Goal: Task Accomplishment & Management: Use online tool/utility

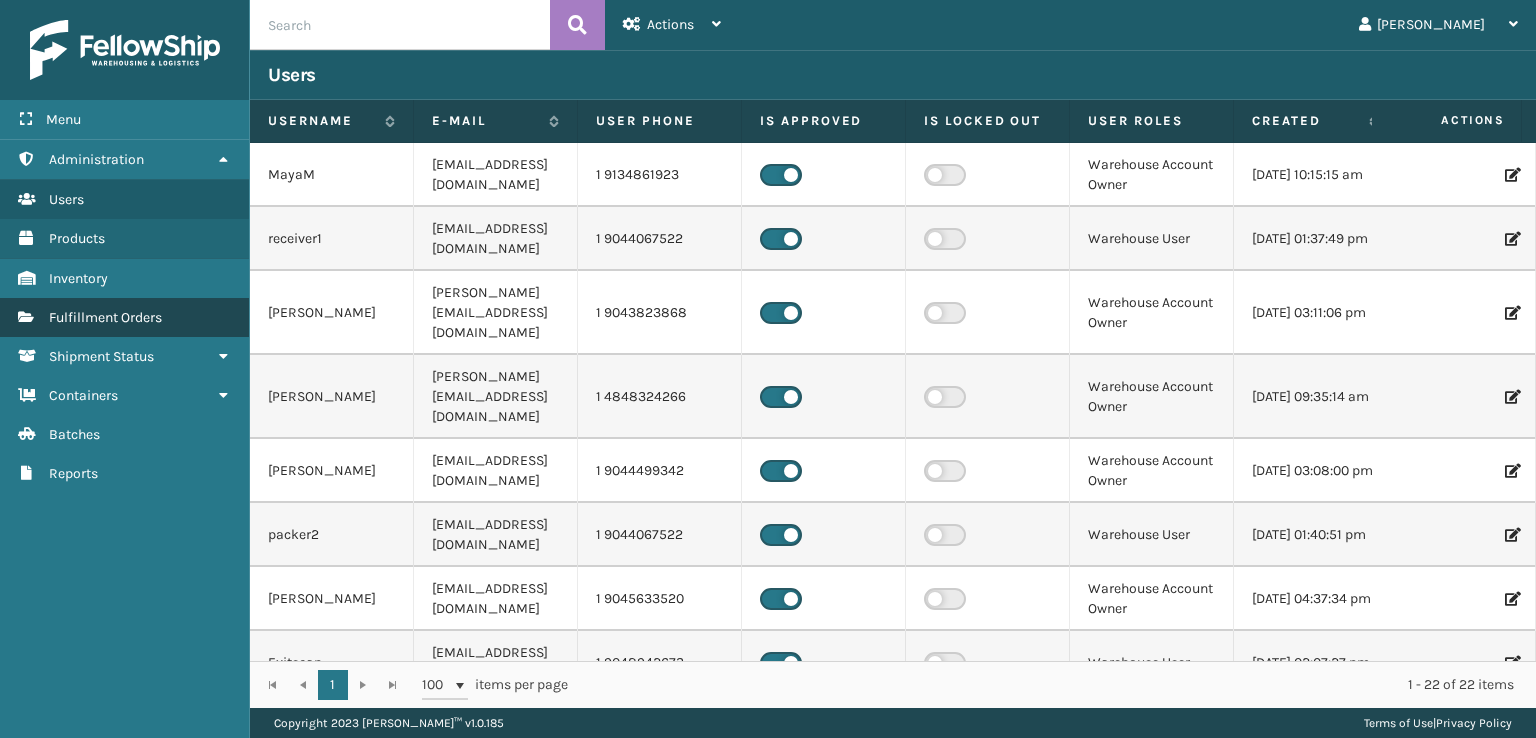
click at [125, 315] on span "Fulfillment Orders" at bounding box center [105, 317] width 113 height 17
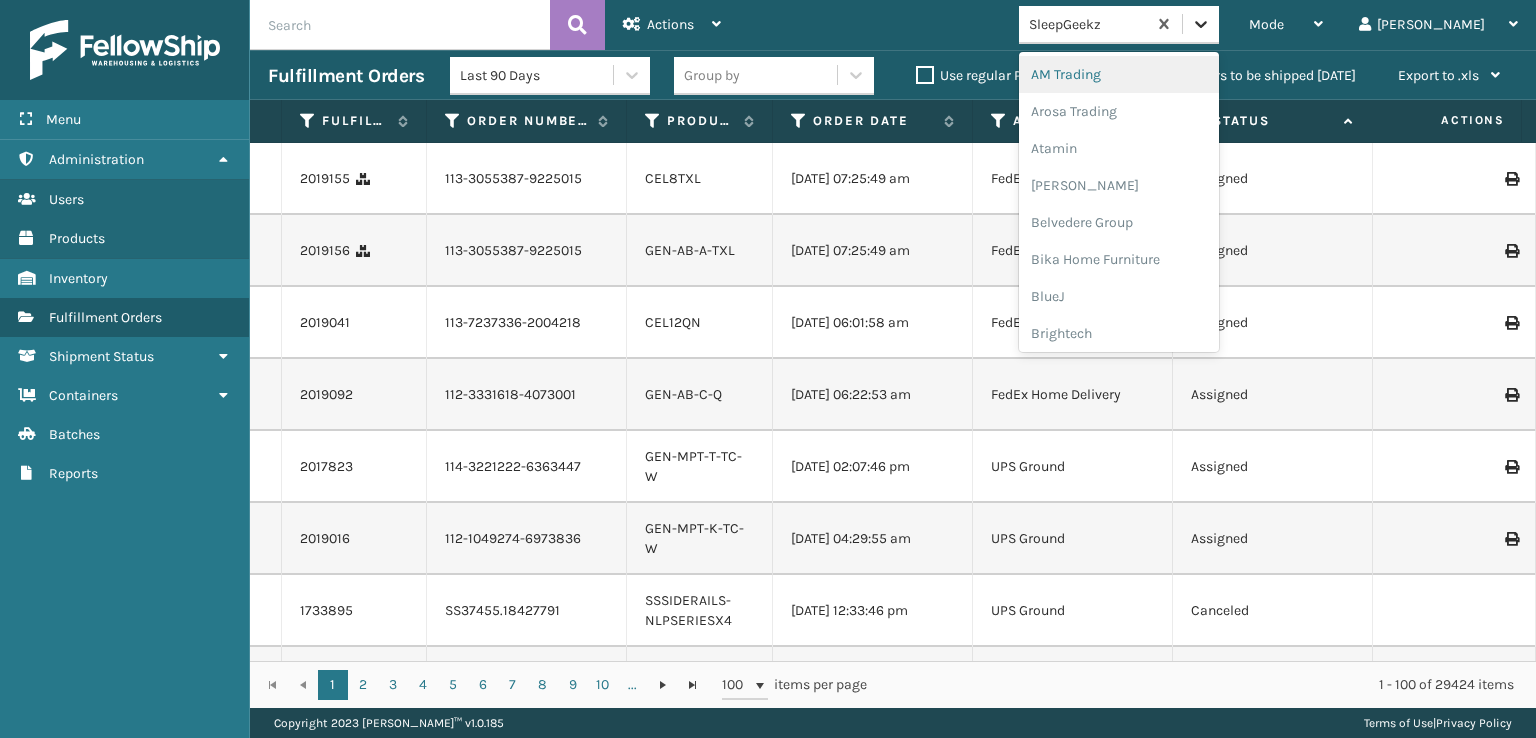
click at [1207, 25] on icon at bounding box center [1201, 24] width 12 height 7
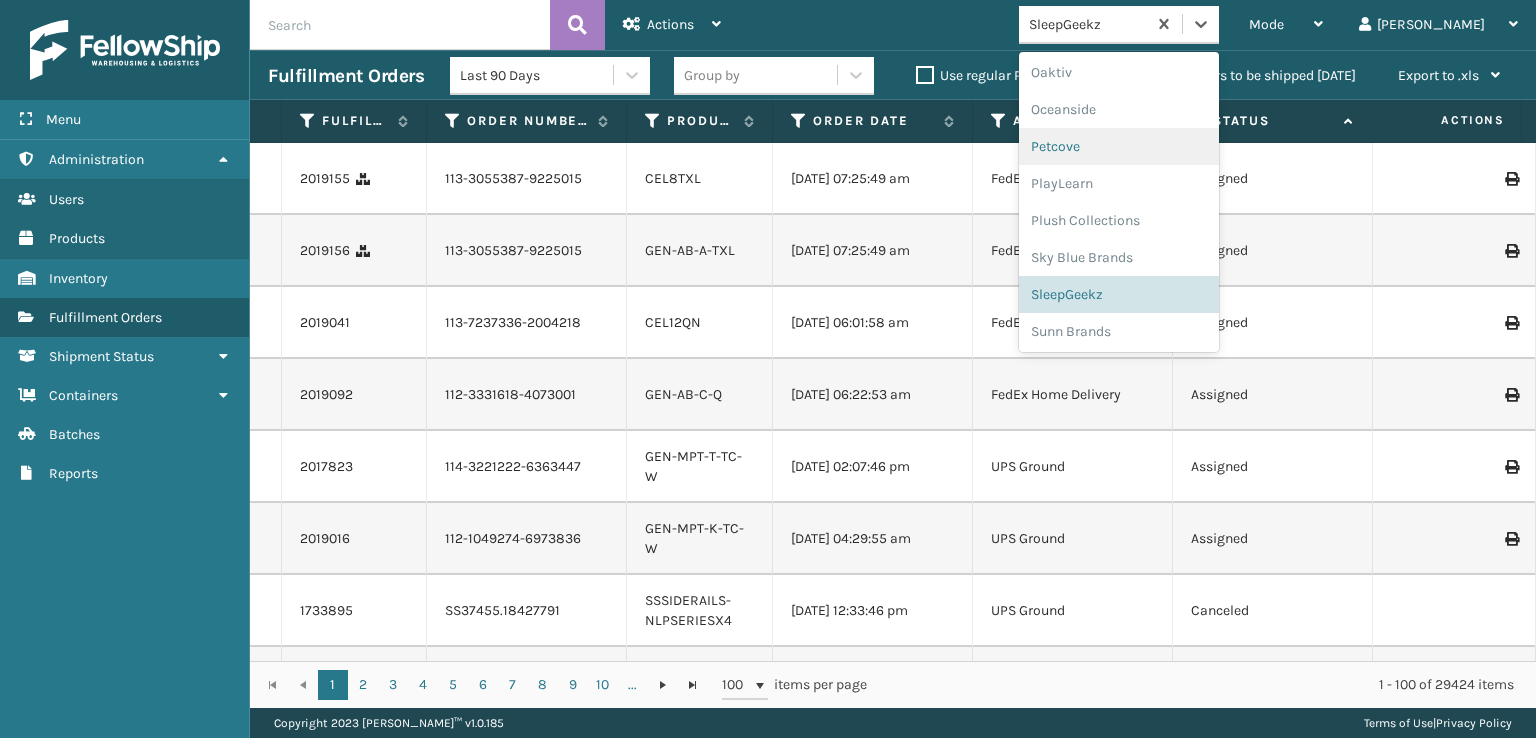
scroll to position [966, 0]
click at [1153, 293] on div "SleepGeekz" at bounding box center [1119, 292] width 200 height 37
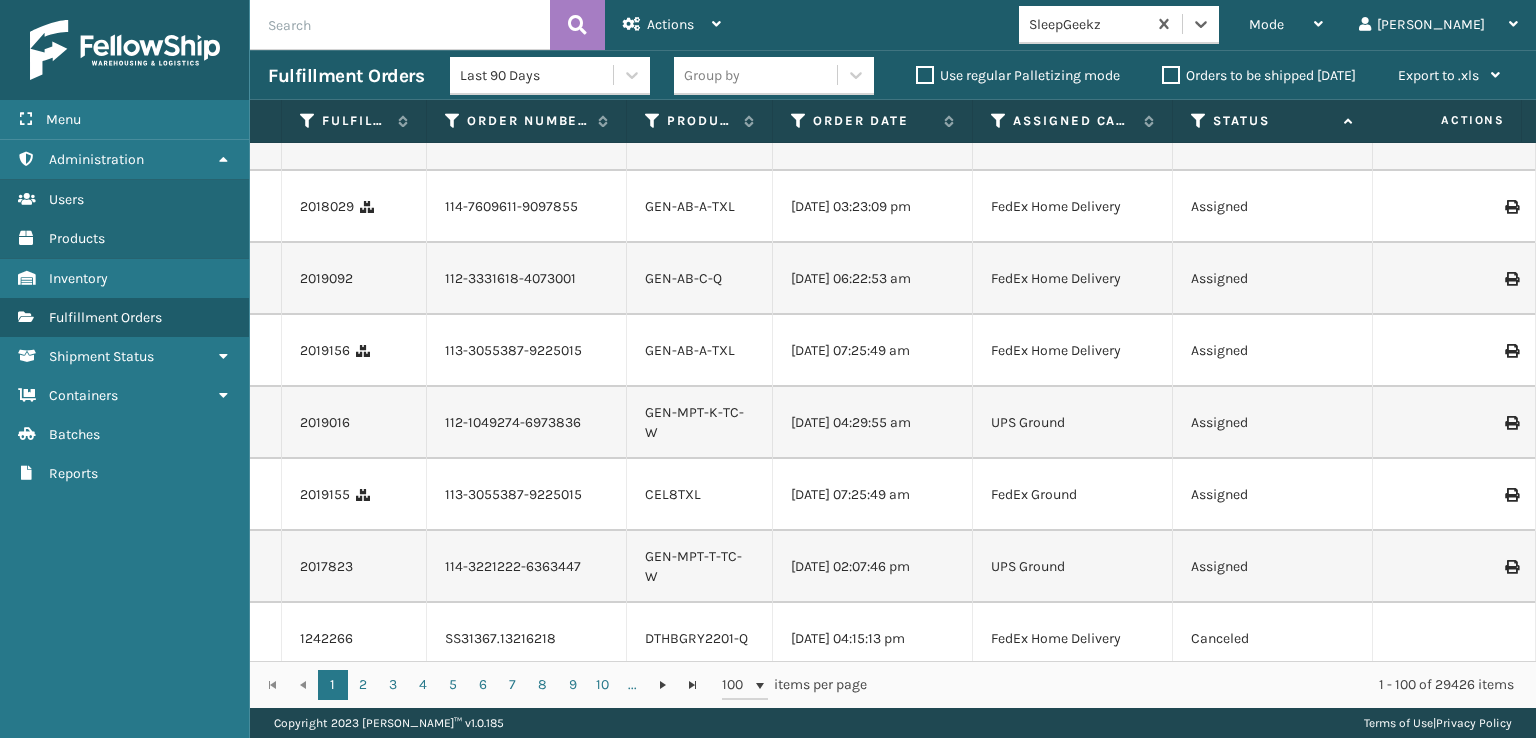
scroll to position [0, 0]
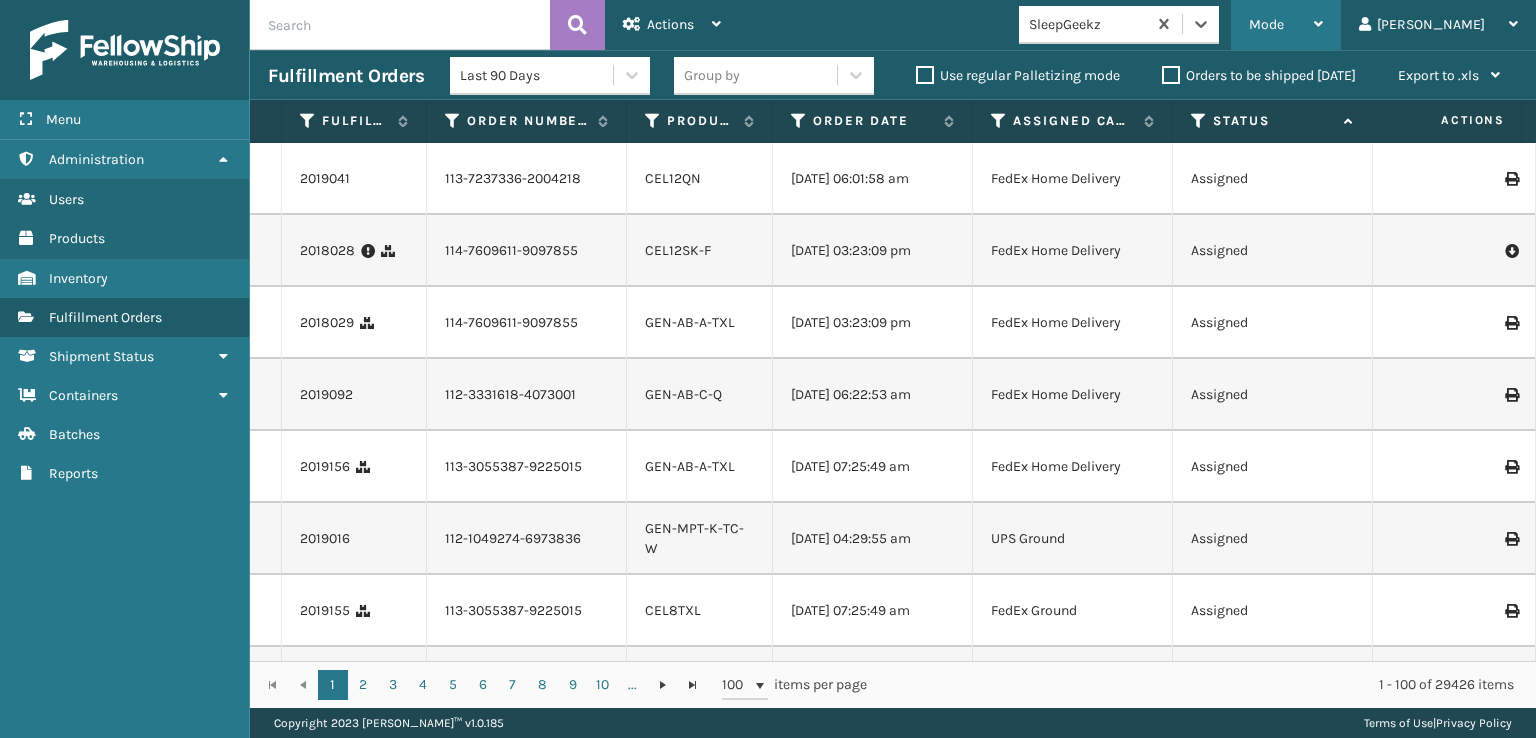
click at [1323, 14] on div "Mode" at bounding box center [1286, 25] width 74 height 50
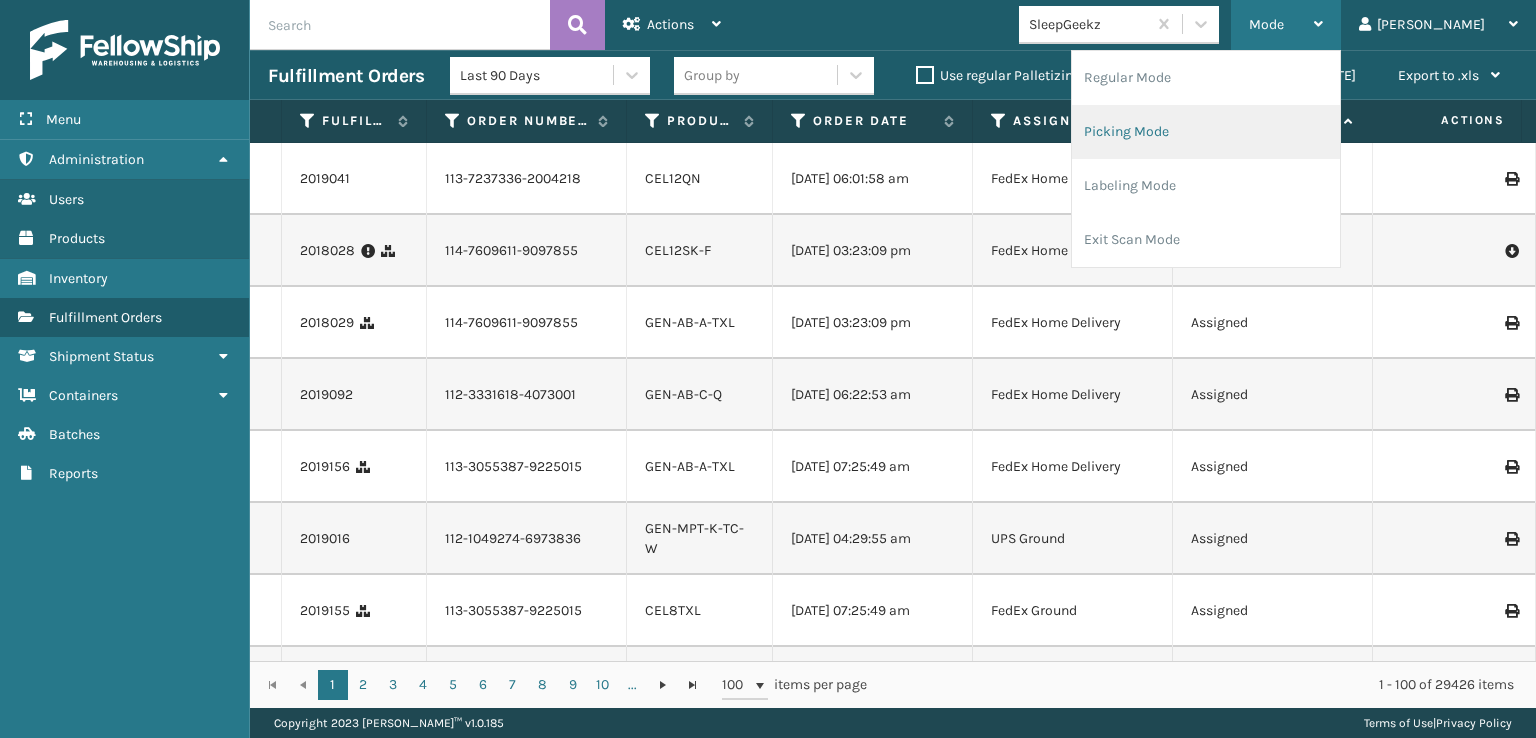
click at [1197, 123] on li "Picking Mode" at bounding box center [1206, 132] width 268 height 54
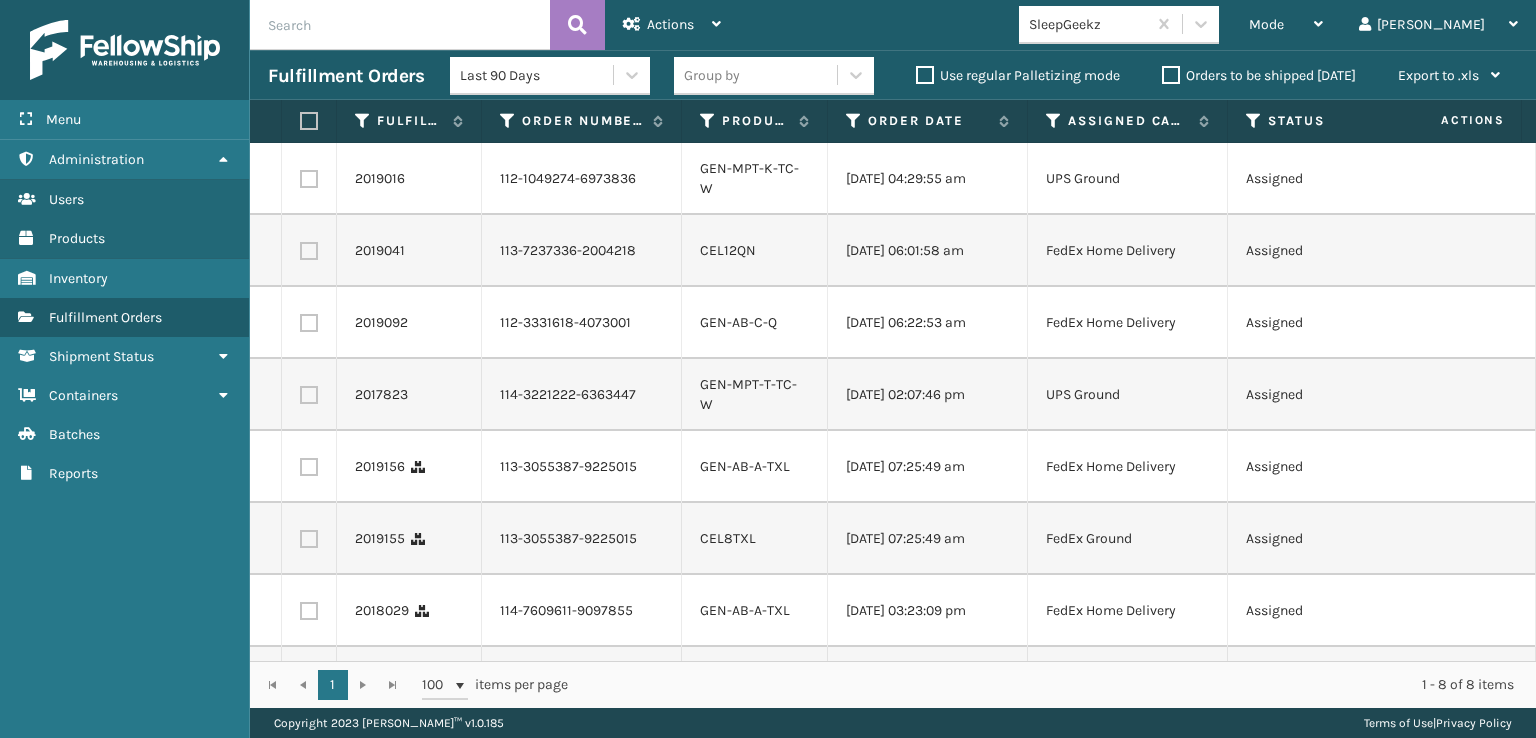
click at [294, 13] on input "text" at bounding box center [400, 25] width 300 height 50
paste input "SS43379"
click at [1323, 36] on div "Mode" at bounding box center [1286, 25] width 74 height 50
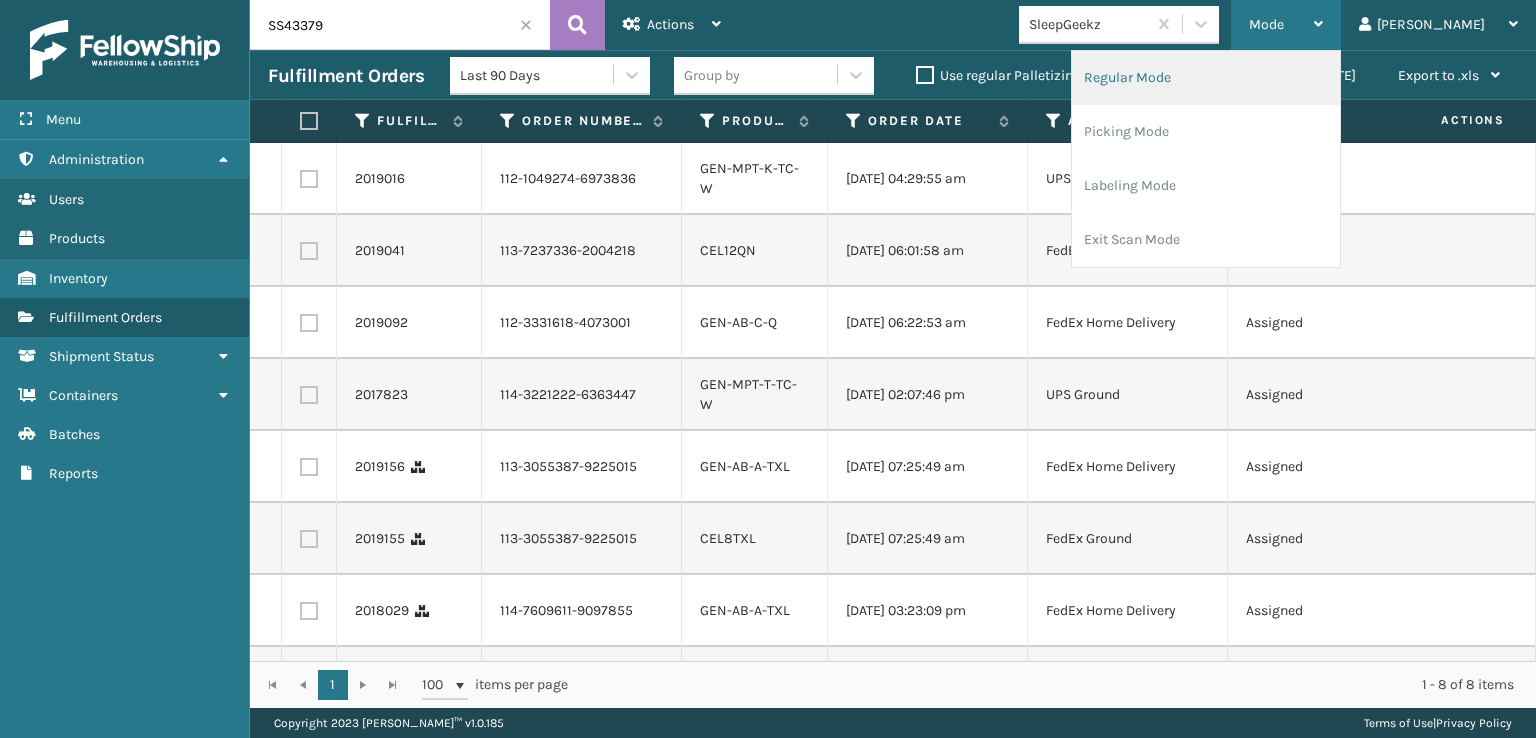
click at [1236, 77] on li "Regular Mode" at bounding box center [1206, 78] width 268 height 54
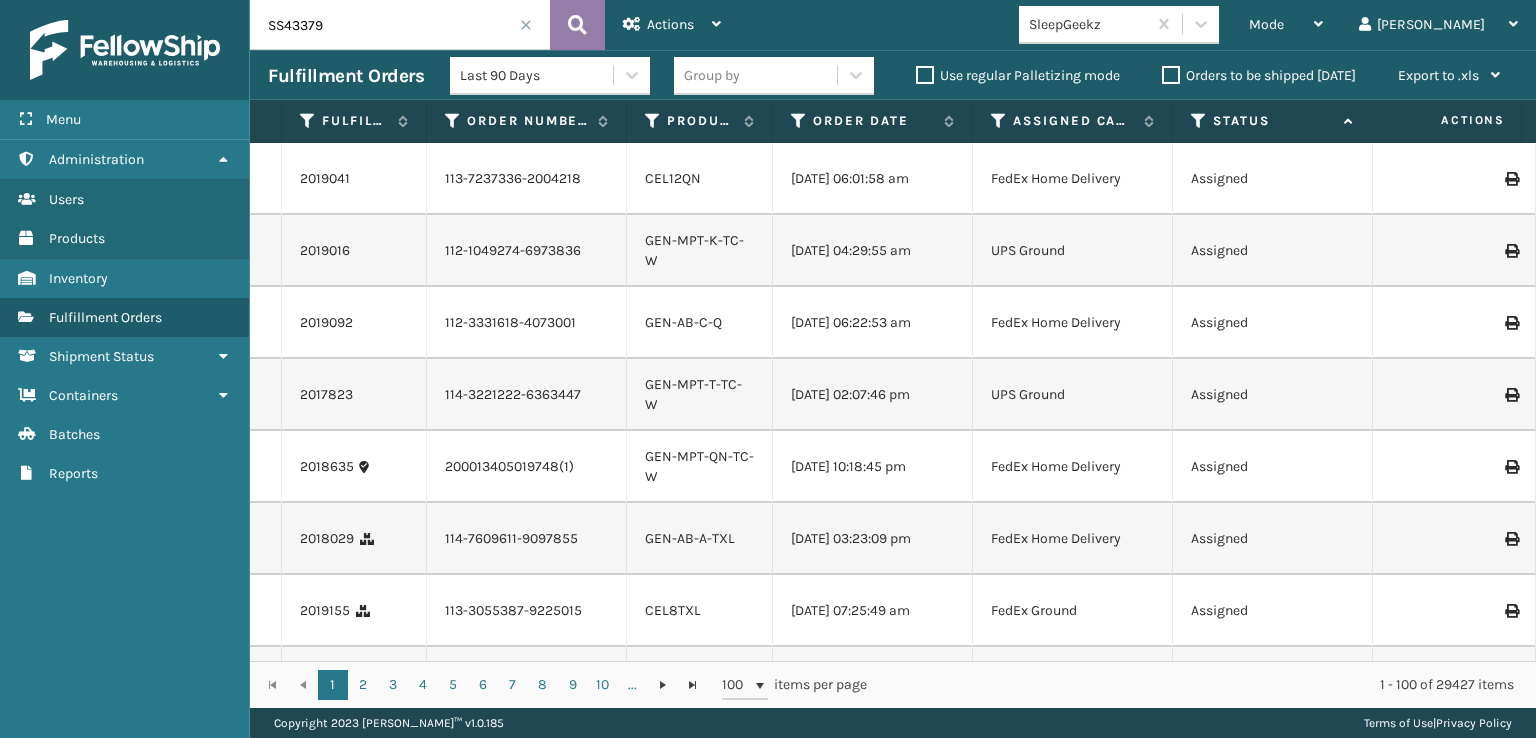
click at [576, 22] on icon at bounding box center [577, 25] width 19 height 30
type input "SS43379"
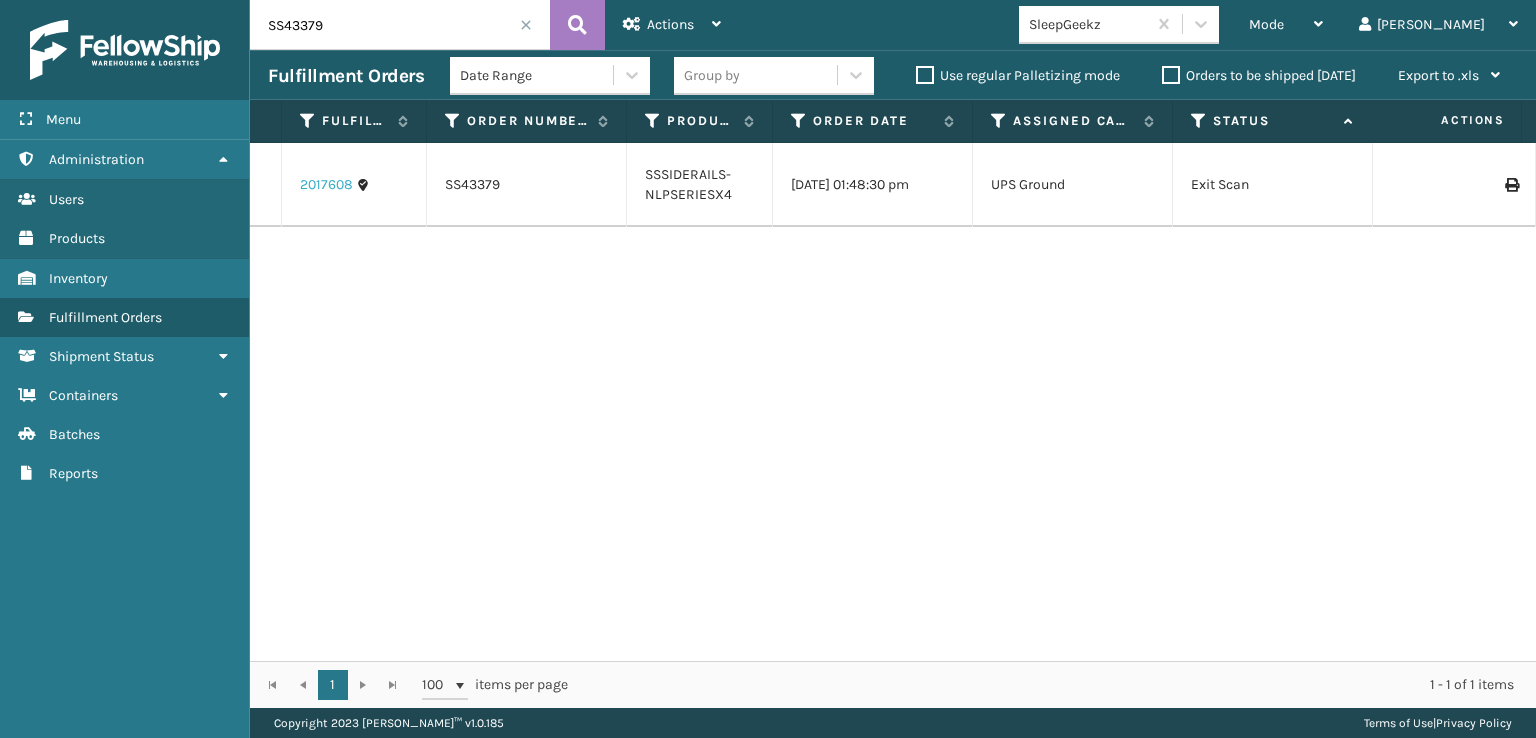
click at [325, 184] on link "2017608" at bounding box center [326, 185] width 53 height 20
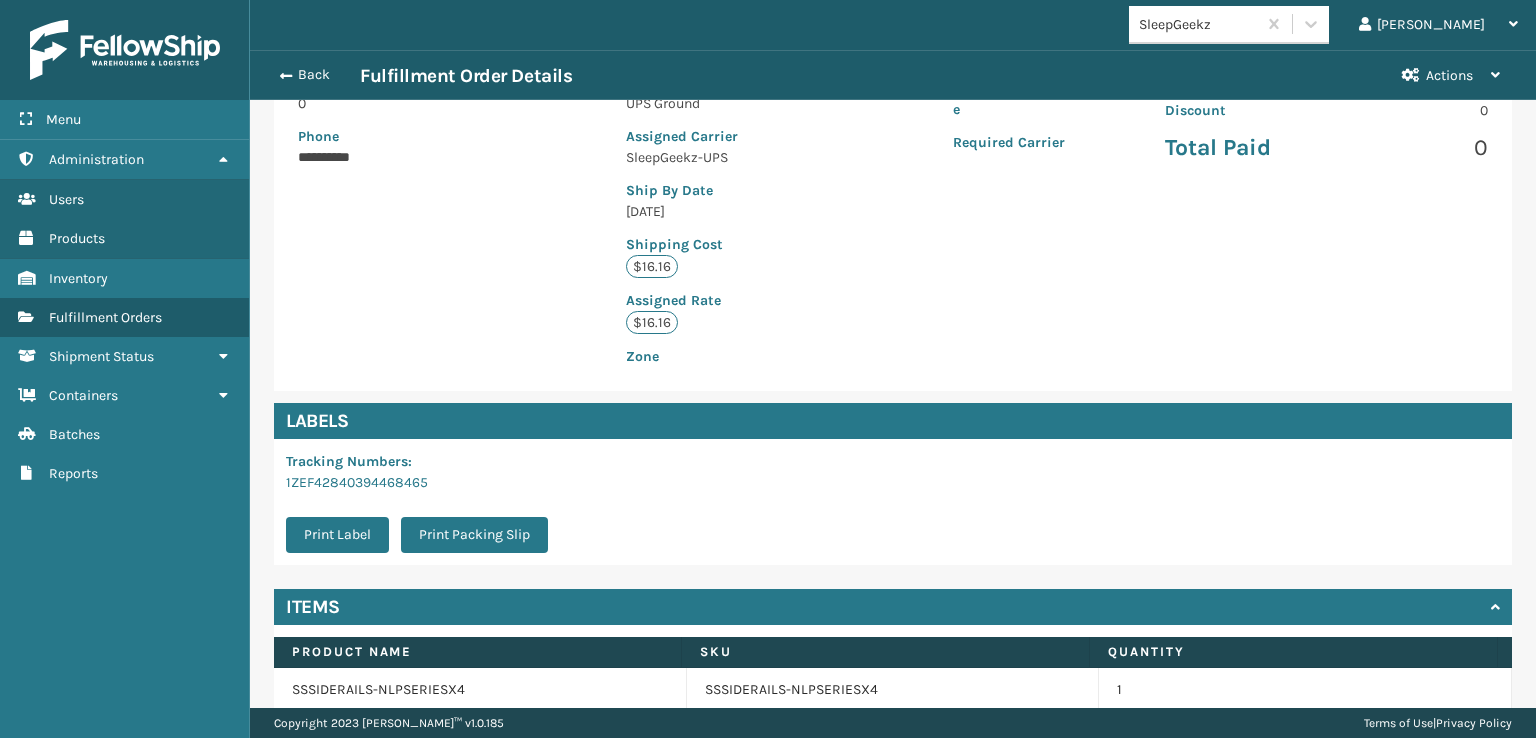
scroll to position [442, 0]
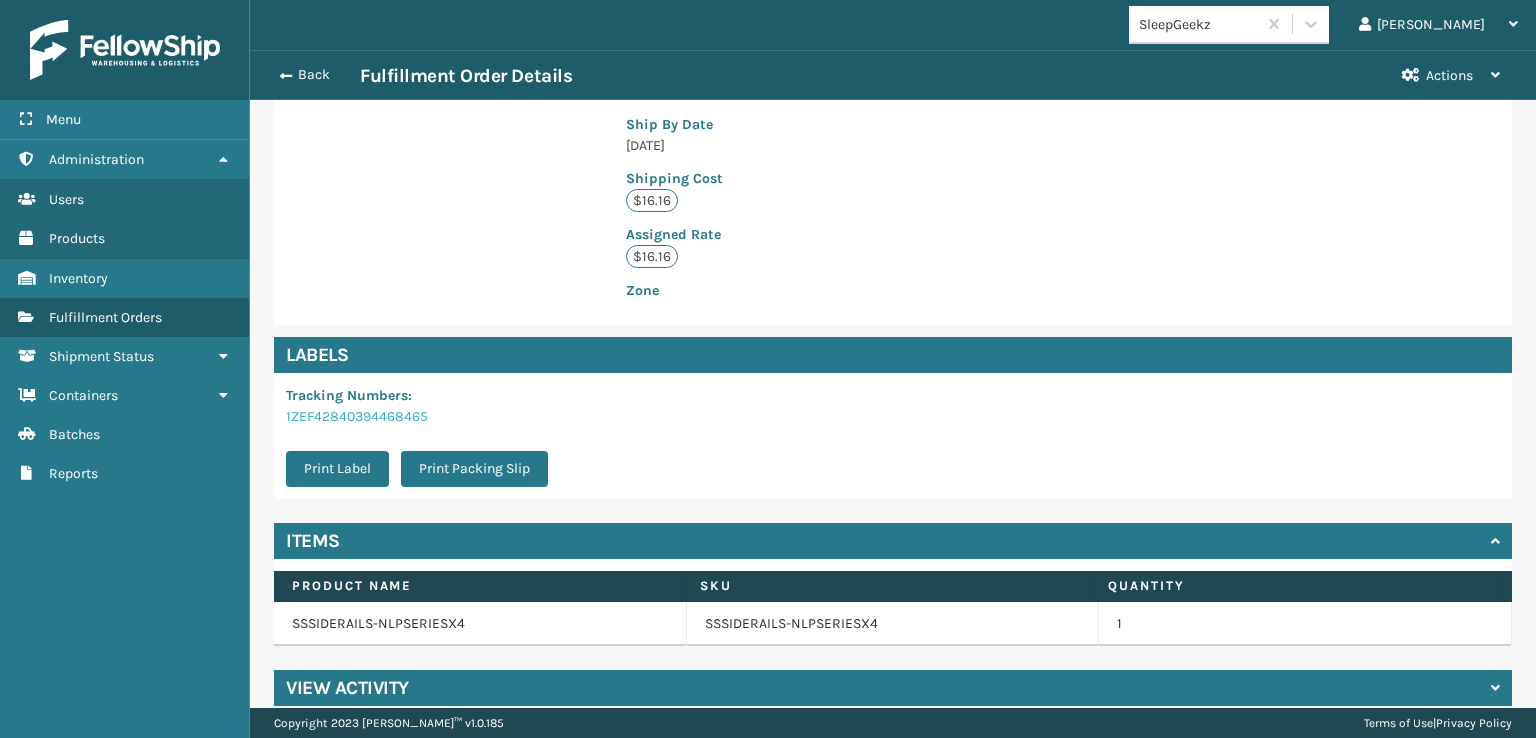
click at [320, 408] on link "1ZEF42840394468465" at bounding box center [357, 416] width 142 height 17
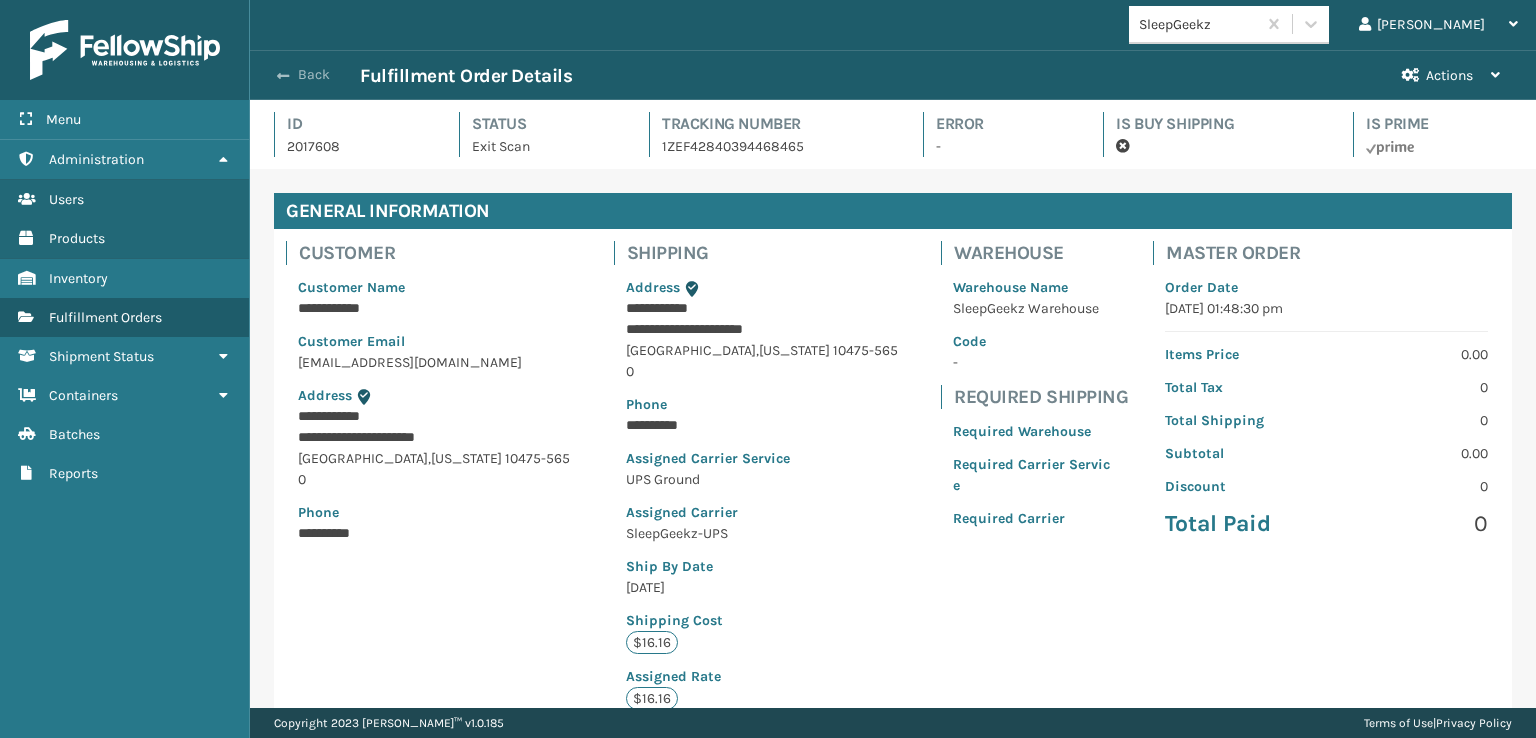
click at [278, 76] on span "button" at bounding box center [283, 76] width 12 height 14
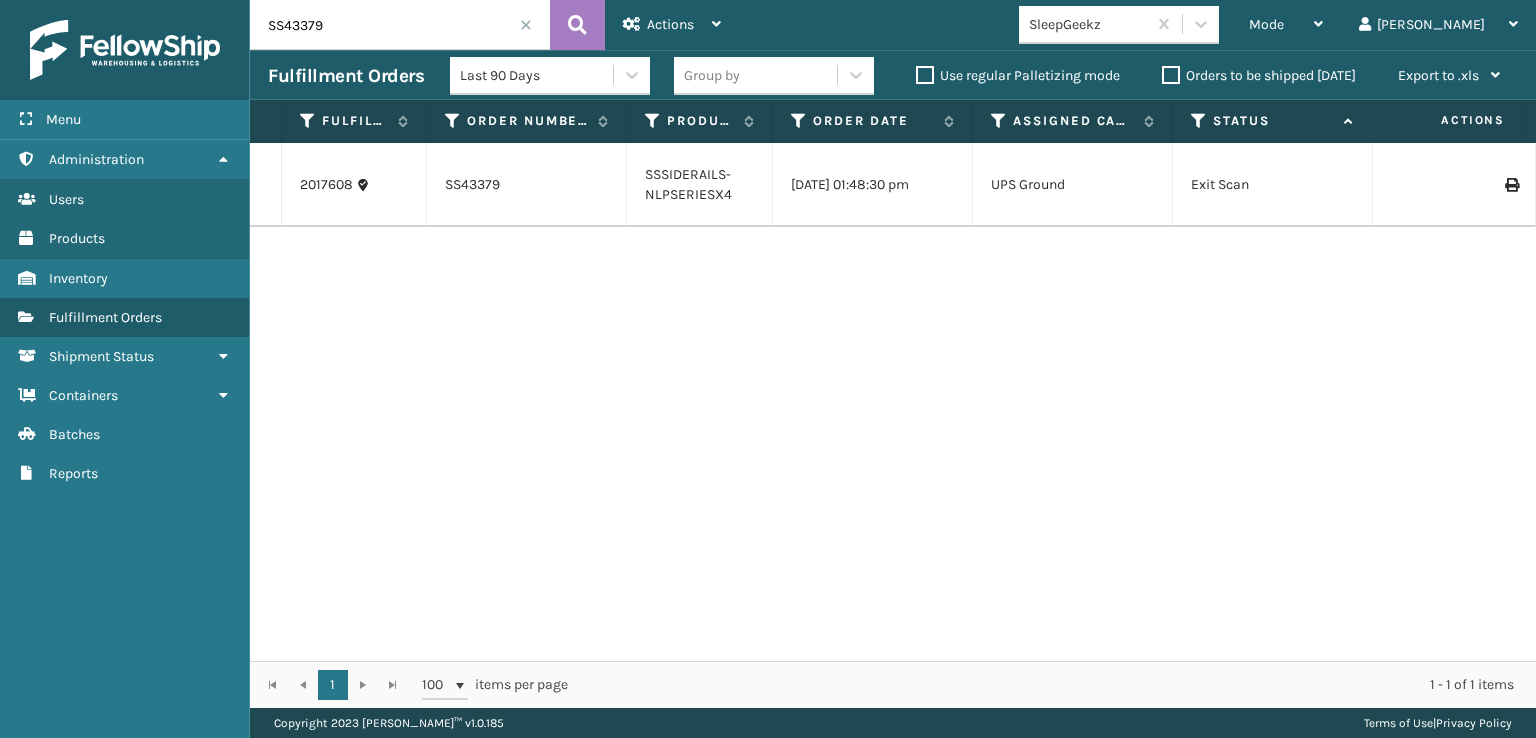
click at [523, 25] on span at bounding box center [526, 25] width 12 height 12
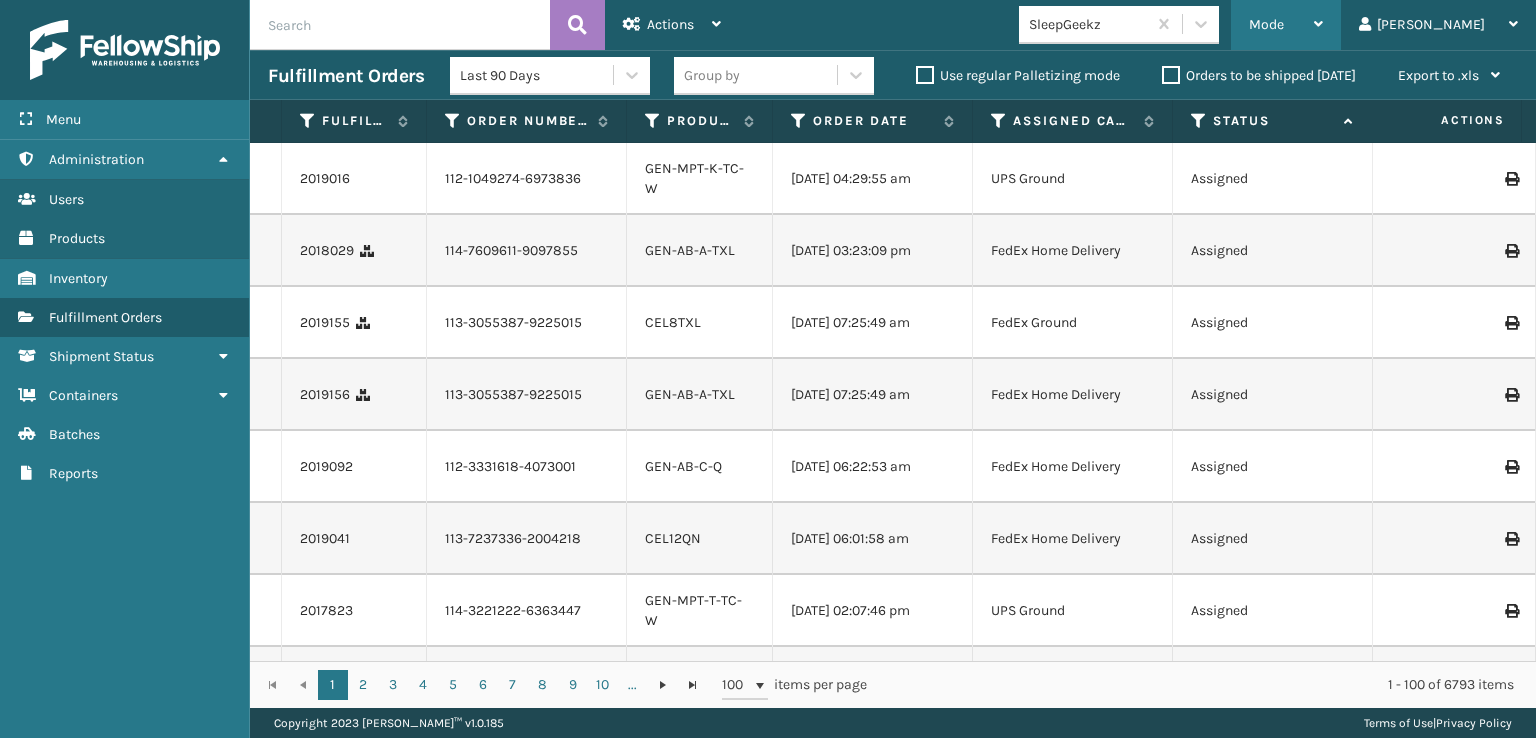
click at [1284, 20] on span "Mode" at bounding box center [1266, 24] width 35 height 17
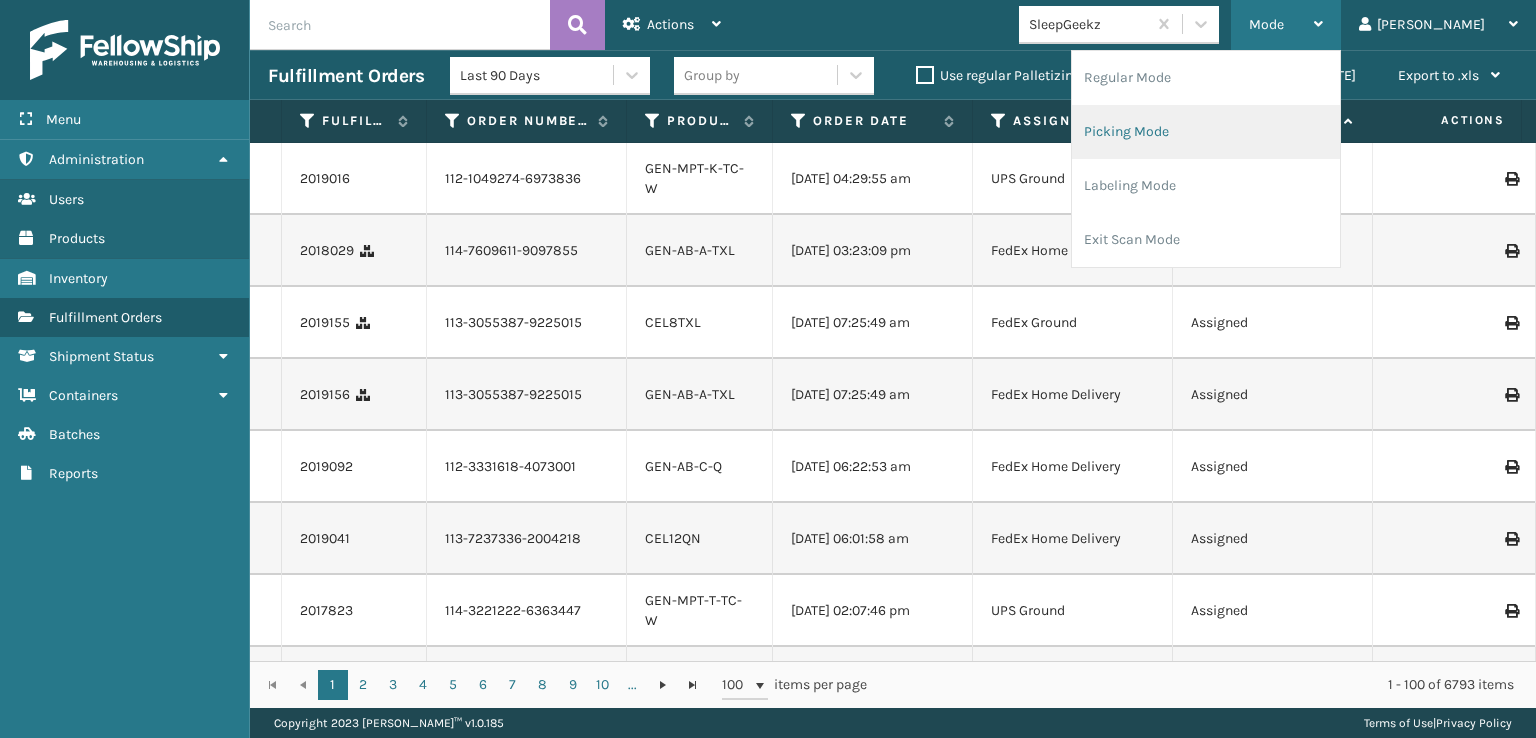
click at [1196, 129] on li "Picking Mode" at bounding box center [1206, 132] width 268 height 54
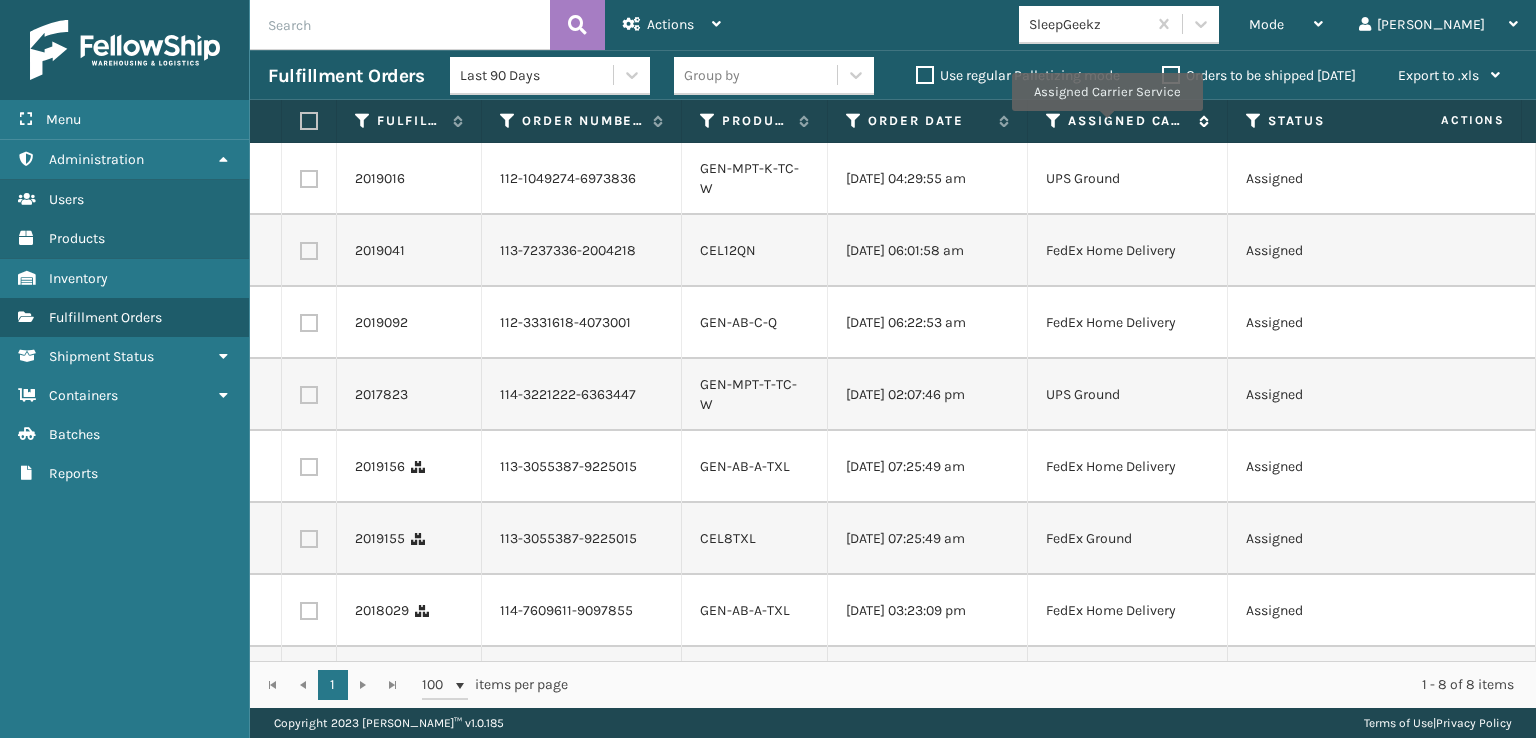
click at [1106, 125] on label "Assigned Carrier Service" at bounding box center [1128, 121] width 121 height 18
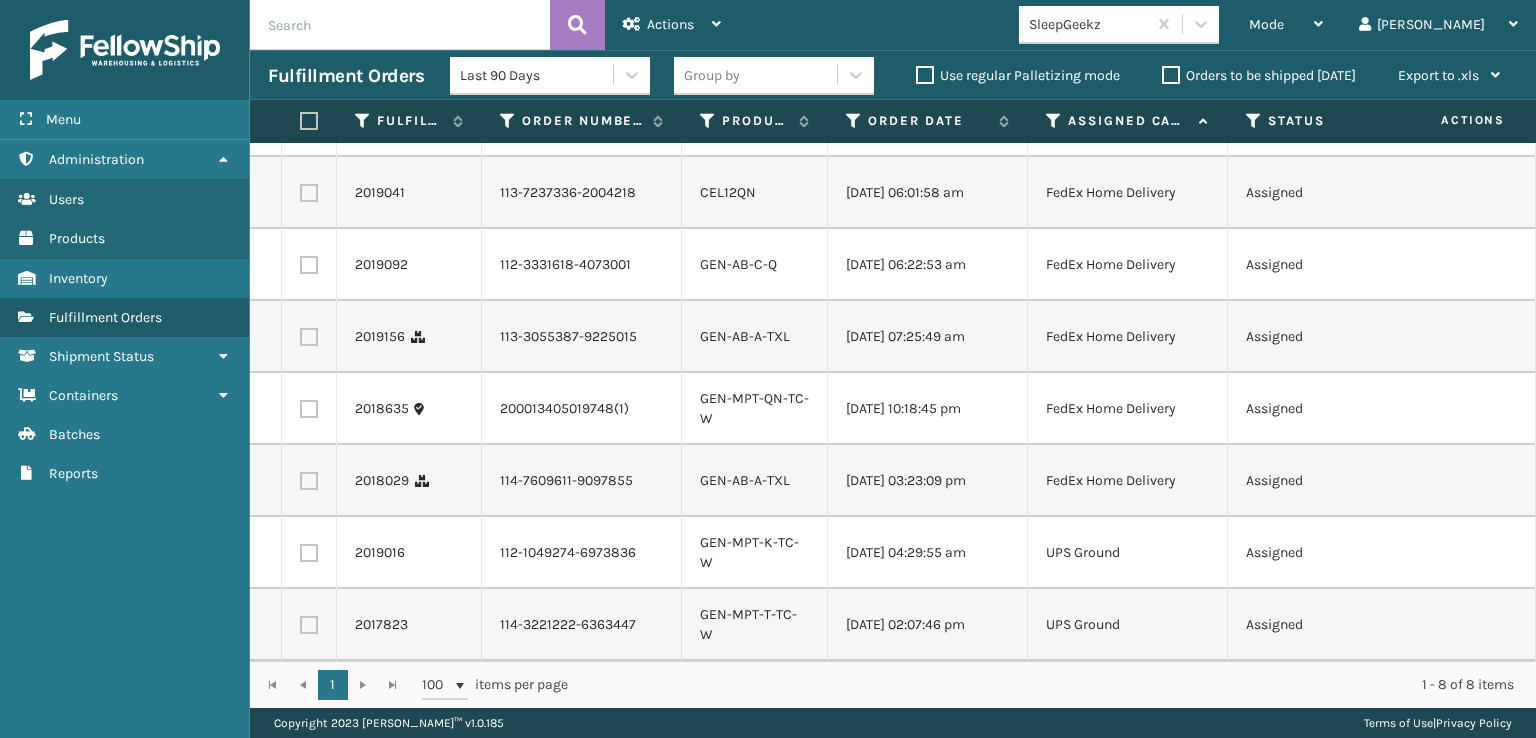
scroll to position [132, 0]
click at [1284, 21] on span "Mode" at bounding box center [1266, 24] width 35 height 17
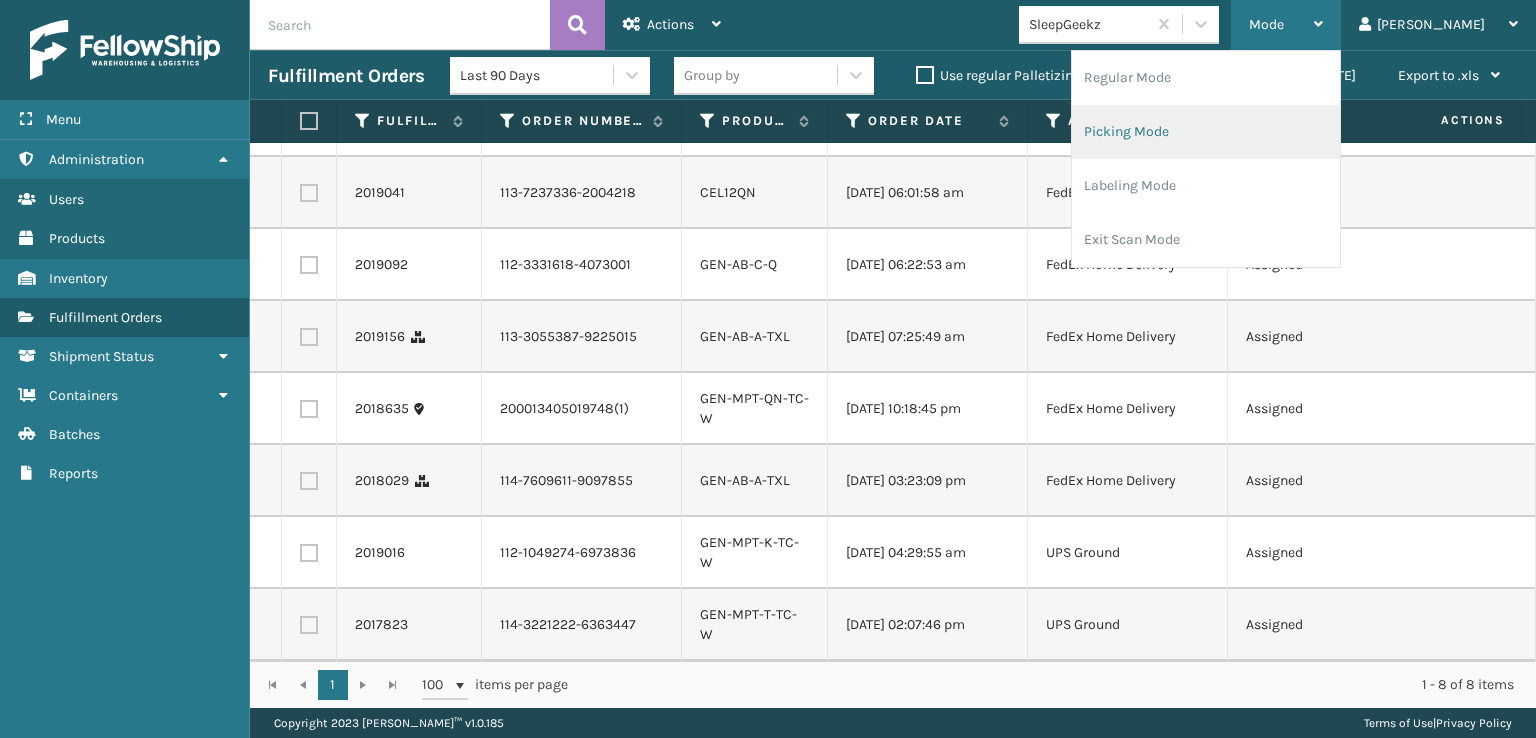
click at [1200, 129] on li "Picking Mode" at bounding box center [1206, 132] width 268 height 54
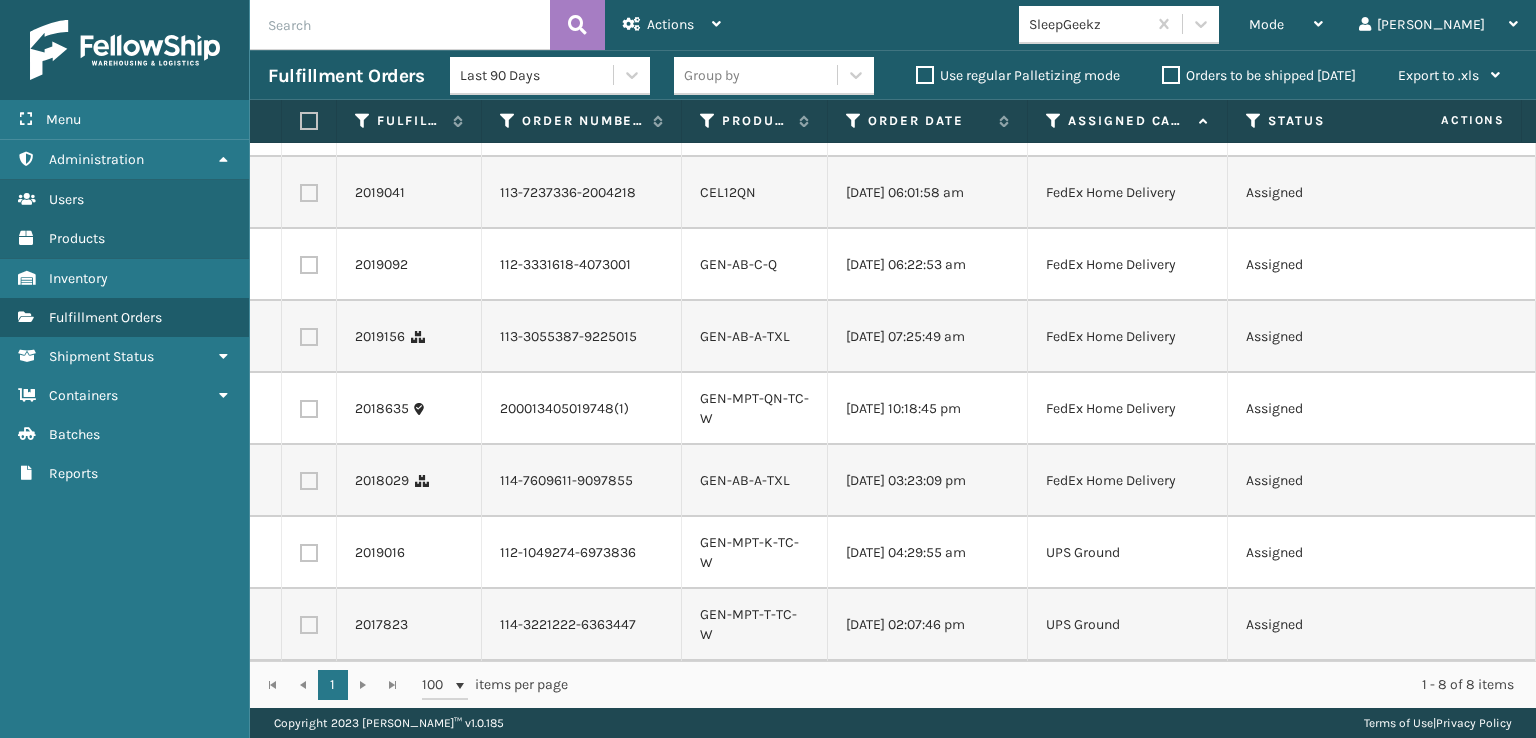
scroll to position [0, 0]
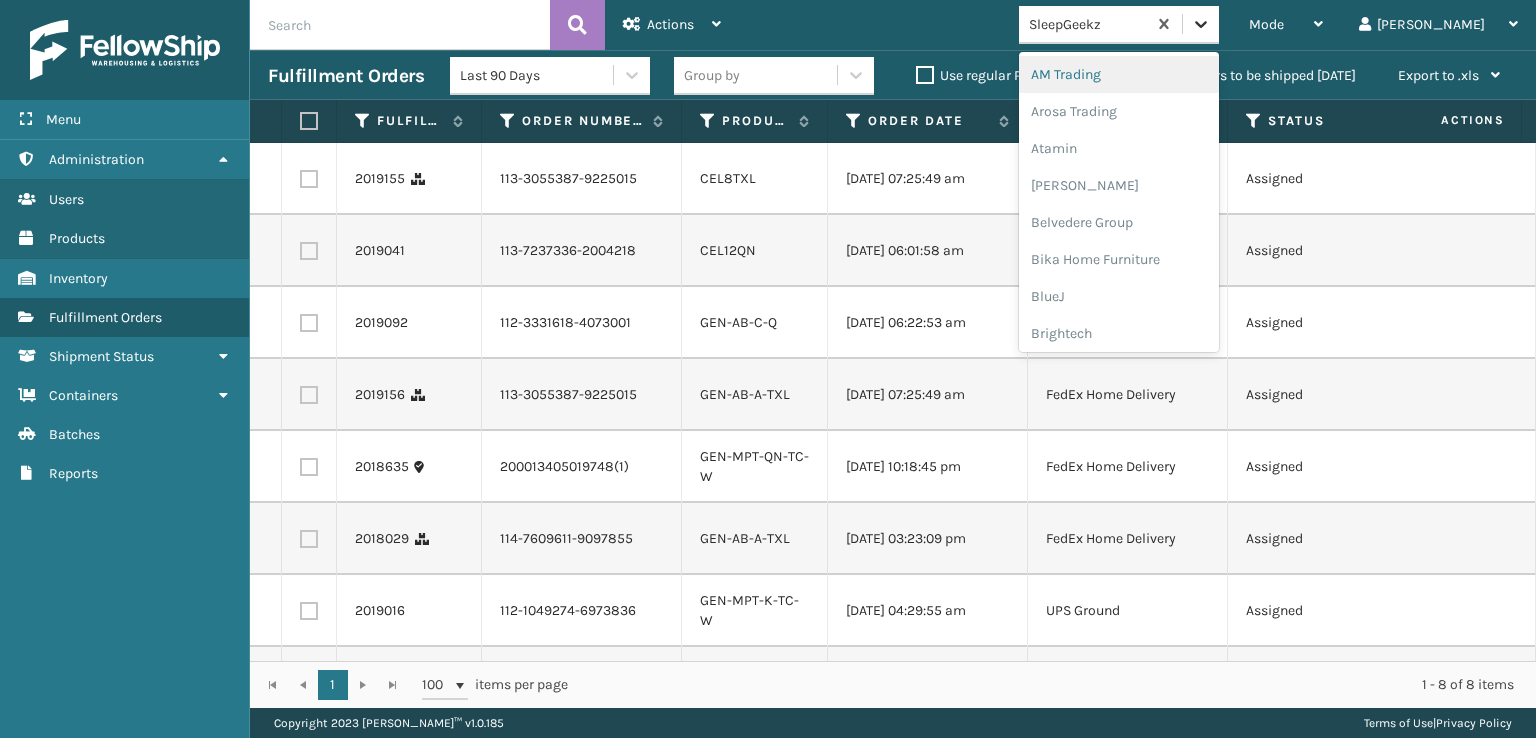
click at [1211, 28] on icon at bounding box center [1201, 24] width 20 height 20
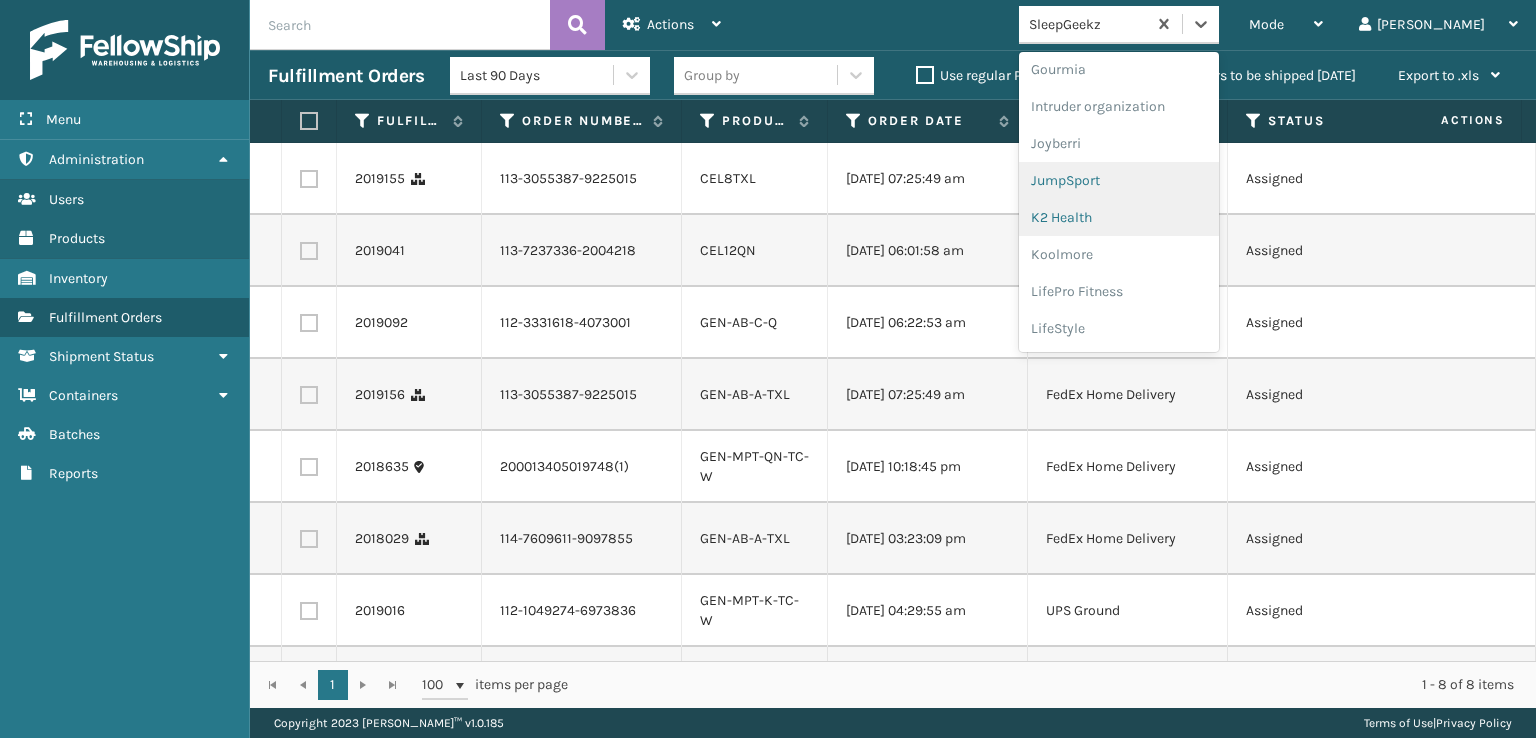
scroll to position [400, 0]
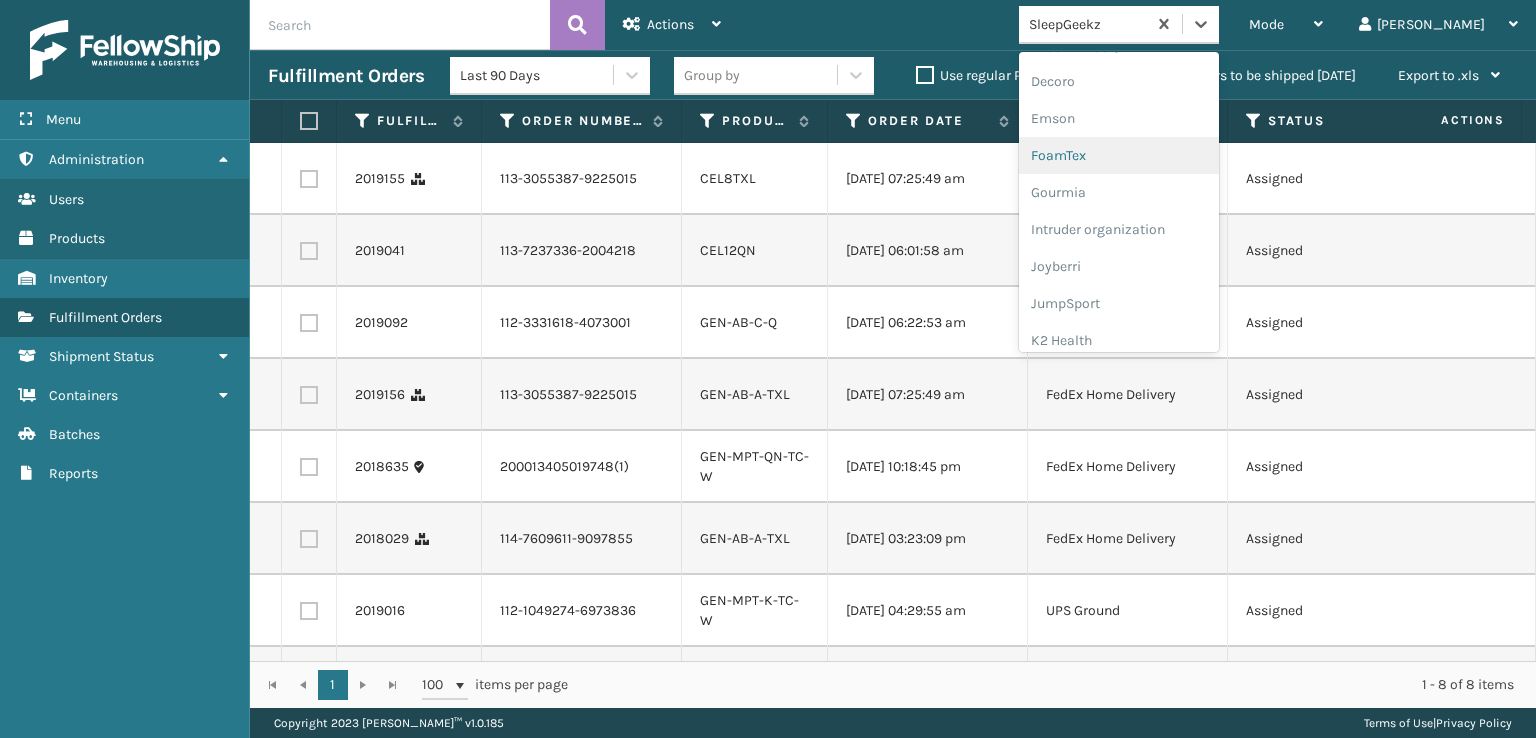
click at [1142, 150] on div "FoamTex" at bounding box center [1119, 155] width 200 height 37
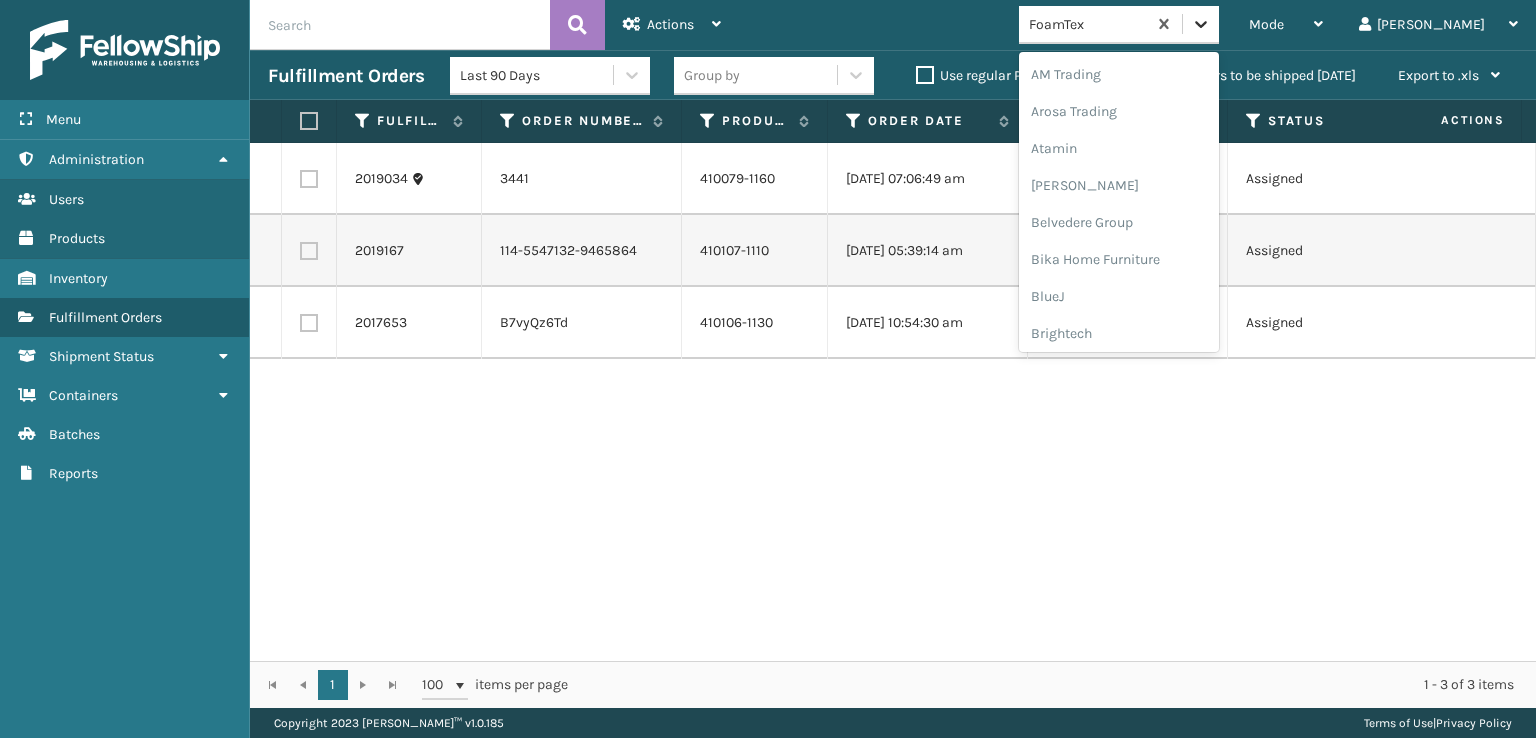
click at [1219, 38] on div at bounding box center [1201, 24] width 36 height 36
click at [1173, 324] on div "[PERSON_NAME] Brands" at bounding box center [1119, 330] width 200 height 37
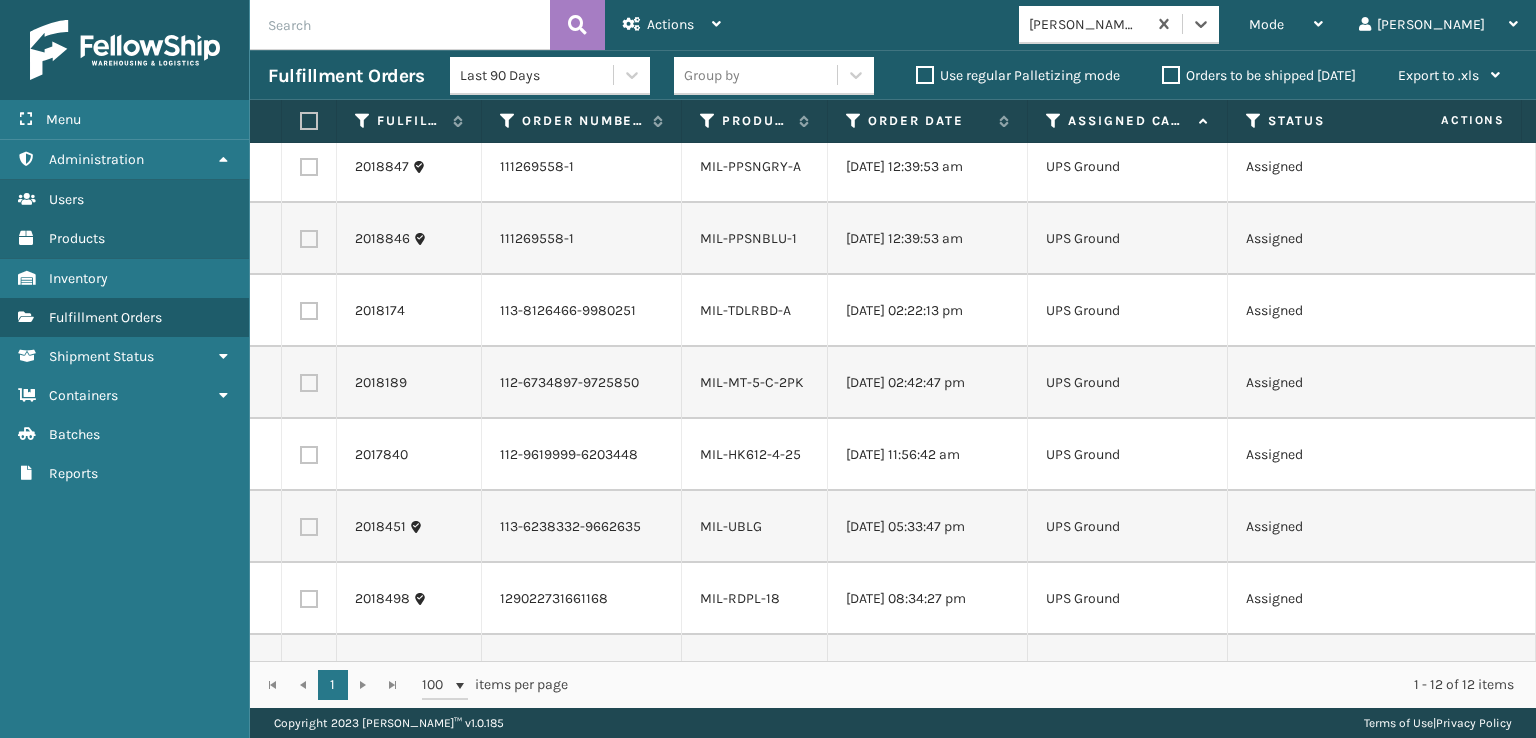
scroll to position [0, 0]
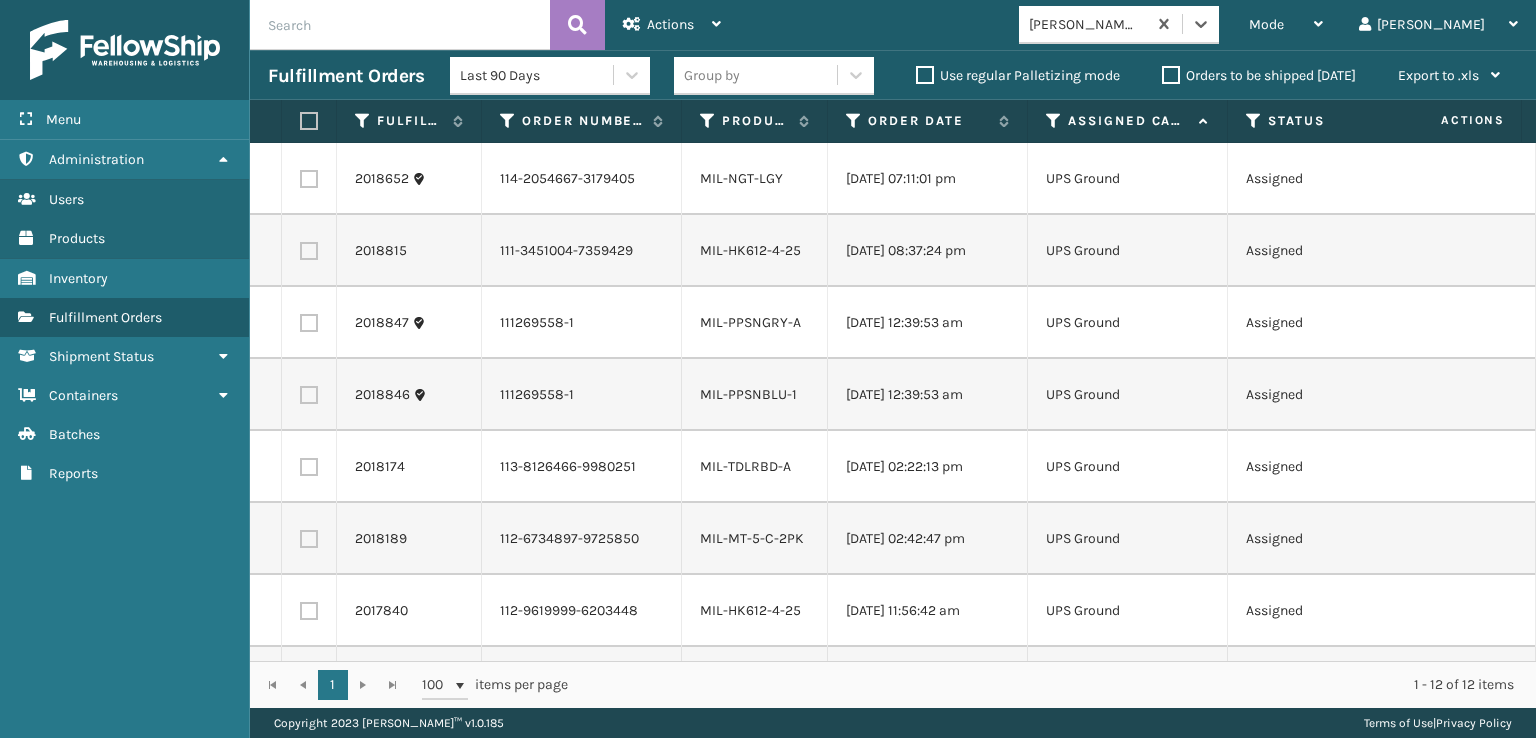
click at [312, 119] on label at bounding box center [306, 121] width 12 height 18
click at [301, 119] on input "checkbox" at bounding box center [300, 121] width 1 height 13
checkbox input "true"
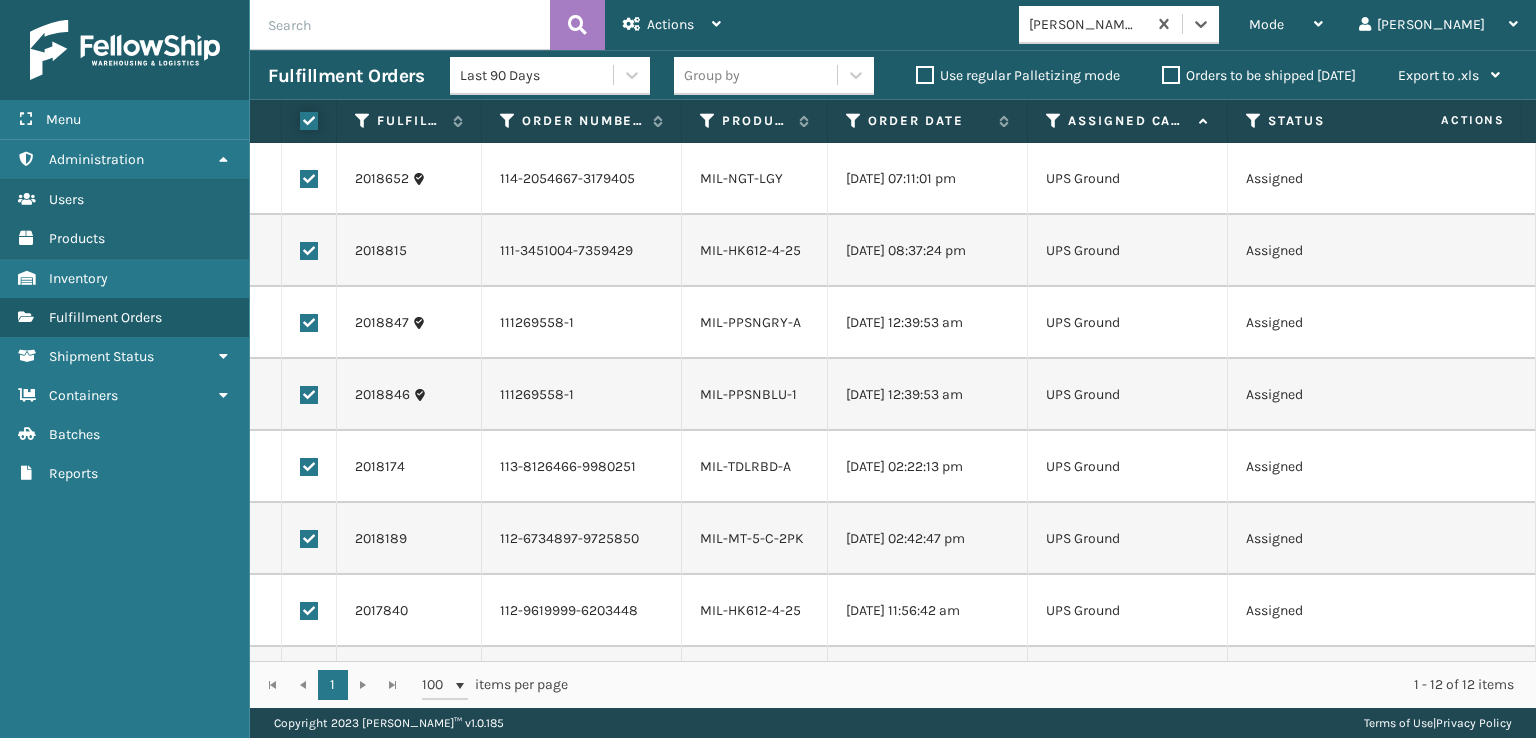
checkbox input "true"
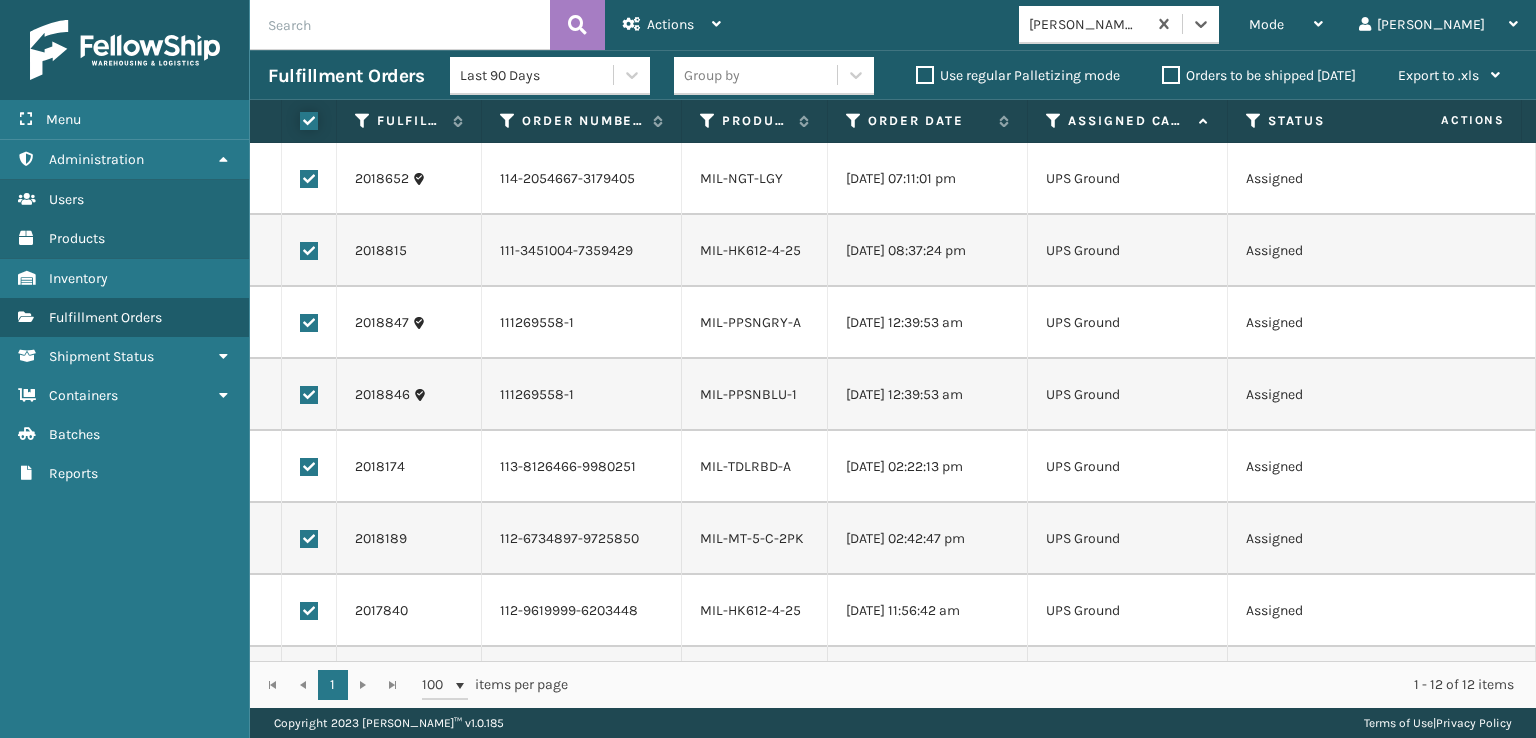
checkbox input "true"
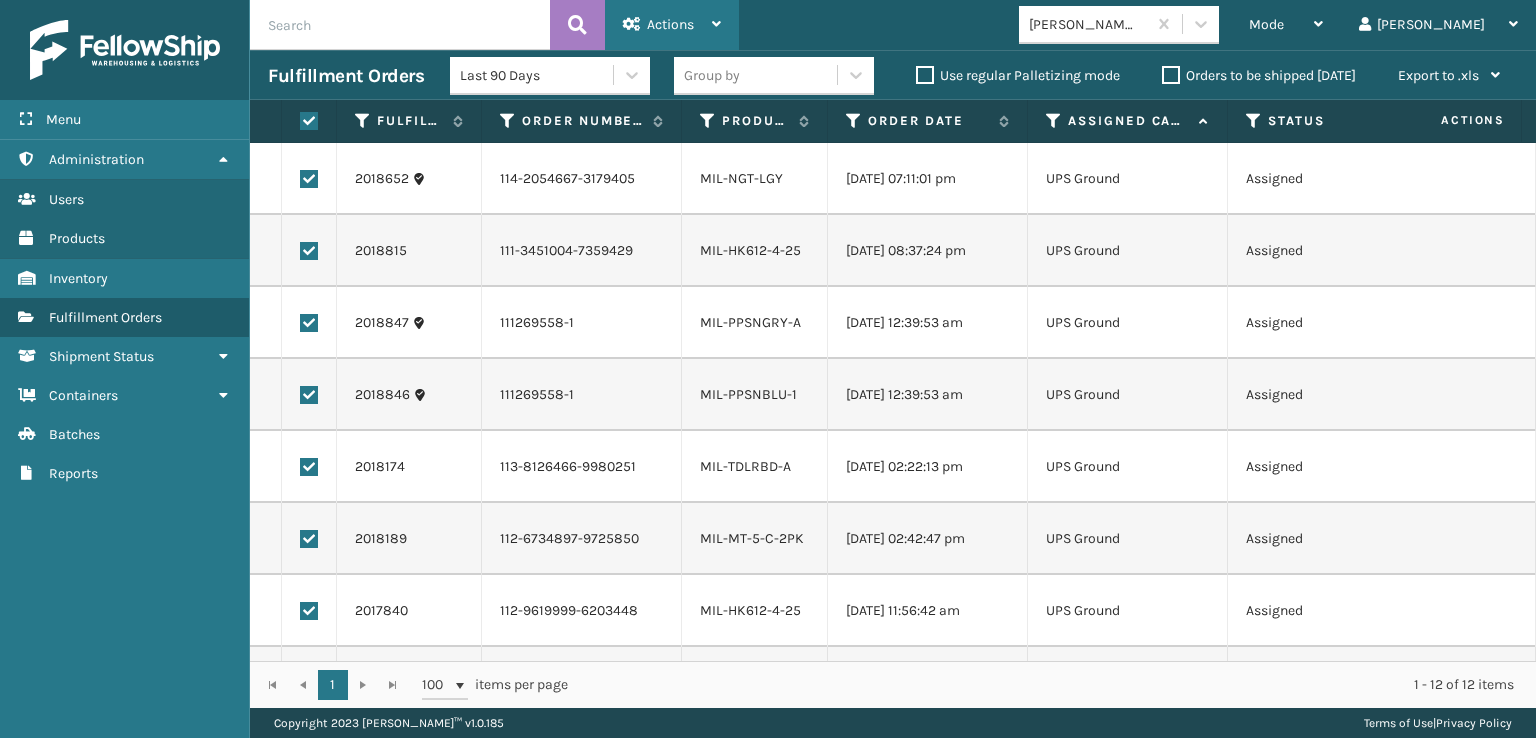
click at [667, 18] on span "Actions" at bounding box center [670, 24] width 47 height 17
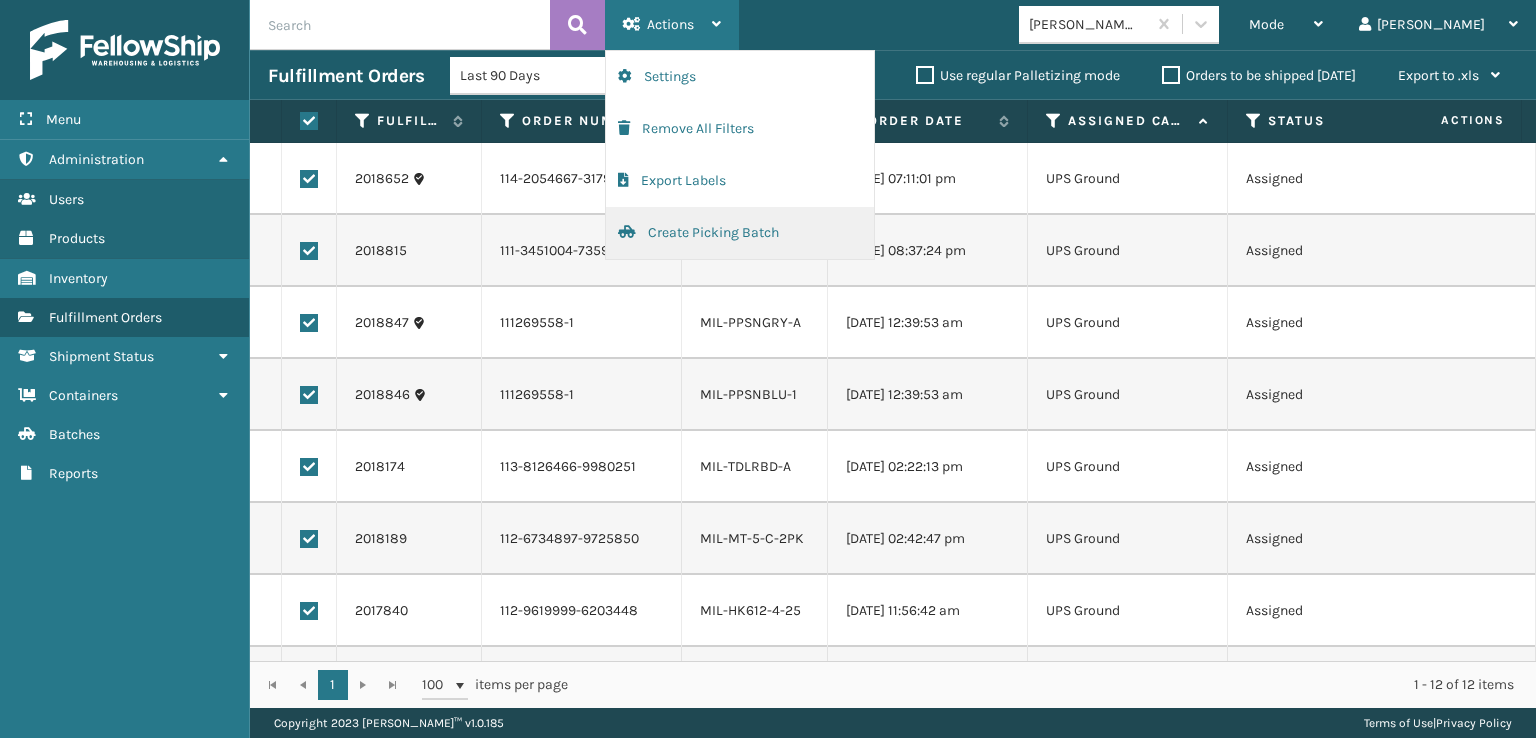
click at [691, 232] on button "Create Picking Batch" at bounding box center [740, 233] width 268 height 52
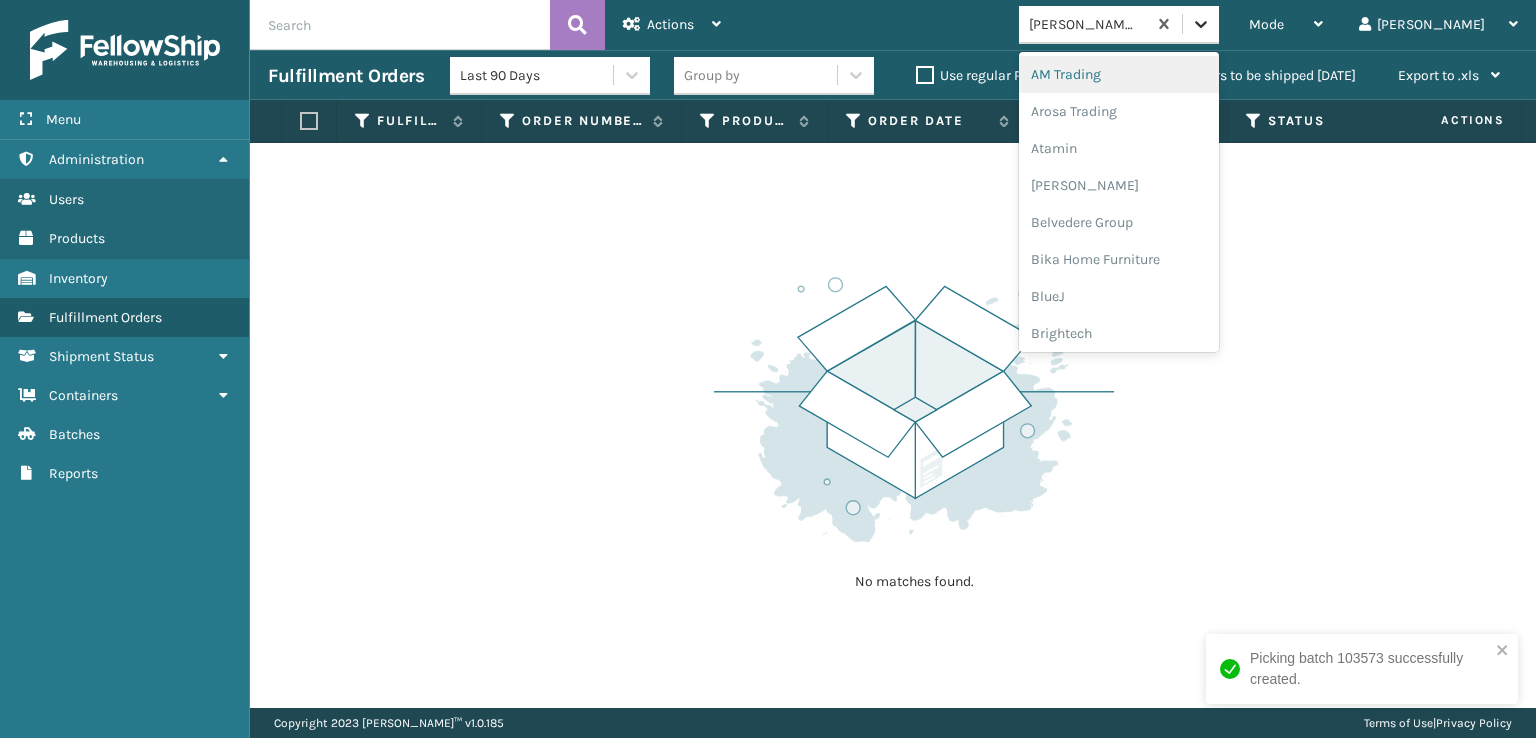
click at [1211, 15] on icon at bounding box center [1201, 24] width 20 height 20
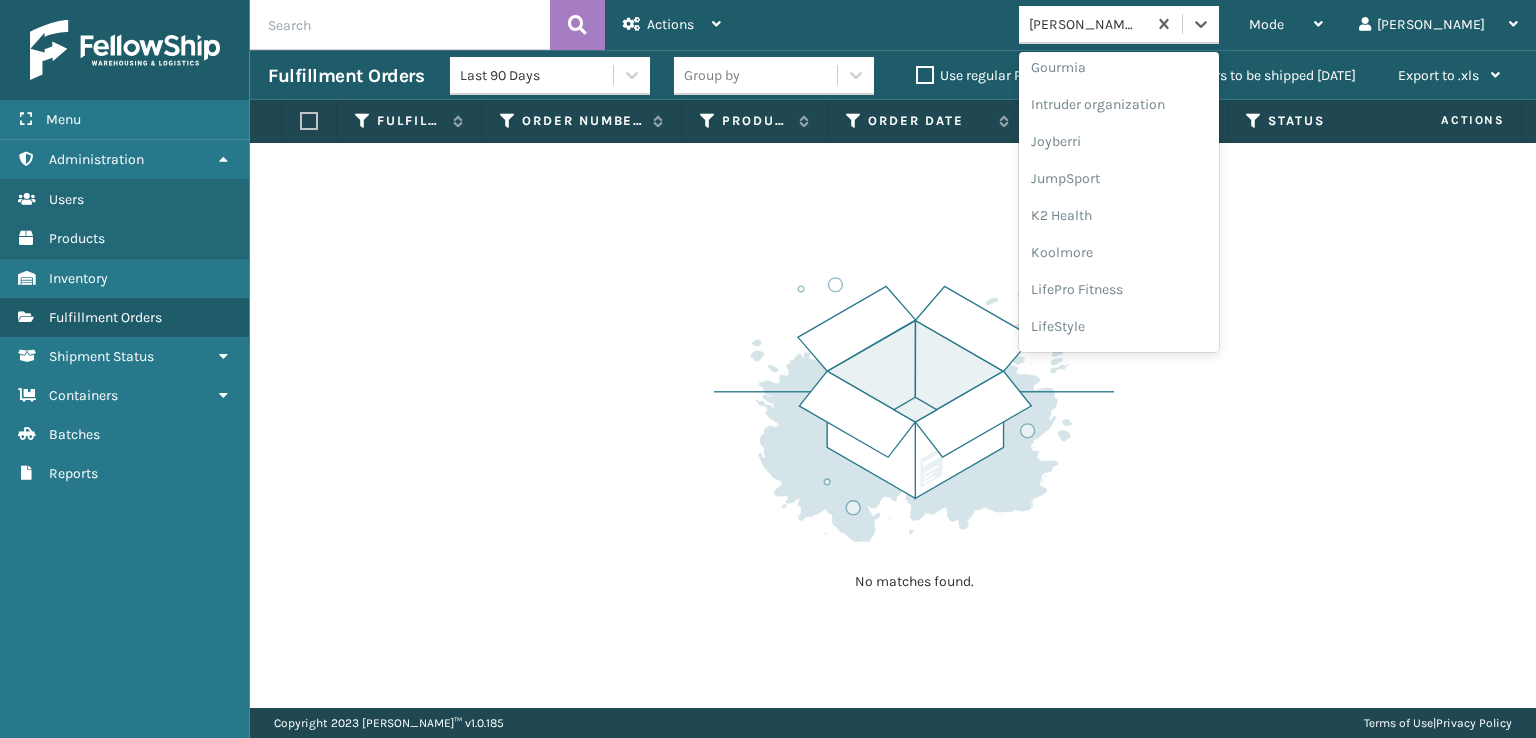
scroll to position [466, 0]
click at [1139, 82] on div "FoamTex" at bounding box center [1119, 89] width 200 height 37
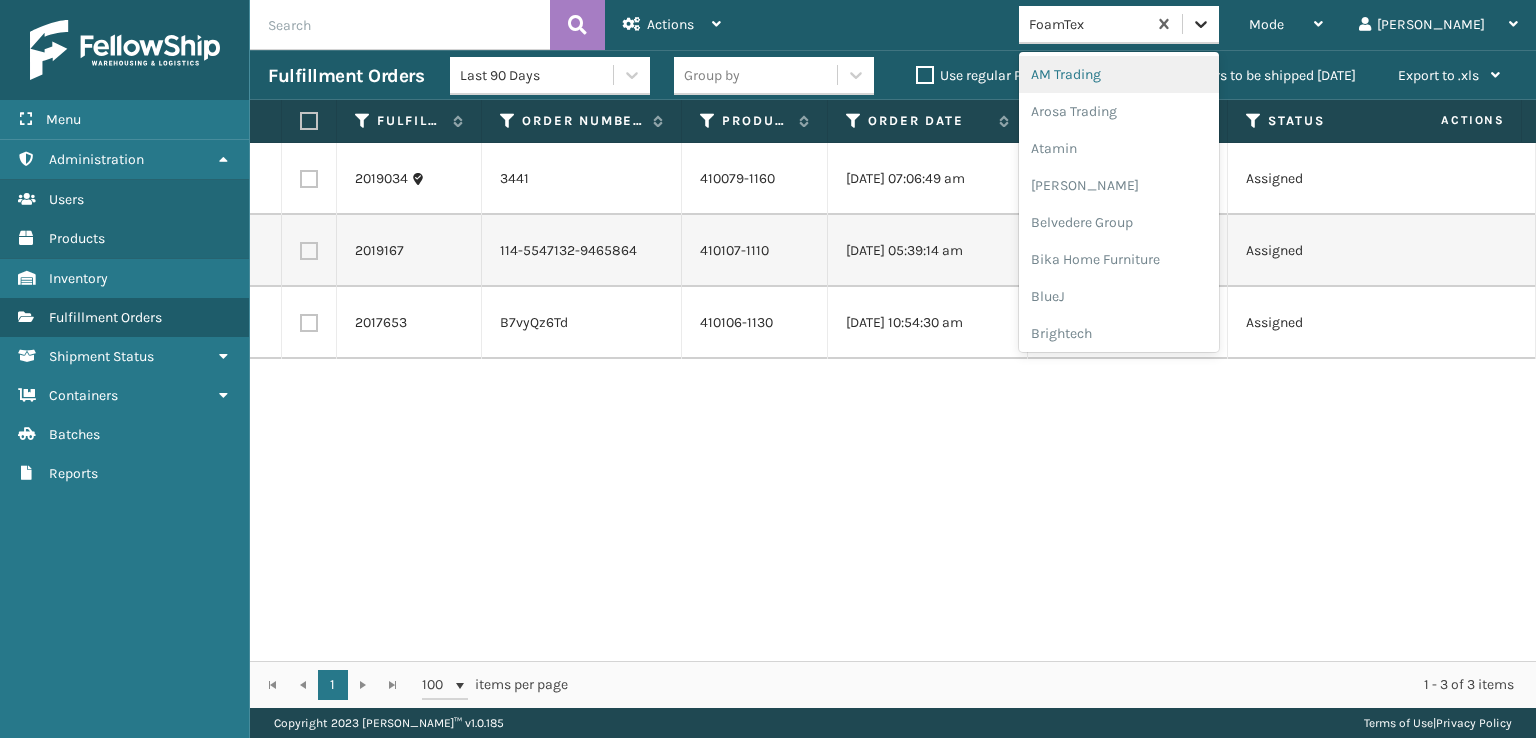
click at [1219, 25] on div at bounding box center [1201, 24] width 36 height 36
click at [1164, 213] on div "Plush Collections" at bounding box center [1119, 218] width 200 height 37
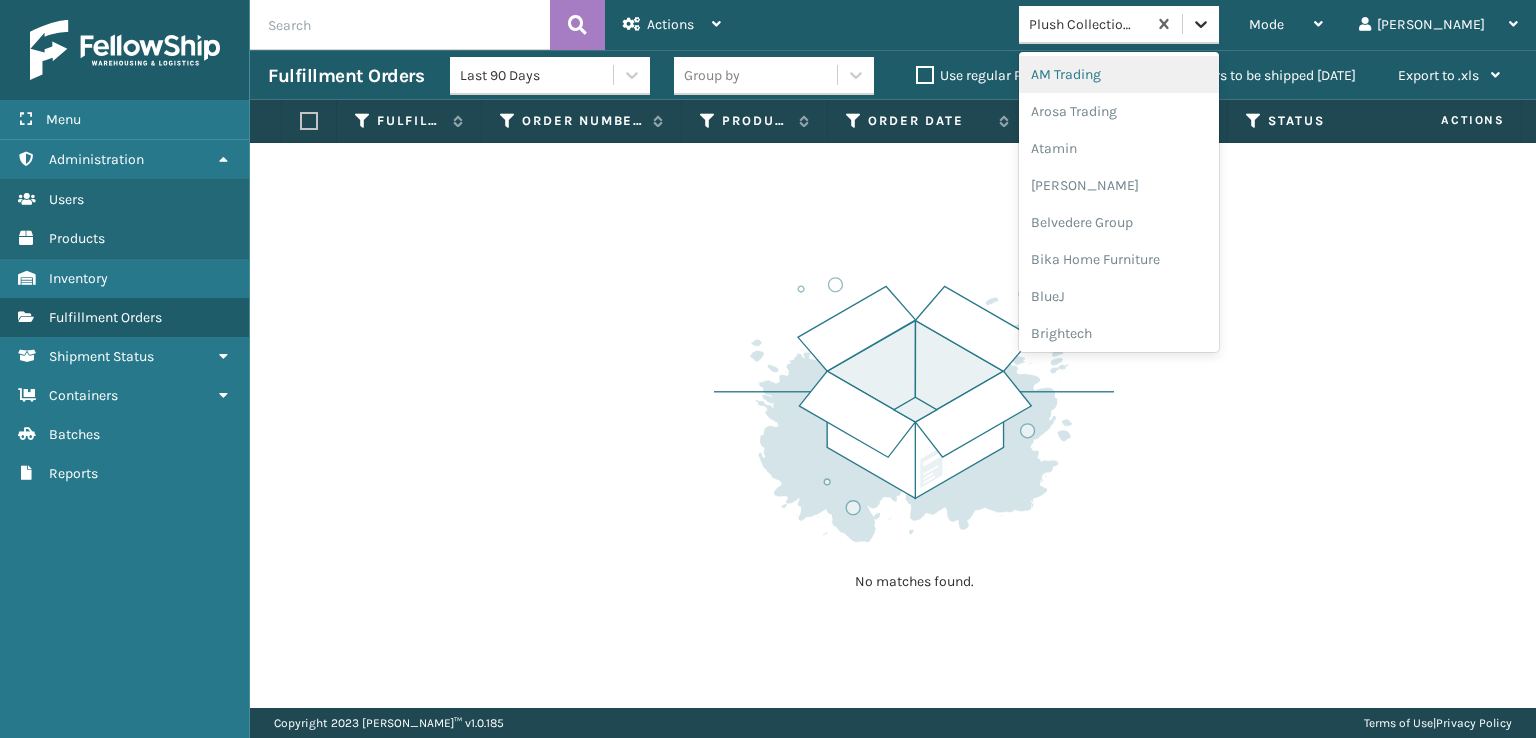
click at [1211, 29] on icon at bounding box center [1201, 24] width 20 height 20
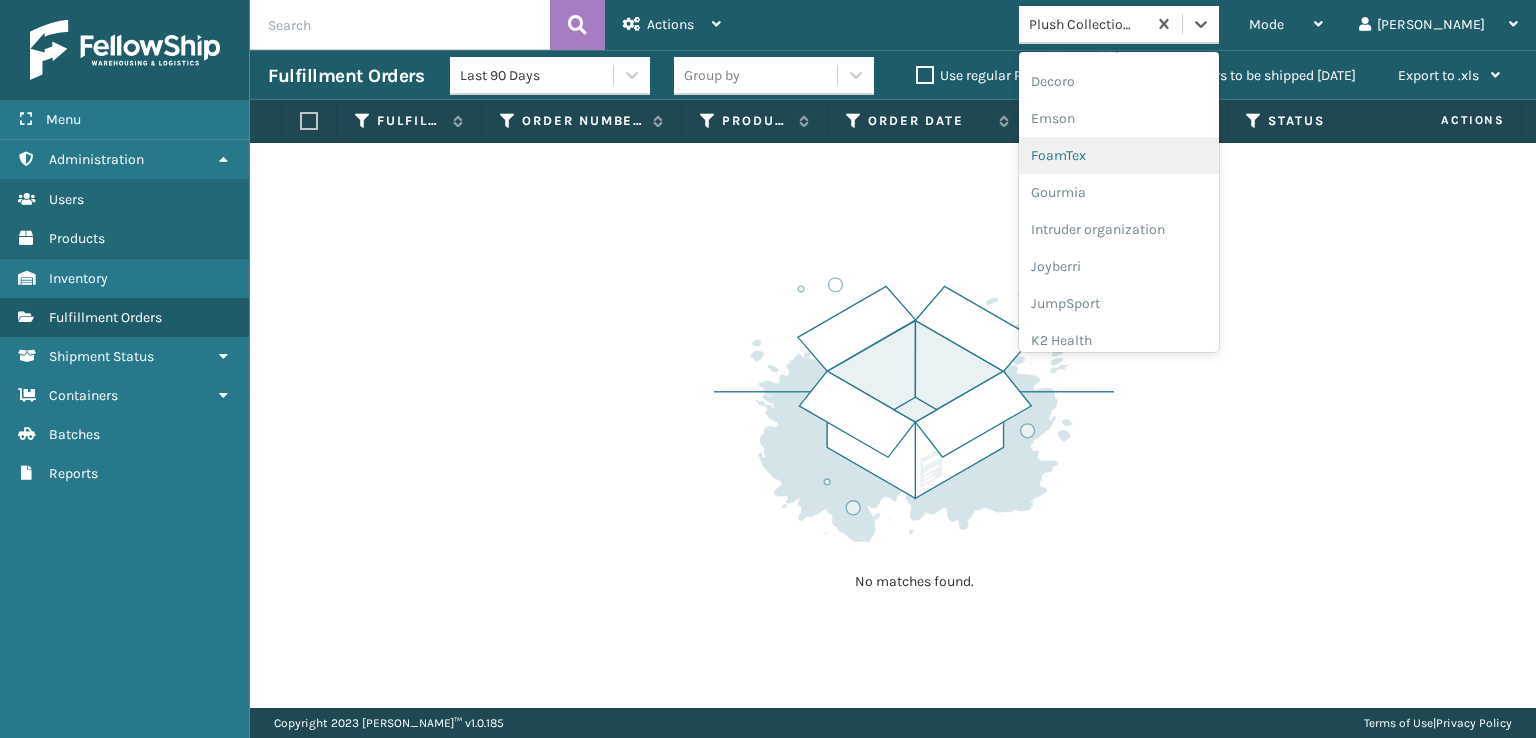
click at [1152, 146] on div "FoamTex" at bounding box center [1119, 155] width 200 height 37
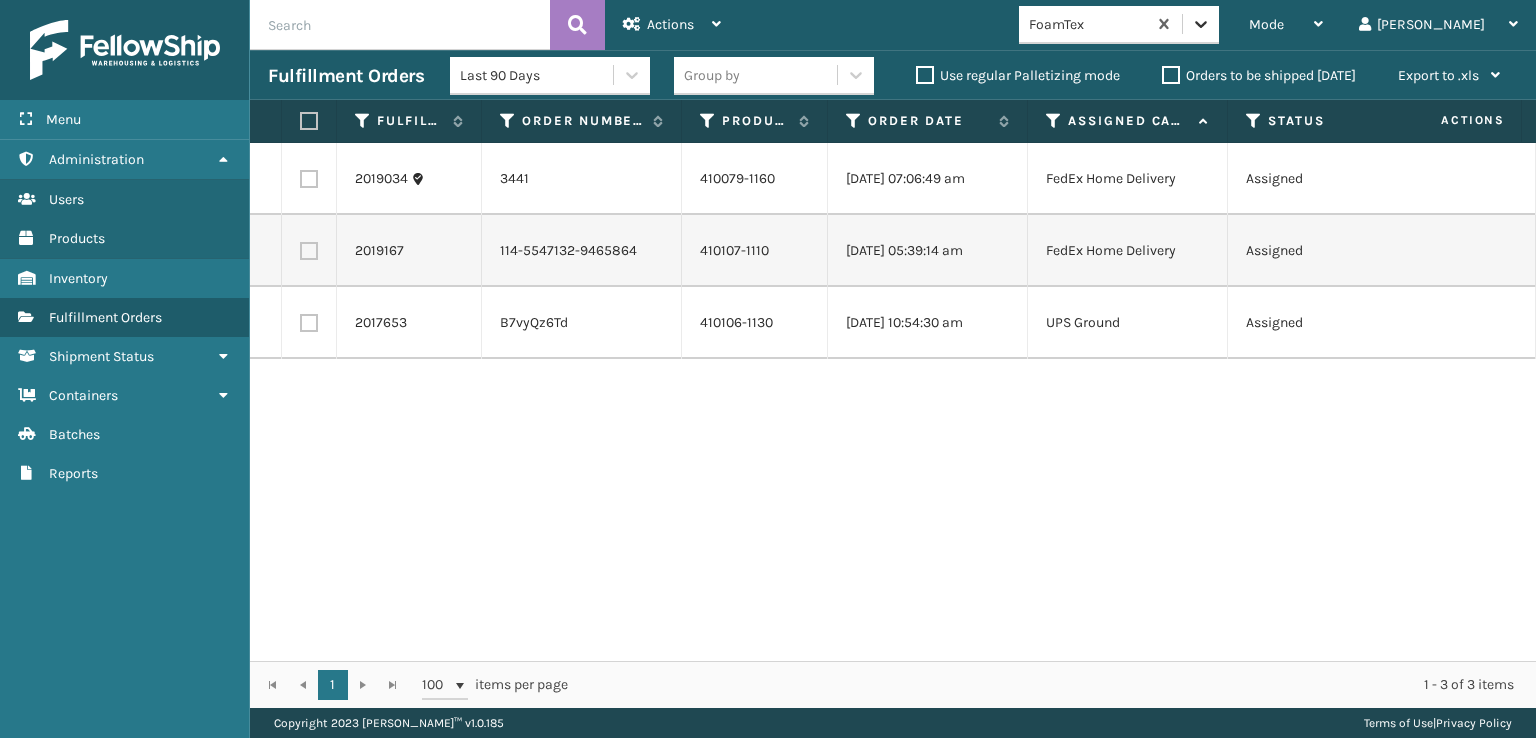
click at [1219, 41] on div at bounding box center [1201, 24] width 36 height 36
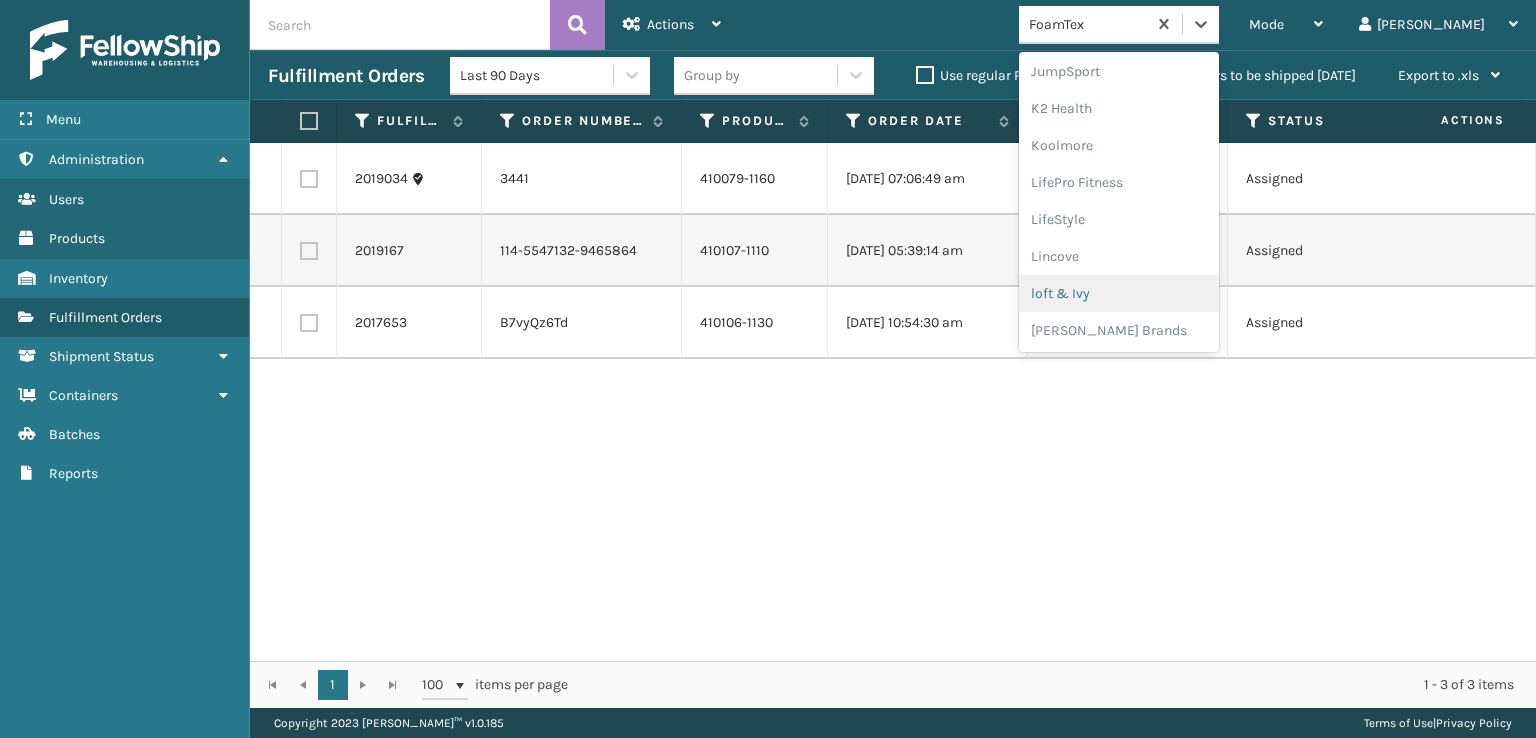
scroll to position [966, 0]
click at [1141, 294] on div "SleepGeekz" at bounding box center [1119, 292] width 200 height 37
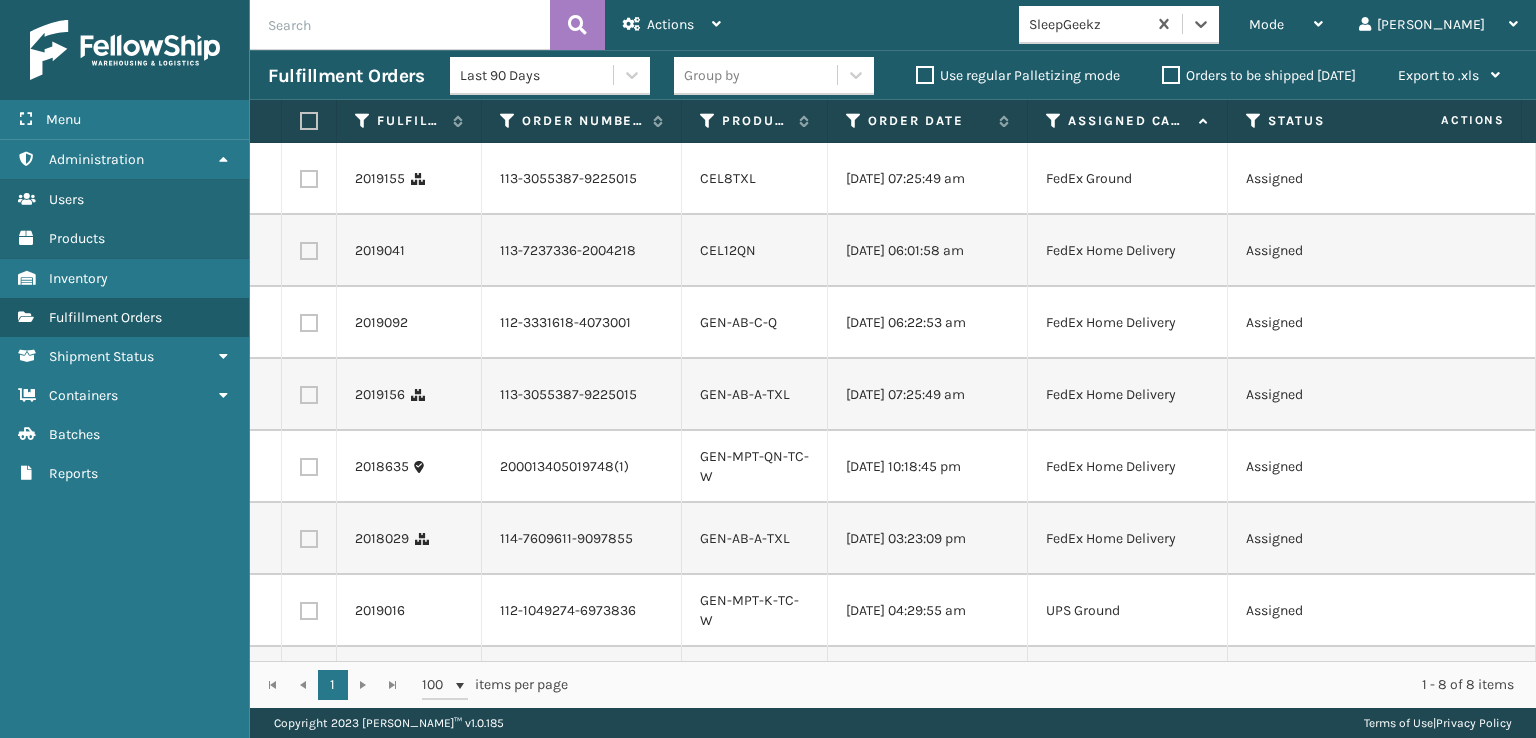
click at [309, 185] on label at bounding box center [309, 179] width 18 height 18
click at [301, 183] on input "checkbox" at bounding box center [300, 176] width 1 height 13
checkbox input "true"
click at [306, 260] on label at bounding box center [309, 251] width 18 height 18
click at [301, 255] on input "checkbox" at bounding box center [300, 248] width 1 height 13
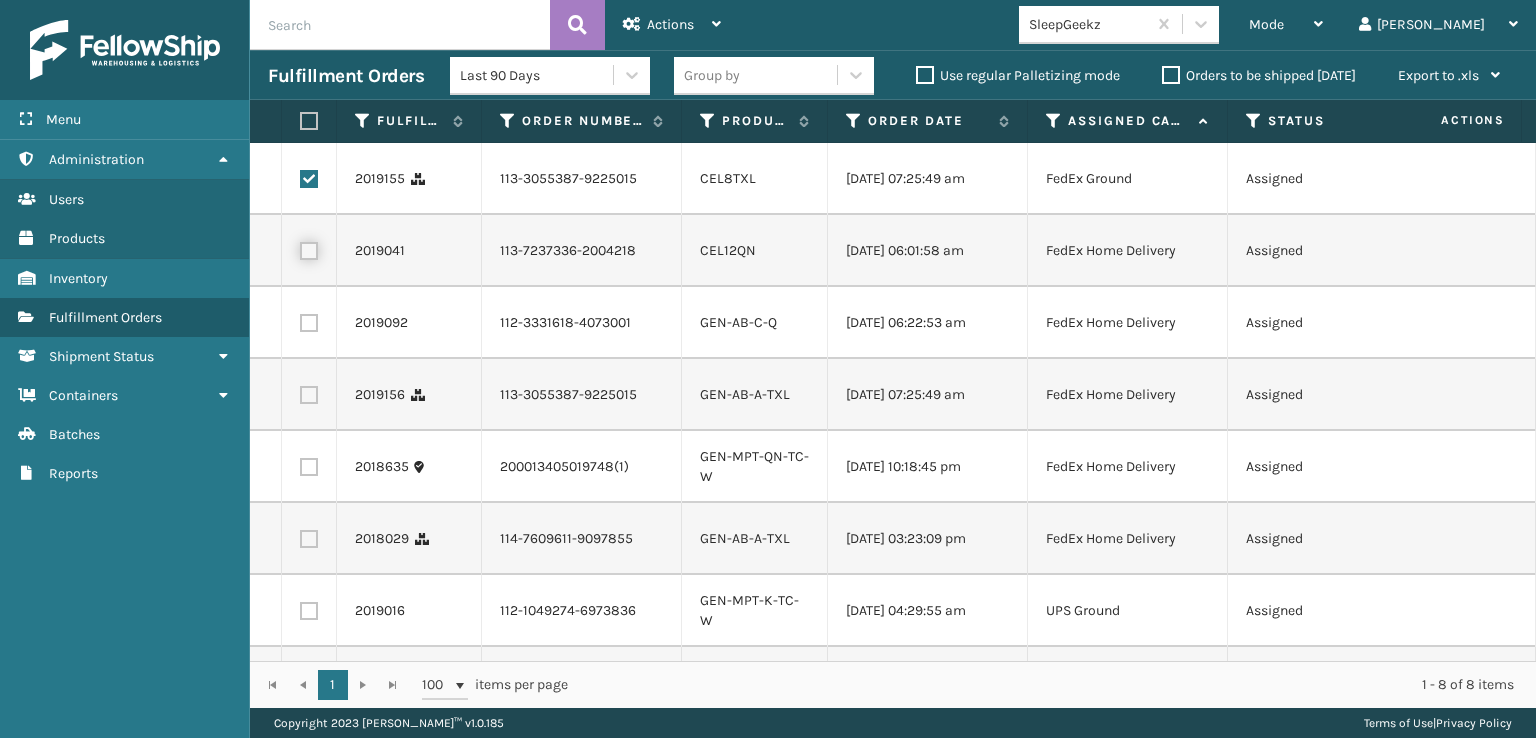
checkbox input "true"
click at [304, 332] on label at bounding box center [309, 323] width 18 height 18
click at [301, 327] on input "checkbox" at bounding box center [300, 320] width 1 height 13
checkbox input "true"
click at [310, 404] on label at bounding box center [309, 395] width 18 height 18
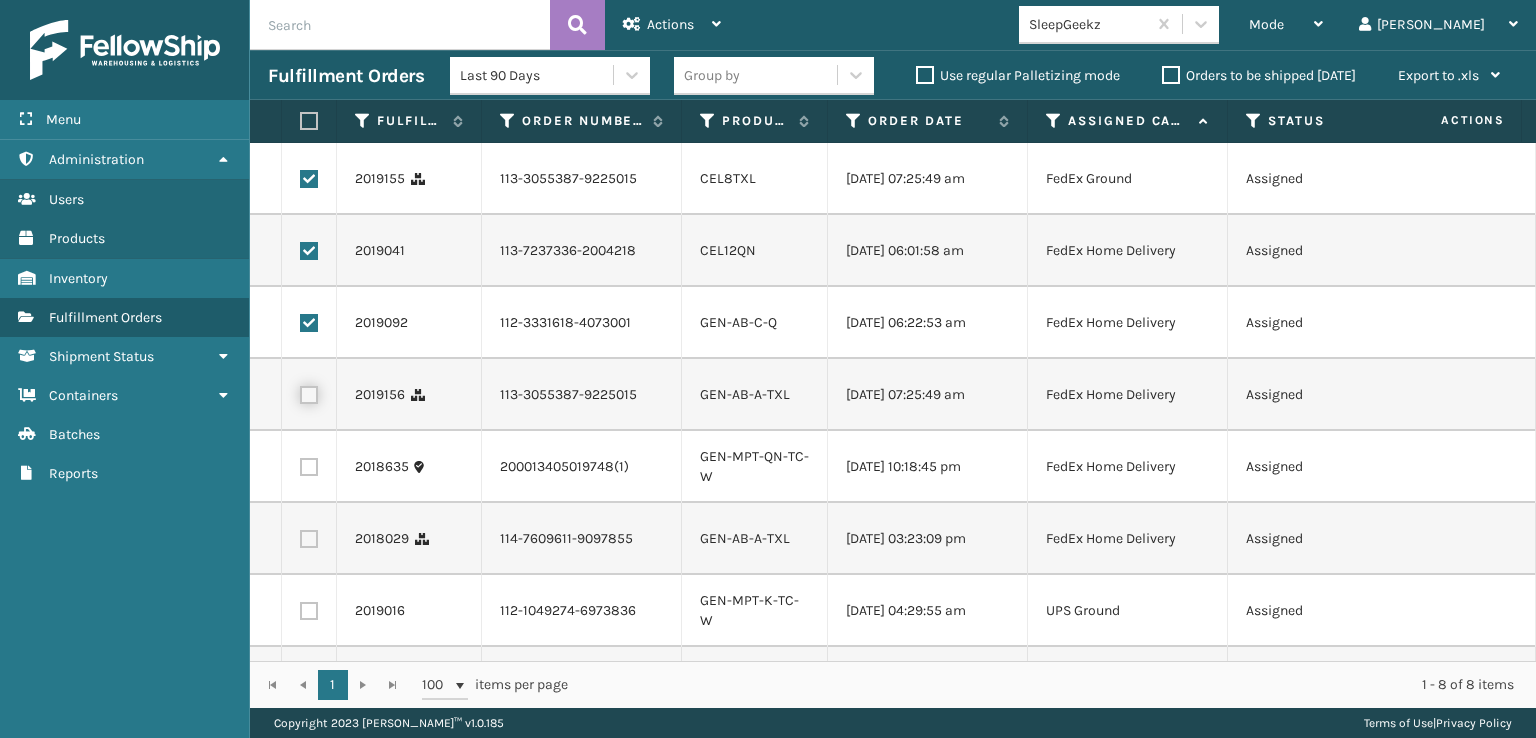
click at [301, 399] on input "checkbox" at bounding box center [300, 392] width 1 height 13
checkbox input "true"
click at [316, 548] on label at bounding box center [309, 539] width 18 height 18
click at [301, 543] on input "checkbox" at bounding box center [300, 536] width 1 height 13
checkbox input "true"
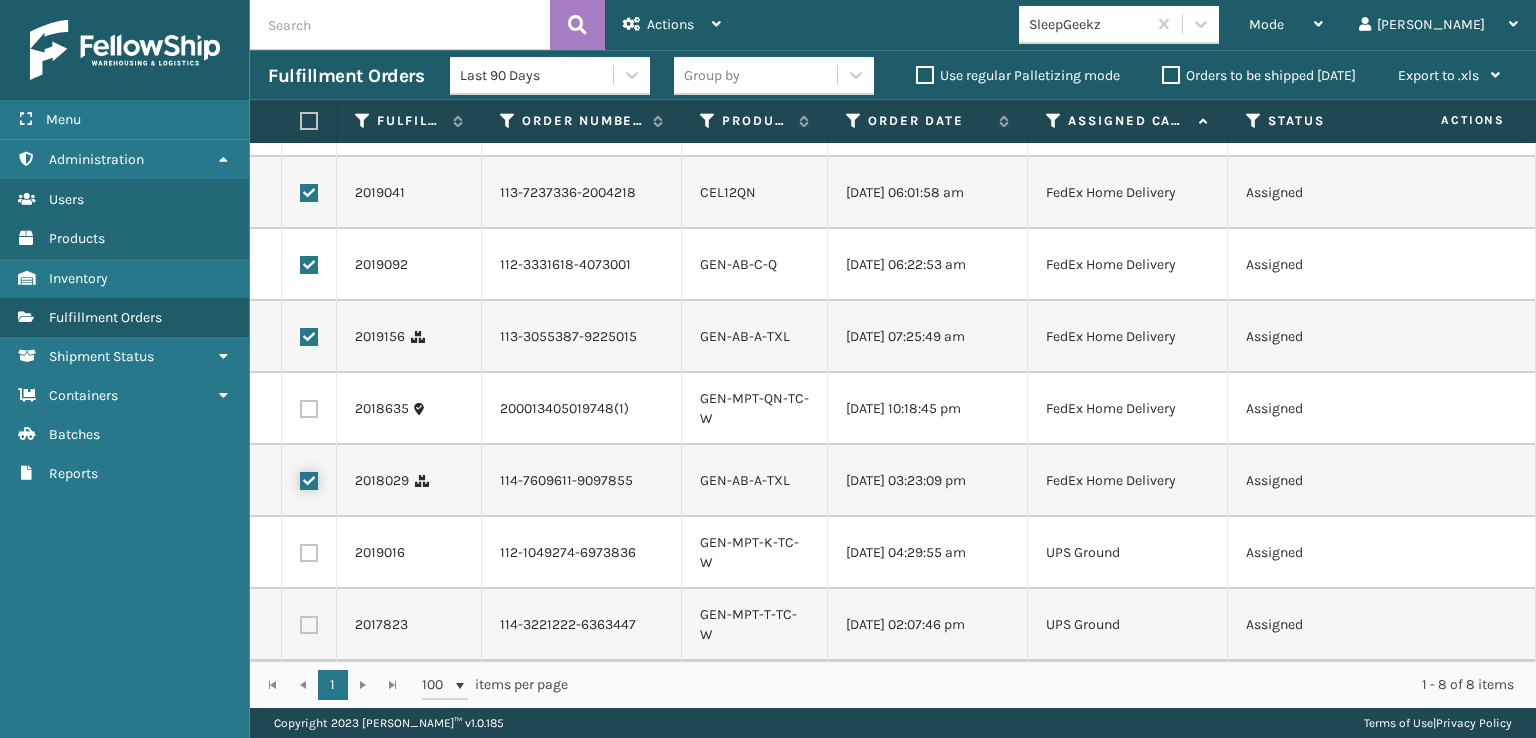
scroll to position [132, 0]
click at [693, 25] on span "Actions" at bounding box center [670, 24] width 47 height 17
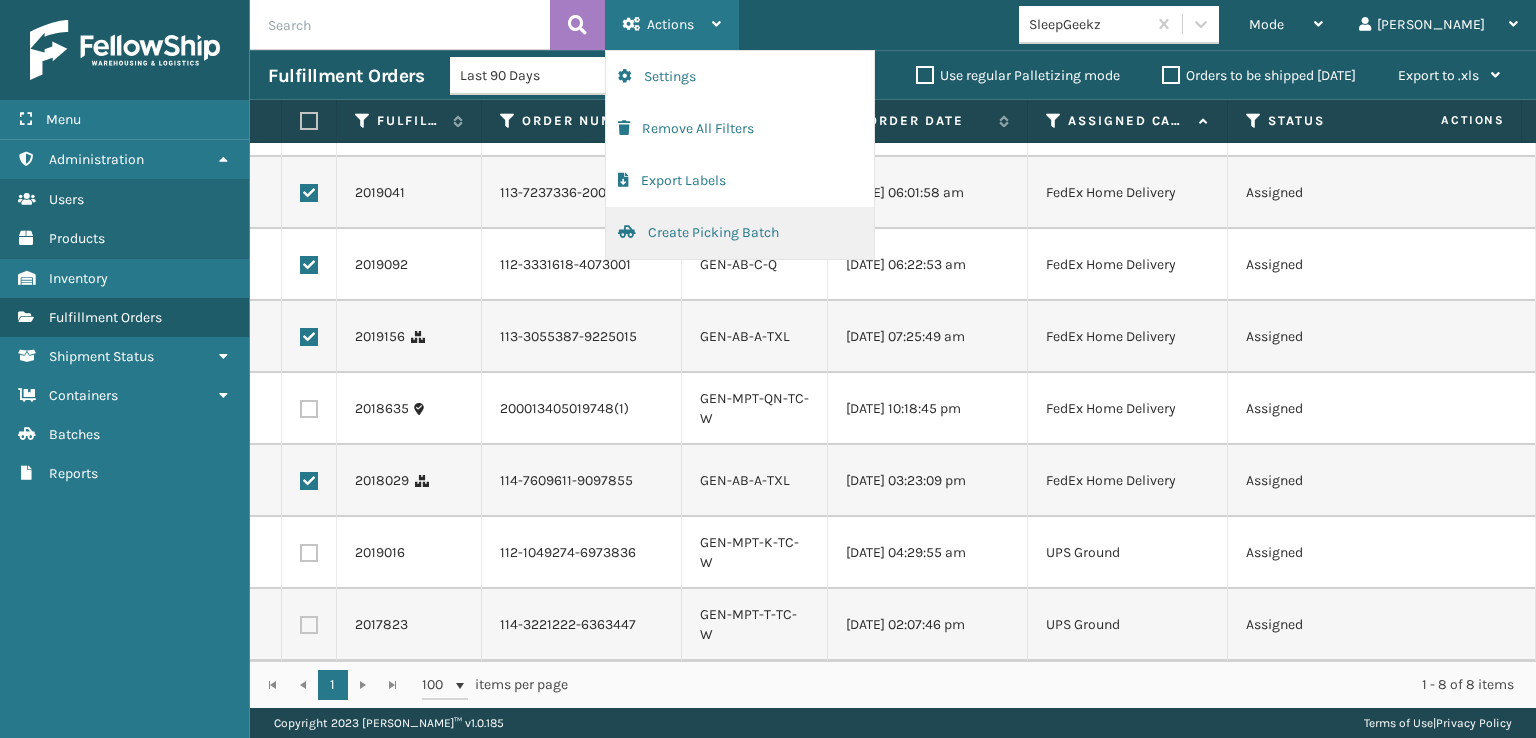
click at [700, 229] on button "Create Picking Batch" at bounding box center [740, 233] width 268 height 52
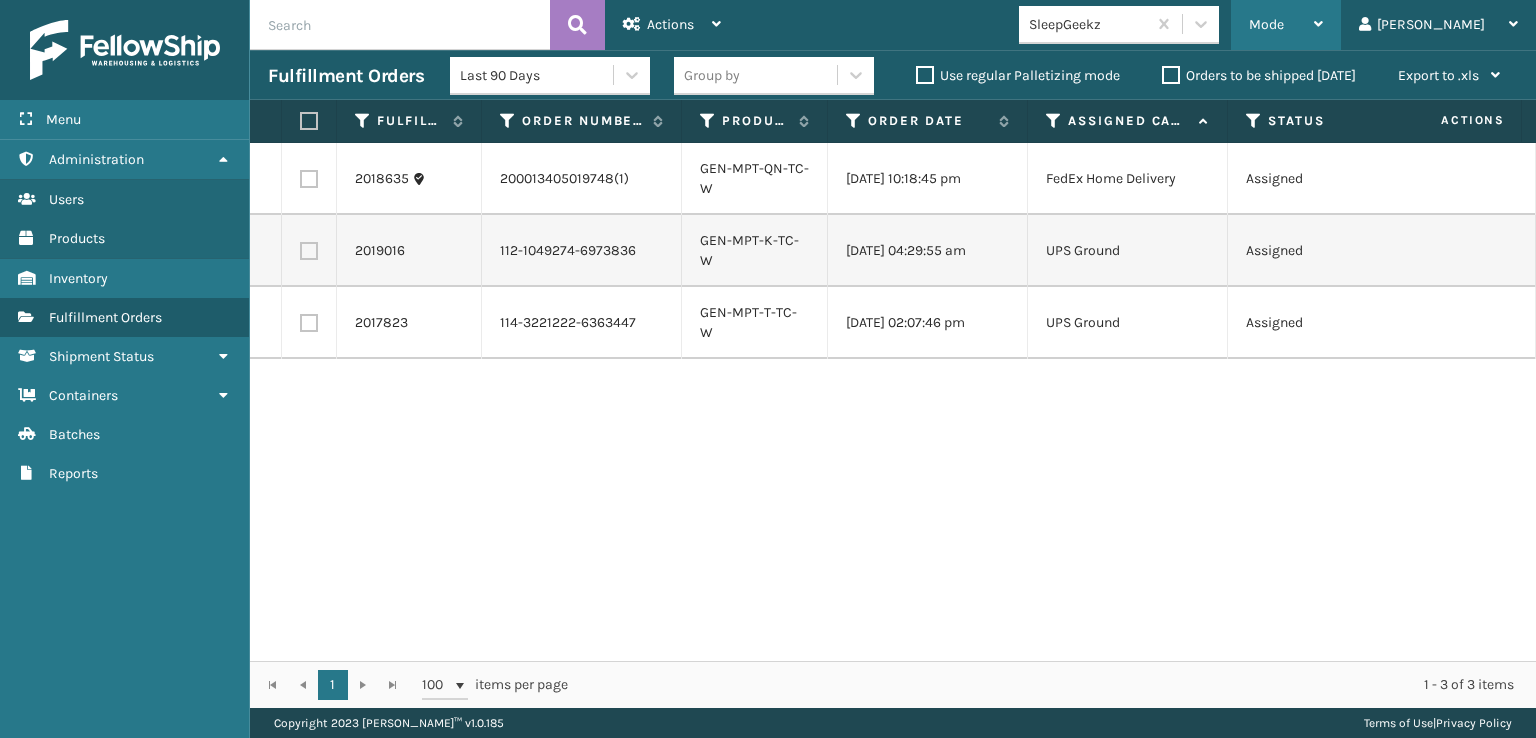
click at [1323, 22] on div "Mode" at bounding box center [1286, 25] width 74 height 50
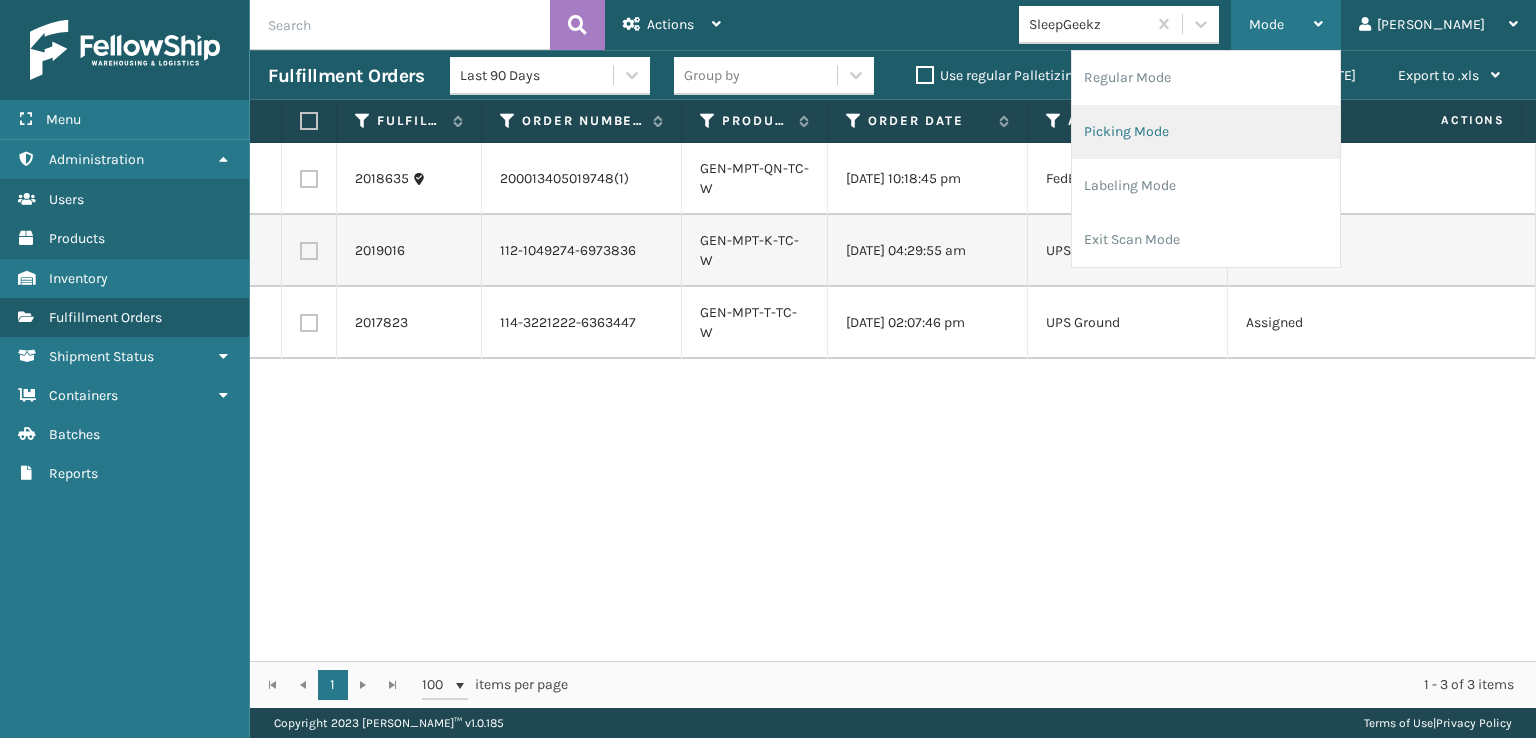
click at [1200, 133] on li "Picking Mode" at bounding box center [1206, 132] width 268 height 54
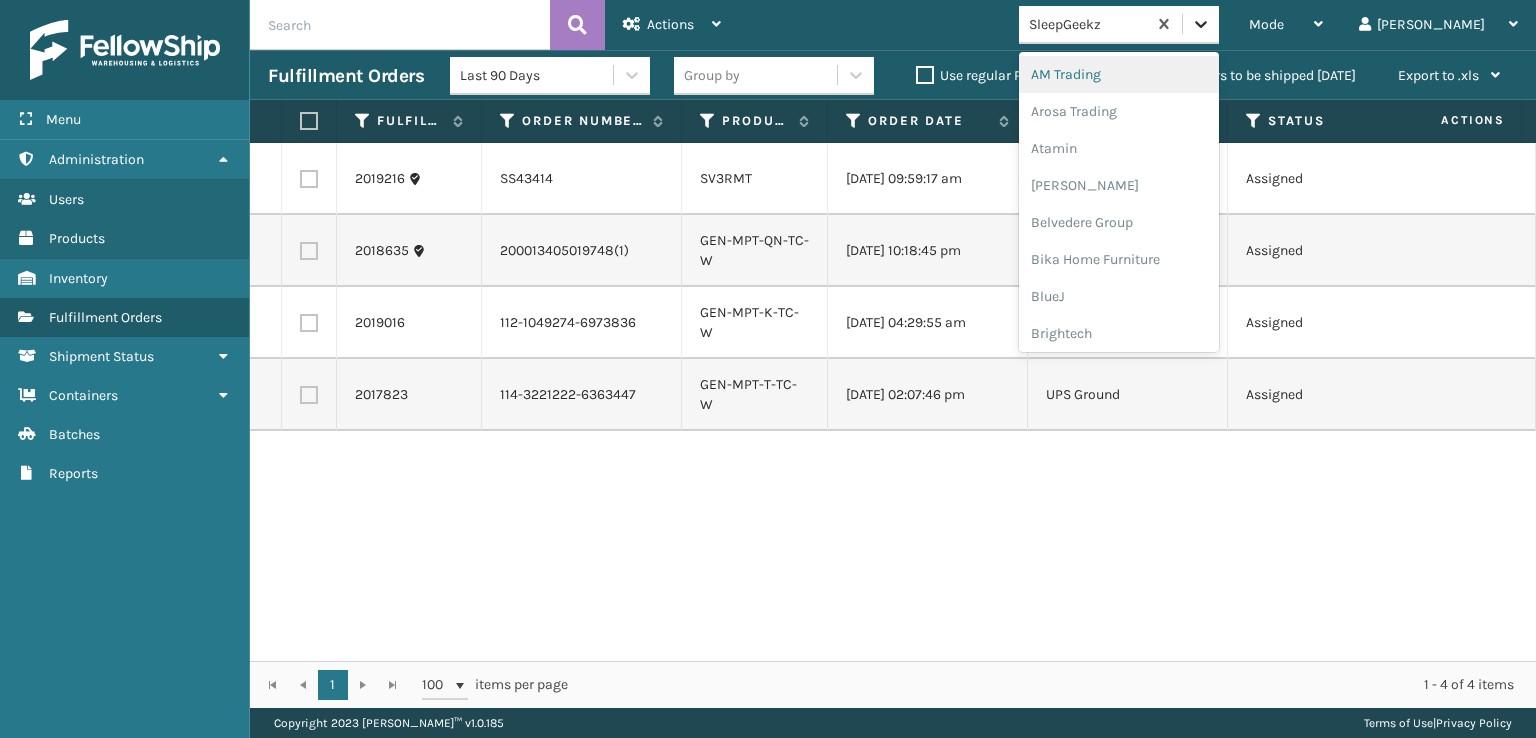
click at [1211, 26] on icon at bounding box center [1201, 24] width 20 height 20
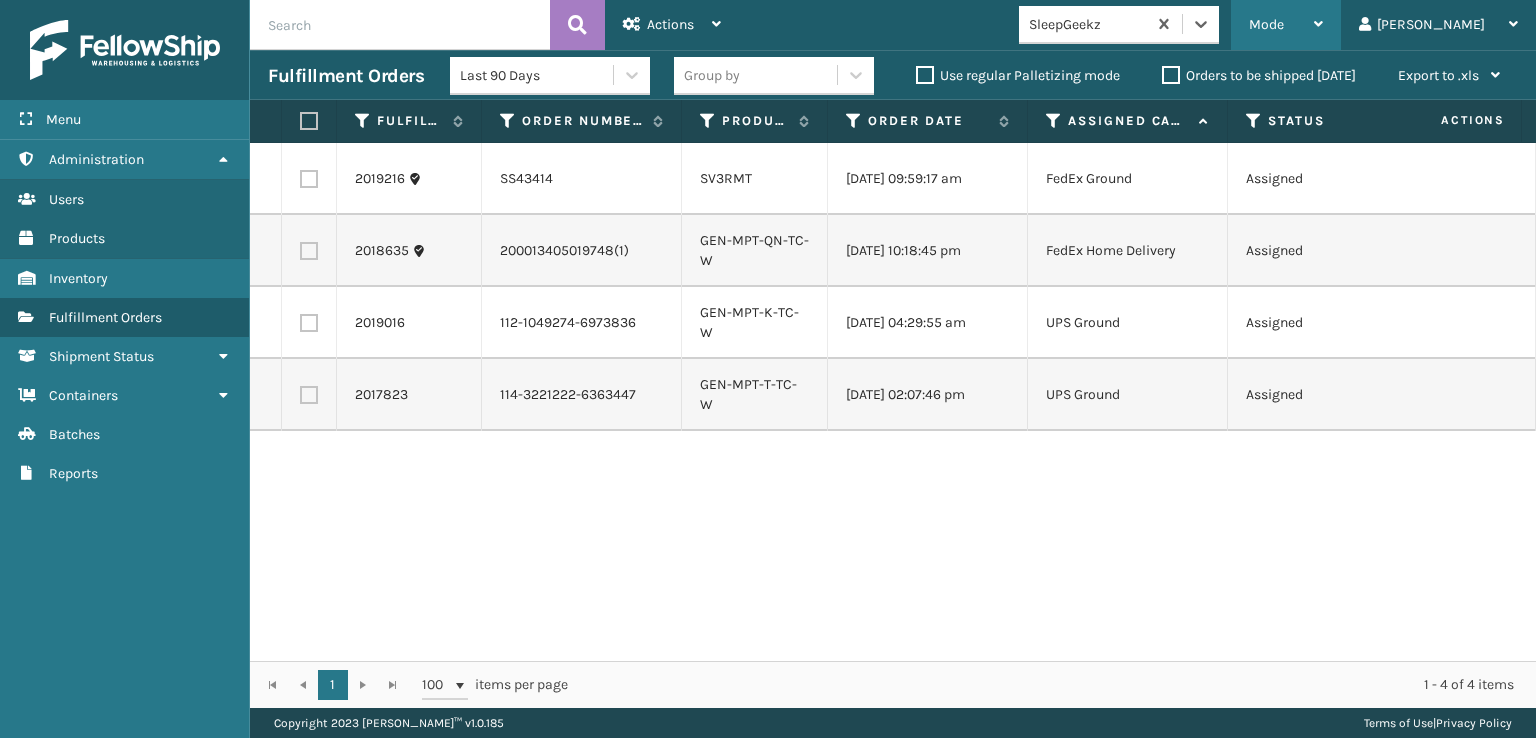
click at [1328, 29] on div "Mode Regular Mode Picking Mode Labeling Mode Exit Scan Mode" at bounding box center [1286, 25] width 110 height 50
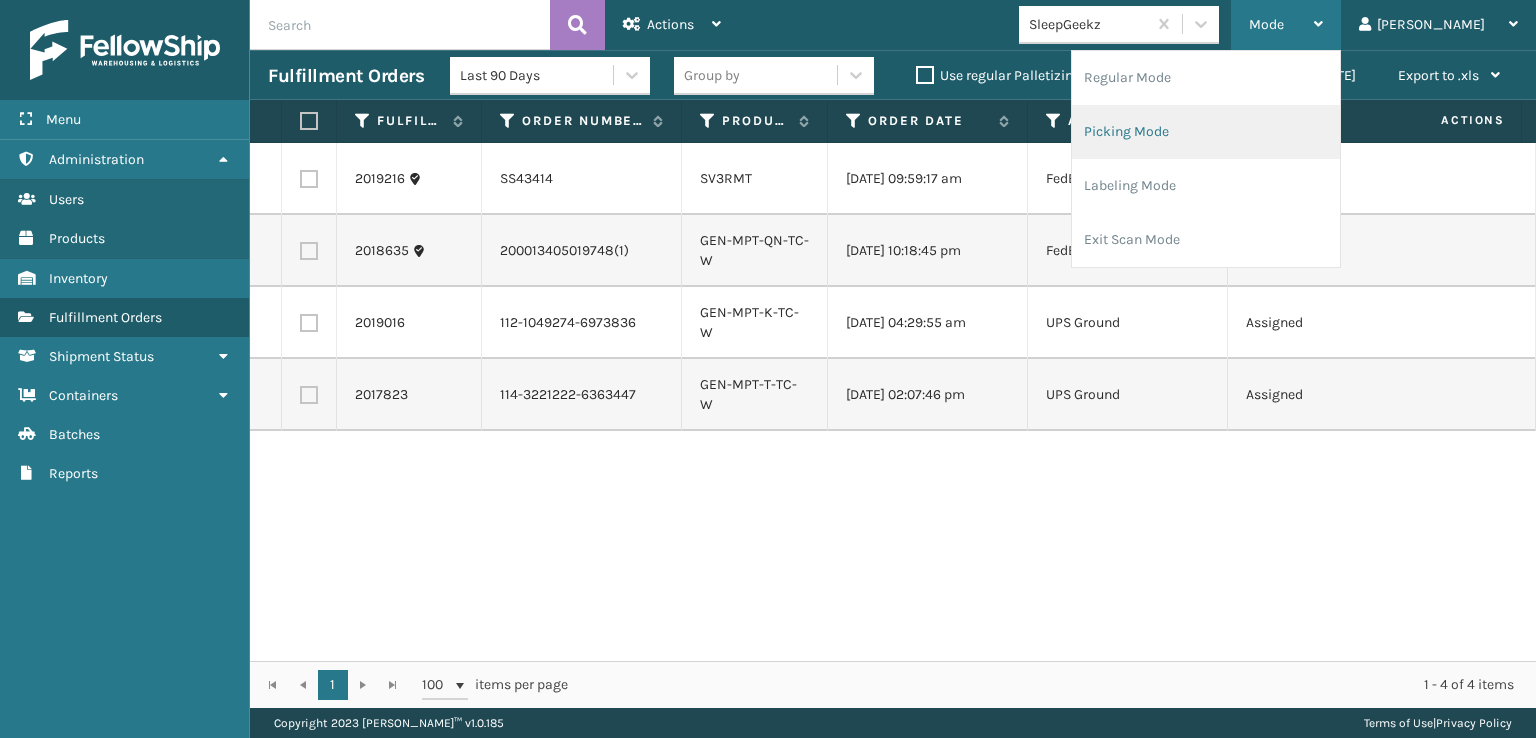
click at [1208, 123] on li "Picking Mode" at bounding box center [1206, 132] width 268 height 54
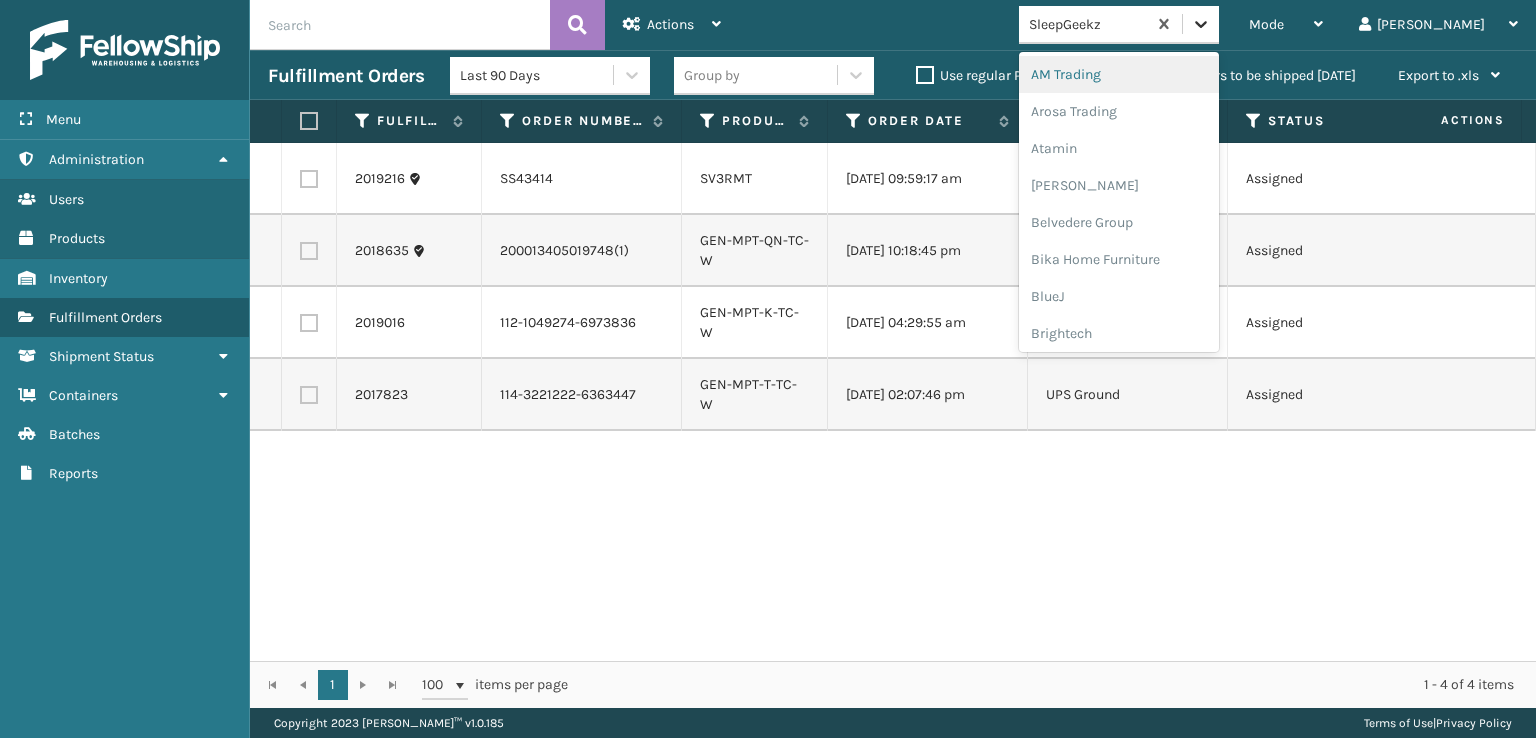
click at [1211, 14] on icon at bounding box center [1201, 24] width 20 height 20
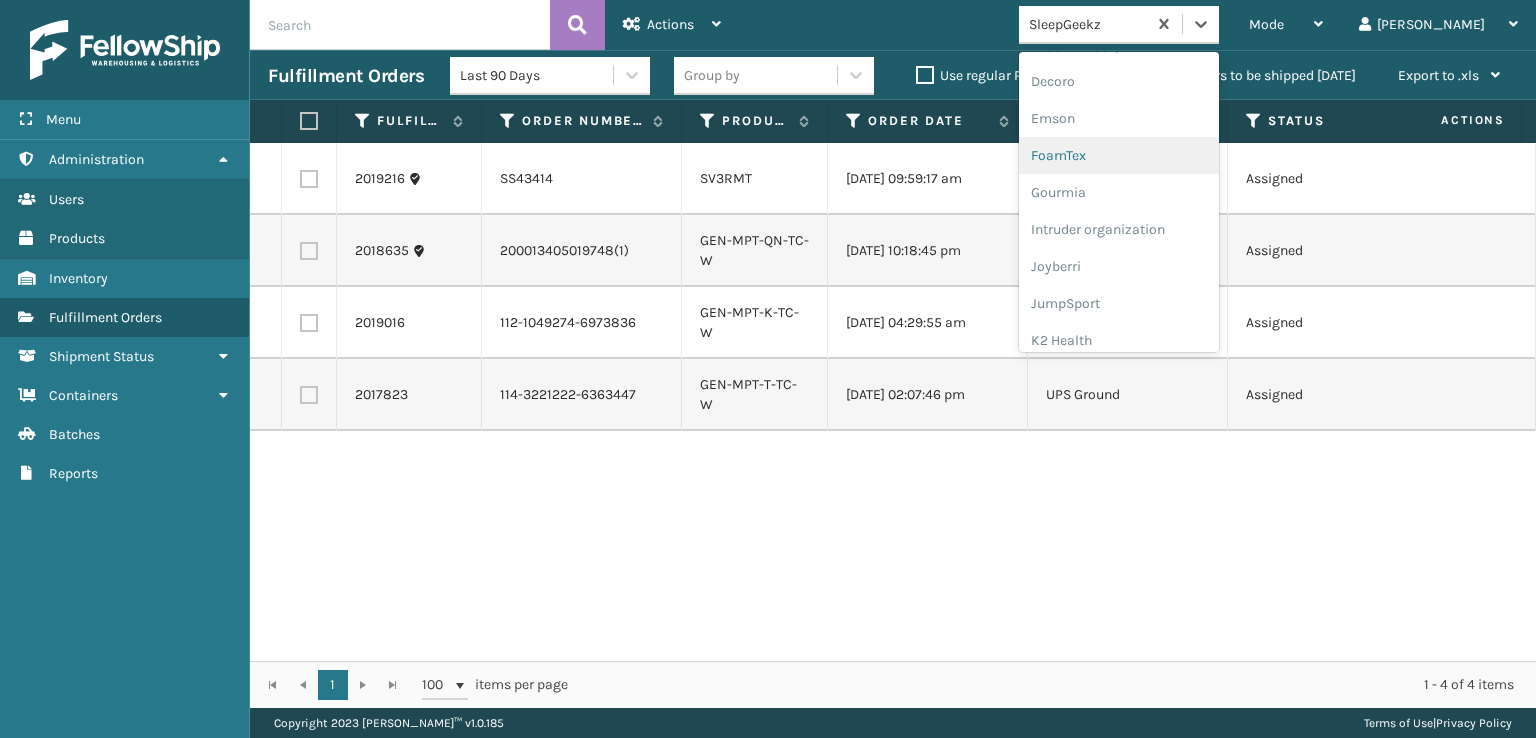
click at [1168, 145] on div "FoamTex" at bounding box center [1119, 155] width 200 height 37
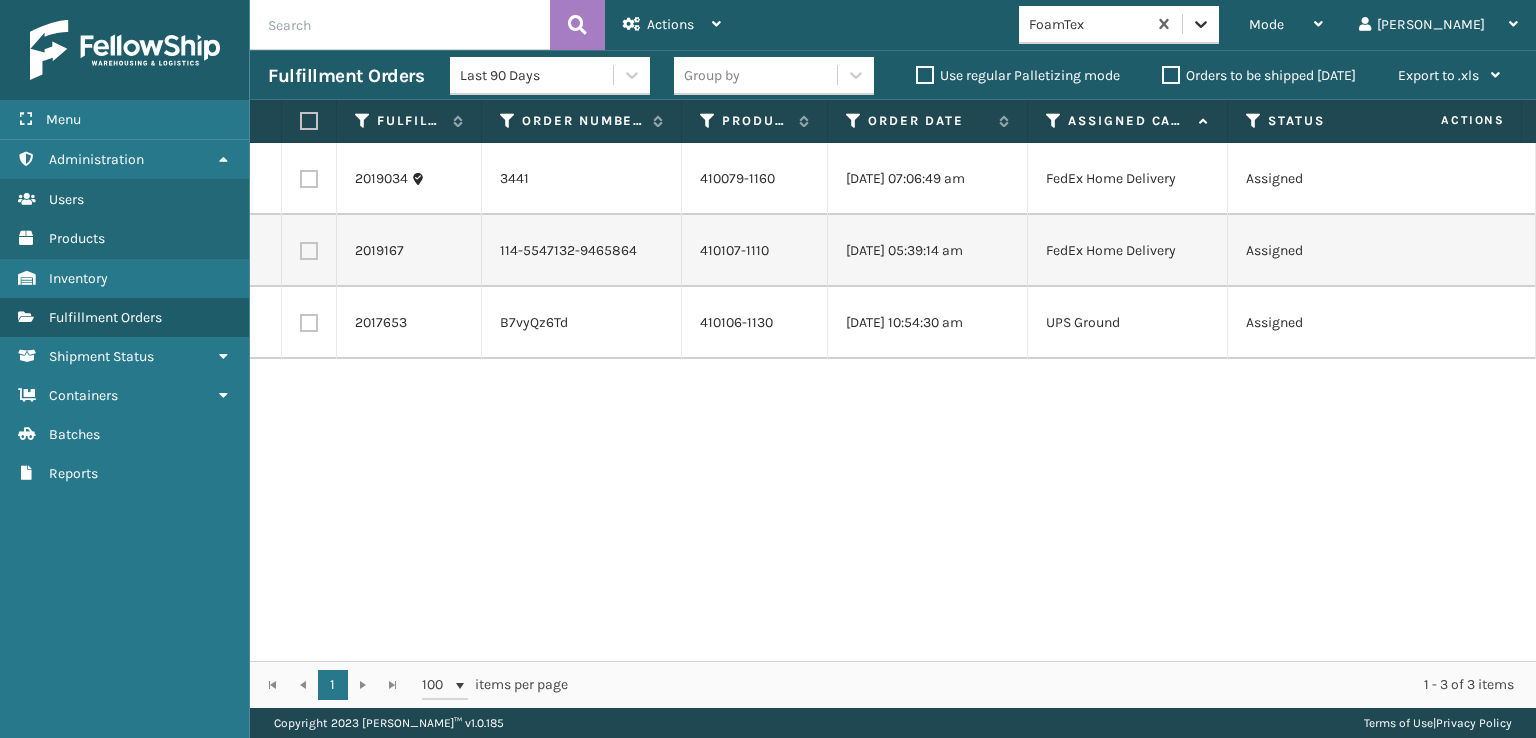
click at [1211, 32] on icon at bounding box center [1201, 24] width 20 height 20
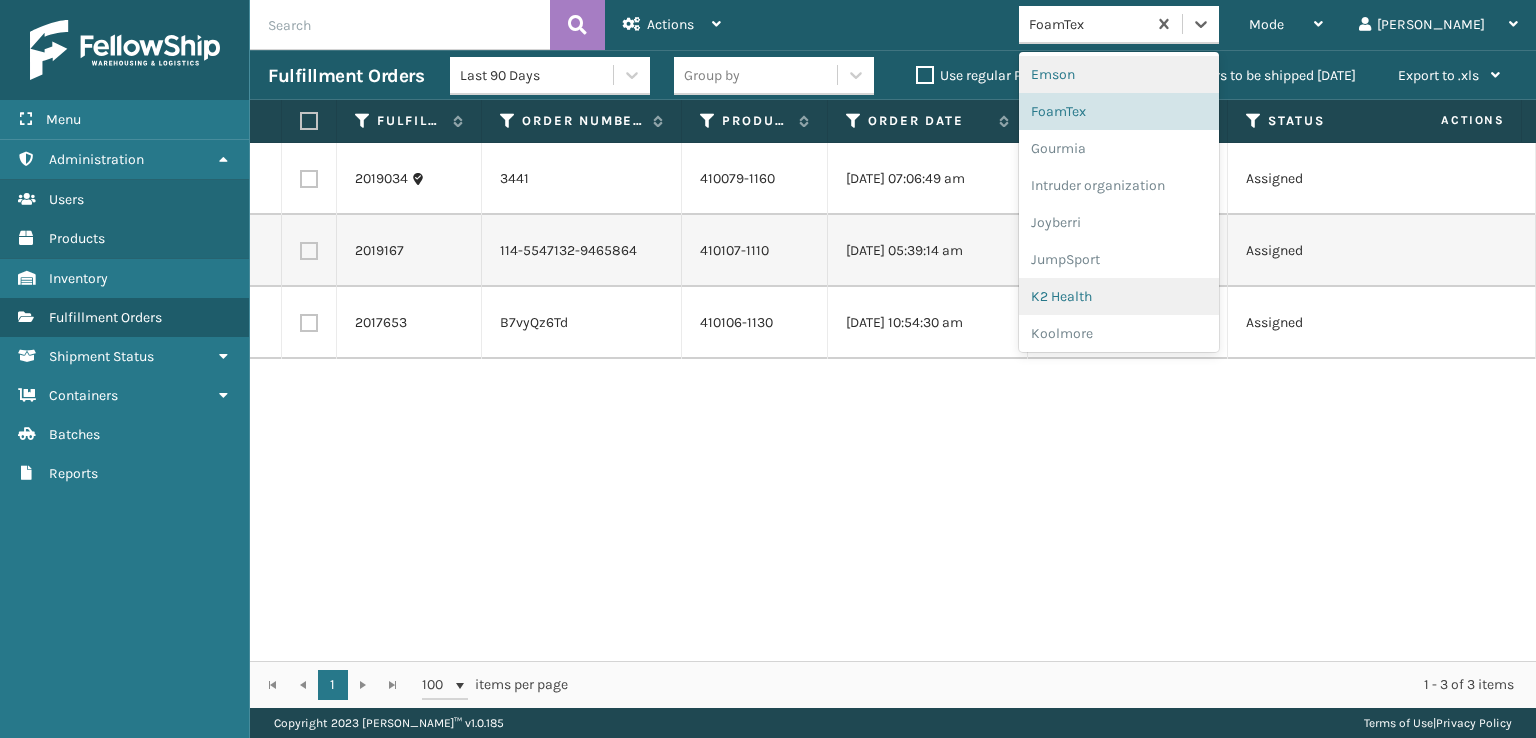
scroll to position [632, 0]
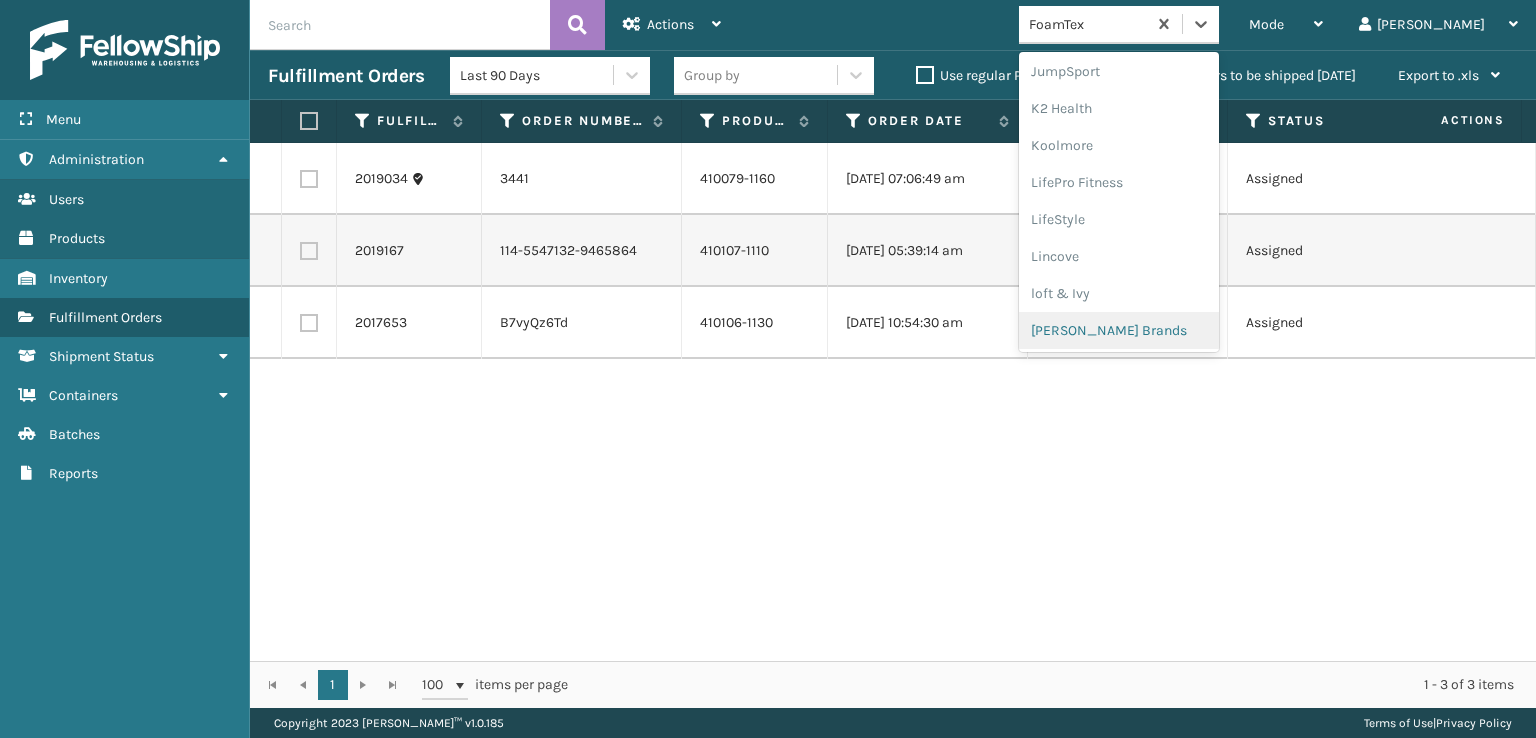
click at [1161, 329] on div "[PERSON_NAME] Brands" at bounding box center [1119, 330] width 200 height 37
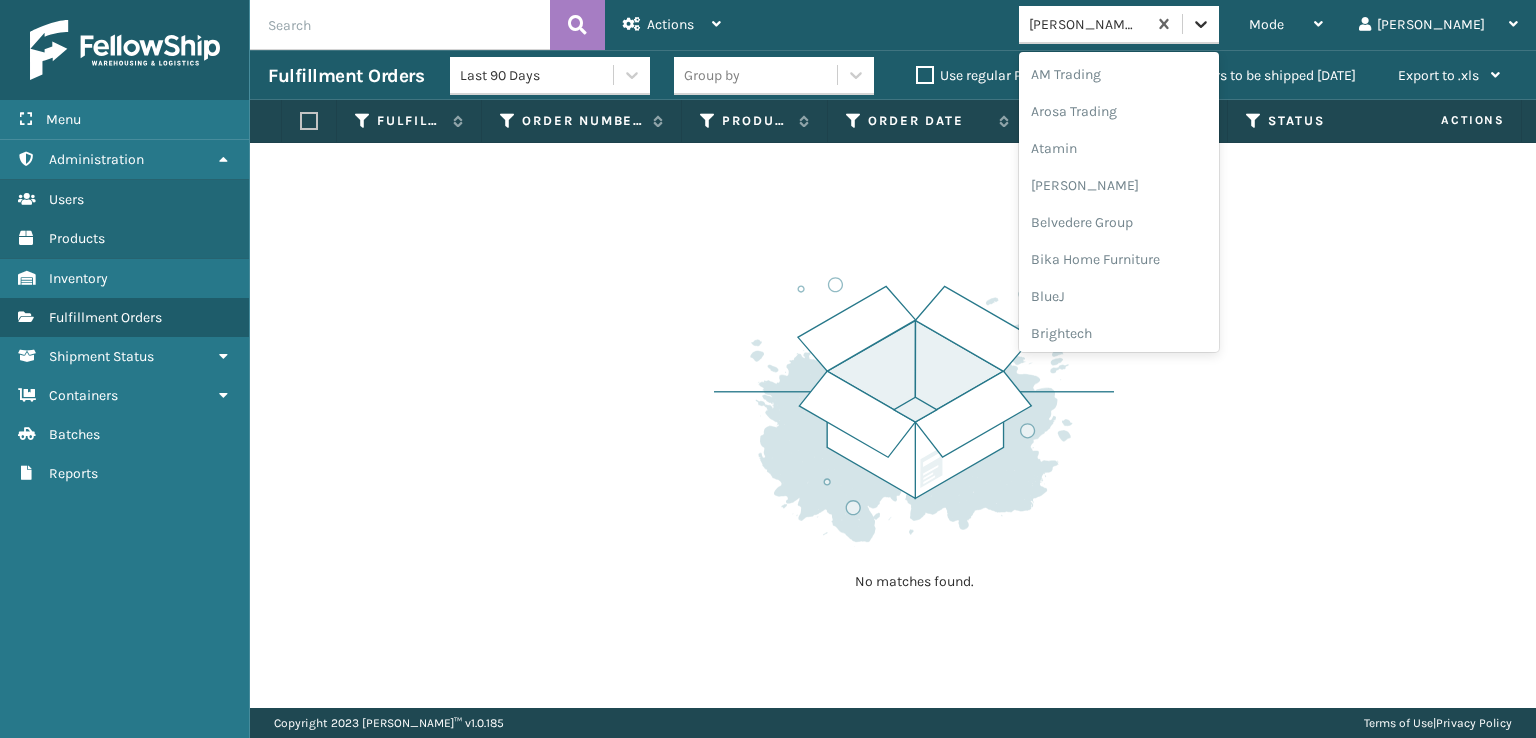
click at [1211, 18] on icon at bounding box center [1201, 24] width 20 height 20
click at [1156, 289] on div "SleepGeekz" at bounding box center [1119, 292] width 200 height 37
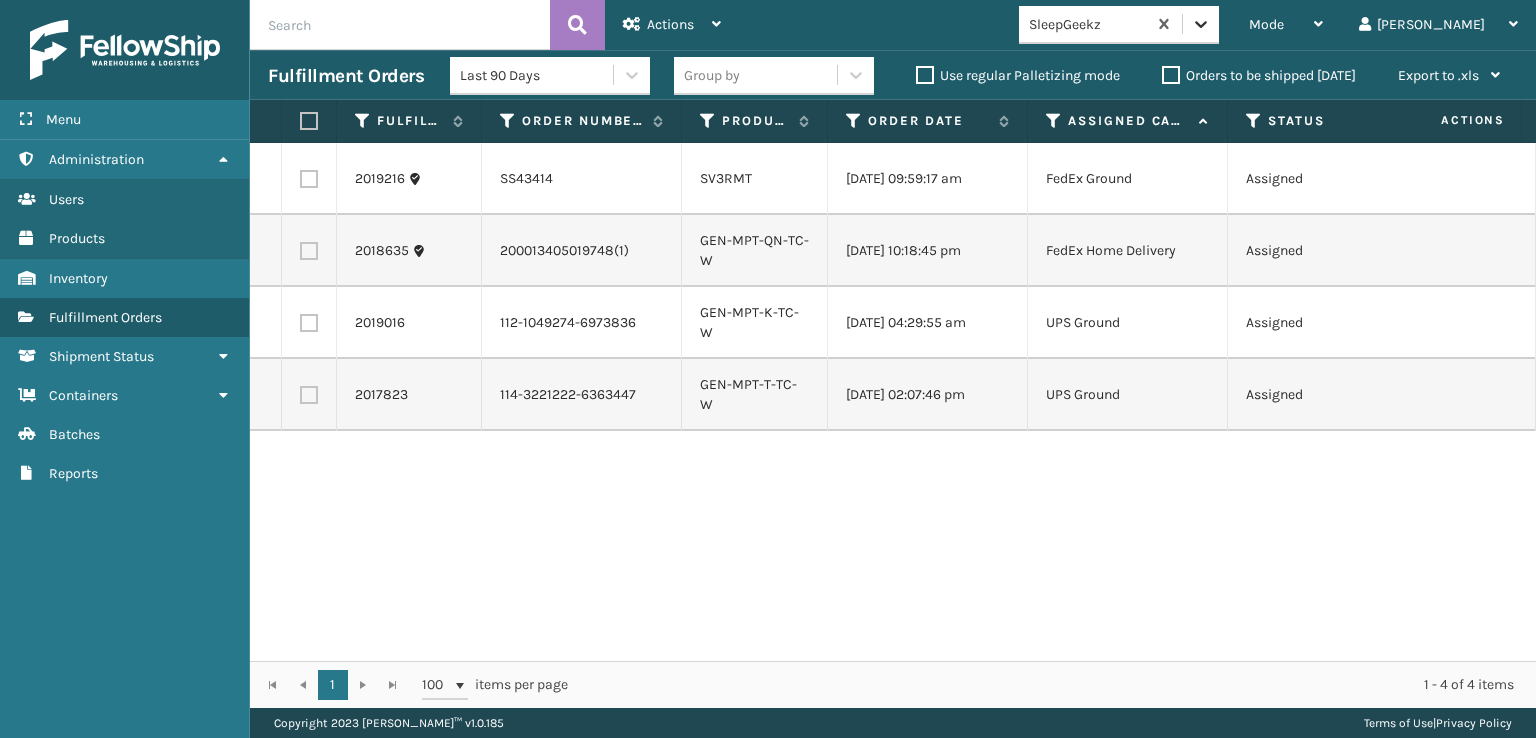
click at [1207, 23] on icon at bounding box center [1201, 24] width 12 height 7
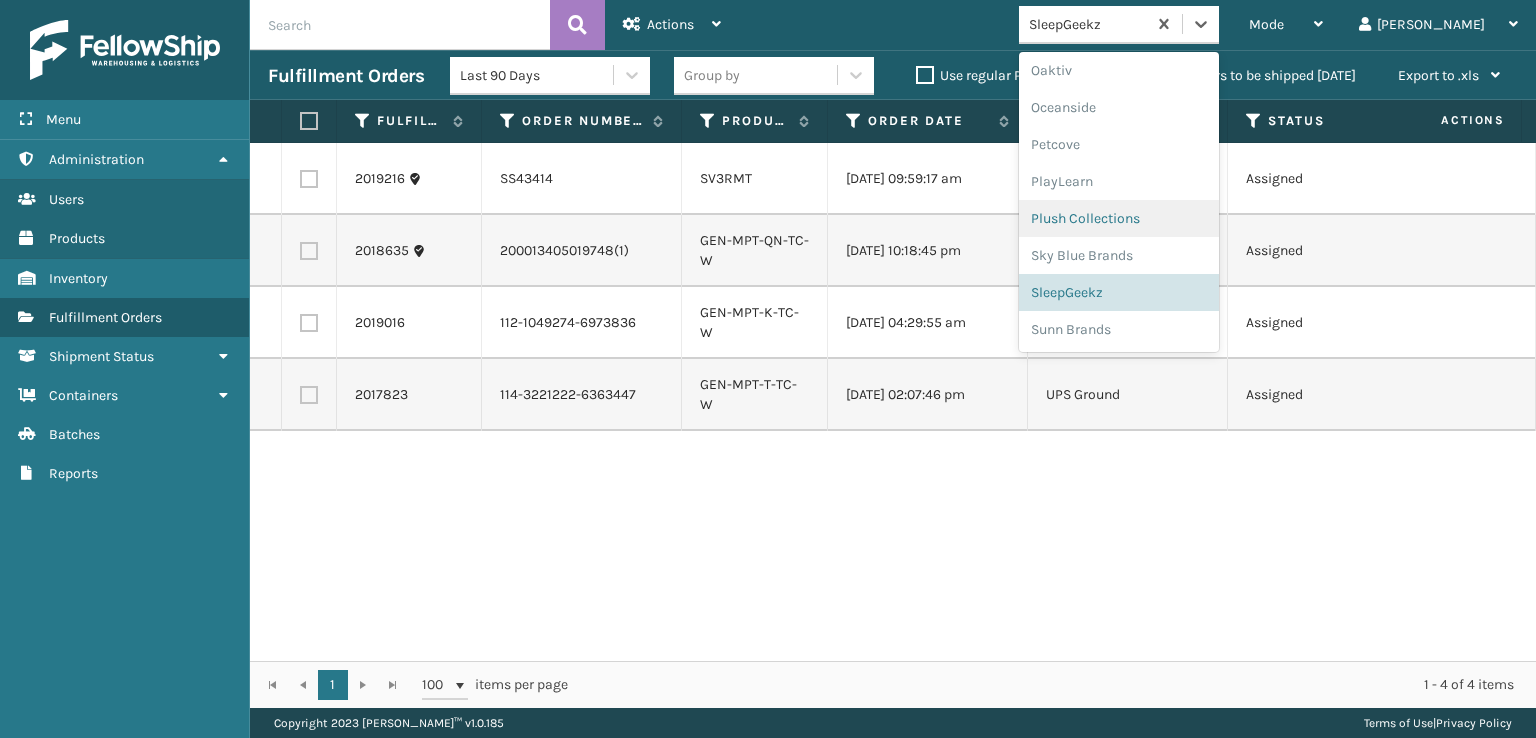
click at [1143, 215] on div "Plush Collections" at bounding box center [1119, 218] width 200 height 37
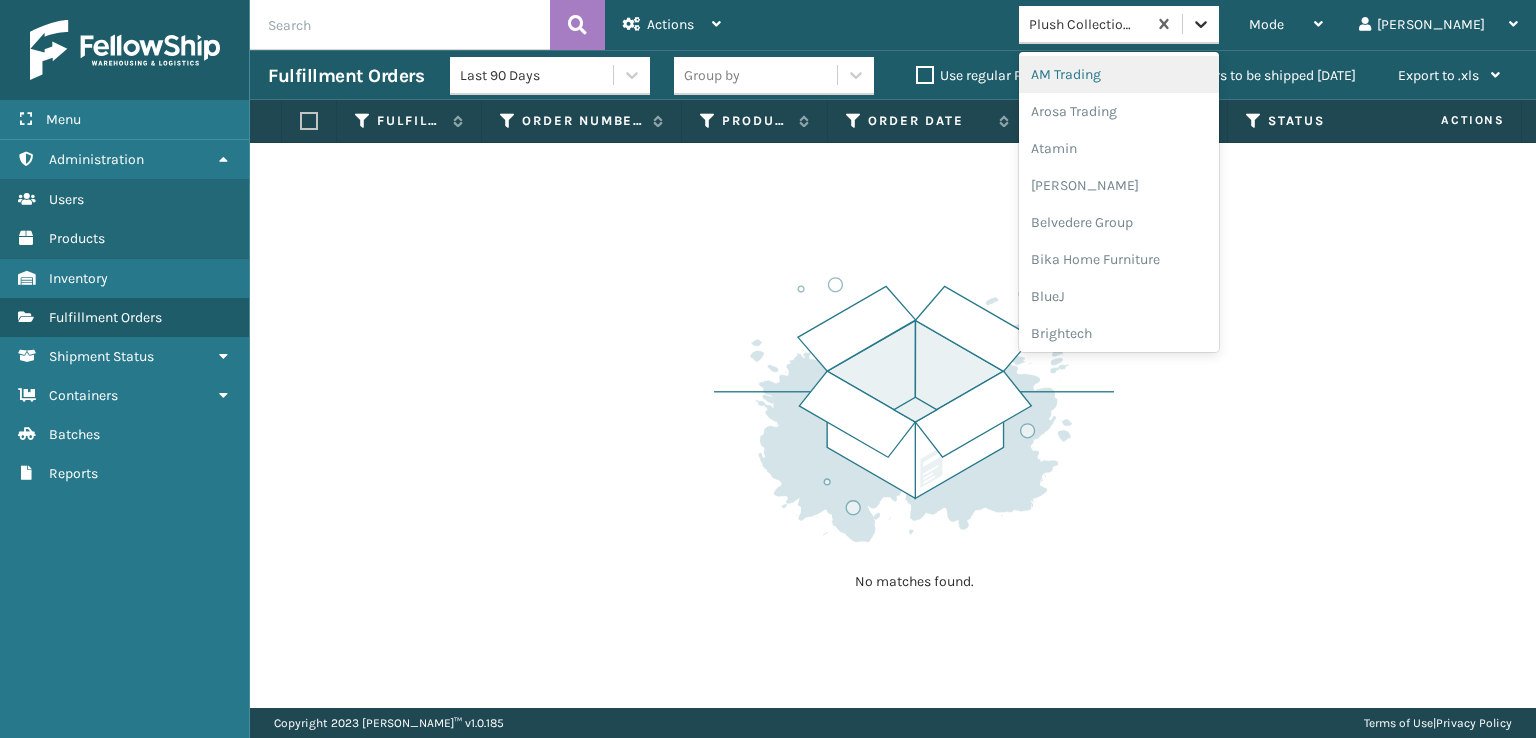
click at [1211, 20] on icon at bounding box center [1201, 24] width 20 height 20
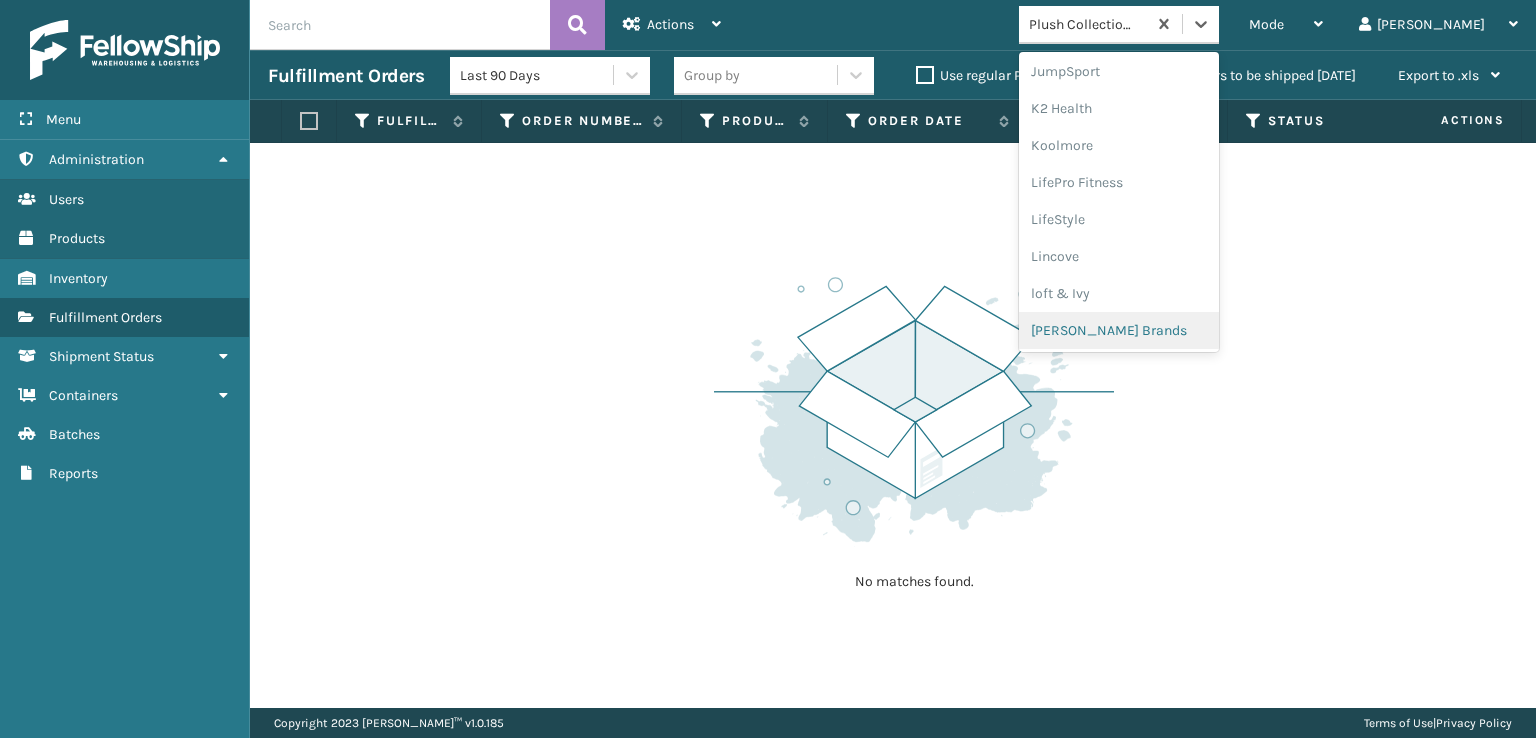
click at [1149, 332] on div "[PERSON_NAME] Brands" at bounding box center [1119, 330] width 200 height 37
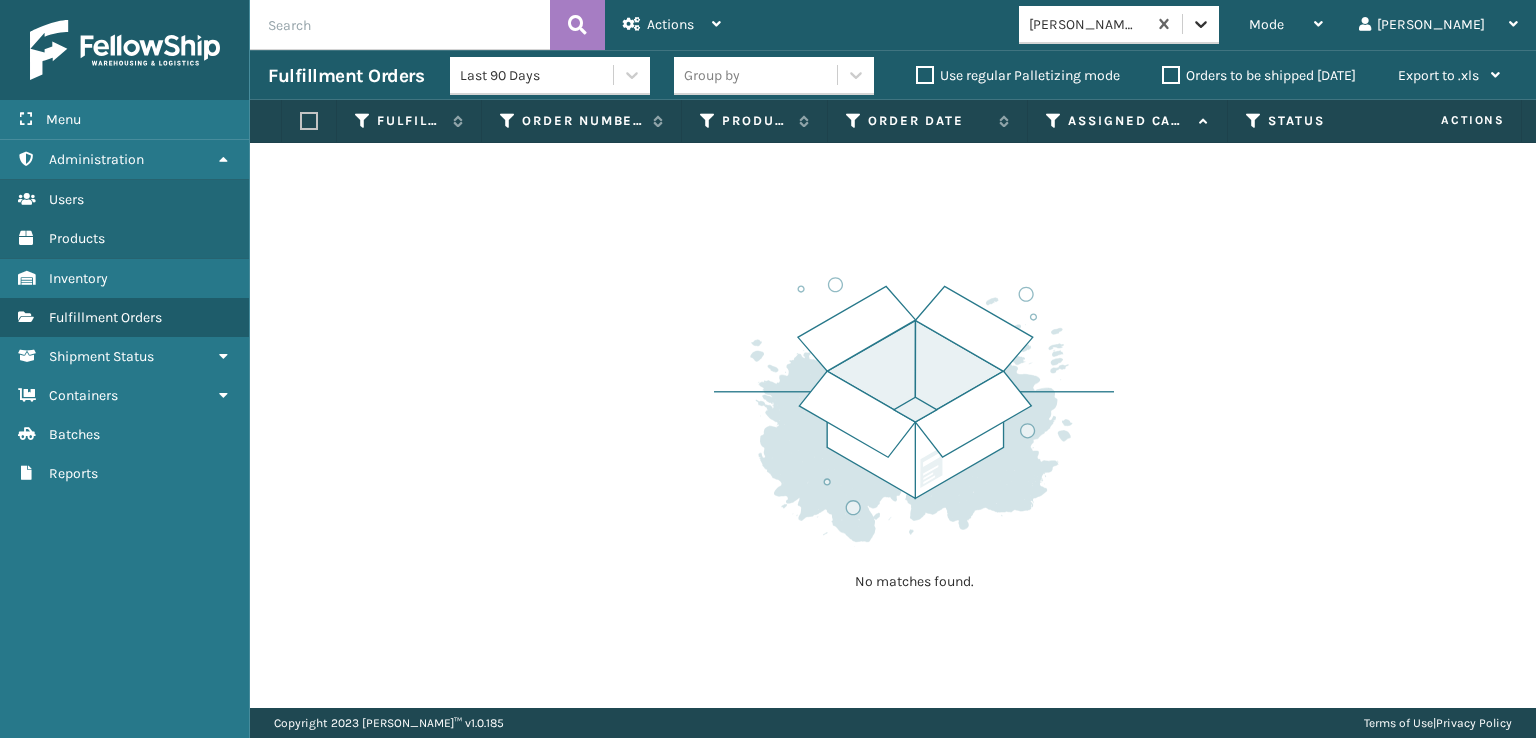
click at [1211, 25] on icon at bounding box center [1201, 24] width 20 height 20
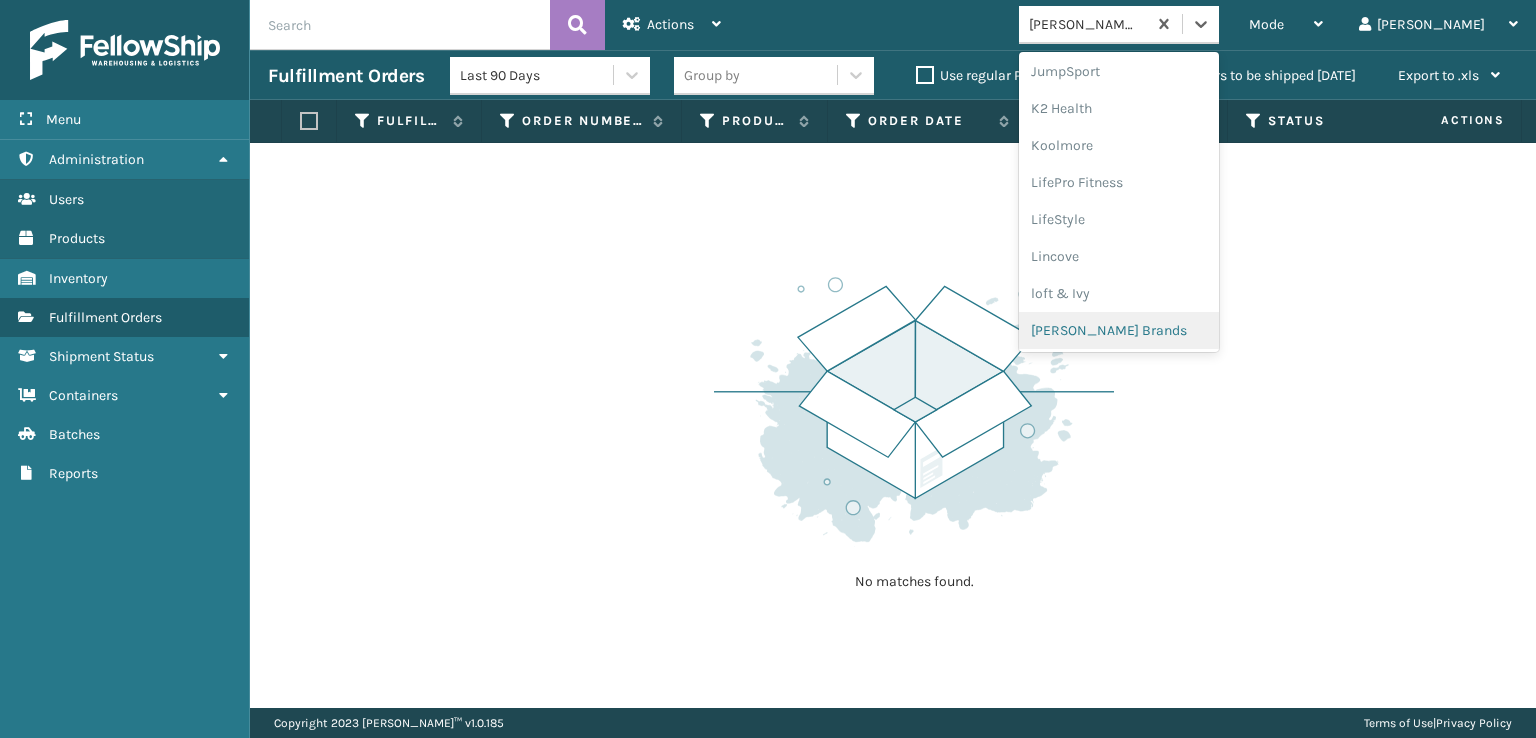
click at [1149, 323] on div "[PERSON_NAME] Brands" at bounding box center [1119, 330] width 200 height 37
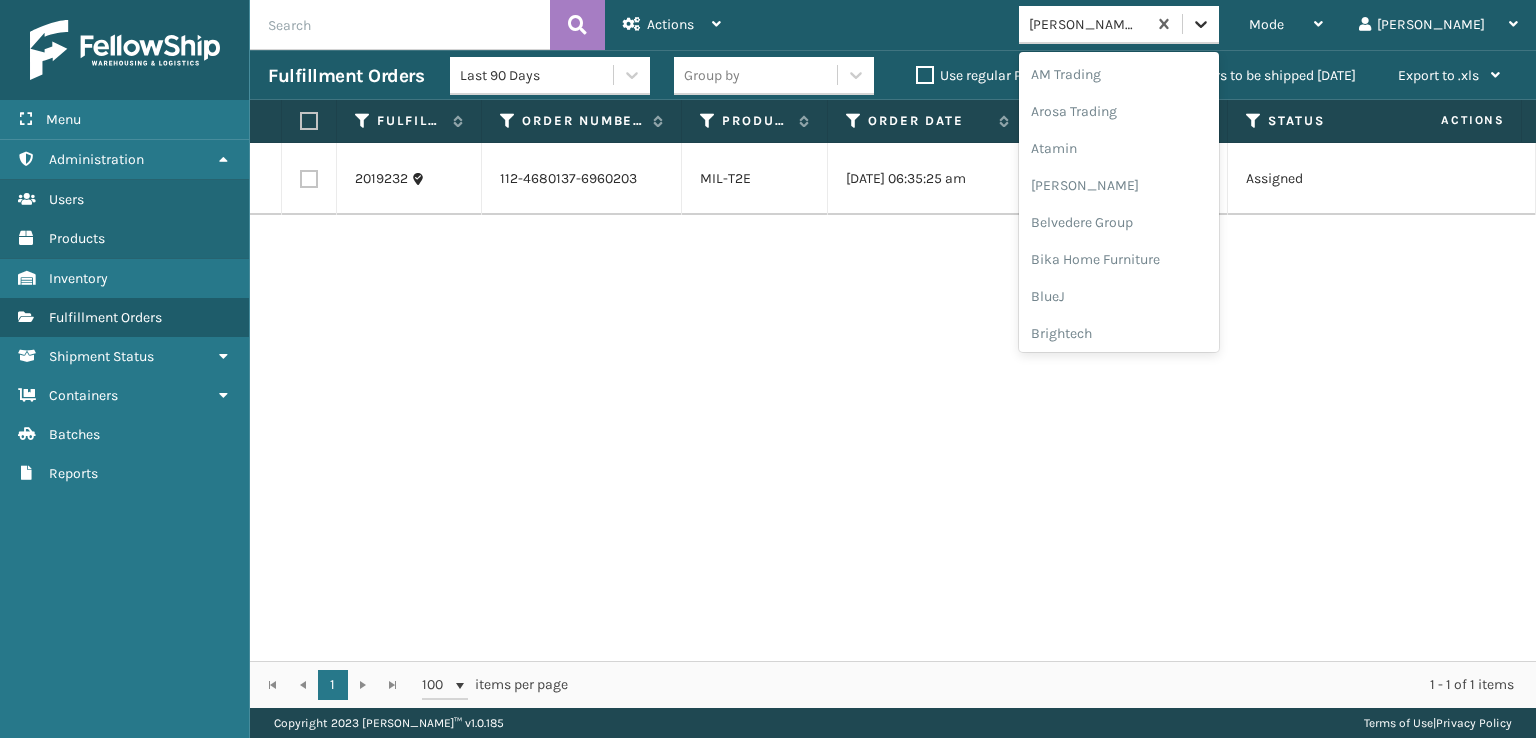
click at [1211, 29] on icon at bounding box center [1201, 24] width 20 height 20
click at [1144, 121] on div "FoamTex" at bounding box center [1119, 123] width 200 height 37
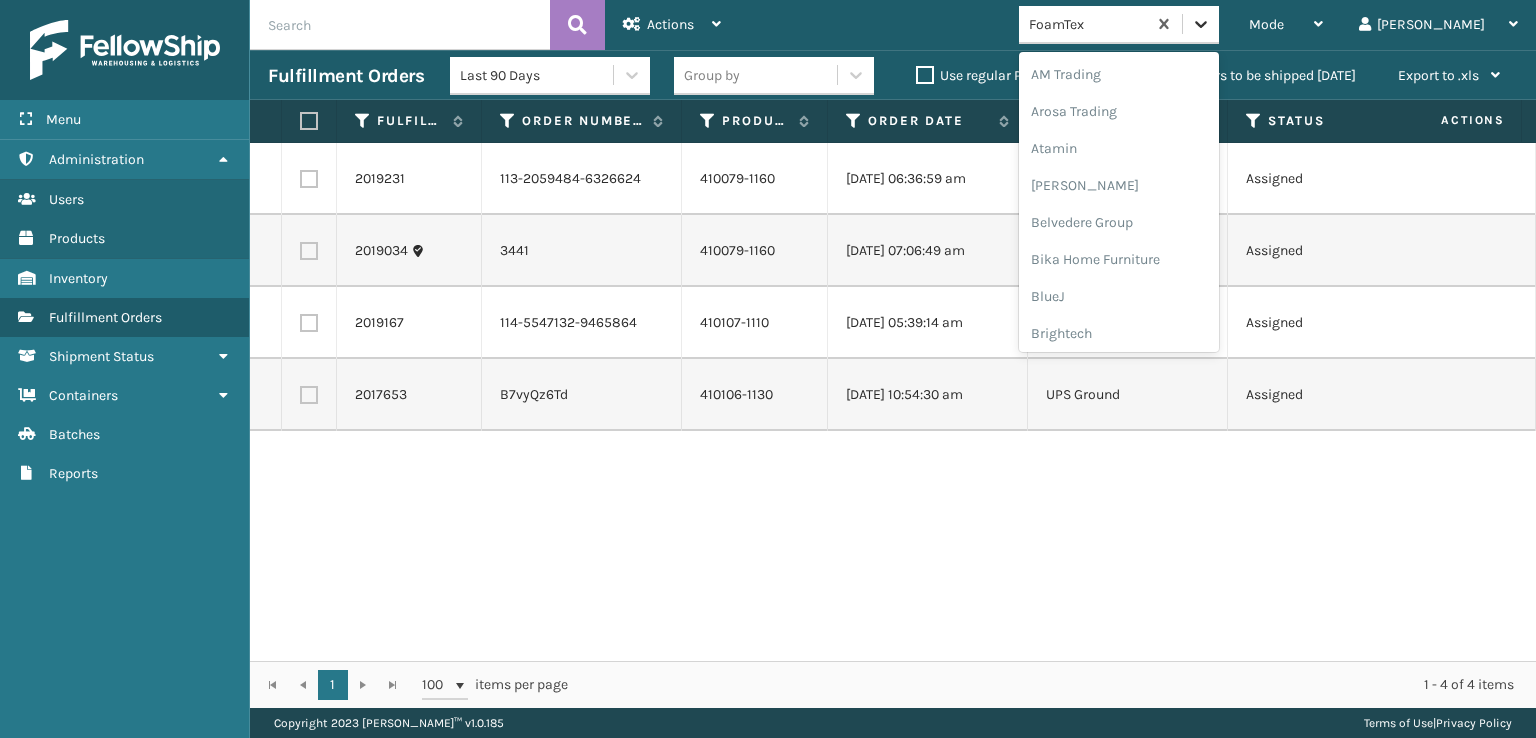
click at [1211, 29] on icon at bounding box center [1201, 24] width 20 height 20
click at [1128, 293] on div "SleepGeekz" at bounding box center [1119, 292] width 200 height 37
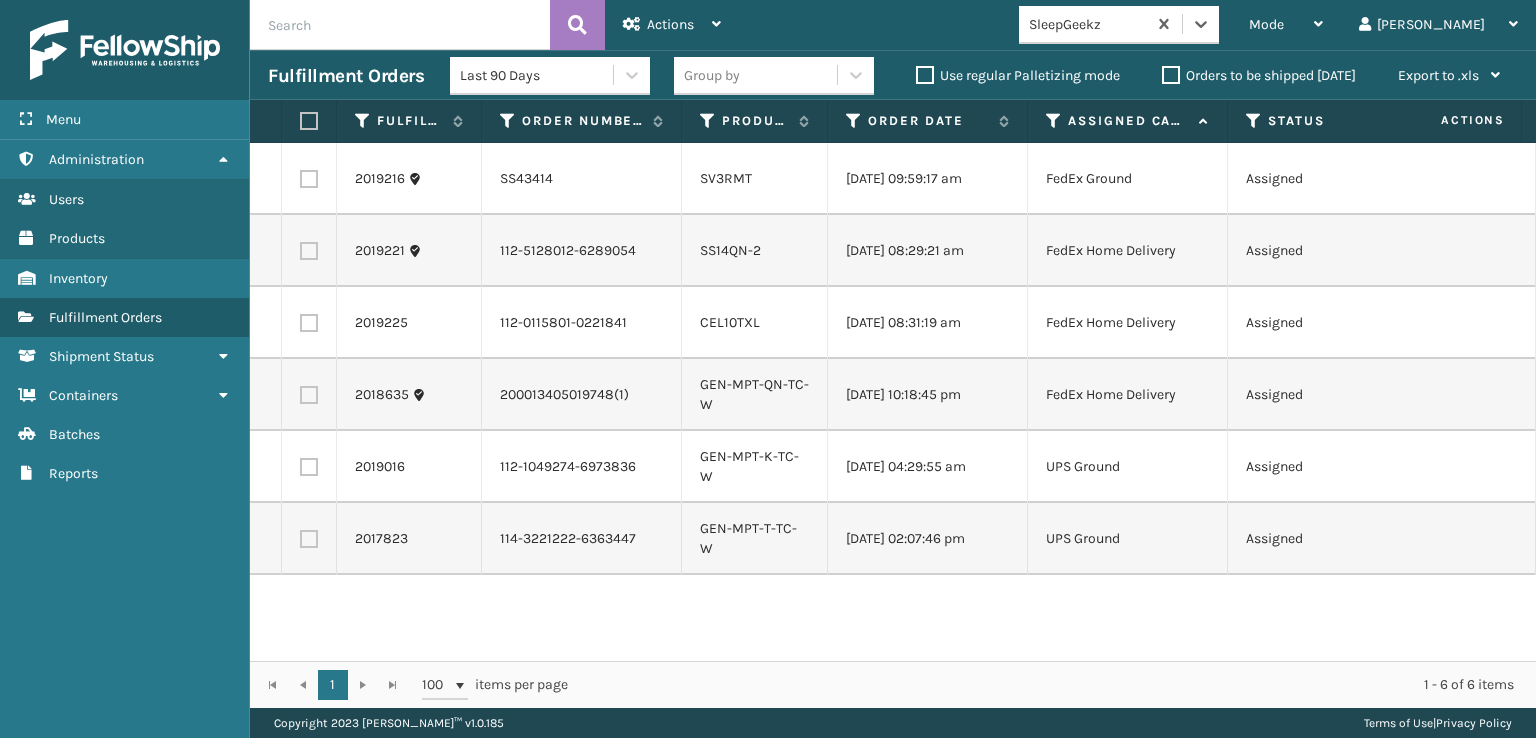
click at [311, 332] on label at bounding box center [309, 323] width 18 height 18
click at [301, 327] on input "checkbox" at bounding box center [300, 320] width 1 height 13
checkbox input "true"
click at [308, 260] on label at bounding box center [309, 251] width 18 height 18
click at [301, 255] on input "checkbox" at bounding box center [300, 248] width 1 height 13
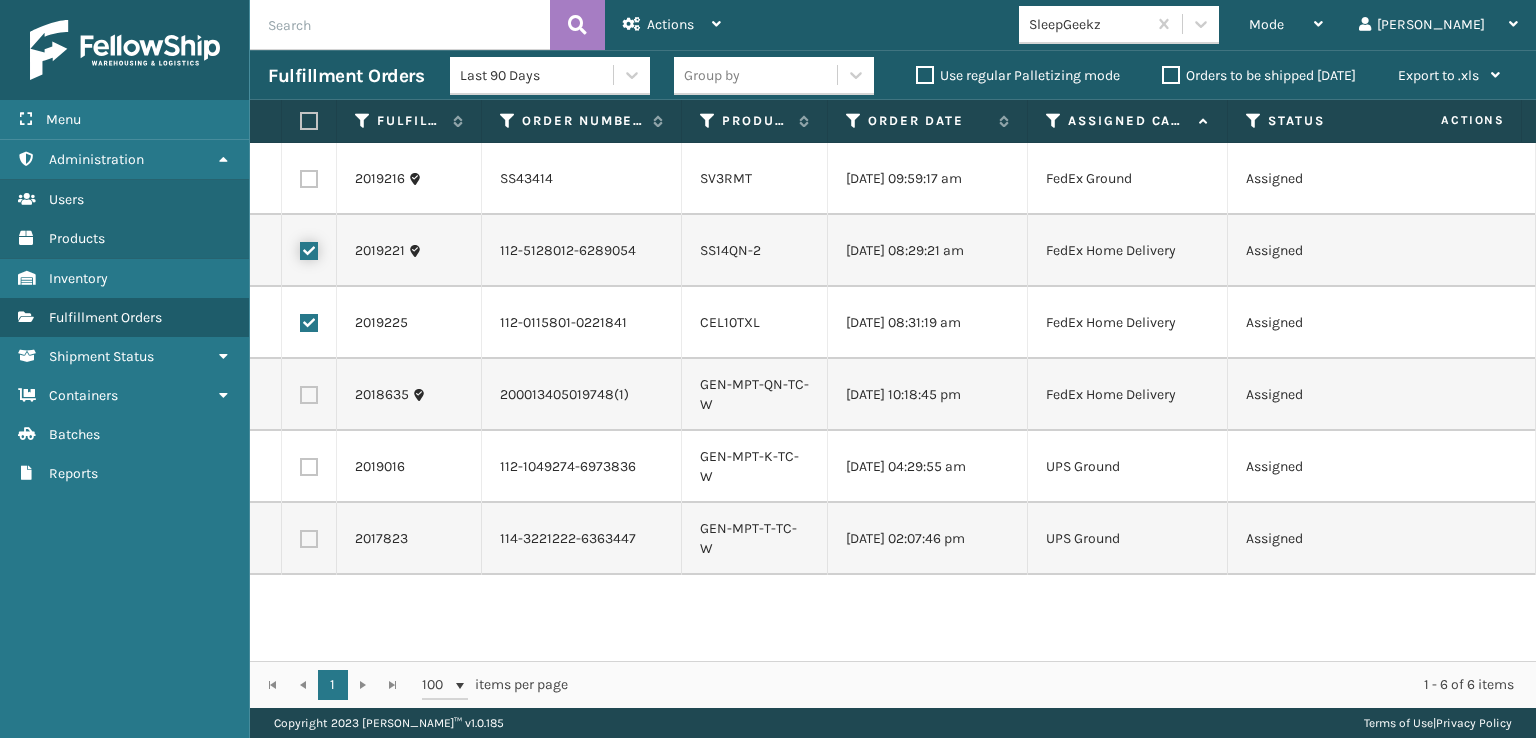
checkbox input "true"
click at [649, 19] on span "Actions" at bounding box center [670, 24] width 47 height 17
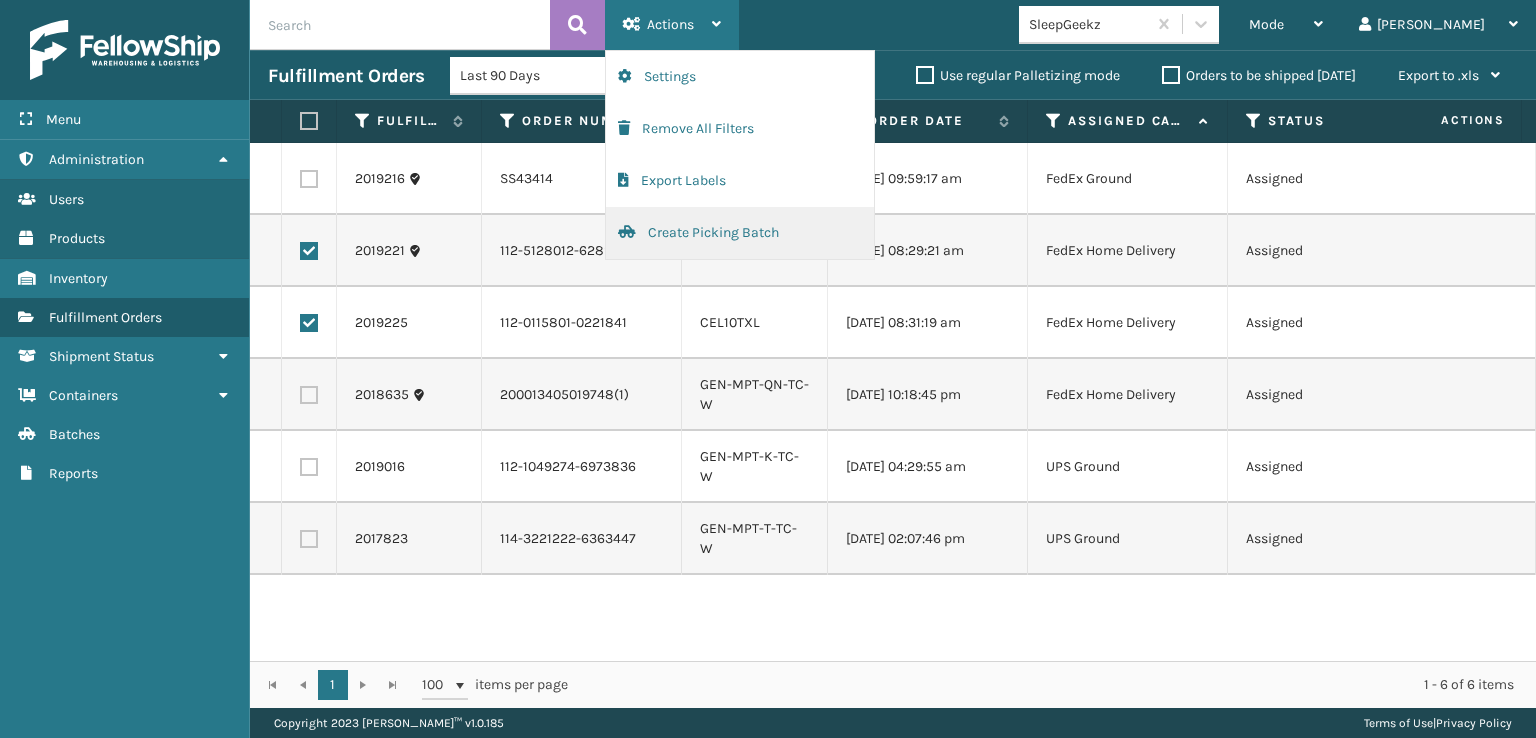
click at [693, 228] on button "Create Picking Batch" at bounding box center [740, 233] width 268 height 52
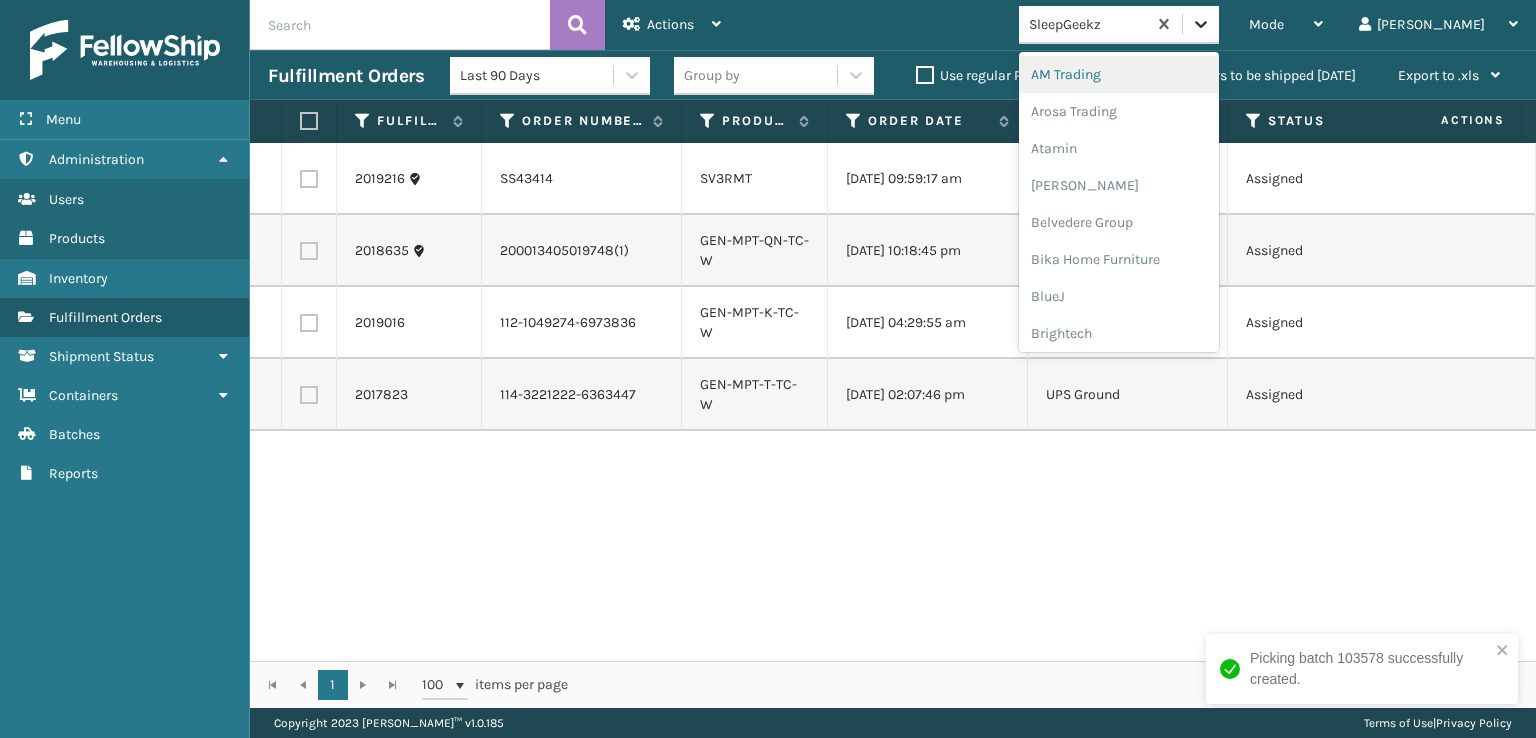
click at [1211, 29] on icon at bounding box center [1201, 24] width 20 height 20
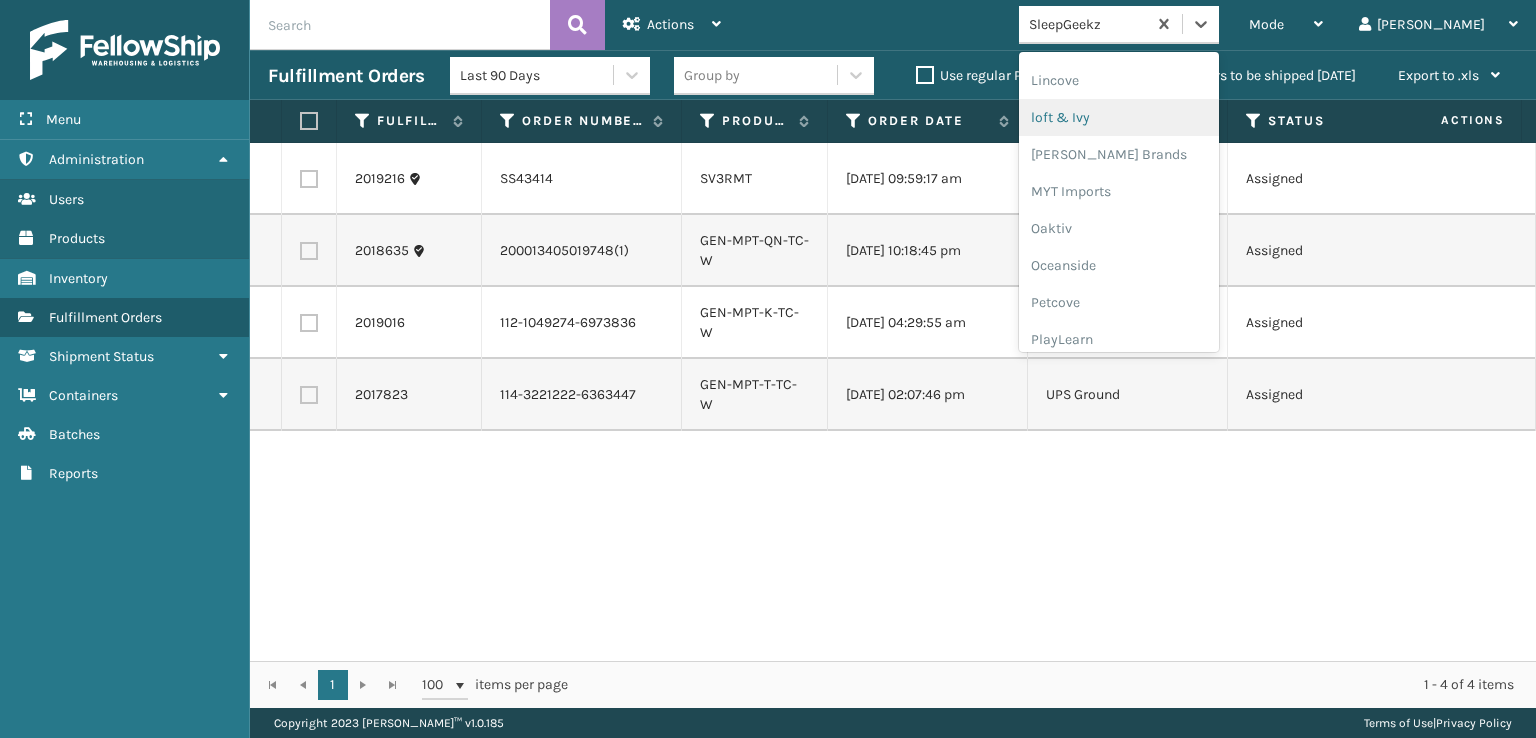
scroll to position [932, 0]
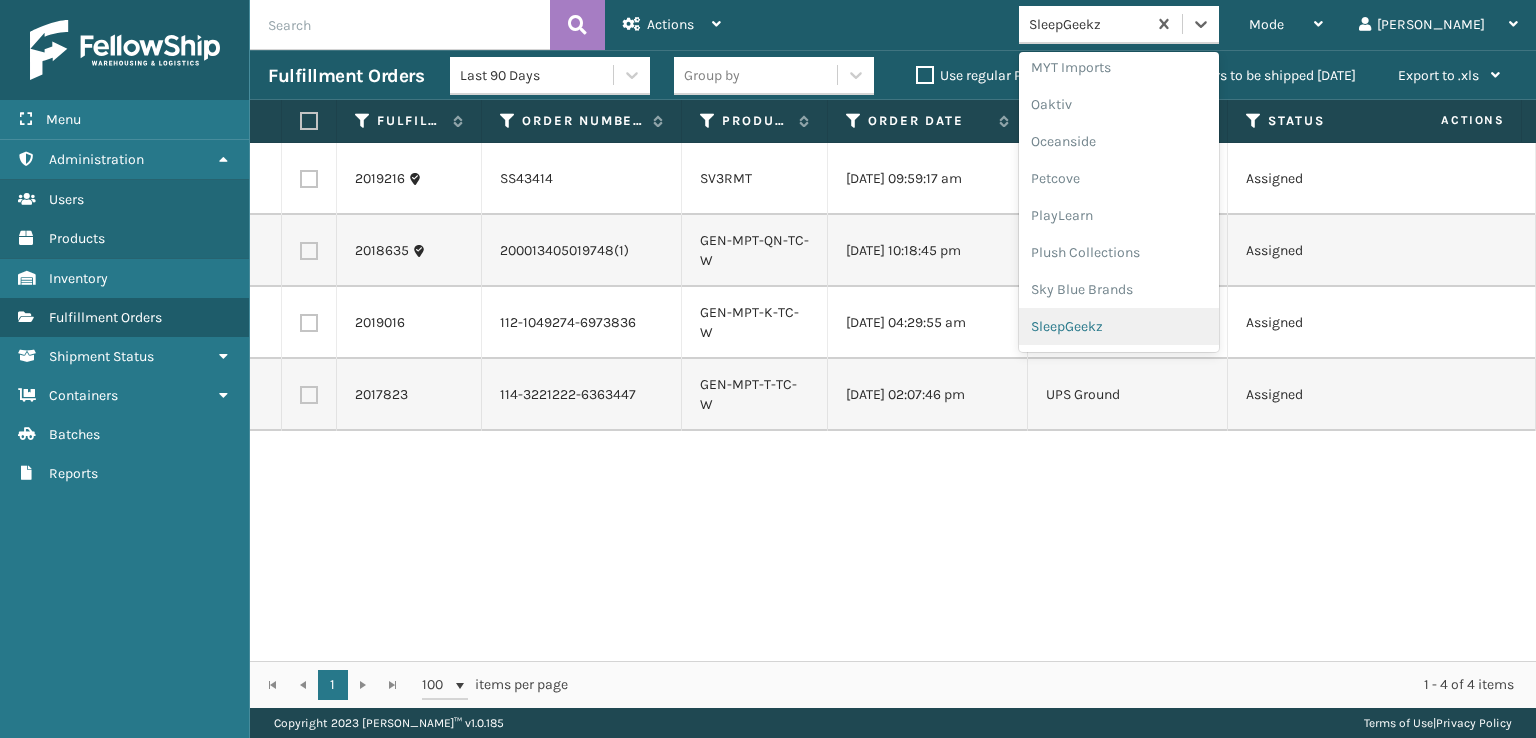
click at [1152, 327] on div "SleepGeekz" at bounding box center [1119, 326] width 200 height 37
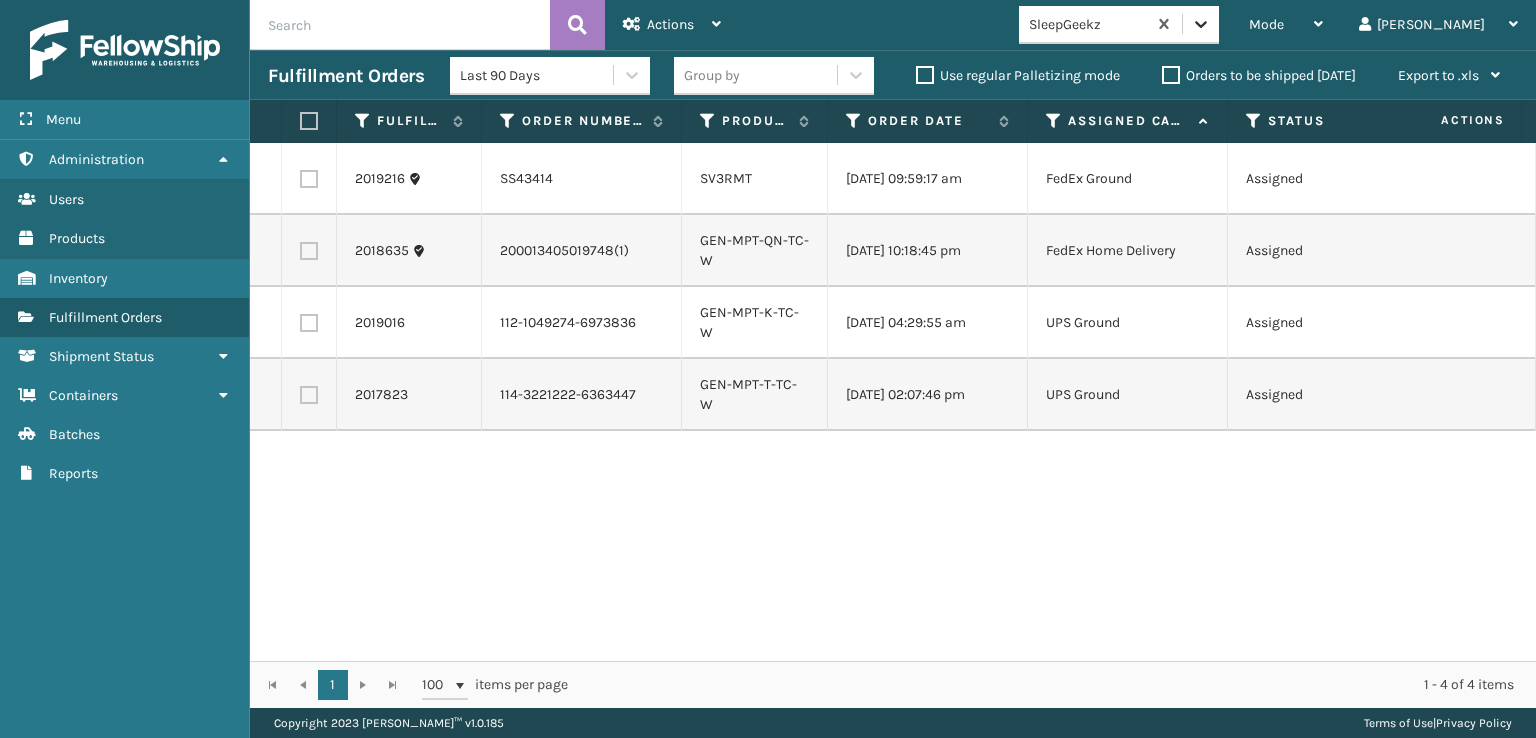
click at [1207, 25] on icon at bounding box center [1201, 24] width 12 height 7
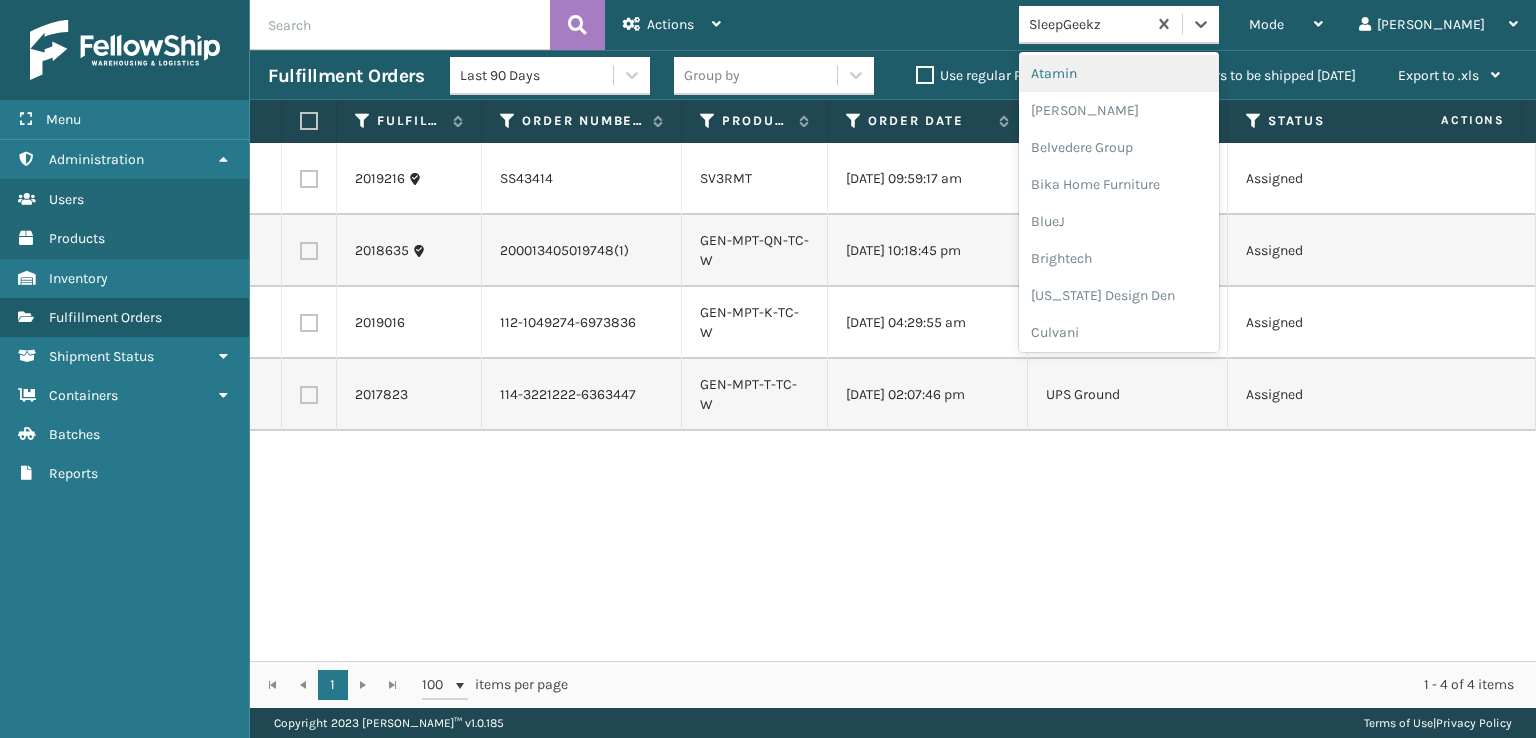
scroll to position [400, 0]
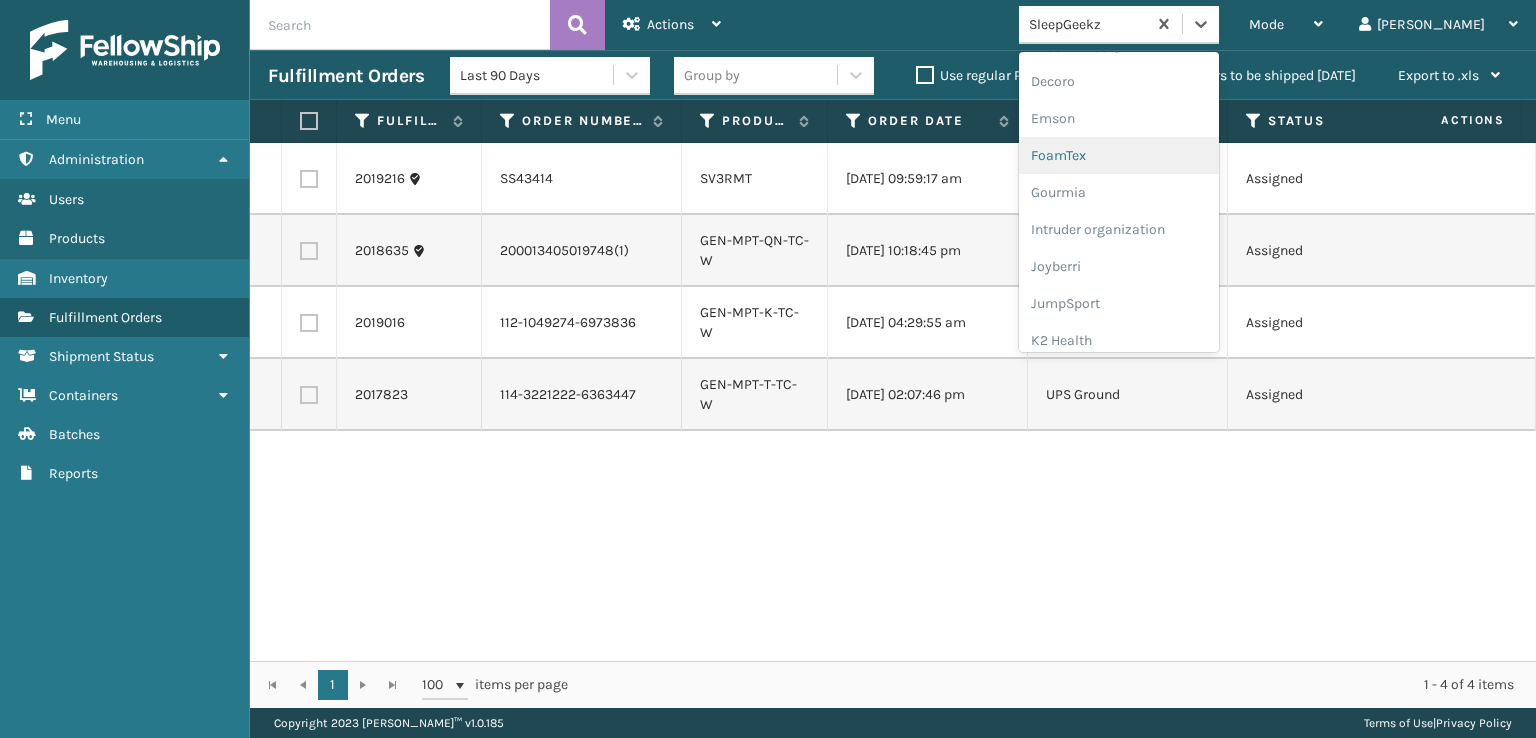
click at [1148, 155] on div "FoamTex" at bounding box center [1119, 155] width 200 height 37
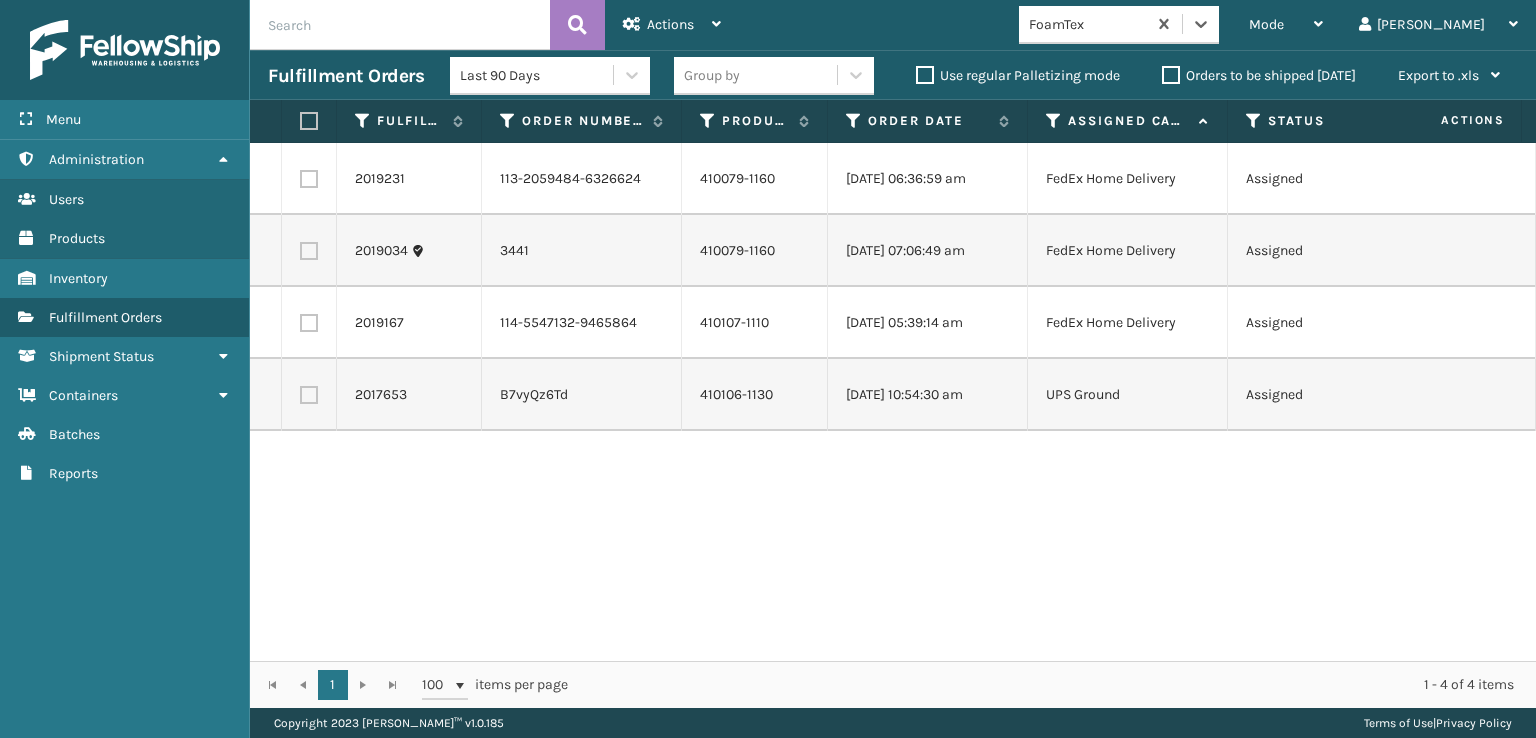
click at [307, 125] on label at bounding box center [306, 121] width 12 height 18
click at [301, 125] on input "checkbox" at bounding box center [300, 121] width 1 height 13
checkbox input "true"
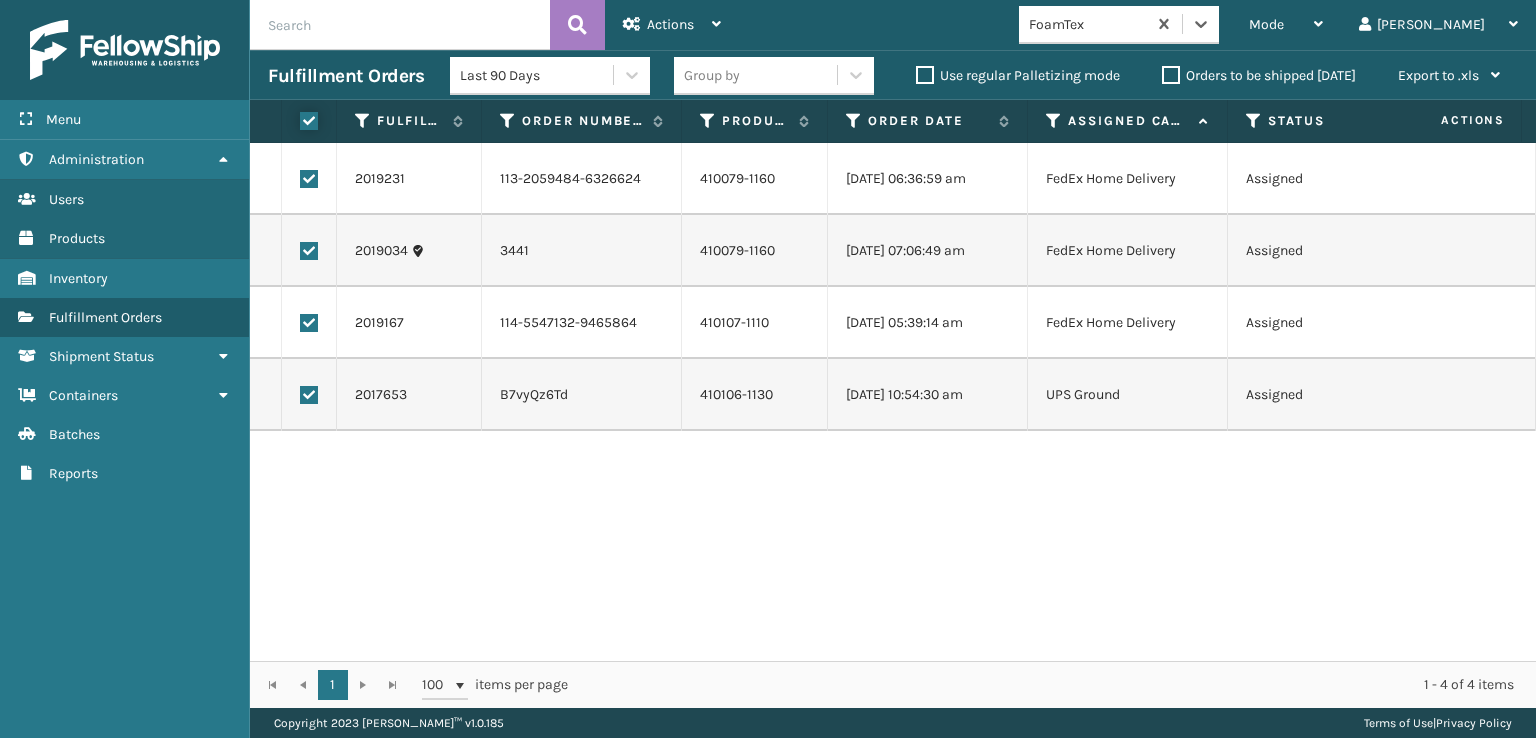
checkbox input "true"
click at [637, 29] on icon at bounding box center [632, 24] width 18 height 14
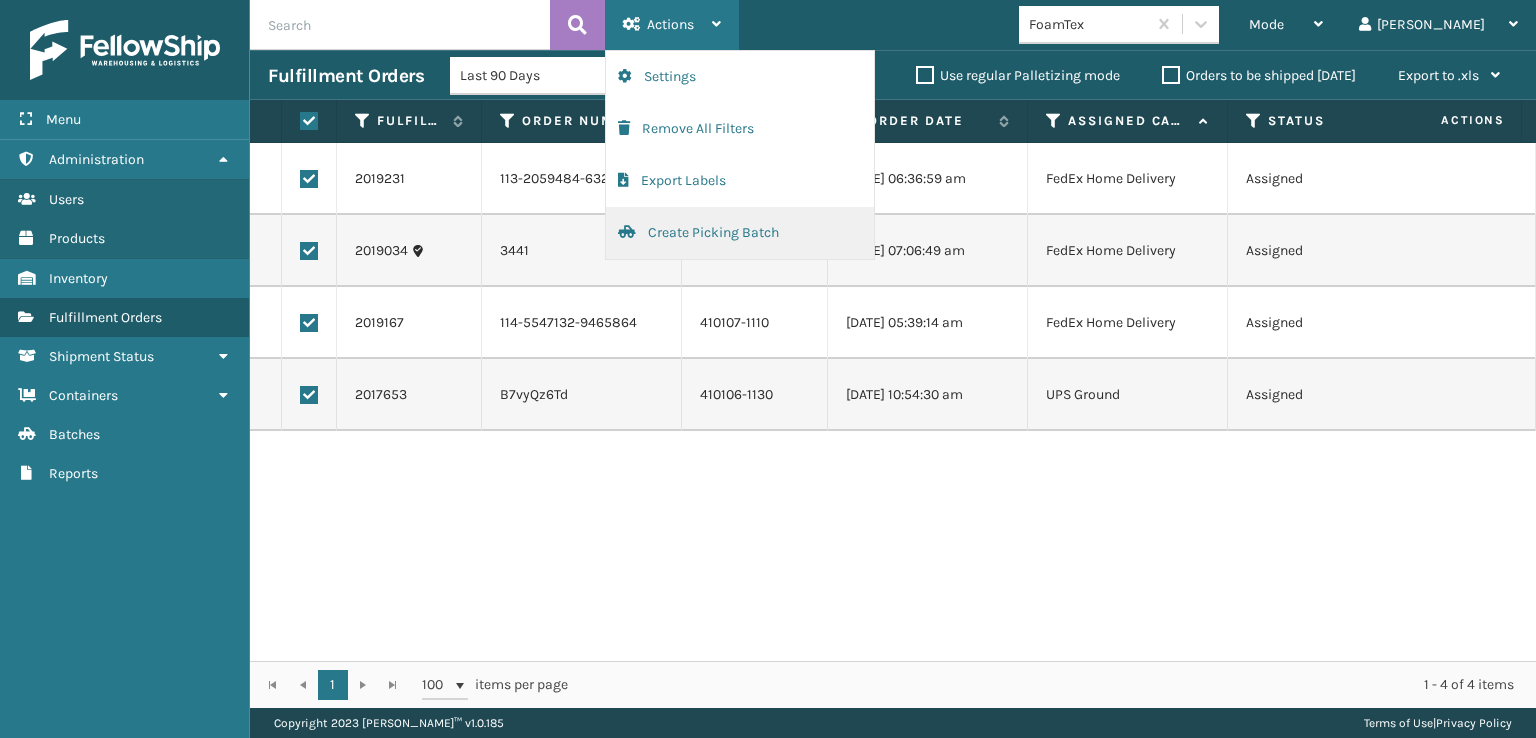
click at [691, 238] on button "Create Picking Batch" at bounding box center [740, 233] width 268 height 52
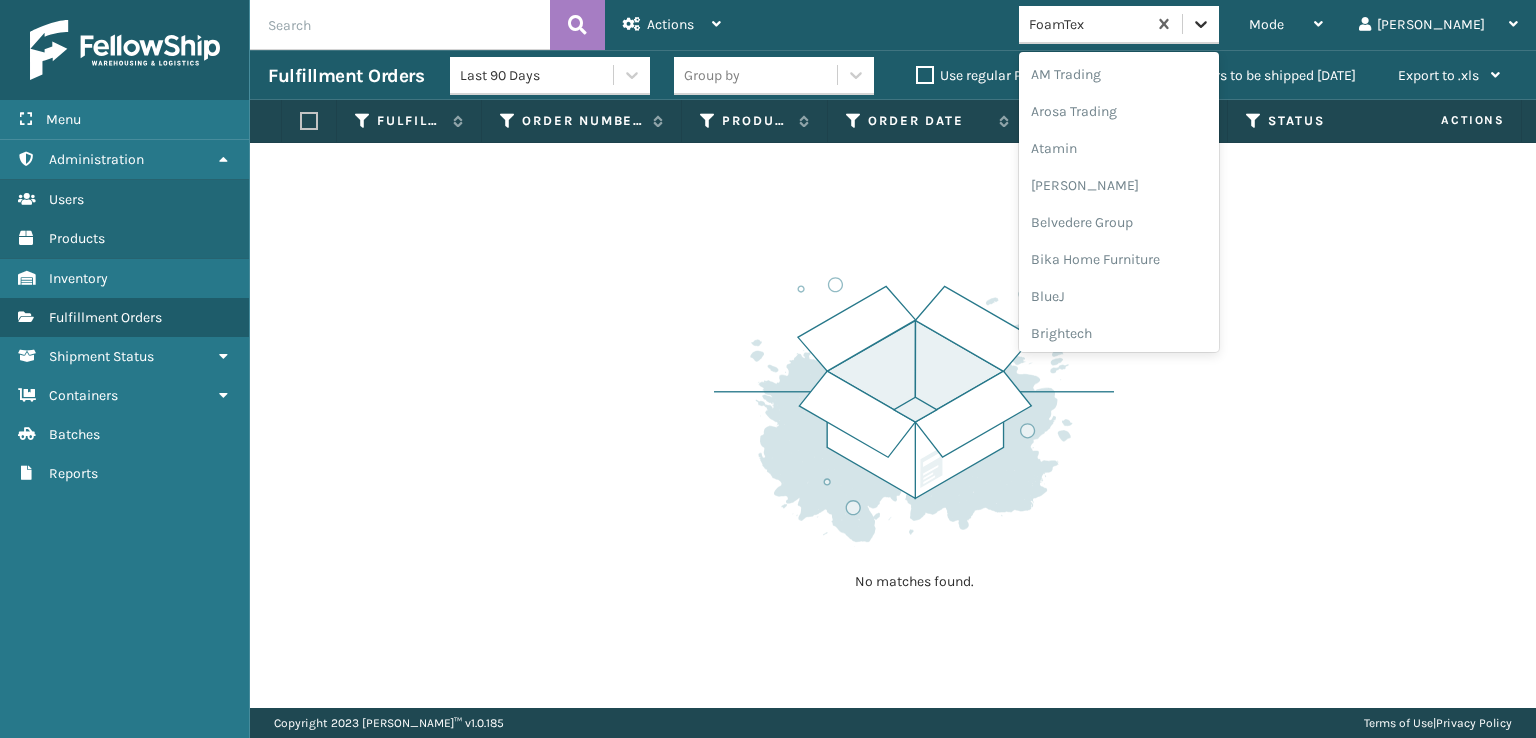
click at [1211, 20] on icon at bounding box center [1201, 24] width 20 height 20
click at [1156, 330] on div "[PERSON_NAME] Brands" at bounding box center [1119, 330] width 200 height 37
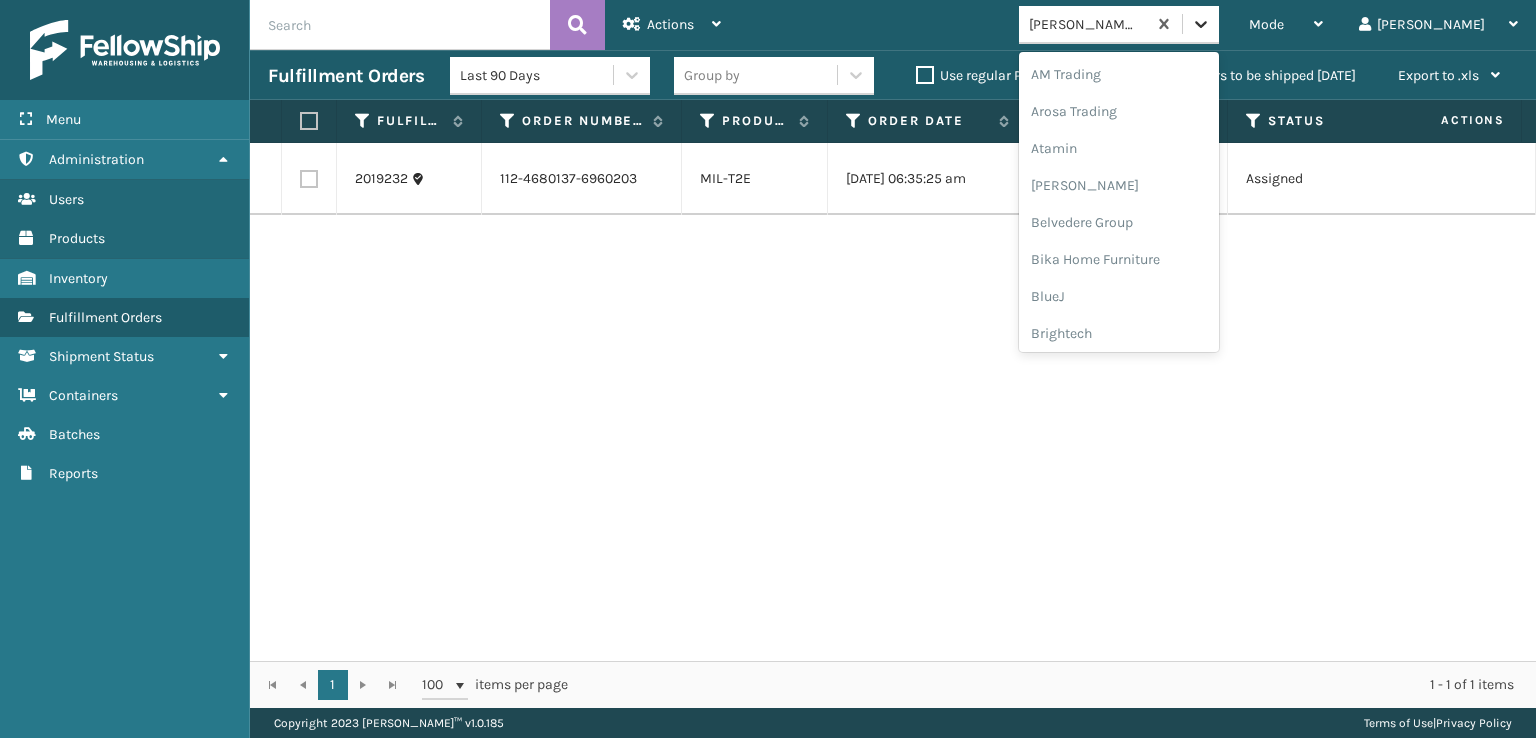
click at [1211, 18] on icon at bounding box center [1201, 24] width 20 height 20
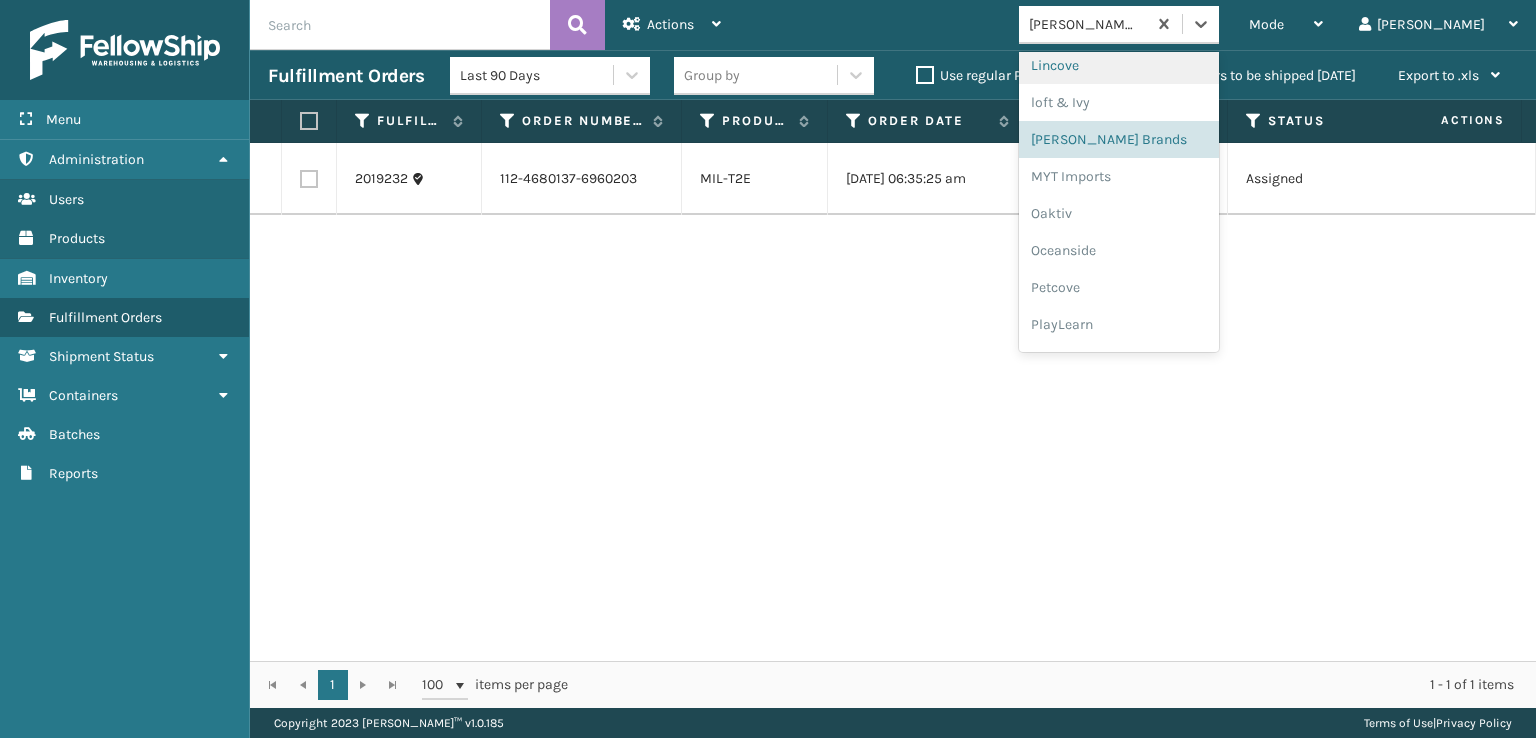
scroll to position [966, 0]
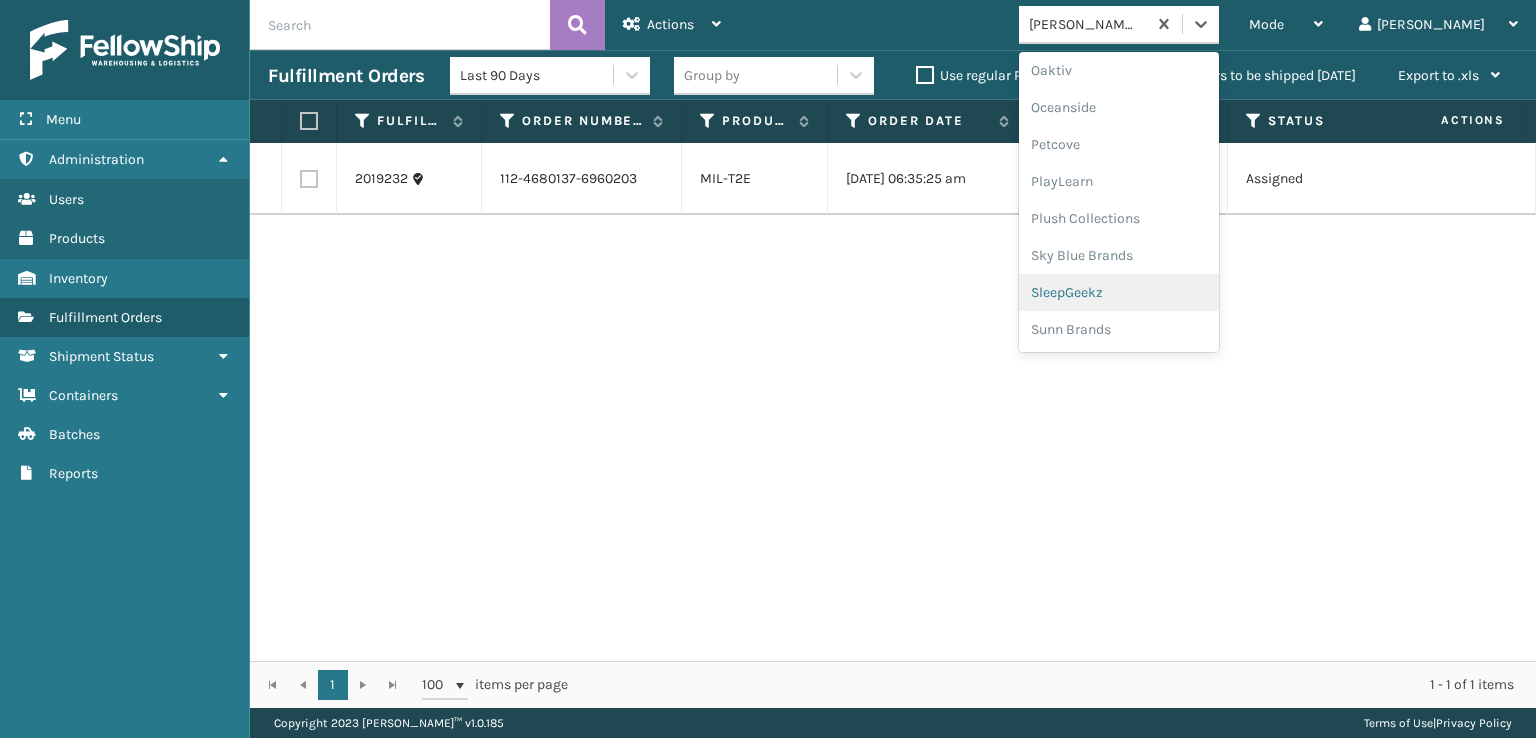
click at [1174, 293] on div "SleepGeekz" at bounding box center [1119, 292] width 200 height 37
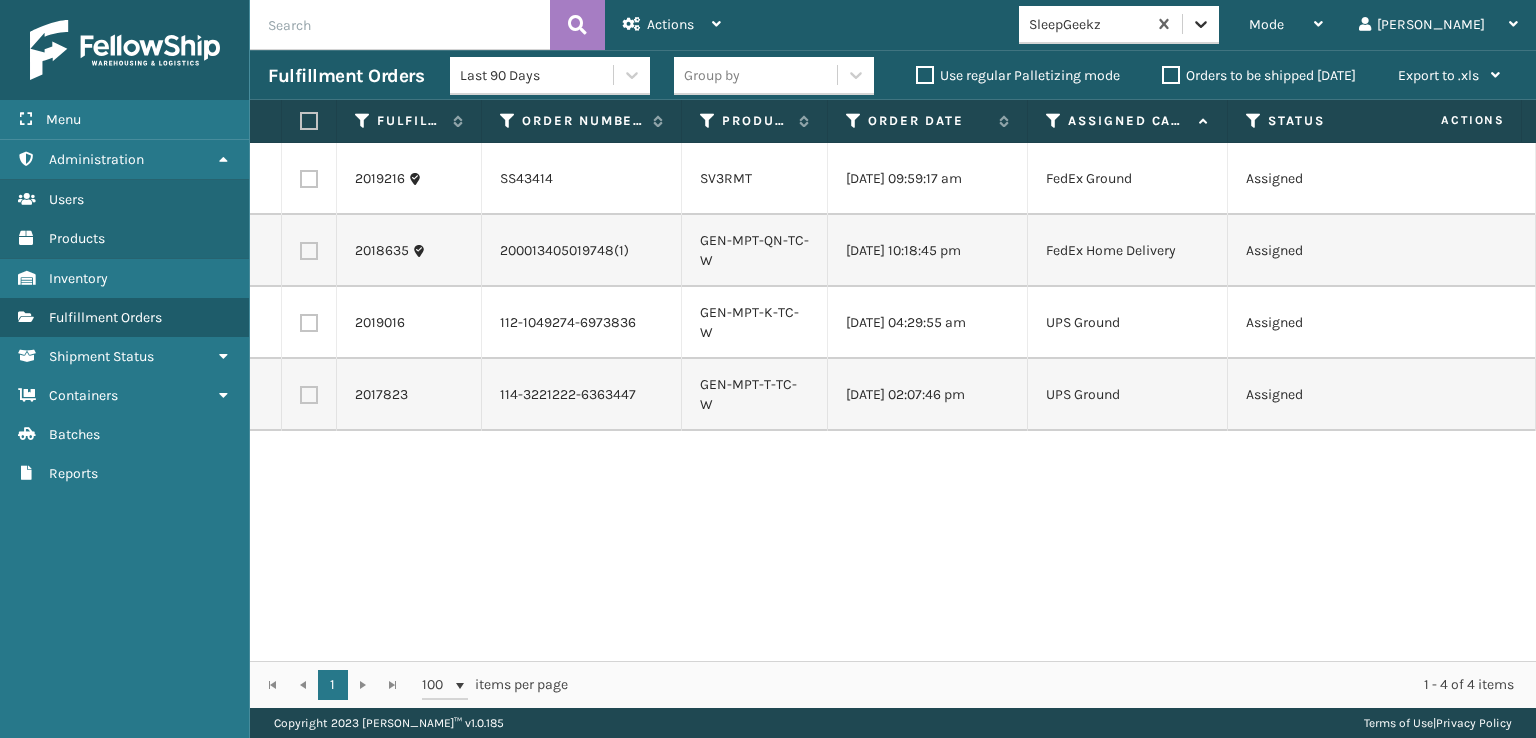
click at [1207, 22] on icon at bounding box center [1201, 24] width 12 height 7
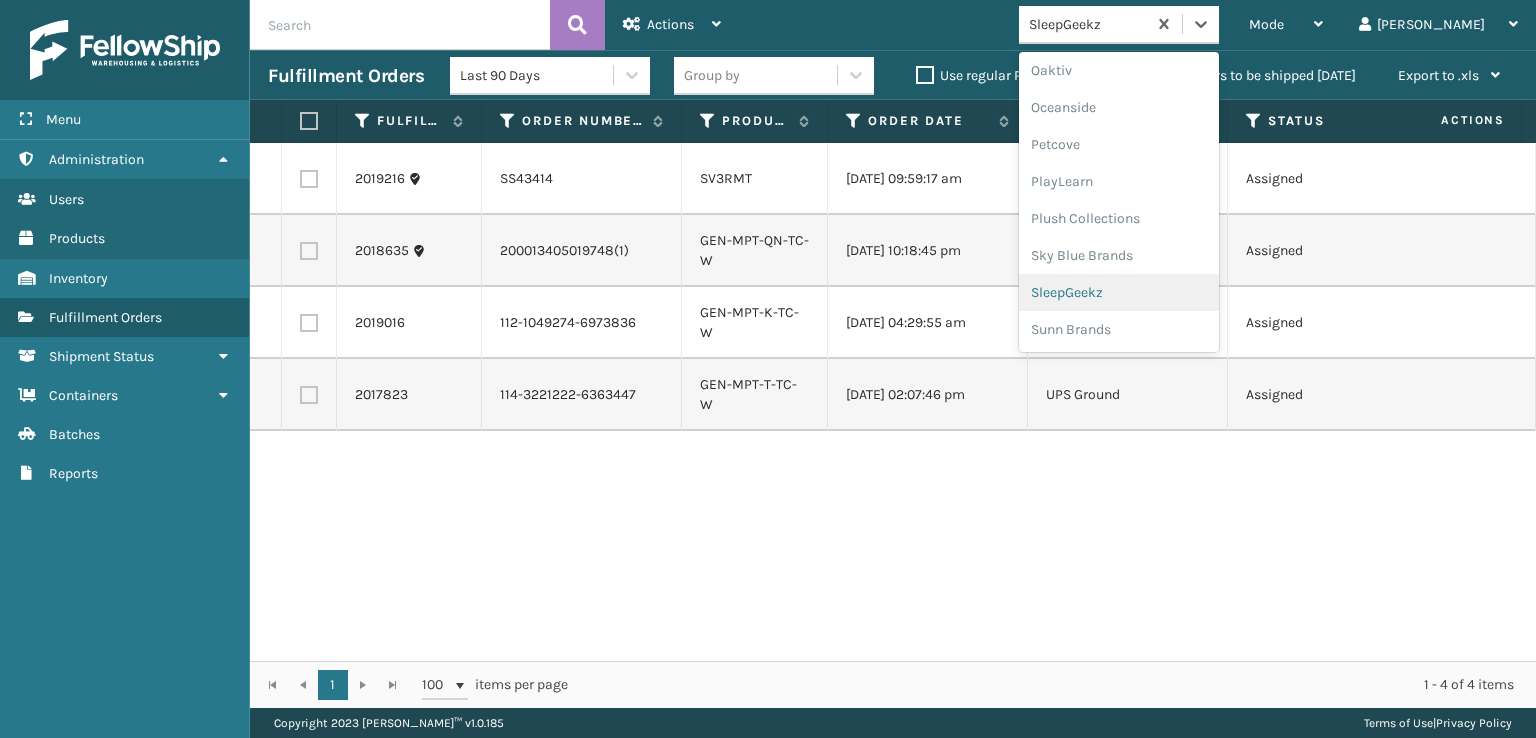
click at [1132, 295] on div "SleepGeekz" at bounding box center [1119, 292] width 200 height 37
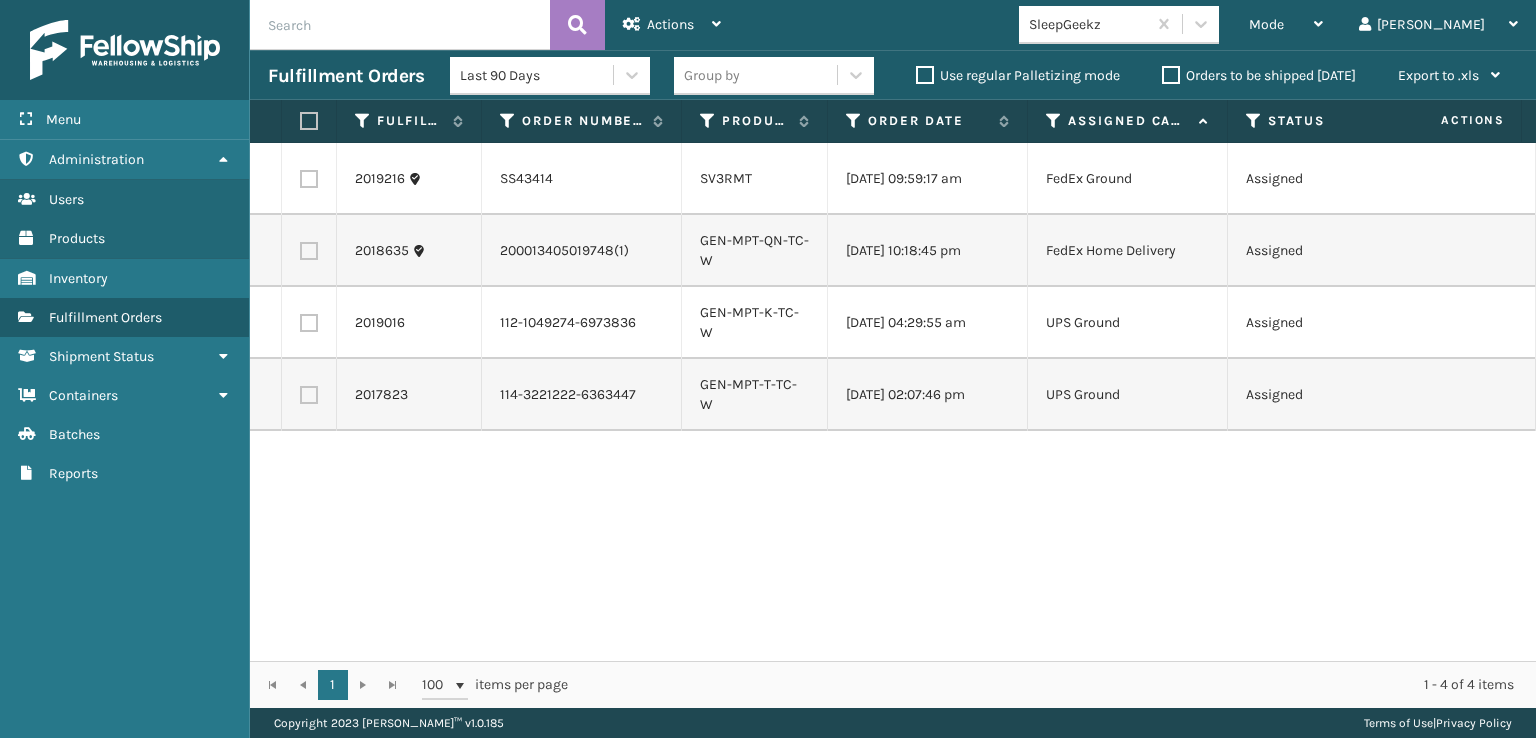
click at [313, 131] on th at bounding box center [309, 121] width 55 height 43
click at [309, 121] on label at bounding box center [306, 121] width 12 height 18
click at [301, 121] on input "checkbox" at bounding box center [300, 121] width 1 height 13
checkbox input "true"
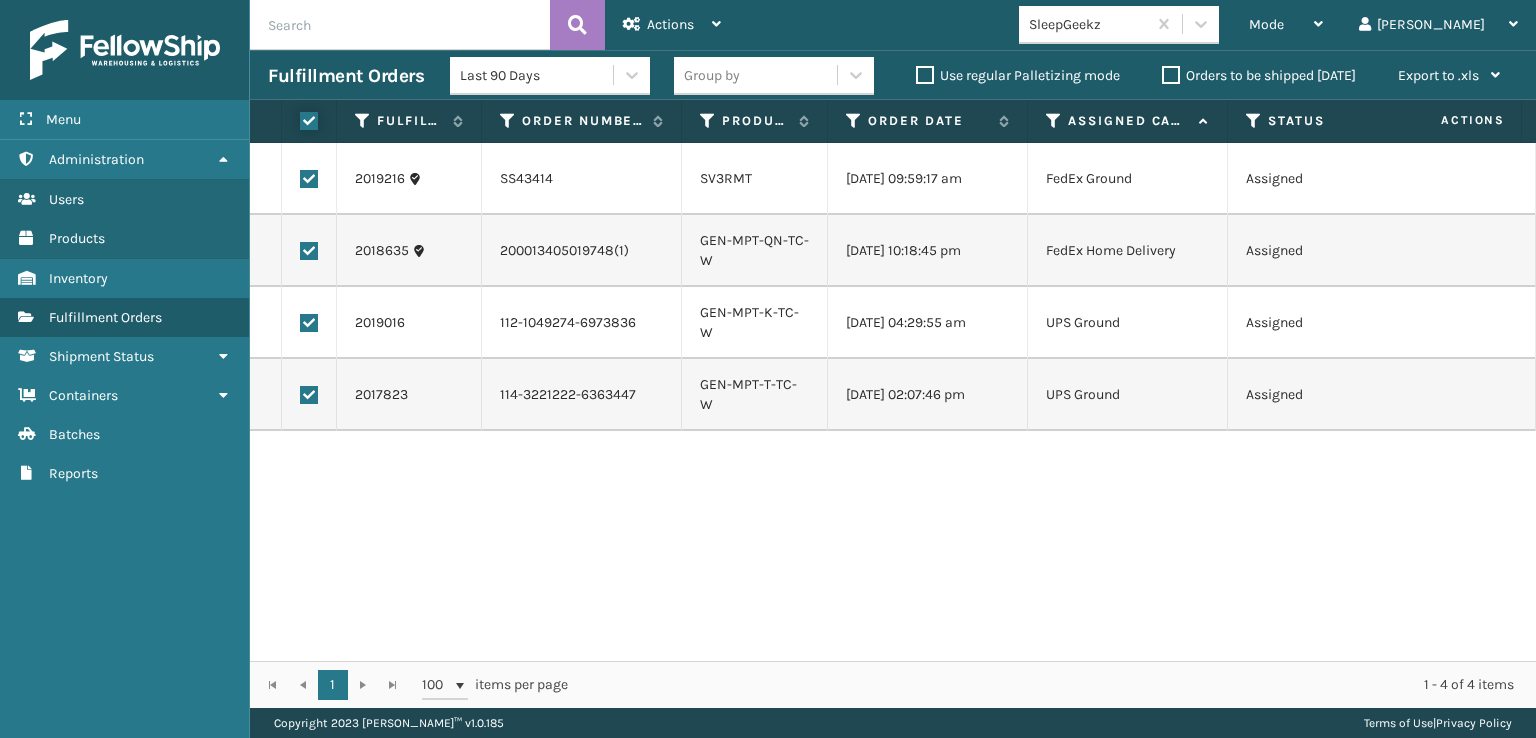
checkbox input "true"
click at [640, 25] on icon at bounding box center [632, 24] width 18 height 14
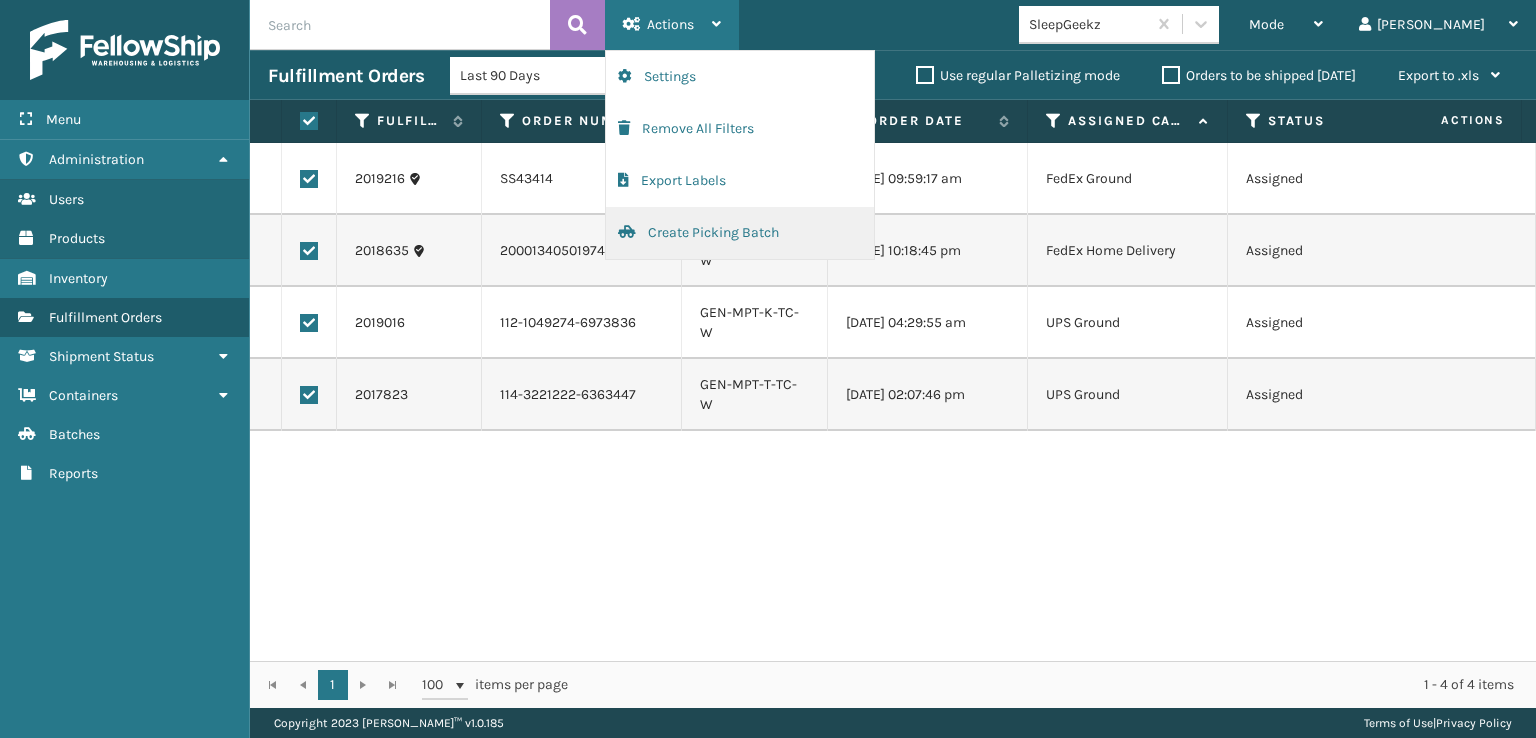
click at [668, 229] on button "Create Picking Batch" at bounding box center [740, 233] width 268 height 52
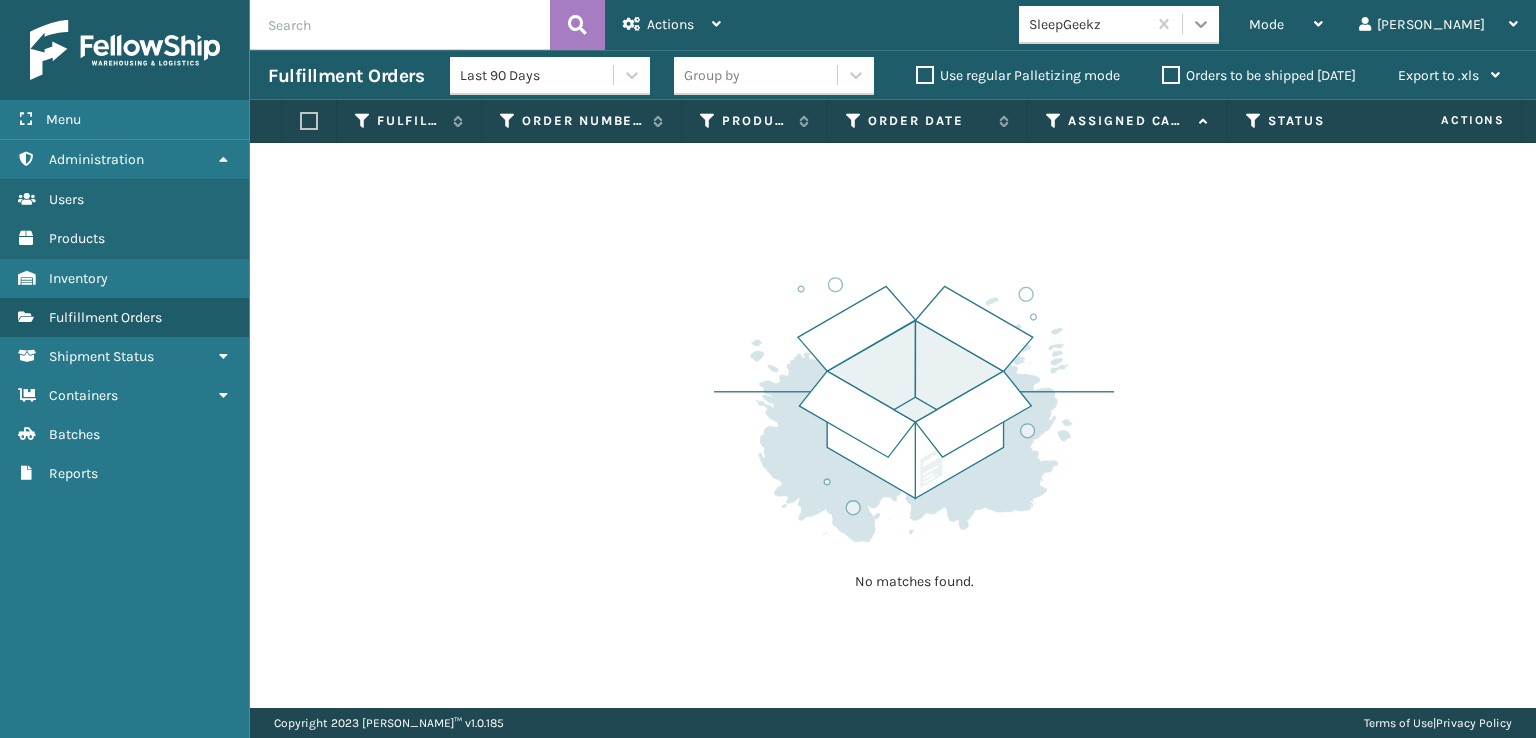
click at [1211, 27] on icon at bounding box center [1201, 24] width 20 height 20
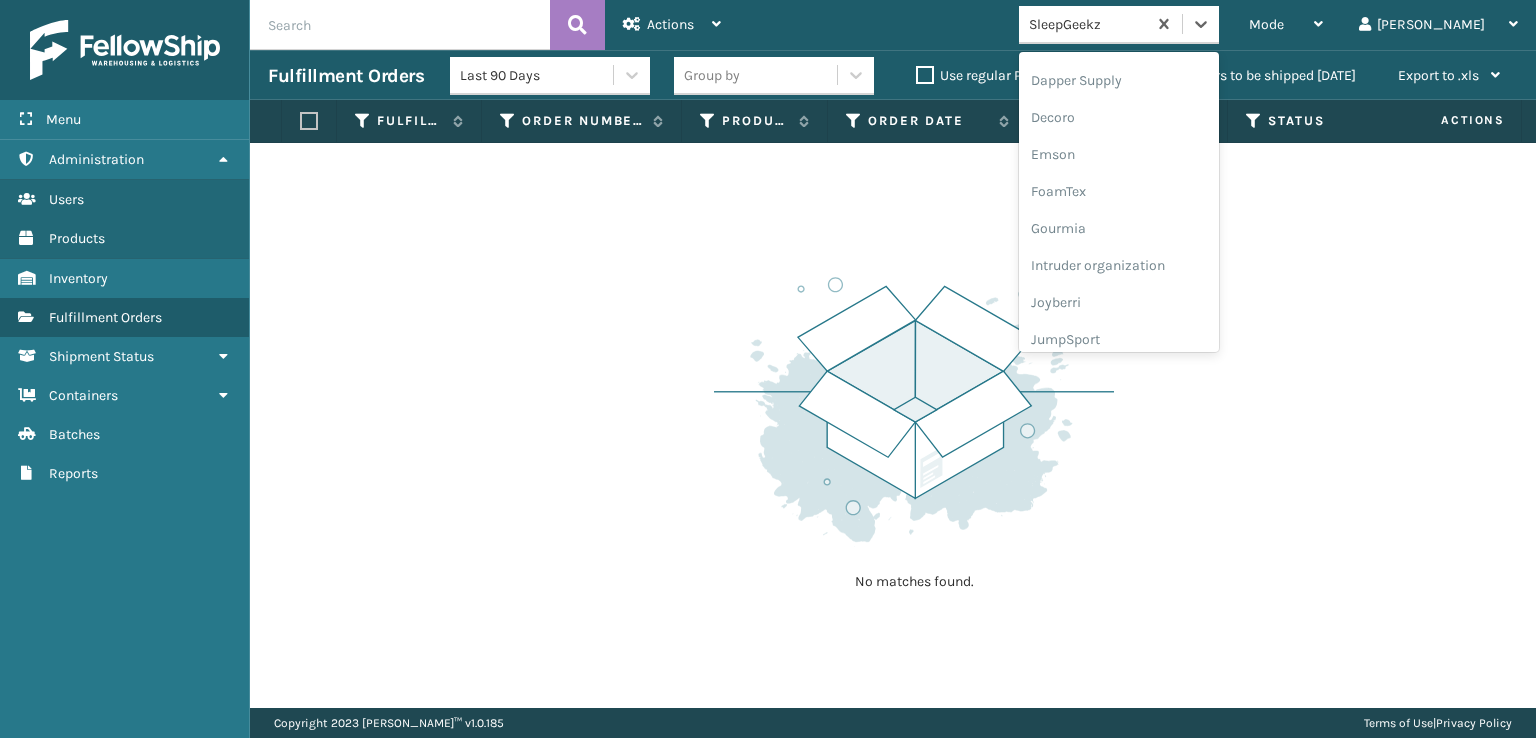
scroll to position [400, 0]
click at [1141, 148] on div "FoamTex" at bounding box center [1119, 155] width 200 height 37
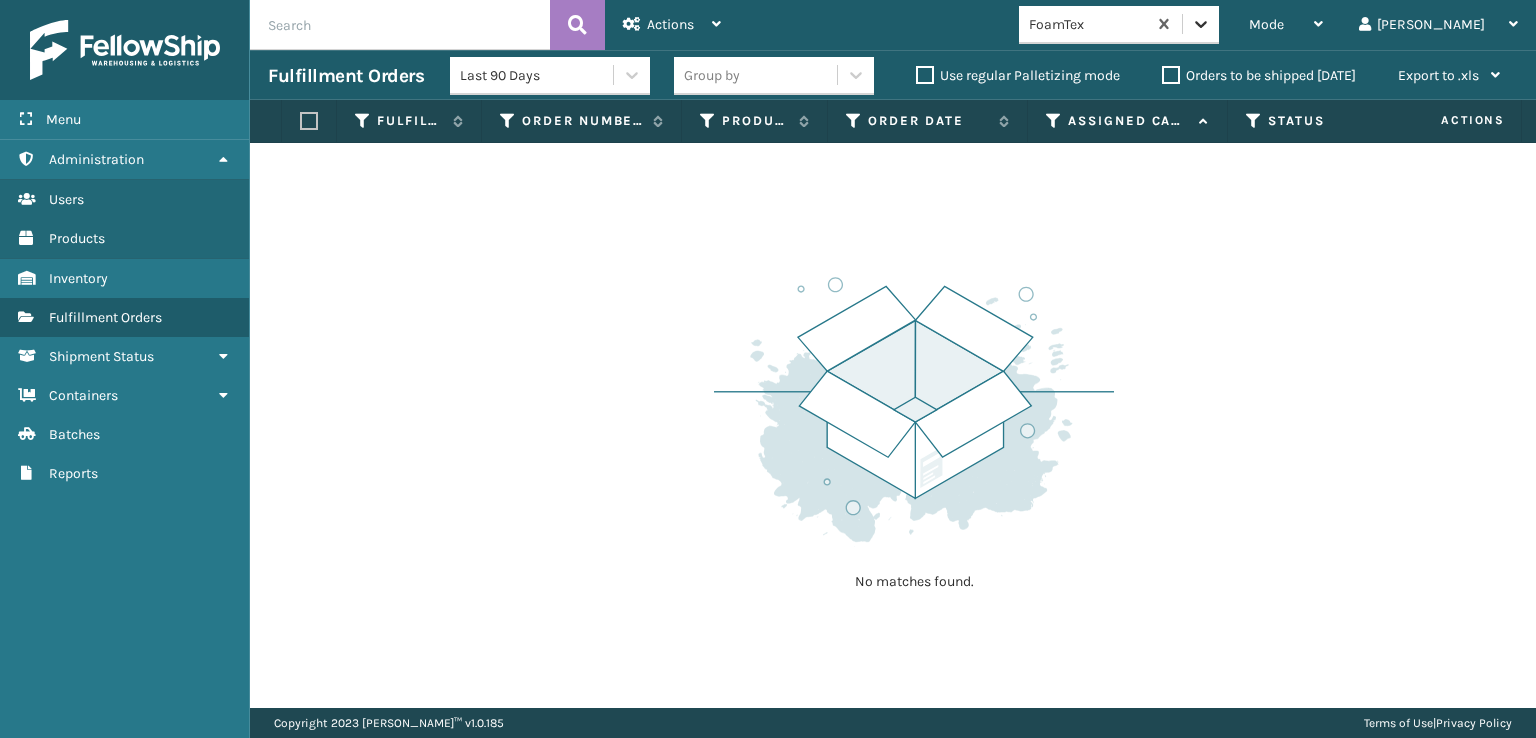
click at [1211, 29] on icon at bounding box center [1201, 24] width 20 height 20
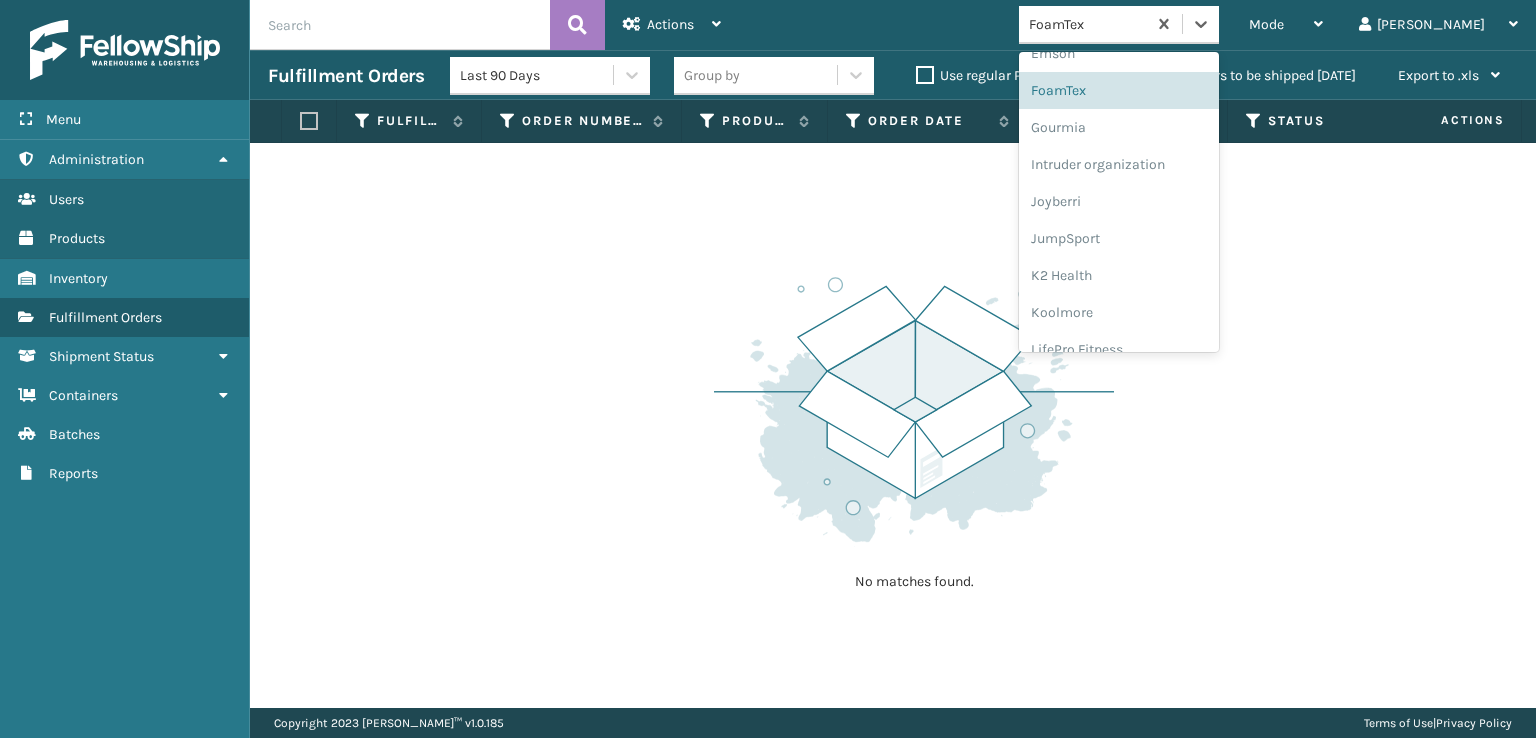
scroll to position [632, 0]
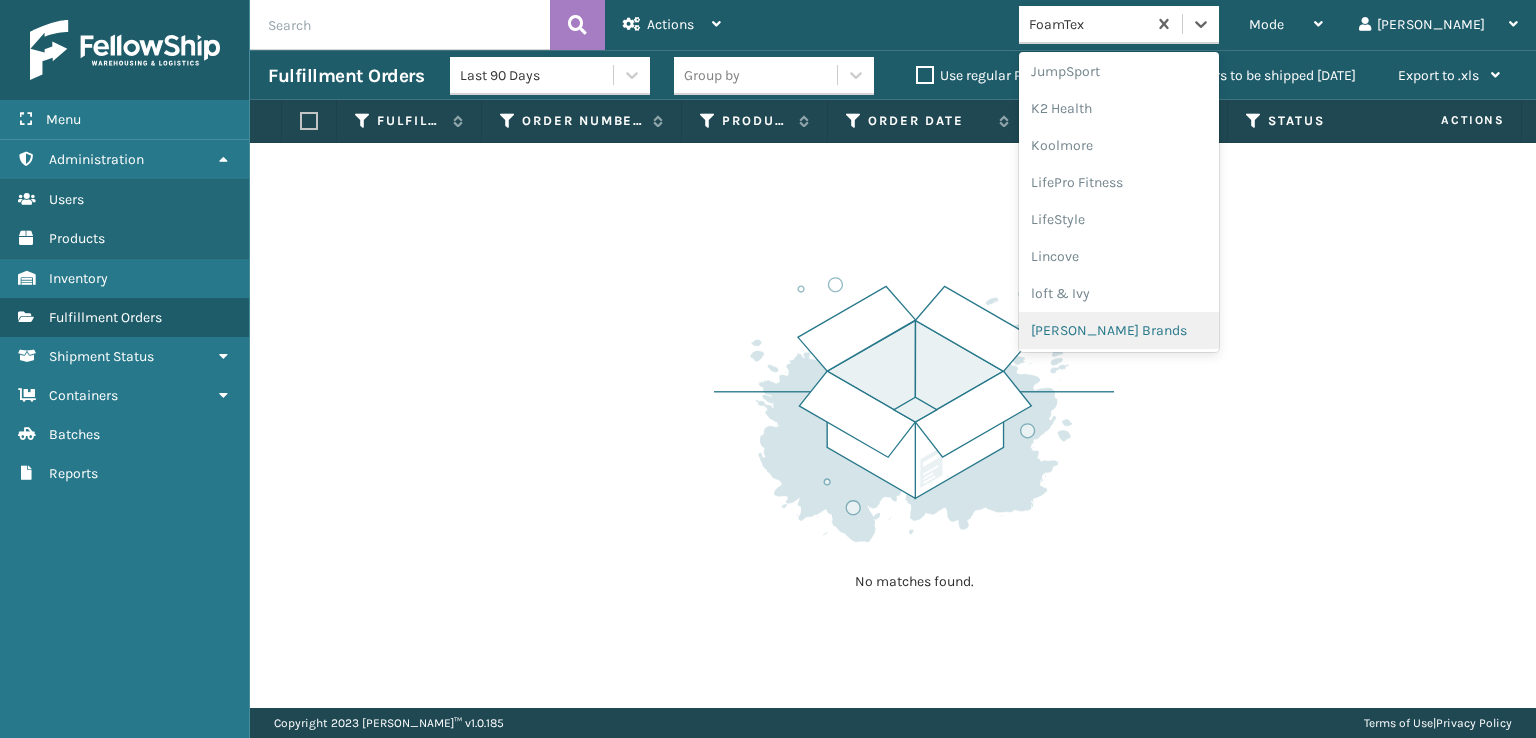
click at [1139, 329] on div "[PERSON_NAME] Brands" at bounding box center [1119, 330] width 200 height 37
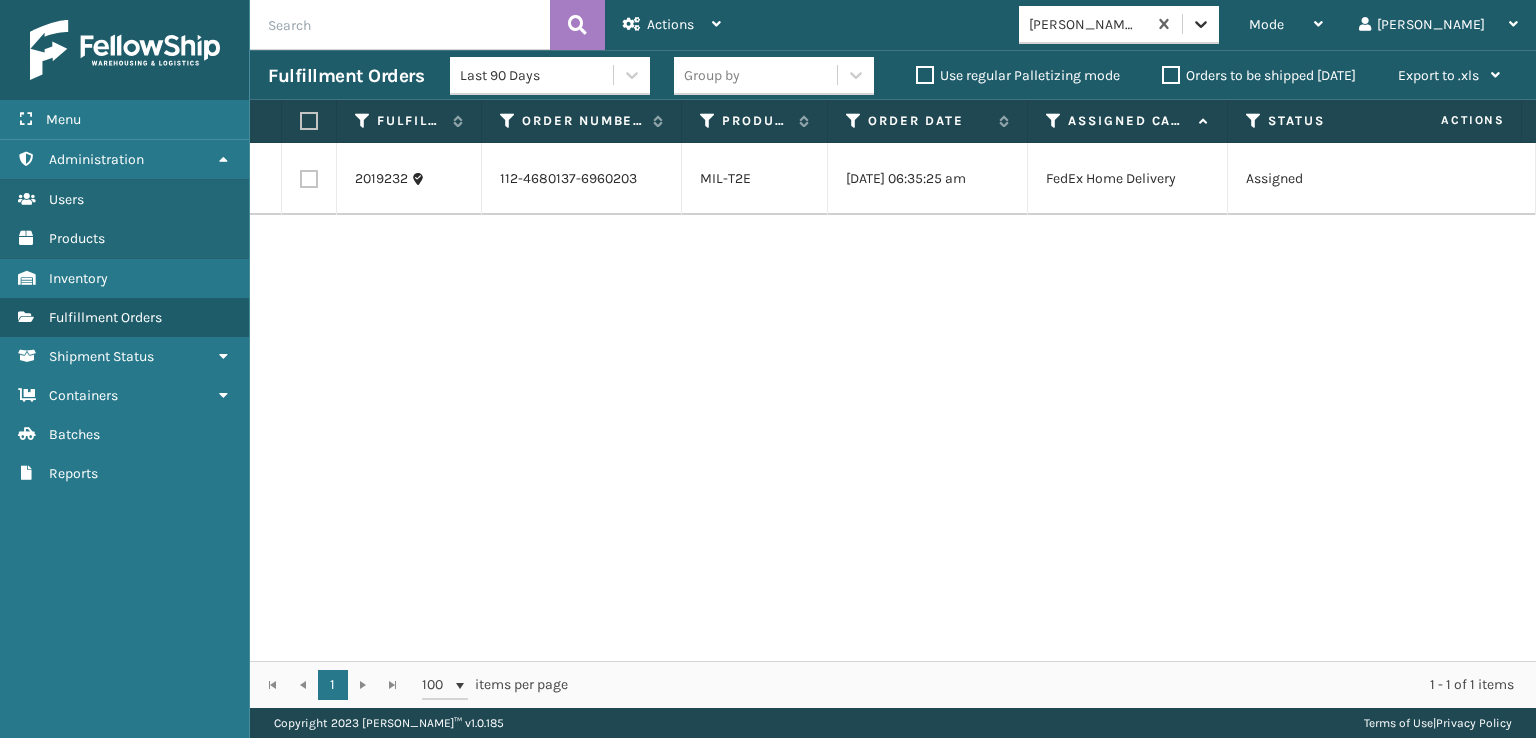
click at [1211, 17] on icon at bounding box center [1201, 24] width 20 height 20
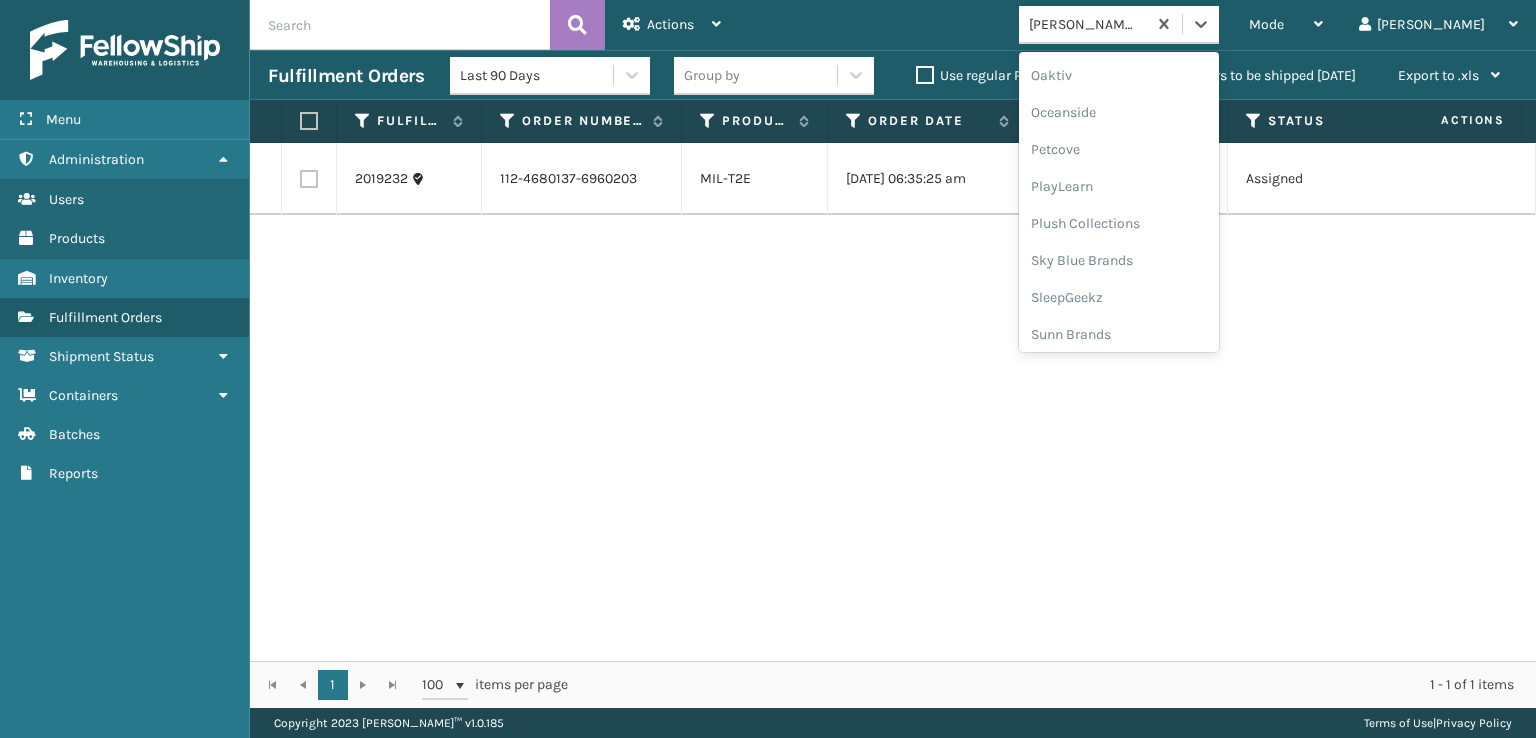
scroll to position [966, 0]
click at [1140, 216] on div "Plush Collections" at bounding box center [1119, 218] width 200 height 37
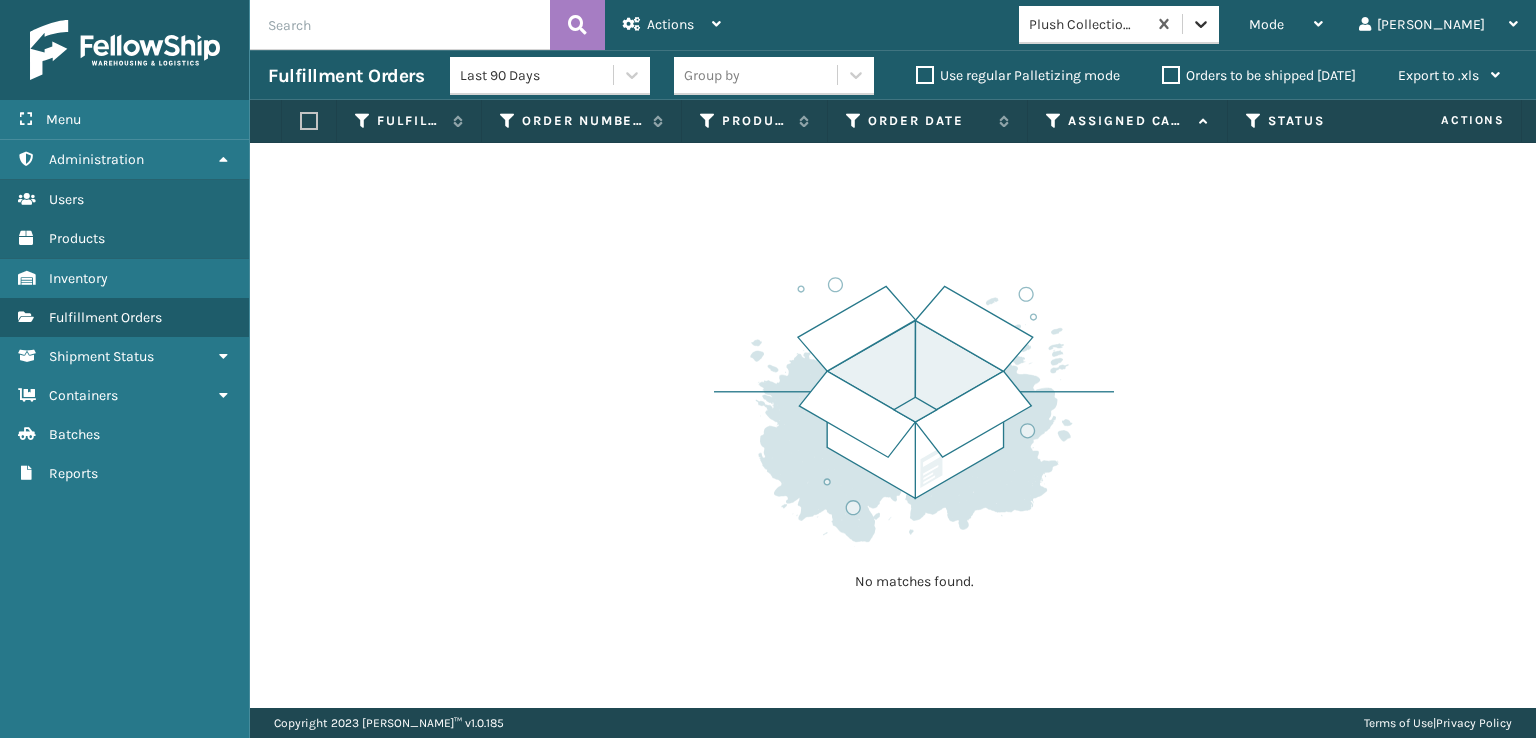
click at [1211, 25] on icon at bounding box center [1201, 24] width 20 height 20
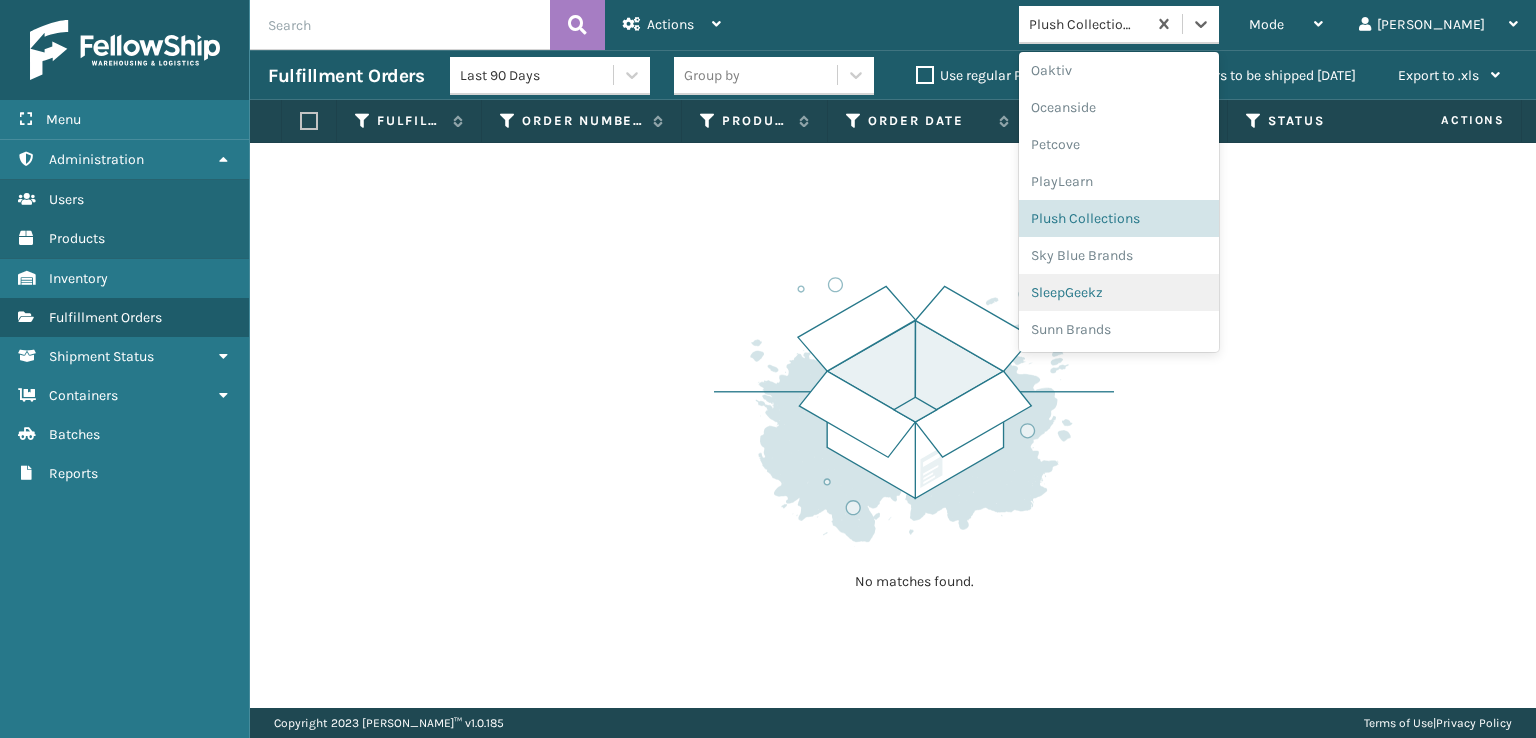
click at [1140, 291] on div "SleepGeekz" at bounding box center [1119, 292] width 200 height 37
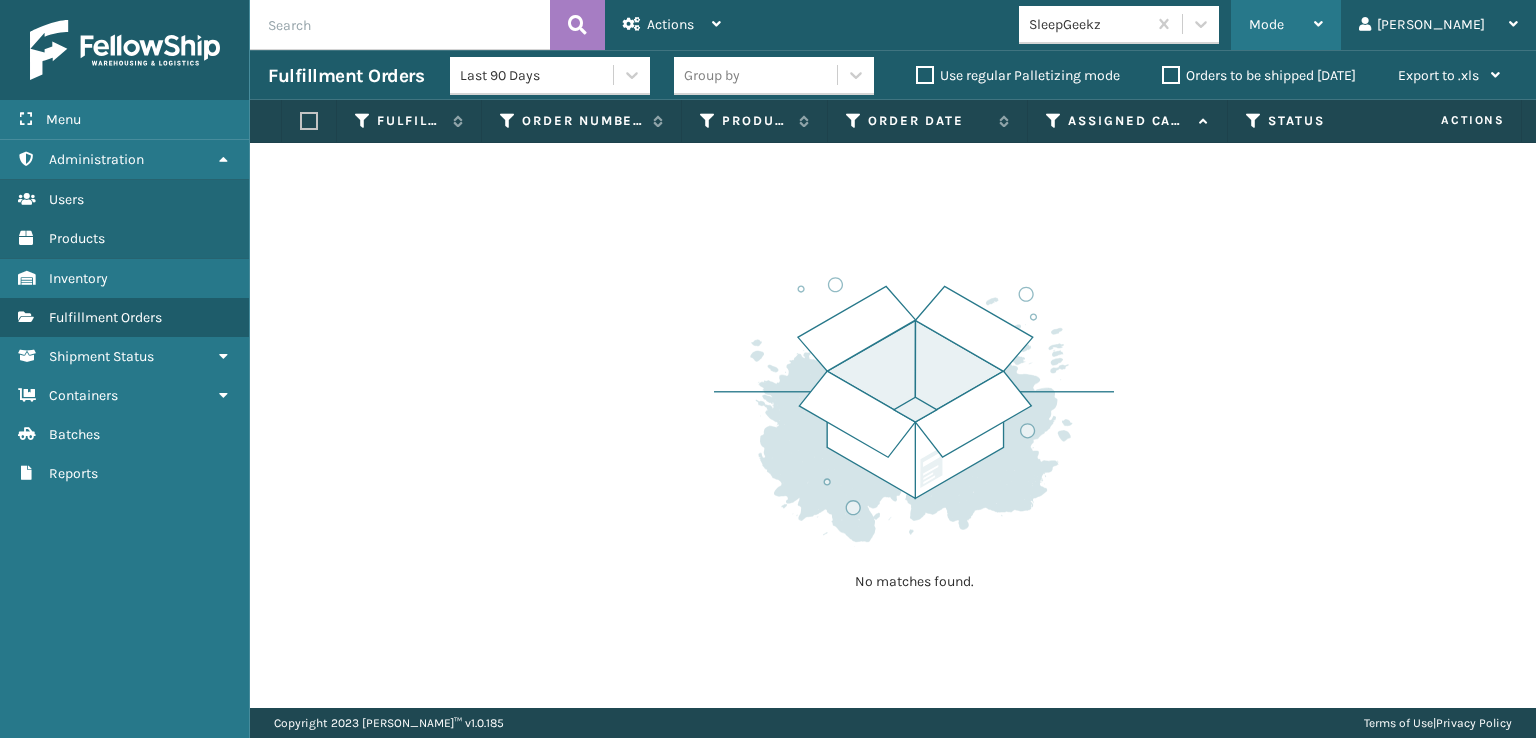
drag, startPoint x: 1350, startPoint y: 24, endPoint x: 1357, endPoint y: 50, distance: 26.9
click at [1284, 24] on span "Mode" at bounding box center [1266, 24] width 35 height 17
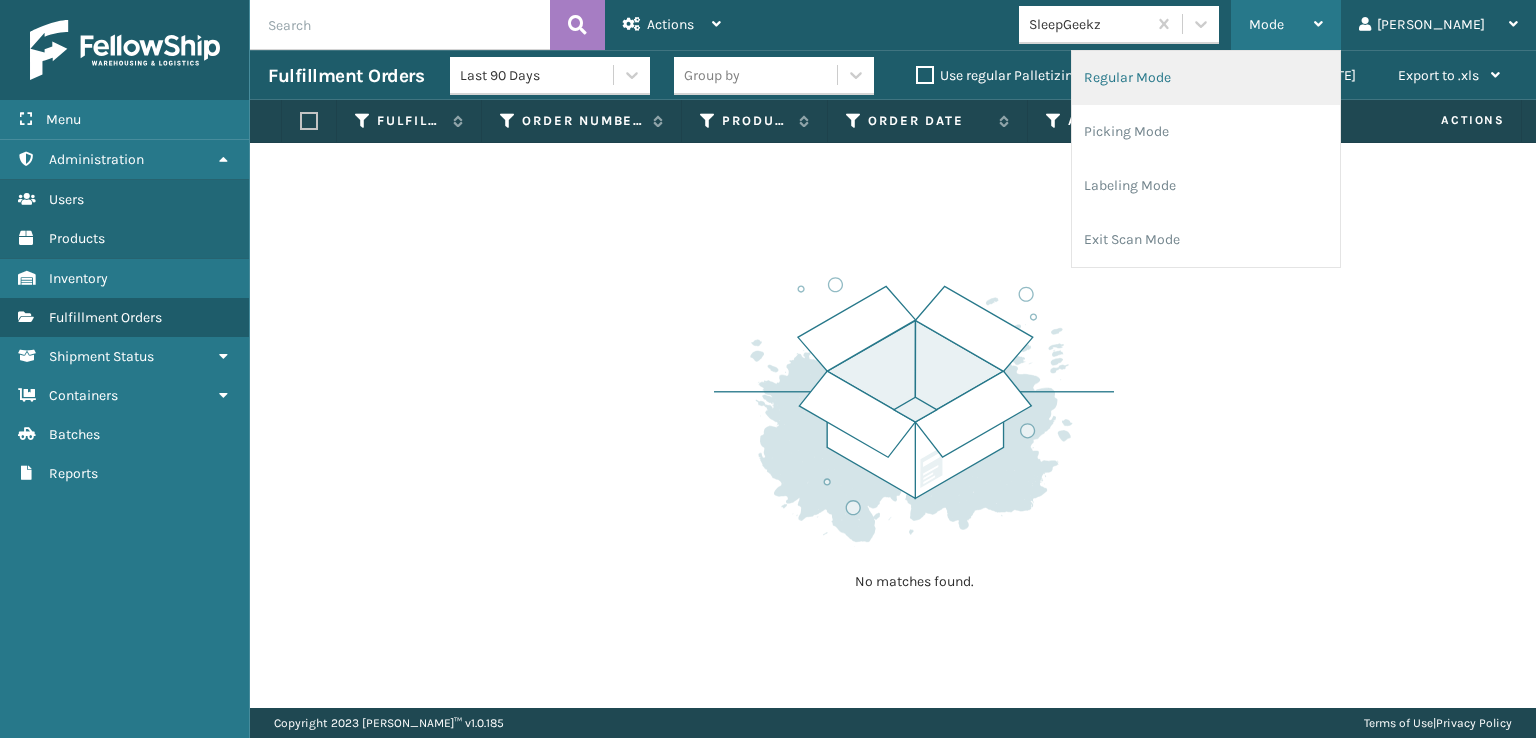
click at [1193, 75] on li "Regular Mode" at bounding box center [1206, 78] width 268 height 54
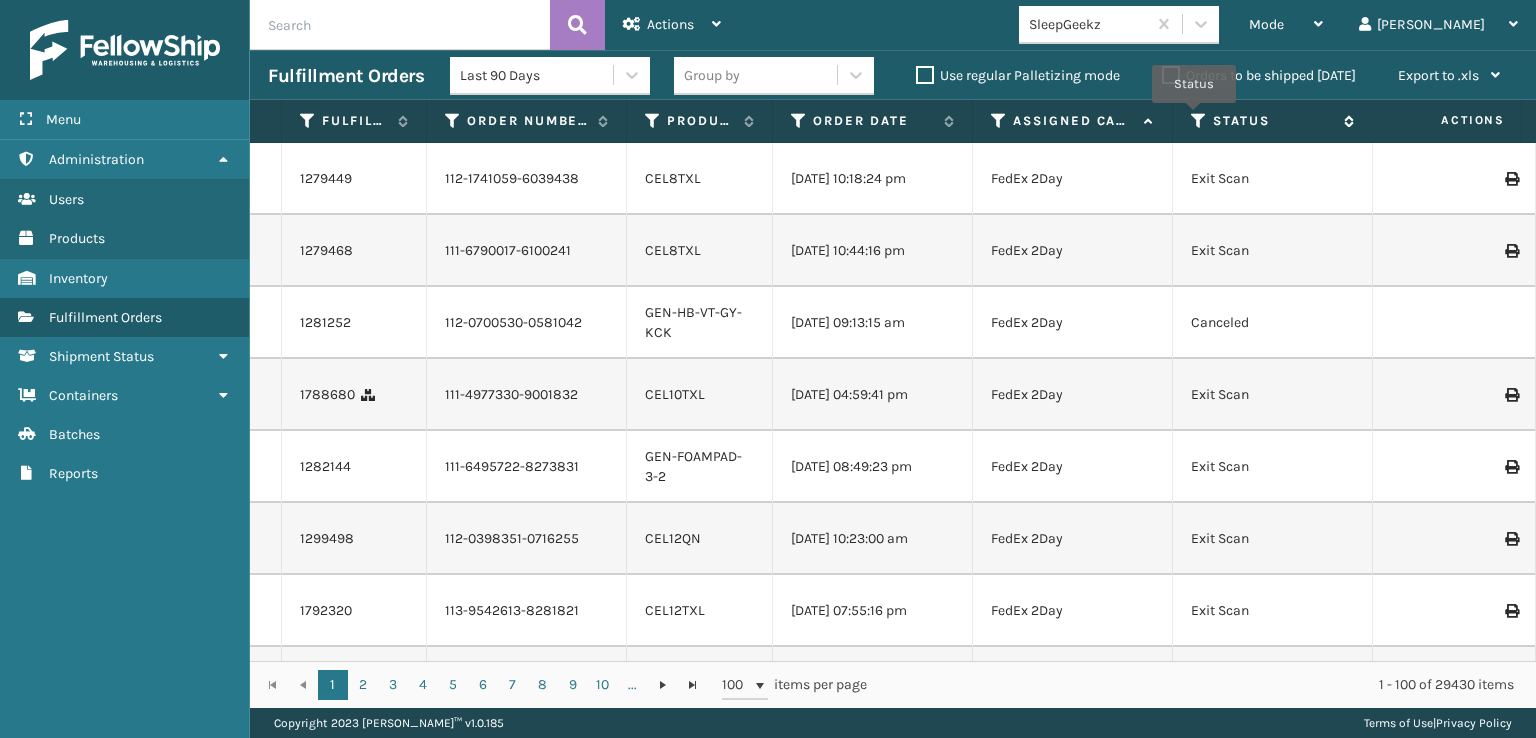
click at [1194, 117] on icon at bounding box center [1199, 121] width 16 height 18
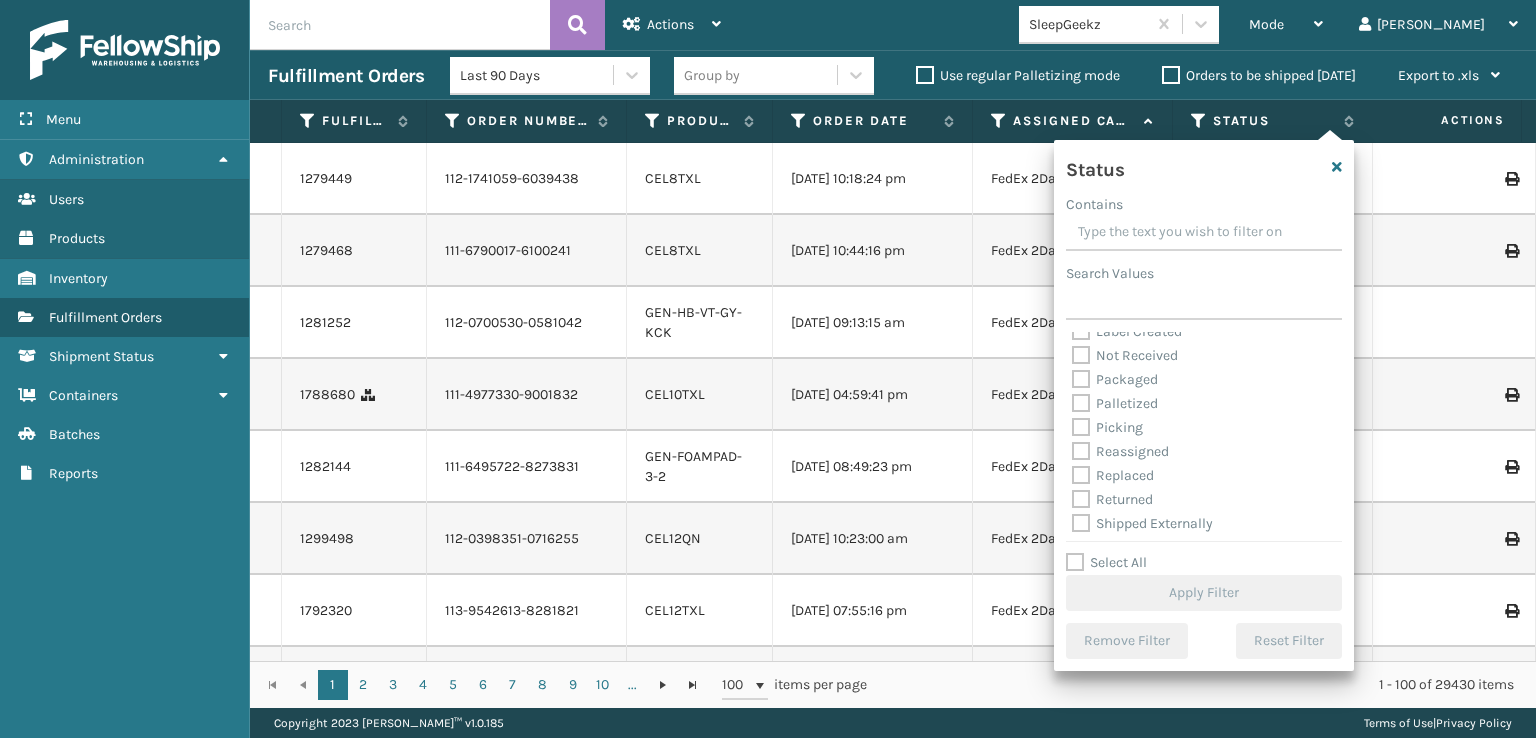
scroll to position [112, 0]
click at [1087, 421] on label "Picking" at bounding box center [1107, 423] width 71 height 17
click at [1073, 421] on input "Picking" at bounding box center [1072, 418] width 1 height 13
checkbox input "true"
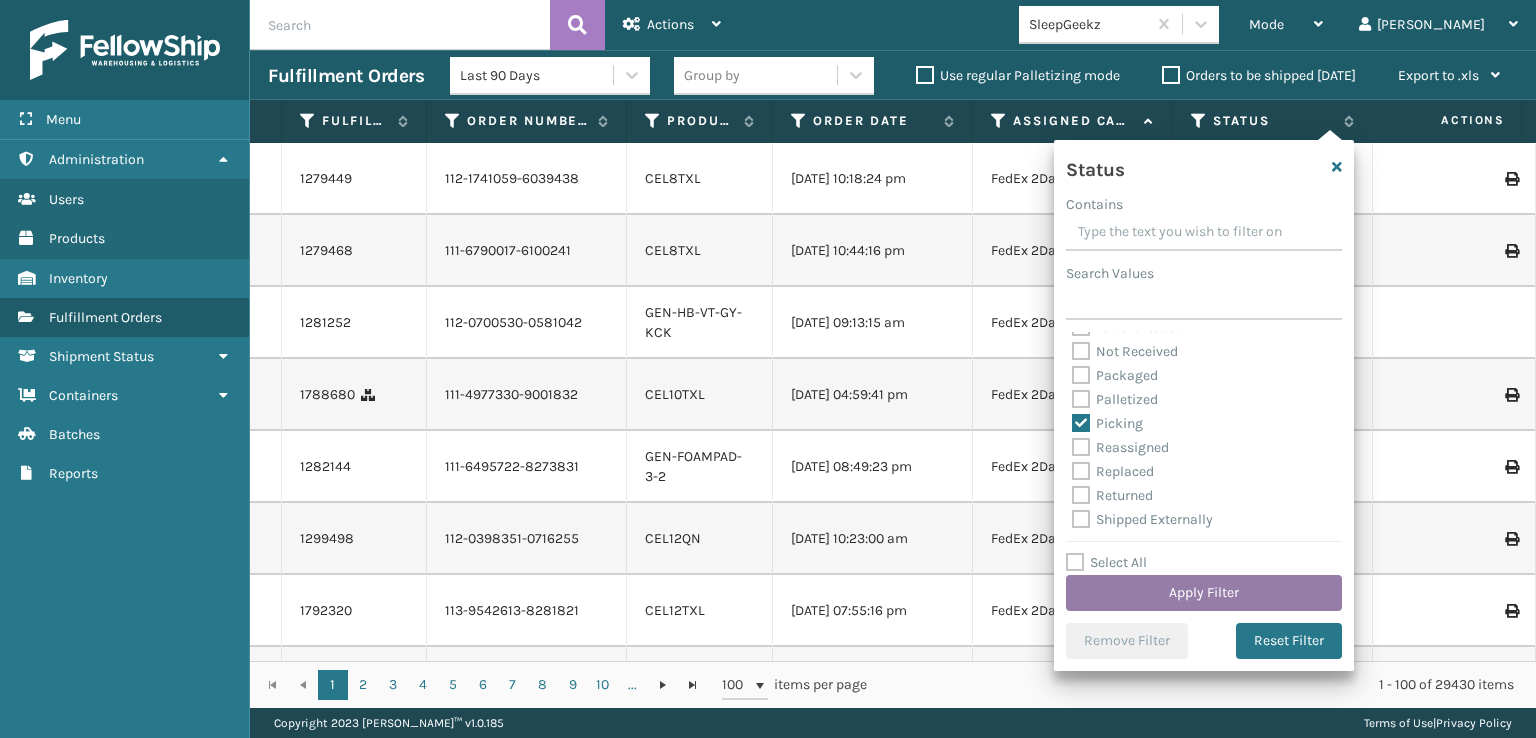
click at [1145, 593] on button "Apply Filter" at bounding box center [1204, 593] width 276 height 36
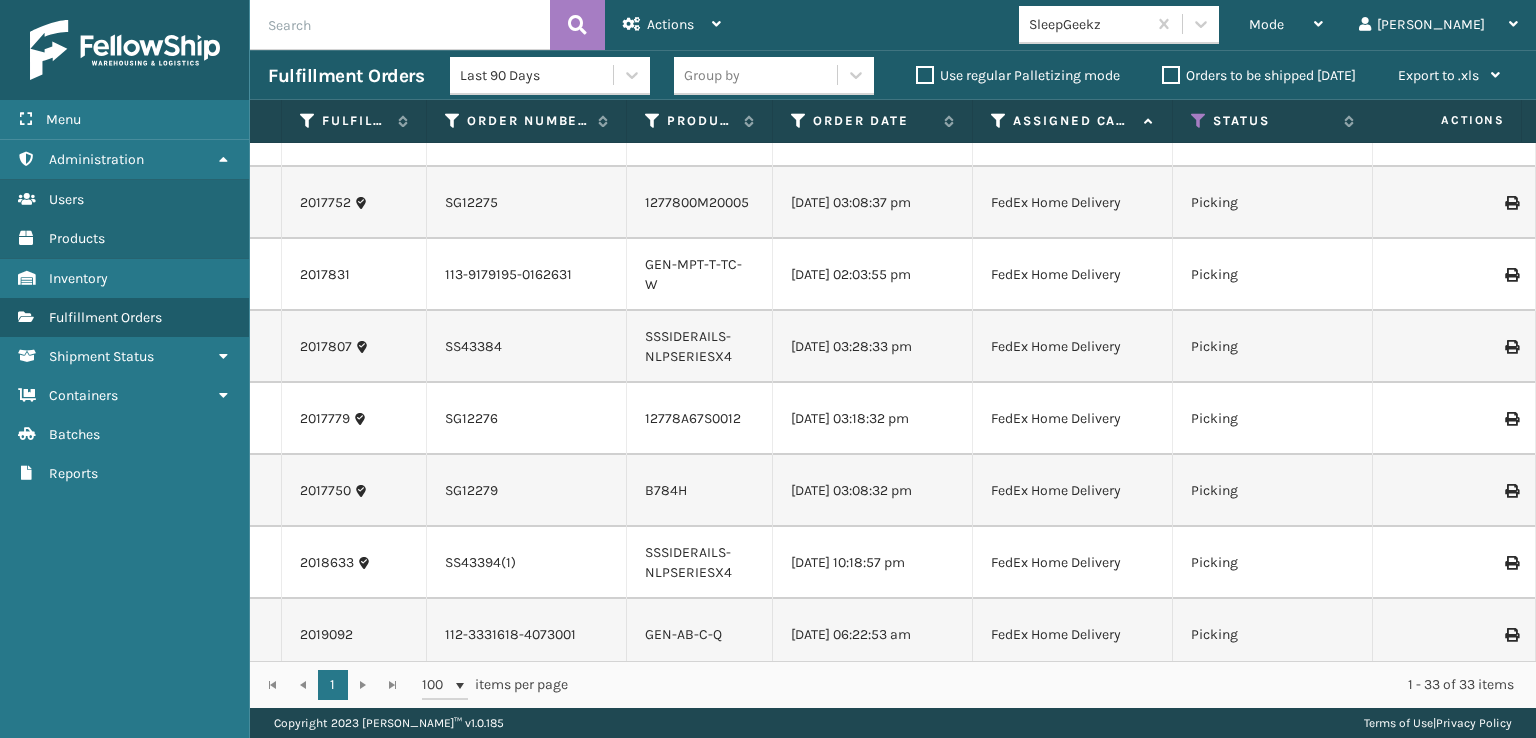
scroll to position [1012, 0]
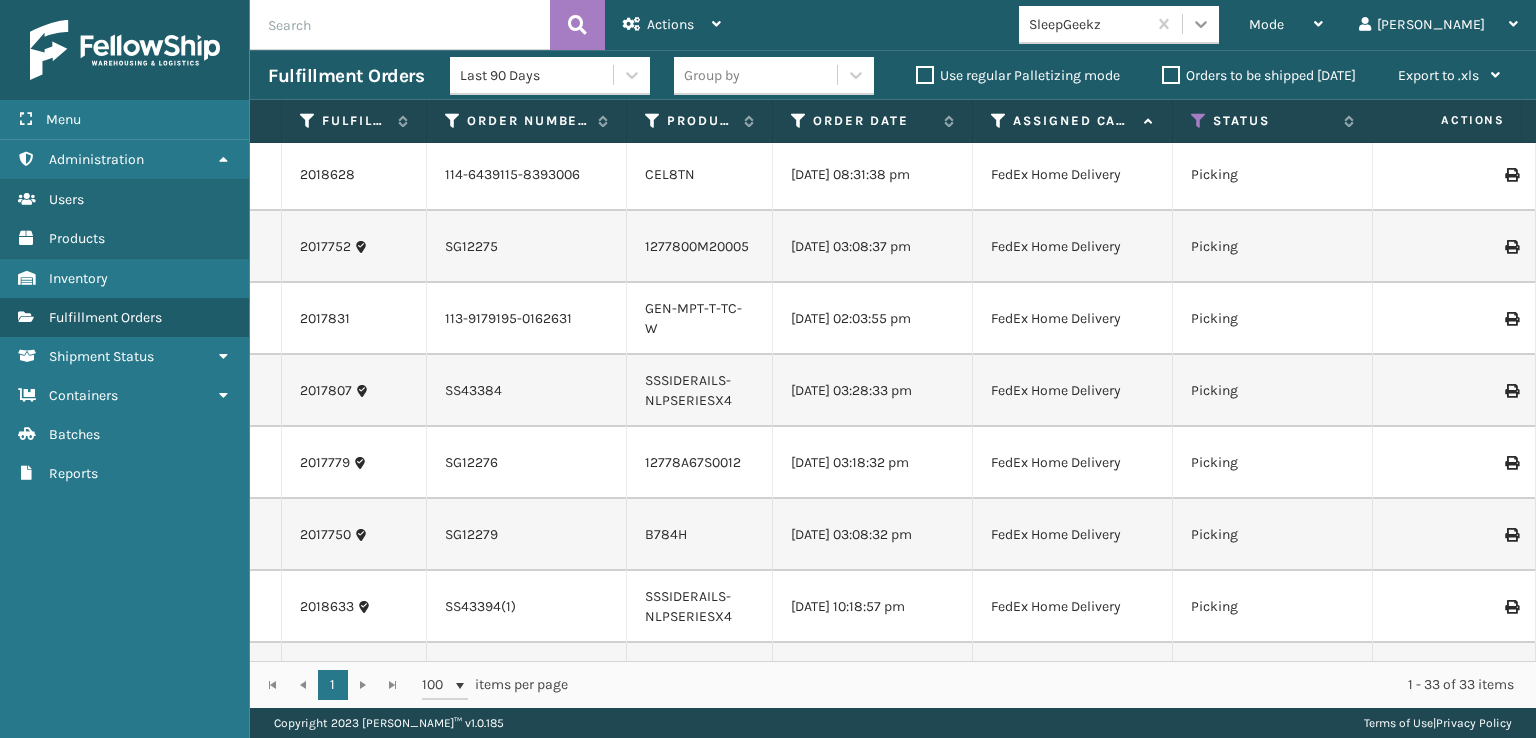
click at [1211, 21] on icon at bounding box center [1201, 24] width 20 height 20
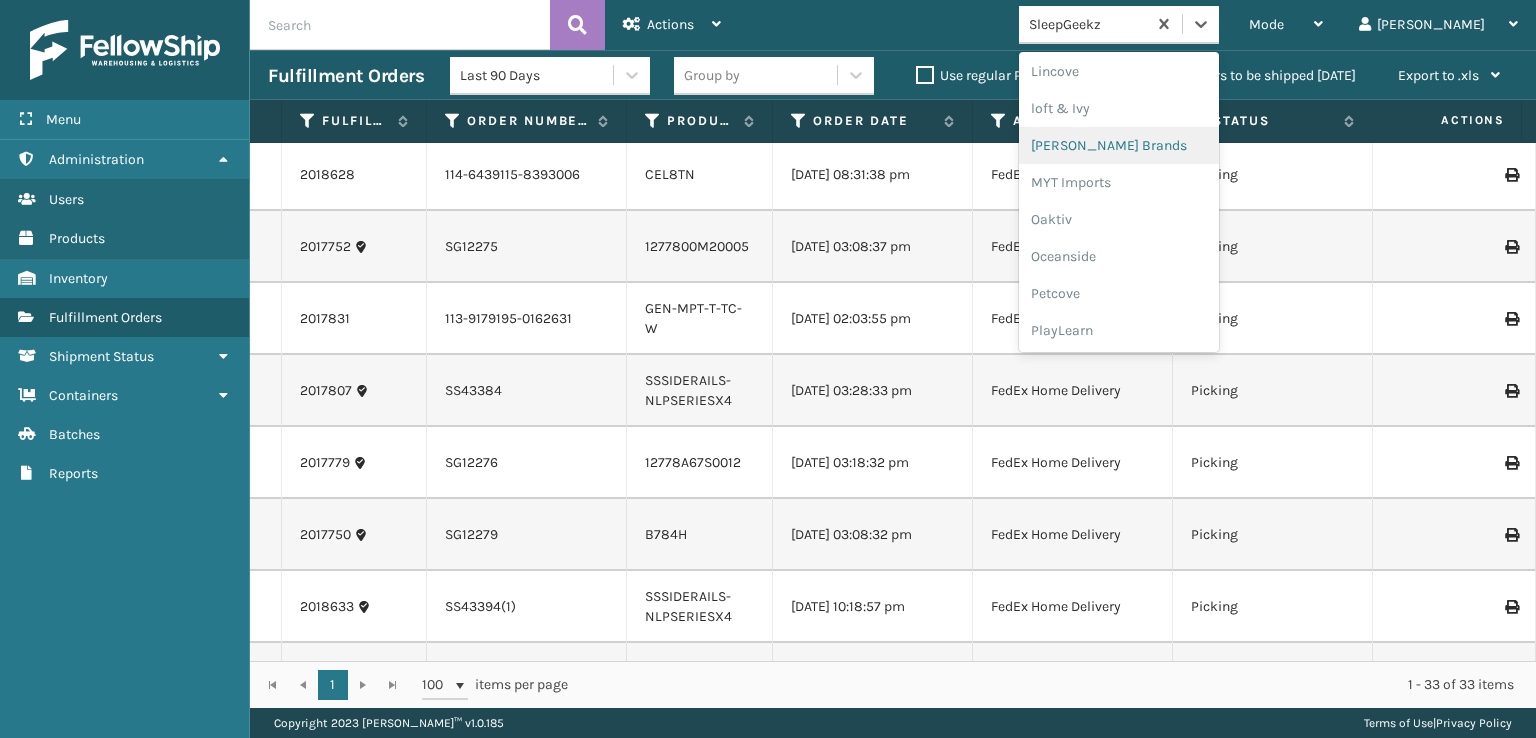
scroll to position [966, 0]
click at [1171, 295] on div "SleepGeekz" at bounding box center [1119, 292] width 200 height 37
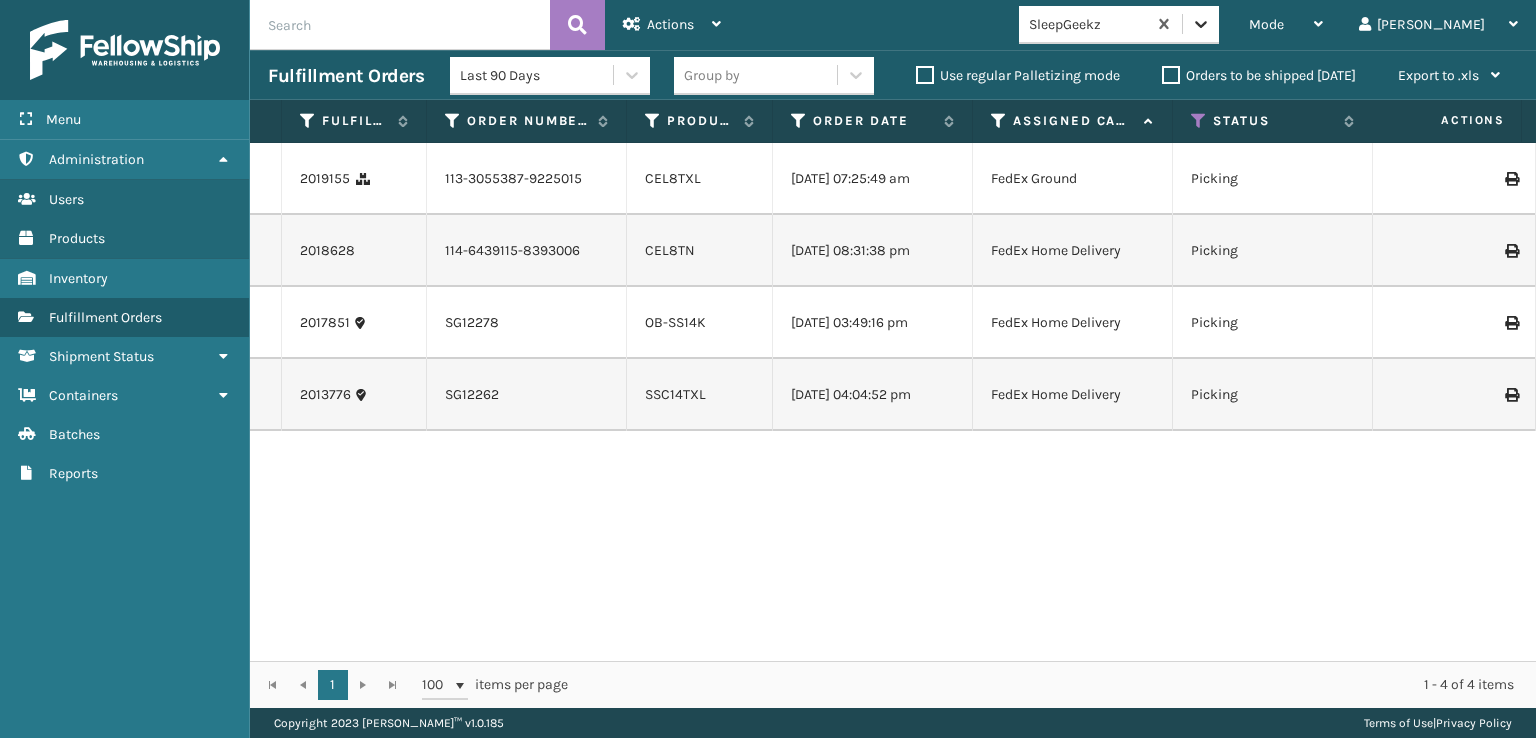
click at [1211, 29] on icon at bounding box center [1201, 24] width 20 height 20
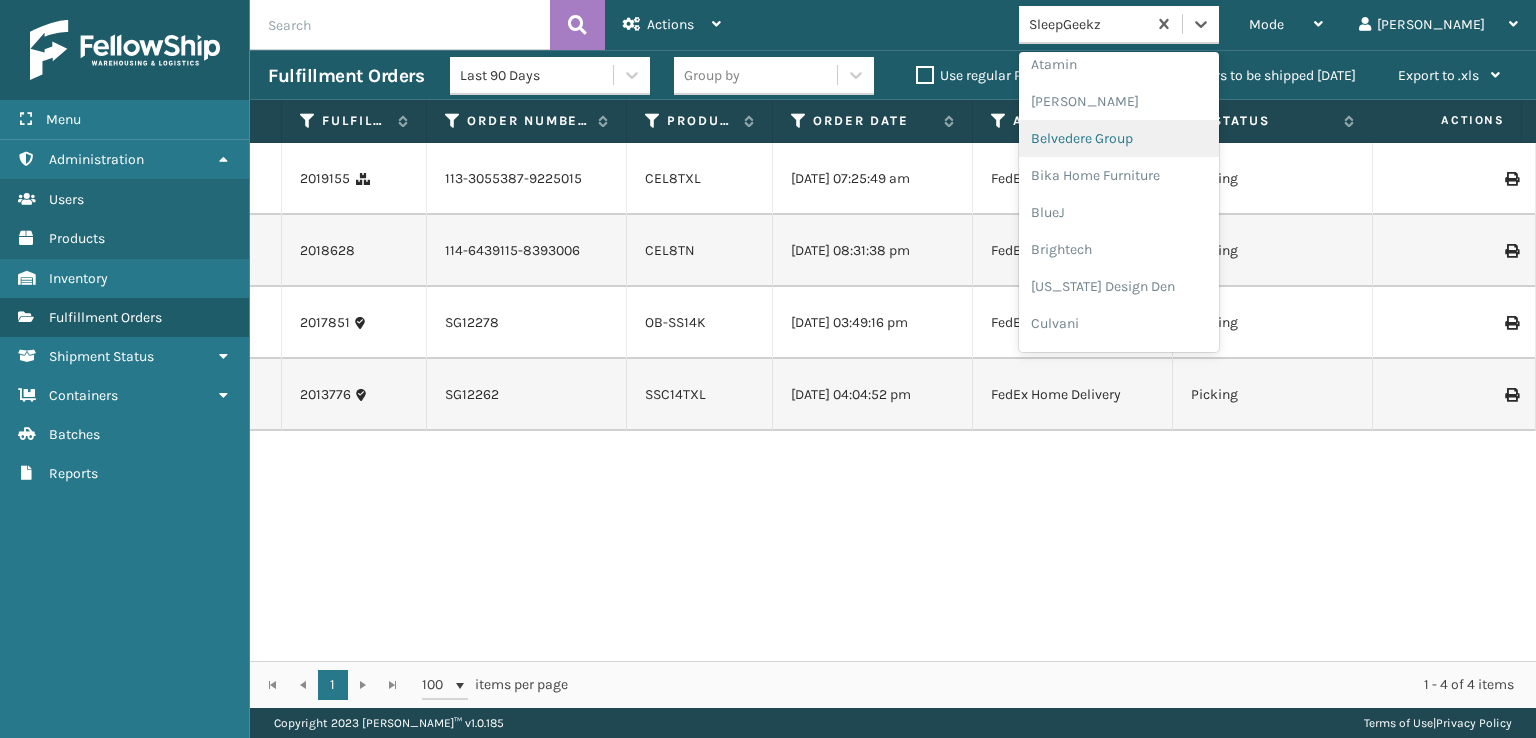
scroll to position [300, 0]
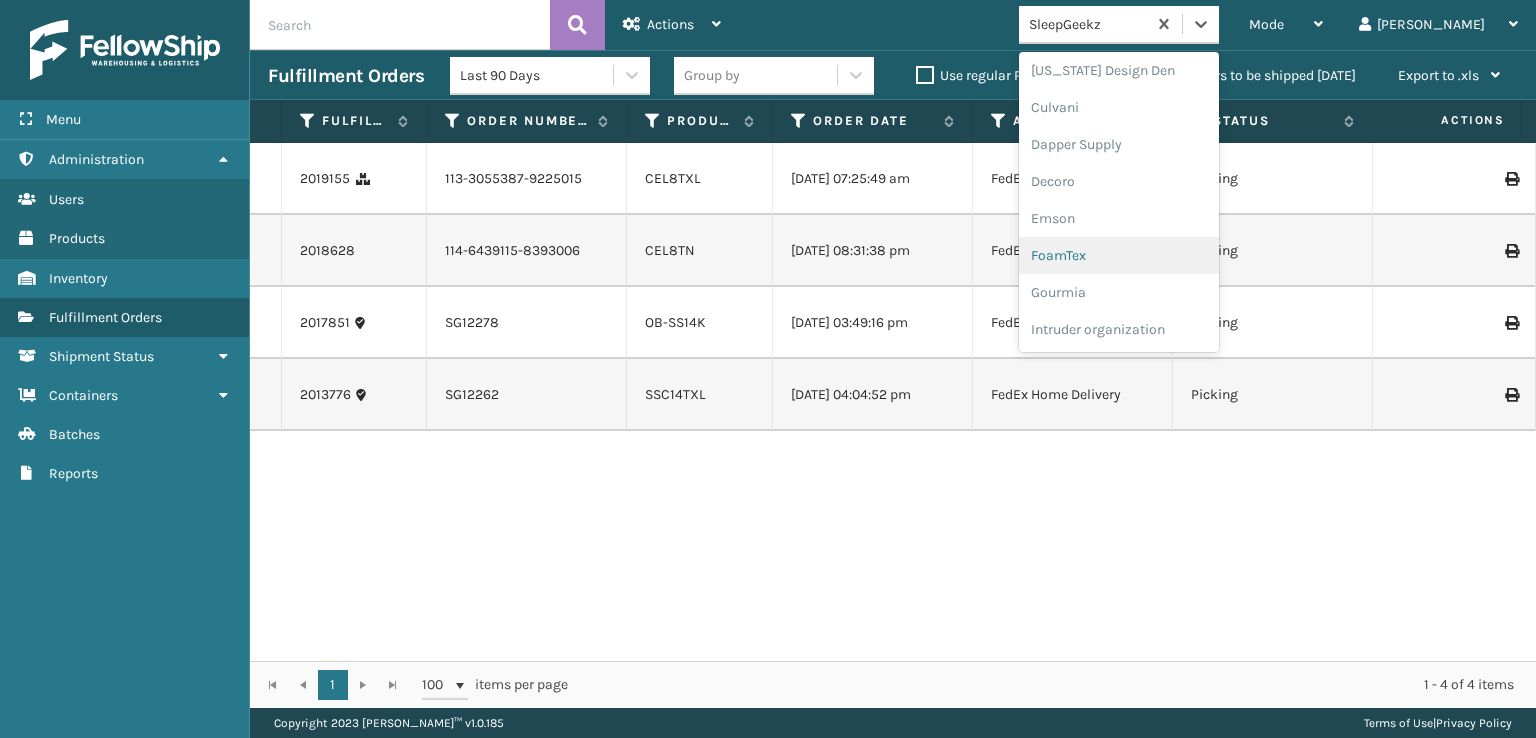
click at [1156, 251] on div "FoamTex" at bounding box center [1119, 255] width 200 height 37
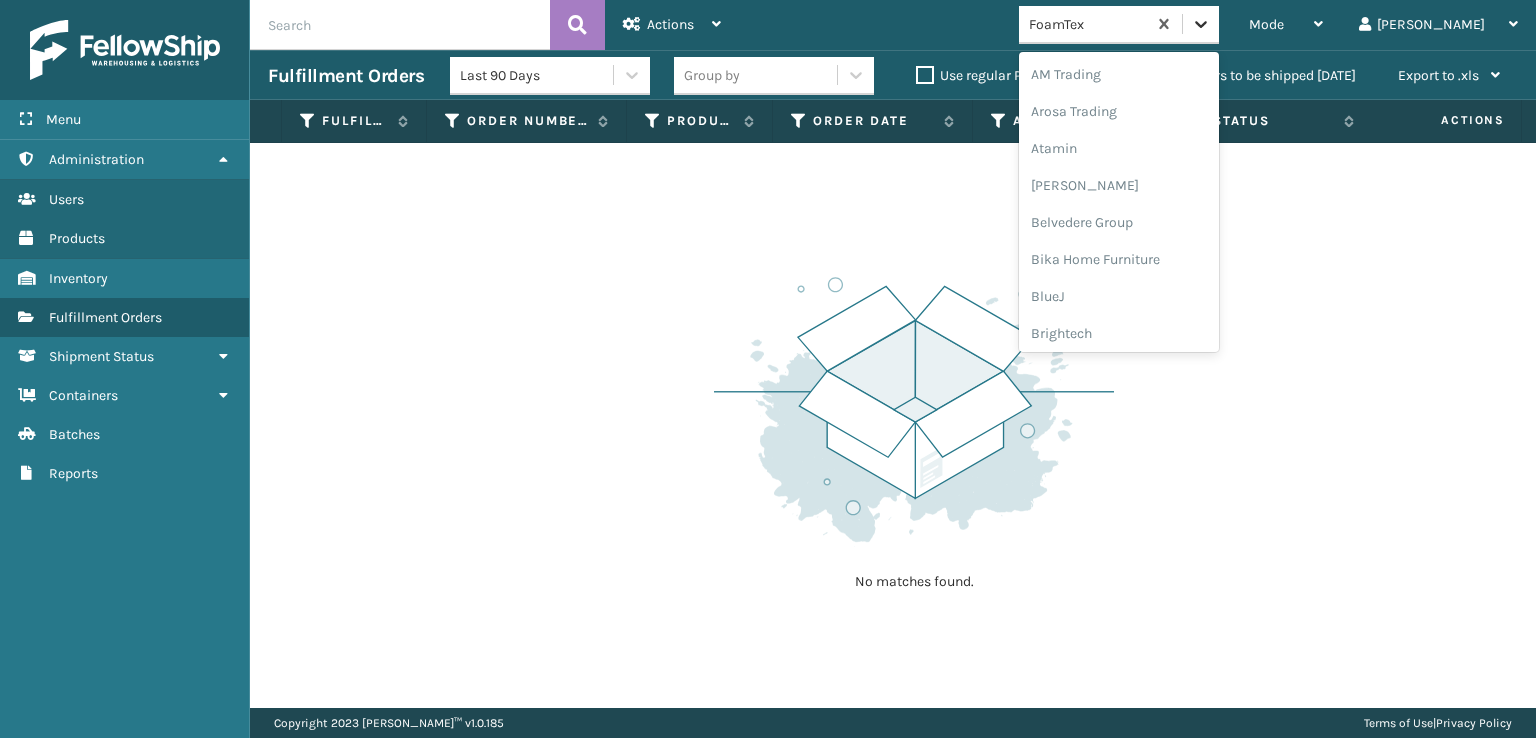
click at [1211, 21] on icon at bounding box center [1201, 24] width 20 height 20
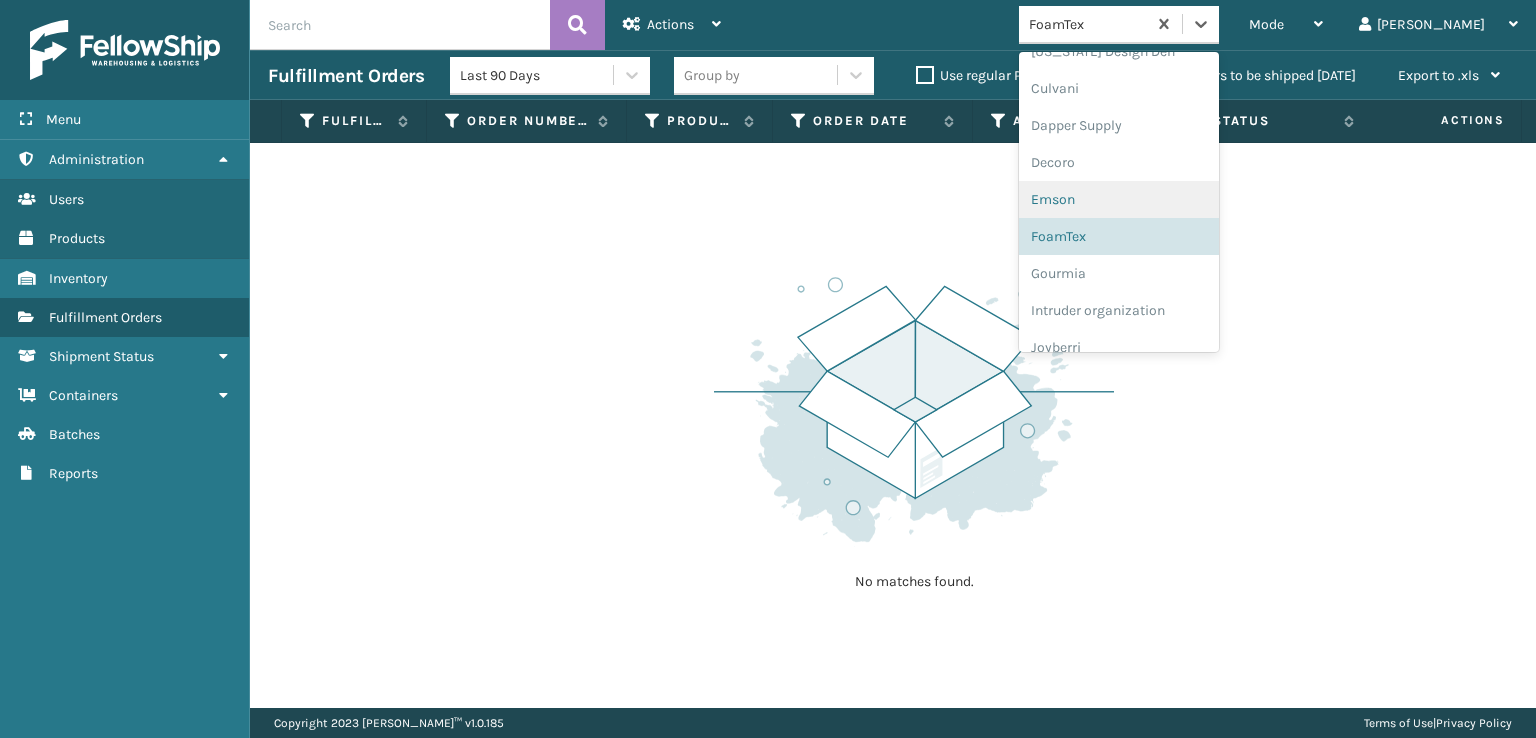
scroll to position [632, 0]
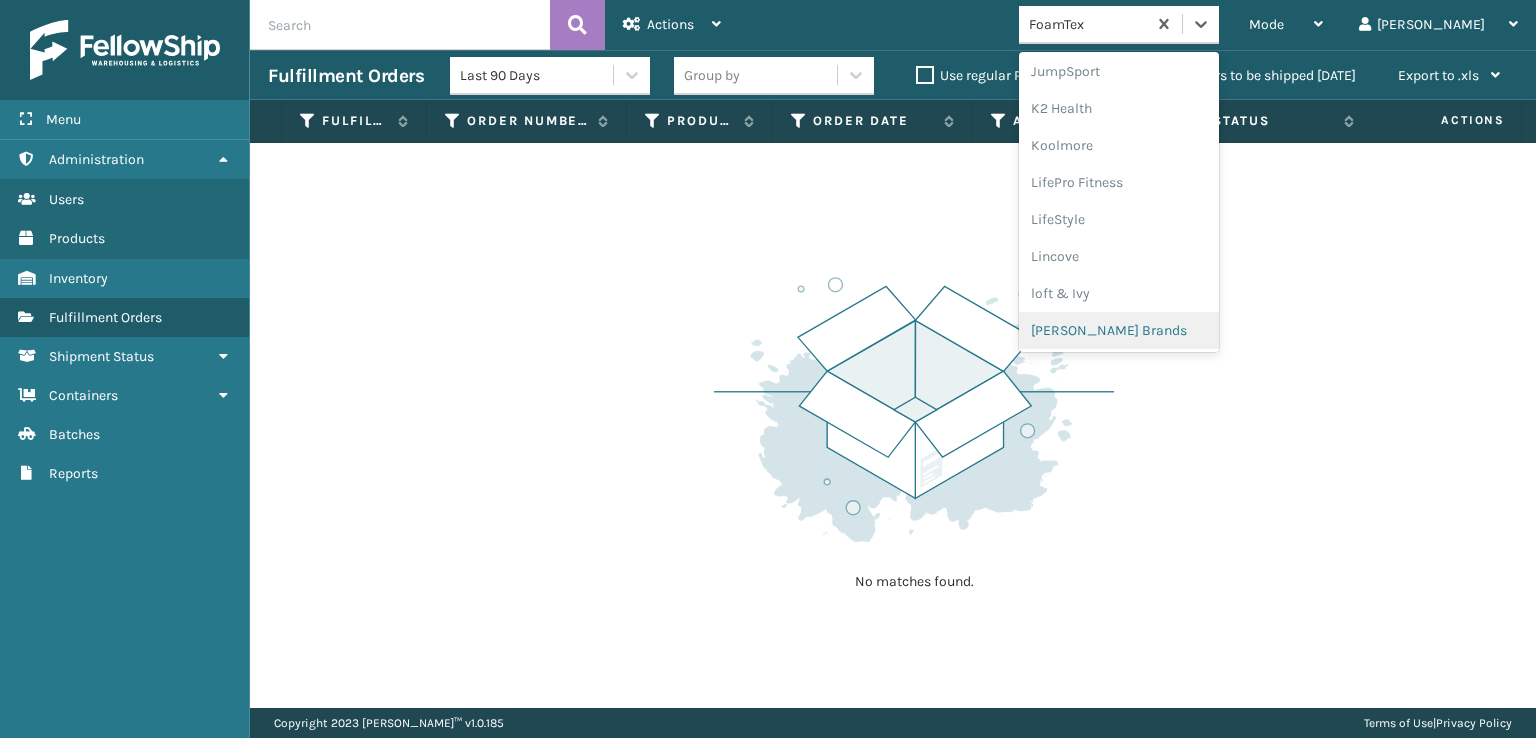
click at [1147, 329] on div "[PERSON_NAME] Brands" at bounding box center [1119, 330] width 200 height 37
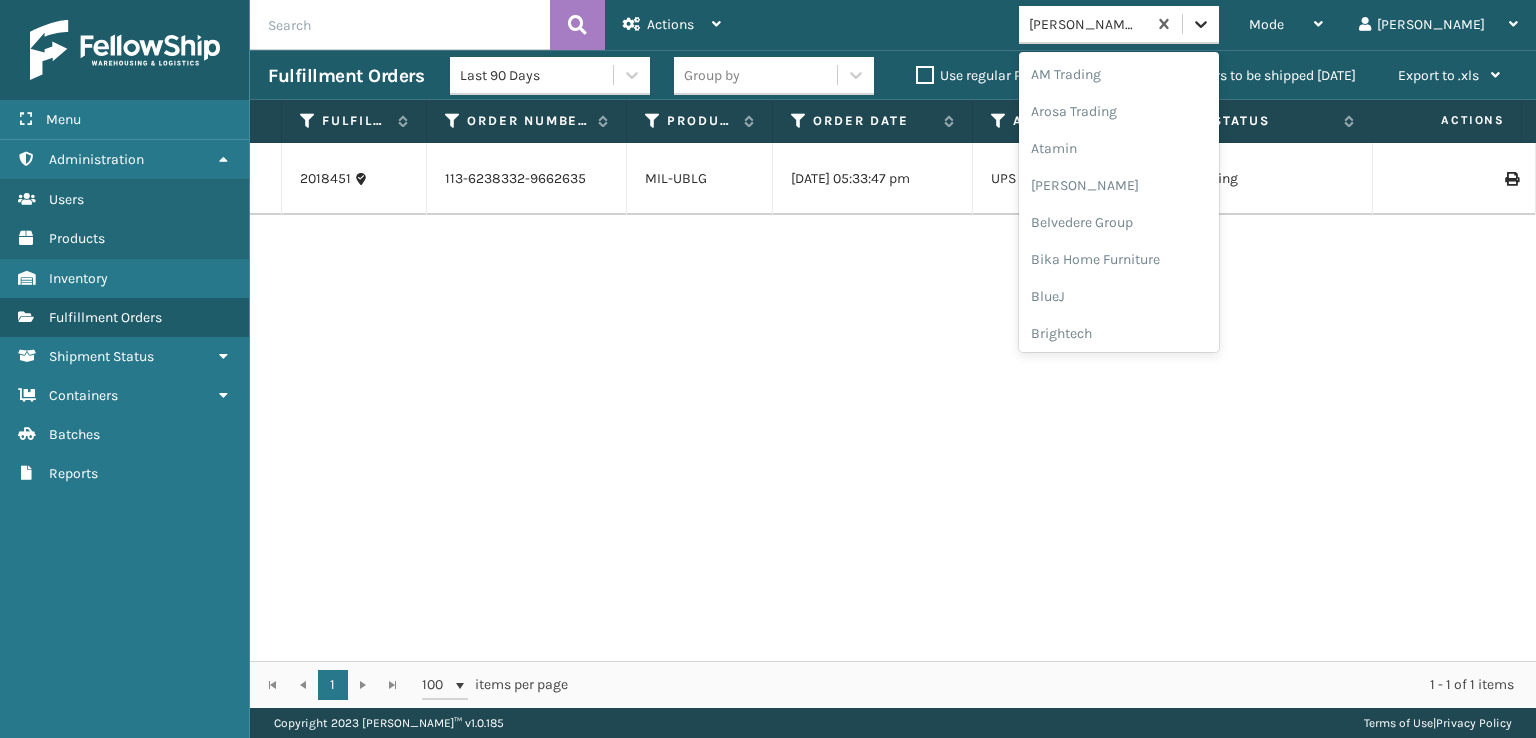
click at [1211, 16] on icon at bounding box center [1201, 24] width 20 height 20
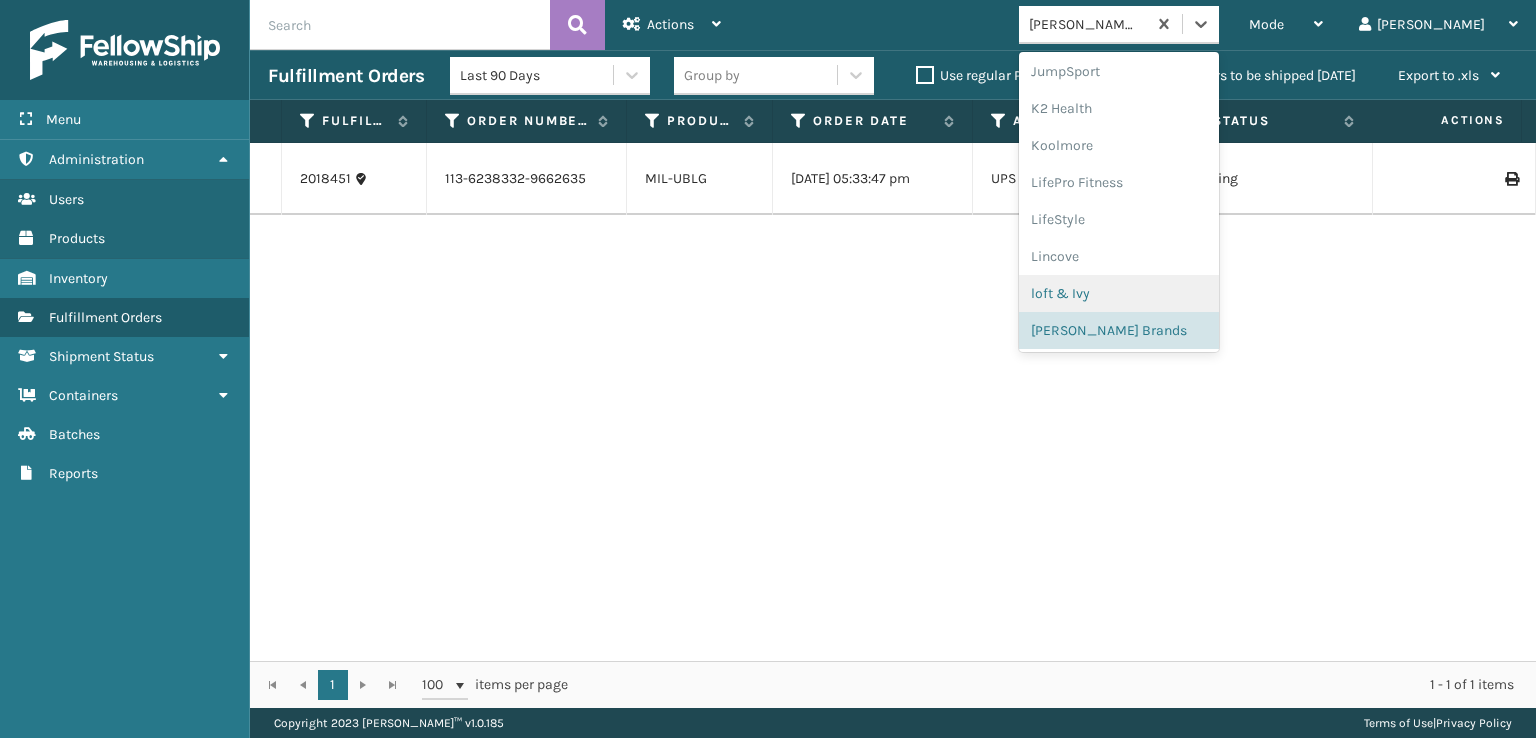
scroll to position [966, 0]
click at [1153, 297] on div "SleepGeekz" at bounding box center [1119, 292] width 200 height 37
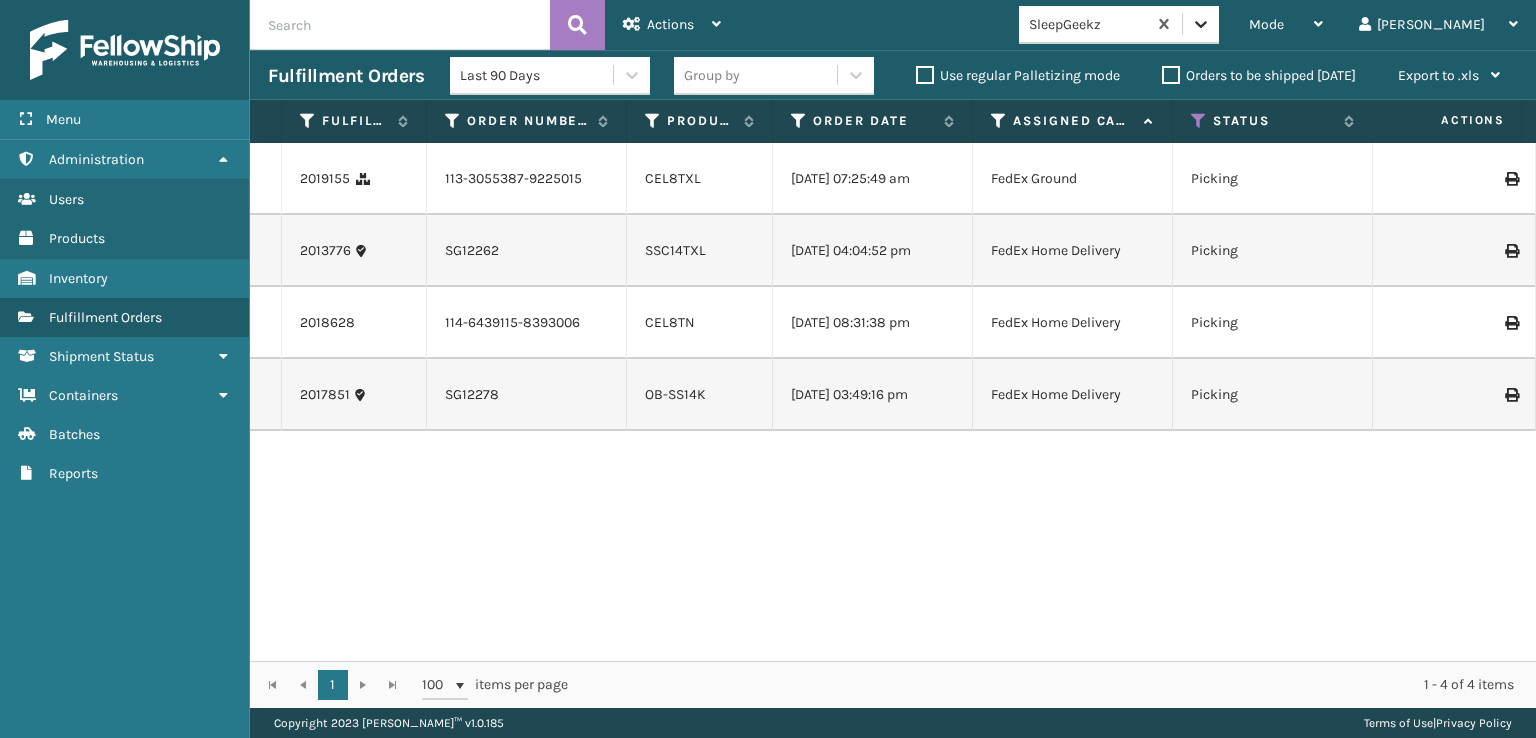
click at [1211, 21] on icon at bounding box center [1201, 24] width 20 height 20
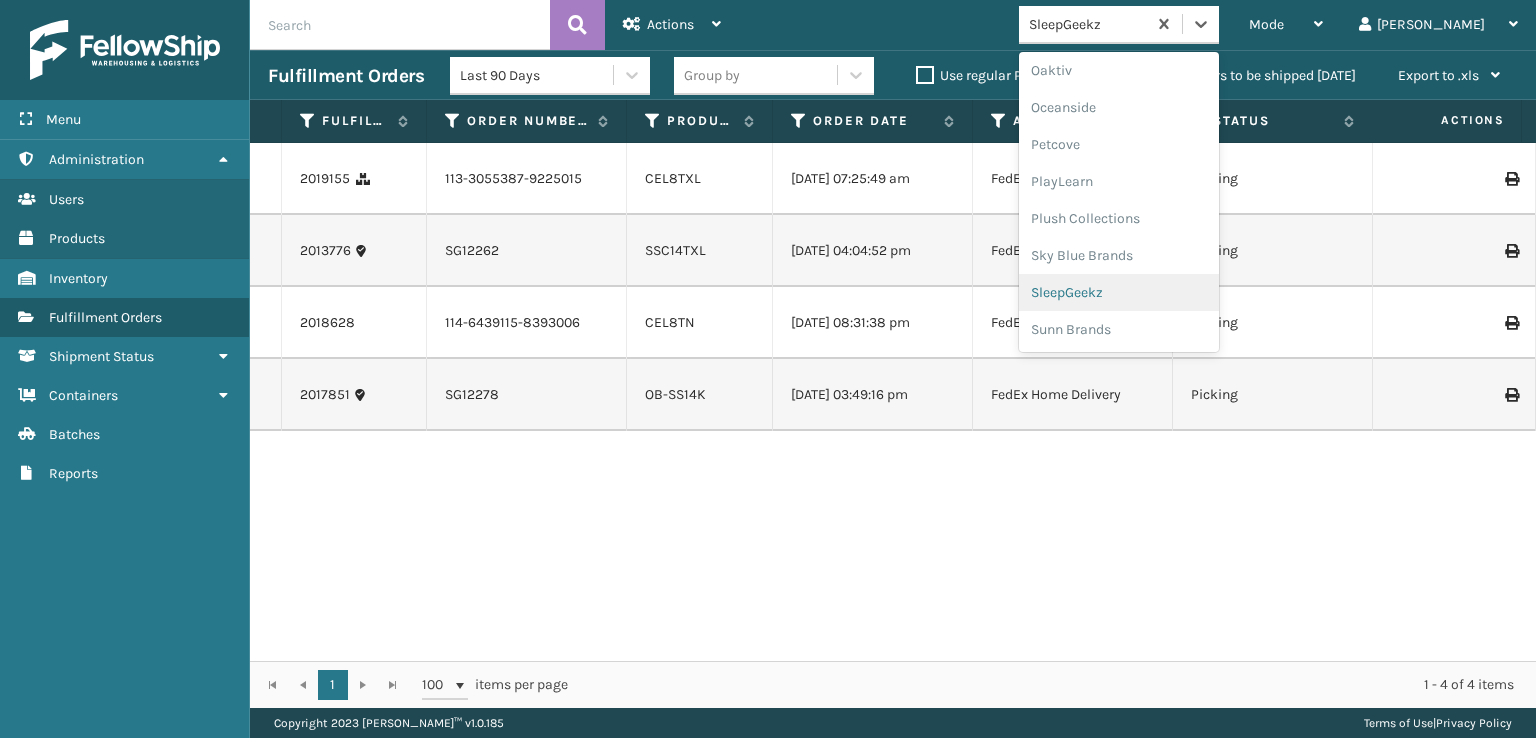
click at [1140, 288] on div "SleepGeekz" at bounding box center [1119, 292] width 200 height 37
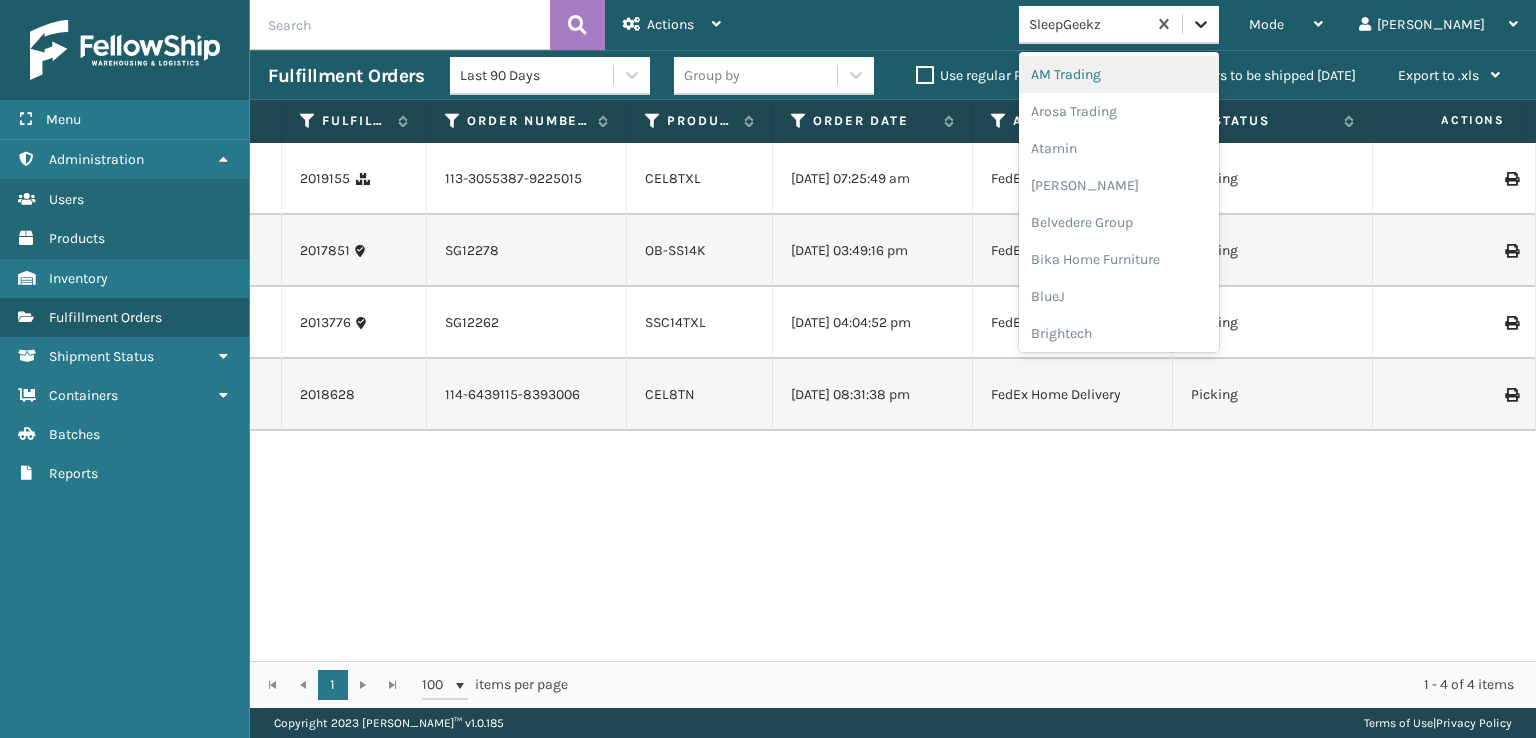
click at [1211, 27] on icon at bounding box center [1201, 24] width 20 height 20
click at [1140, 249] on div "FoamTex" at bounding box center [1119, 255] width 200 height 37
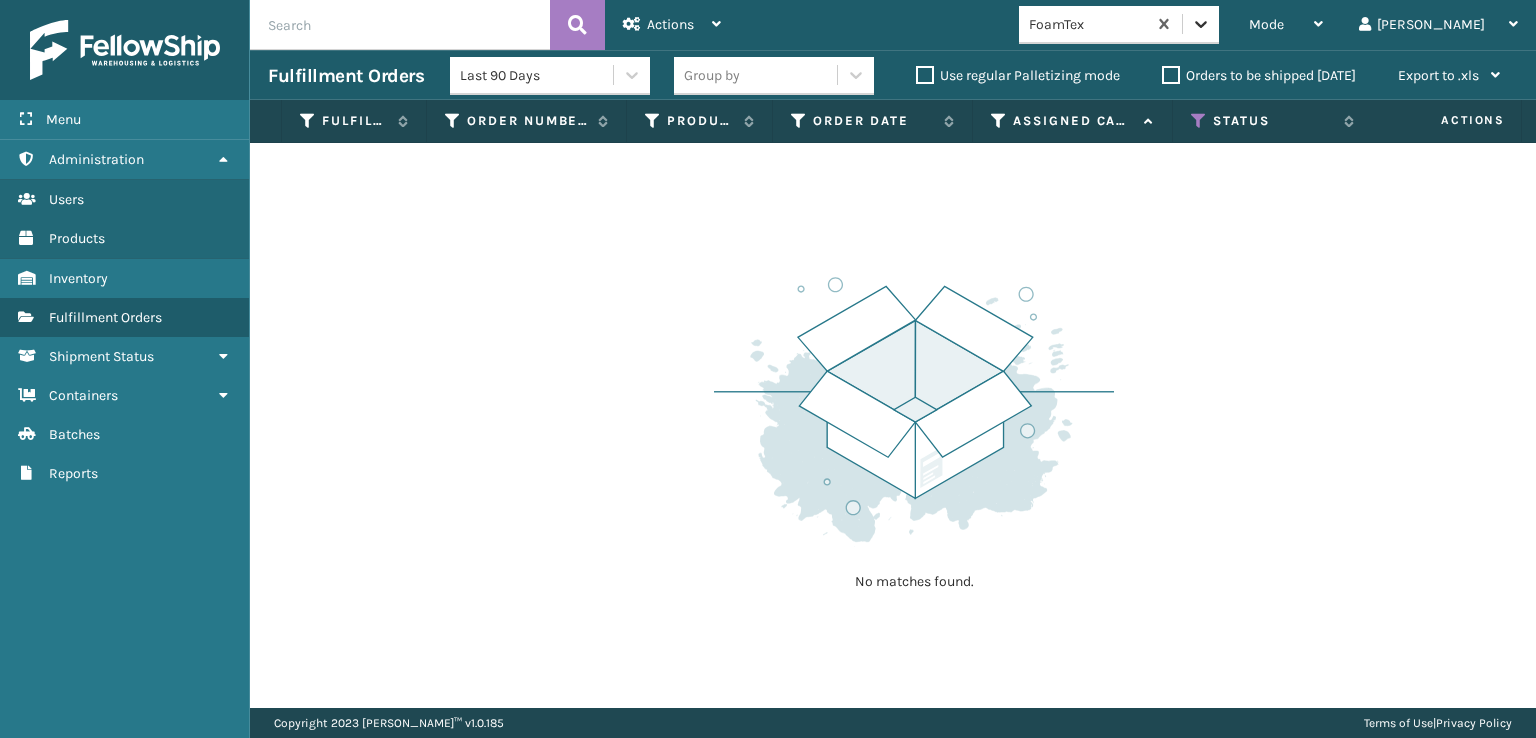
click at [1211, 27] on icon at bounding box center [1201, 24] width 20 height 20
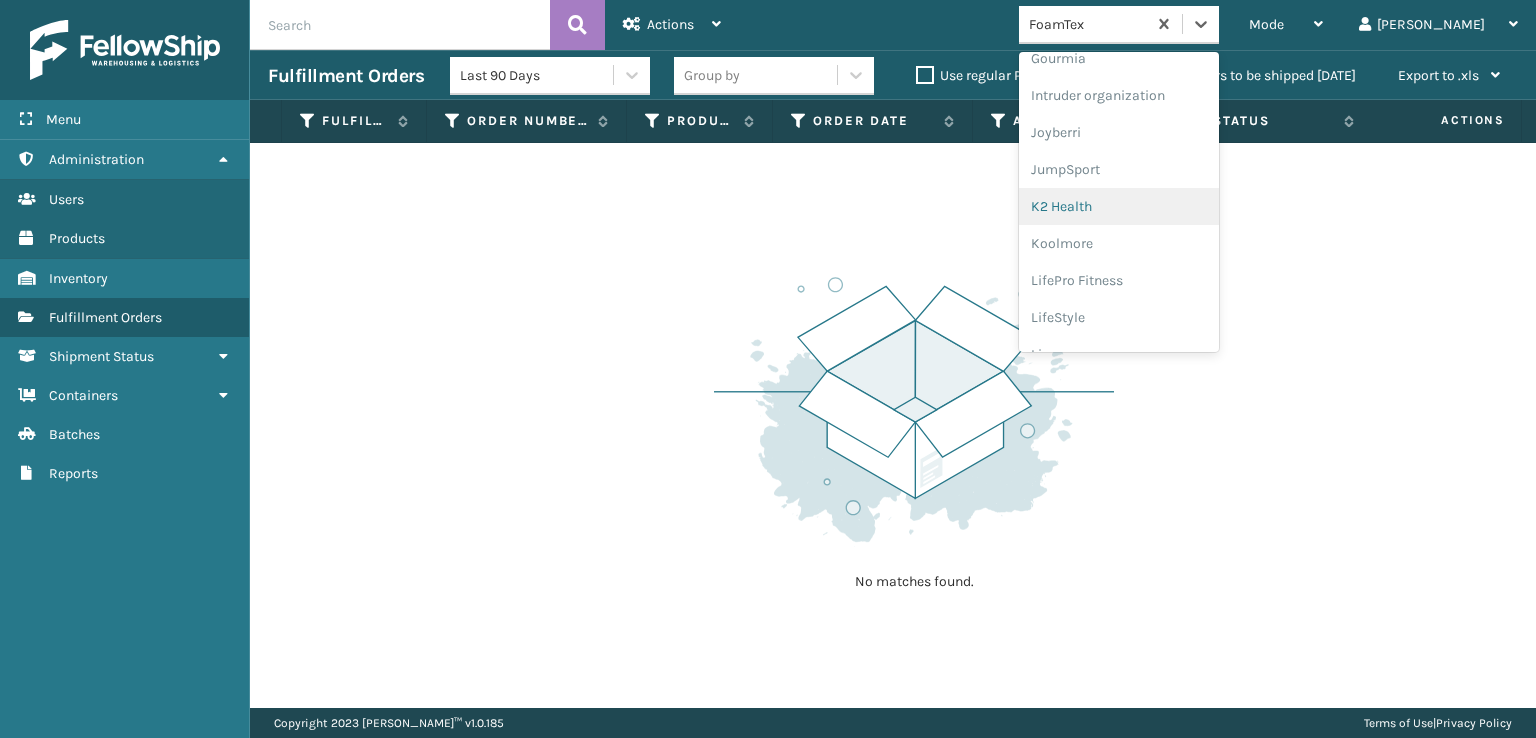
scroll to position [632, 0]
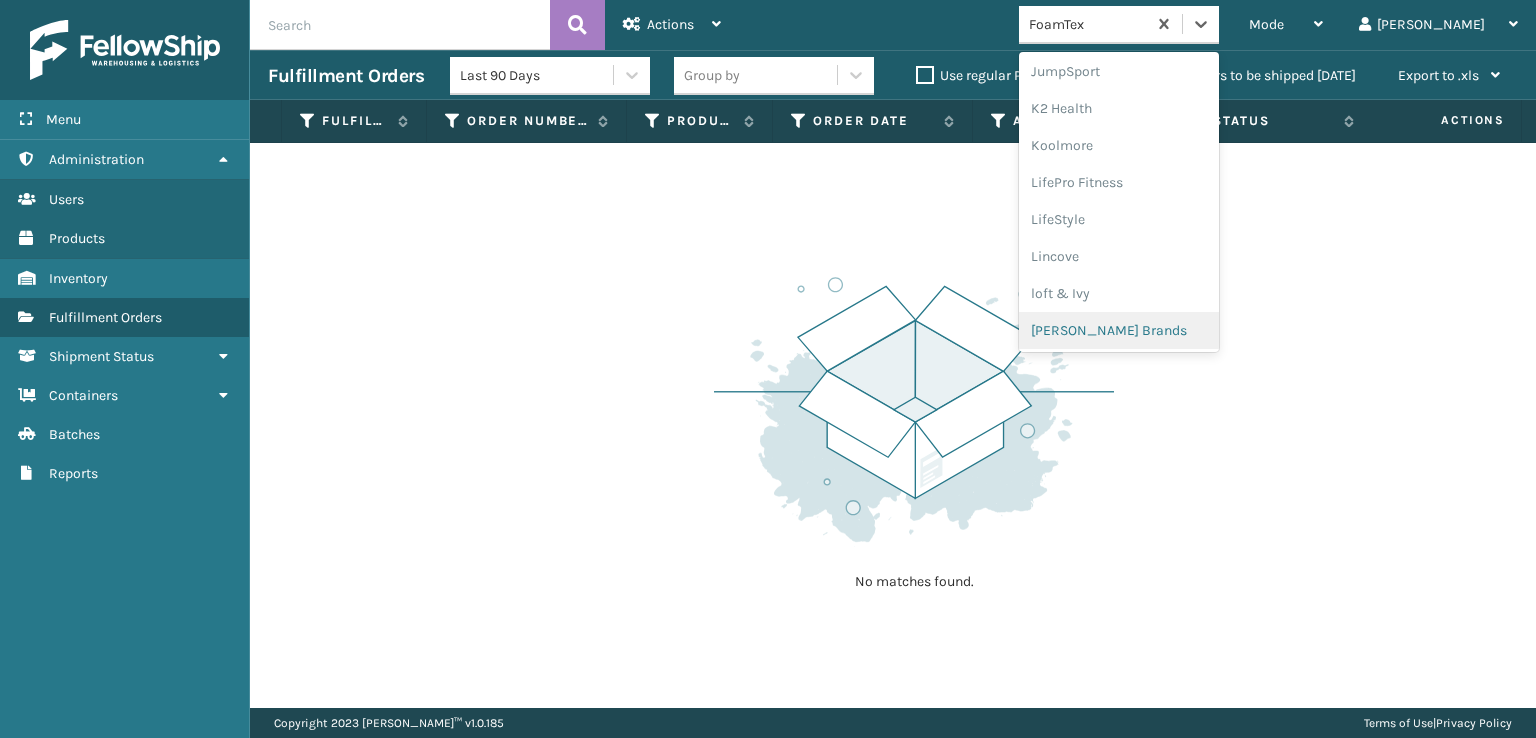
click at [1152, 326] on div "[PERSON_NAME] Brands" at bounding box center [1119, 330] width 200 height 37
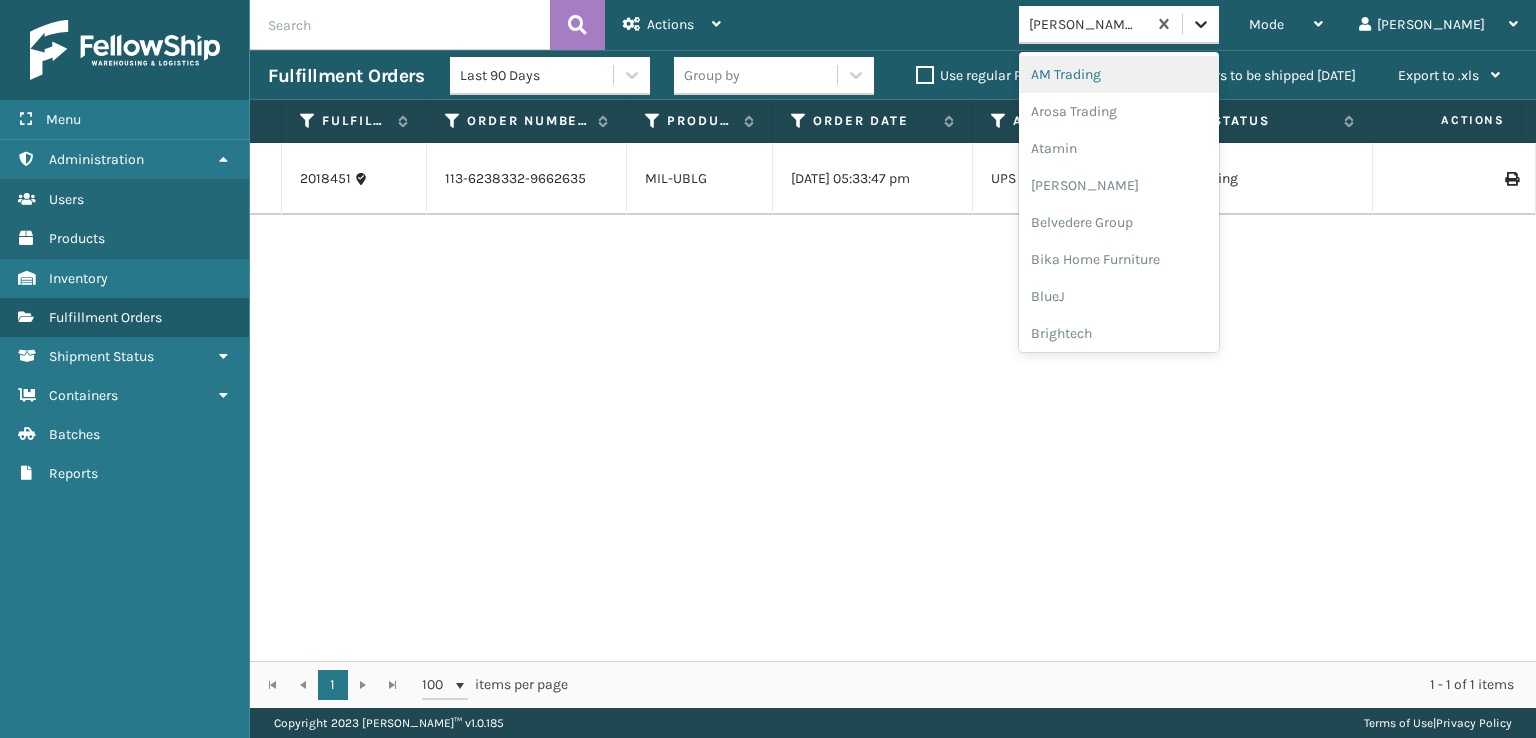
click at [1219, 21] on div at bounding box center [1201, 24] width 36 height 36
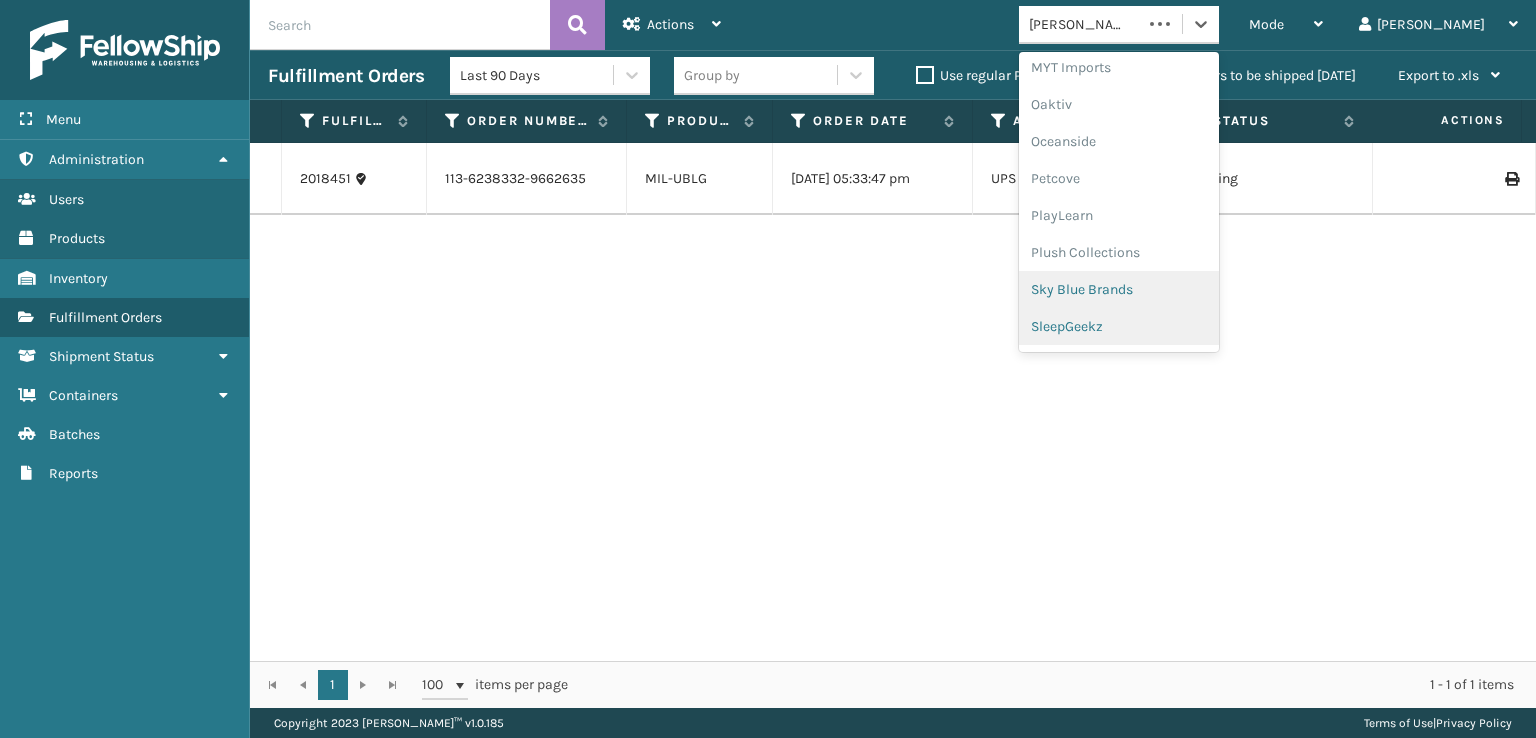
scroll to position [966, 0]
click at [1152, 293] on div "SleepGeekz" at bounding box center [1119, 292] width 200 height 37
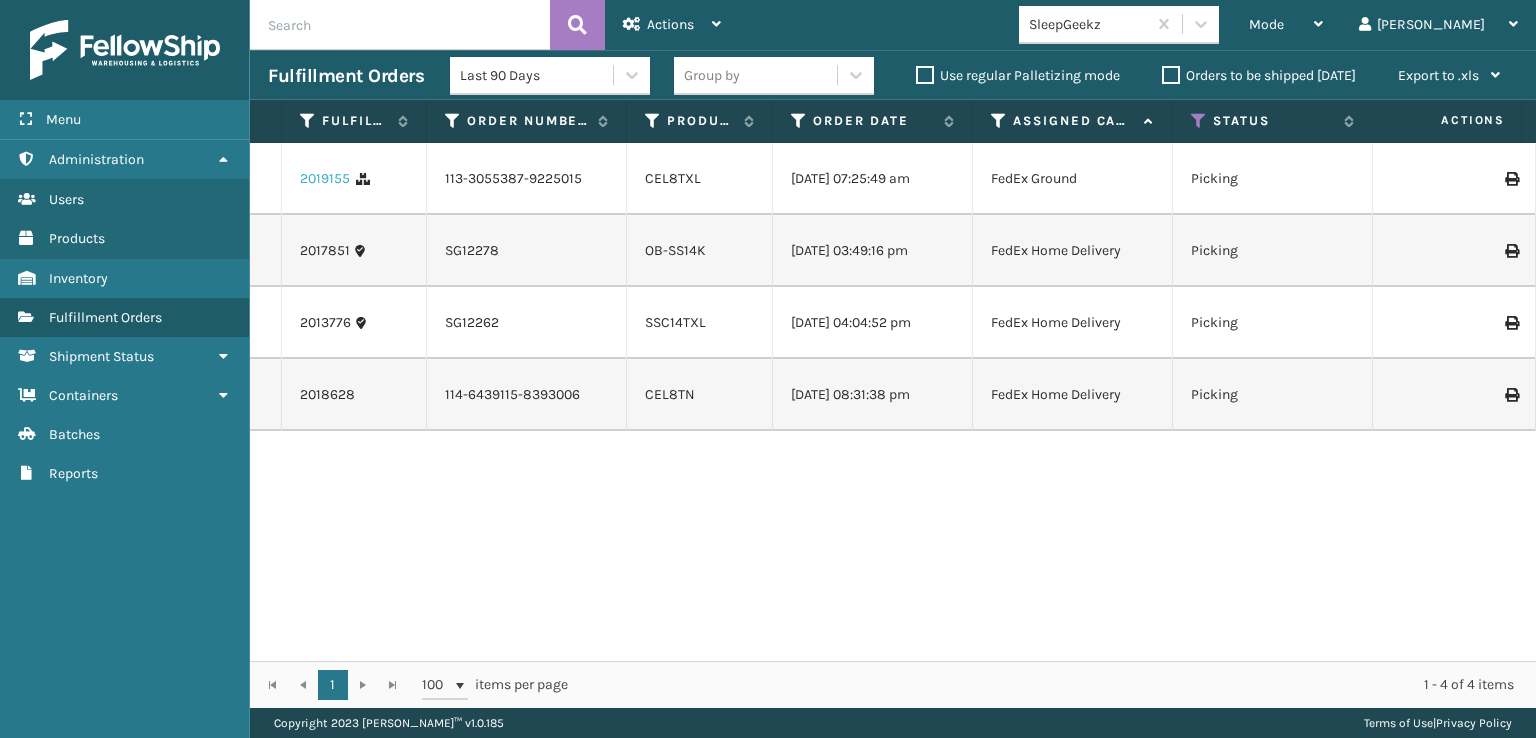
click at [319, 181] on link "2019155" at bounding box center [325, 179] width 50 height 20
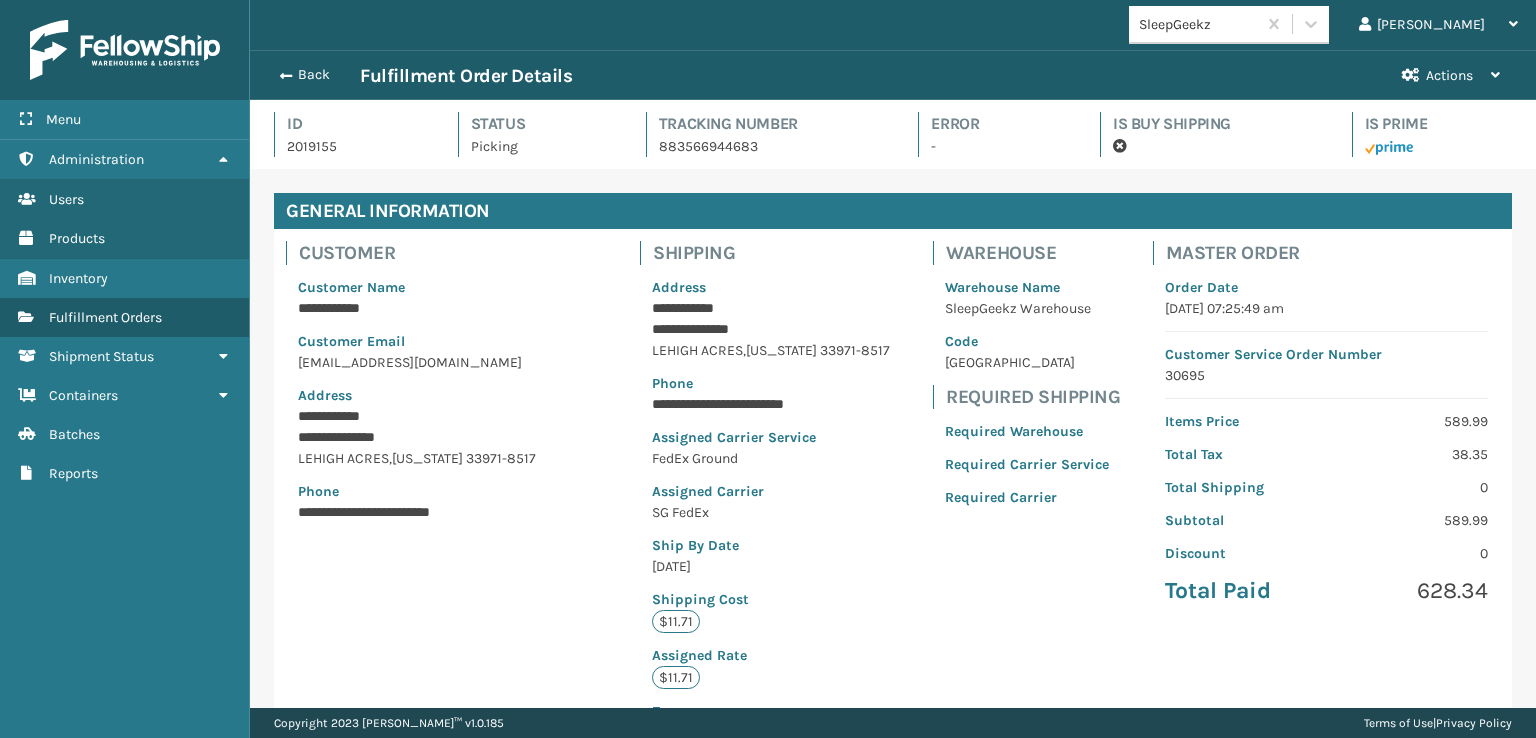
scroll to position [464, 0]
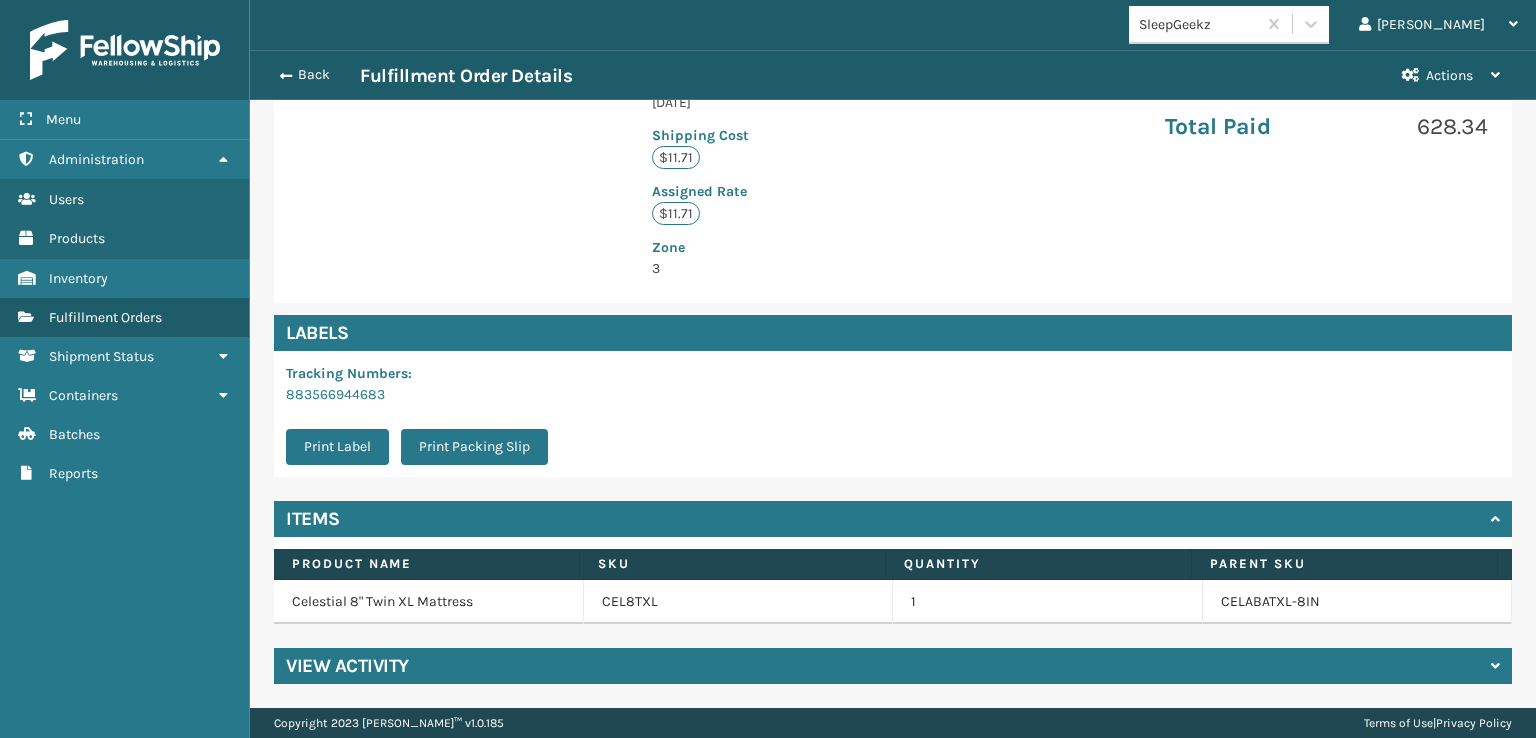
click at [360, 665] on h4 "View Activity" at bounding box center [347, 666] width 123 height 24
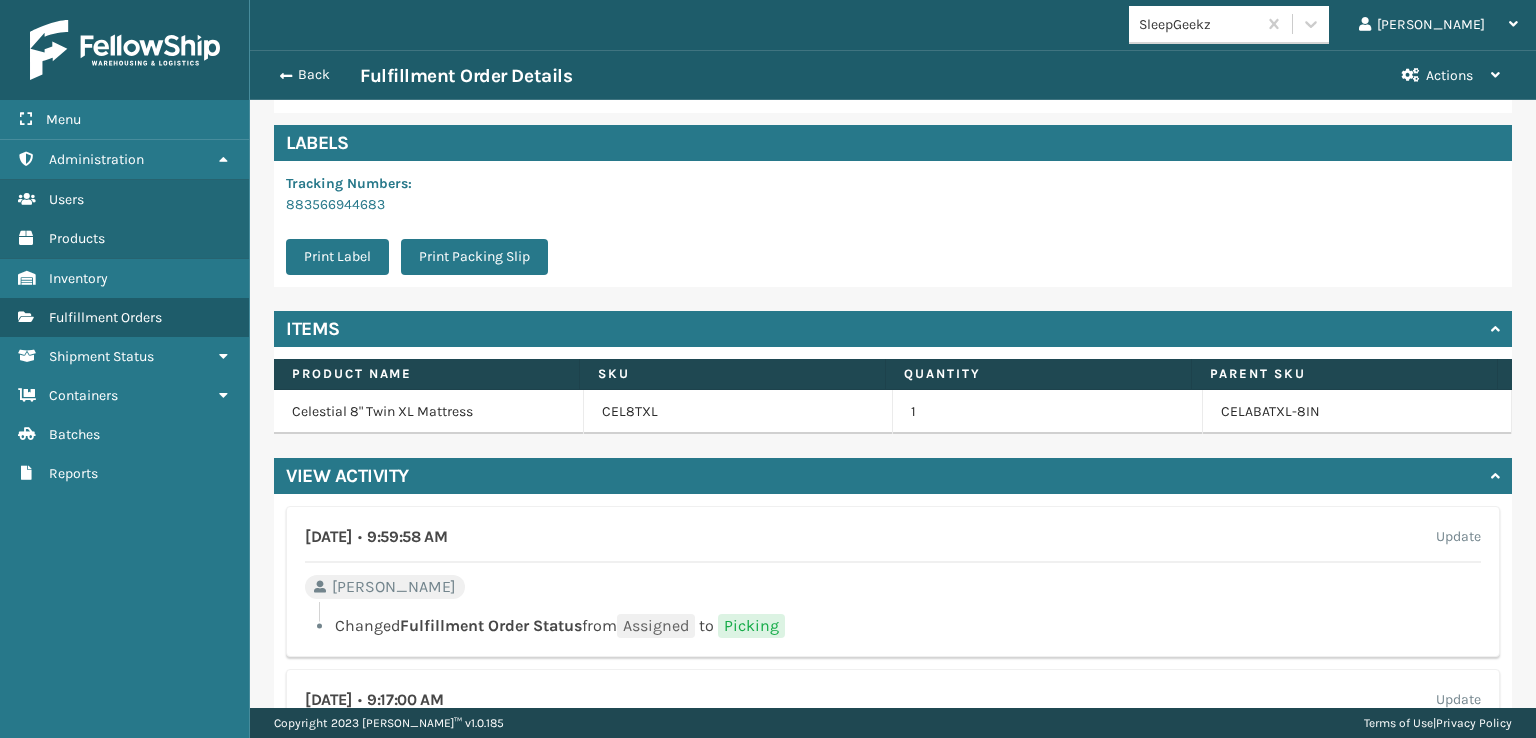
scroll to position [664, 0]
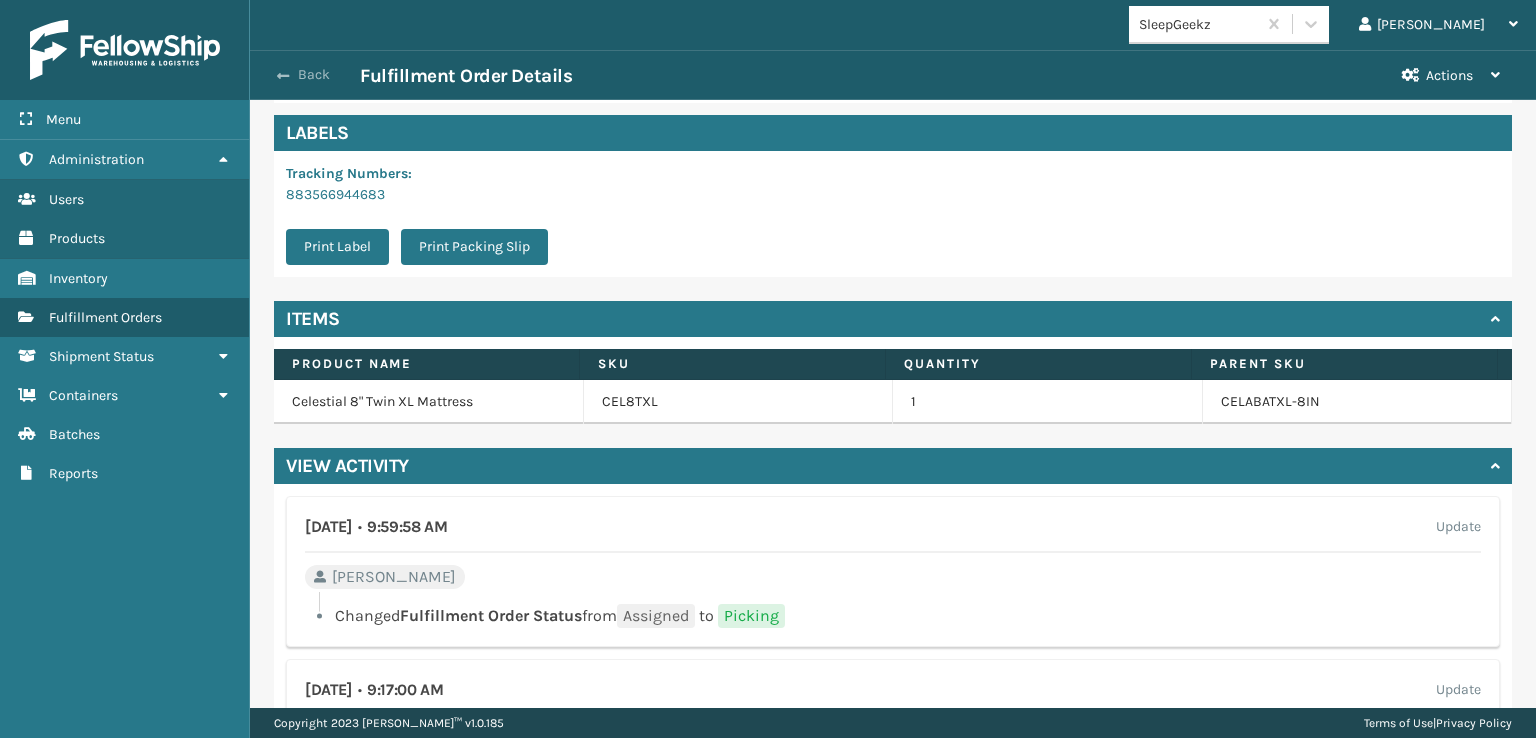
click at [304, 80] on button "Back" at bounding box center [314, 75] width 92 height 18
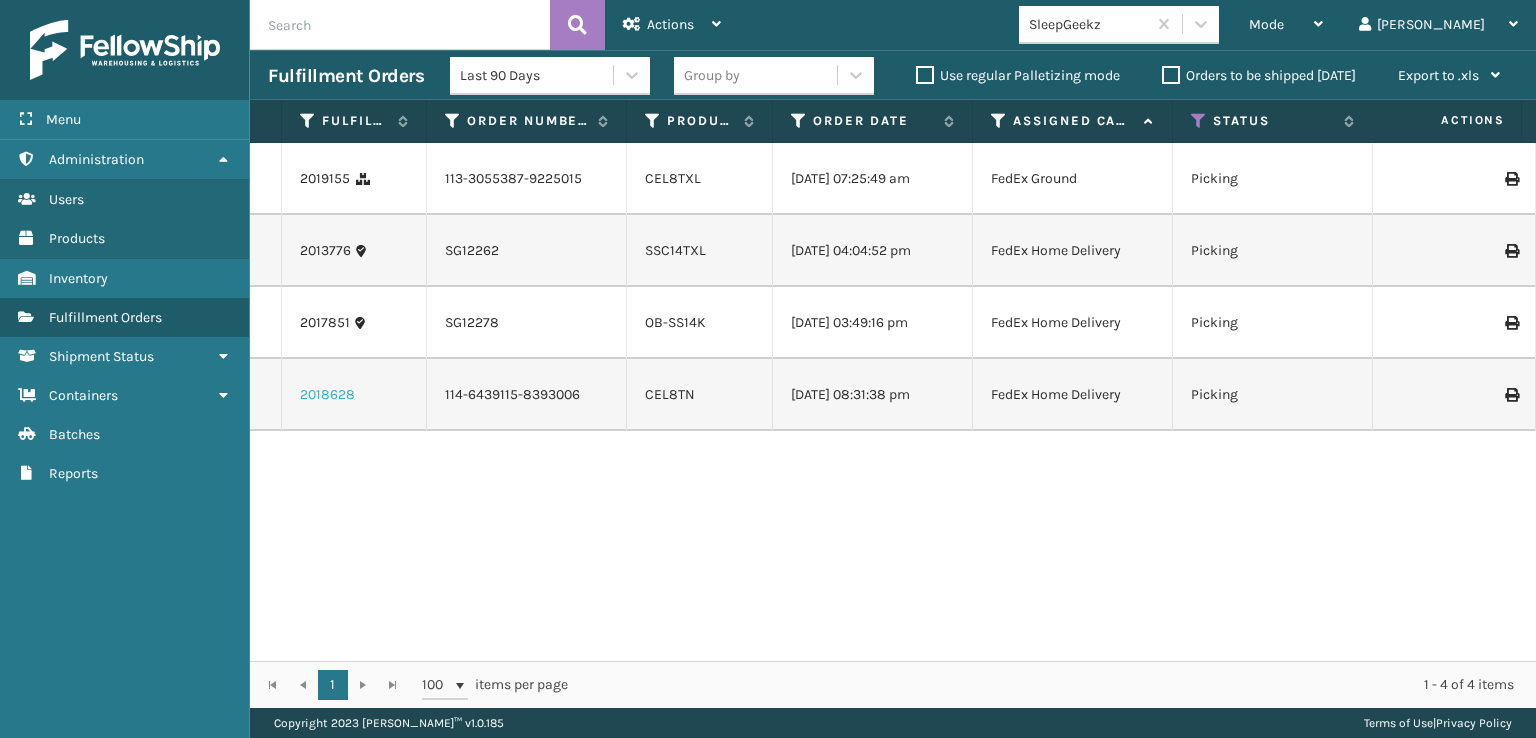
click at [333, 405] on link "2018628" at bounding box center [327, 395] width 55 height 20
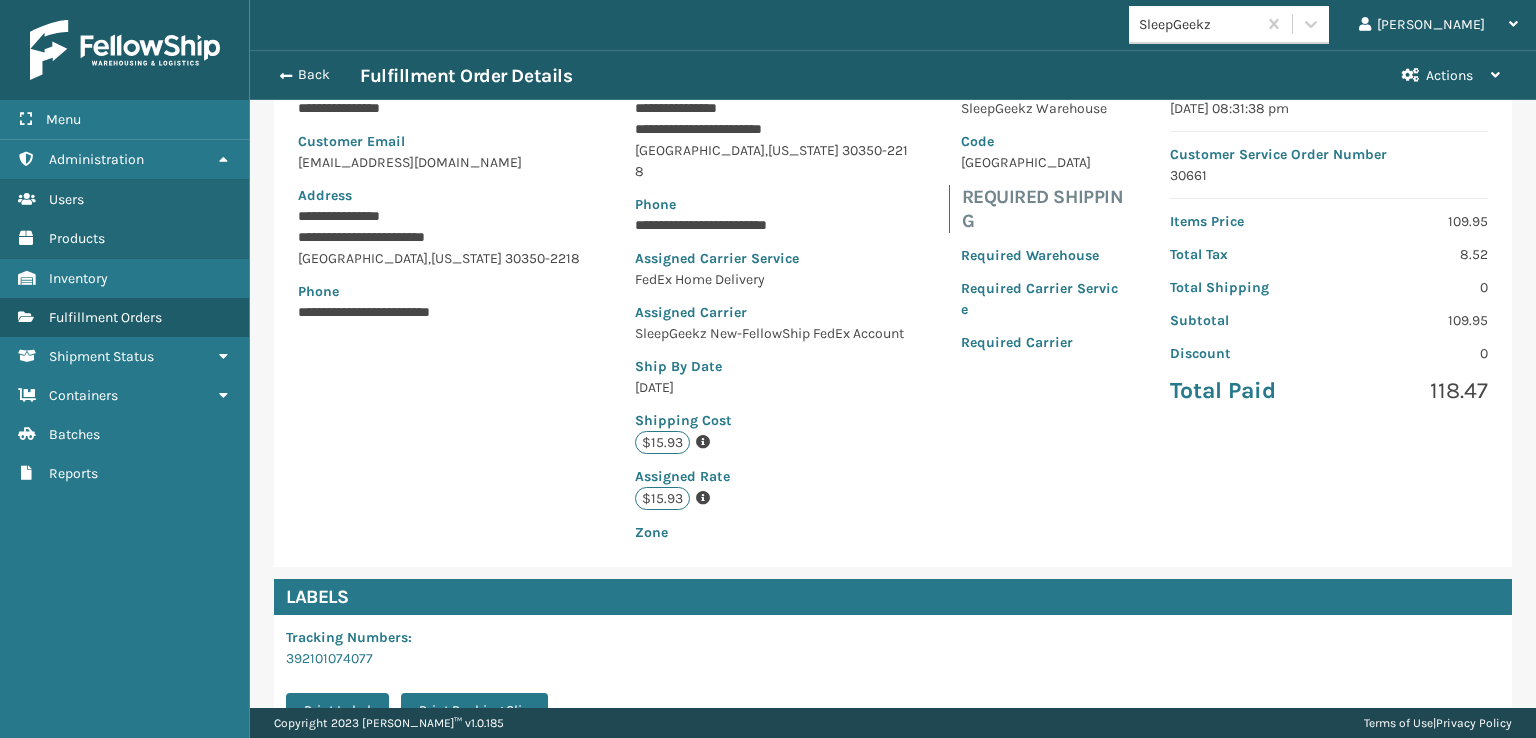
scroll to position [464, 0]
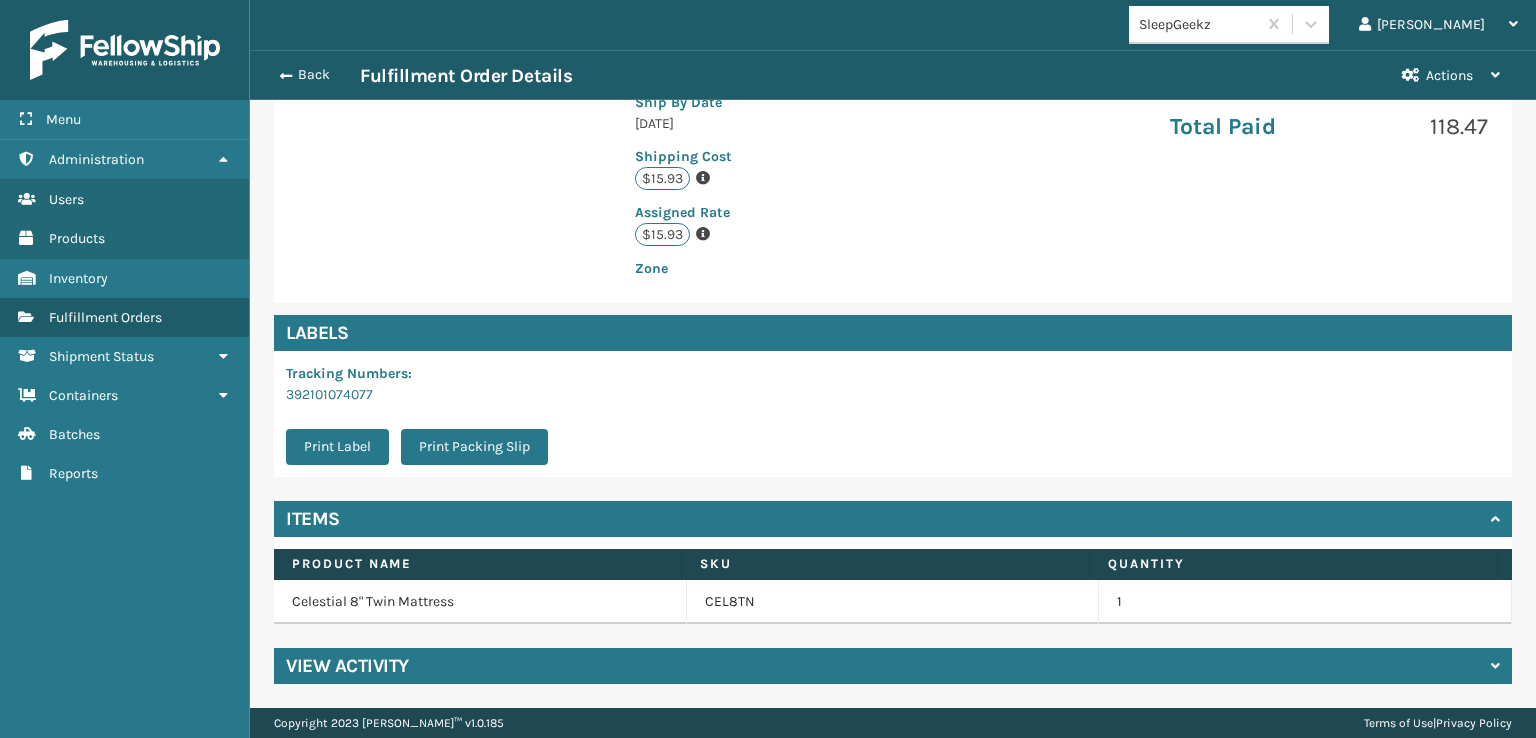
click at [374, 664] on h4 "View Activity" at bounding box center [347, 666] width 123 height 24
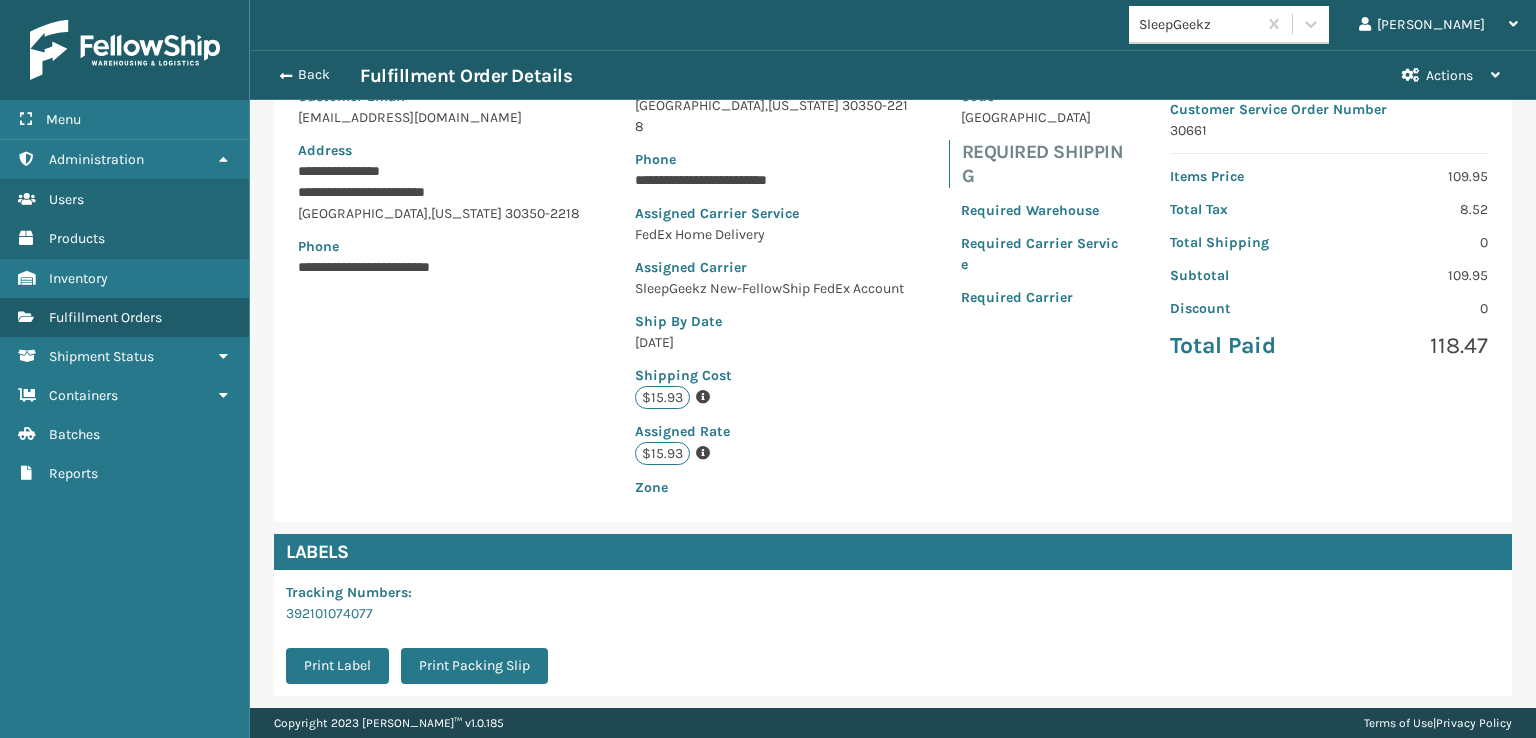
scroll to position [64, 0]
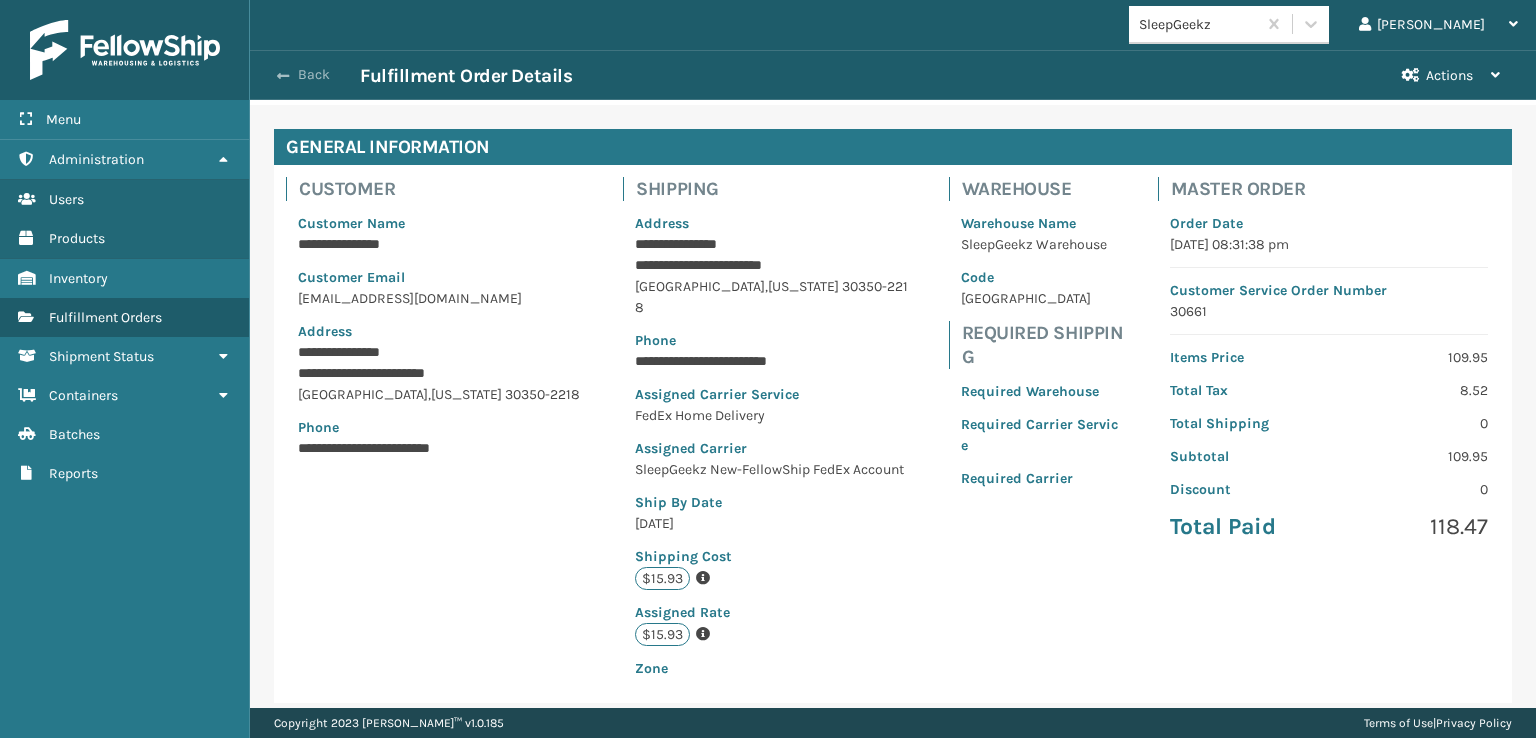
click at [281, 72] on span "button" at bounding box center [283, 76] width 12 height 14
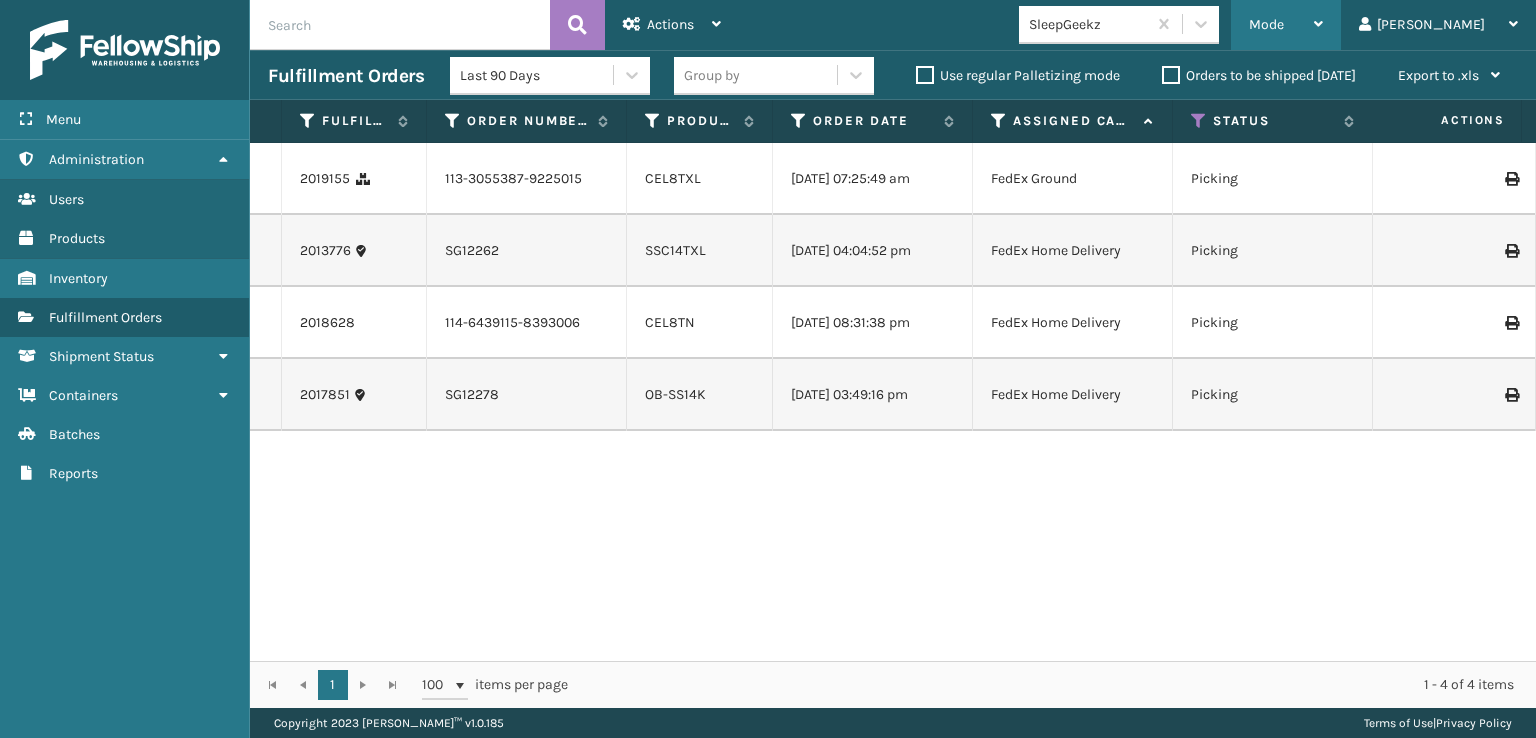
click at [1323, 24] on div "Mode" at bounding box center [1286, 25] width 74 height 50
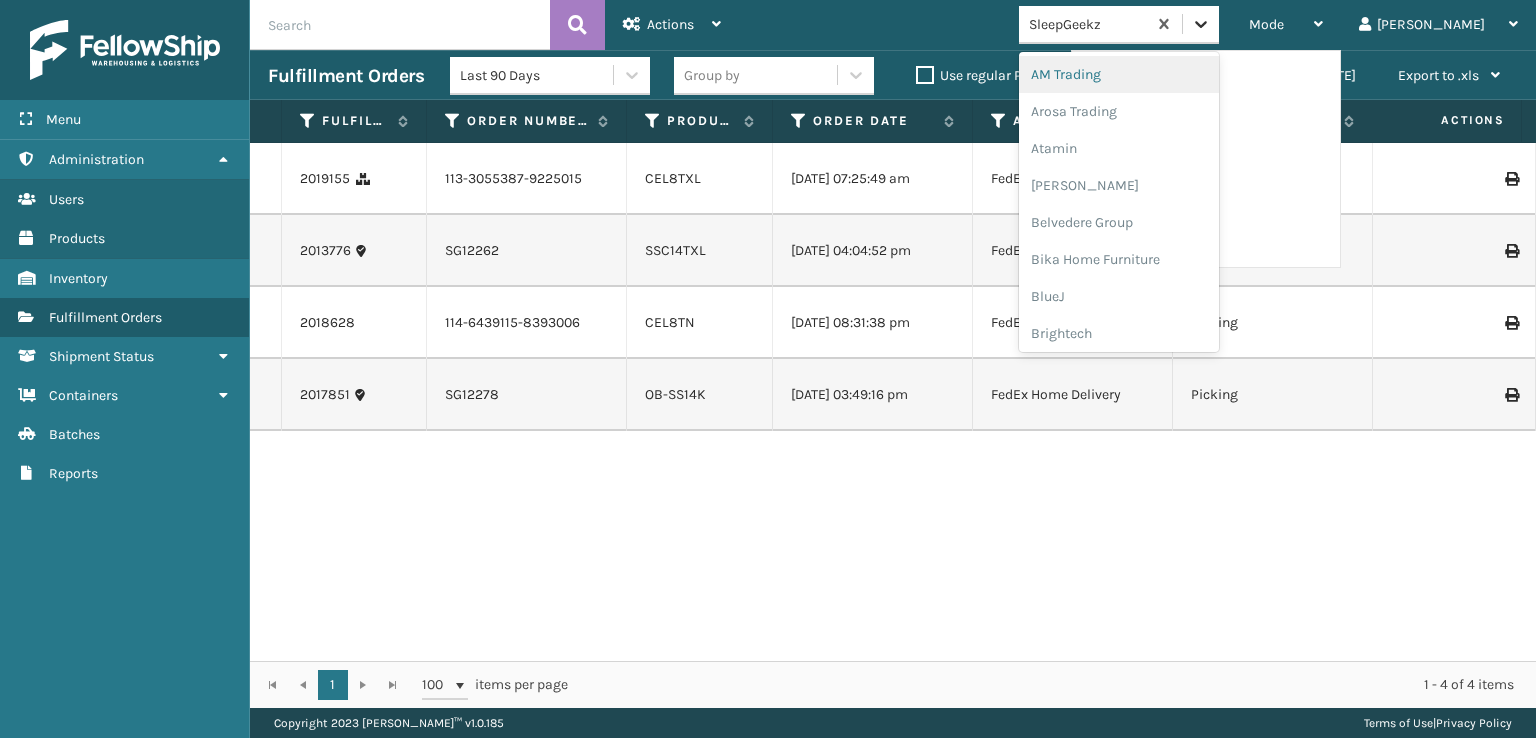
click at [1219, 24] on div at bounding box center [1201, 24] width 36 height 36
click at [1139, 288] on div "SleepGeekz" at bounding box center [1119, 292] width 200 height 37
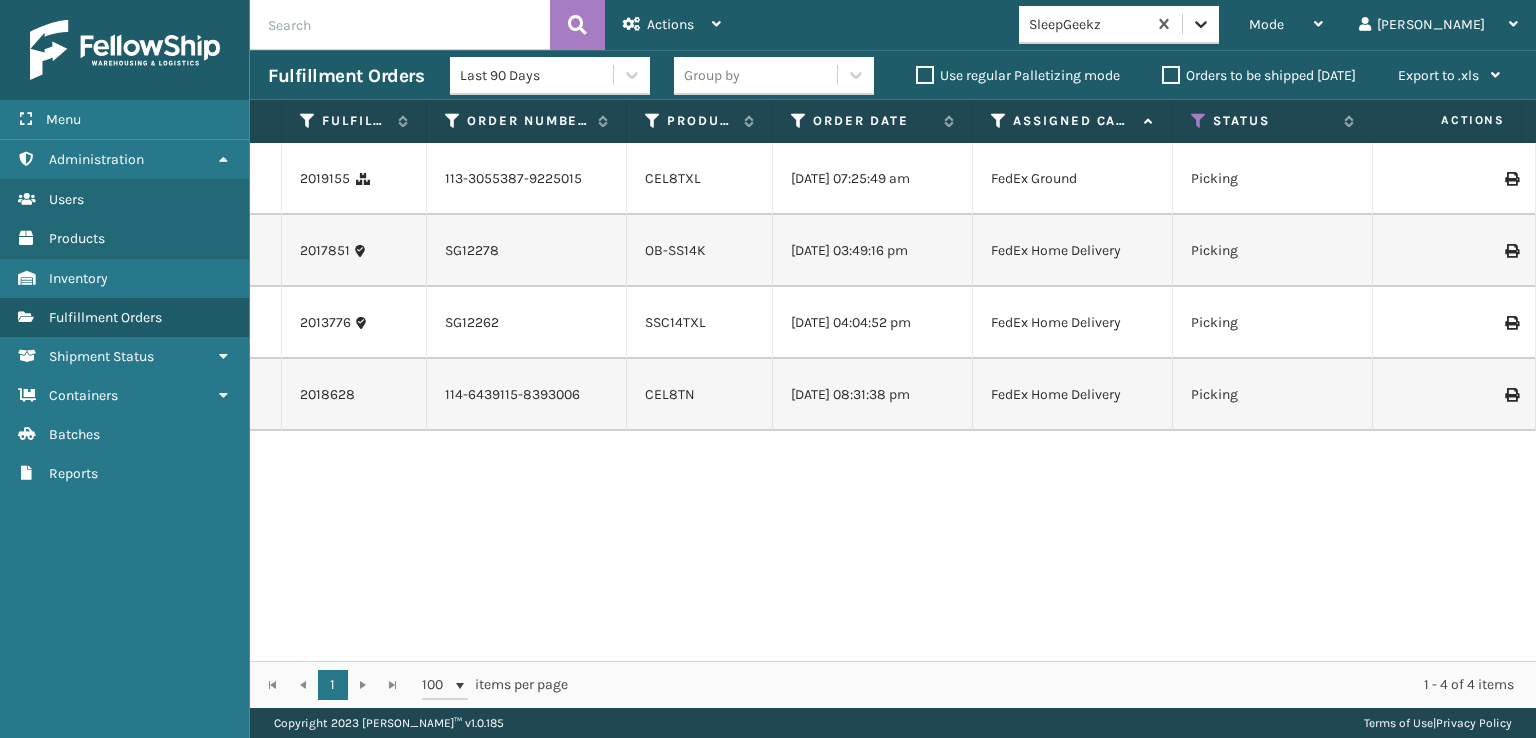
click at [1211, 30] on icon at bounding box center [1201, 24] width 20 height 20
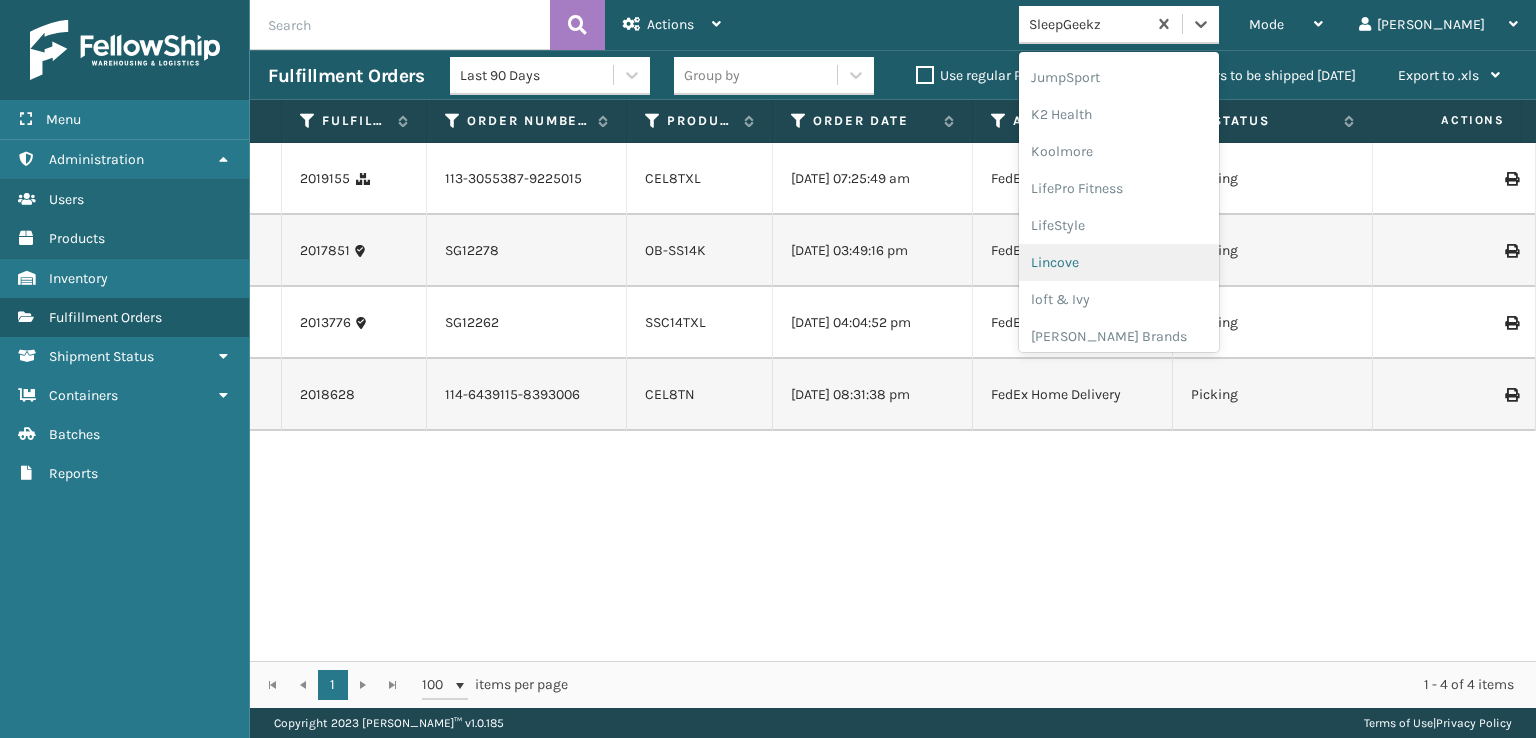
scroll to position [632, 0]
click at [1148, 332] on div "[PERSON_NAME] Brands" at bounding box center [1119, 330] width 200 height 37
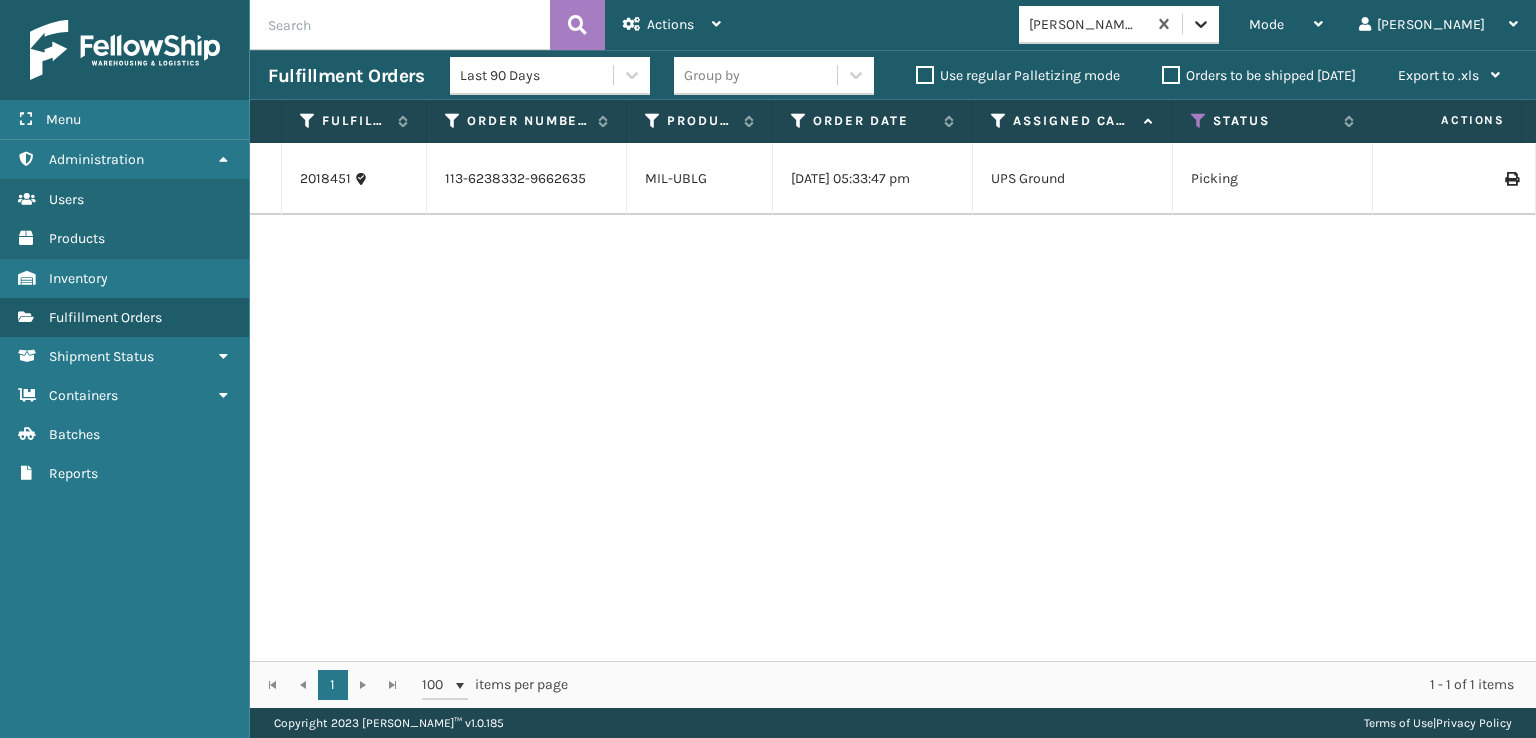
click at [1211, 17] on icon at bounding box center [1201, 24] width 20 height 20
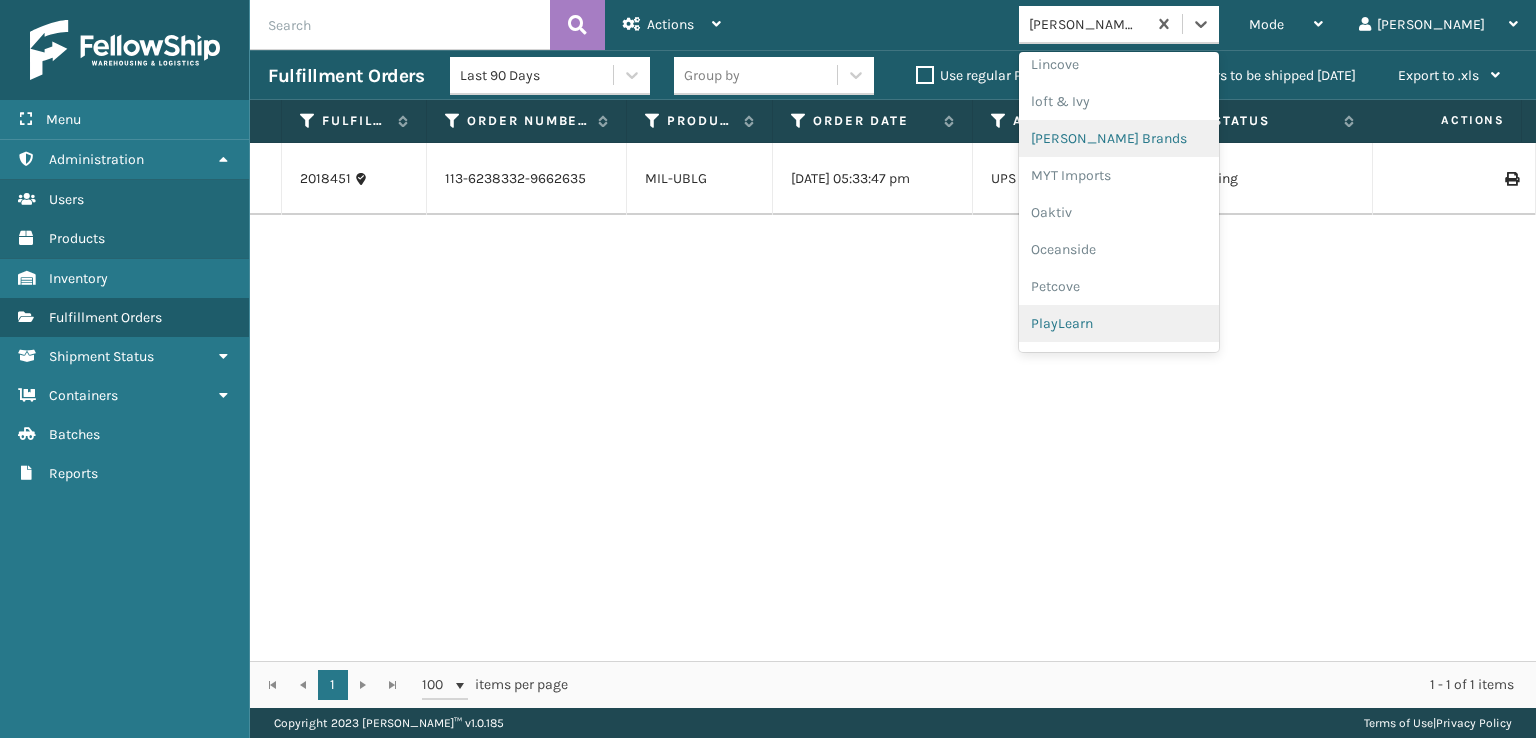
scroll to position [966, 0]
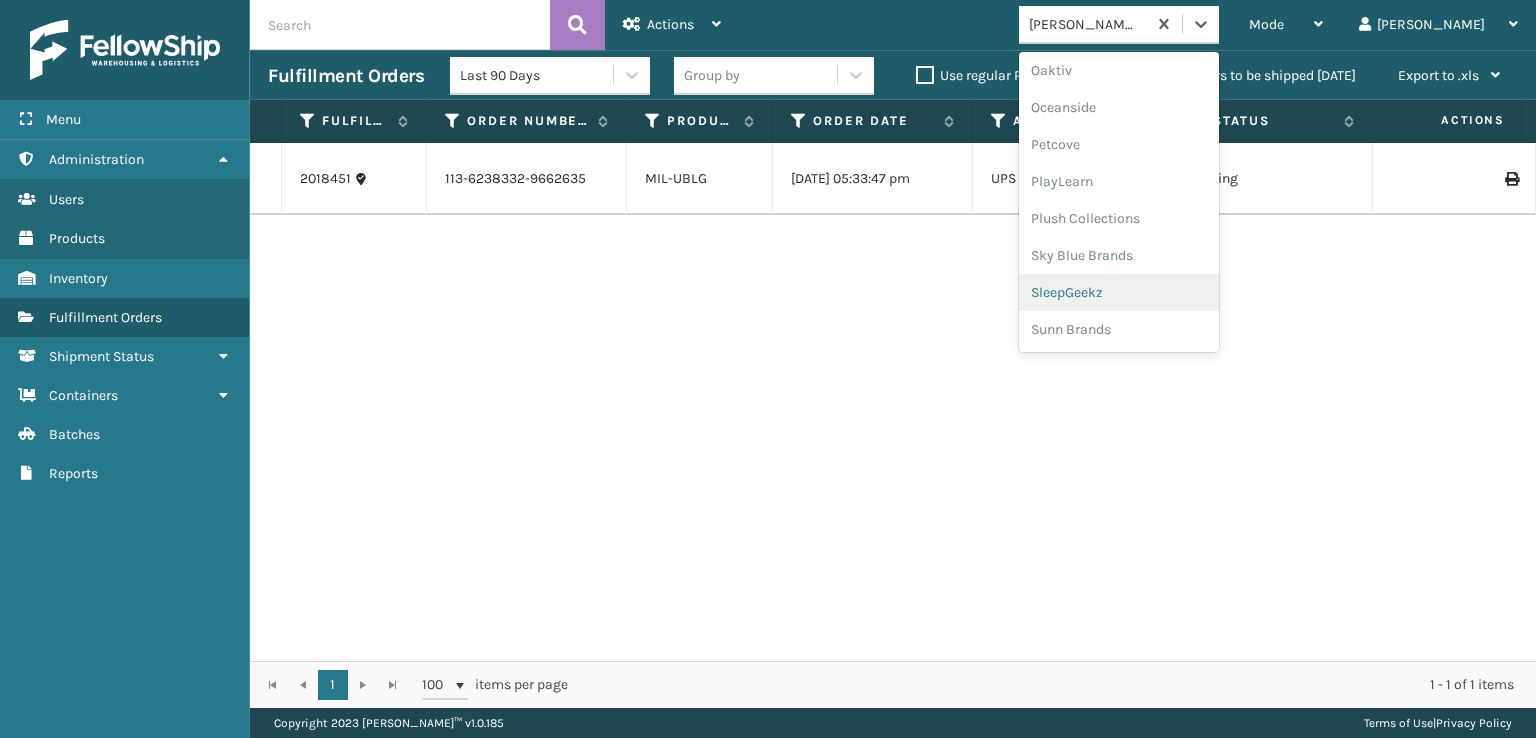
click at [1151, 285] on div "SleepGeekz" at bounding box center [1119, 292] width 200 height 37
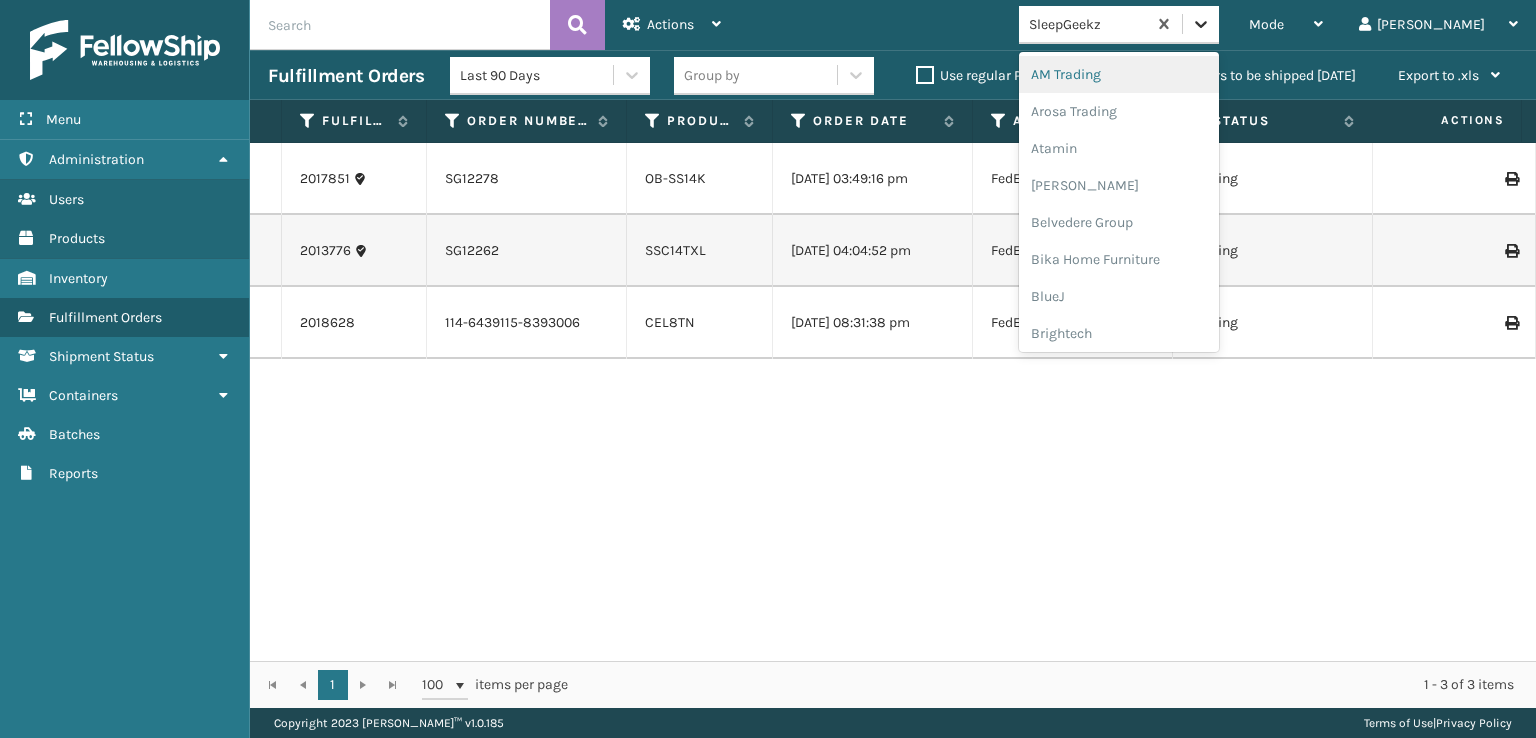
click at [1211, 29] on icon at bounding box center [1201, 24] width 20 height 20
click at [1168, 292] on div "SleepGeekz" at bounding box center [1119, 292] width 200 height 37
click at [1211, 21] on icon at bounding box center [1201, 24] width 20 height 20
click at [1144, 289] on div "SleepGeekz" at bounding box center [1119, 292] width 200 height 37
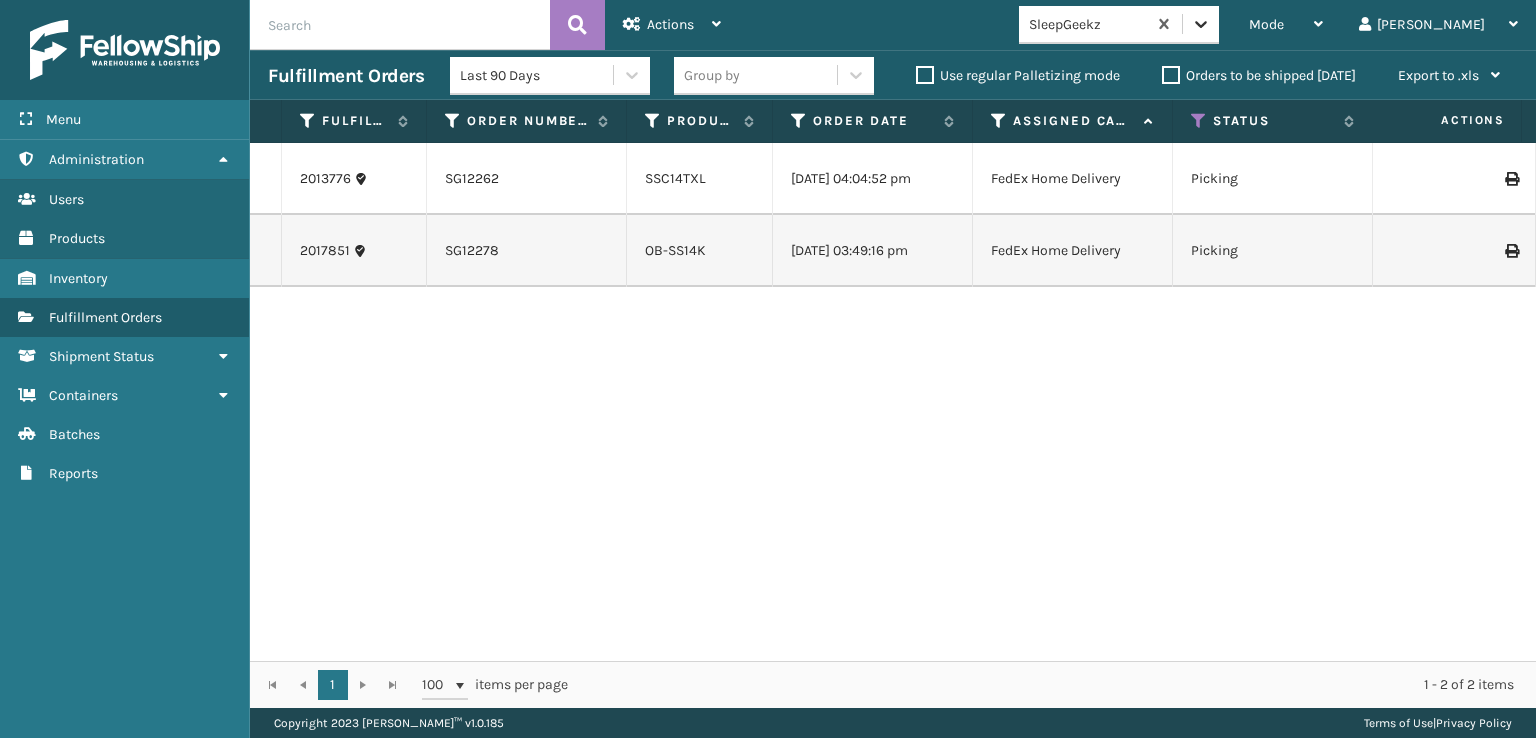
click at [1211, 32] on icon at bounding box center [1201, 24] width 20 height 20
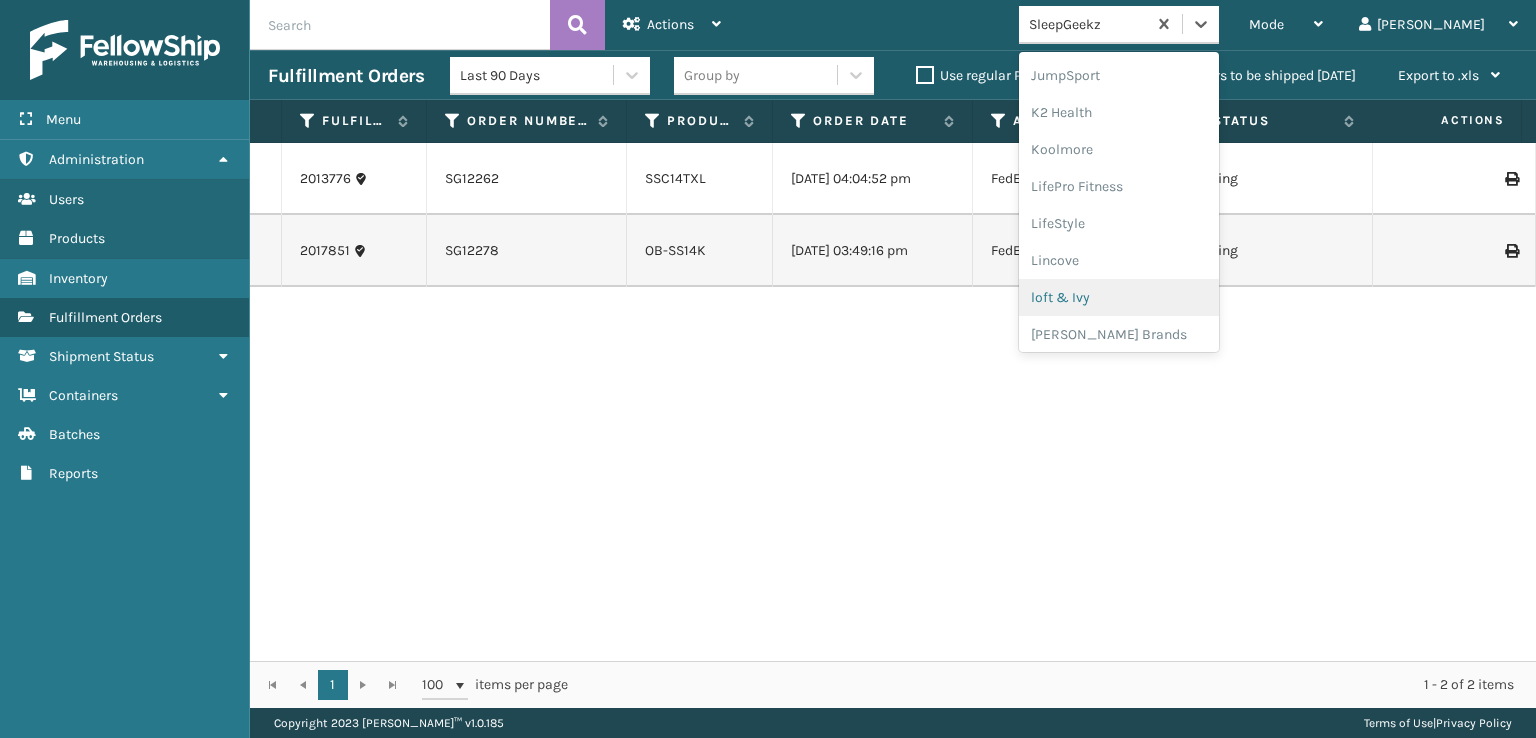
scroll to position [632, 0]
click at [1144, 331] on div "[PERSON_NAME] Brands" at bounding box center [1119, 330] width 200 height 37
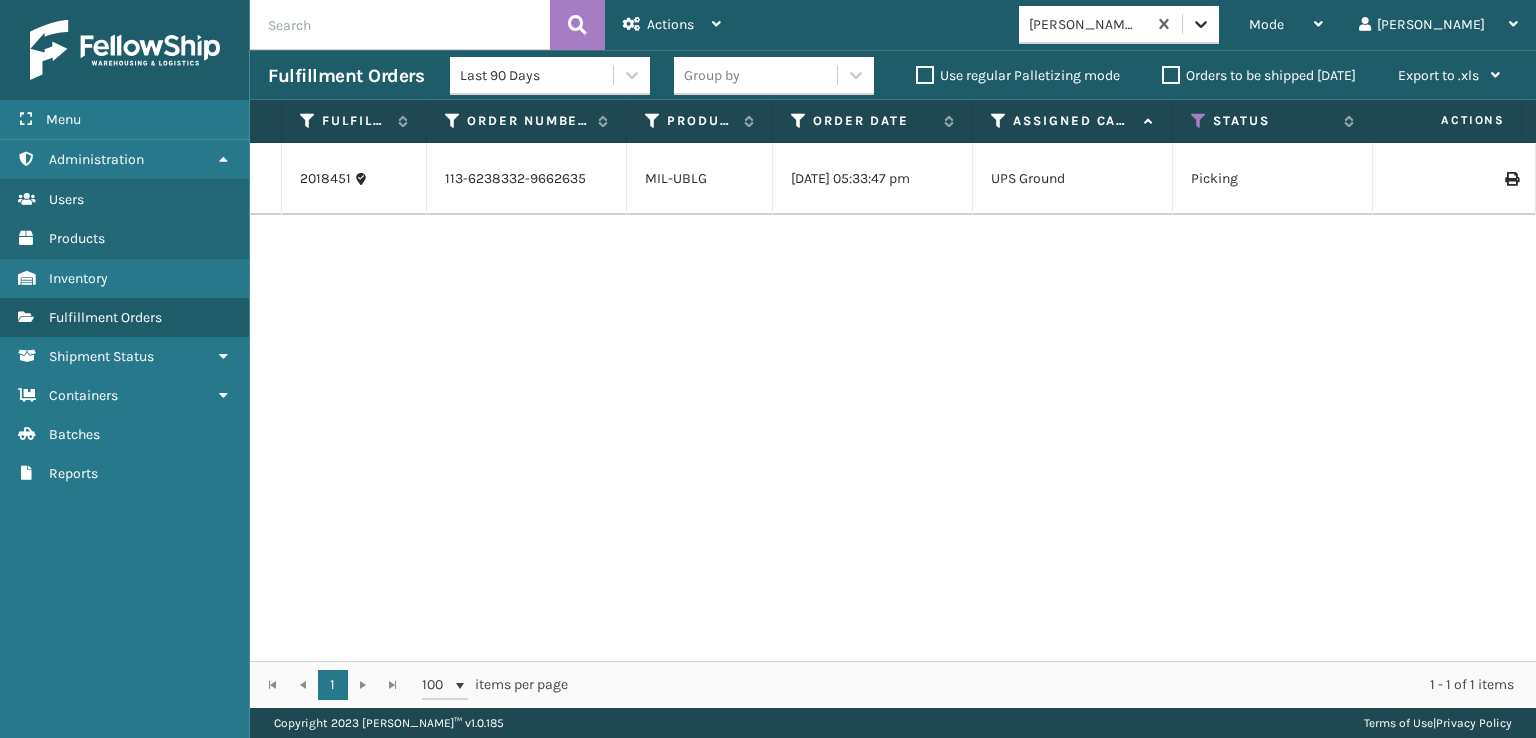
click at [1211, 22] on icon at bounding box center [1201, 24] width 20 height 20
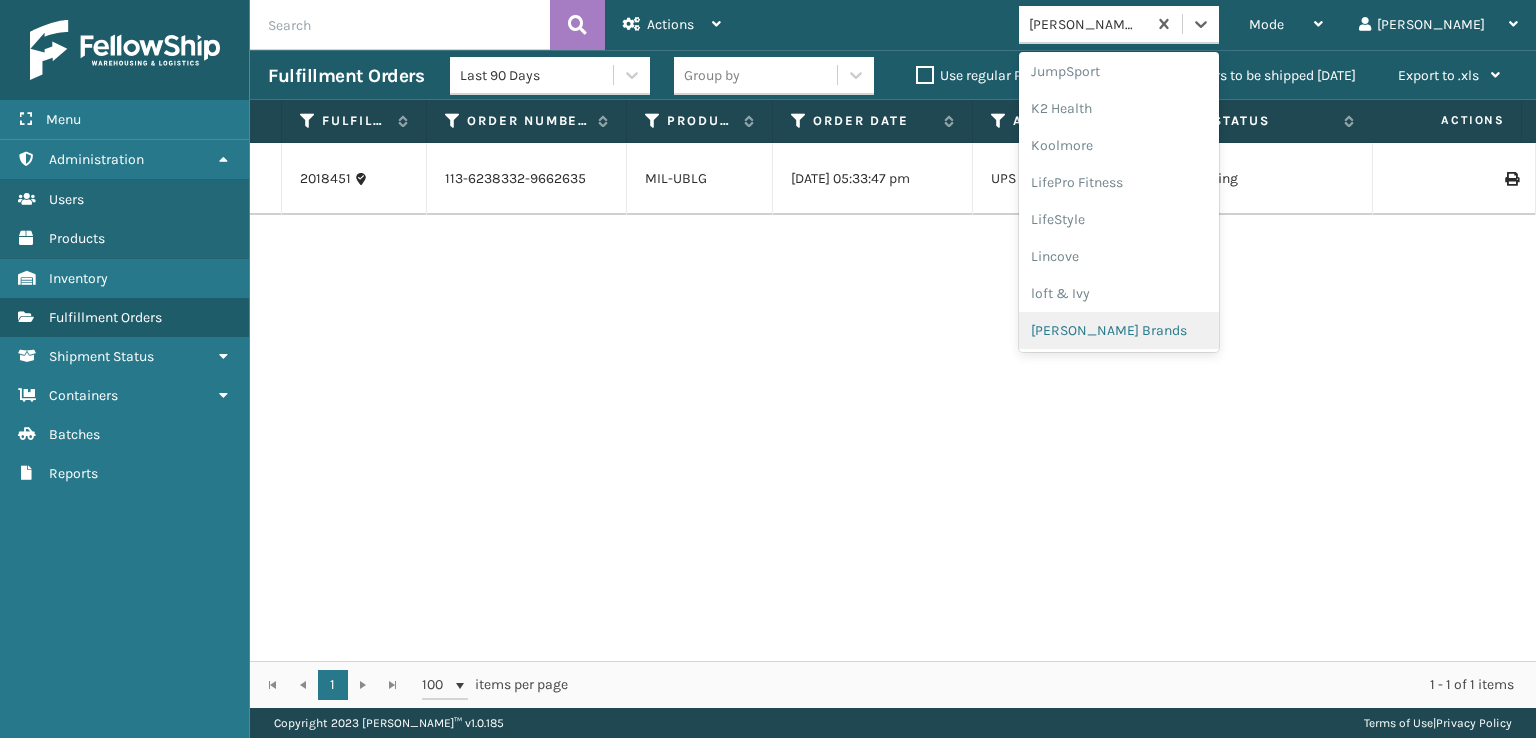
click at [1147, 333] on div "[PERSON_NAME] Brands" at bounding box center [1119, 330] width 200 height 37
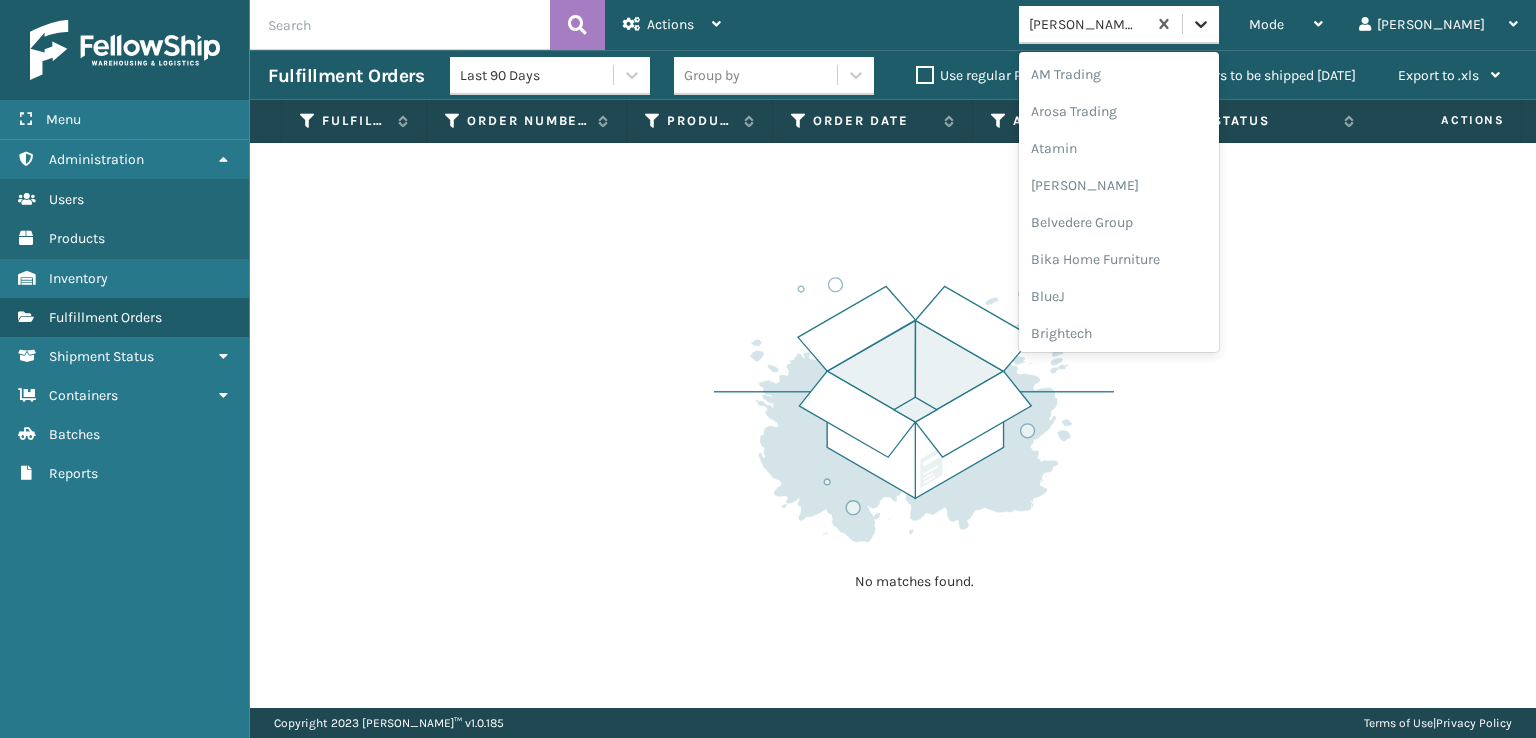
click at [1211, 25] on icon at bounding box center [1201, 24] width 20 height 20
click at [1148, 281] on div "SleepGeekz" at bounding box center [1119, 292] width 200 height 37
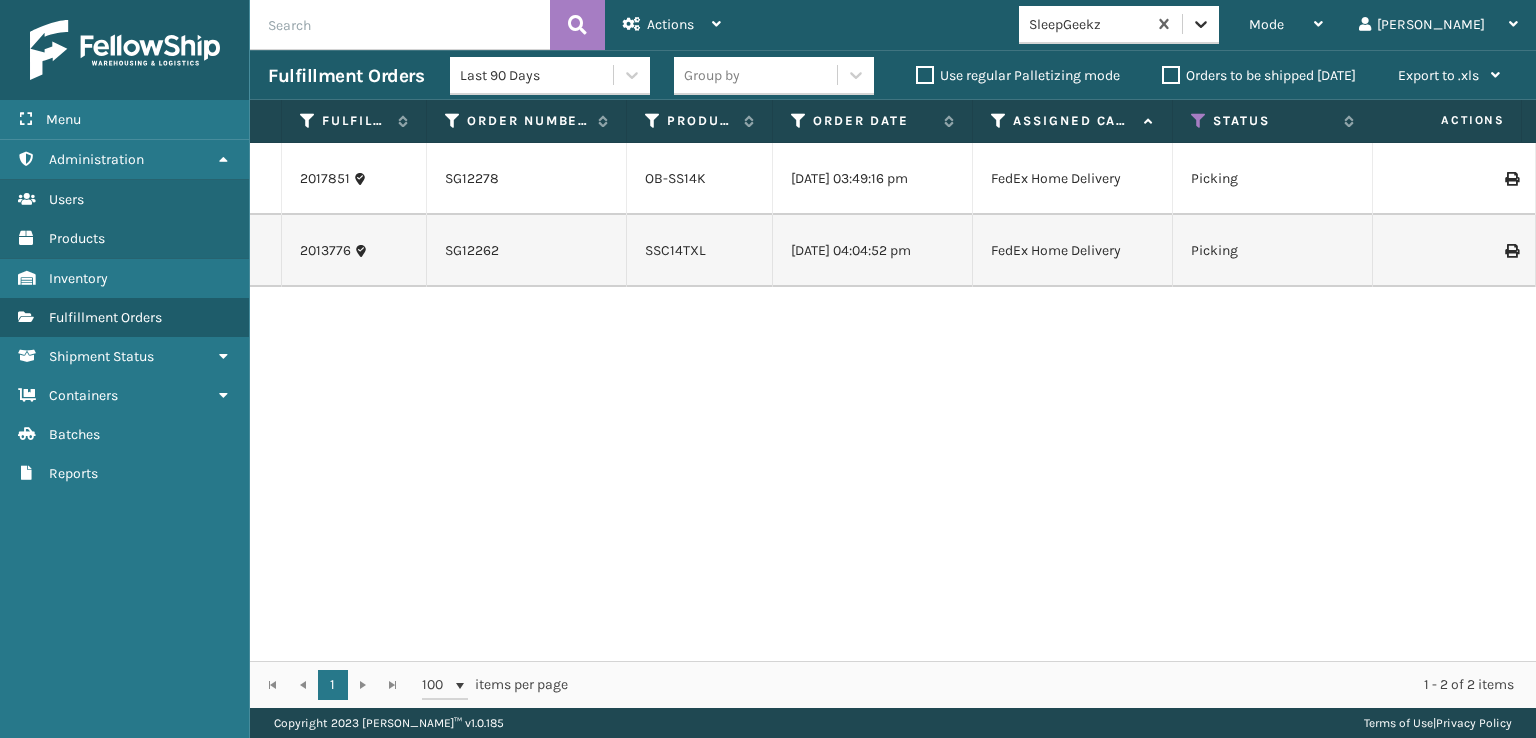
click at [1211, 17] on icon at bounding box center [1201, 24] width 20 height 20
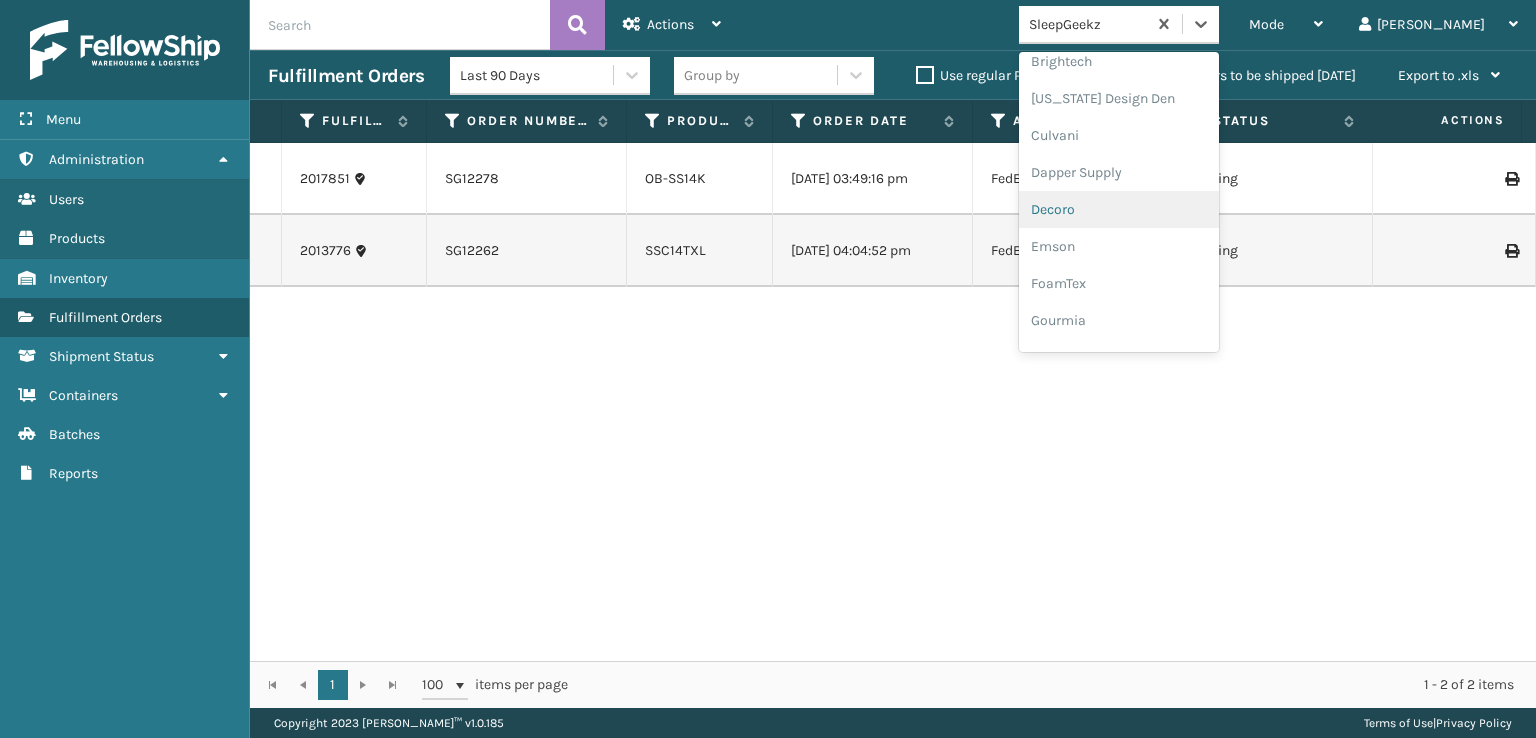
scroll to position [300, 0]
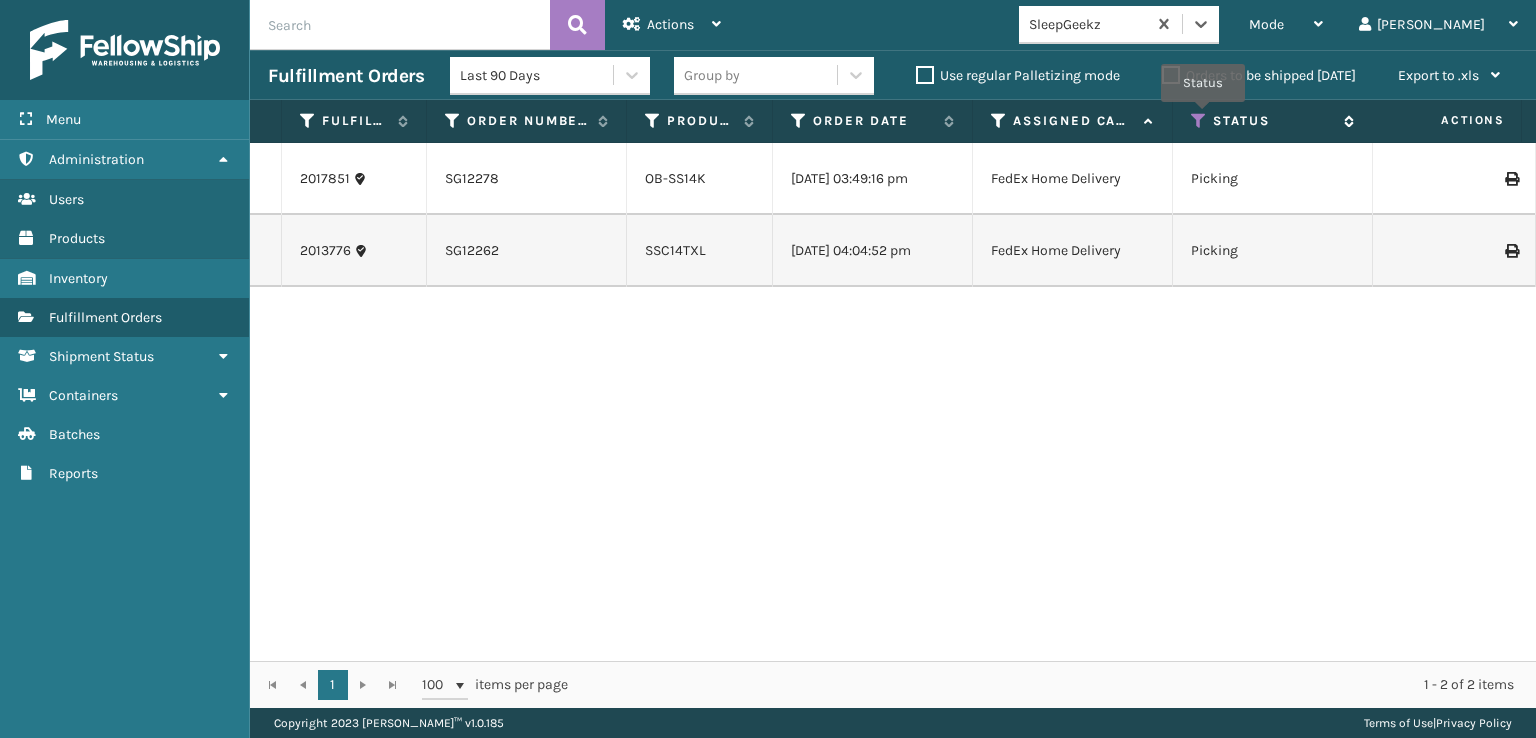
click at [1203, 116] on icon at bounding box center [1199, 121] width 16 height 18
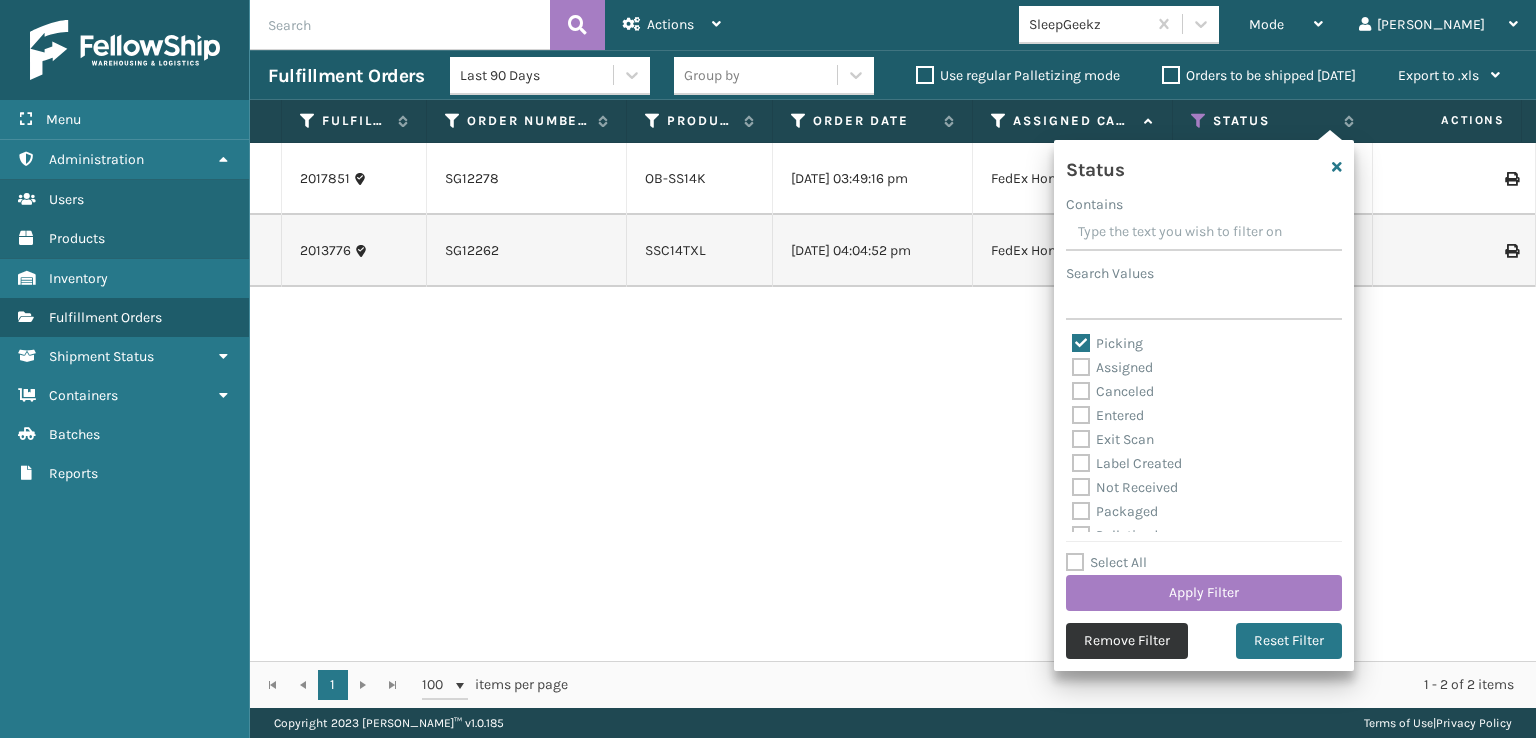
click at [1112, 633] on button "Remove Filter" at bounding box center [1127, 641] width 122 height 36
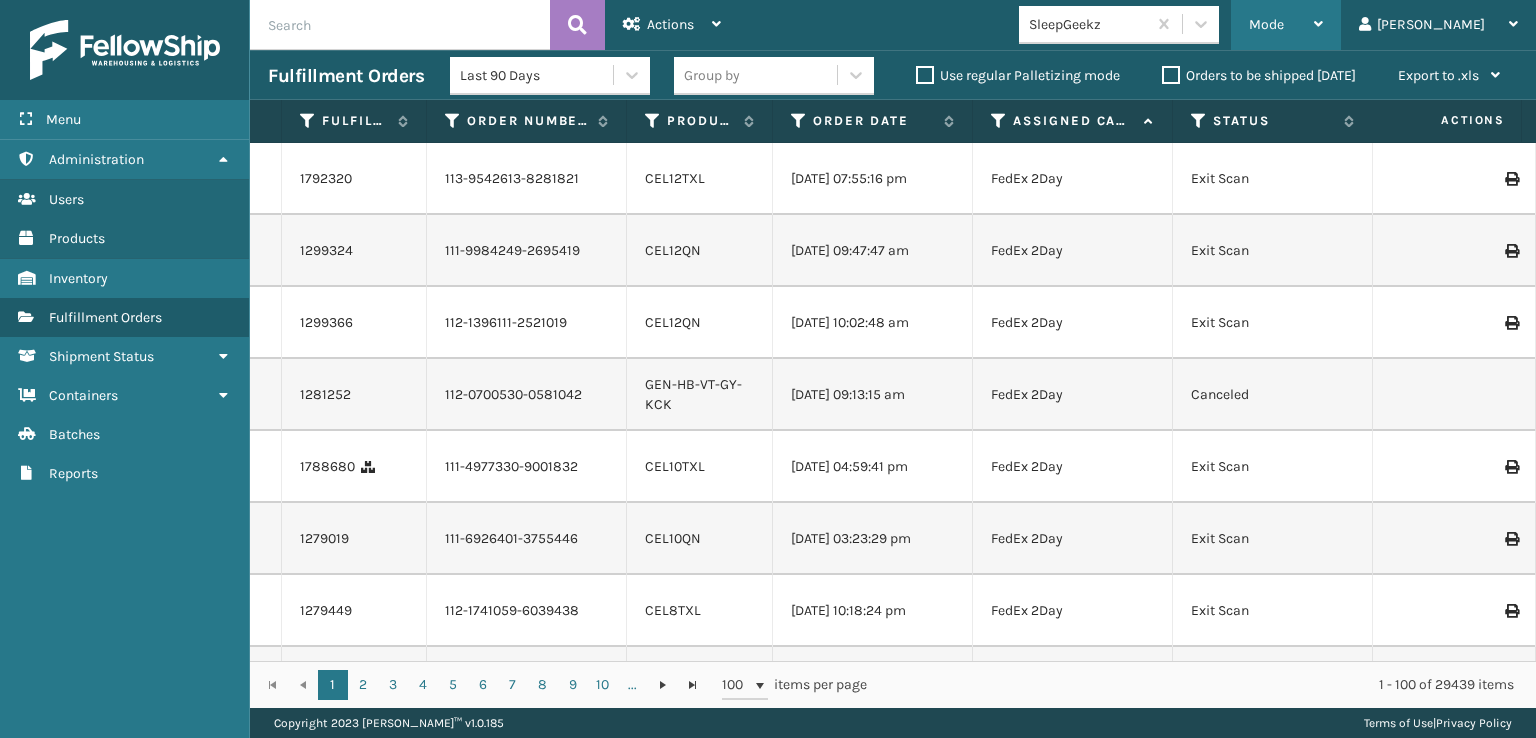
click at [1323, 13] on div "Mode" at bounding box center [1286, 25] width 74 height 50
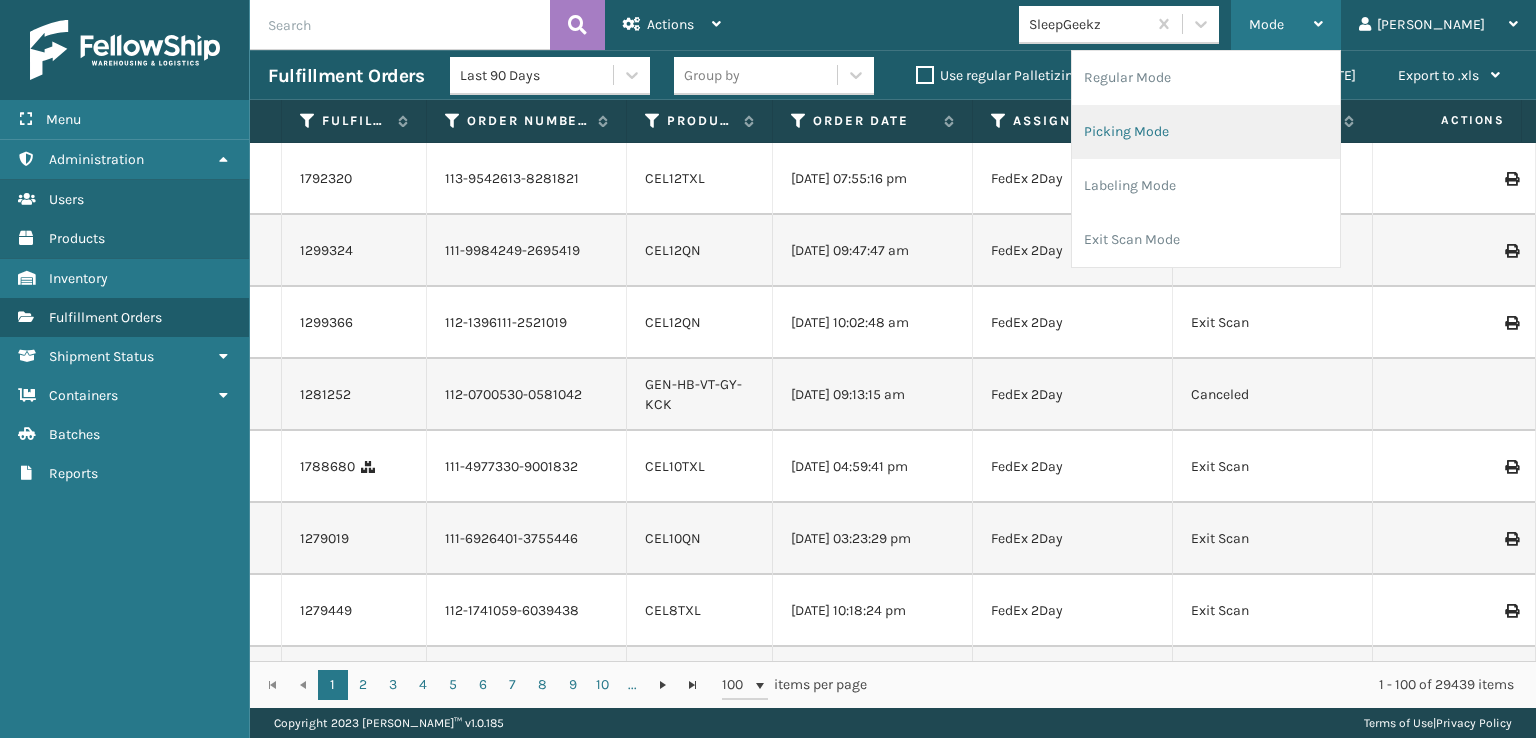
click at [1202, 128] on li "Picking Mode" at bounding box center [1206, 132] width 268 height 54
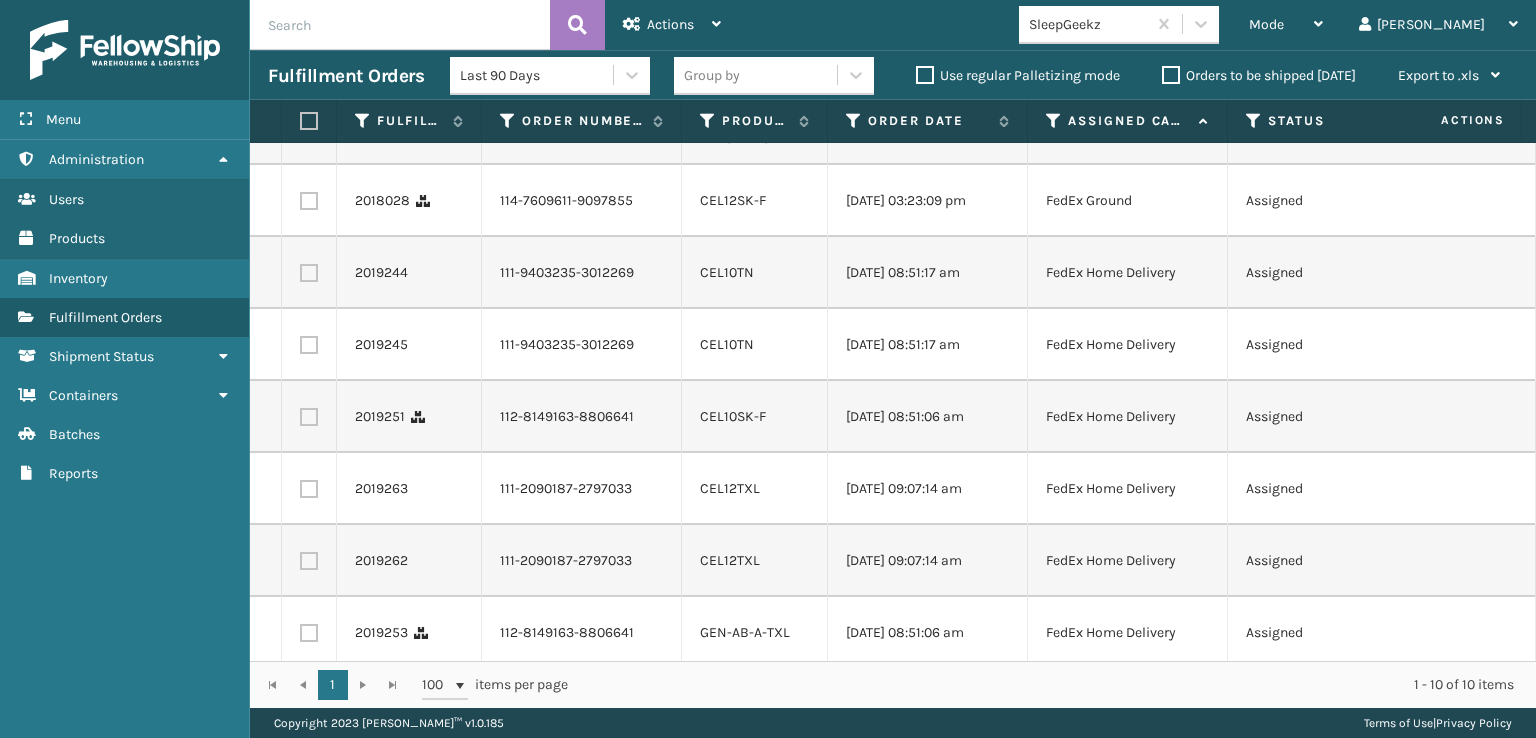
scroll to position [0, 0]
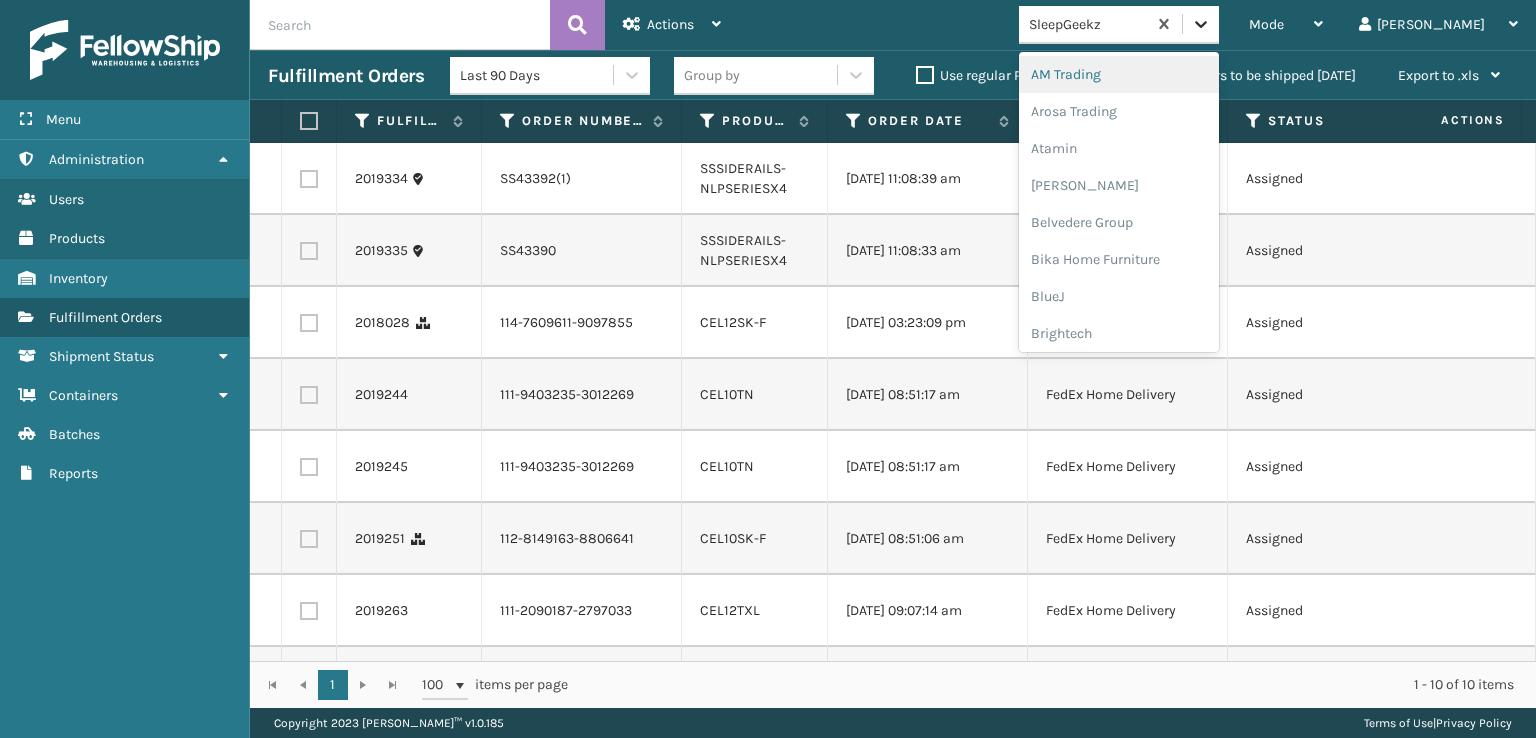
click at [1211, 29] on icon at bounding box center [1201, 24] width 20 height 20
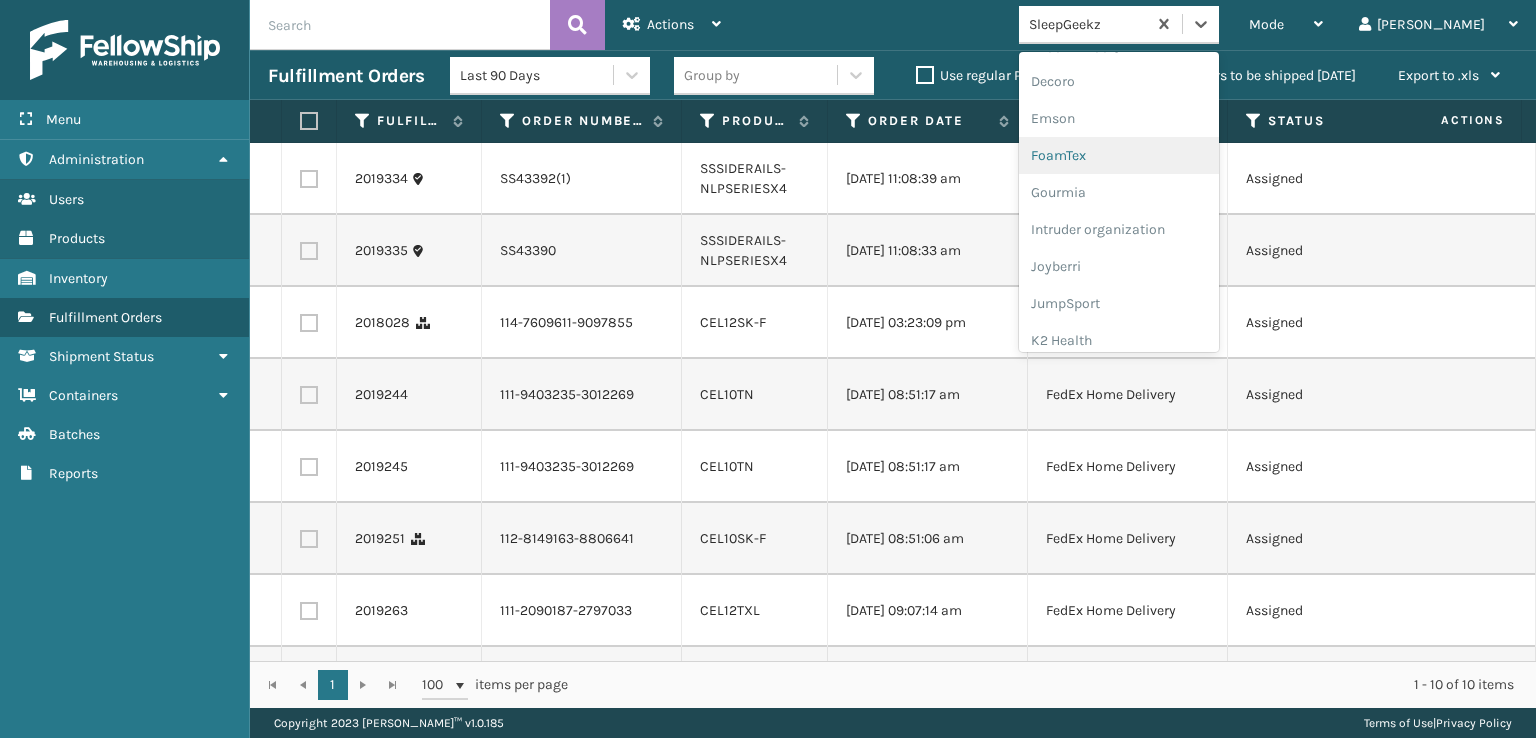
click at [1143, 150] on div "FoamTex" at bounding box center [1119, 155] width 200 height 37
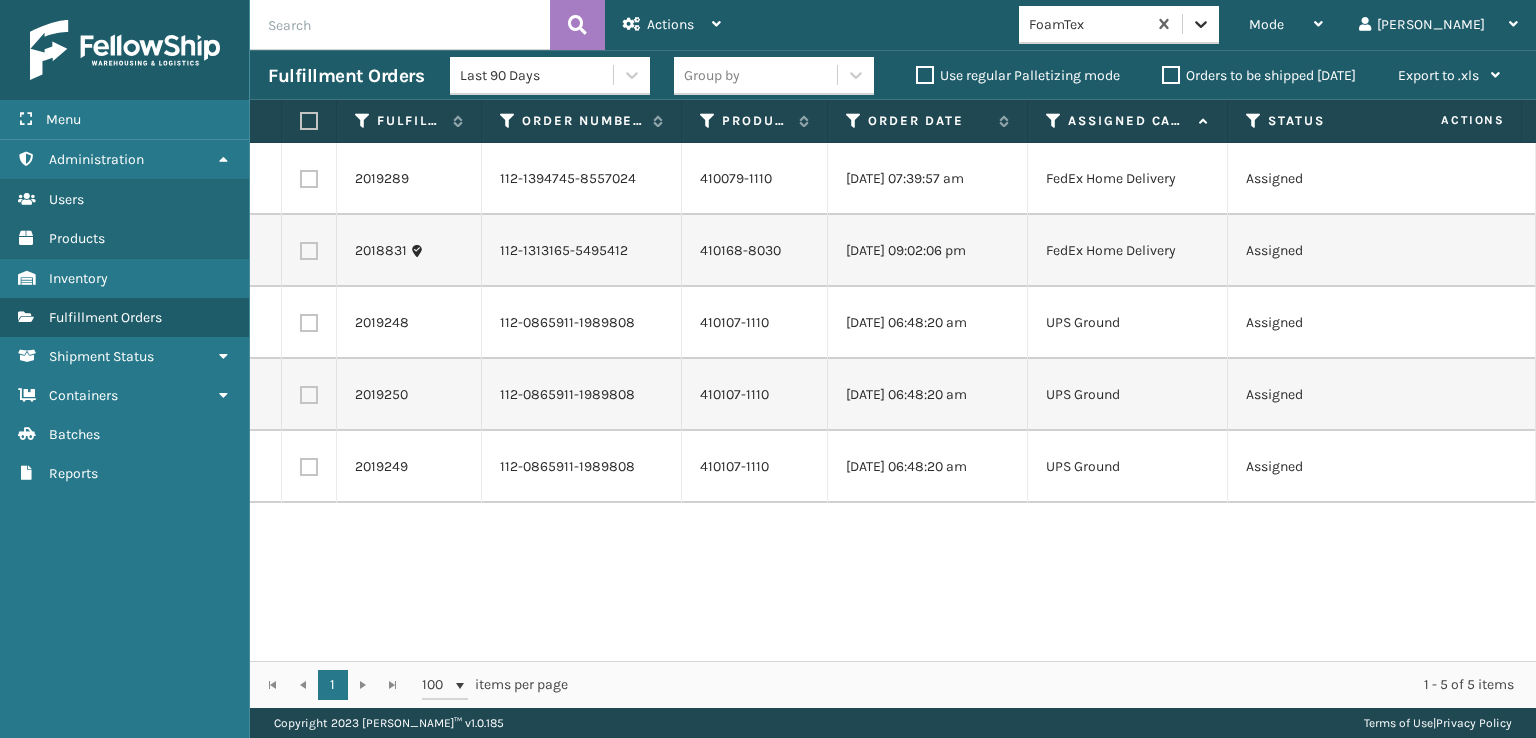
click at [1211, 26] on icon at bounding box center [1201, 24] width 20 height 20
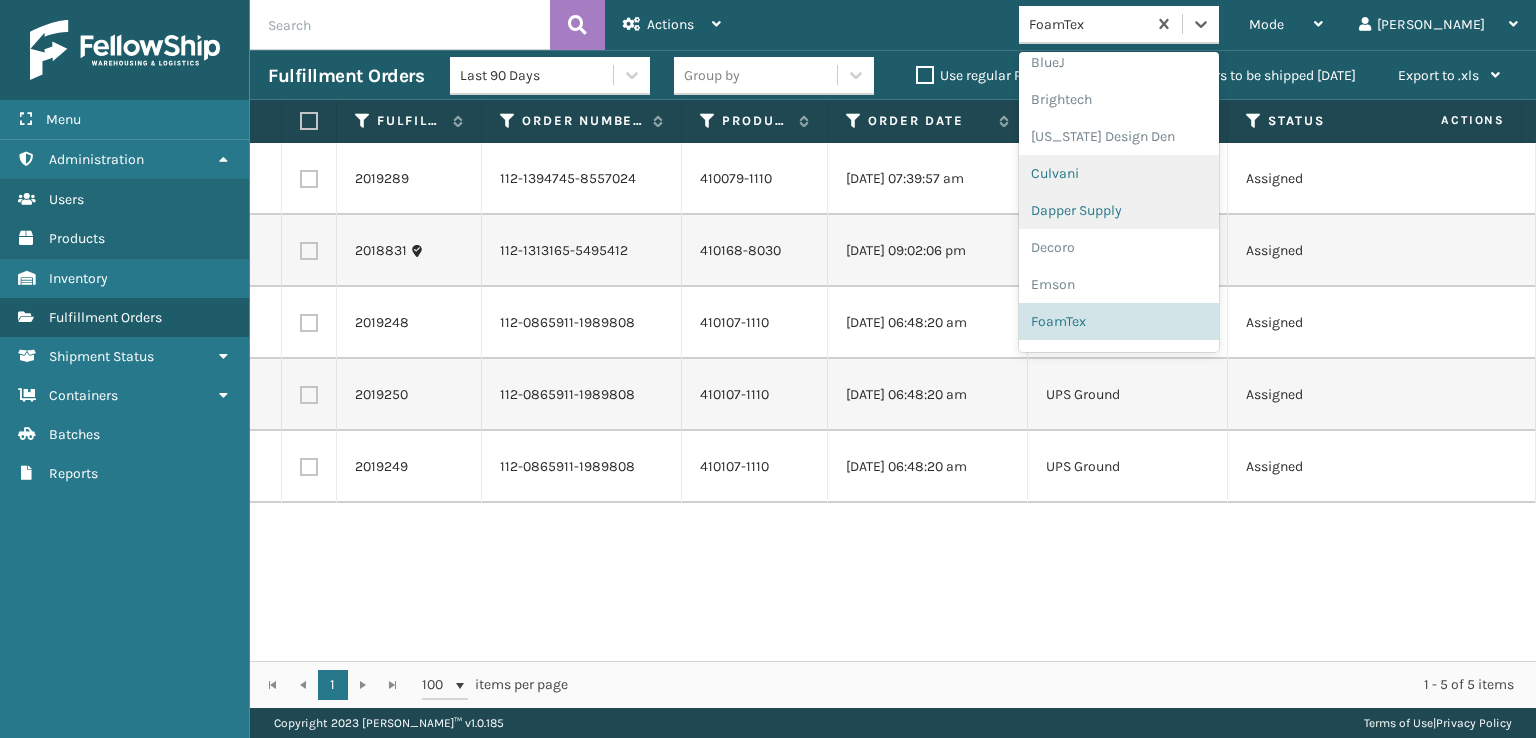
scroll to position [632, 0]
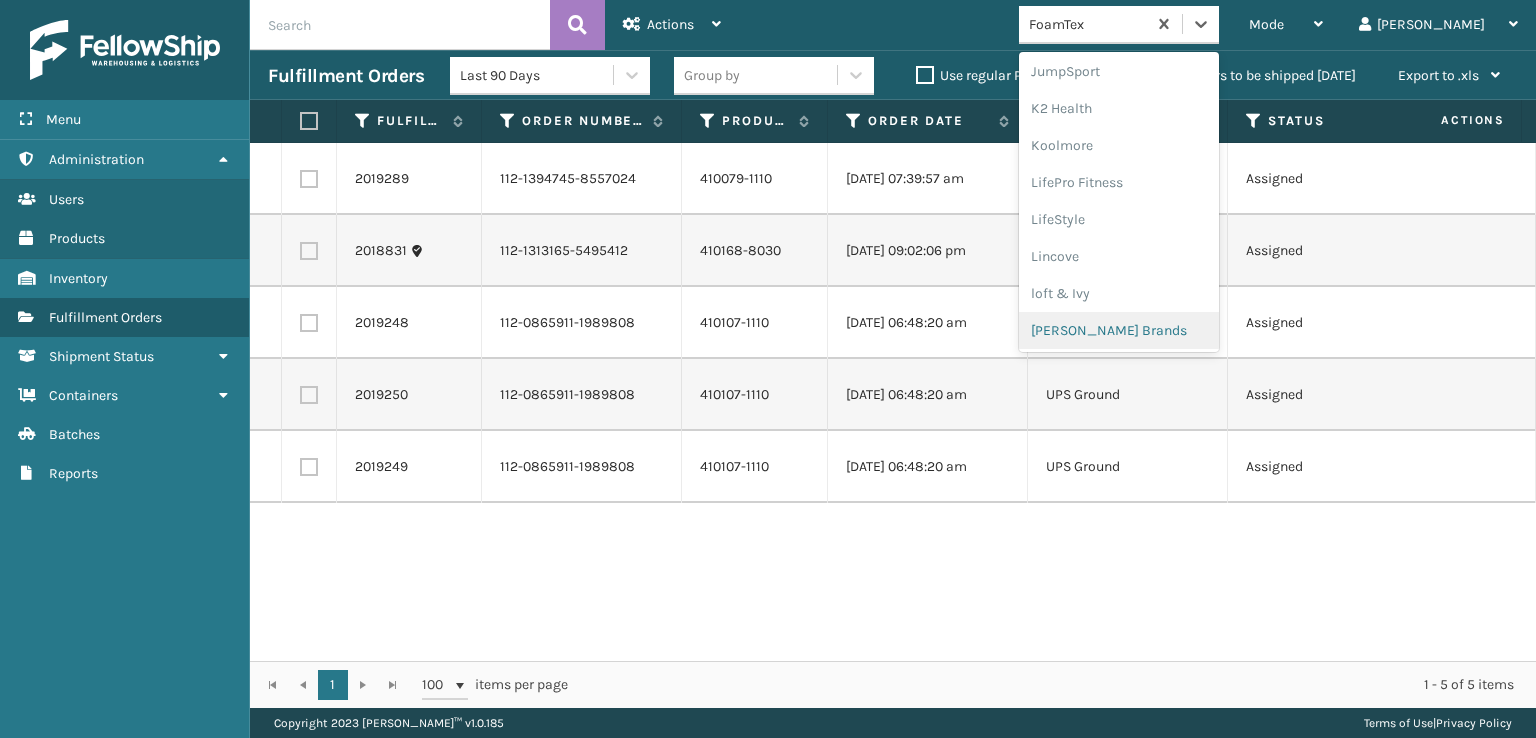
click at [1144, 325] on div "[PERSON_NAME] Brands" at bounding box center [1119, 330] width 200 height 37
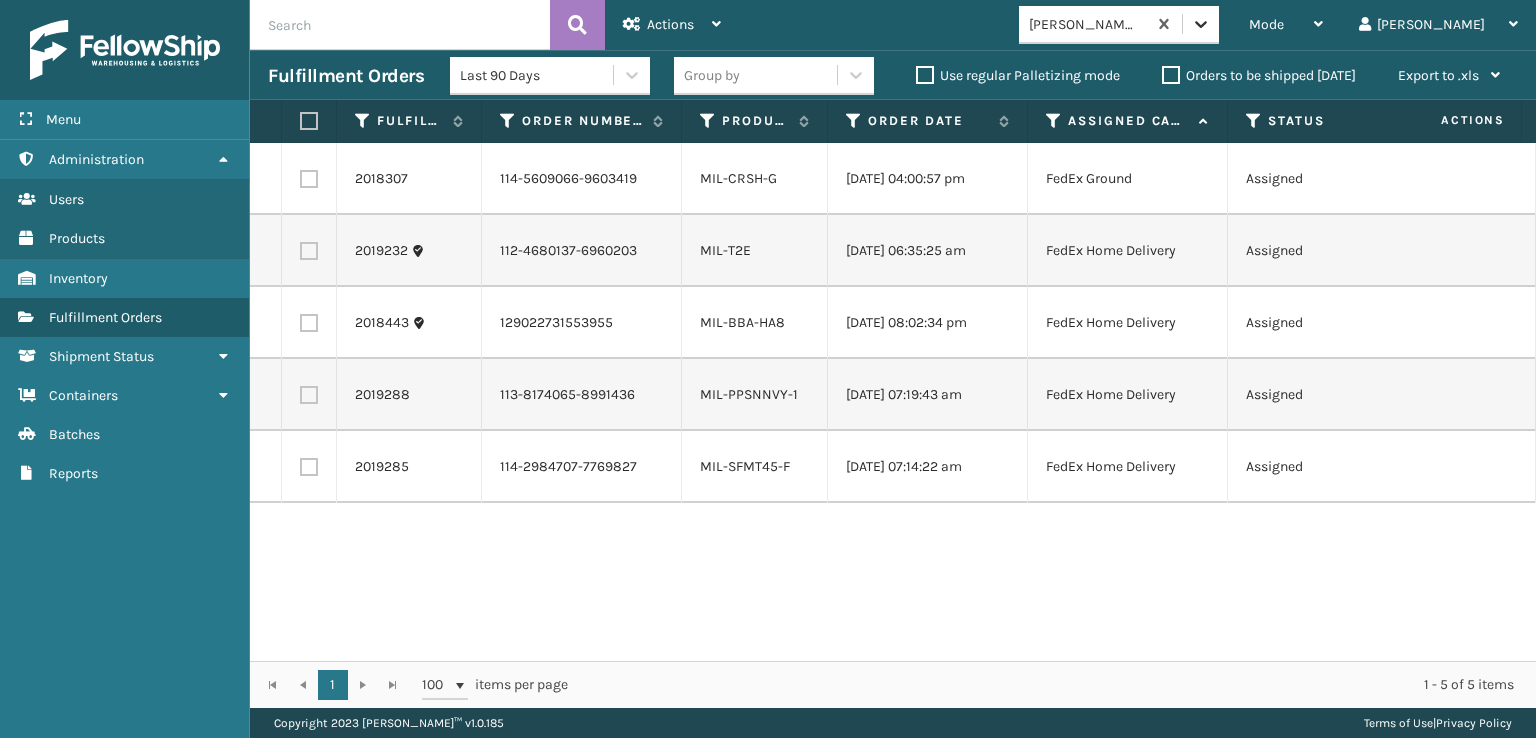
click at [1207, 22] on icon at bounding box center [1201, 24] width 12 height 7
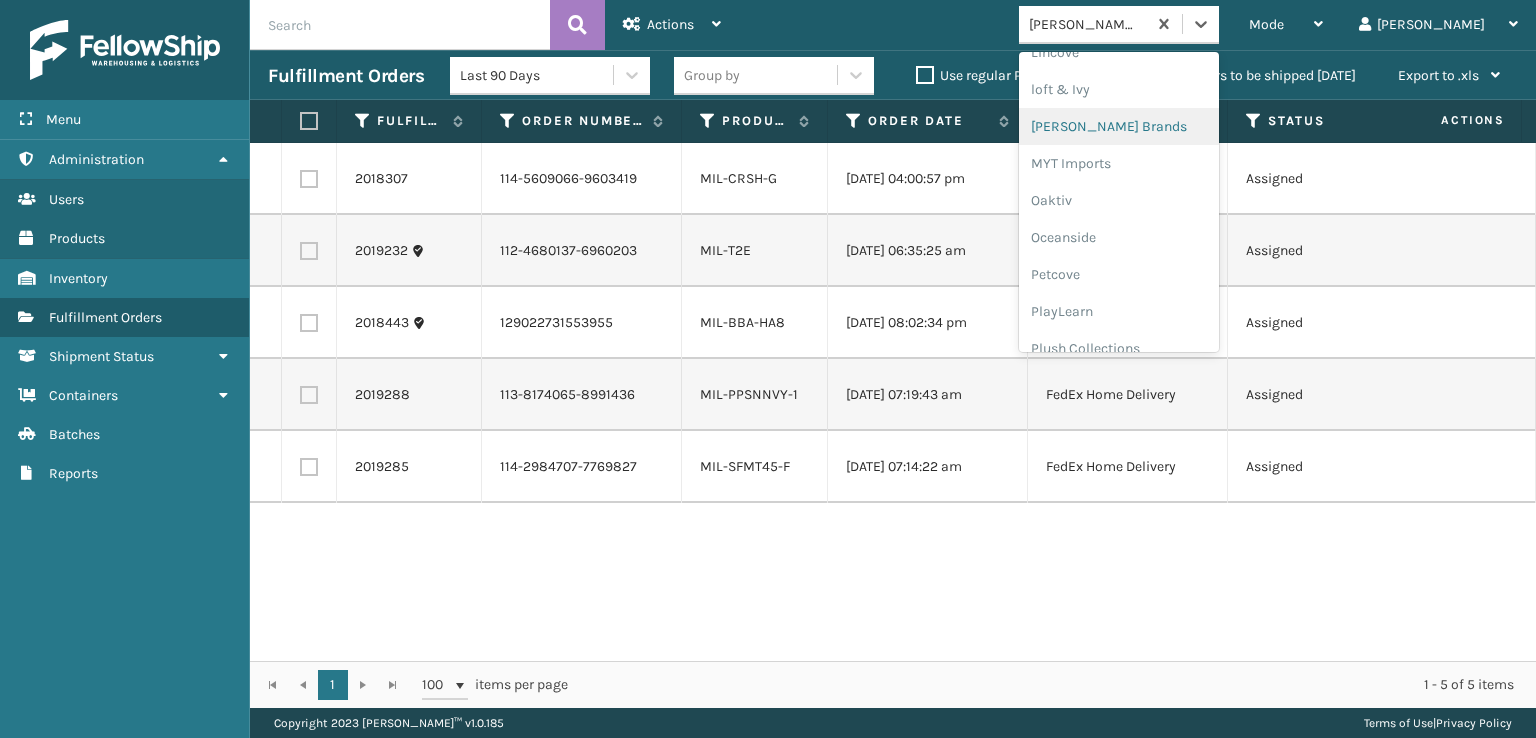
scroll to position [966, 0]
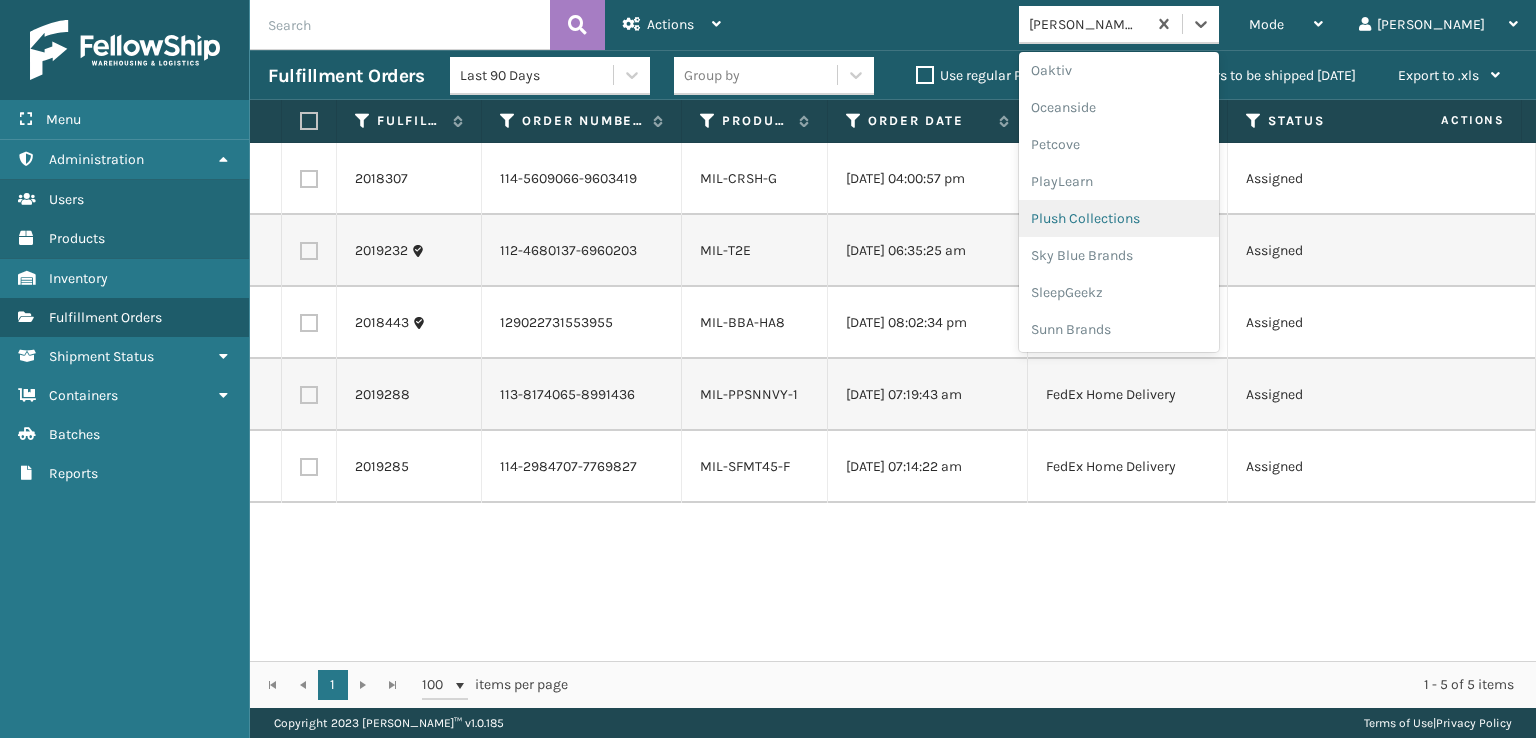
click at [1131, 216] on div "Plush Collections" at bounding box center [1119, 218] width 200 height 37
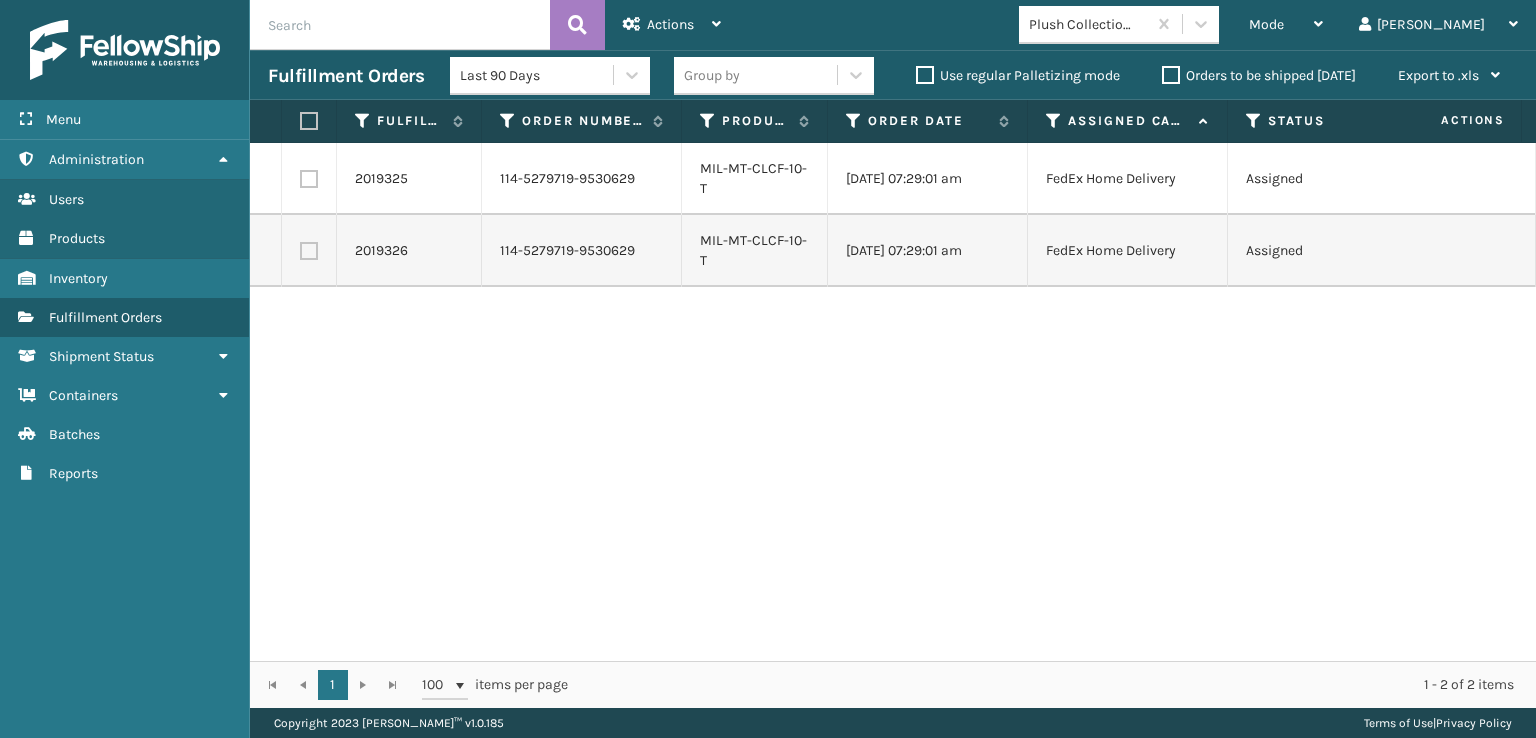
click at [312, 123] on label at bounding box center [306, 121] width 12 height 18
click at [301, 123] on input "checkbox" at bounding box center [300, 121] width 1 height 13
checkbox input "true"
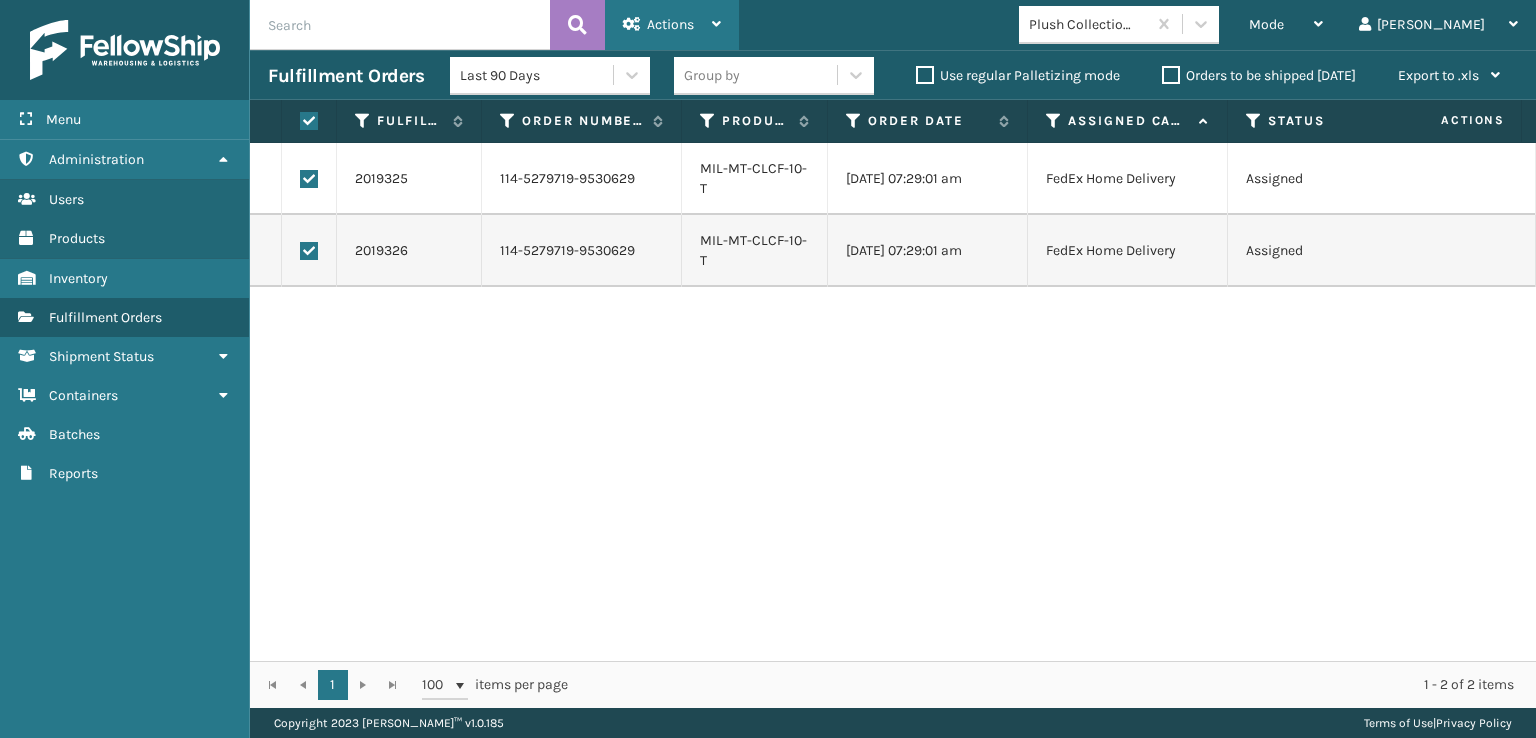
click at [668, 23] on span "Actions" at bounding box center [670, 24] width 47 height 17
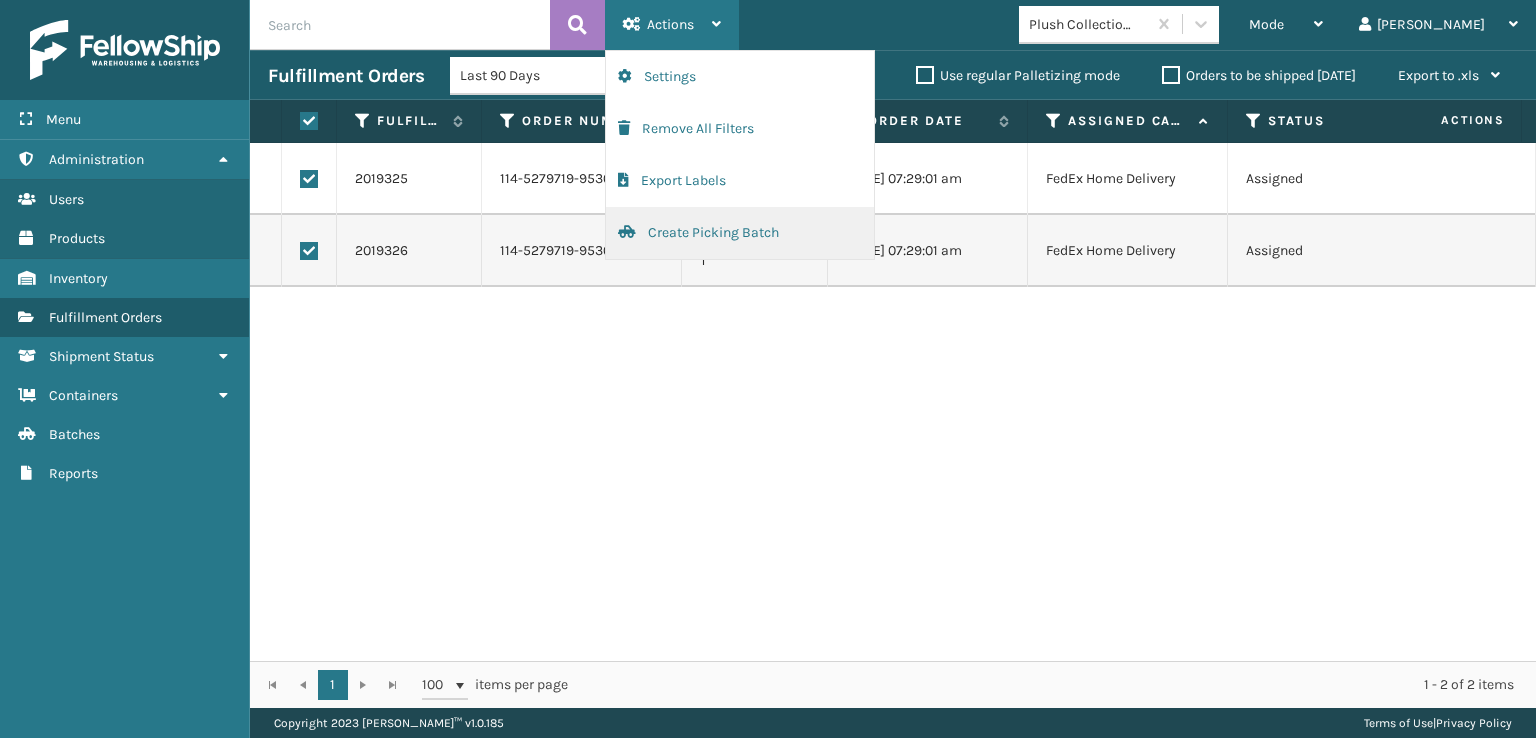
click at [668, 230] on button "Create Picking Batch" at bounding box center [740, 233] width 268 height 52
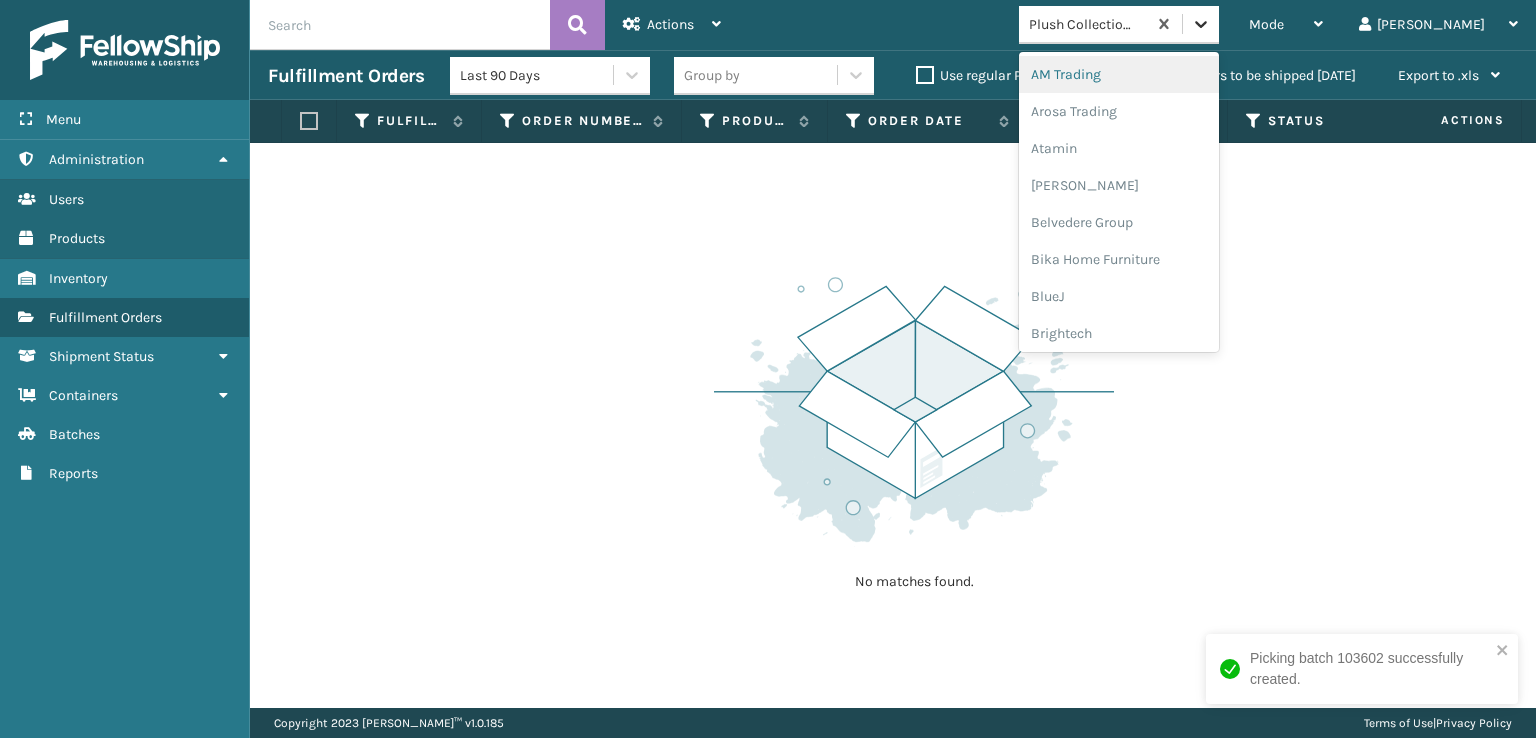
click at [1211, 17] on icon at bounding box center [1201, 24] width 20 height 20
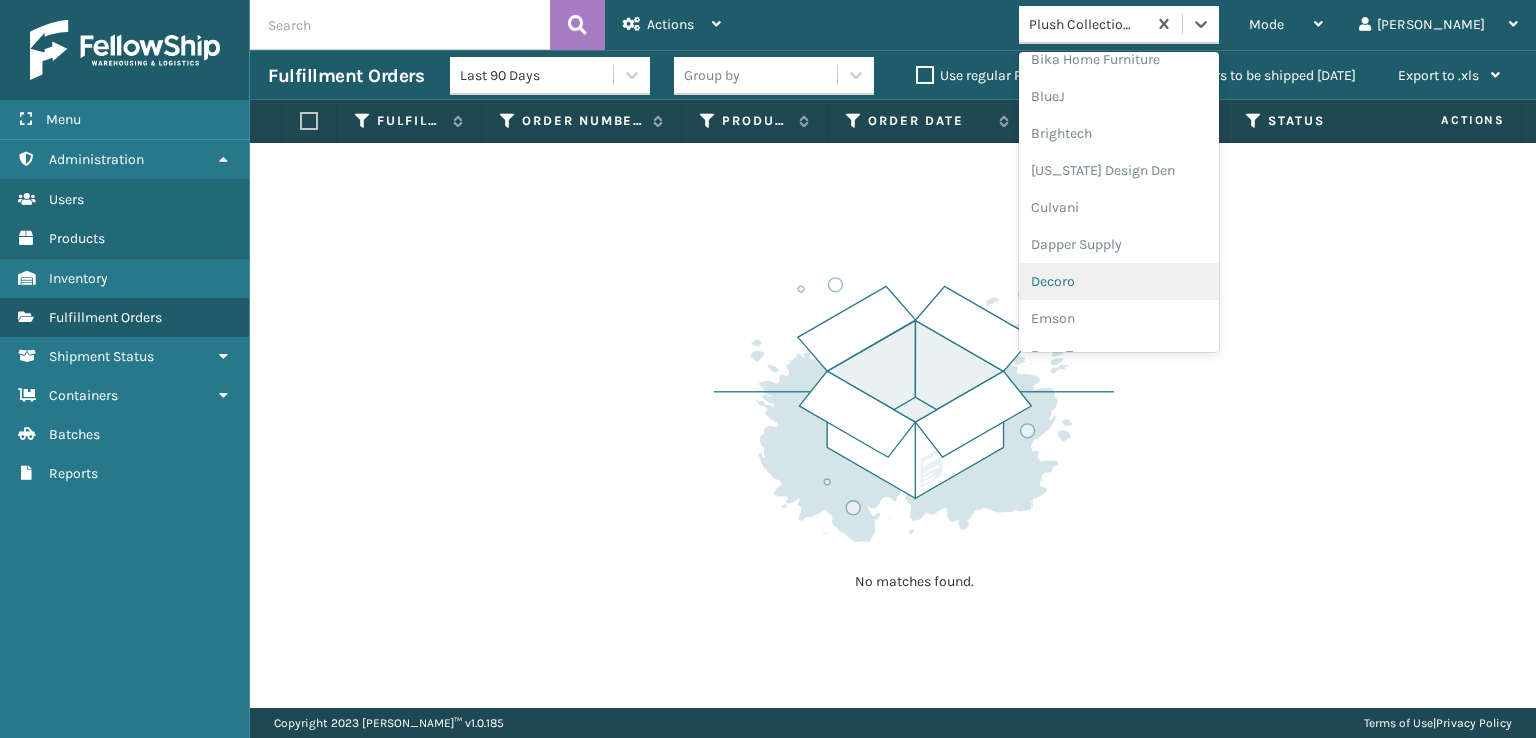
scroll to position [300, 0]
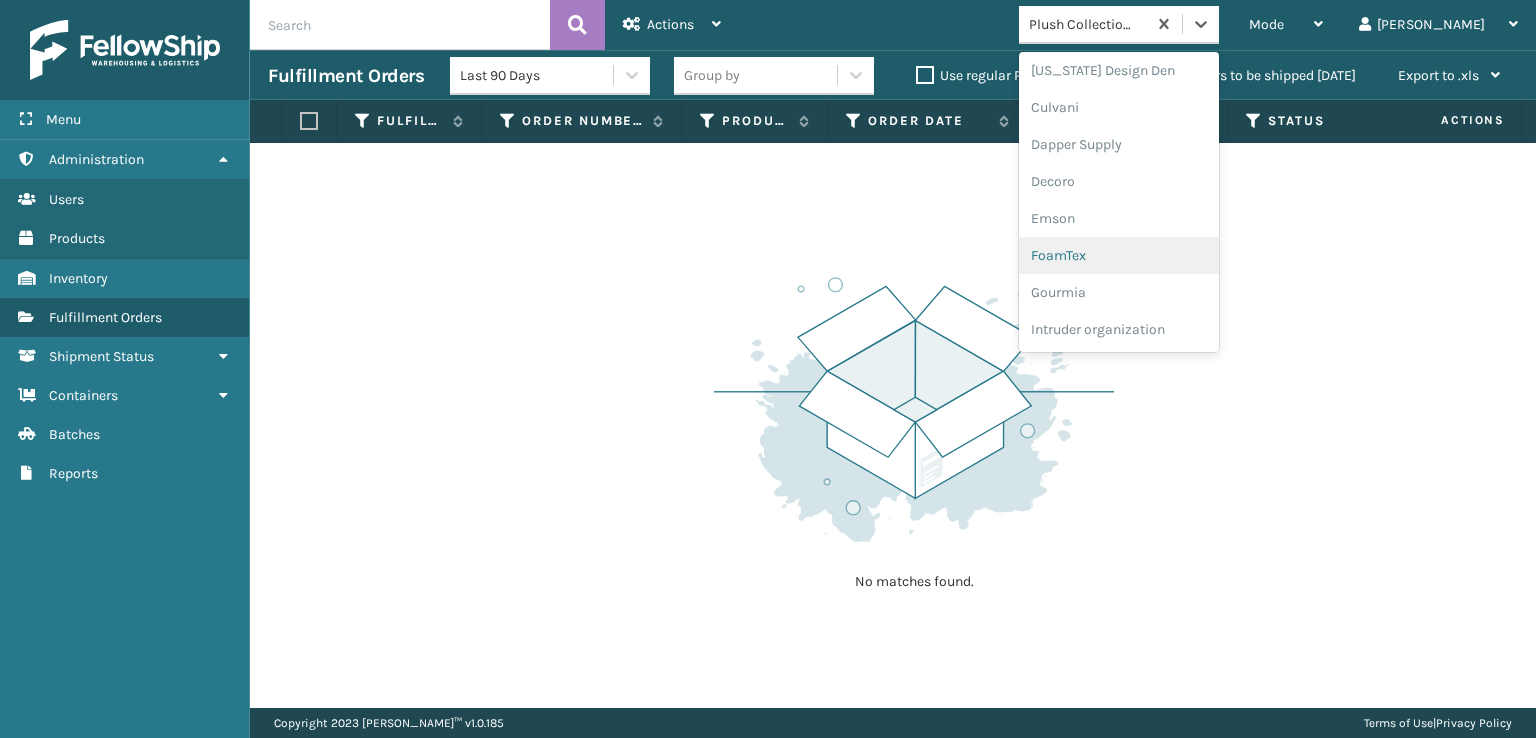
click at [1132, 254] on div "FoamTex" at bounding box center [1119, 255] width 200 height 37
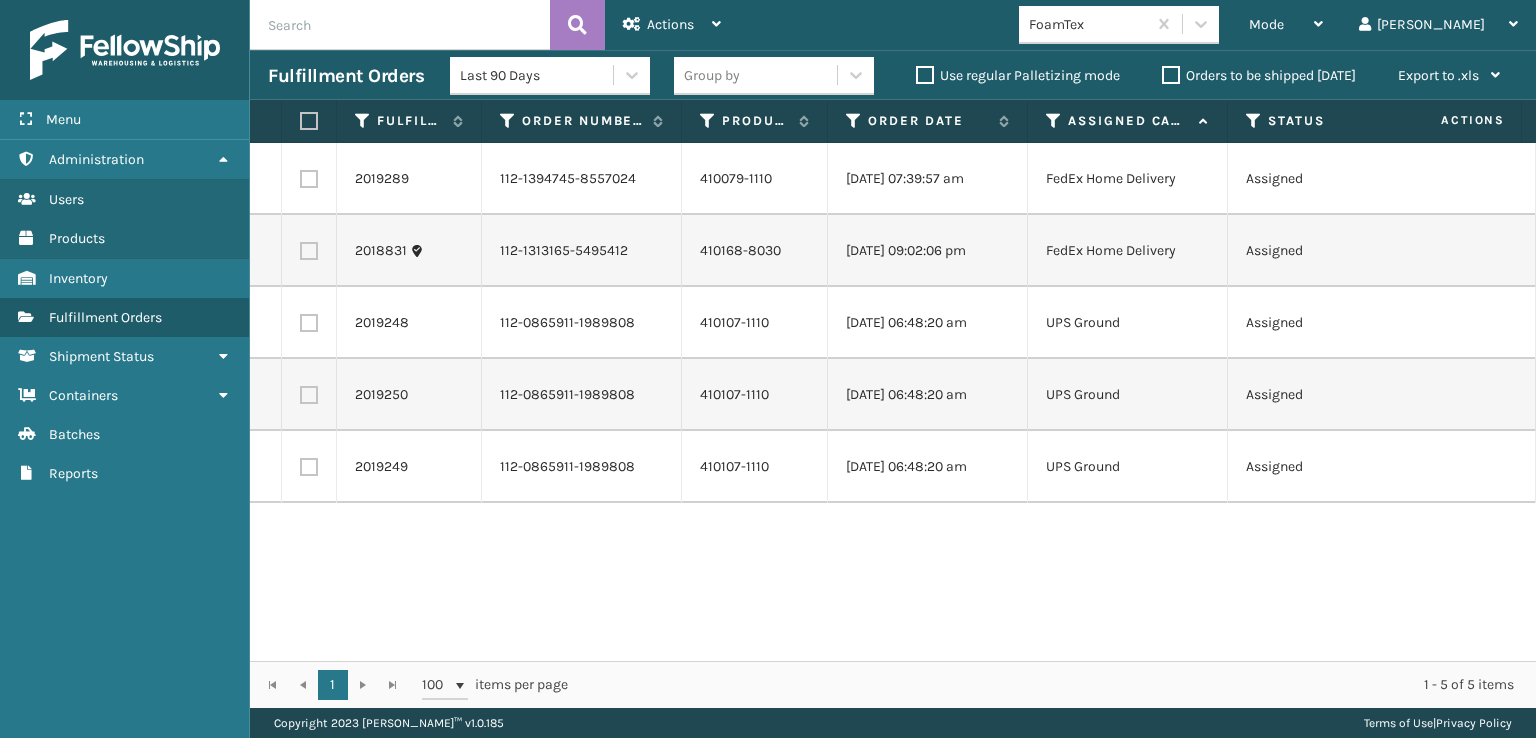
click at [304, 119] on label at bounding box center [306, 121] width 12 height 18
click at [301, 119] on input "checkbox" at bounding box center [300, 121] width 1 height 13
checkbox input "true"
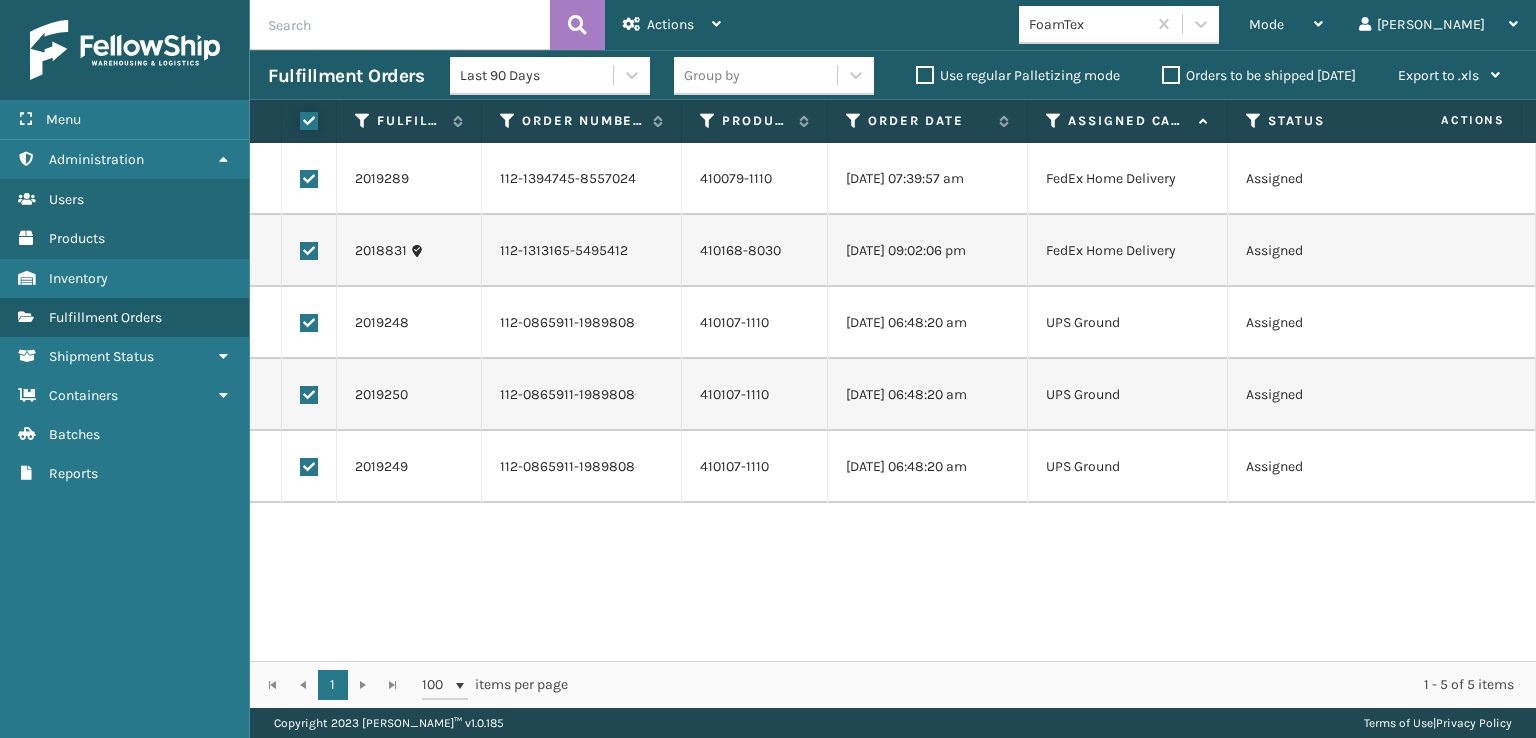
checkbox input "true"
click at [672, 18] on span "Actions" at bounding box center [670, 24] width 47 height 17
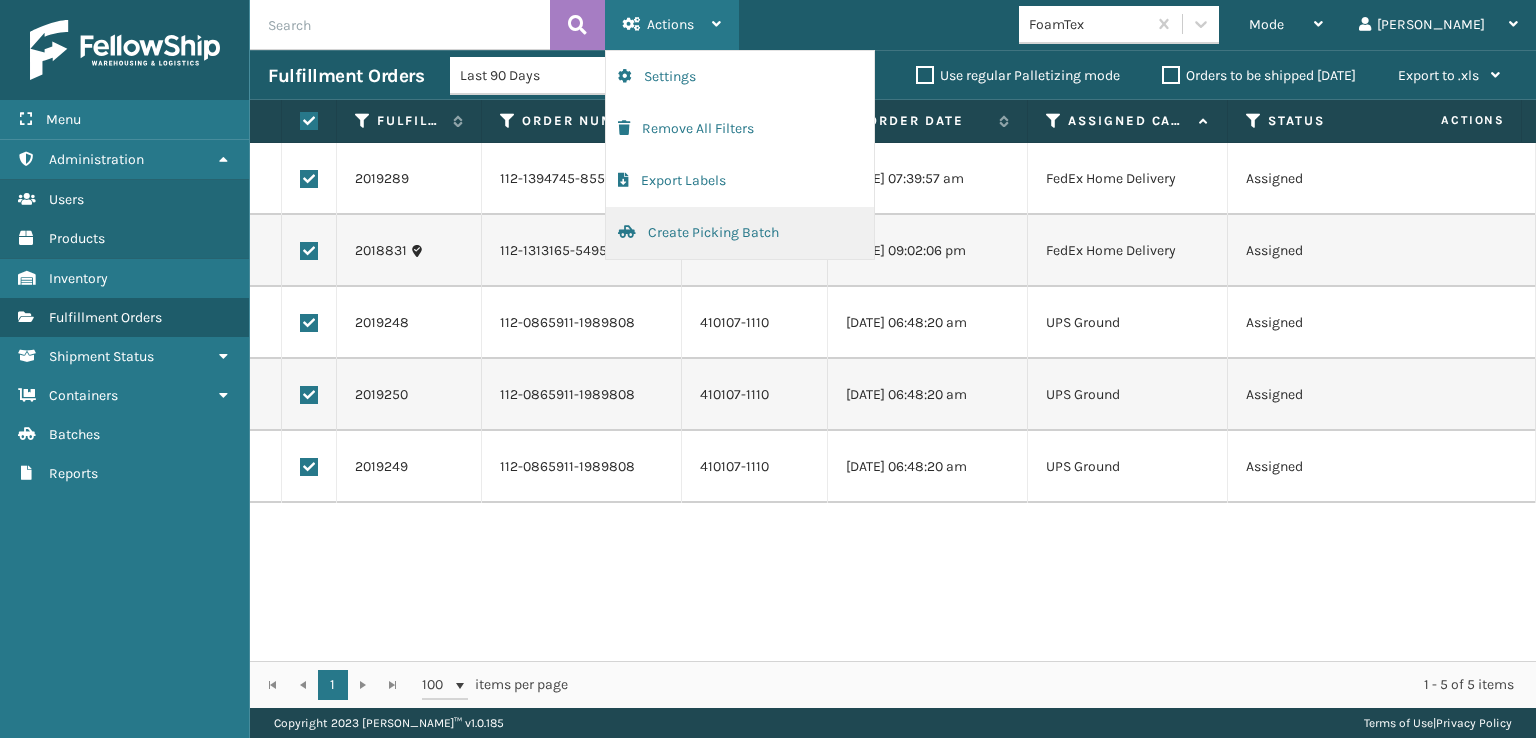
click at [678, 233] on button "Create Picking Batch" at bounding box center [740, 233] width 268 height 52
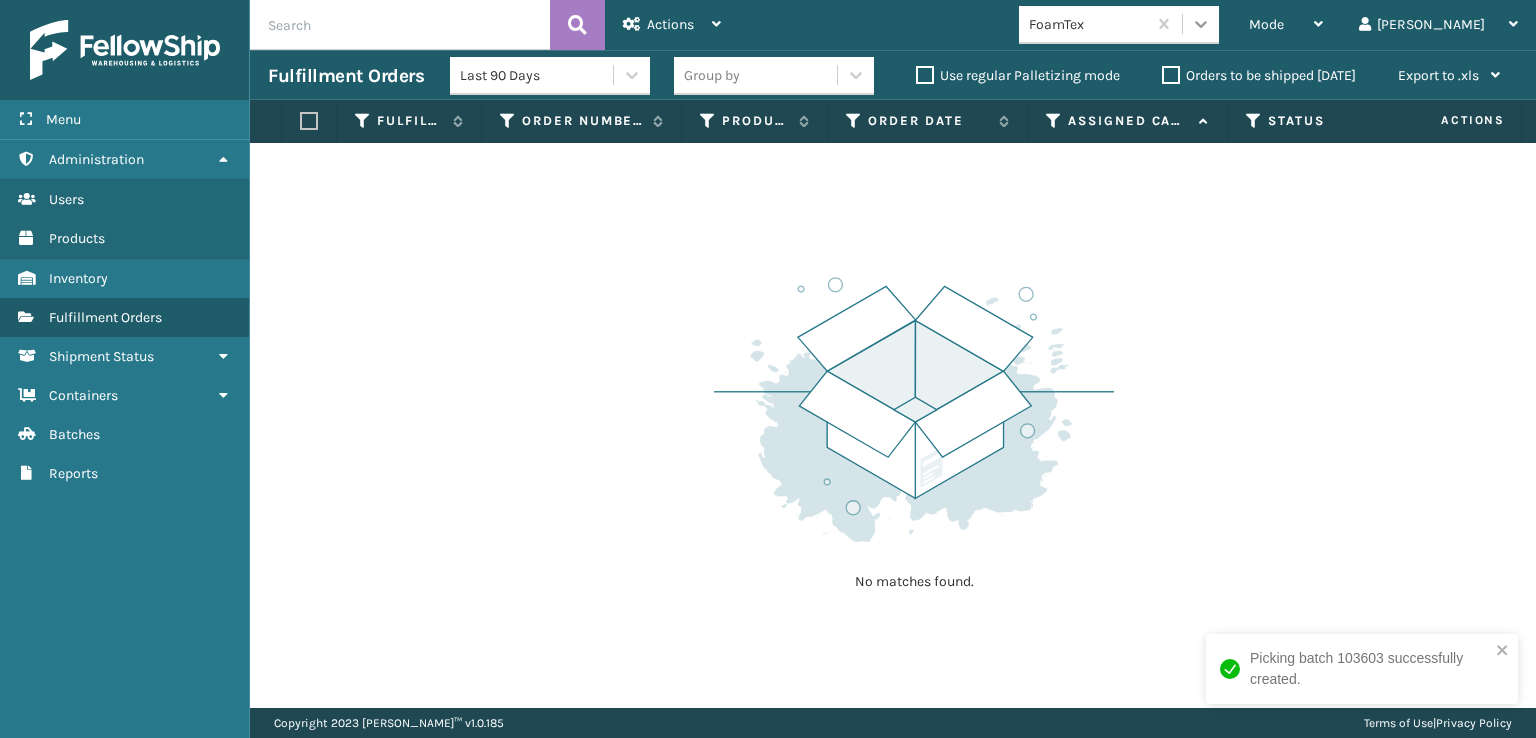
click at [1211, 29] on icon at bounding box center [1201, 24] width 20 height 20
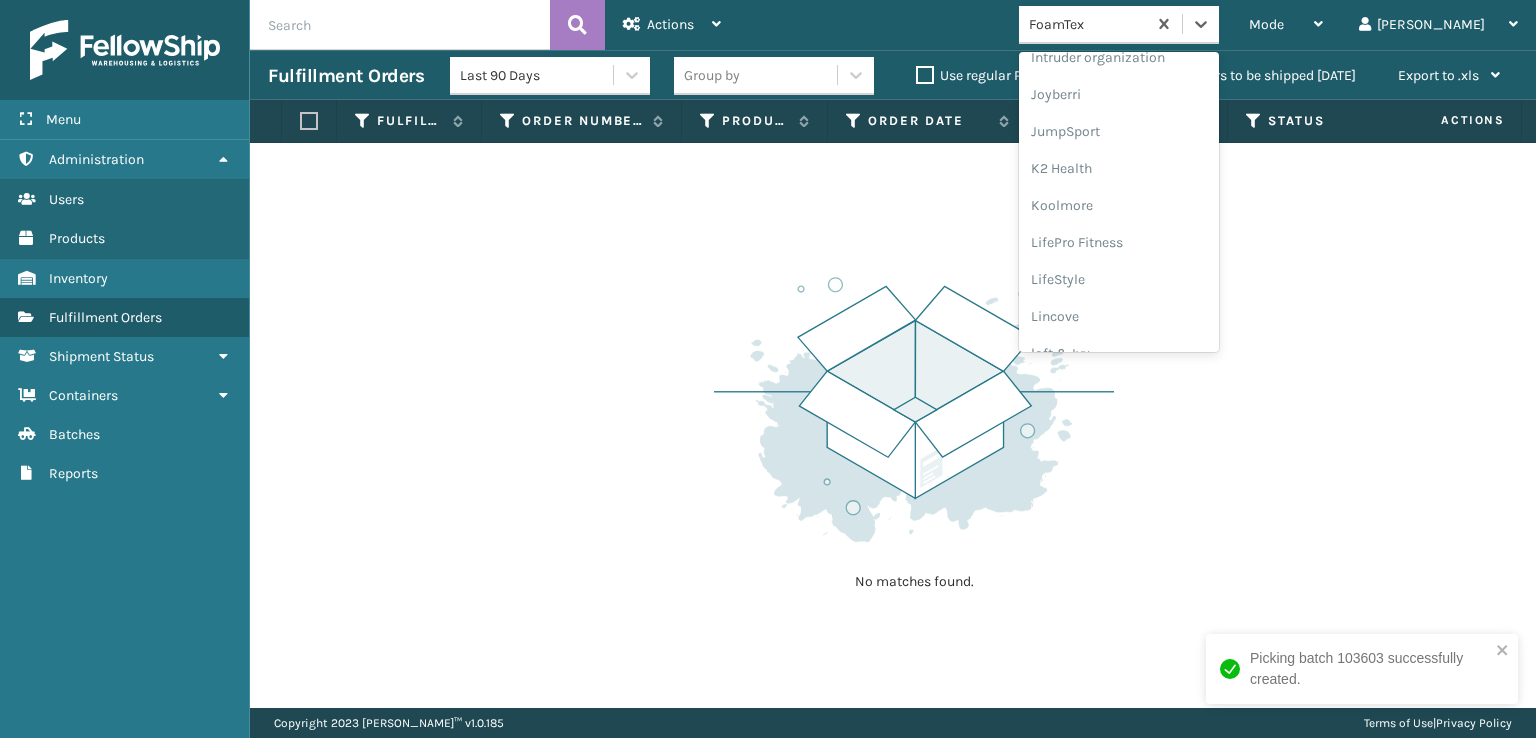
scroll to position [632, 0]
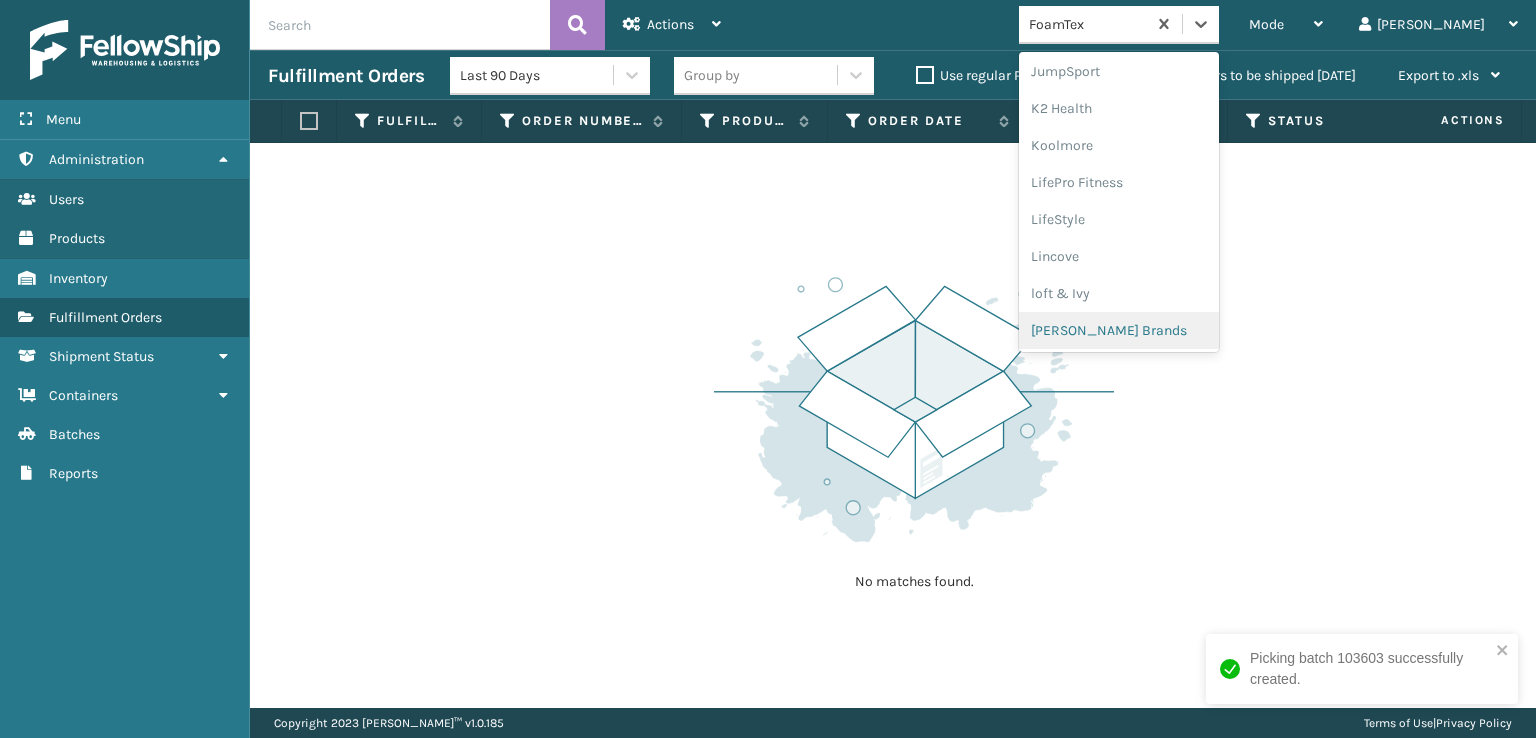
click at [1137, 329] on div "[PERSON_NAME] Brands" at bounding box center [1119, 330] width 200 height 37
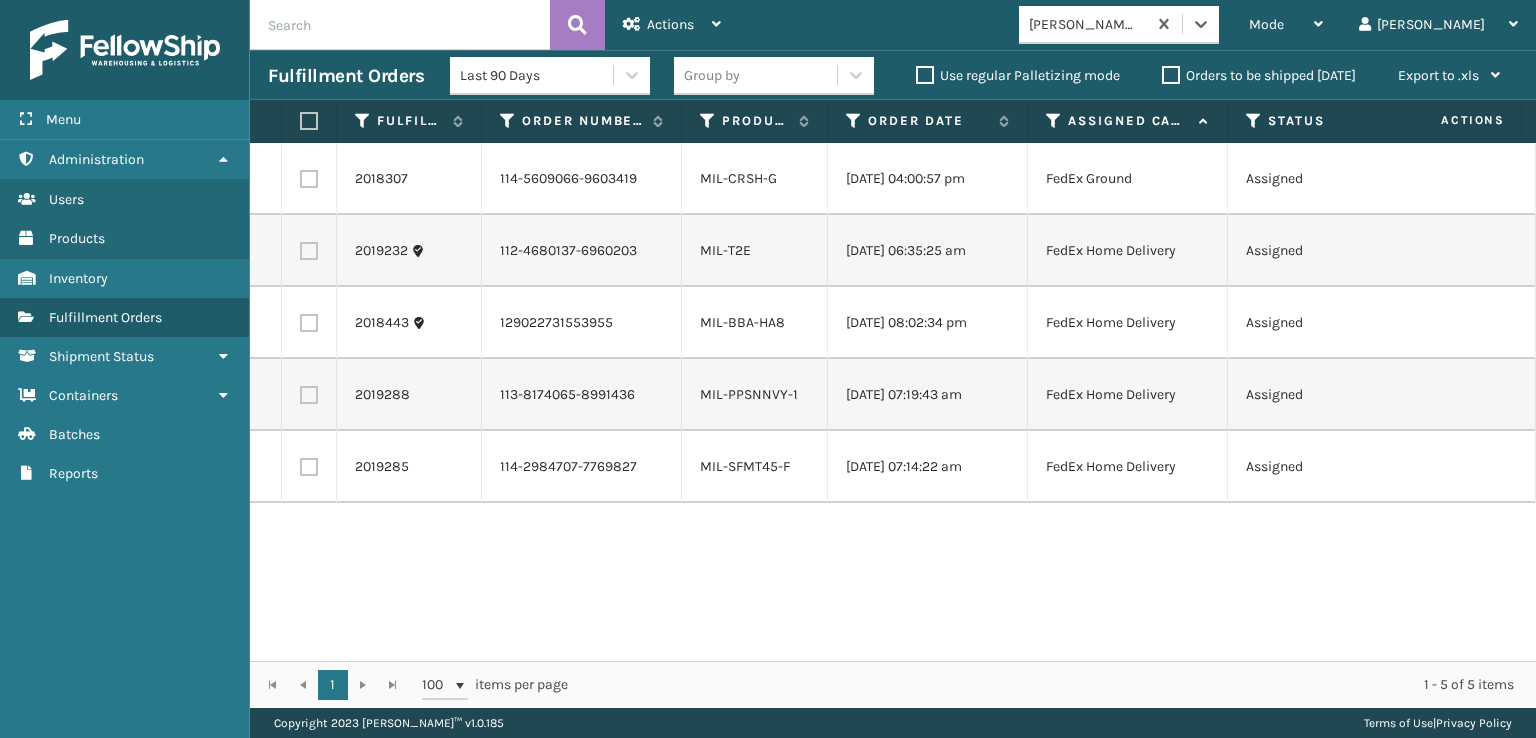
click at [312, 117] on label at bounding box center [306, 121] width 12 height 18
click at [301, 117] on input "checkbox" at bounding box center [300, 121] width 1 height 13
checkbox input "true"
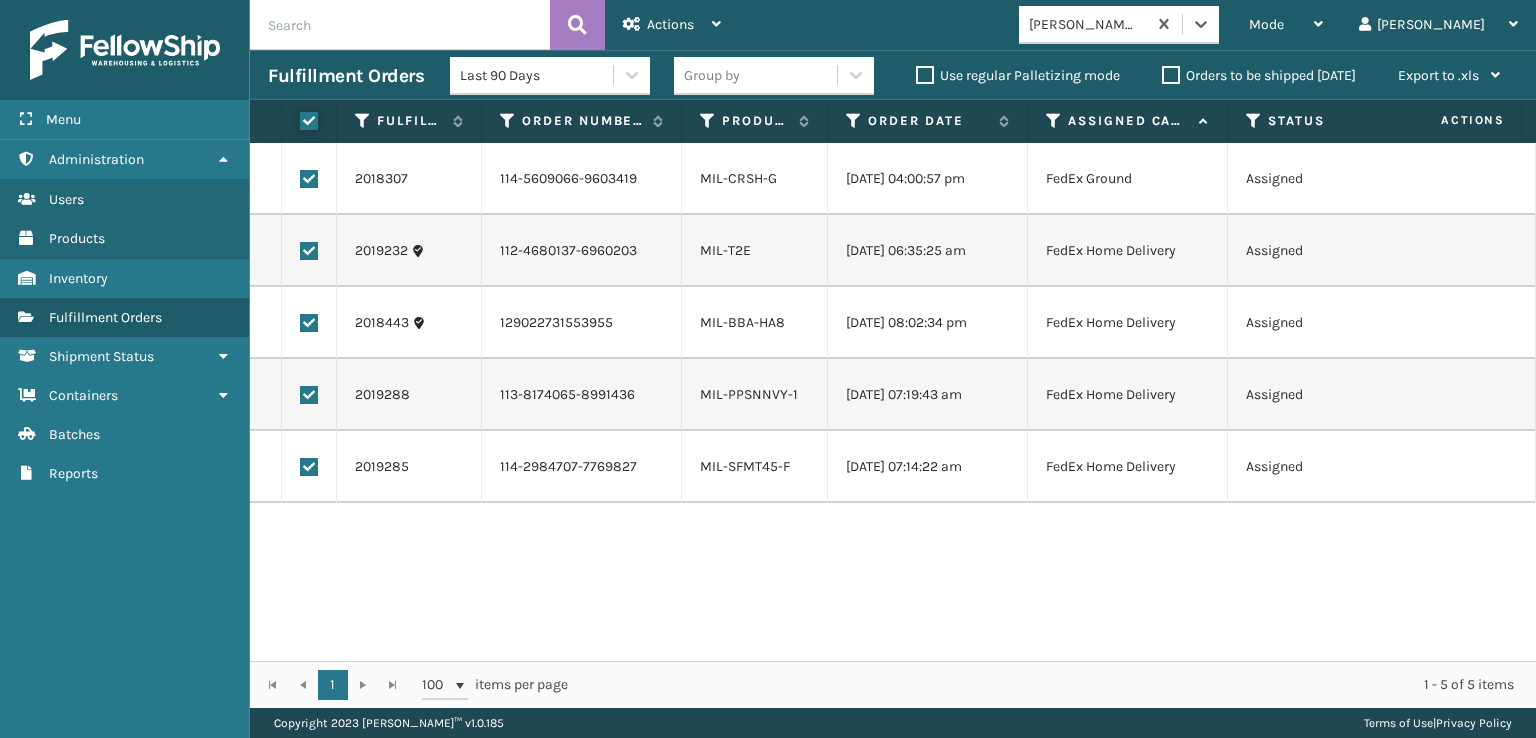
checkbox input "true"
click at [664, 25] on span "Actions" at bounding box center [670, 24] width 47 height 17
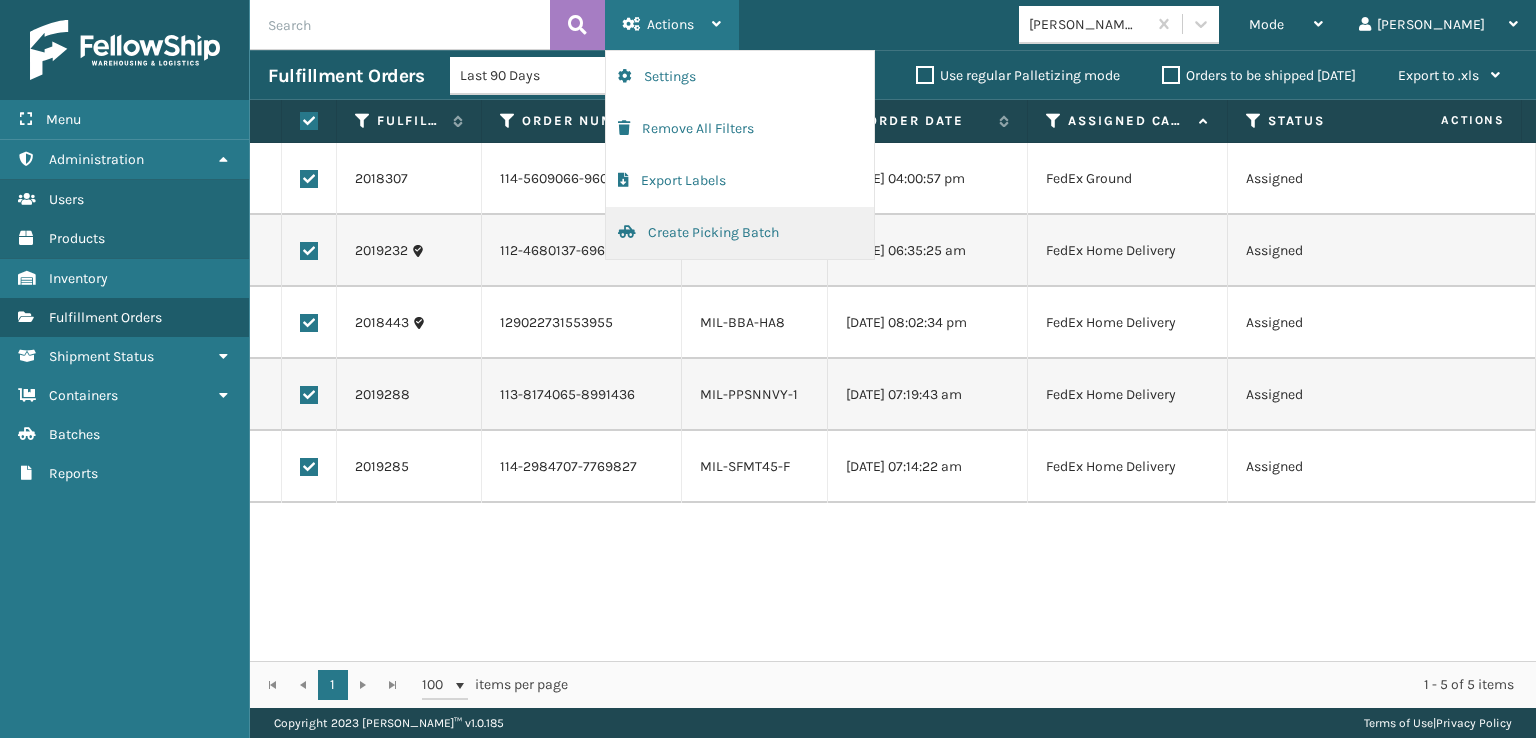
click at [683, 231] on button "Create Picking Batch" at bounding box center [740, 233] width 268 height 52
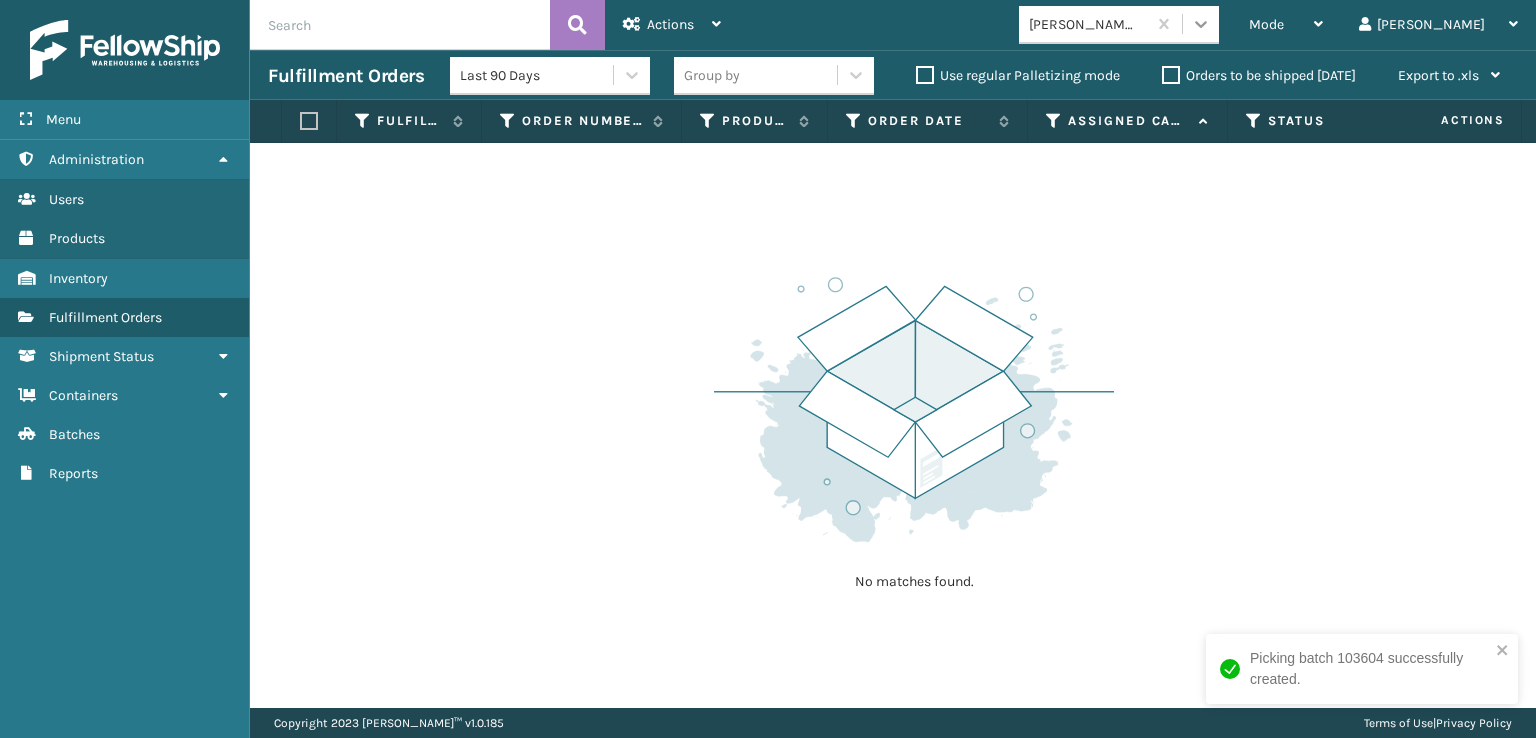
click at [1211, 25] on icon at bounding box center [1201, 24] width 20 height 20
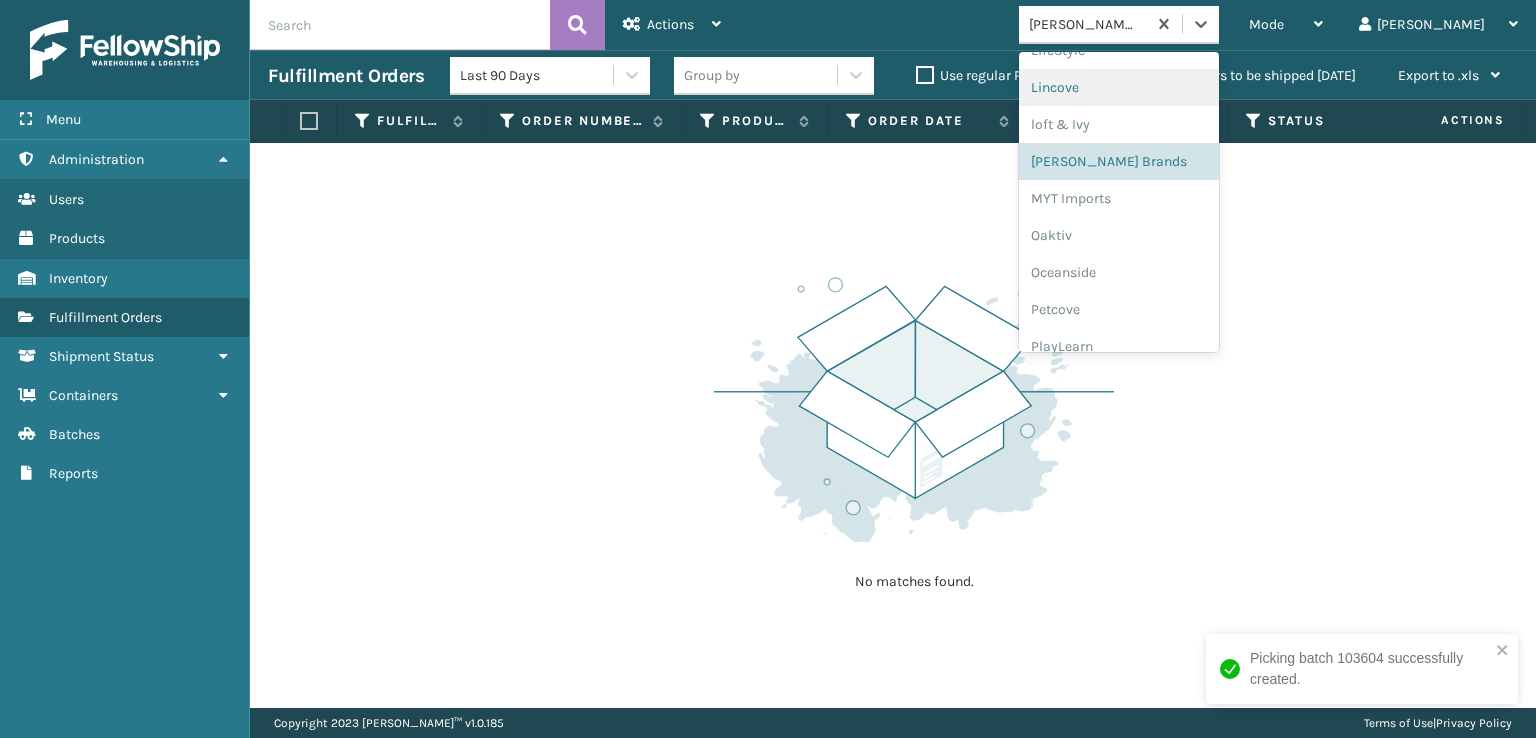
scroll to position [966, 0]
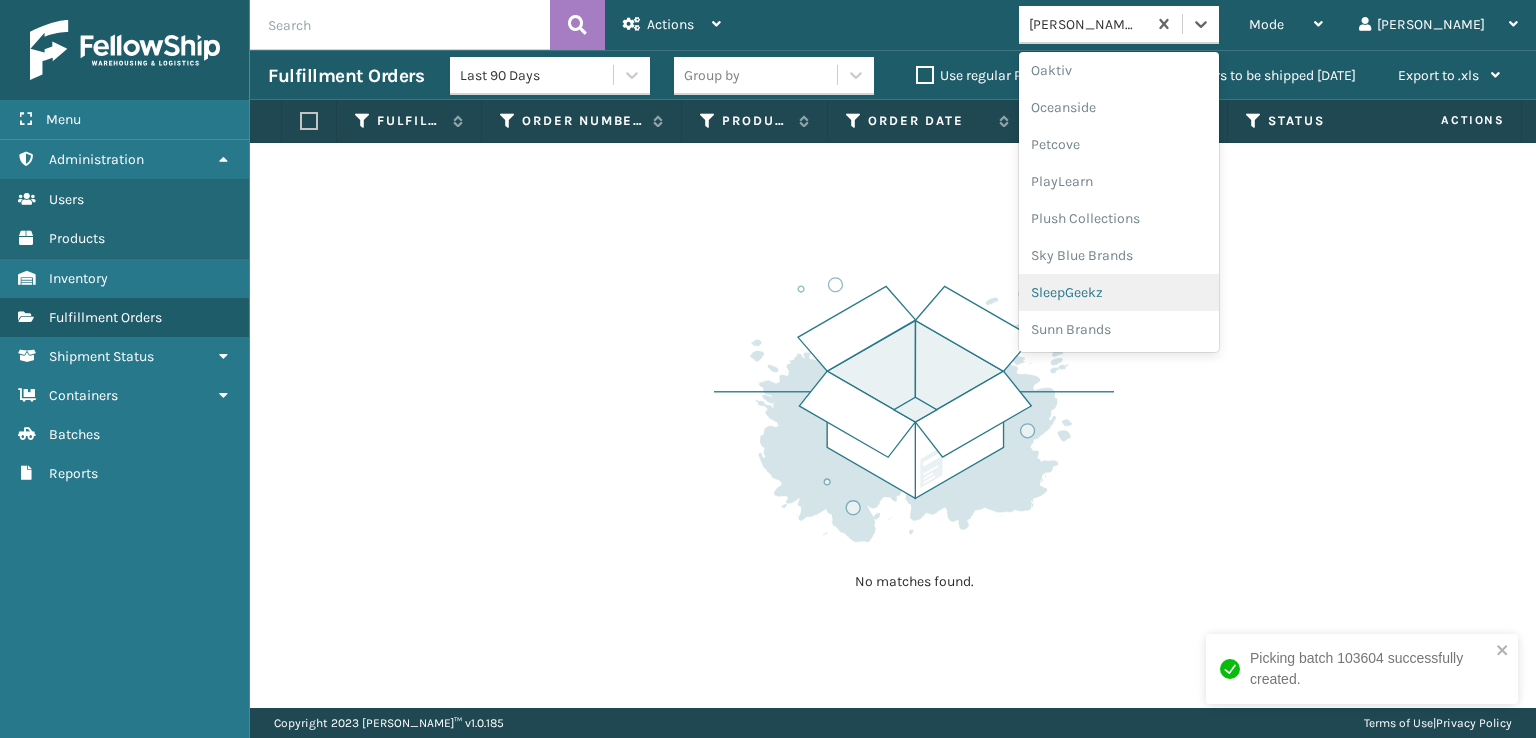
click at [1146, 293] on div "SleepGeekz" at bounding box center [1119, 292] width 200 height 37
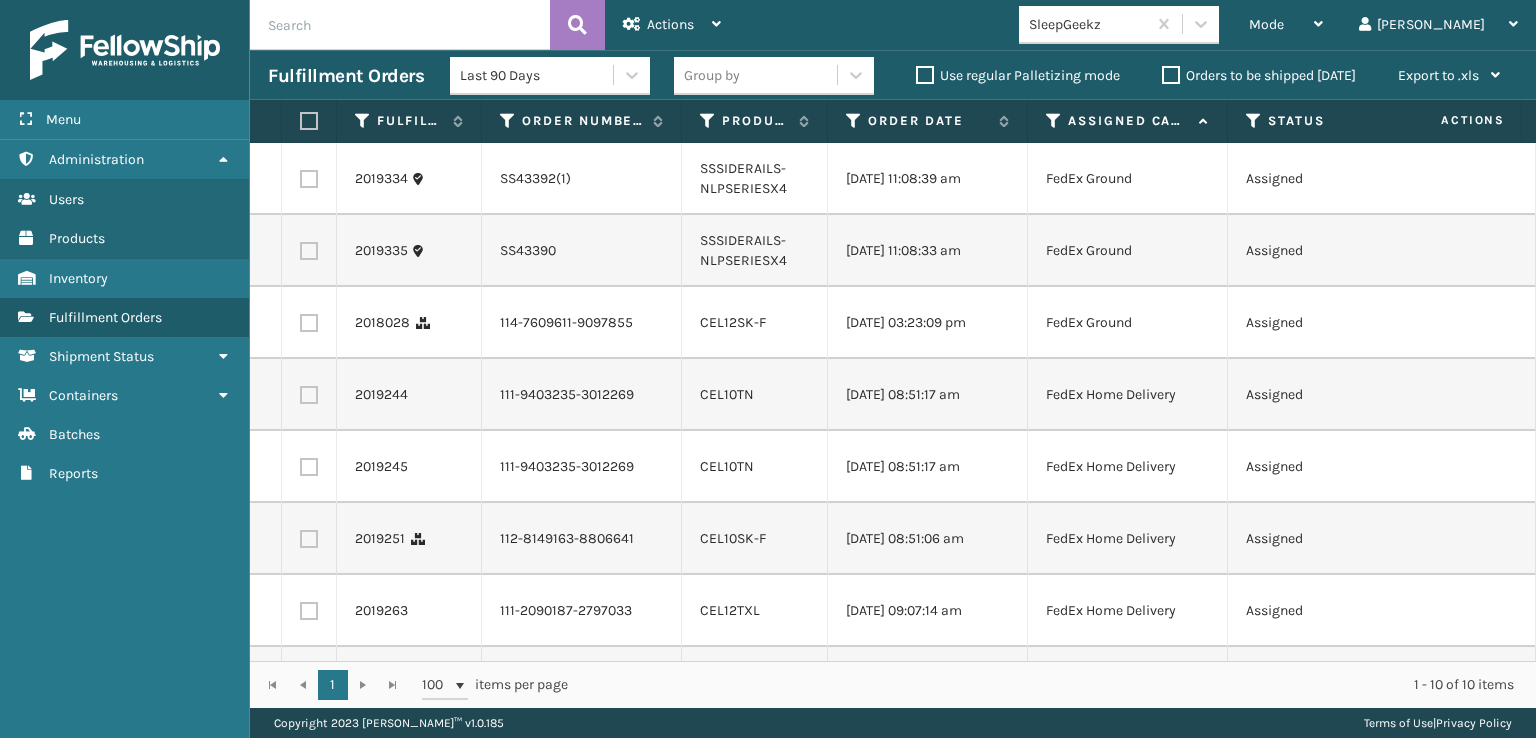
click at [308, 331] on label at bounding box center [309, 323] width 18 height 18
click at [301, 327] on input "checkbox" at bounding box center [300, 320] width 1 height 13
checkbox input "true"
click at [310, 403] on label at bounding box center [309, 395] width 18 height 18
click at [301, 399] on input "checkbox" at bounding box center [300, 392] width 1 height 13
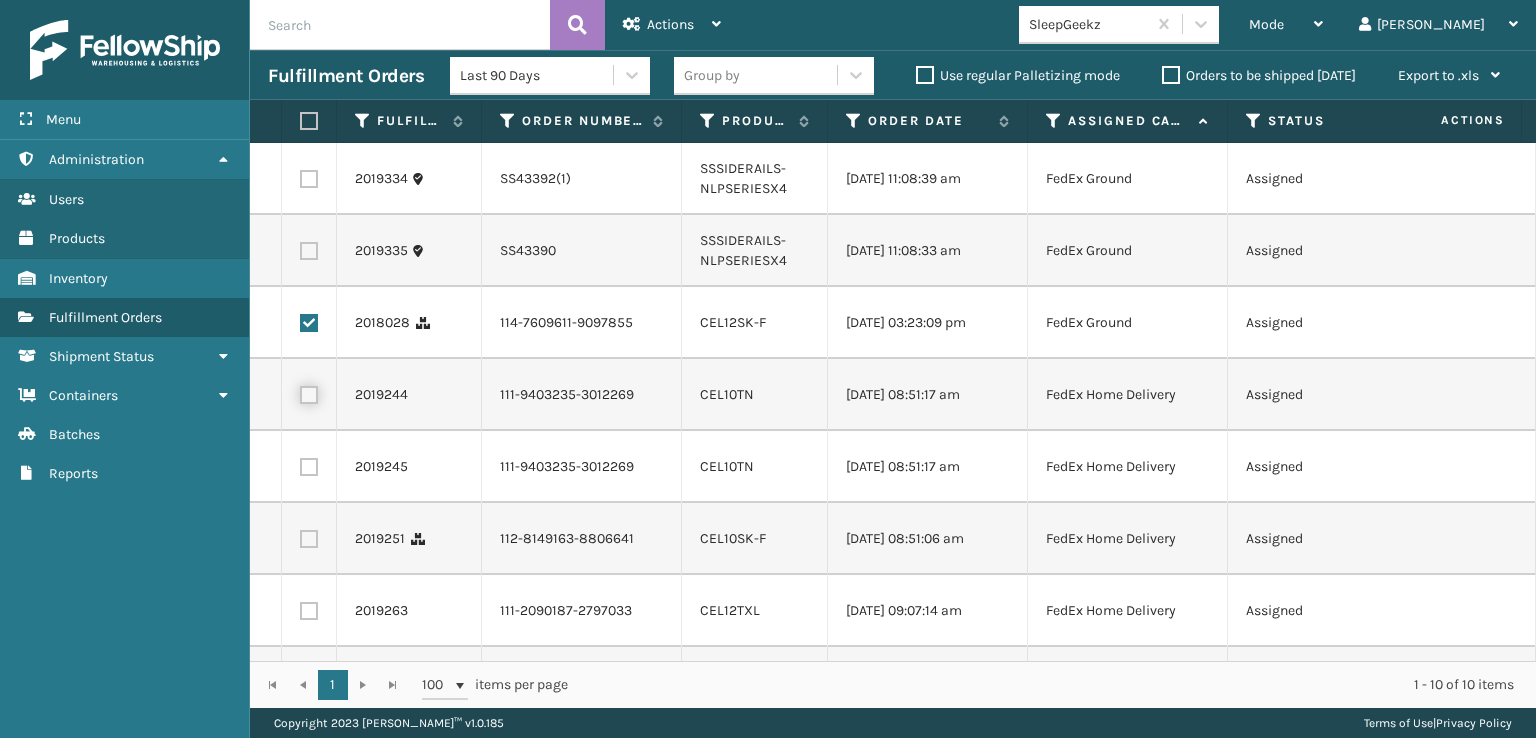
checkbox input "true"
click at [308, 113] on label at bounding box center [306, 121] width 12 height 18
click at [301, 115] on input "checkbox" at bounding box center [300, 121] width 1 height 13
checkbox input "true"
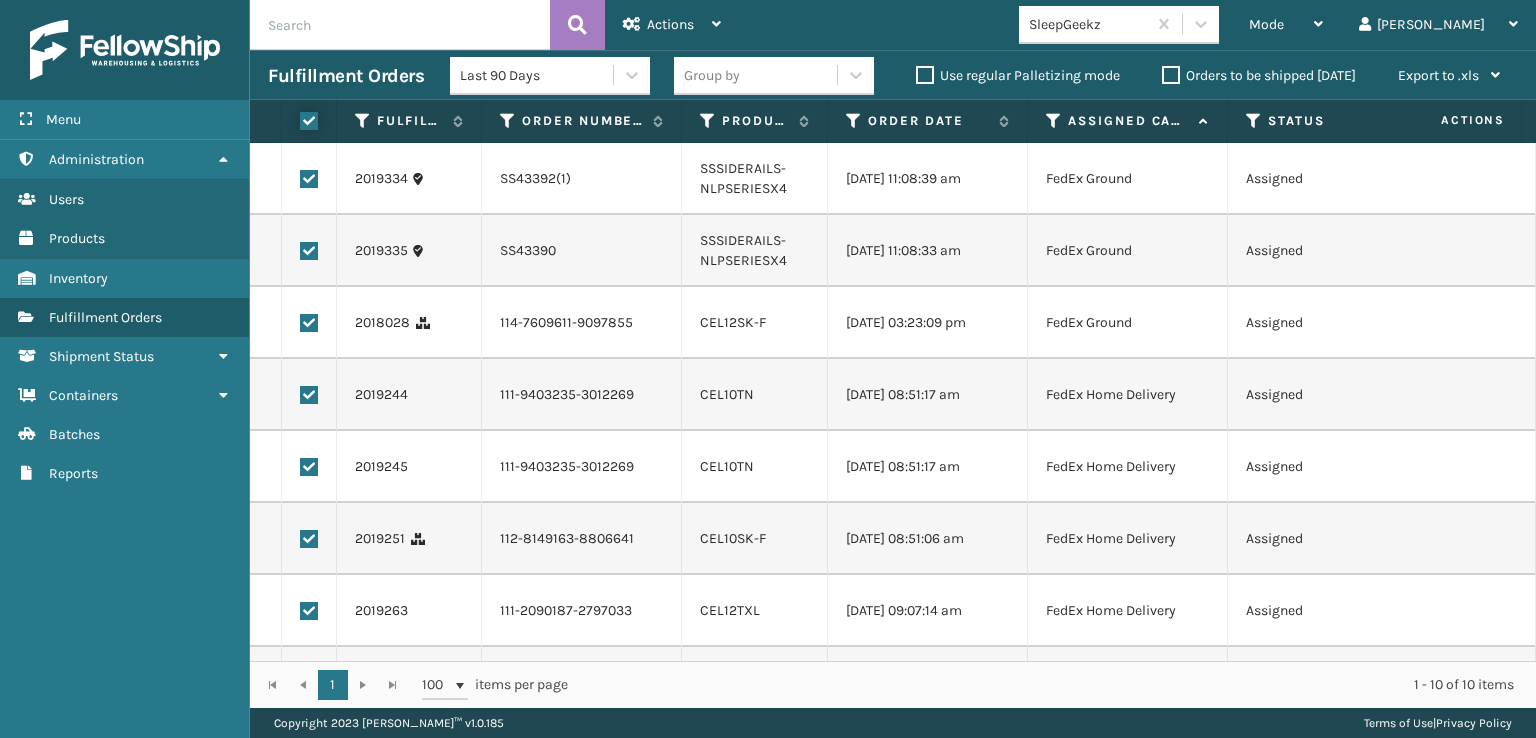
checkbox input "true"
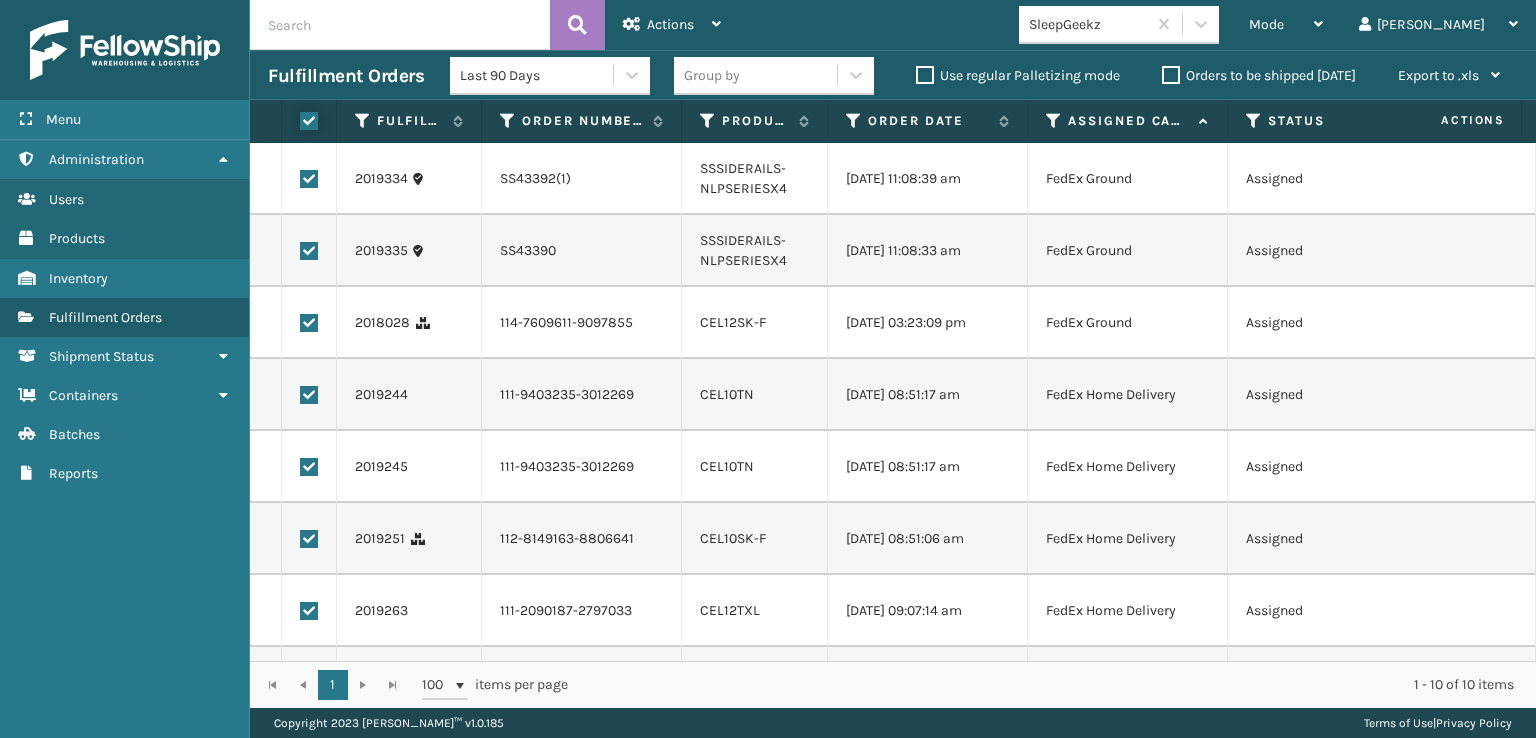
checkbox input "true"
click at [308, 173] on label at bounding box center [309, 179] width 18 height 18
click at [301, 173] on input "checkbox" at bounding box center [300, 176] width 1 height 13
checkbox input "false"
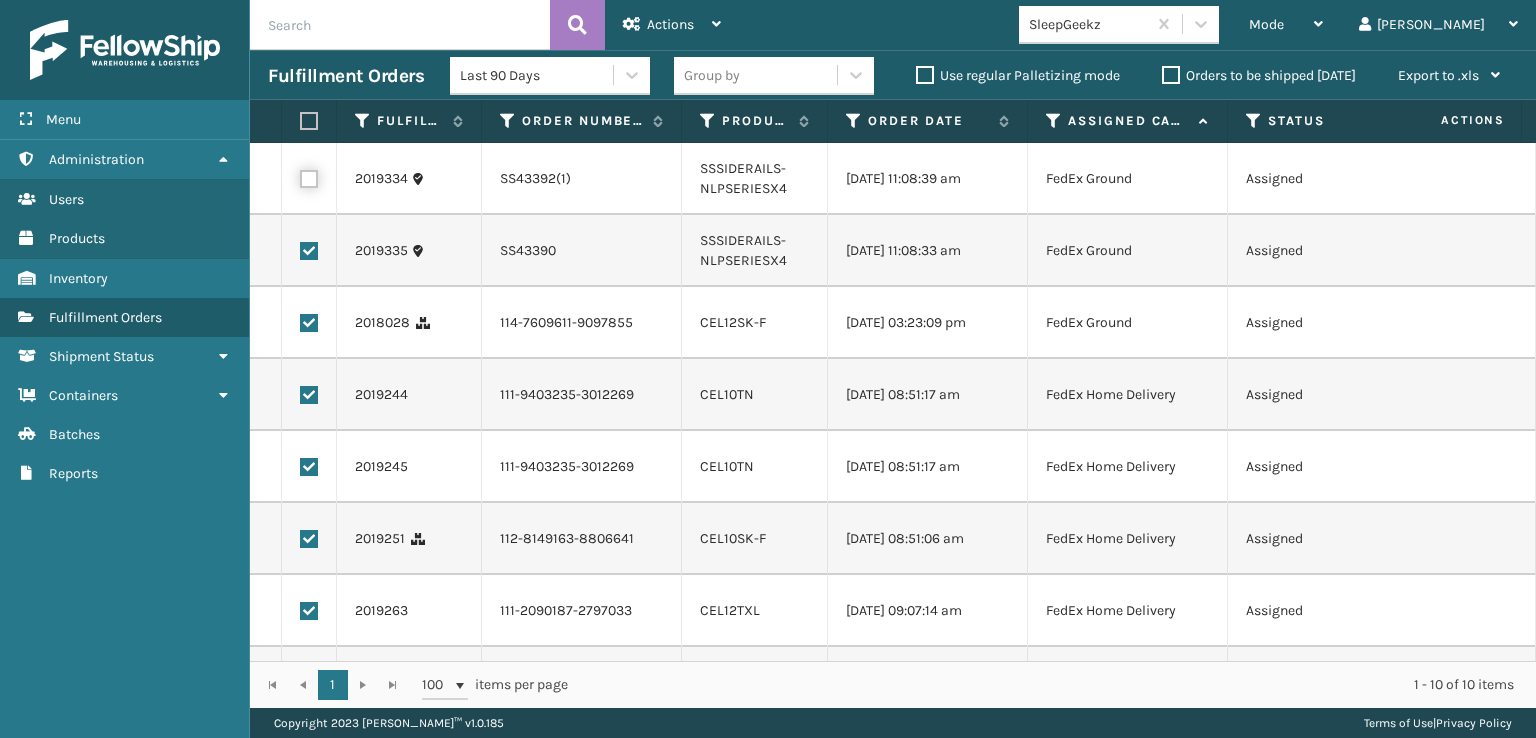
checkbox input "false"
click at [304, 247] on label at bounding box center [309, 251] width 18 height 18
click at [301, 247] on input "checkbox" at bounding box center [300, 248] width 1 height 13
checkbox input "false"
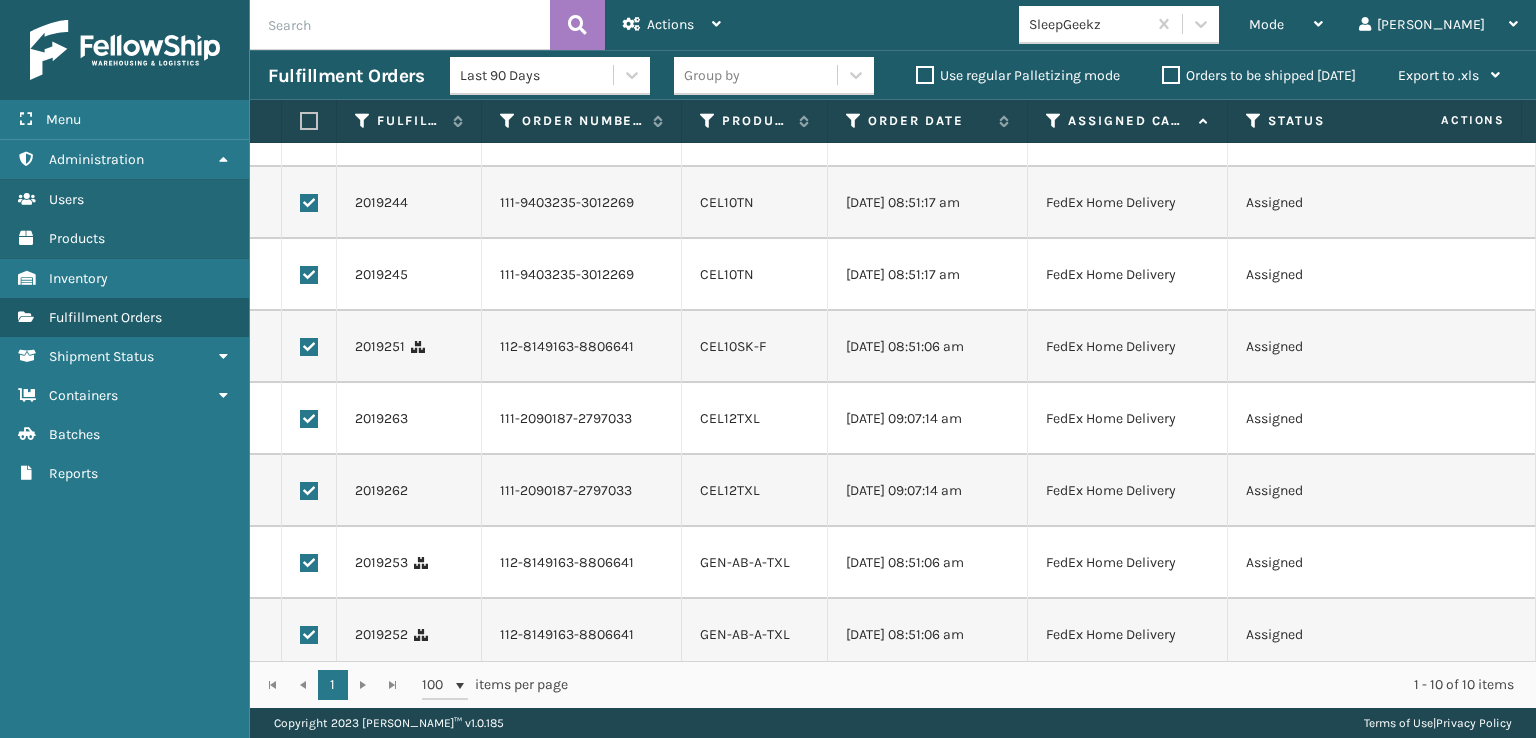
scroll to position [0, 0]
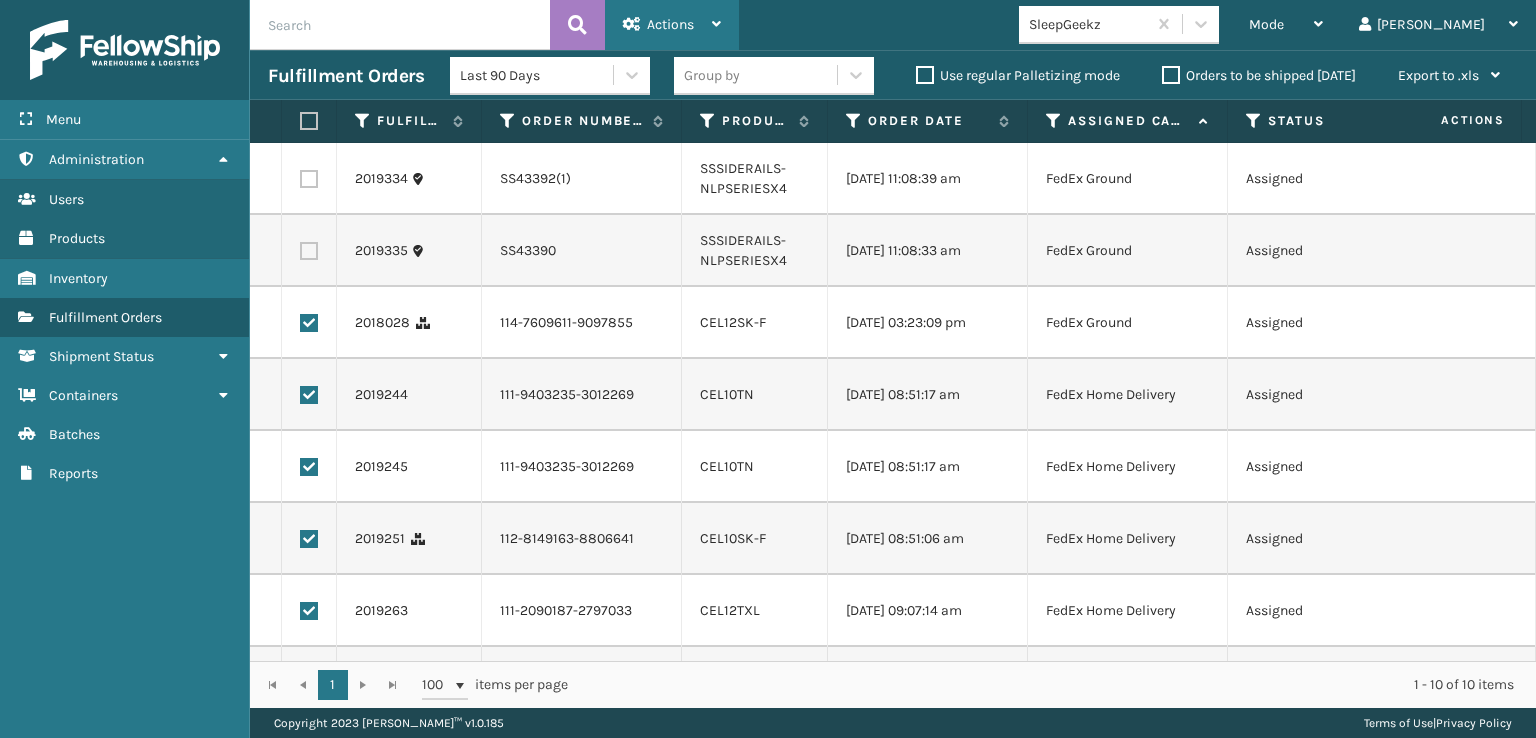
click at [659, 25] on span "Actions" at bounding box center [670, 24] width 47 height 17
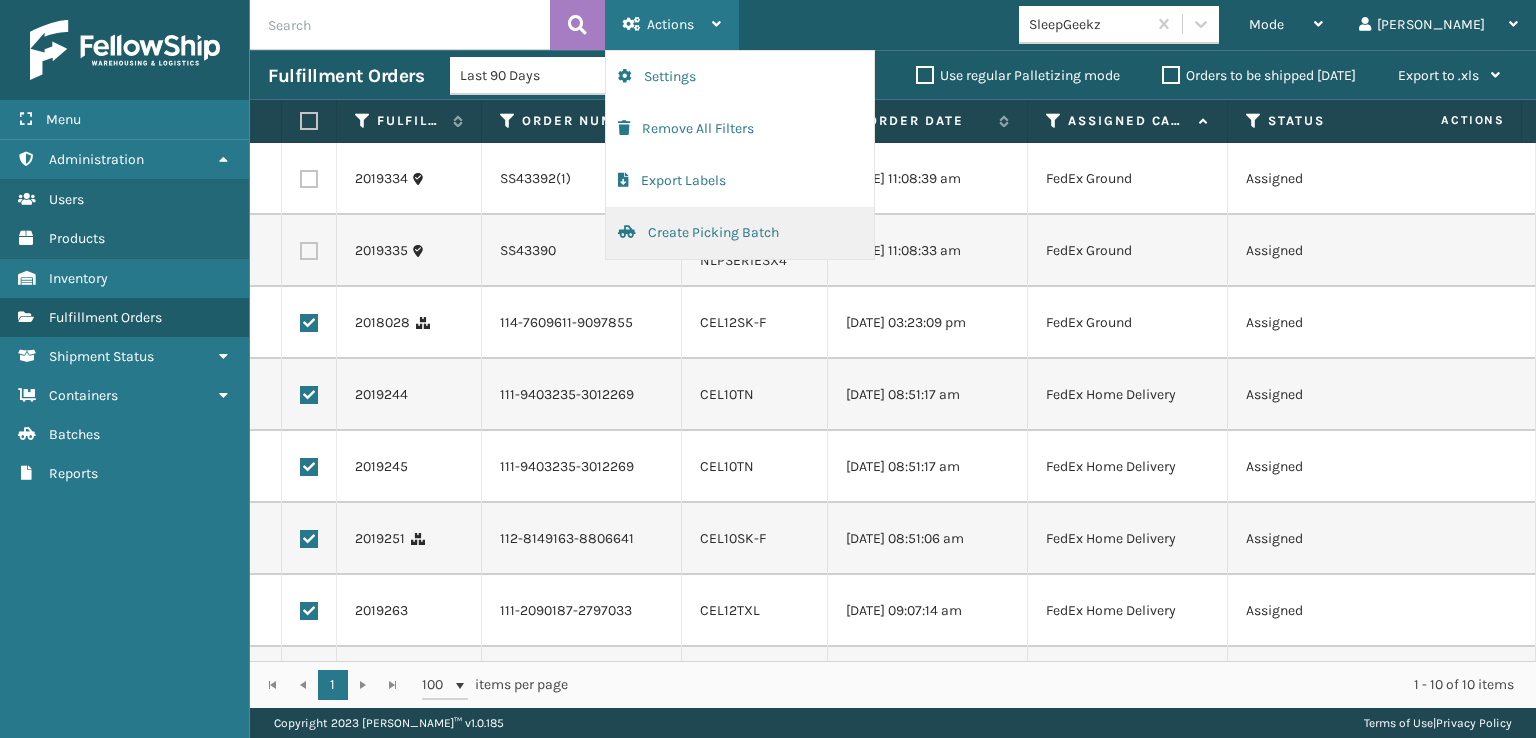
click at [676, 225] on button "Create Picking Batch" at bounding box center [740, 233] width 268 height 52
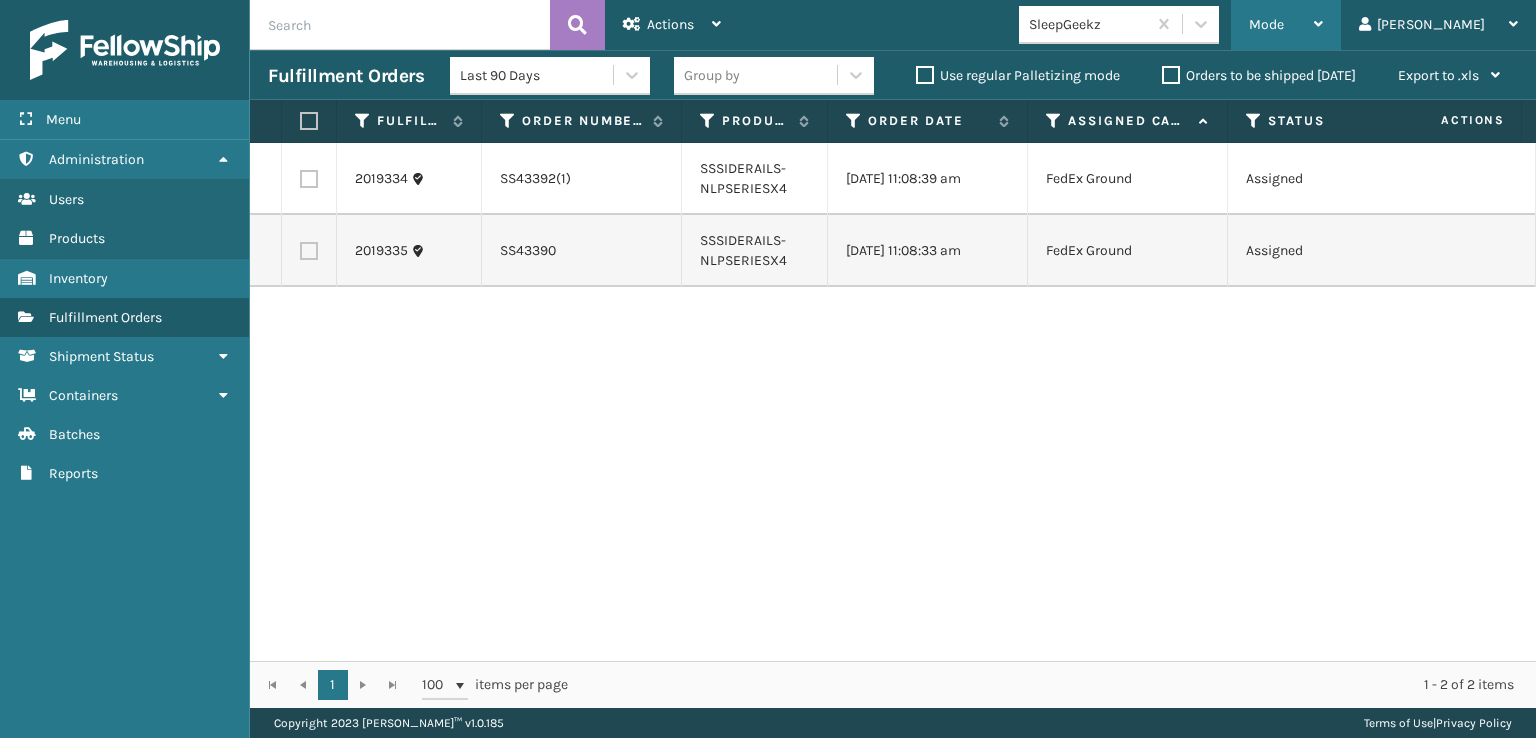
click at [1323, 18] on div "Mode" at bounding box center [1286, 25] width 74 height 50
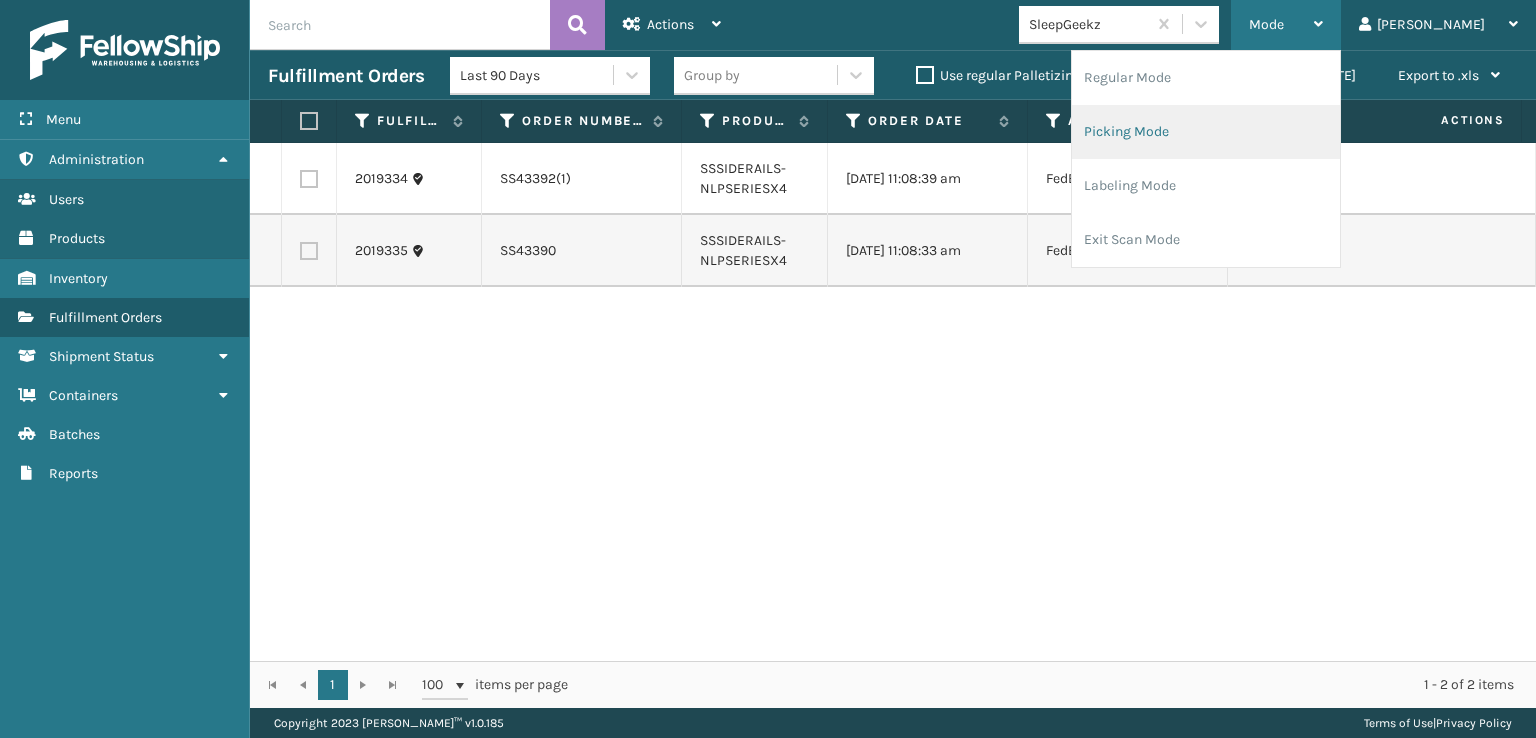
click at [1216, 128] on li "Picking Mode" at bounding box center [1206, 132] width 268 height 54
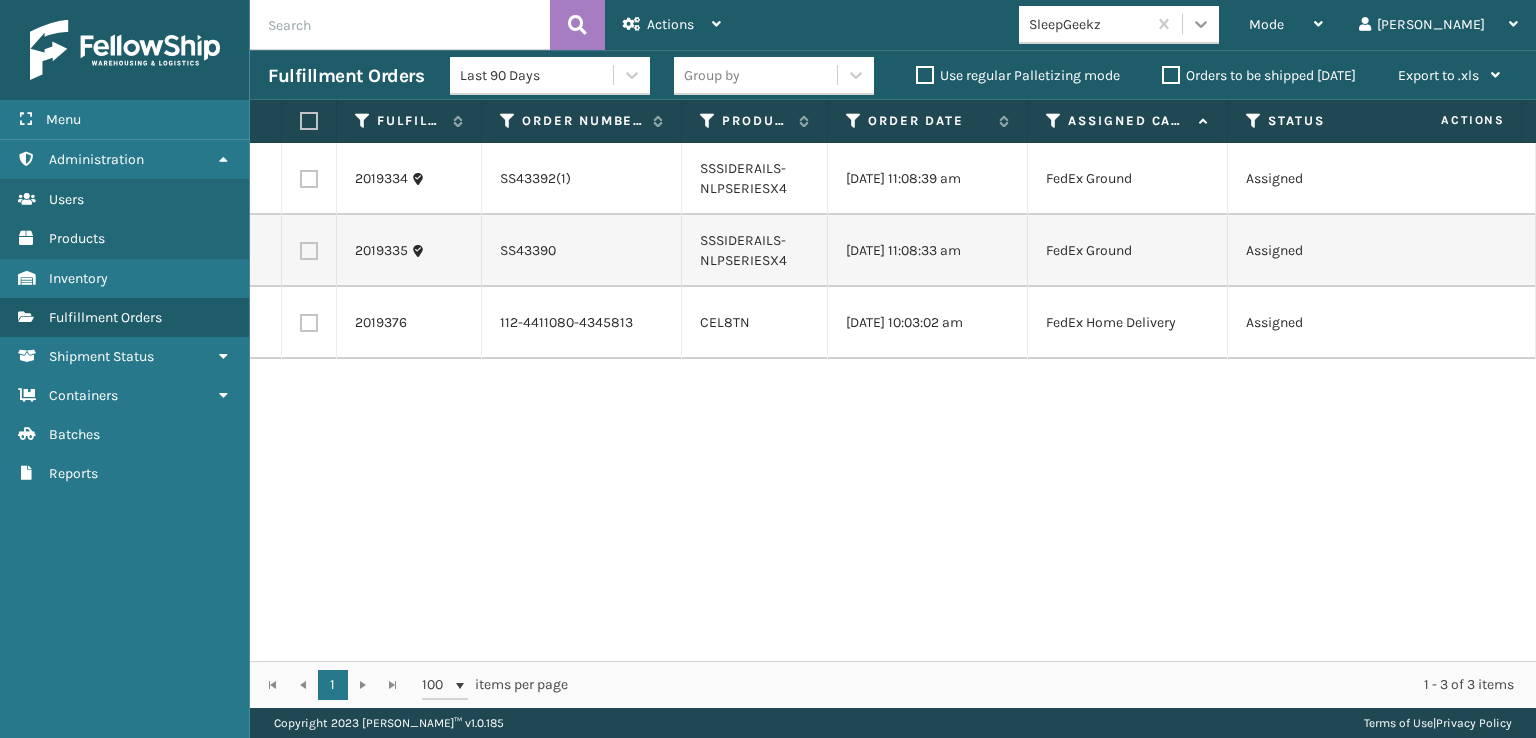
click at [1211, 28] on icon at bounding box center [1201, 24] width 20 height 20
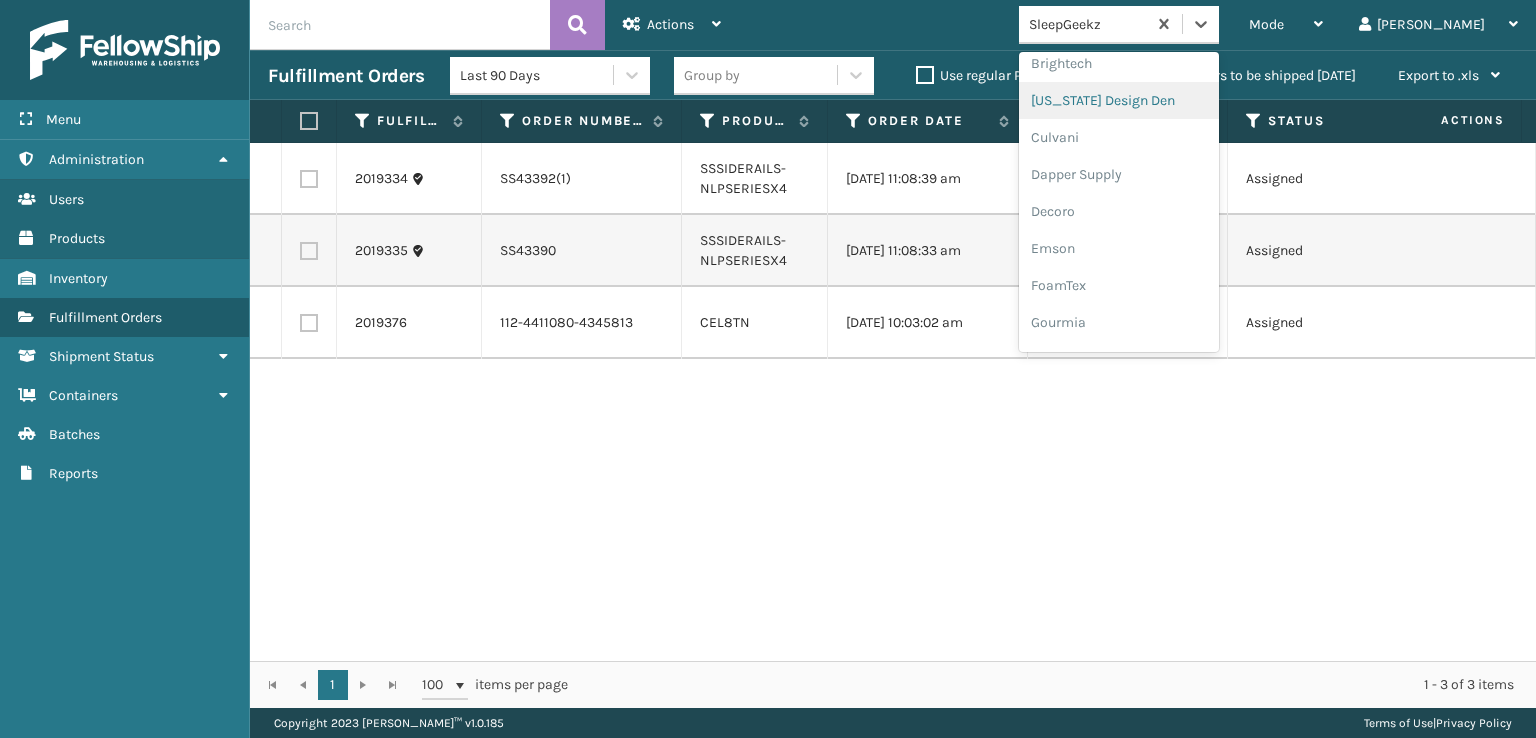
scroll to position [300, 0]
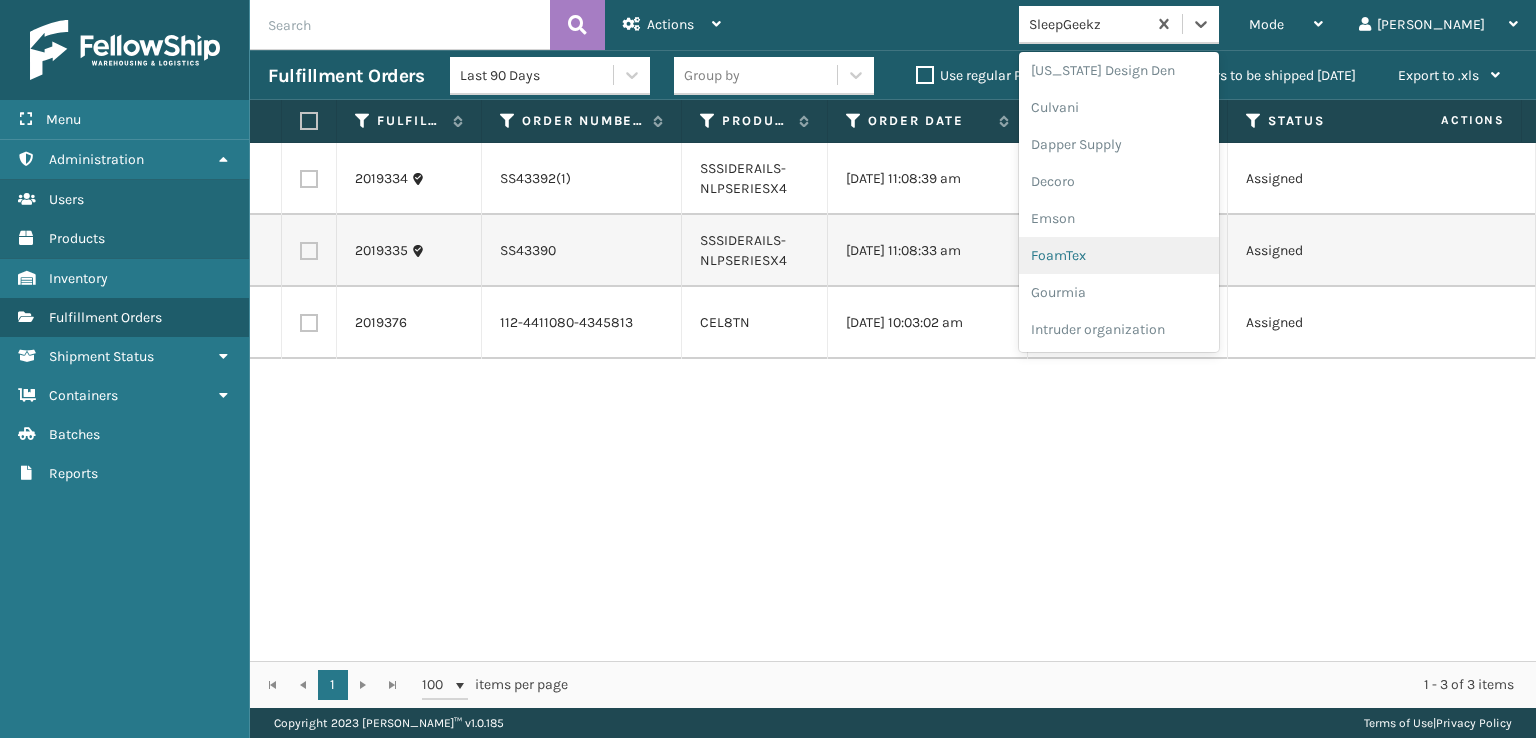
click at [1153, 246] on div "FoamTex" at bounding box center [1119, 255] width 200 height 37
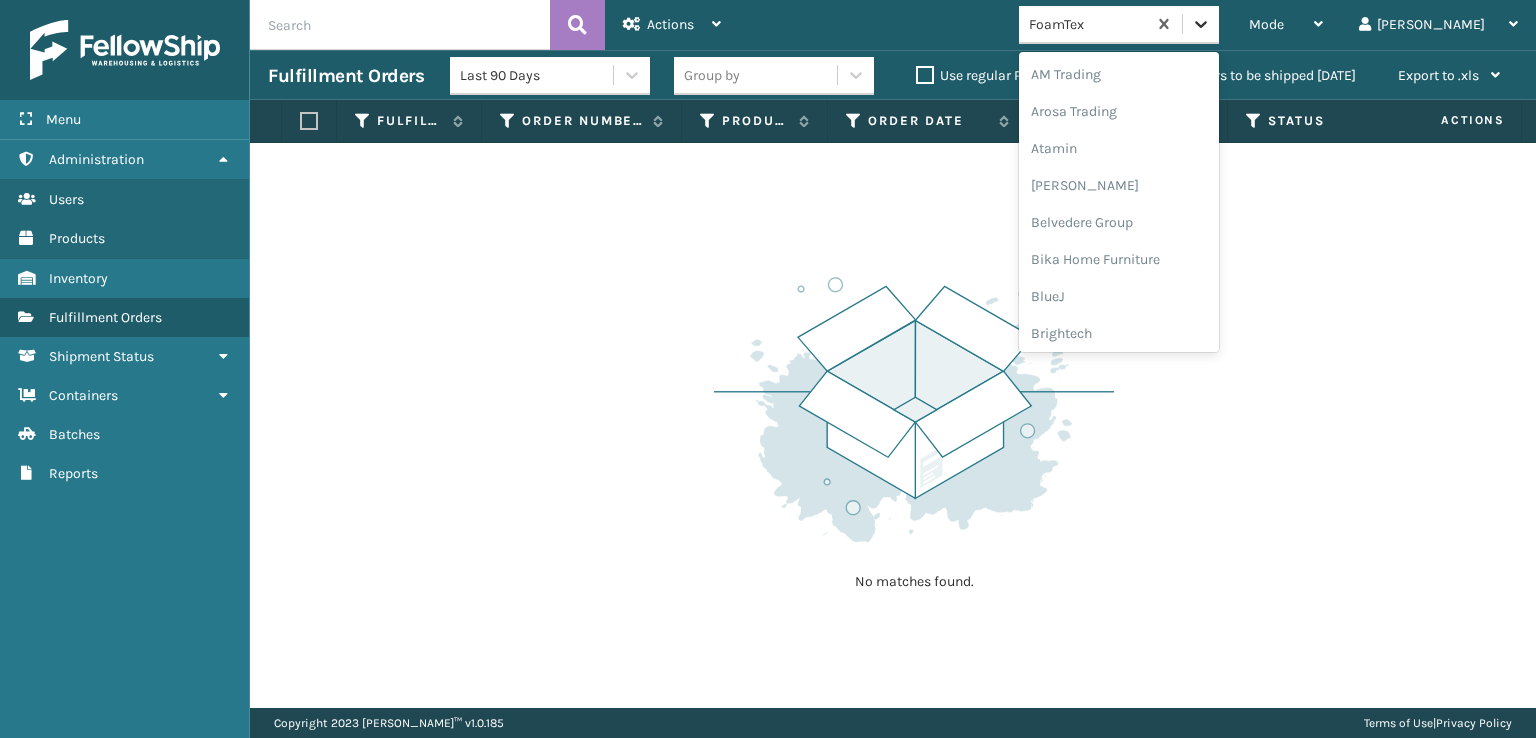
click at [1211, 15] on icon at bounding box center [1201, 24] width 20 height 20
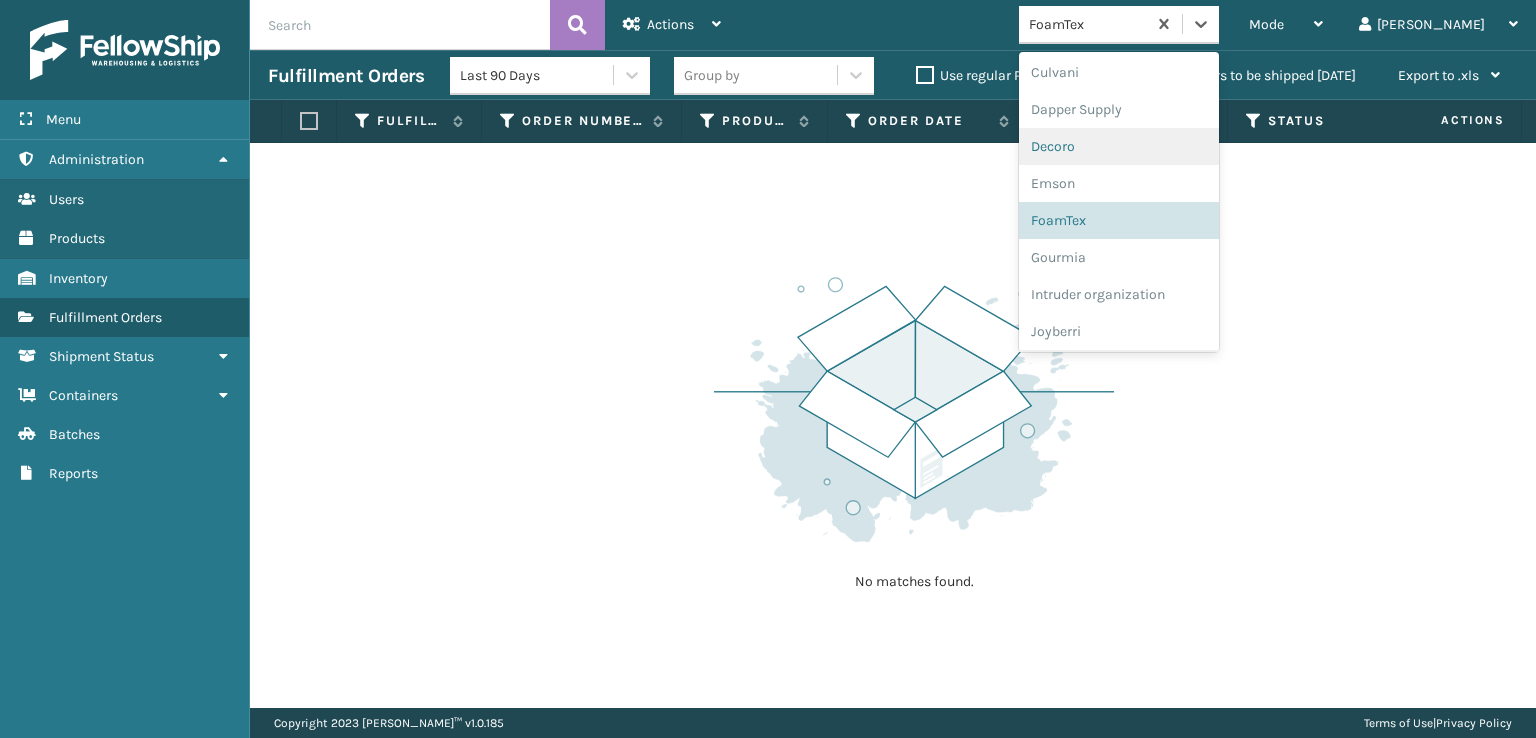
scroll to position [632, 0]
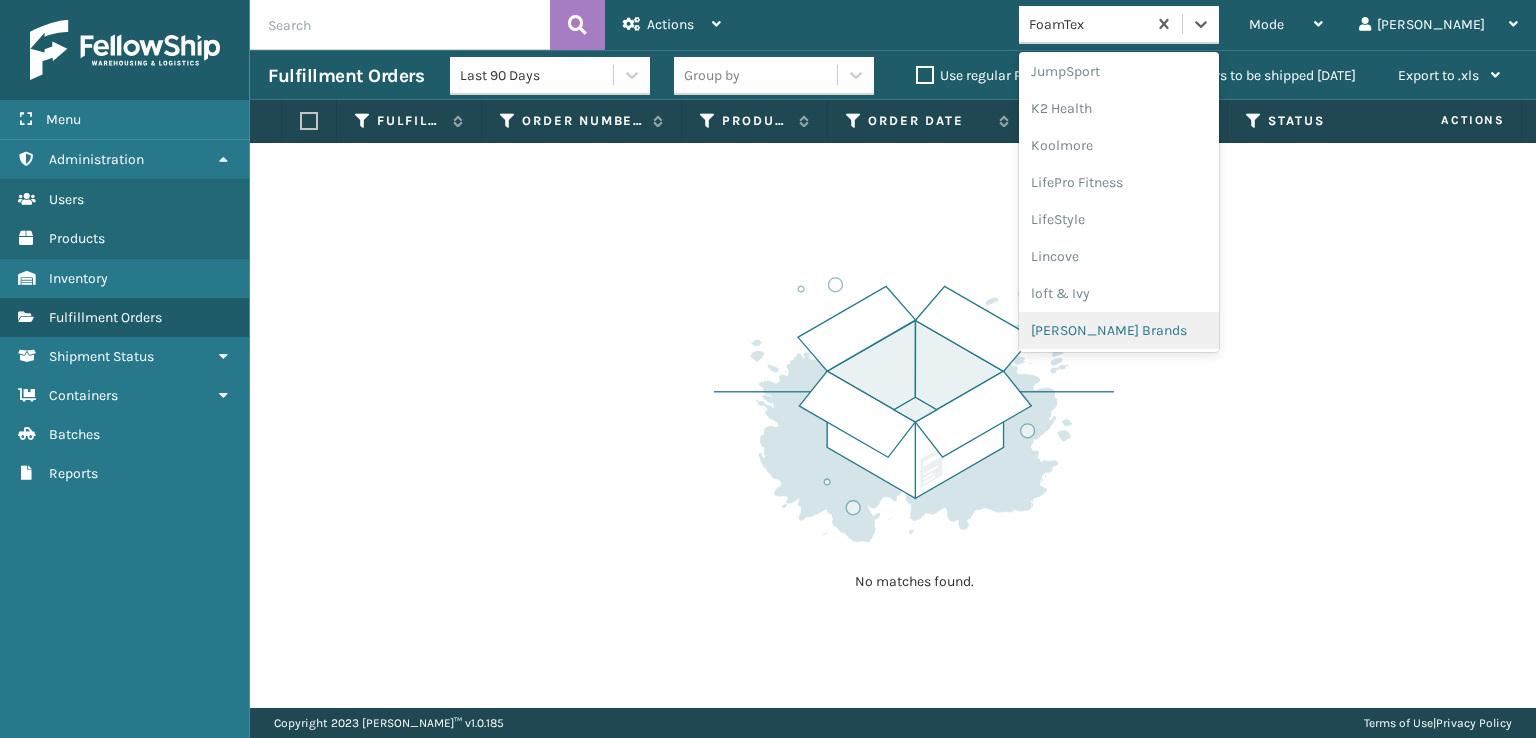
click at [1144, 324] on div "[PERSON_NAME] Brands" at bounding box center [1119, 330] width 200 height 37
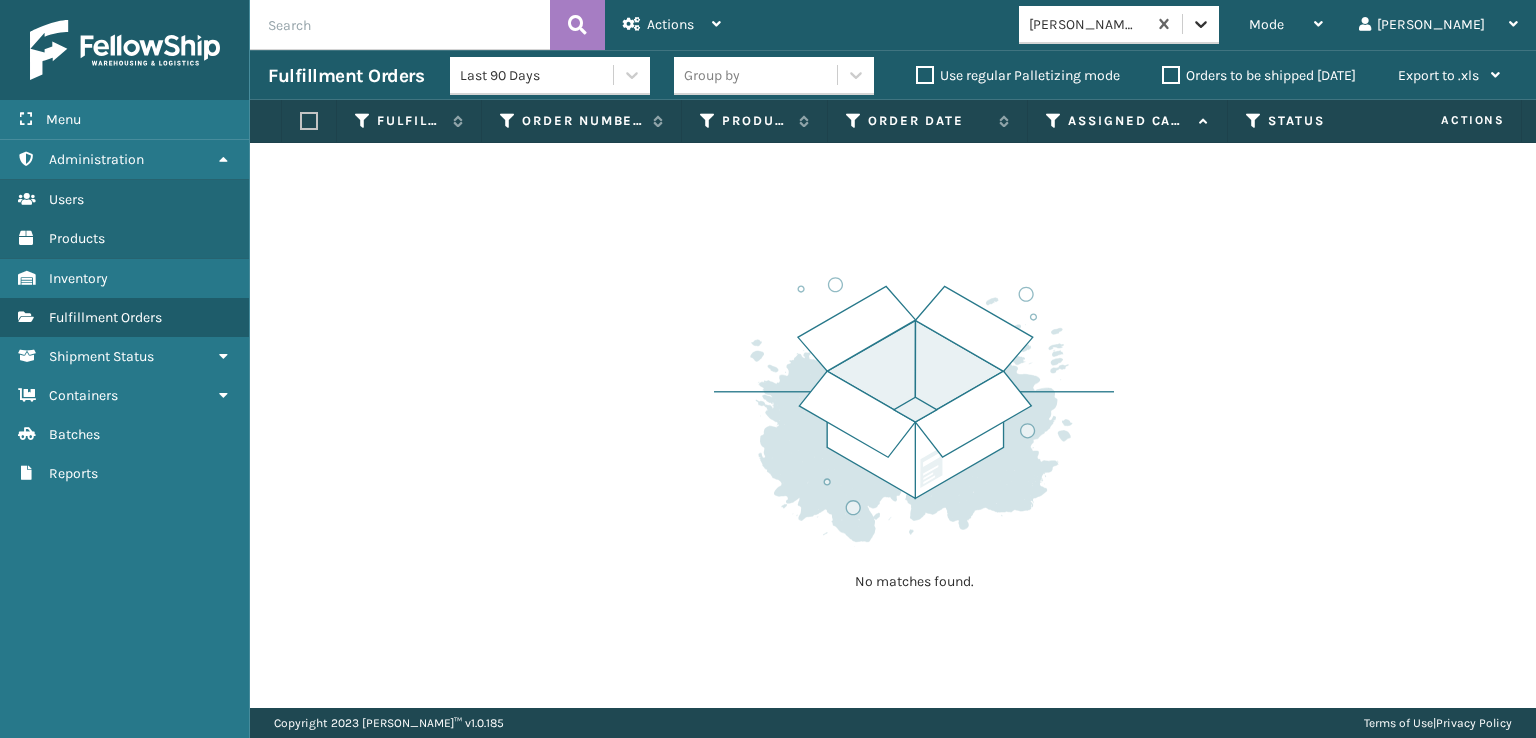
click at [1211, 25] on icon at bounding box center [1201, 24] width 20 height 20
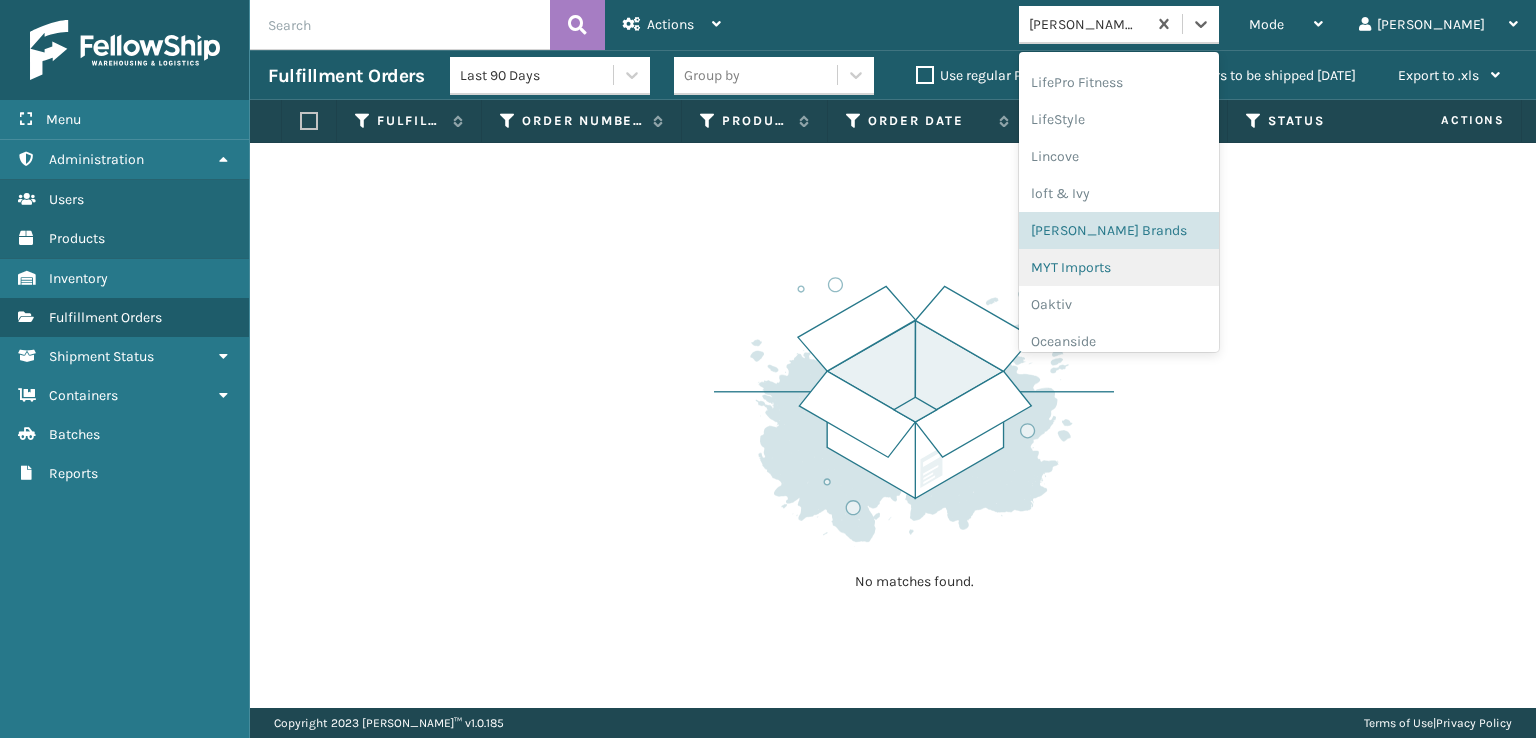
scroll to position [932, 0]
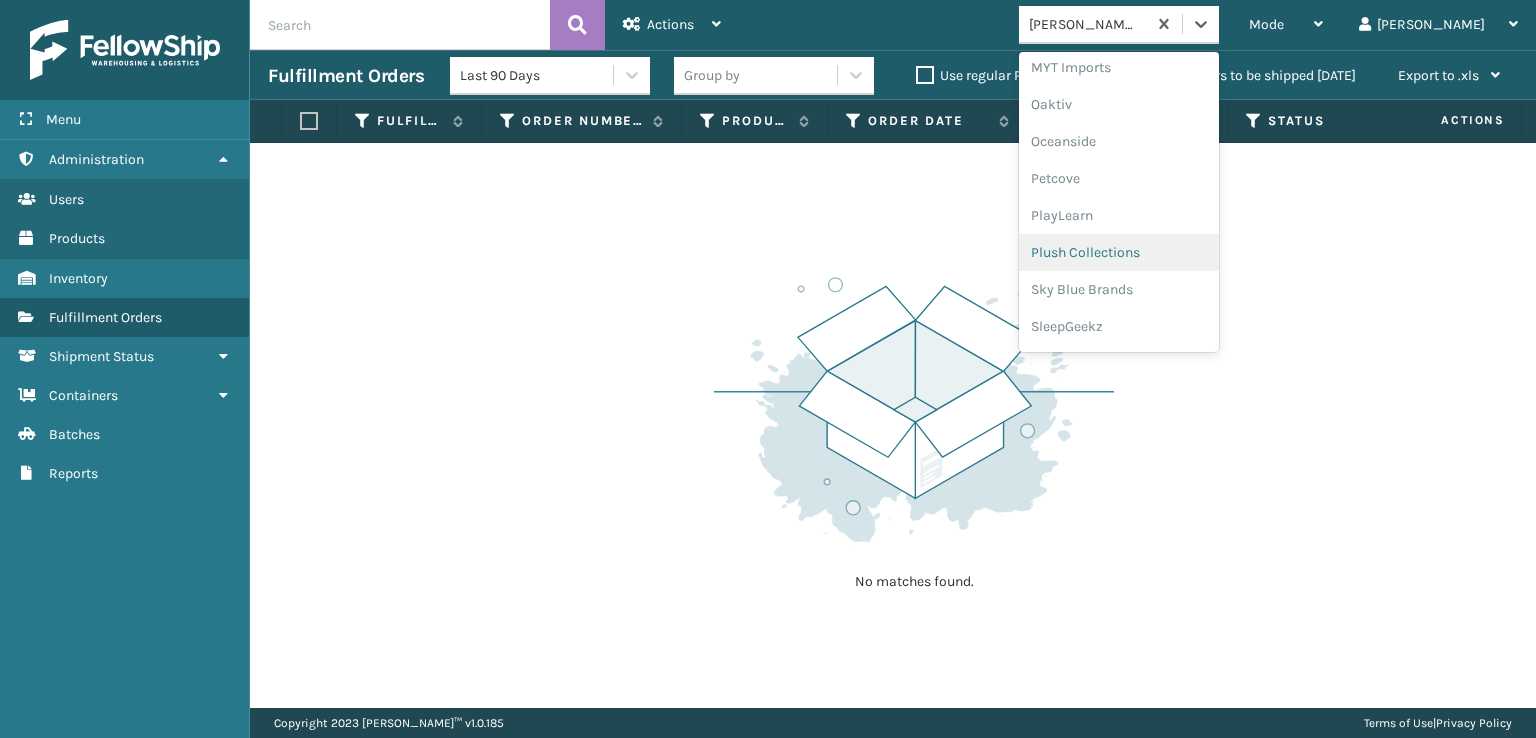
click at [1172, 255] on div "Plush Collections" at bounding box center [1119, 252] width 200 height 37
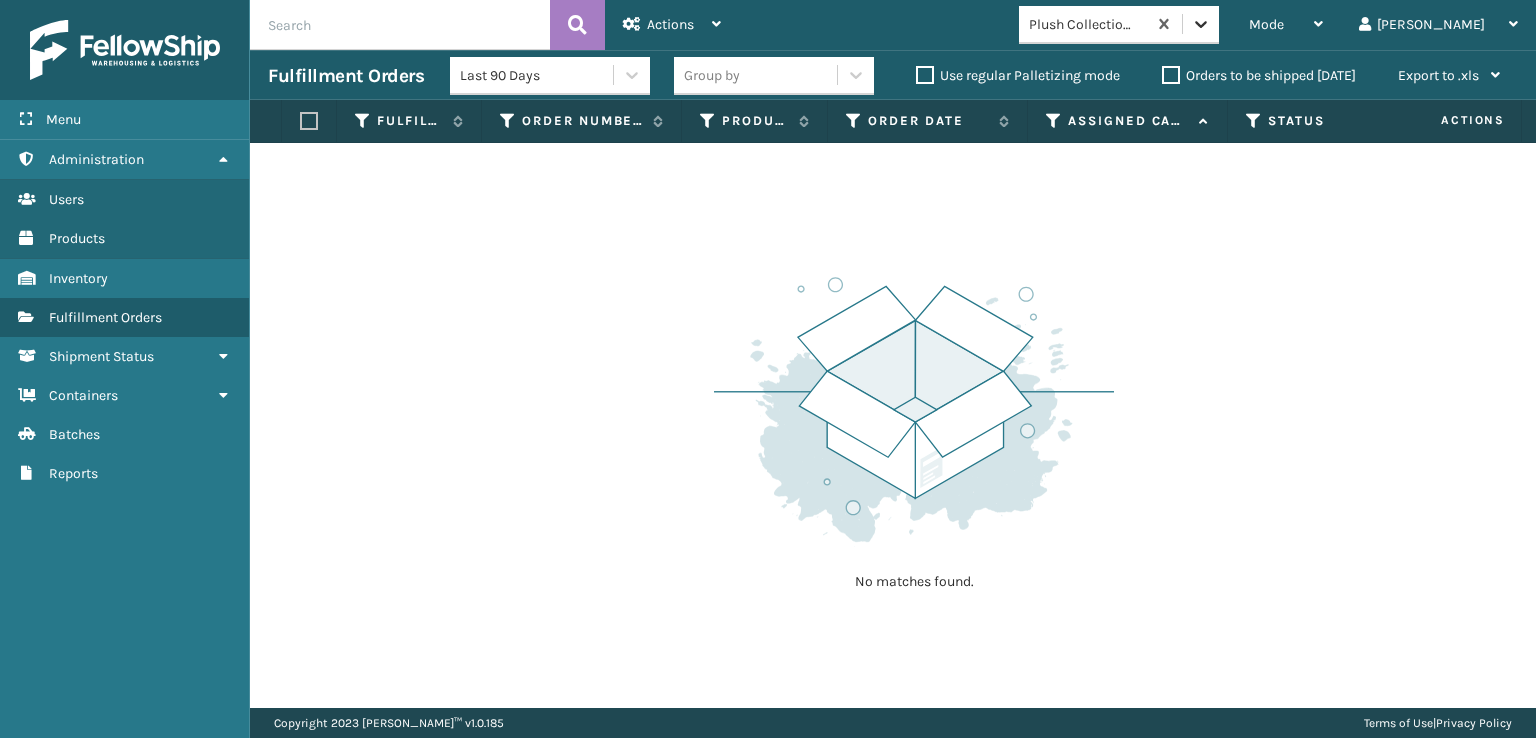
click at [1219, 38] on div at bounding box center [1201, 24] width 36 height 36
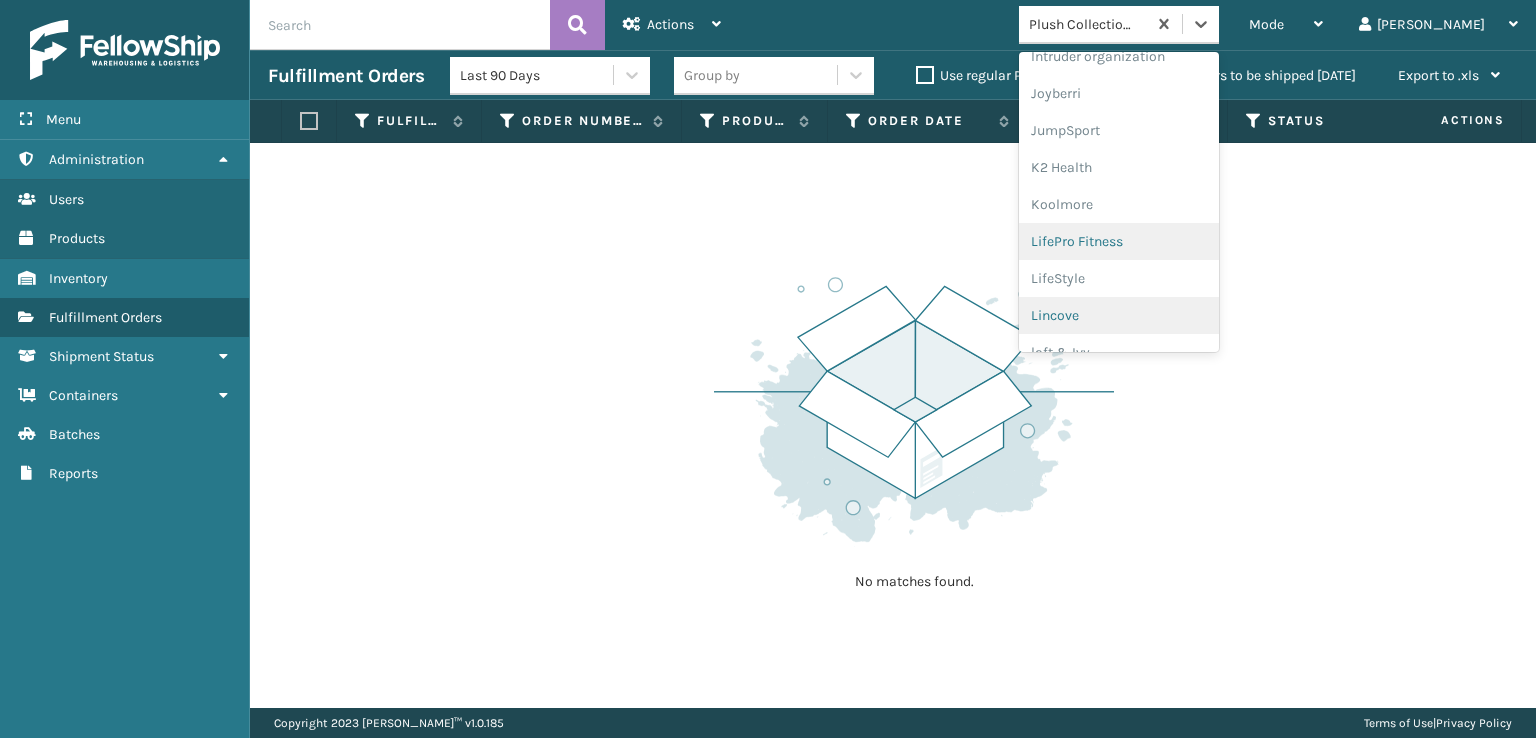
scroll to position [632, 0]
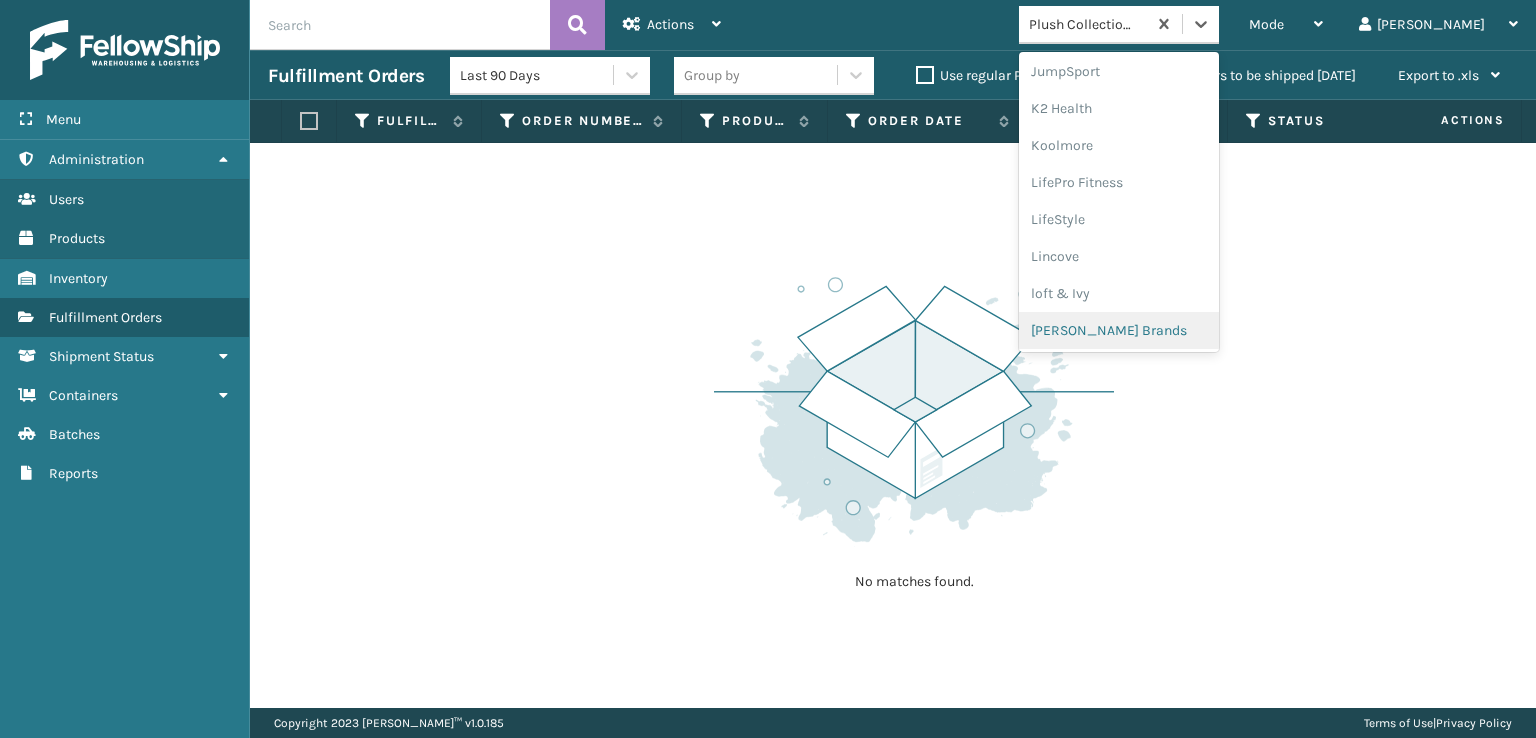
click at [1148, 330] on div "[PERSON_NAME] Brands" at bounding box center [1119, 330] width 200 height 37
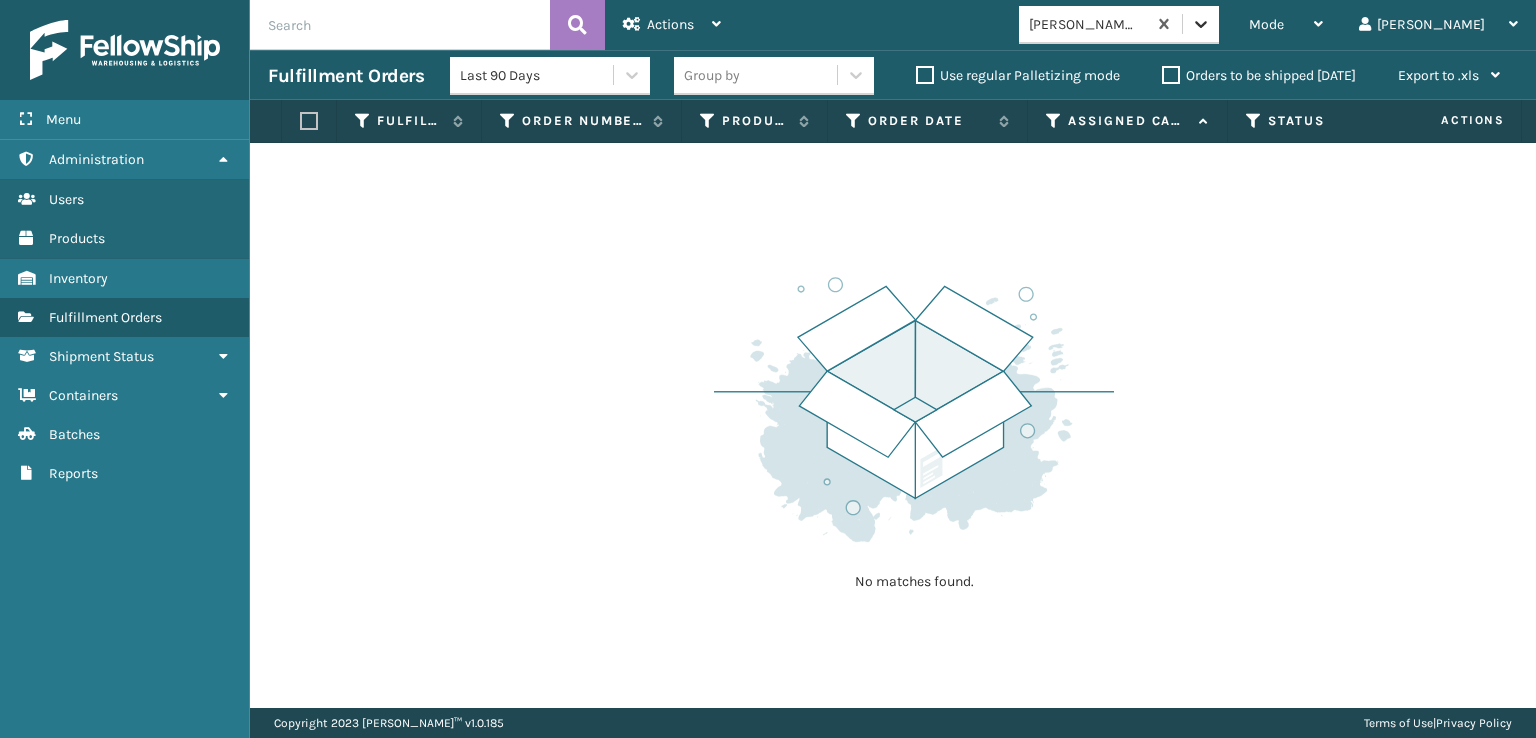
click at [1211, 16] on icon at bounding box center [1201, 24] width 20 height 20
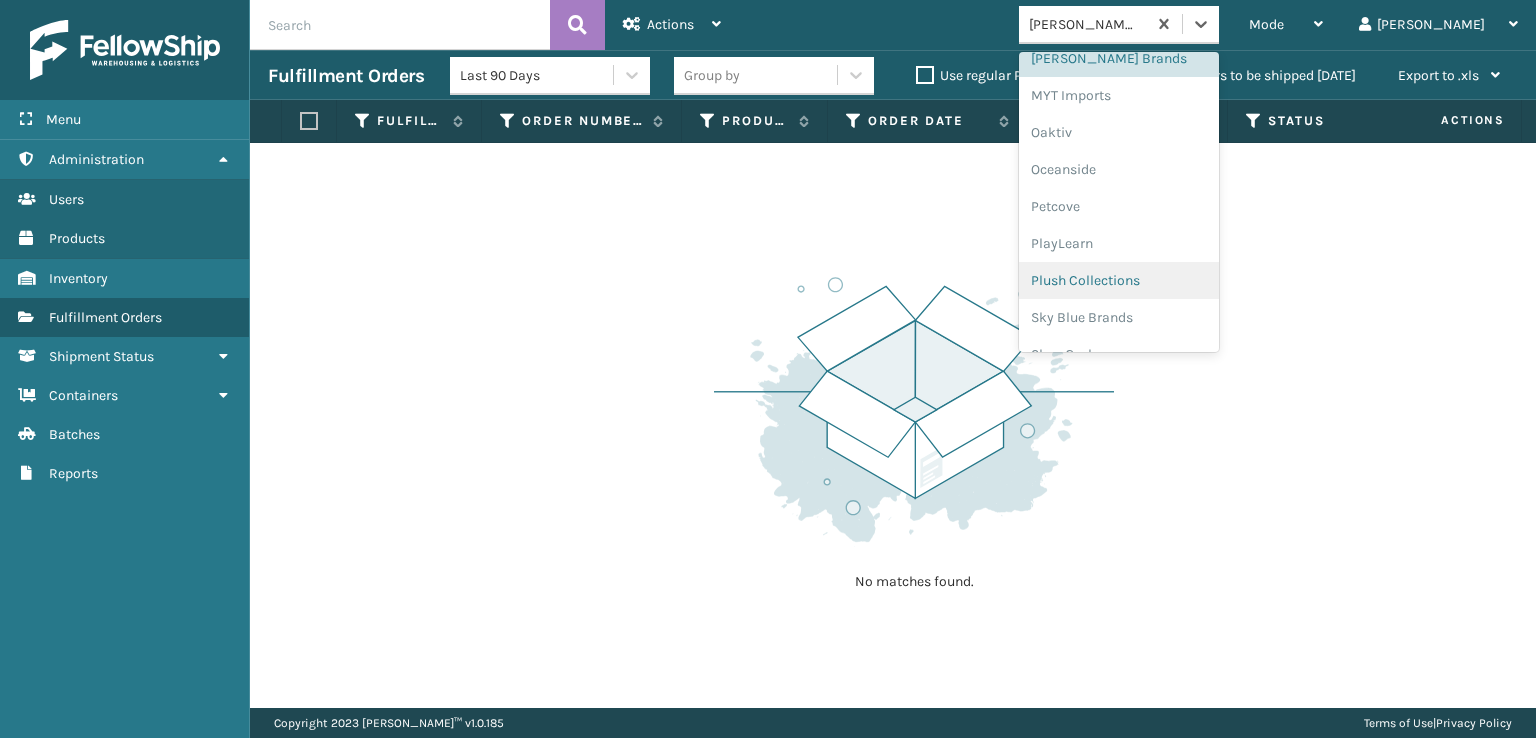
scroll to position [966, 0]
click at [1156, 288] on div "SleepGeekz" at bounding box center [1119, 292] width 200 height 37
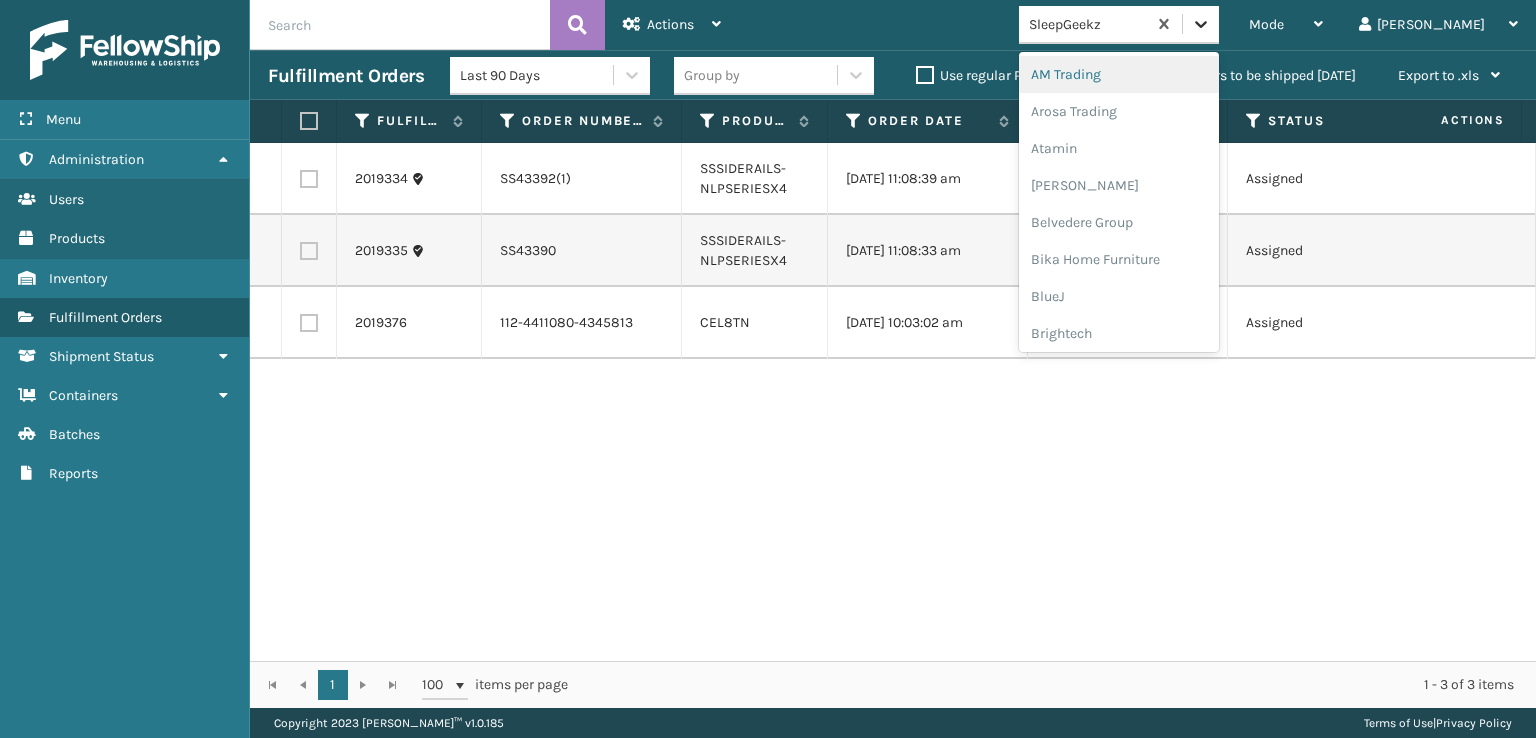
click at [1211, 14] on icon at bounding box center [1201, 24] width 20 height 20
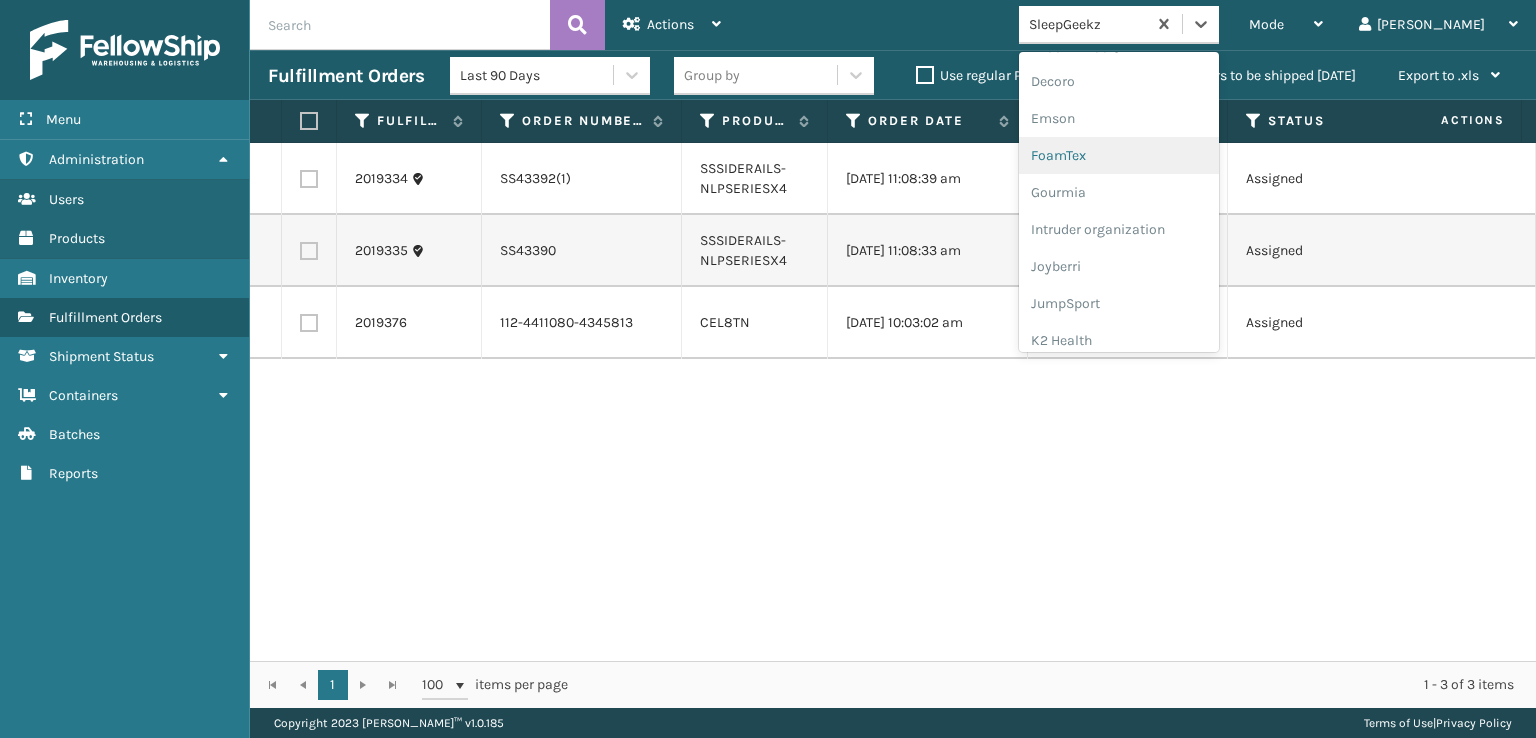
click at [1132, 156] on div "FoamTex" at bounding box center [1119, 155] width 200 height 37
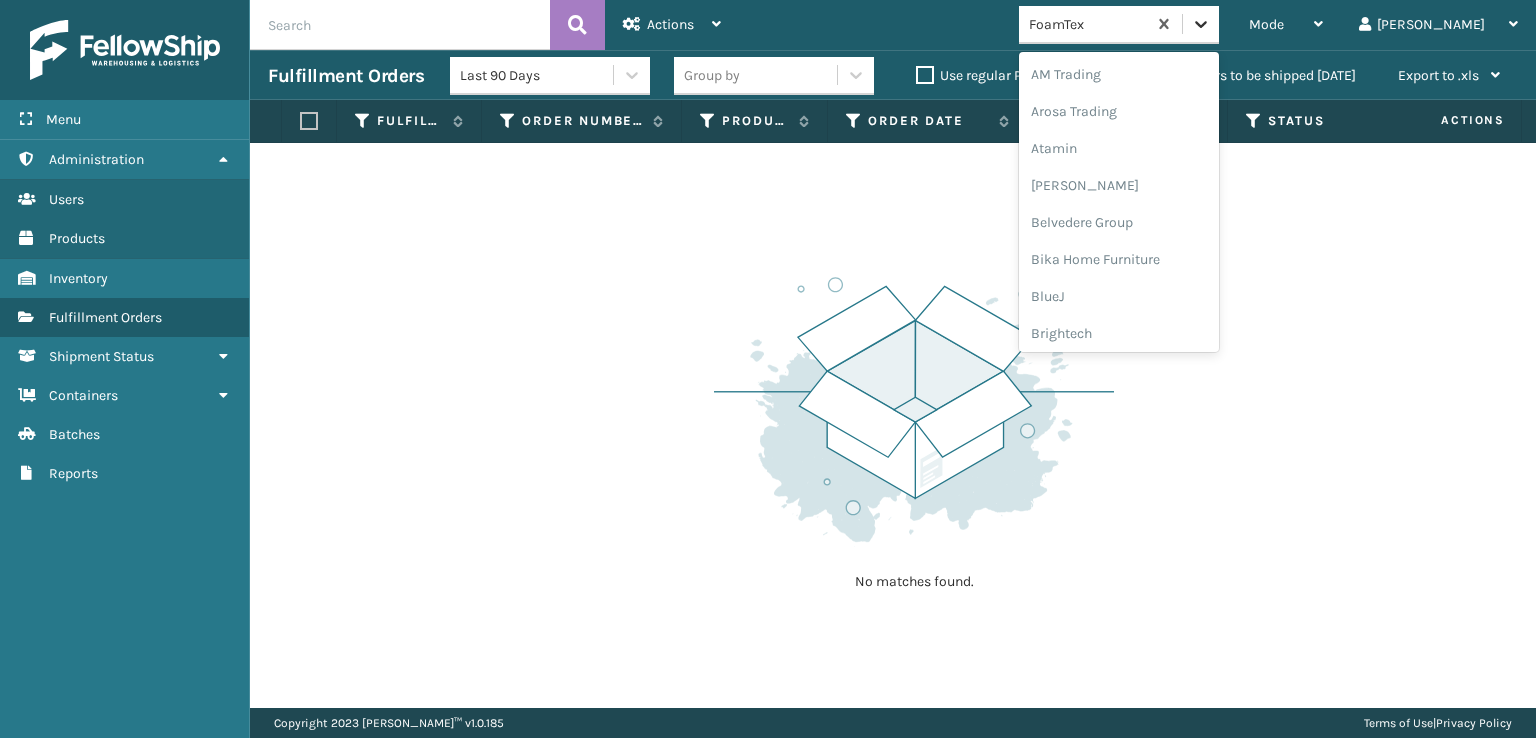
click at [1211, 24] on icon at bounding box center [1201, 24] width 20 height 20
click at [1152, 292] on div "SleepGeekz" at bounding box center [1119, 292] width 200 height 37
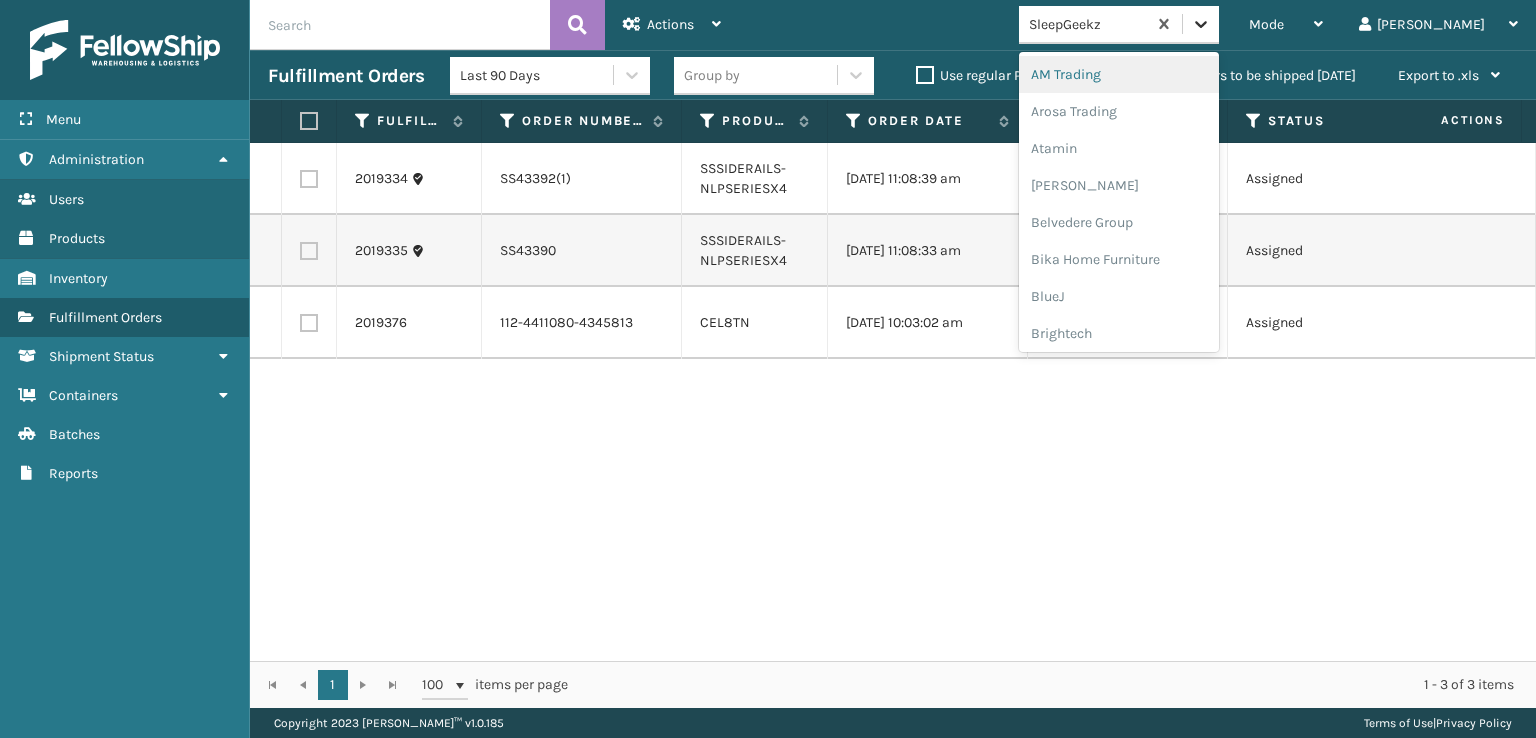
click at [1219, 38] on div at bounding box center [1201, 24] width 36 height 36
click at [1148, 294] on div "SleepGeekz" at bounding box center [1119, 292] width 200 height 37
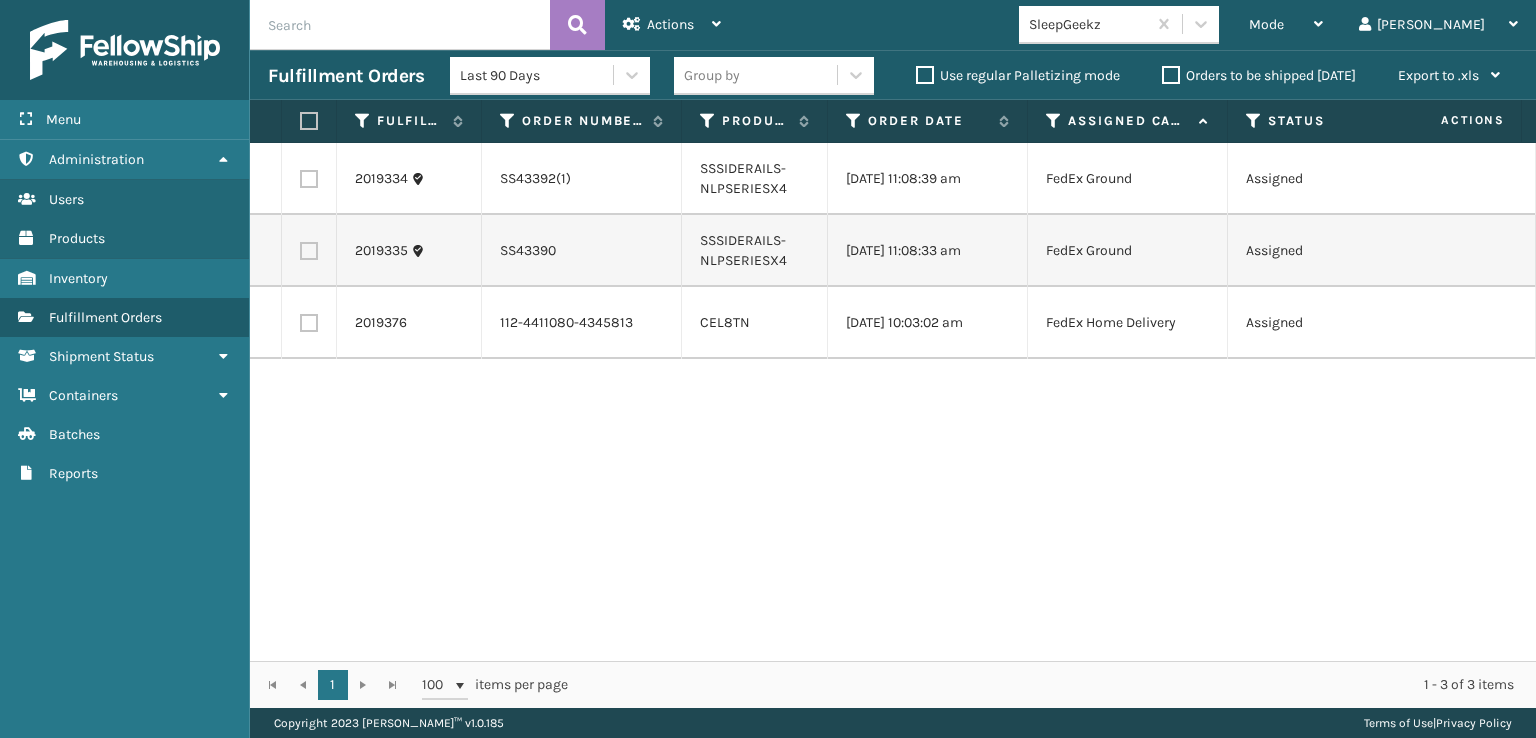
click at [308, 329] on label at bounding box center [309, 323] width 18 height 18
click at [301, 327] on input "checkbox" at bounding box center [300, 320] width 1 height 13
checkbox input "true"
click at [676, 15] on div "Actions" at bounding box center [672, 25] width 98 height 50
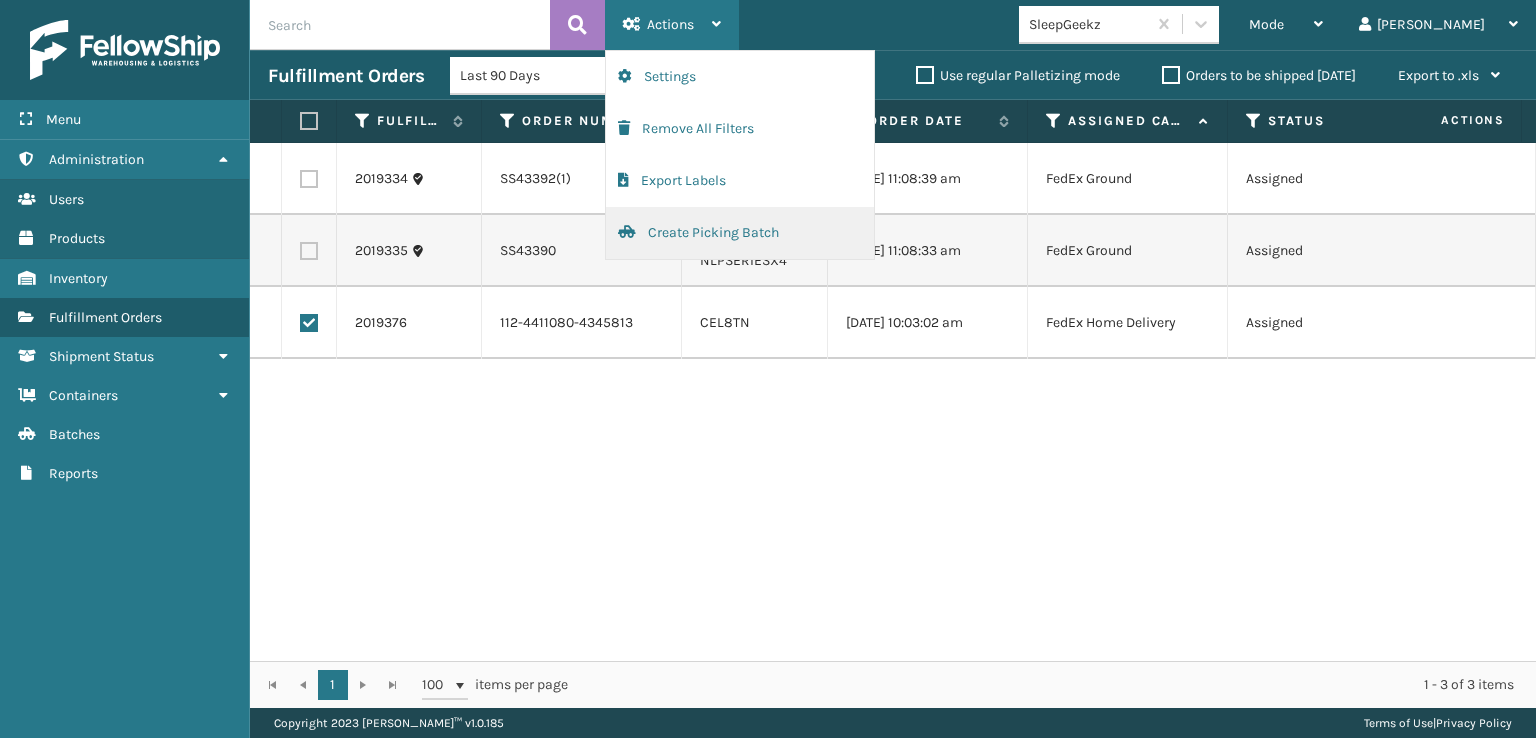
click at [715, 225] on button "Create Picking Batch" at bounding box center [740, 233] width 268 height 52
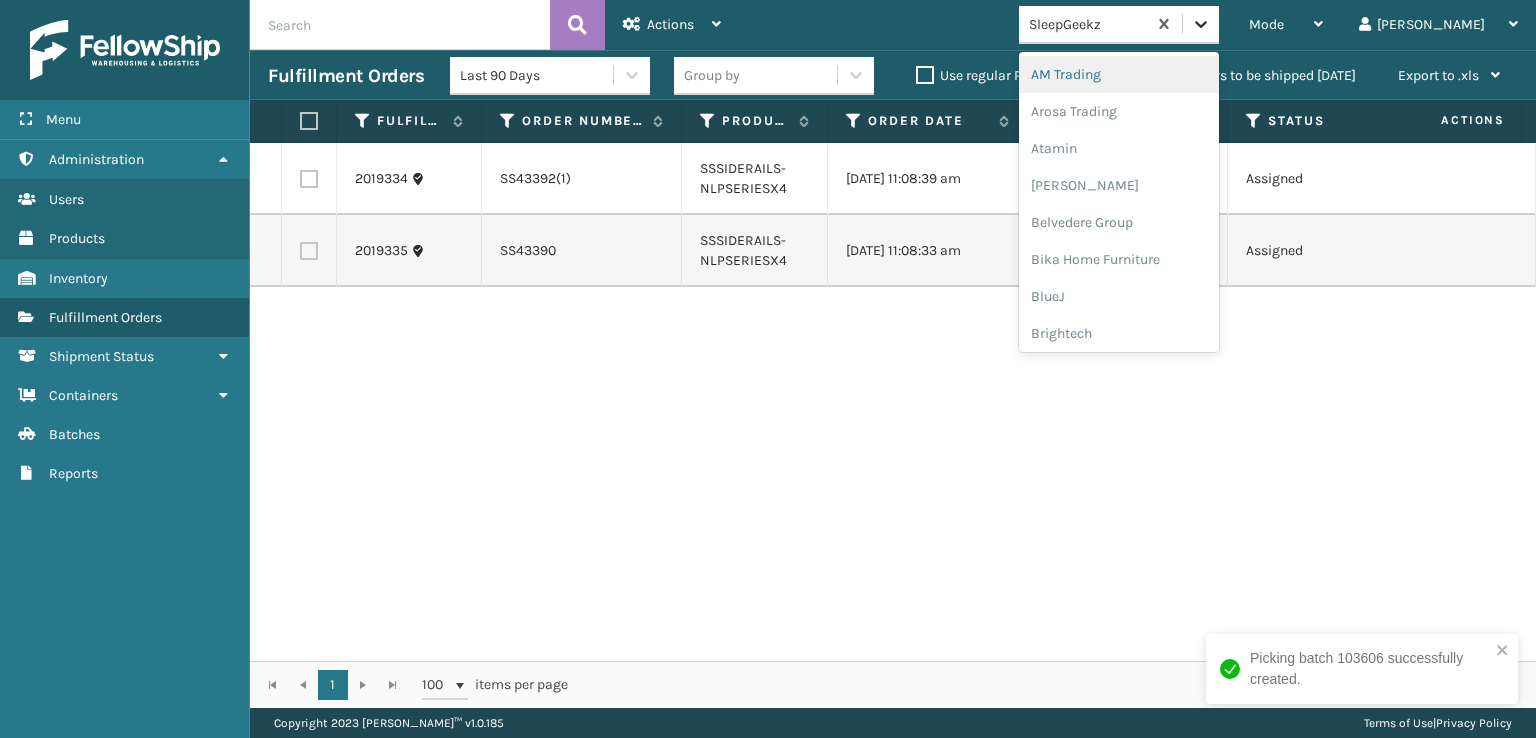
click at [1211, 15] on icon at bounding box center [1201, 24] width 20 height 20
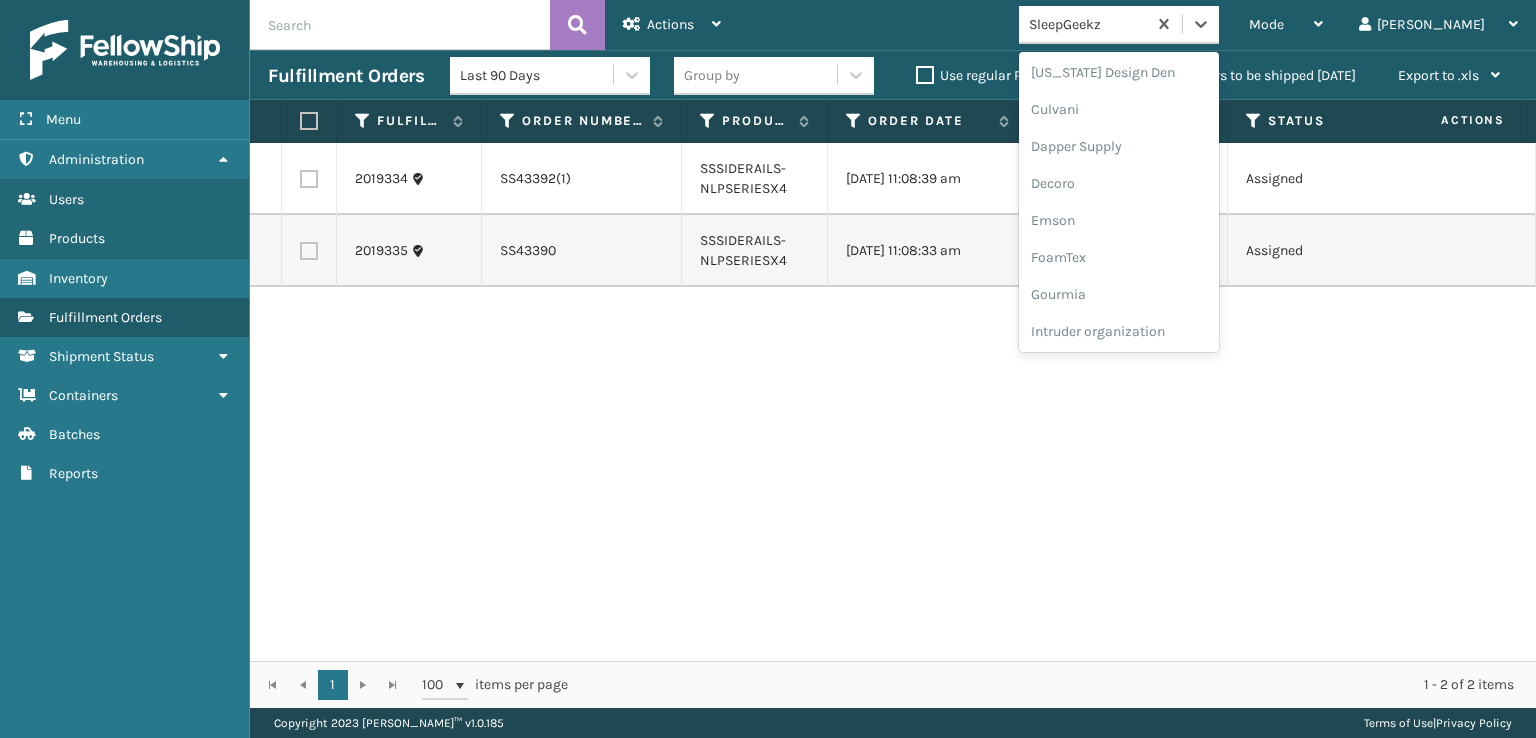
scroll to position [300, 0]
click at [1139, 253] on div "FoamTex" at bounding box center [1119, 255] width 200 height 37
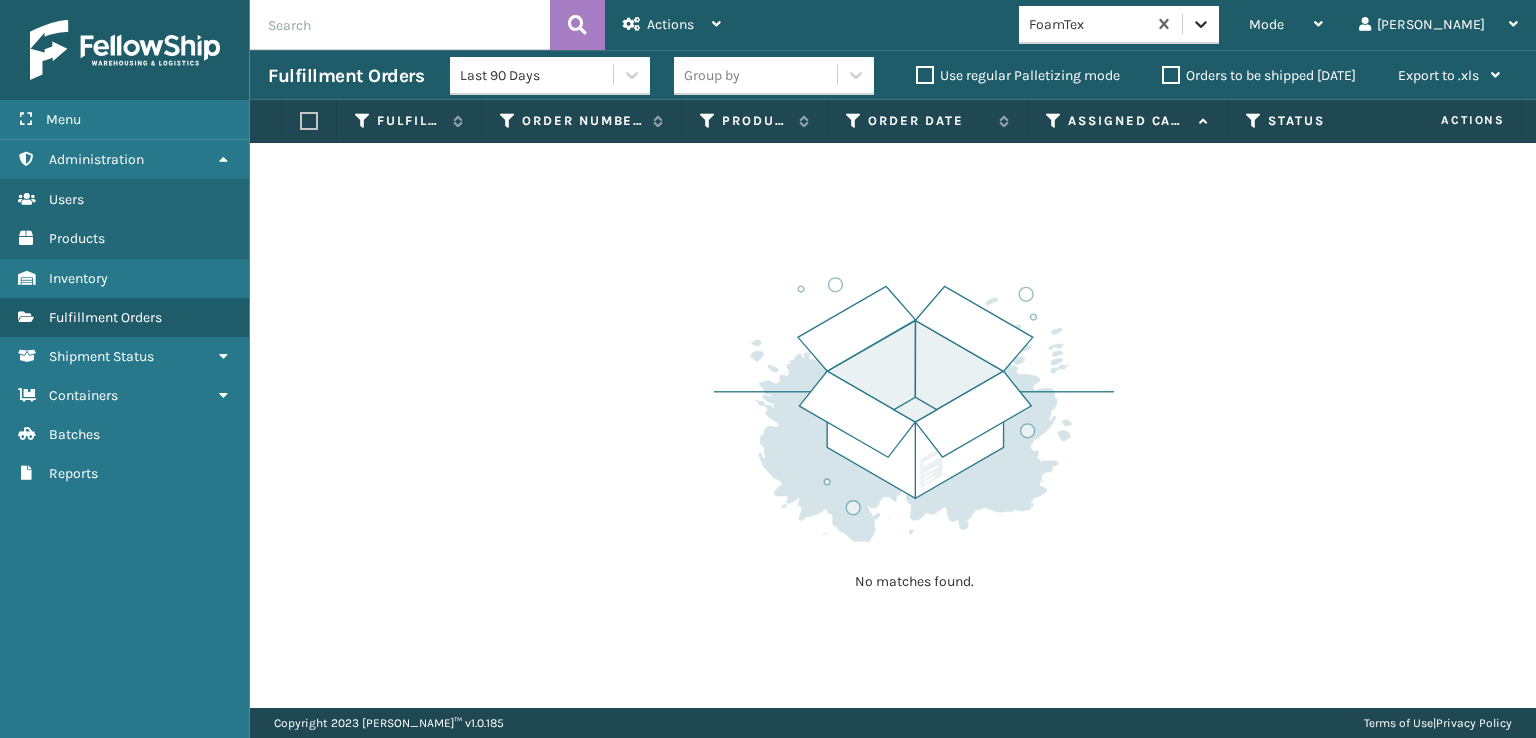
click at [1211, 32] on icon at bounding box center [1201, 24] width 20 height 20
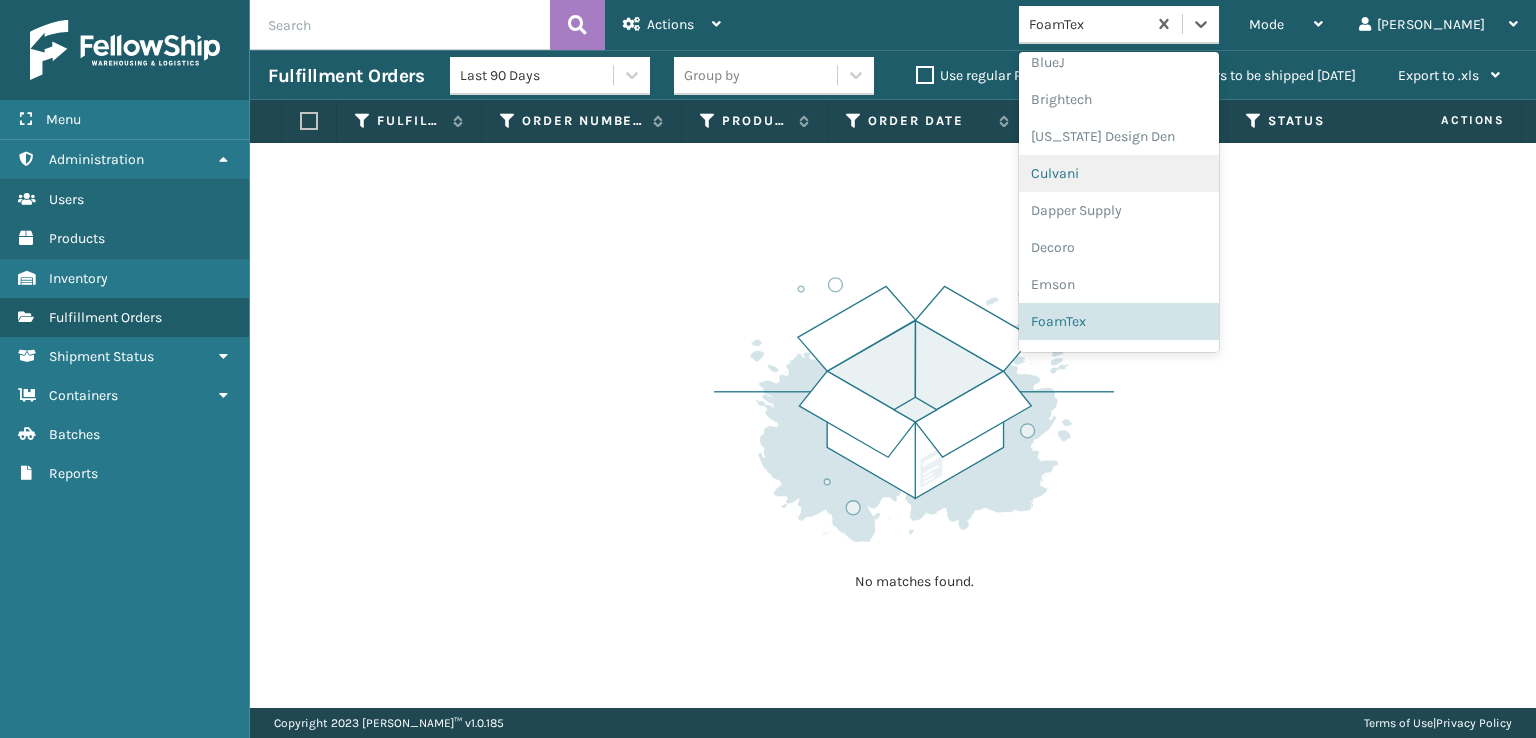
scroll to position [632, 0]
click at [1150, 326] on div "[PERSON_NAME] Brands" at bounding box center [1119, 330] width 200 height 37
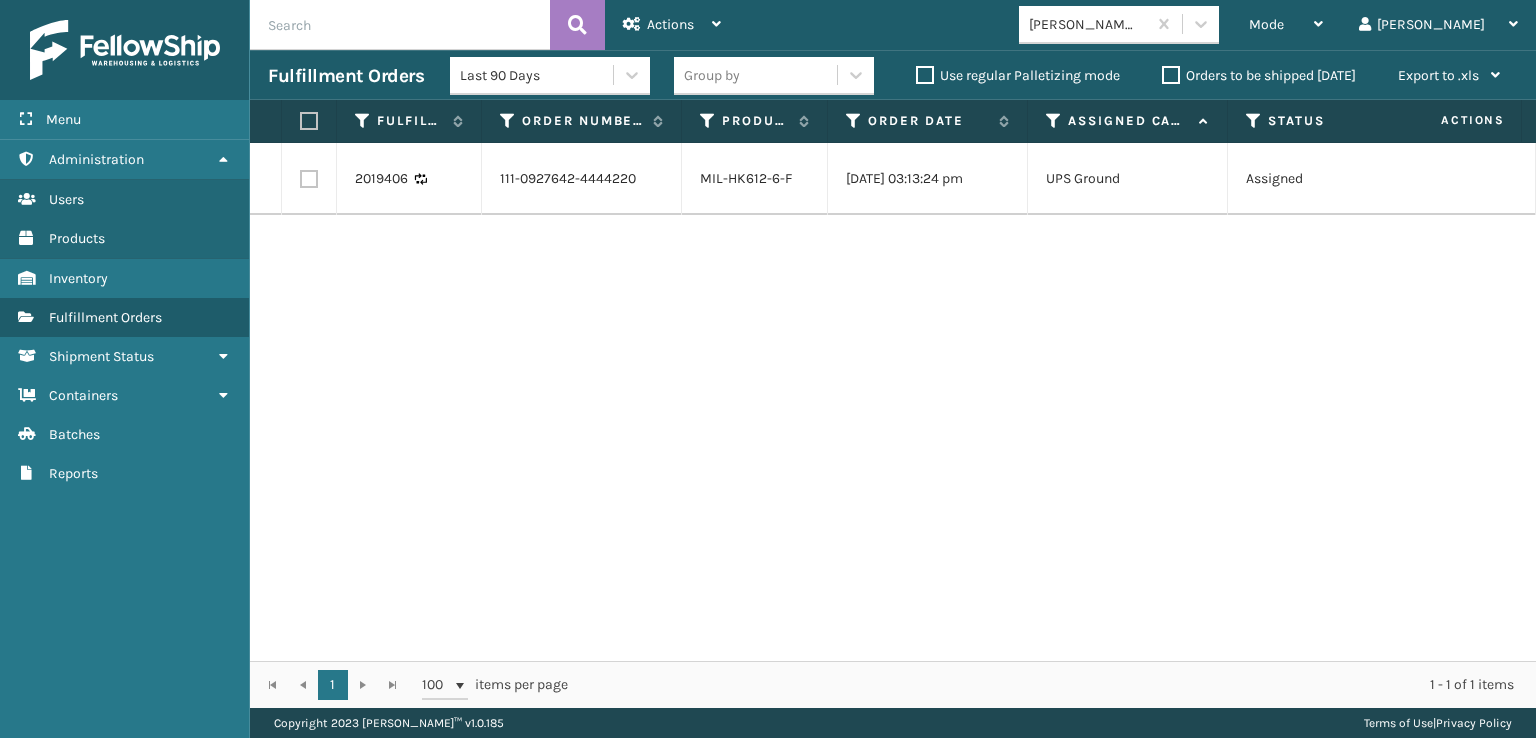
click at [304, 186] on label at bounding box center [309, 179] width 18 height 18
click at [301, 183] on input "checkbox" at bounding box center [300, 176] width 1 height 13
checkbox input "true"
click at [668, 25] on span "Actions" at bounding box center [670, 24] width 47 height 17
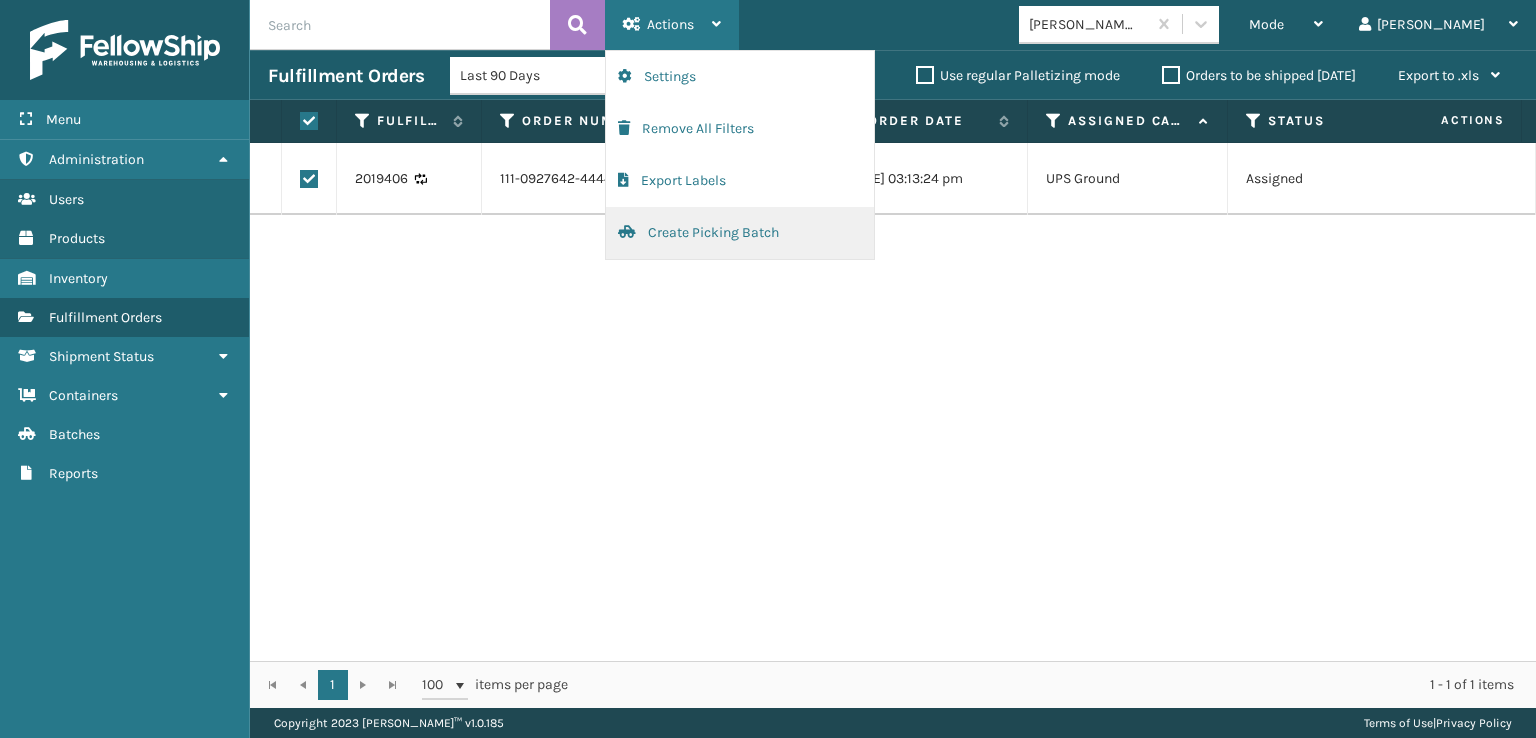
click at [675, 230] on button "Create Picking Batch" at bounding box center [740, 233] width 268 height 52
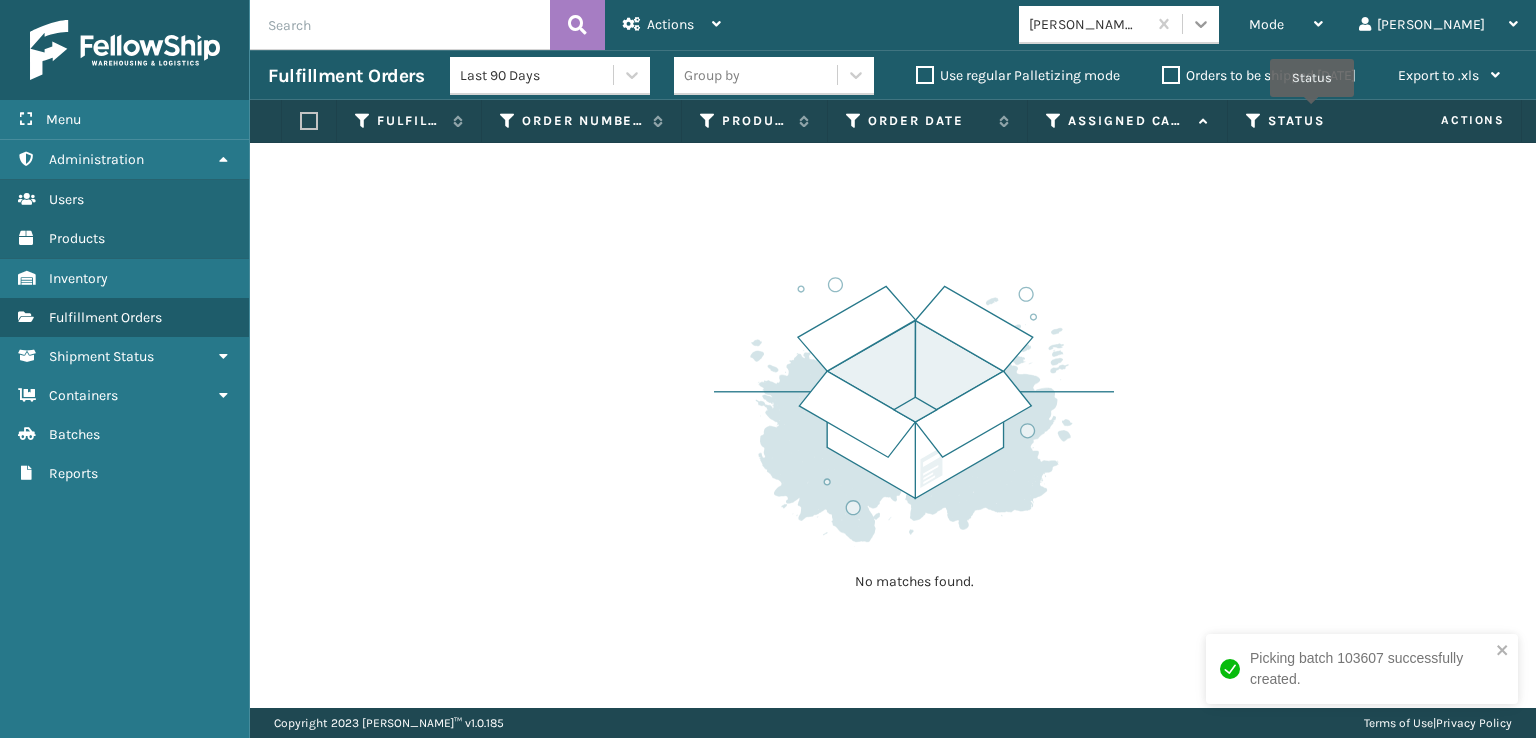
click at [1211, 20] on icon at bounding box center [1201, 24] width 20 height 20
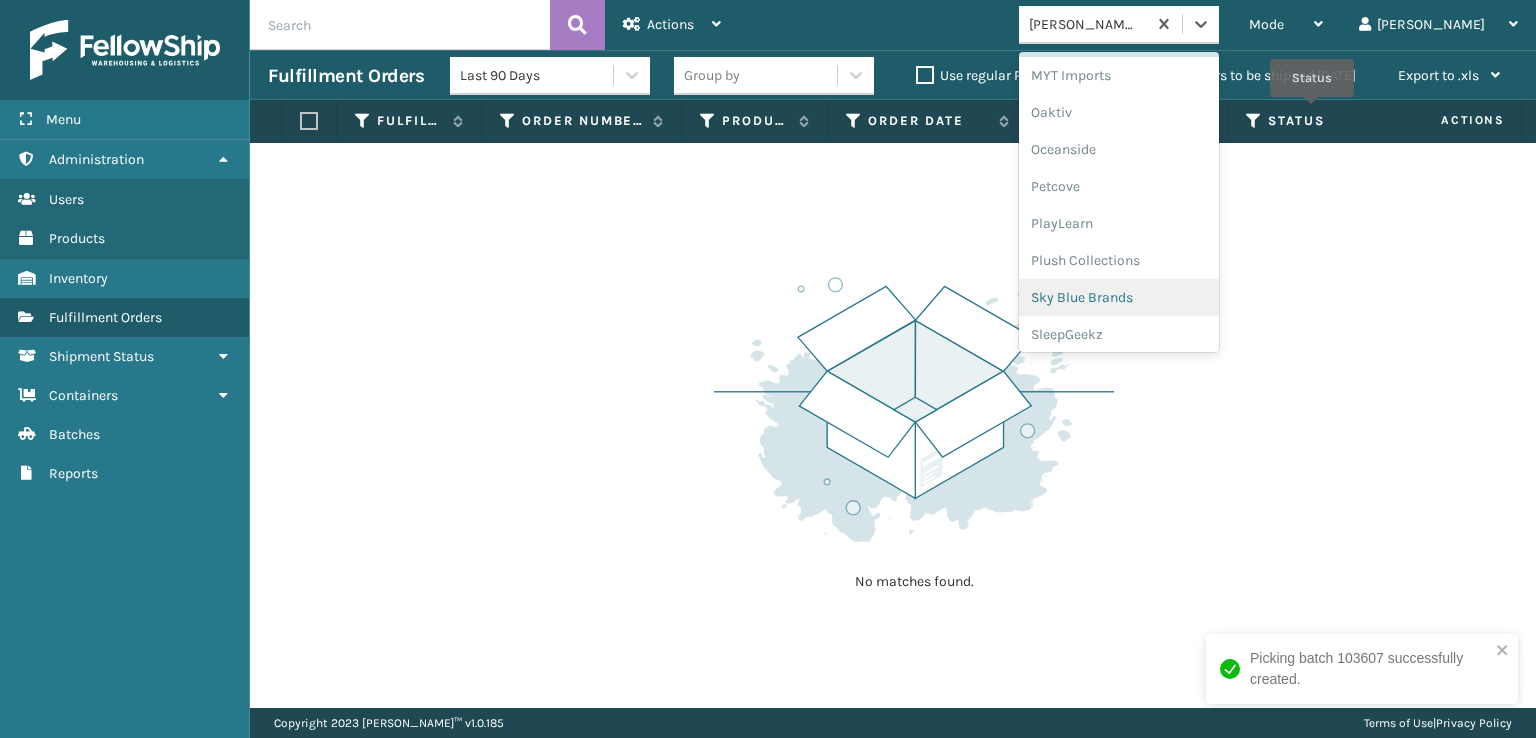
scroll to position [932, 0]
click at [1147, 250] on div "Plush Collections" at bounding box center [1119, 252] width 200 height 37
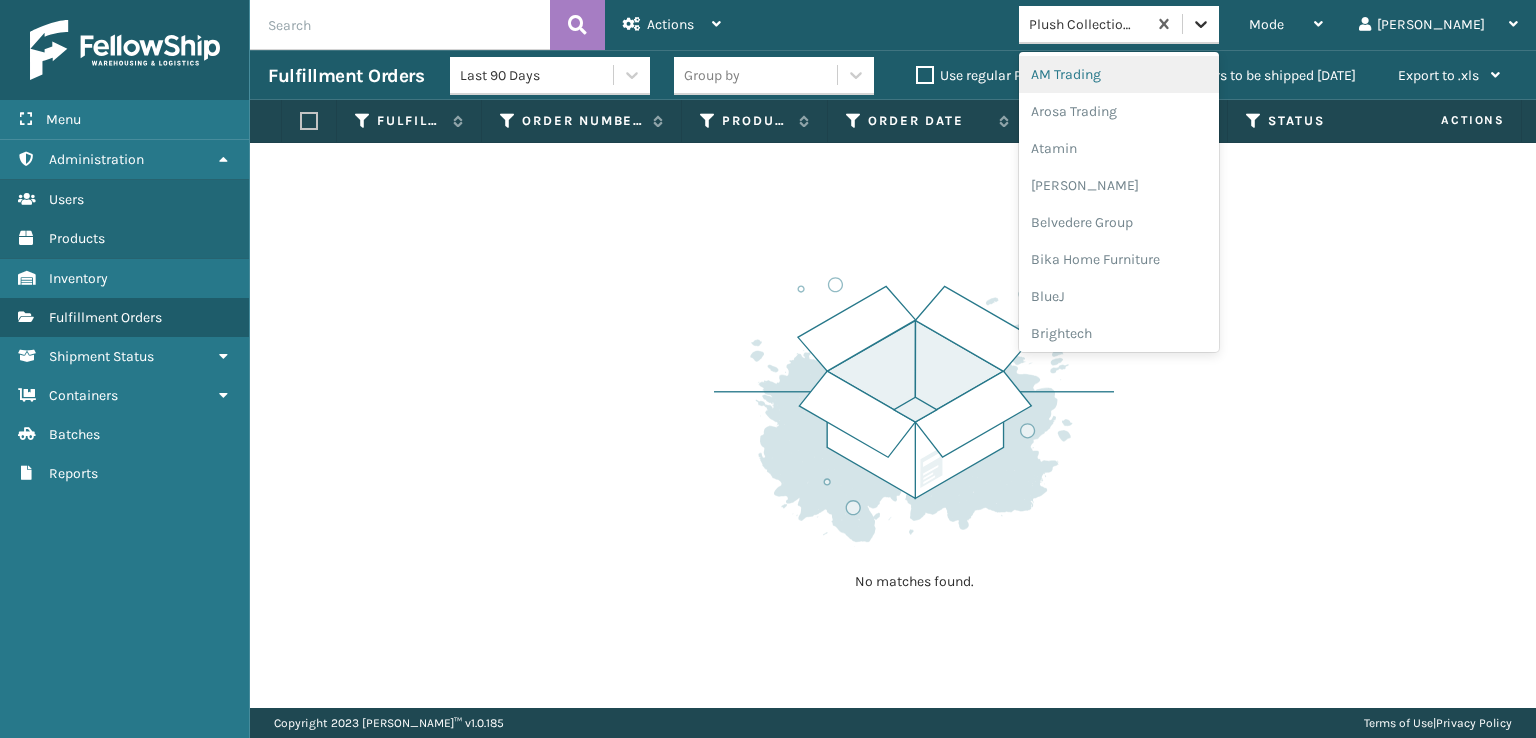
click at [1211, 15] on icon at bounding box center [1201, 24] width 20 height 20
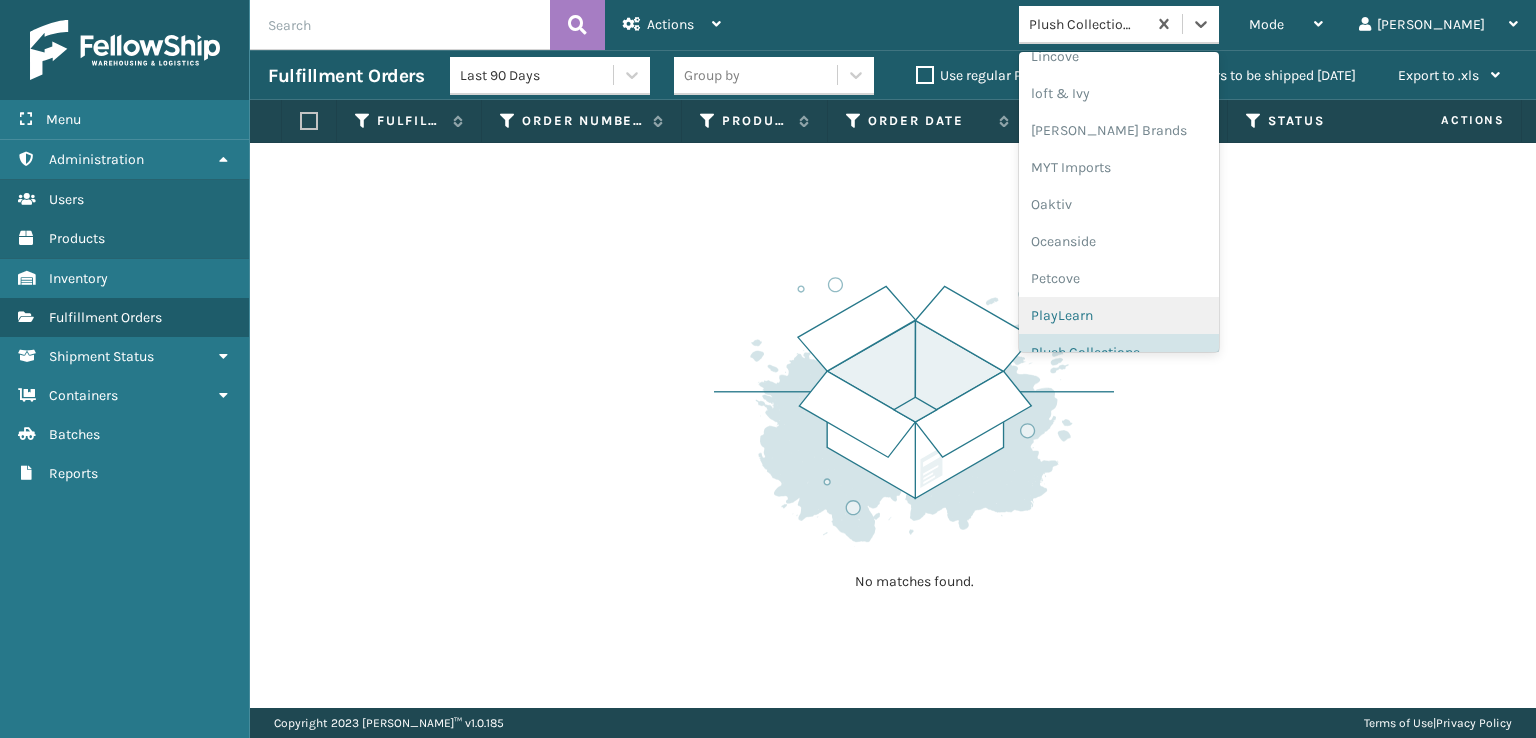
scroll to position [966, 0]
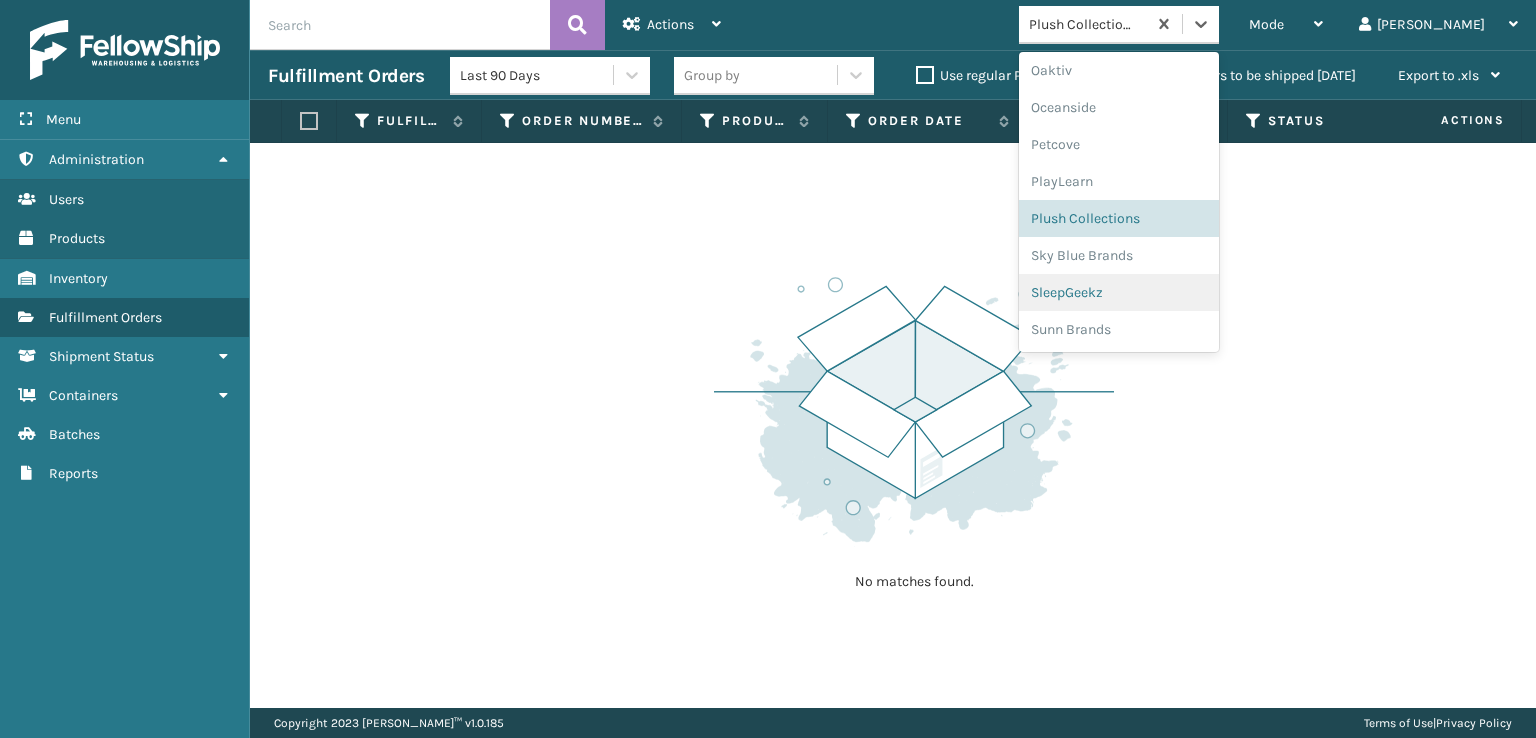
click at [1140, 296] on div "SleepGeekz" at bounding box center [1119, 292] width 200 height 37
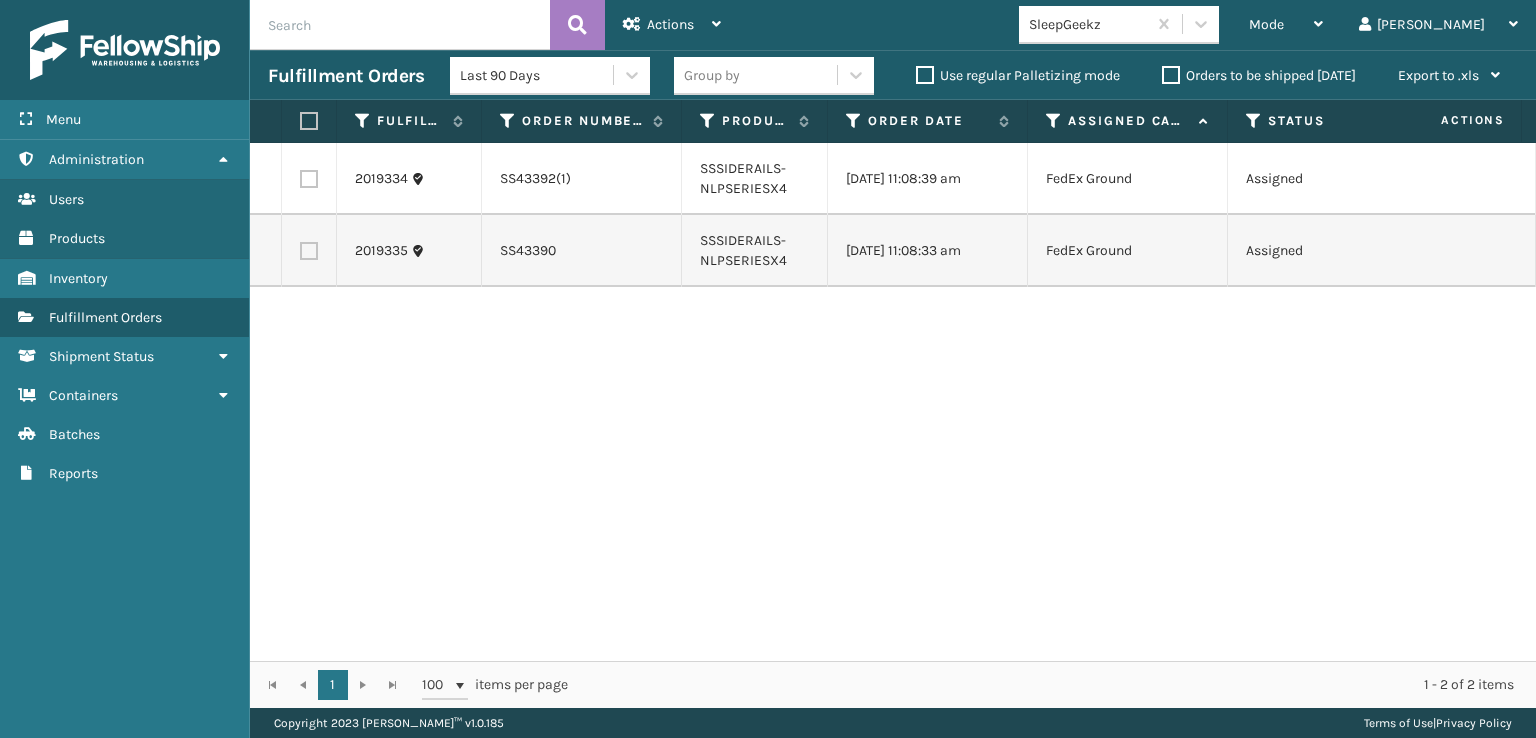
click at [312, 117] on label at bounding box center [306, 121] width 12 height 18
click at [301, 117] on input "checkbox" at bounding box center [300, 121] width 1 height 13
checkbox input "true"
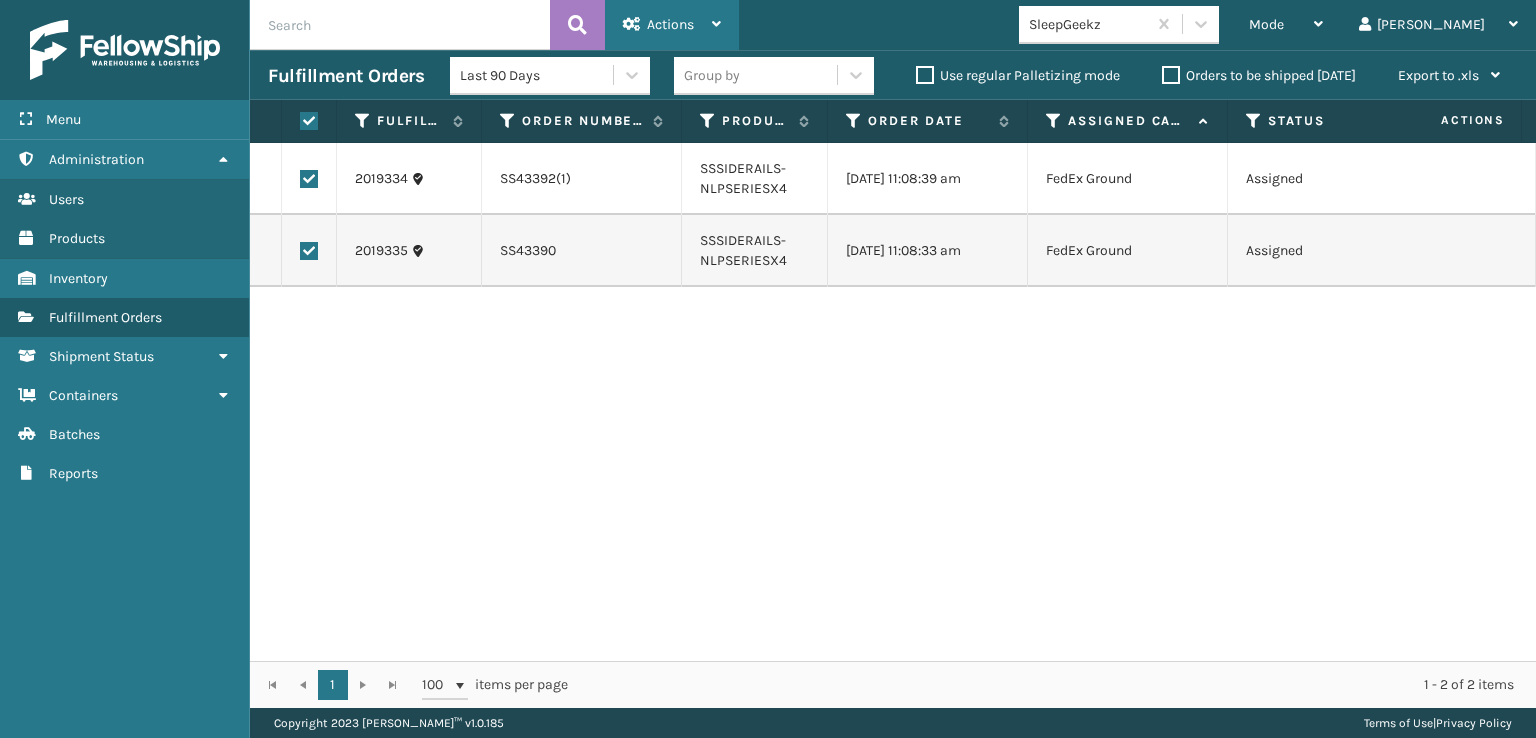
click at [652, 21] on span "Actions" at bounding box center [670, 24] width 47 height 17
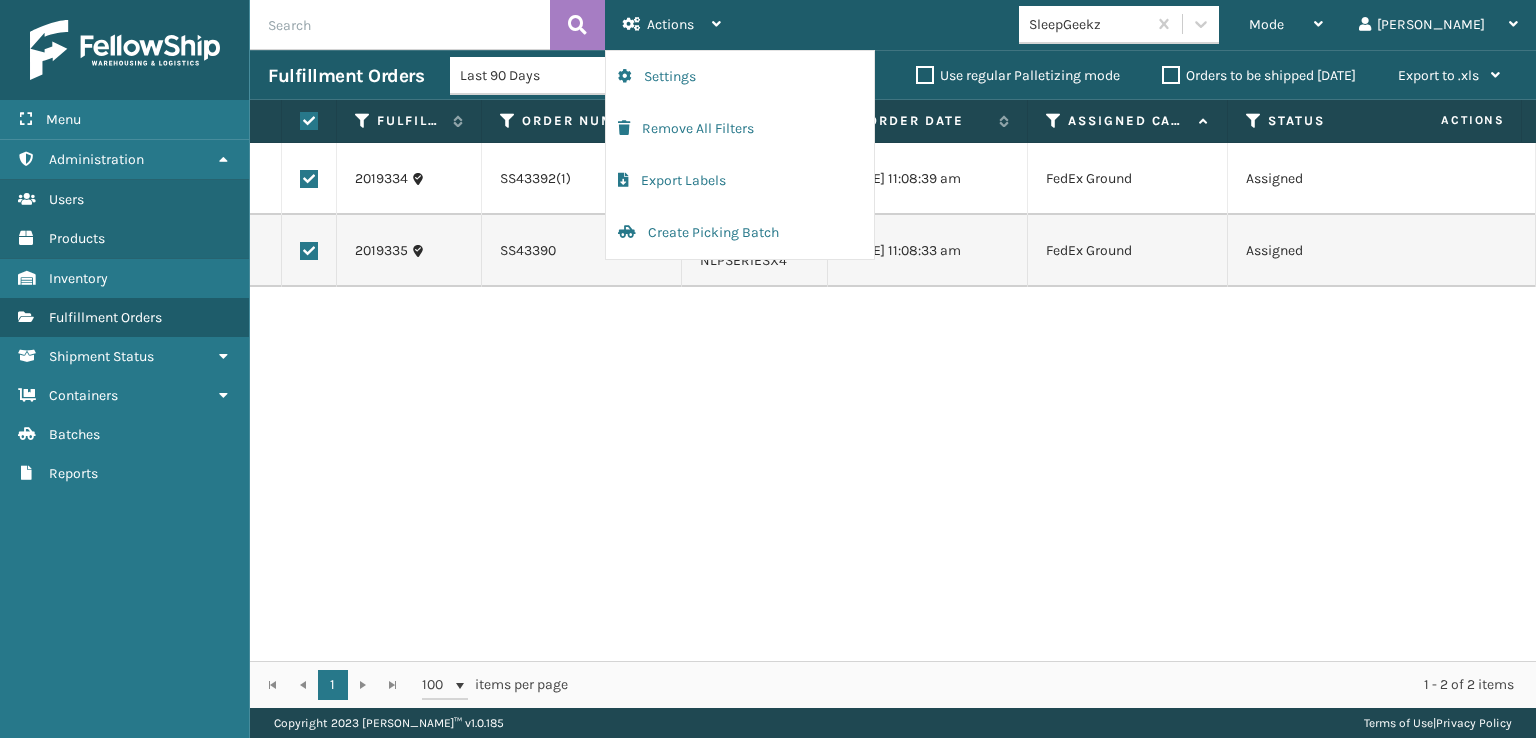
click at [312, 176] on label at bounding box center [309, 179] width 18 height 18
click at [301, 176] on input "checkbox" at bounding box center [300, 176] width 1 height 13
checkbox input "false"
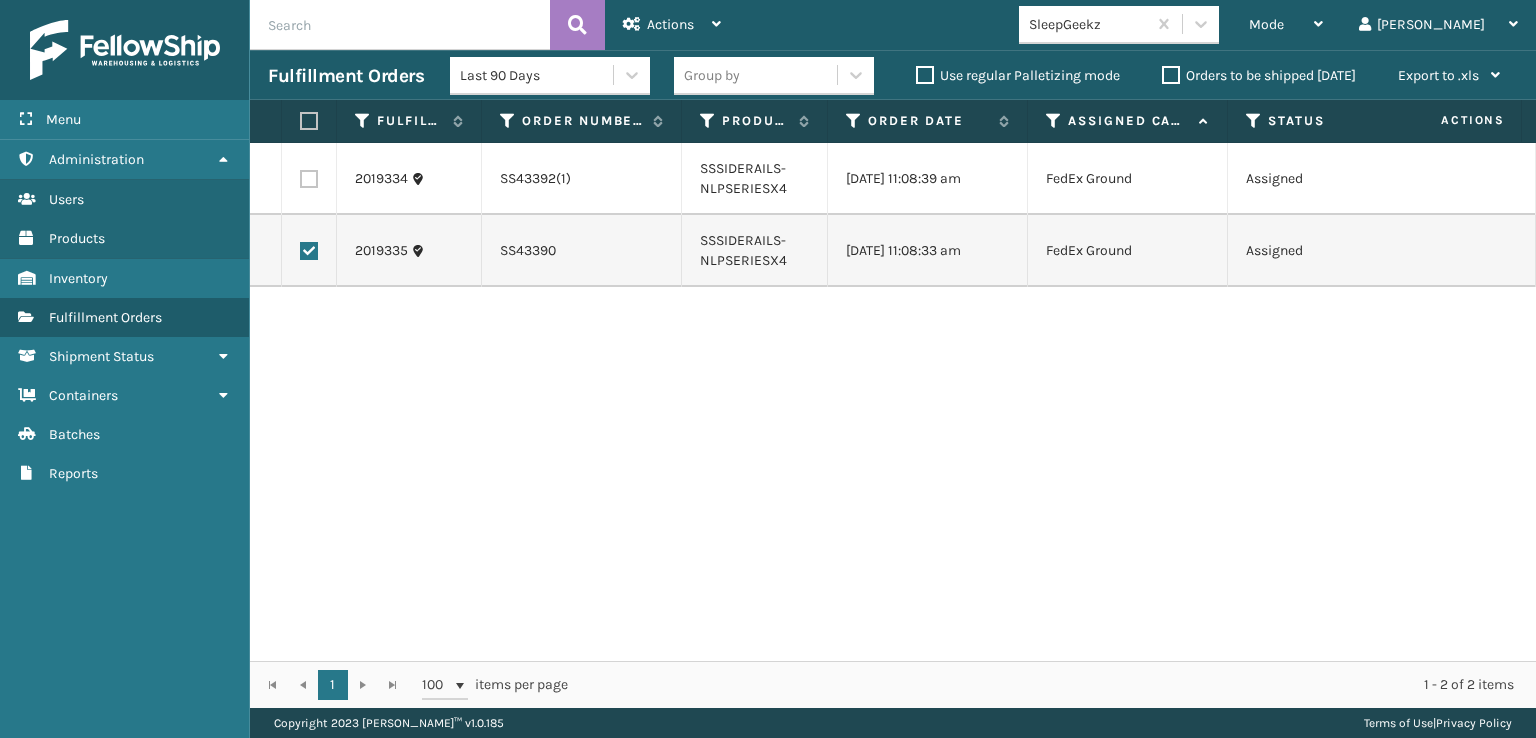
click at [310, 252] on label at bounding box center [309, 251] width 18 height 18
click at [301, 252] on input "checkbox" at bounding box center [300, 248] width 1 height 13
checkbox input "false"
click at [1219, 21] on div at bounding box center [1201, 24] width 36 height 36
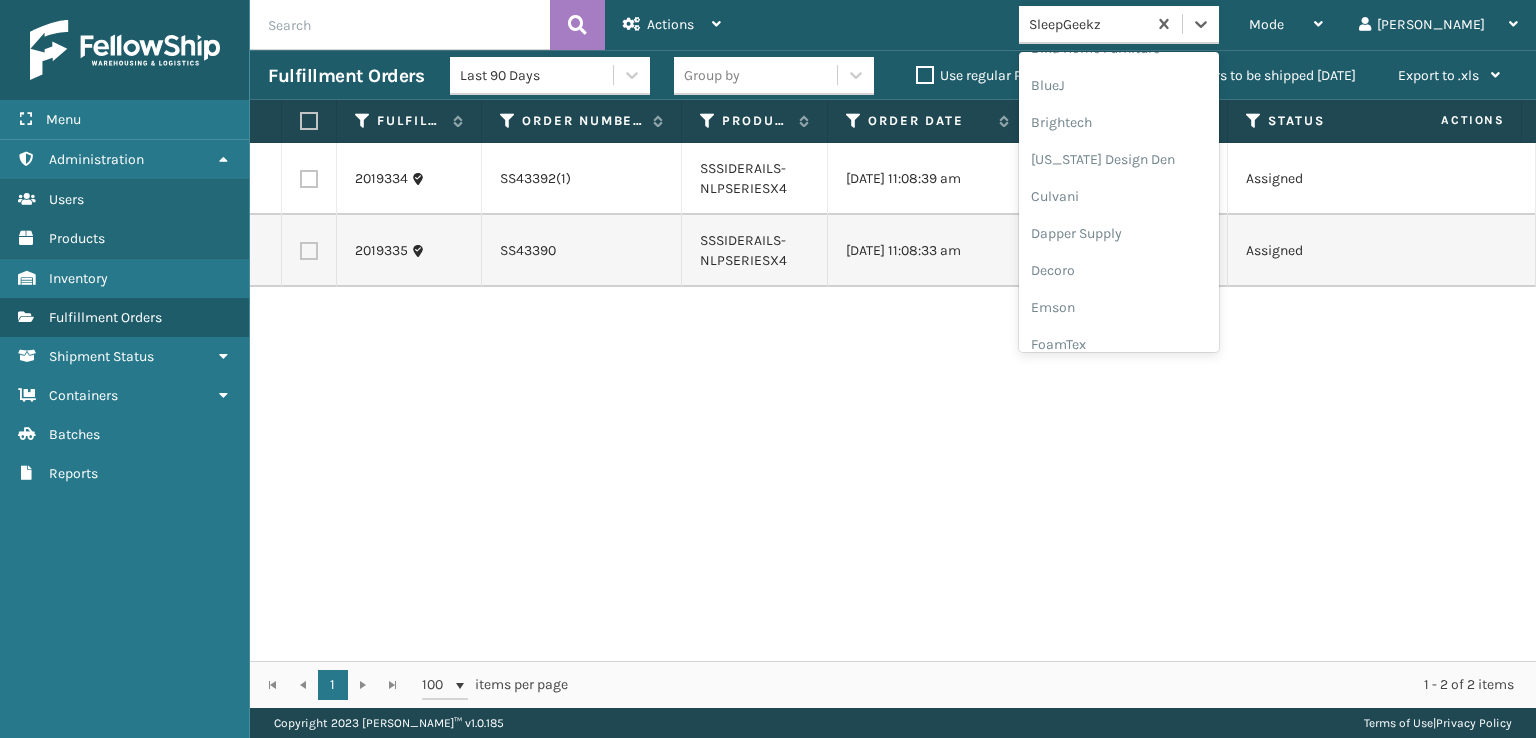
scroll to position [400, 0]
click at [1133, 152] on div "FoamTex" at bounding box center [1119, 155] width 200 height 37
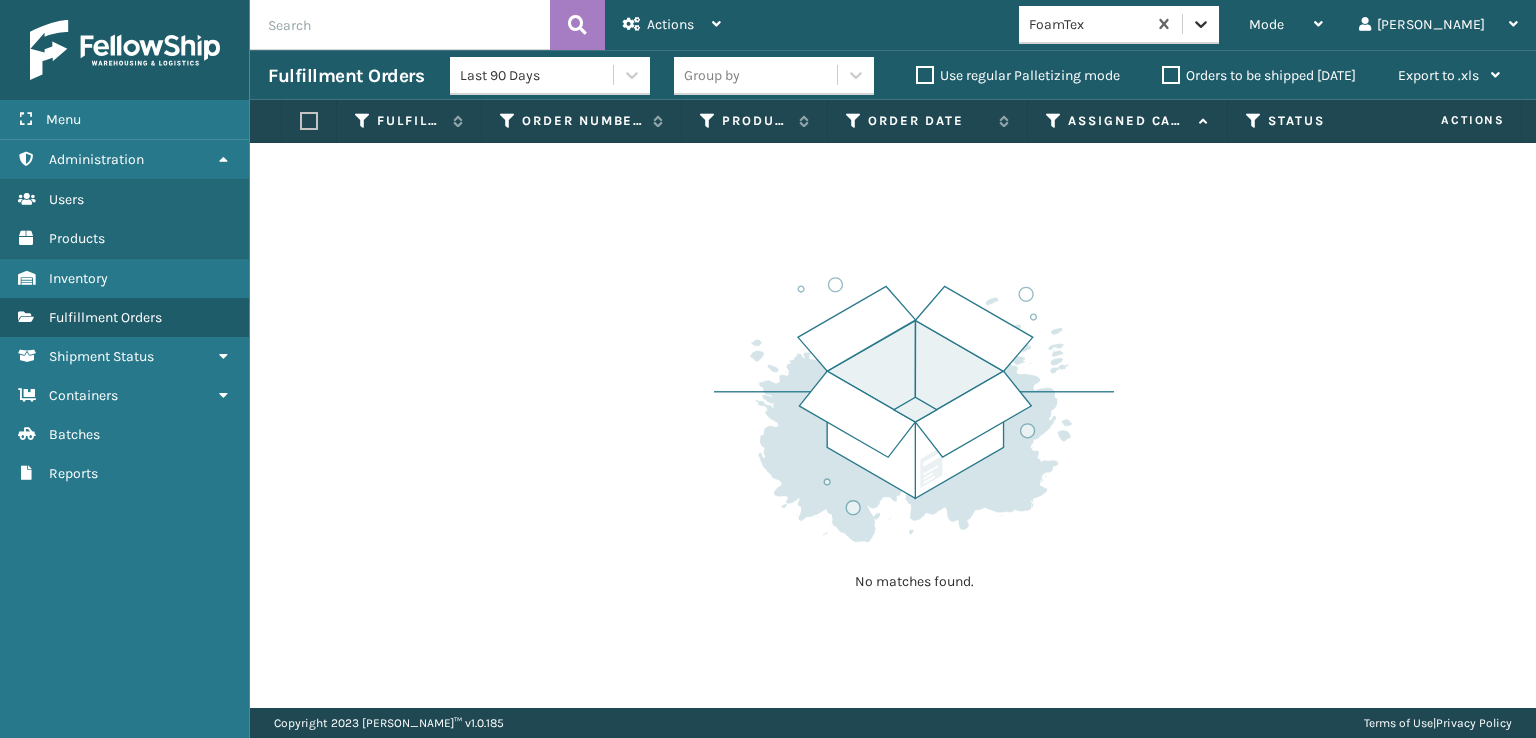
click at [1219, 21] on div at bounding box center [1201, 24] width 36 height 36
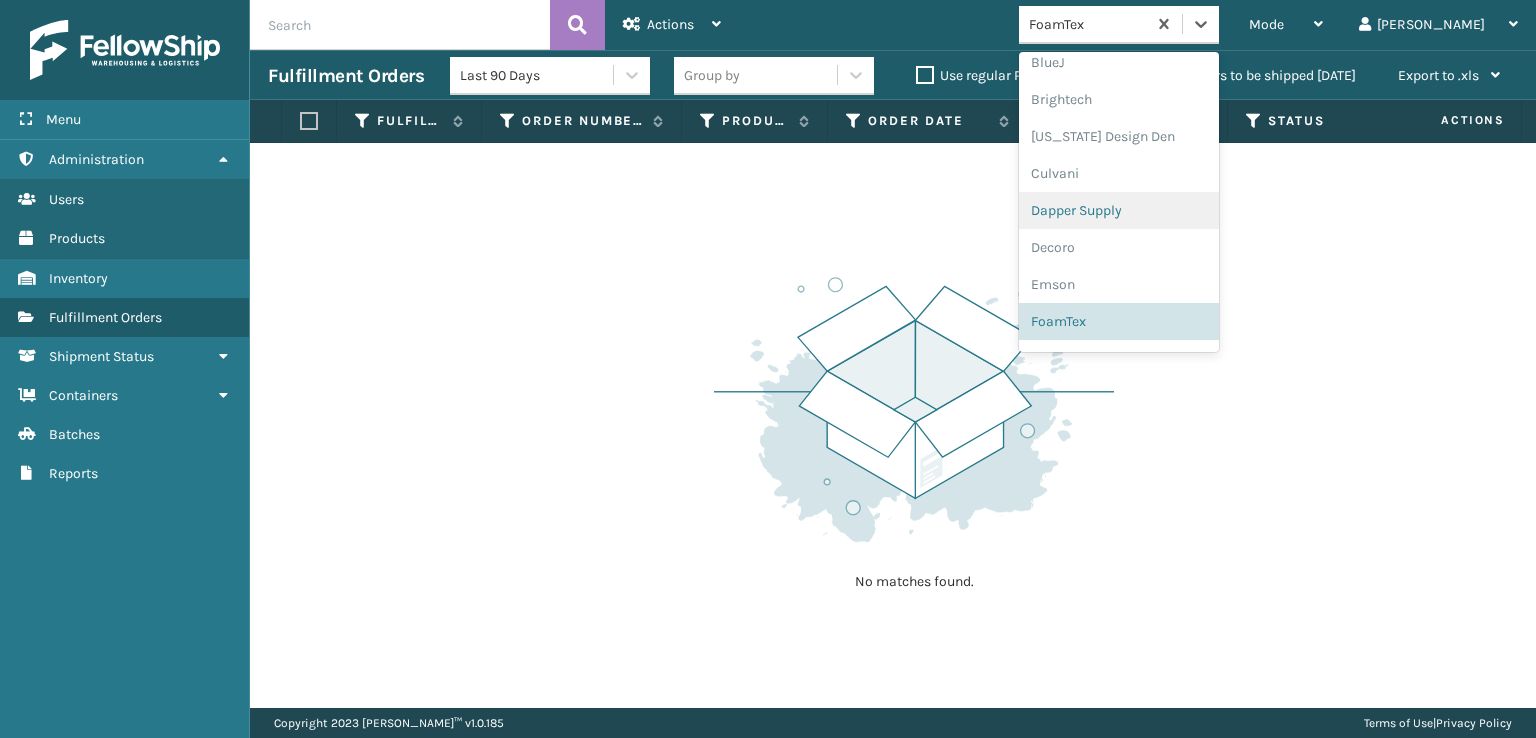
scroll to position [632, 0]
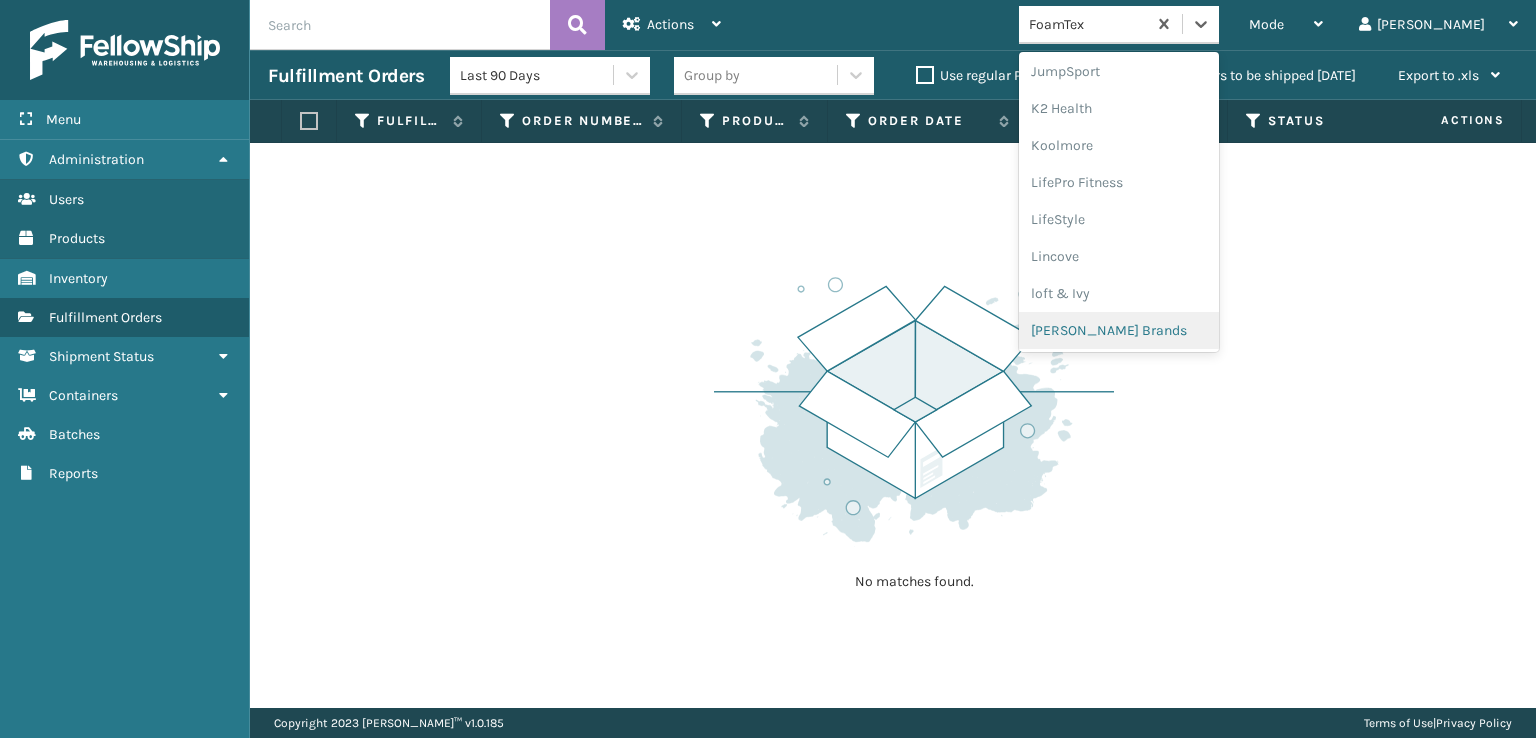
click at [1160, 337] on div "[PERSON_NAME] Brands" at bounding box center [1119, 330] width 200 height 37
click at [1211, 29] on icon at bounding box center [1201, 24] width 20 height 20
click at [794, 613] on div "No matches found." at bounding box center [914, 431] width 400 height 369
click at [1211, 29] on icon at bounding box center [1201, 24] width 20 height 20
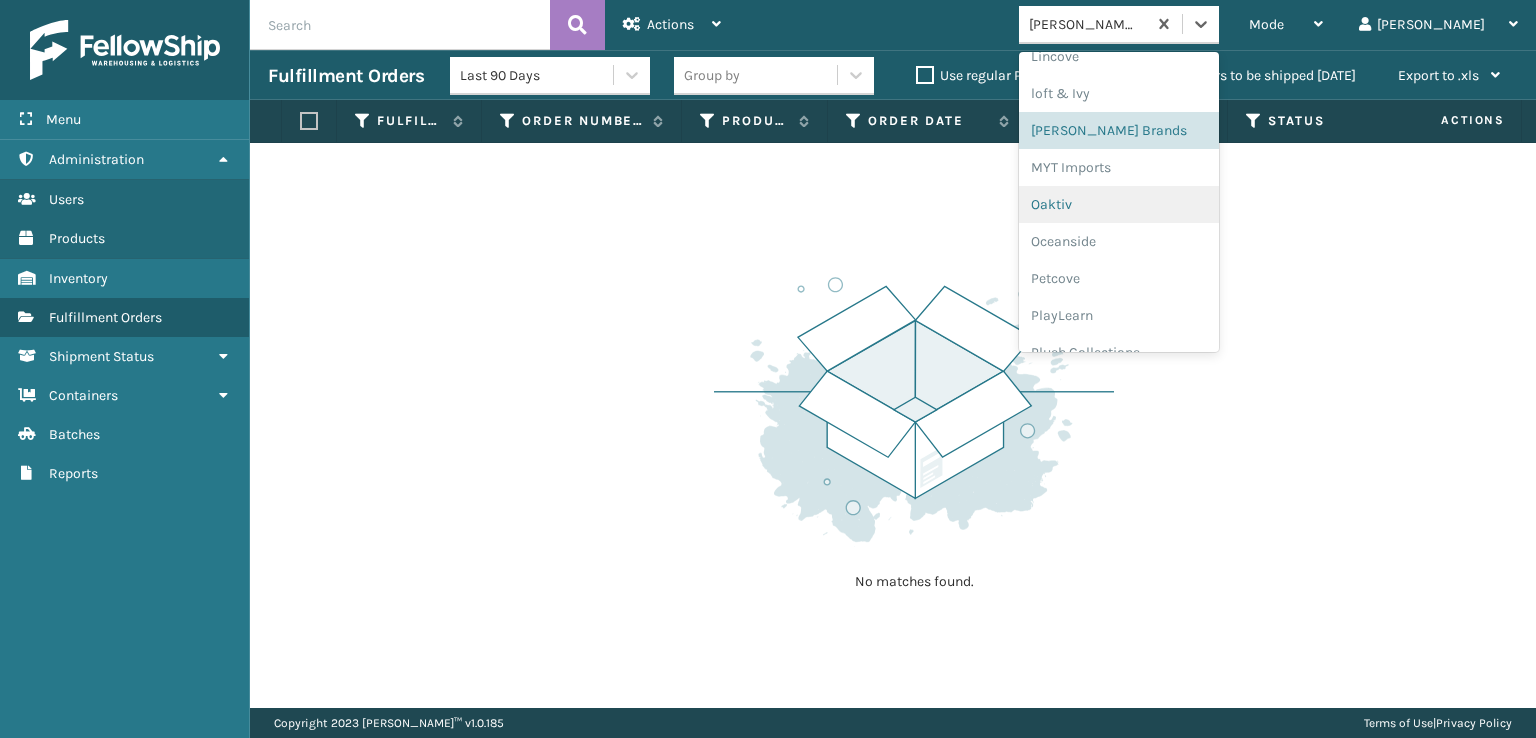
scroll to position [966, 0]
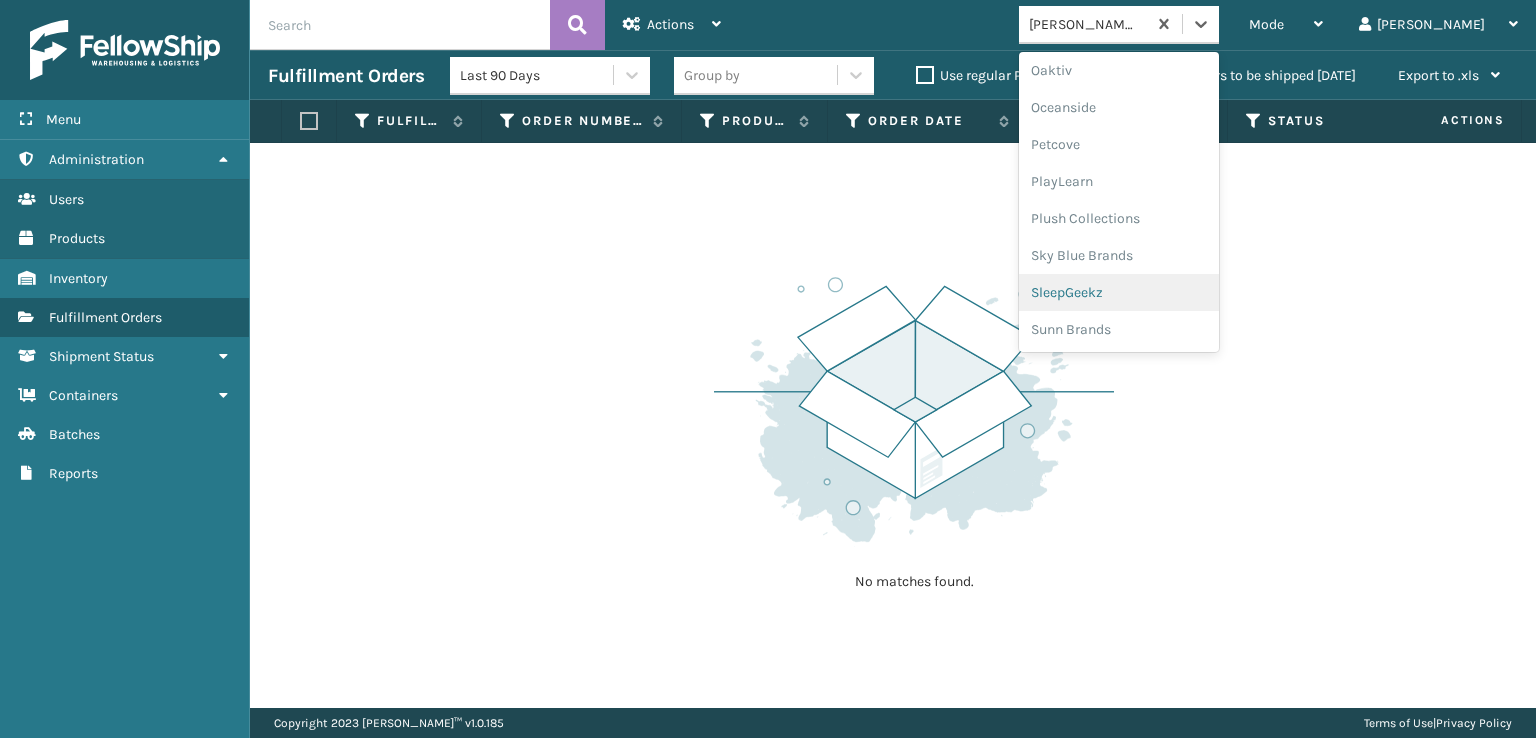
click at [1153, 299] on div "SleepGeekz" at bounding box center [1119, 292] width 200 height 37
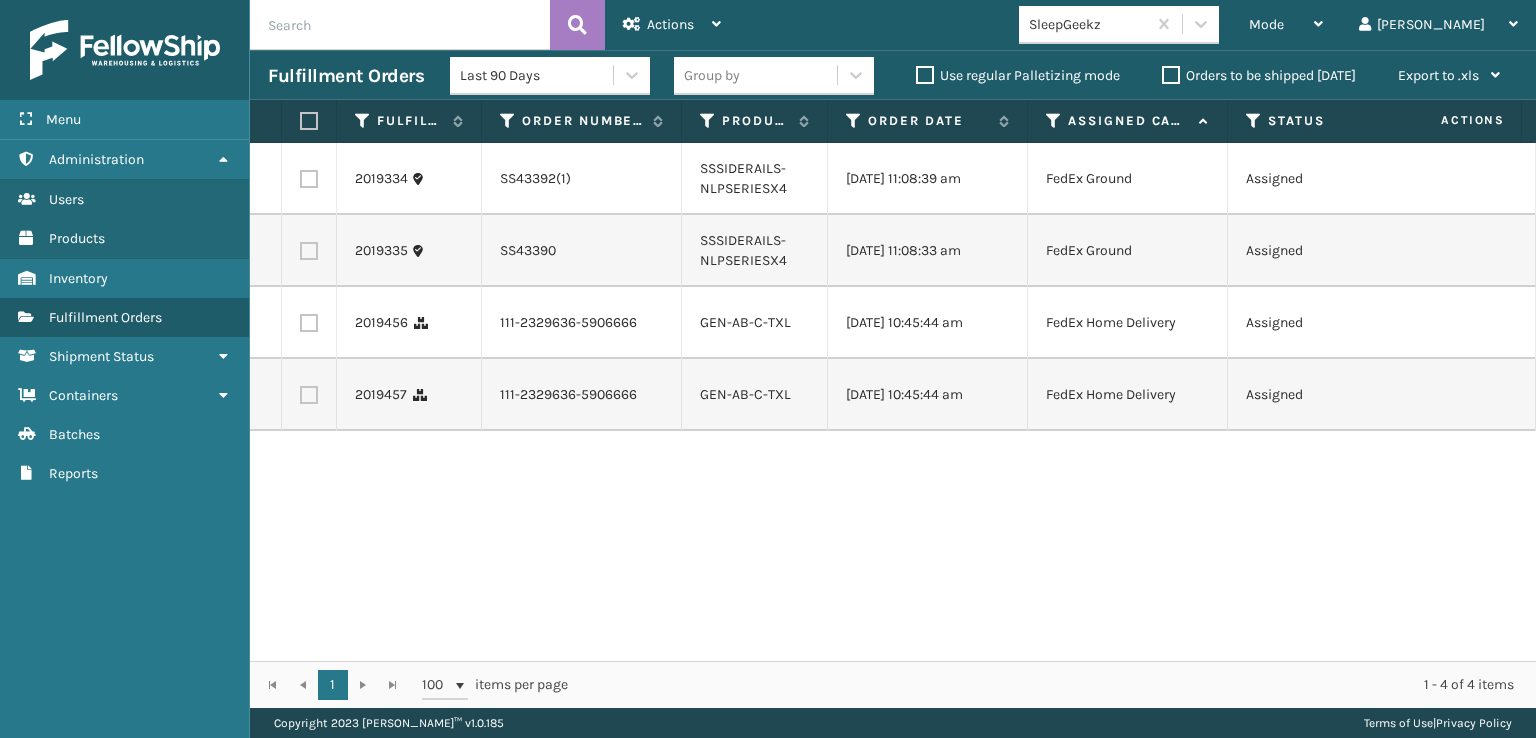
click at [308, 404] on label at bounding box center [309, 395] width 18 height 18
click at [301, 399] on input "checkbox" at bounding box center [300, 392] width 1 height 13
checkbox input "true"
click at [308, 323] on label at bounding box center [309, 323] width 18 height 18
click at [301, 323] on input "checkbox" at bounding box center [300, 320] width 1 height 13
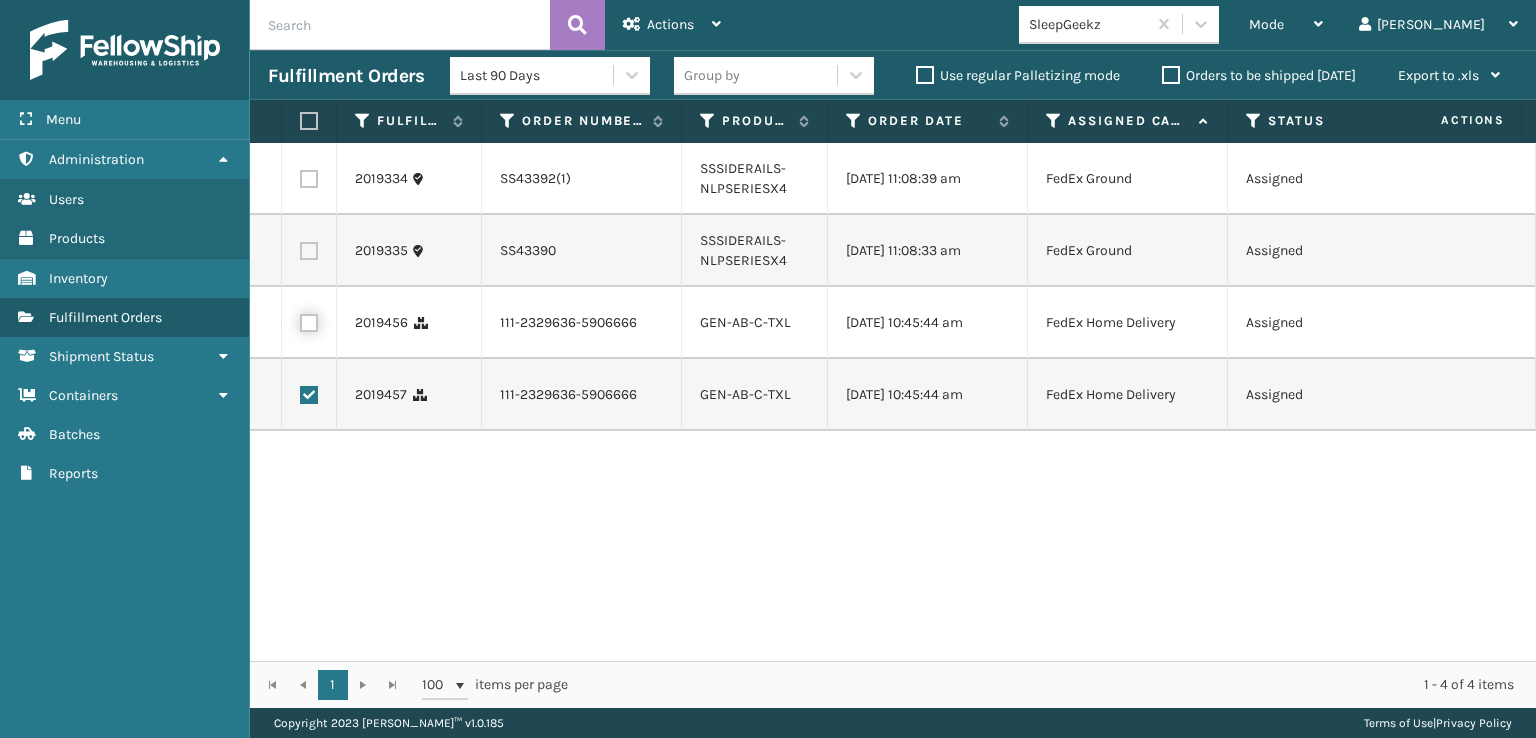
checkbox input "true"
click at [671, 16] on span "Actions" at bounding box center [670, 24] width 47 height 17
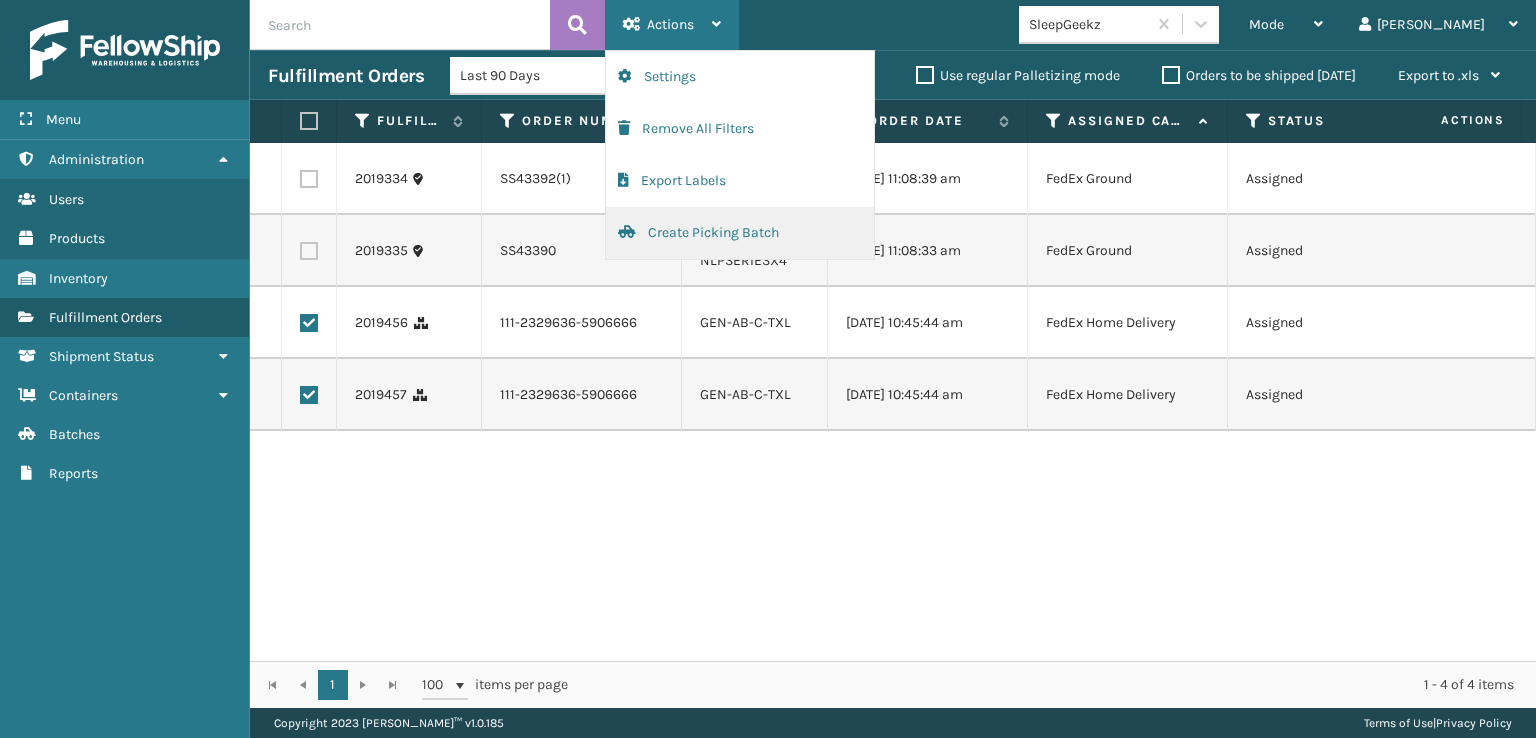
click at [682, 233] on button "Create Picking Batch" at bounding box center [740, 233] width 268 height 52
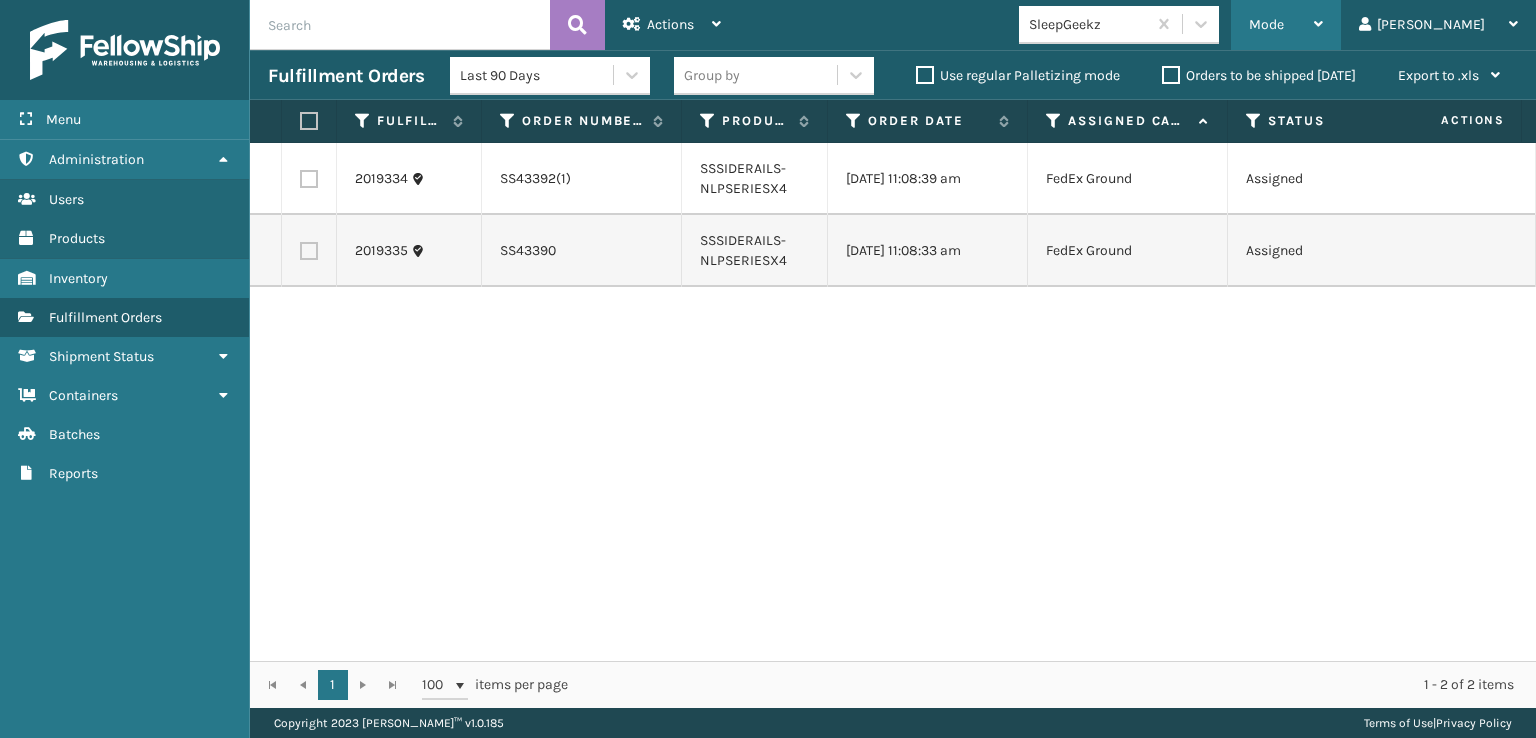
click at [1323, 2] on div "Mode" at bounding box center [1286, 25] width 74 height 50
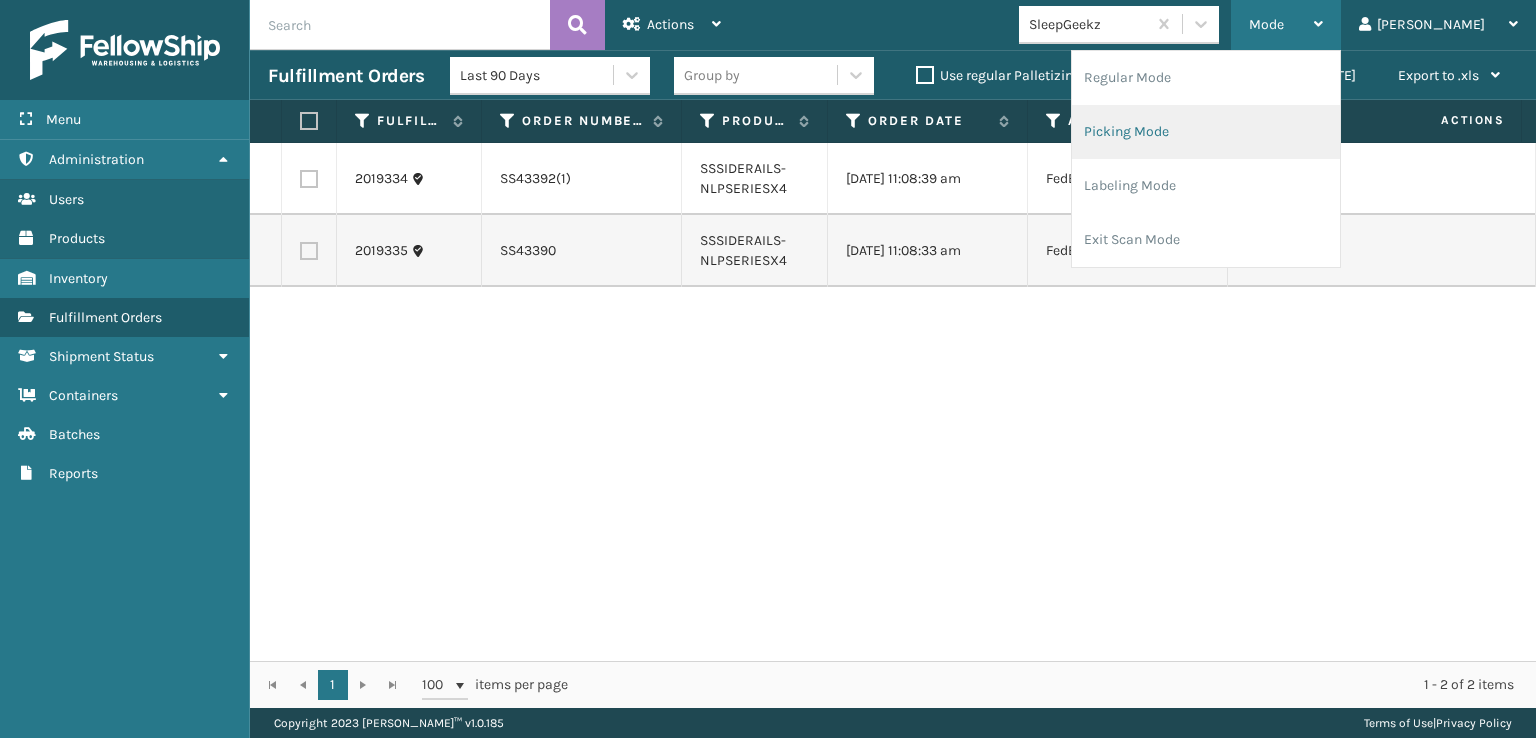
click at [1217, 125] on li "Picking Mode" at bounding box center [1206, 132] width 268 height 54
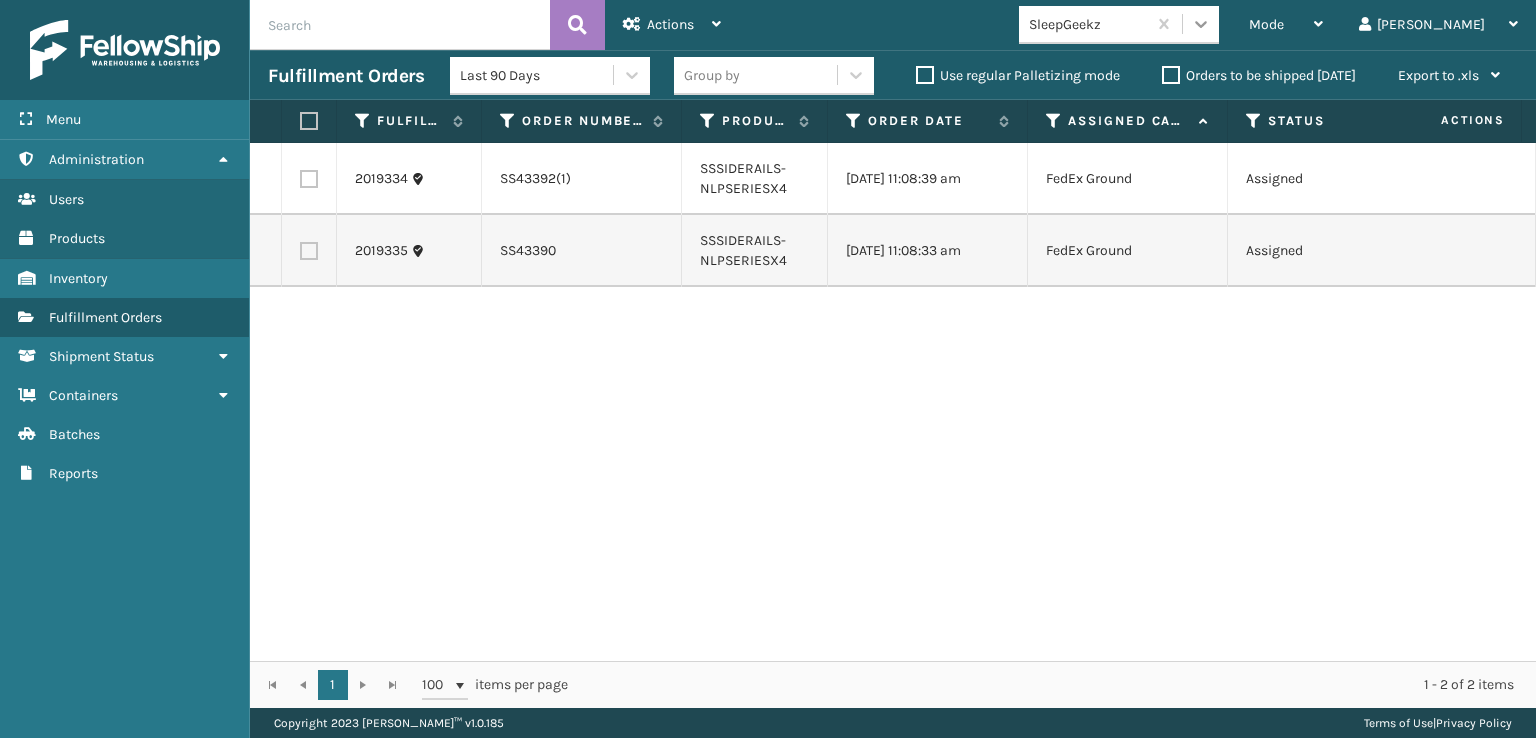
click at [1219, 22] on div at bounding box center [1201, 24] width 36 height 36
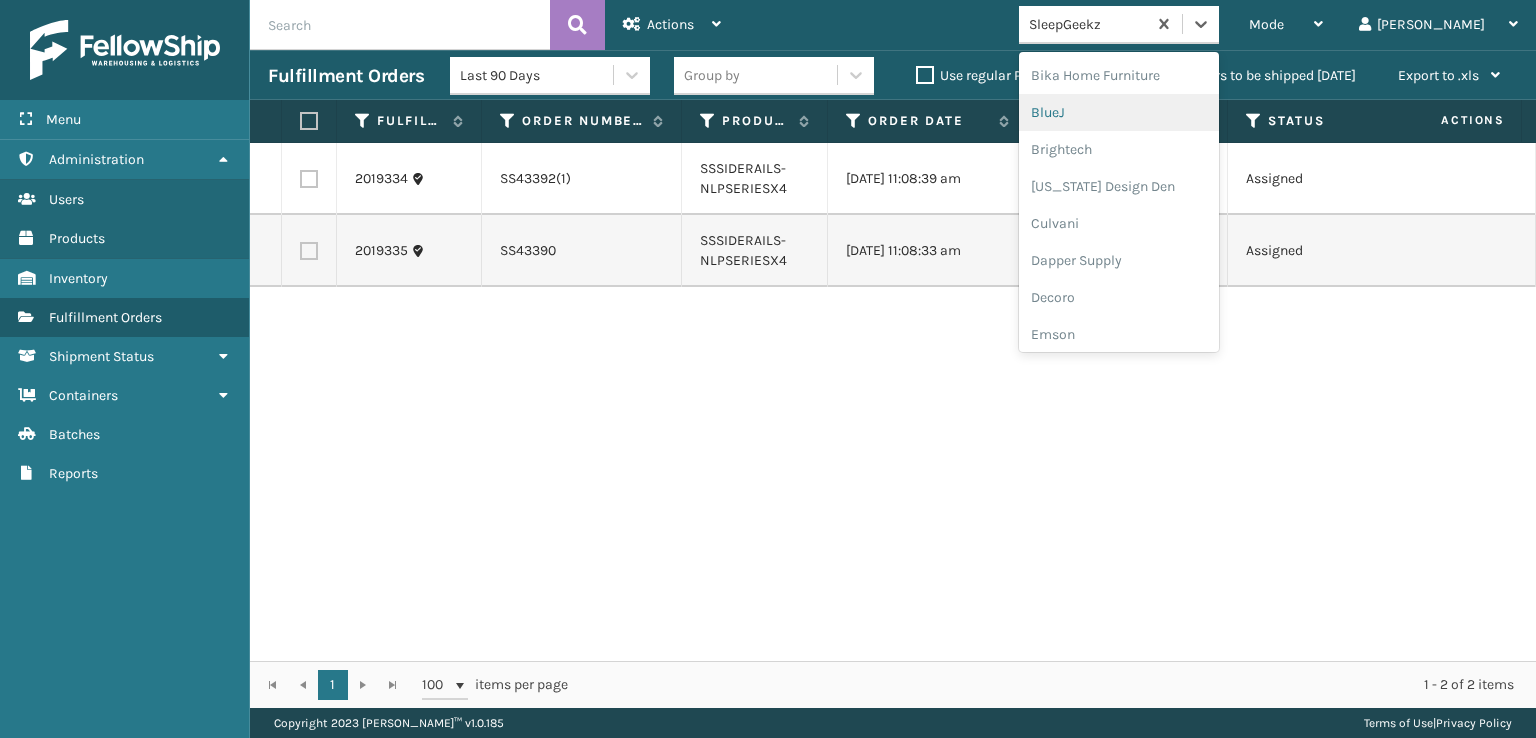
scroll to position [400, 0]
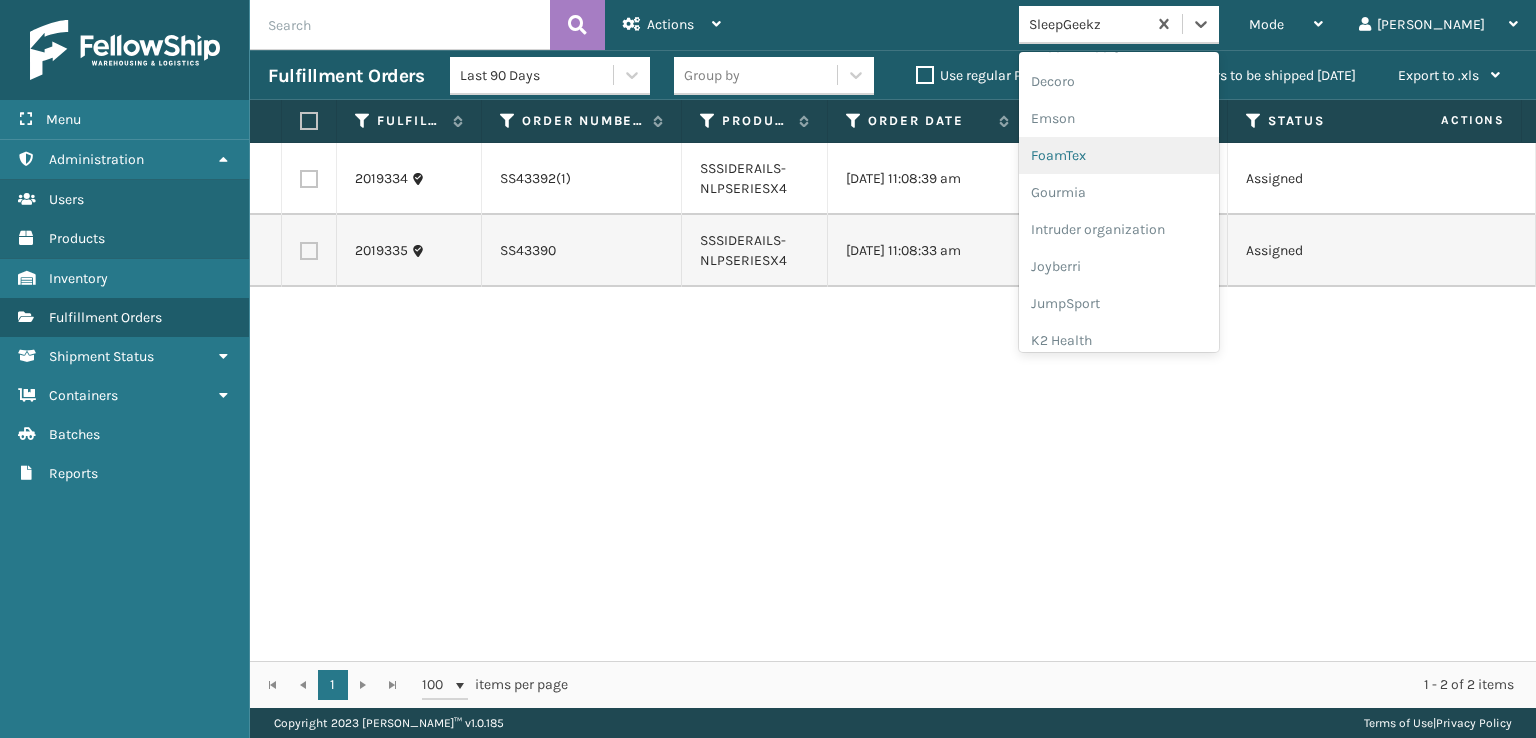
click at [1138, 151] on div "FoamTex" at bounding box center [1119, 155] width 200 height 37
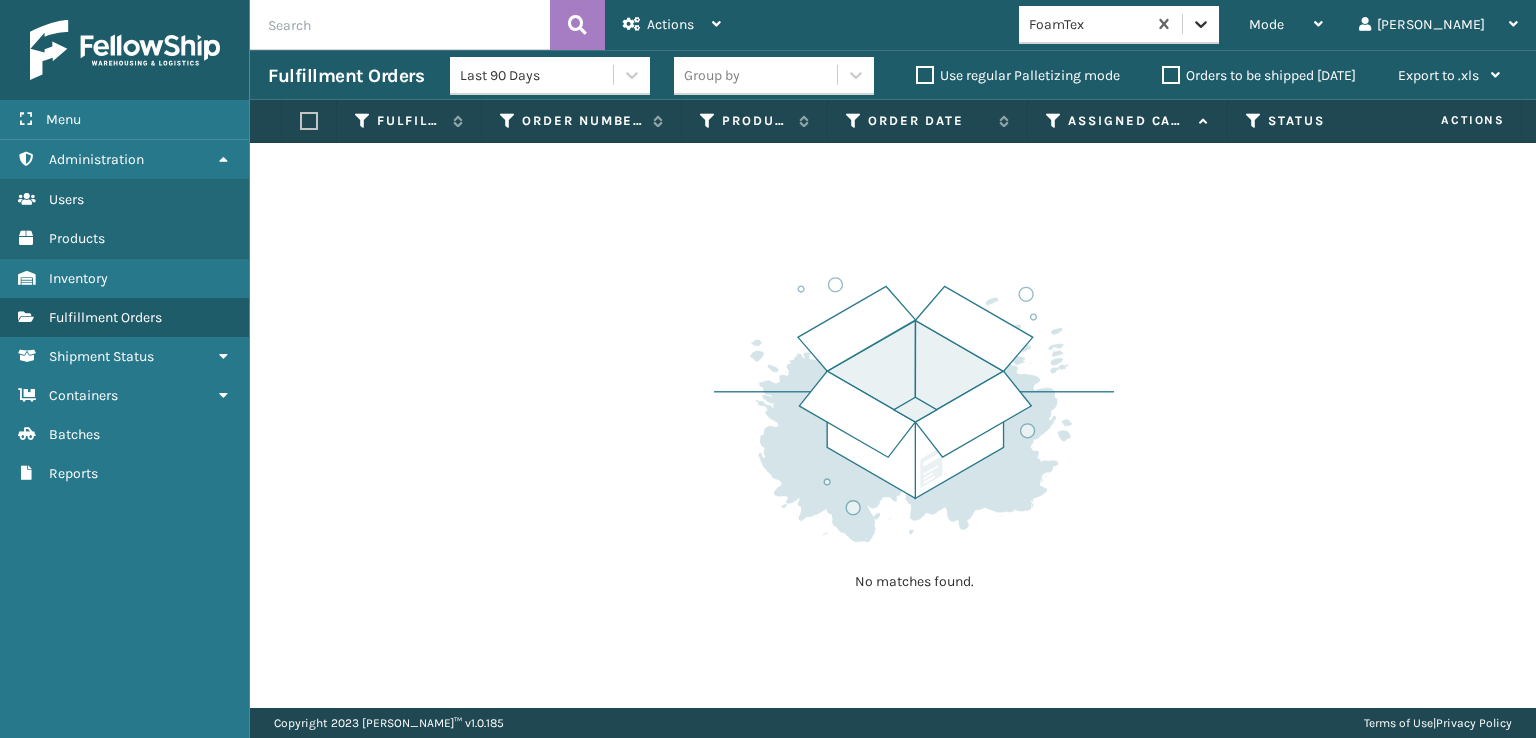
click at [1211, 24] on icon at bounding box center [1201, 24] width 20 height 20
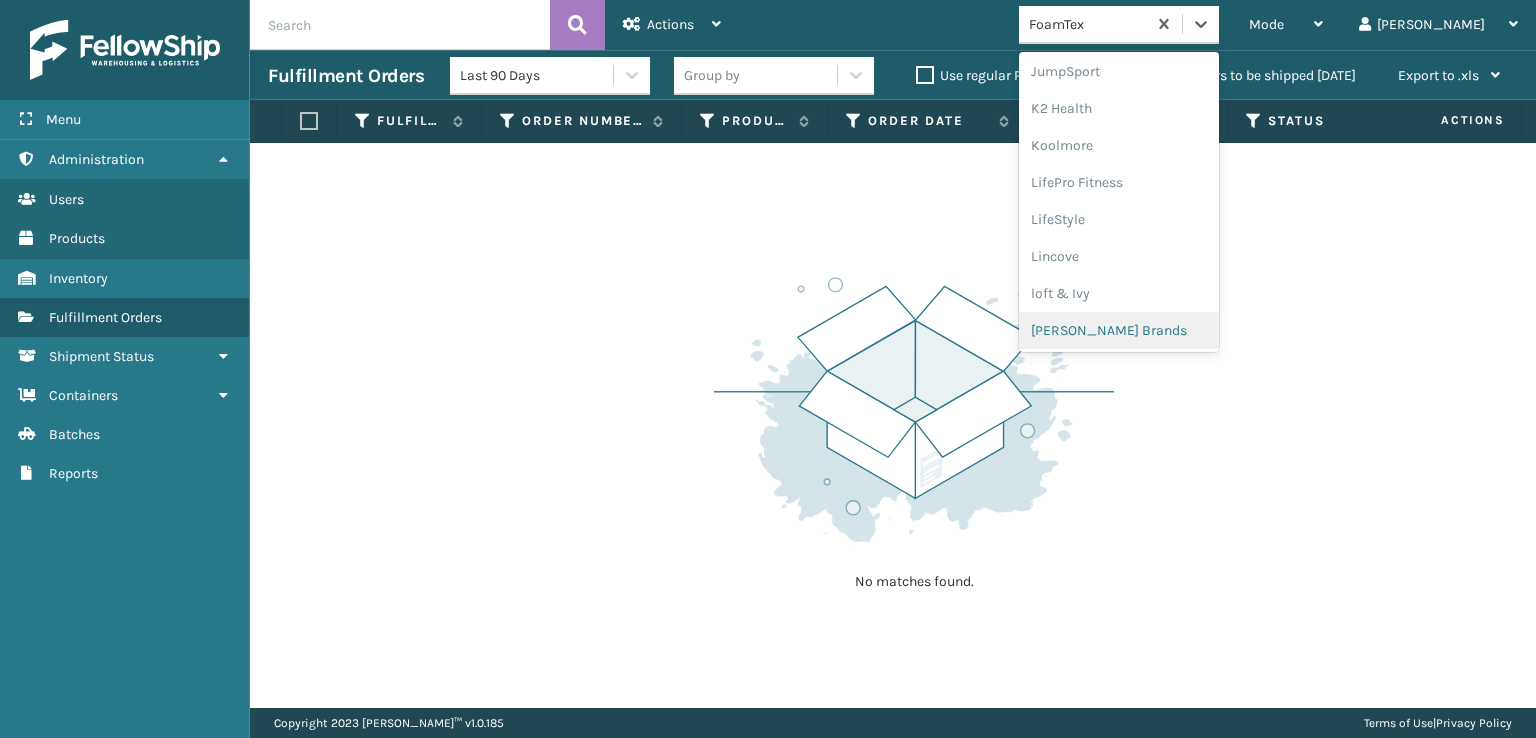
scroll to position [732, 0]
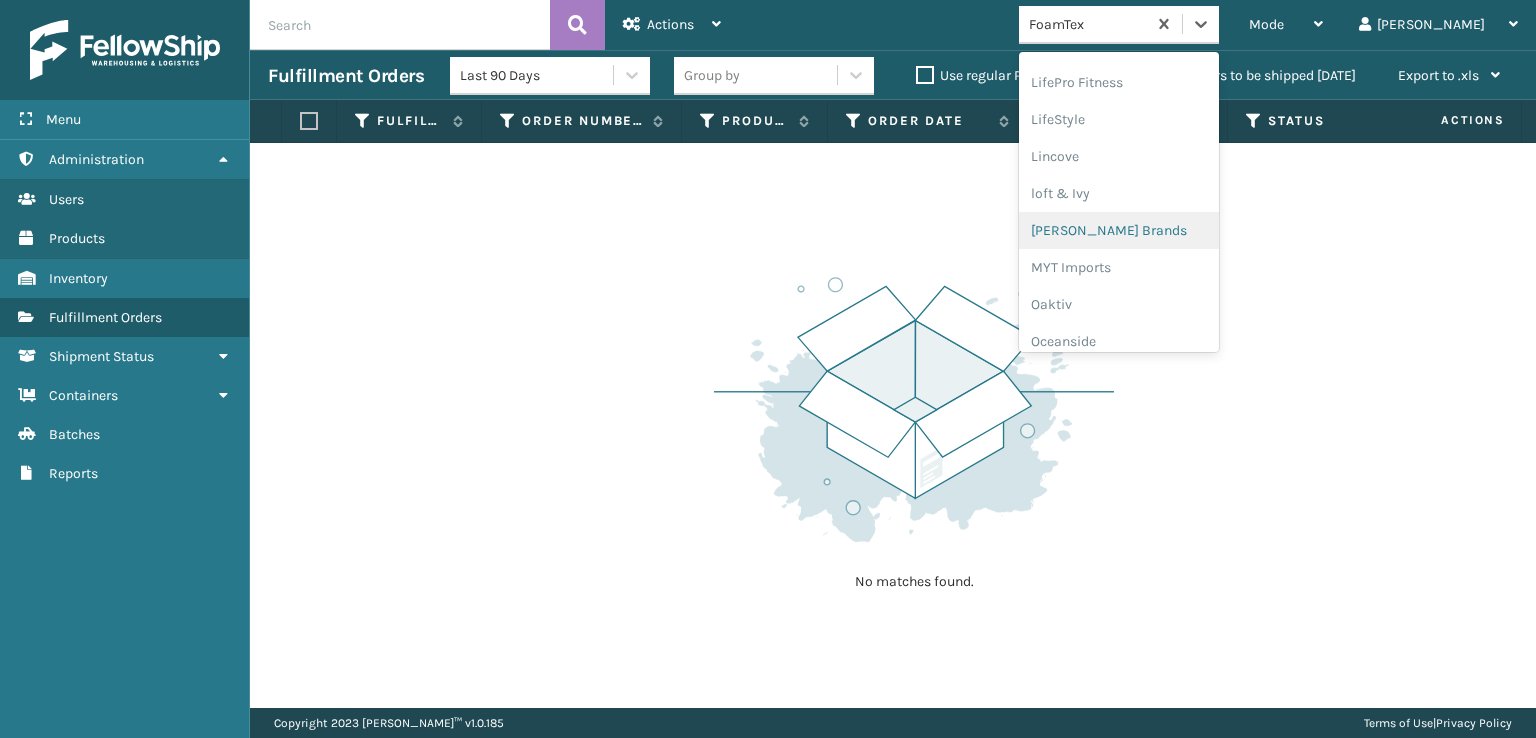
click at [1166, 217] on div "[PERSON_NAME] Brands" at bounding box center [1119, 230] width 200 height 37
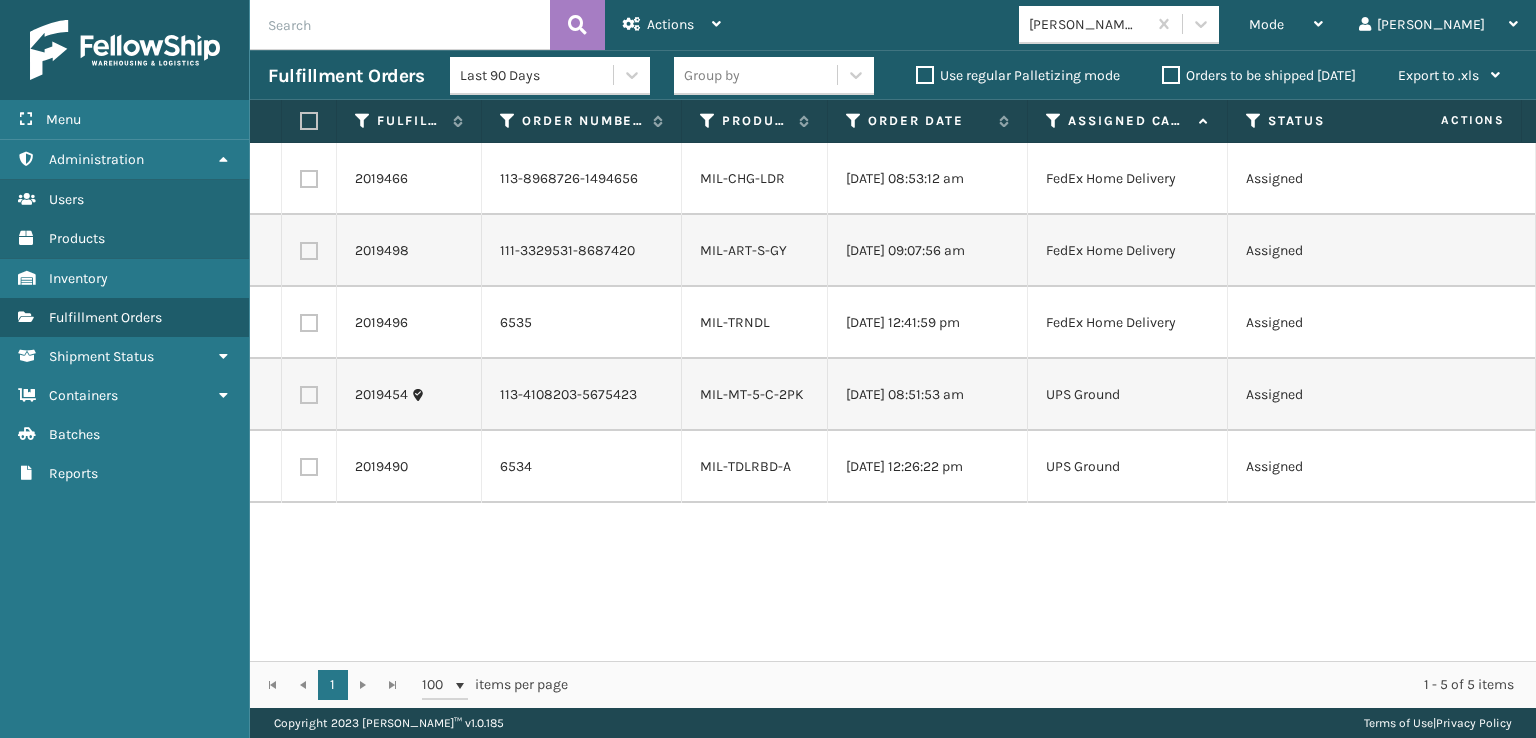
click at [309, 116] on label at bounding box center [306, 121] width 12 height 18
click at [301, 116] on input "checkbox" at bounding box center [300, 121] width 1 height 13
checkbox input "true"
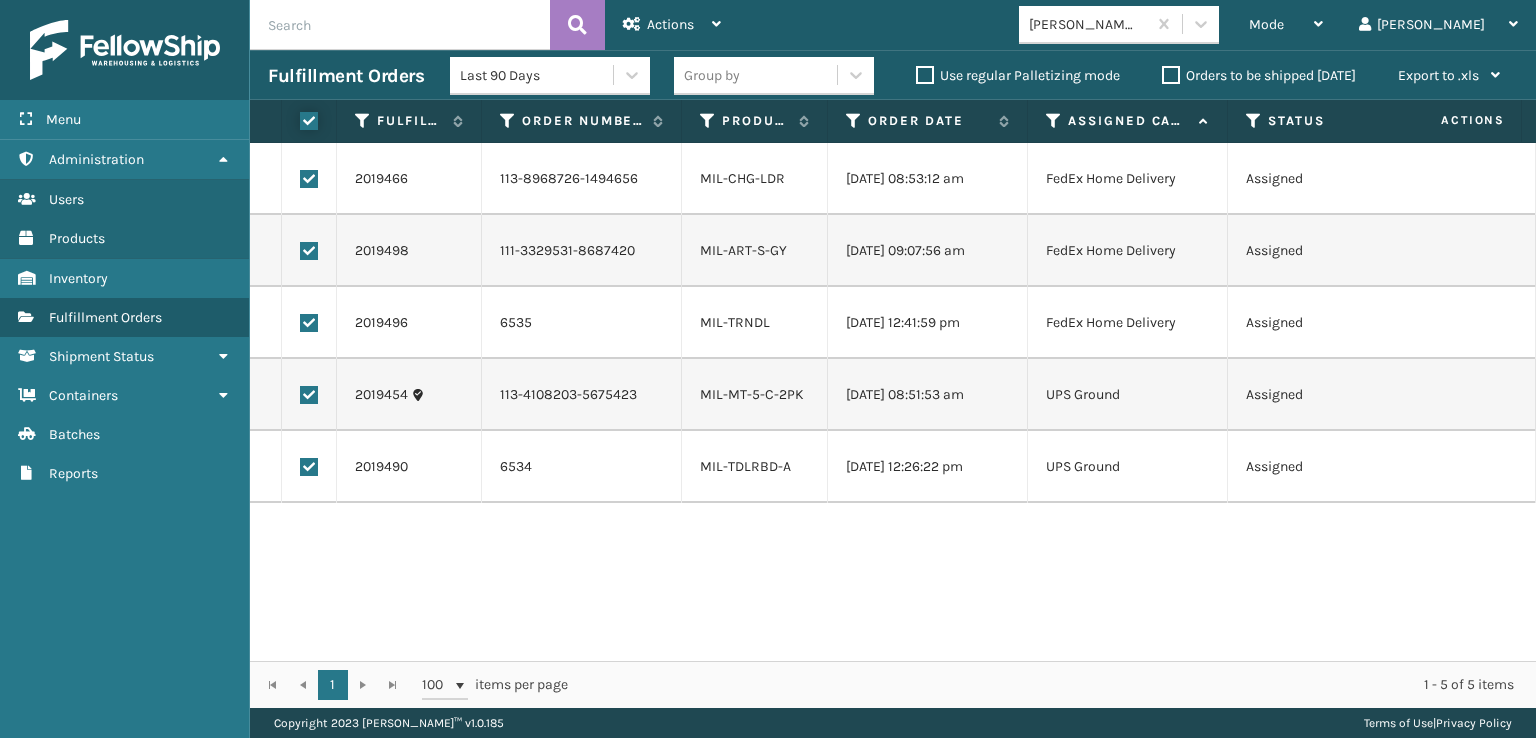
checkbox input "true"
click at [679, 9] on div "Actions" at bounding box center [672, 25] width 98 height 50
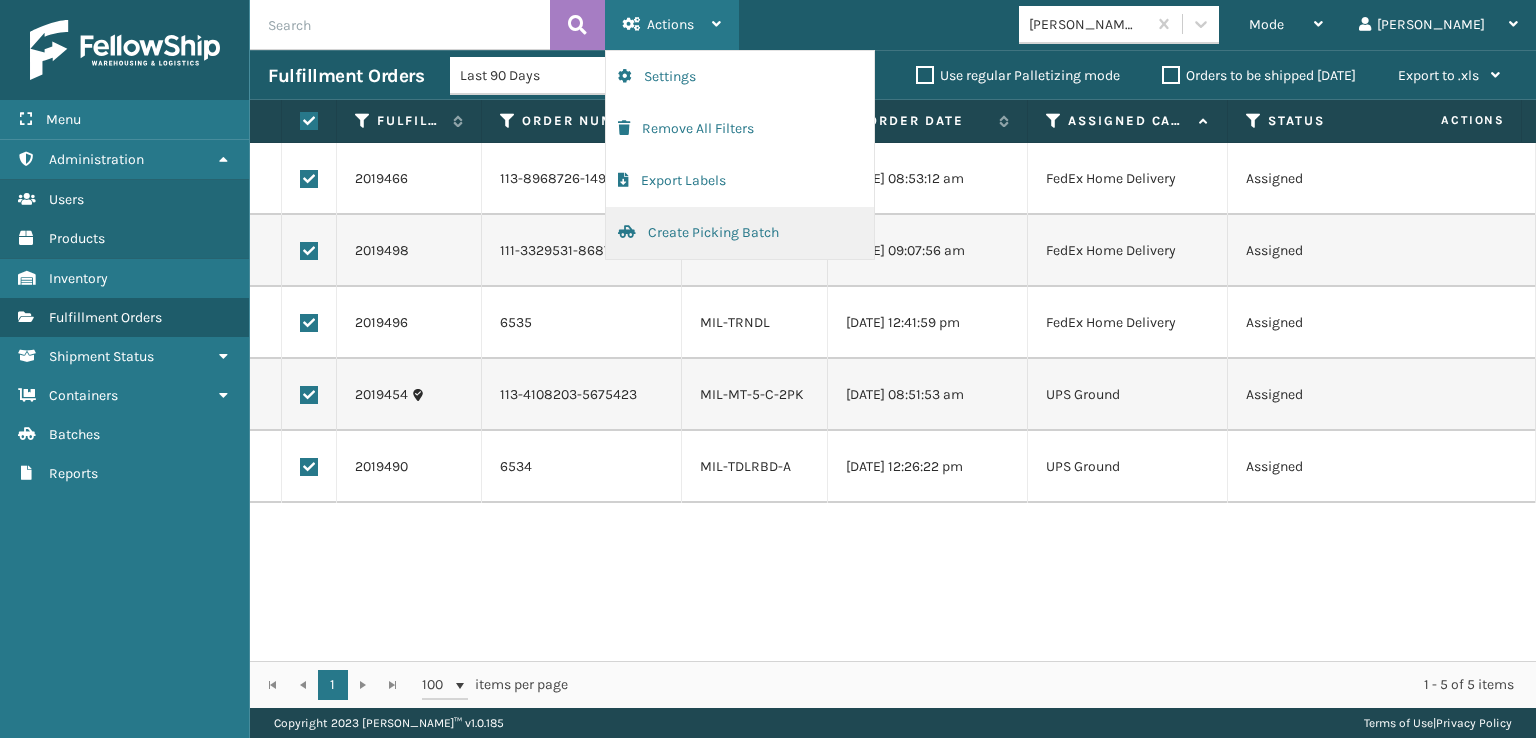
click at [665, 229] on button "Create Picking Batch" at bounding box center [740, 233] width 268 height 52
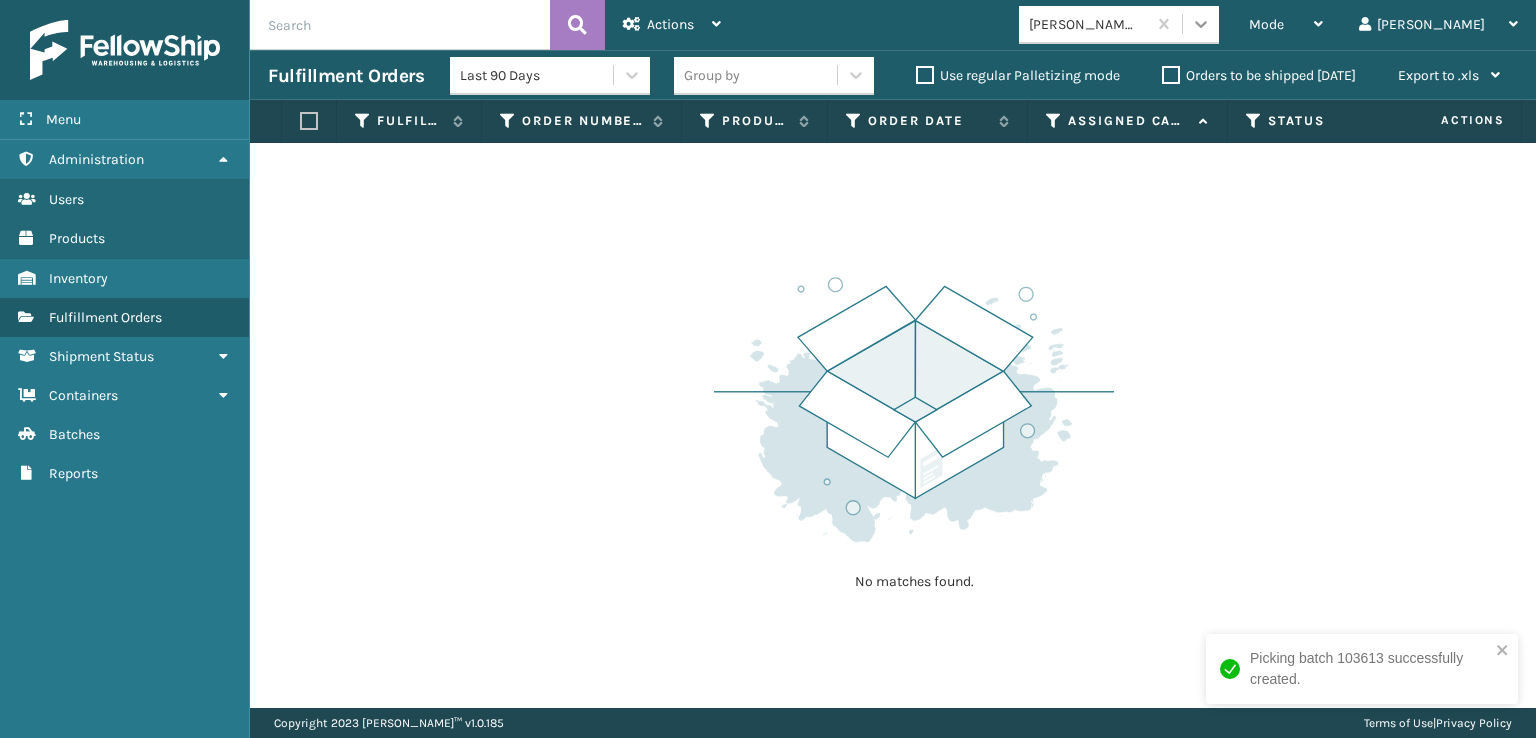
click at [1211, 25] on icon at bounding box center [1201, 24] width 20 height 20
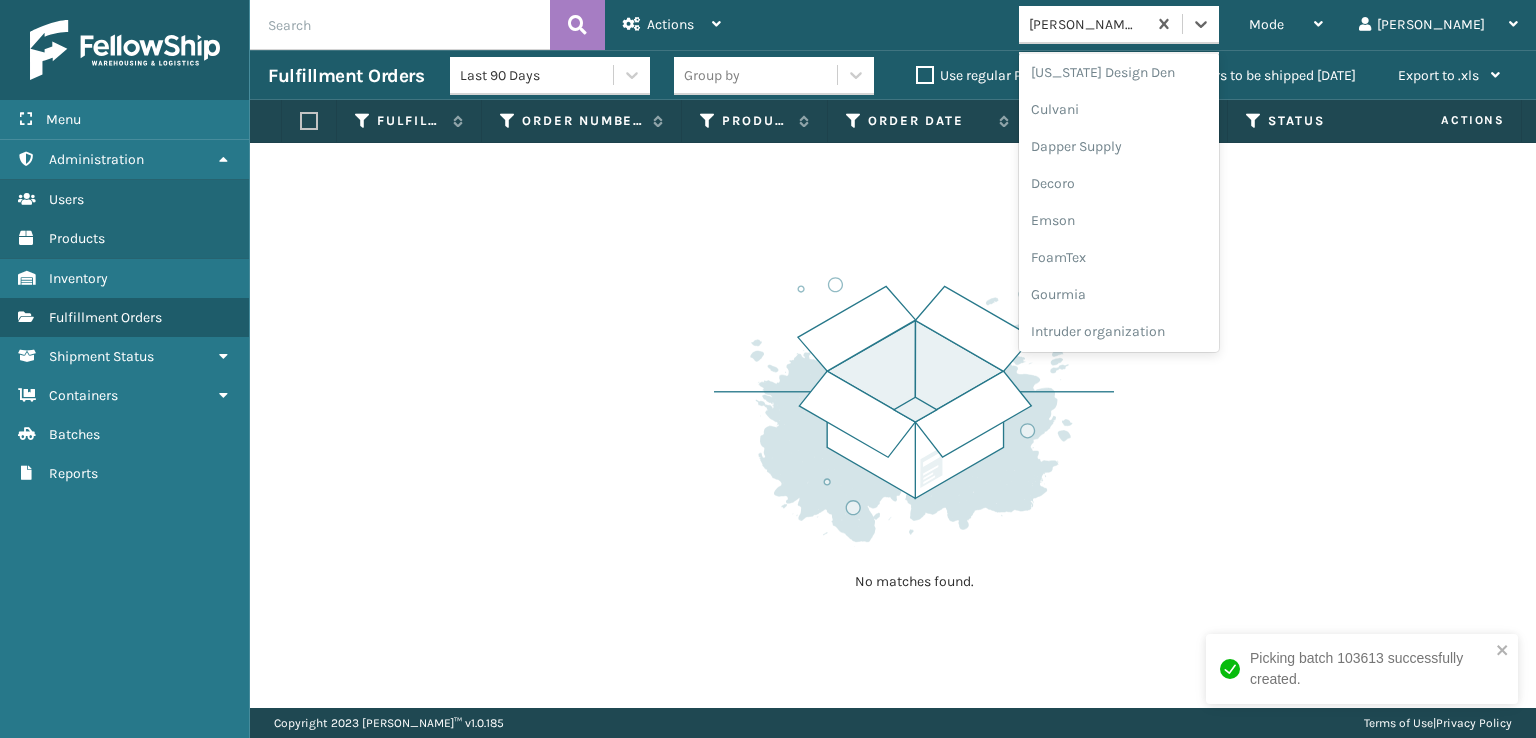
scroll to position [300, 0]
click at [1126, 256] on div "FoamTex" at bounding box center [1119, 255] width 200 height 37
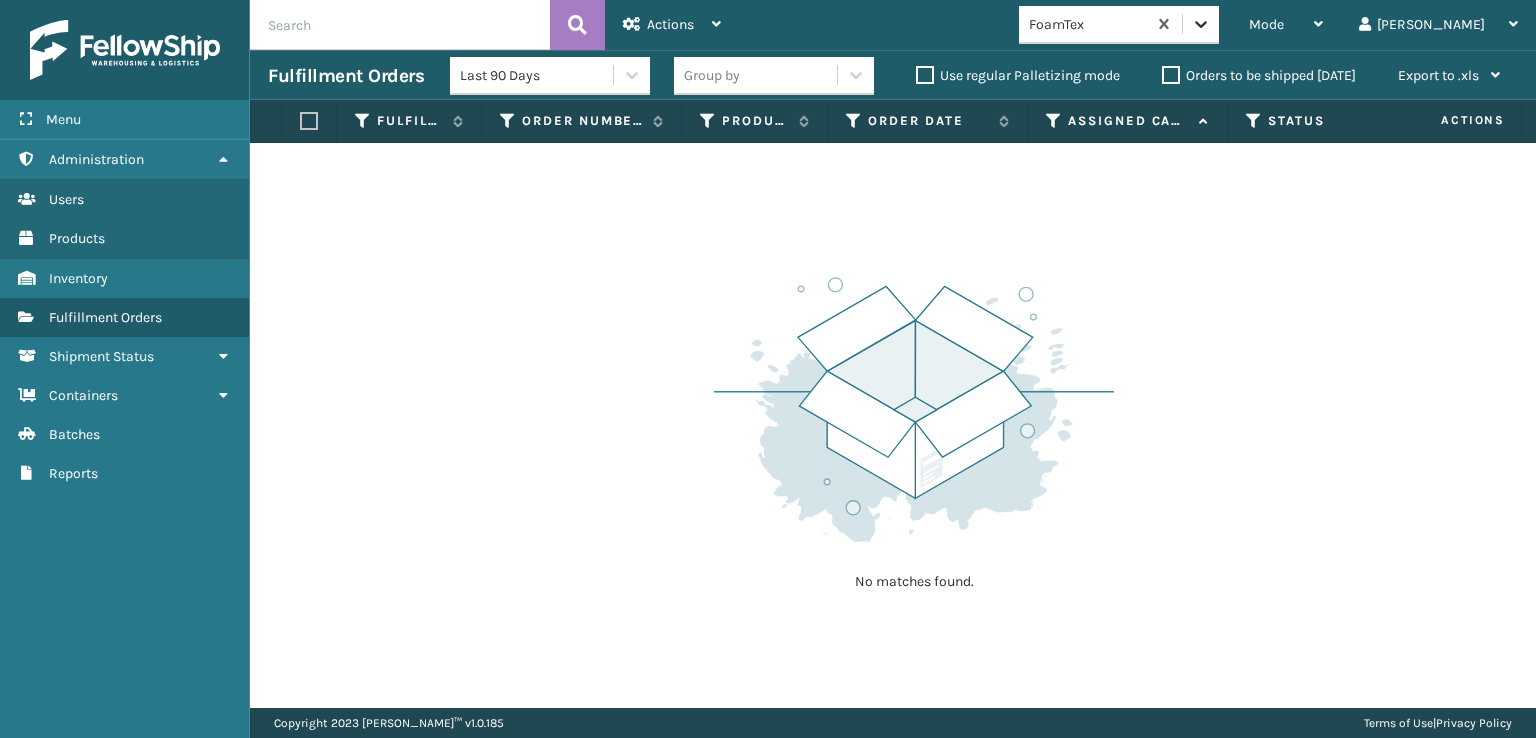
click at [1211, 29] on icon at bounding box center [1201, 24] width 20 height 20
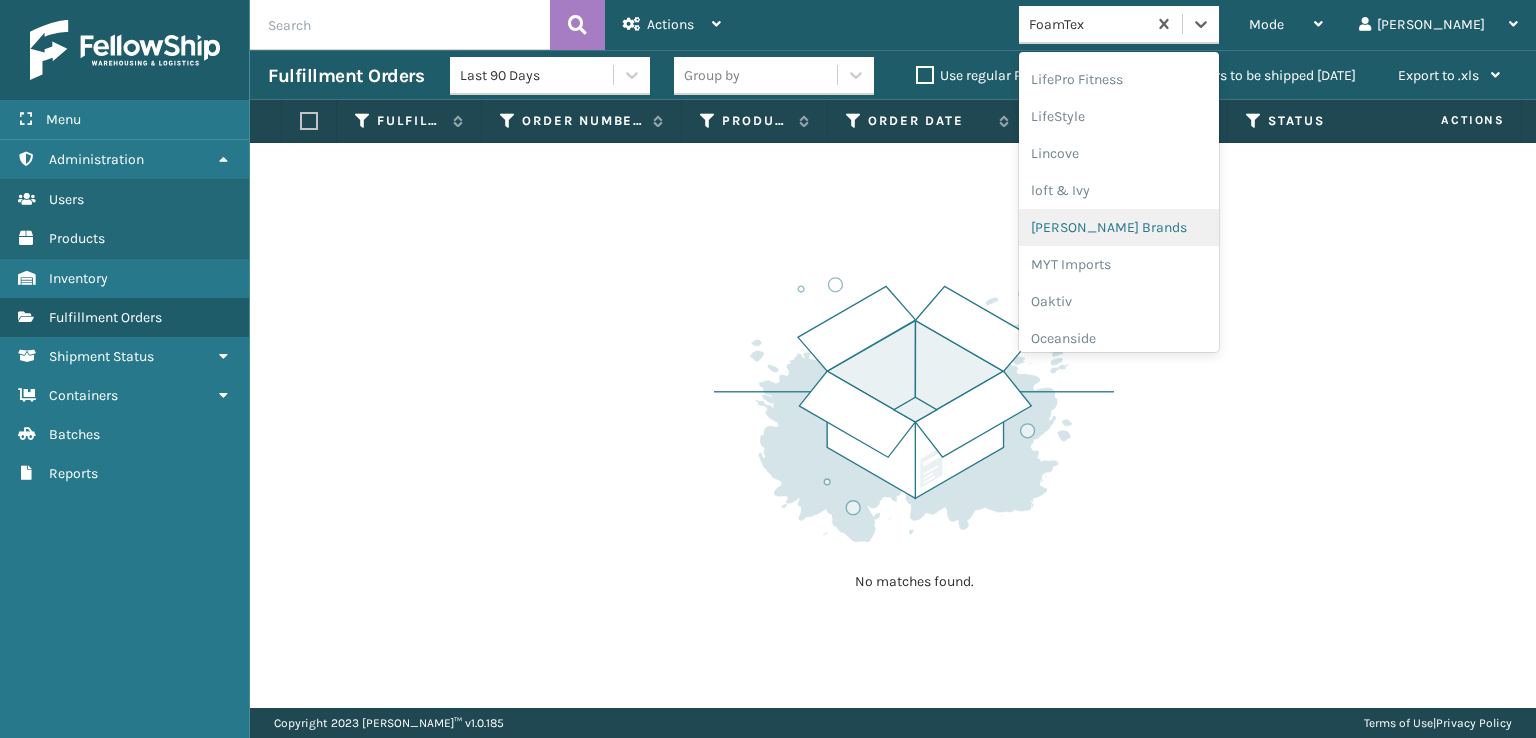
scroll to position [932, 0]
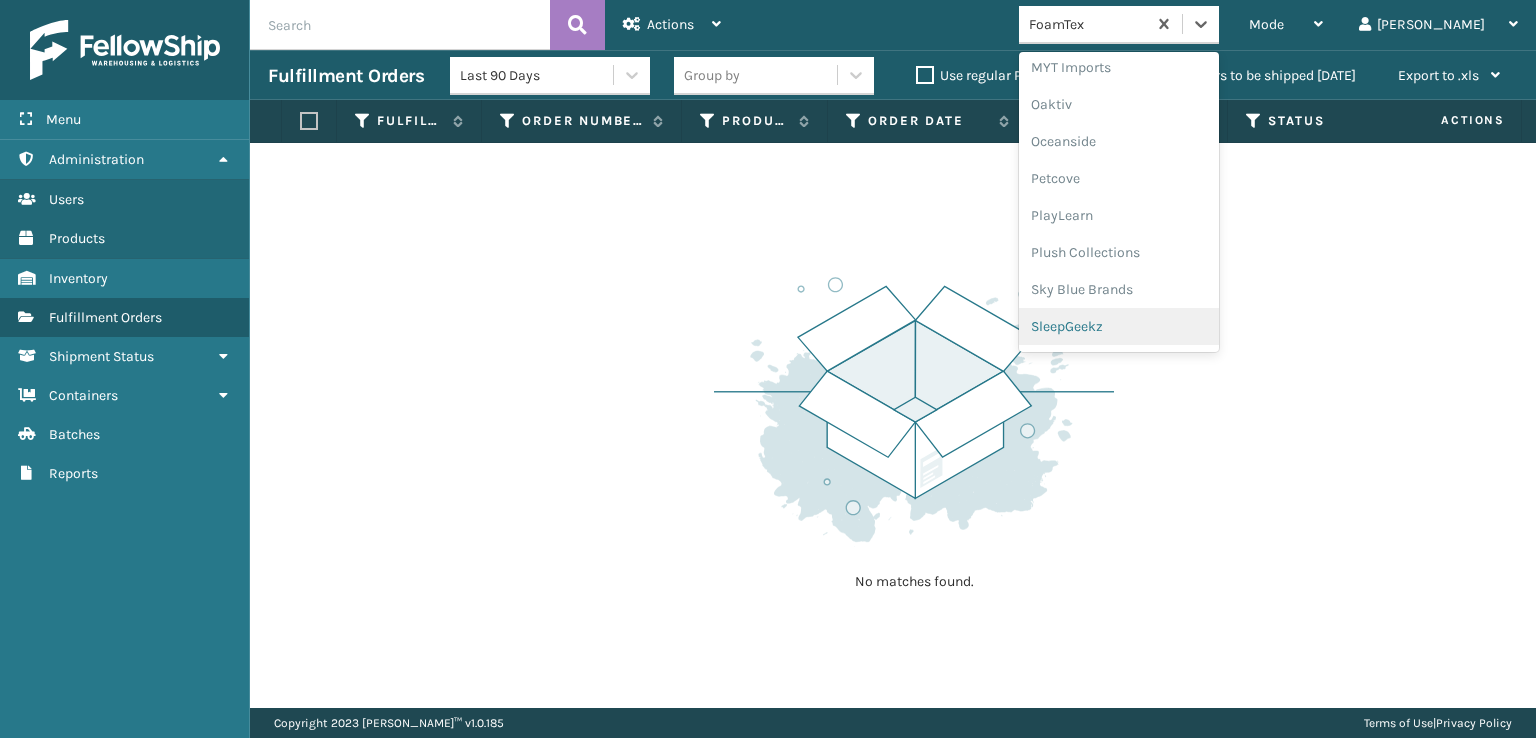
click at [1142, 321] on div "SleepGeekz" at bounding box center [1119, 326] width 200 height 37
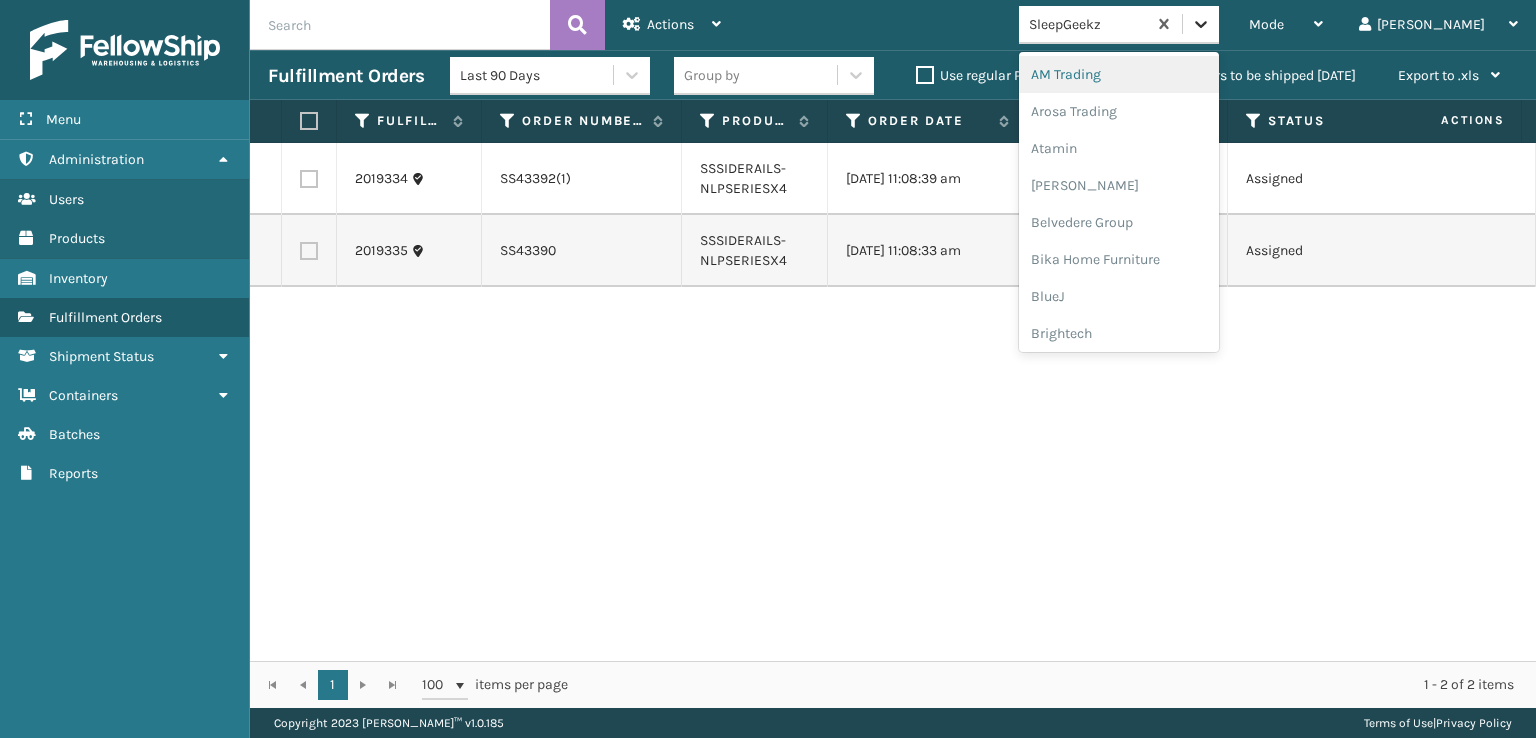
click at [1211, 33] on icon at bounding box center [1201, 24] width 20 height 20
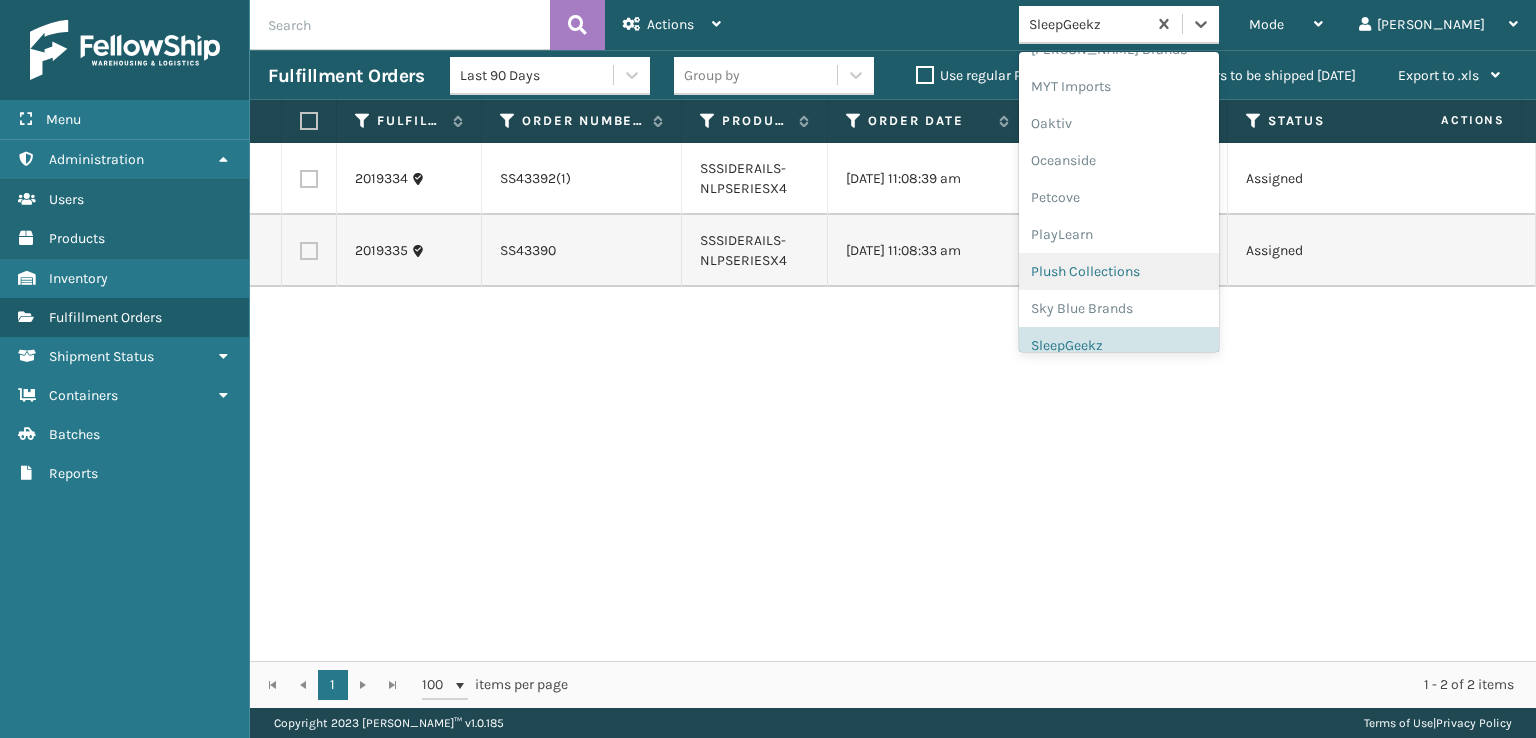
click at [1137, 269] on div "Plush Collections" at bounding box center [1119, 271] width 200 height 37
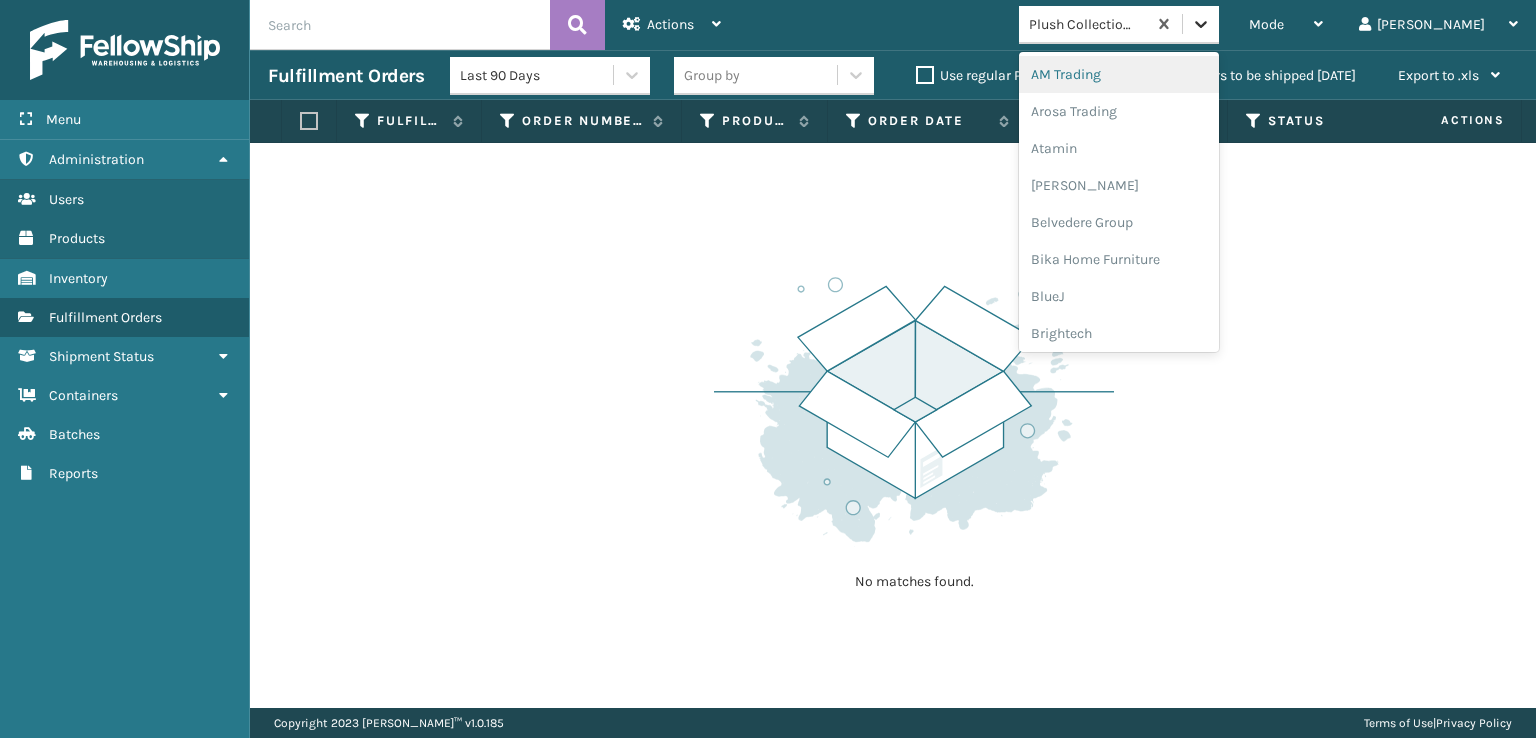
click at [1211, 19] on icon at bounding box center [1201, 24] width 20 height 20
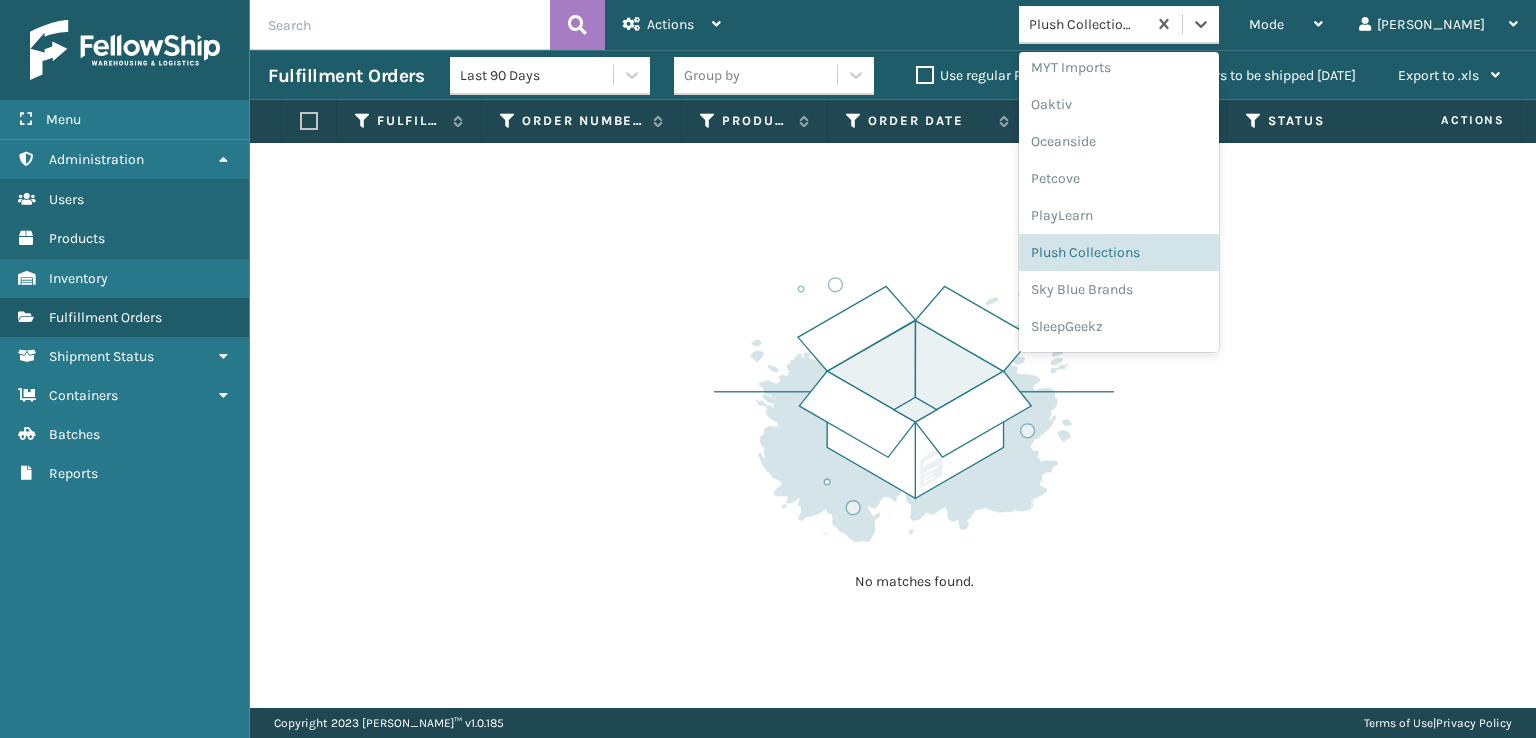
scroll to position [966, 0]
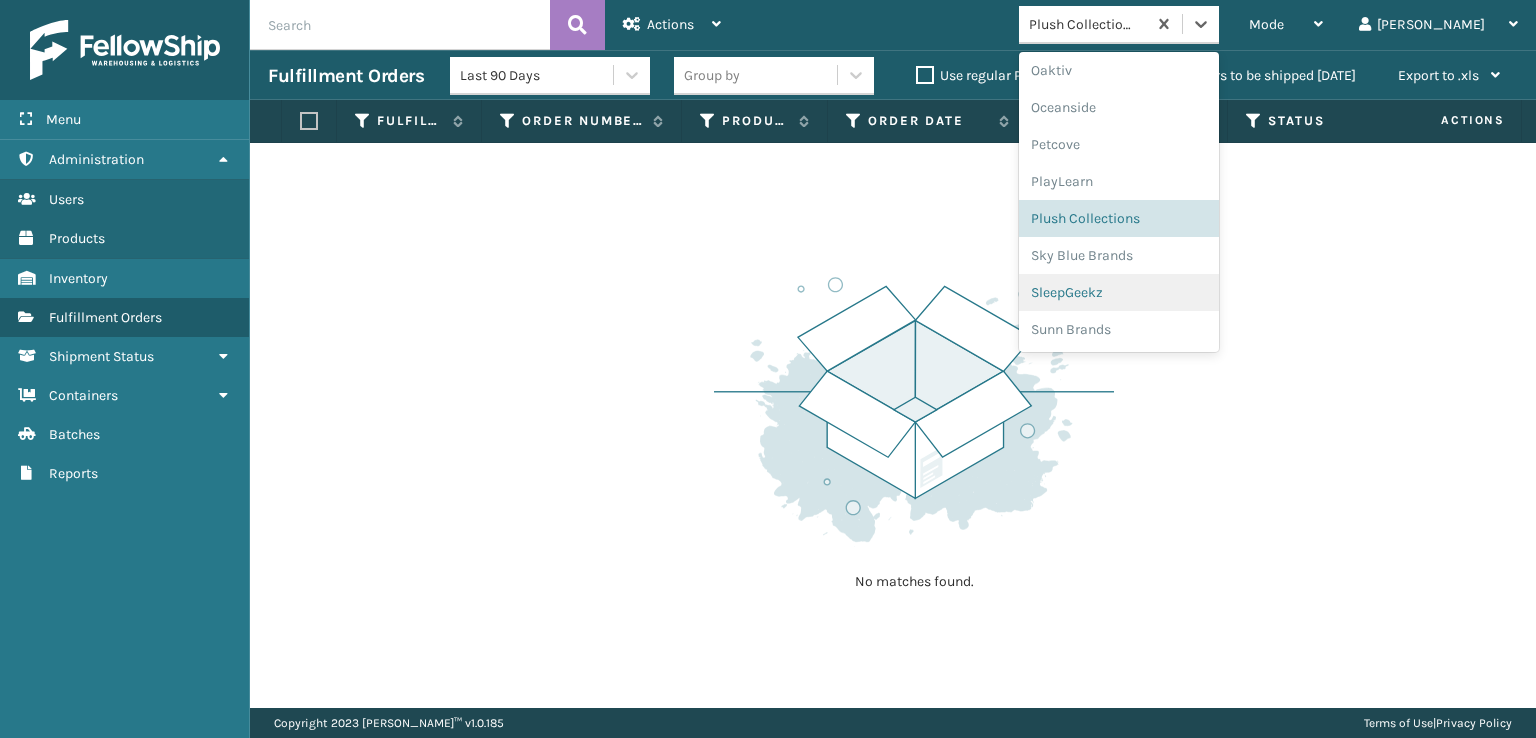
click at [1145, 289] on div "SleepGeekz" at bounding box center [1119, 292] width 200 height 37
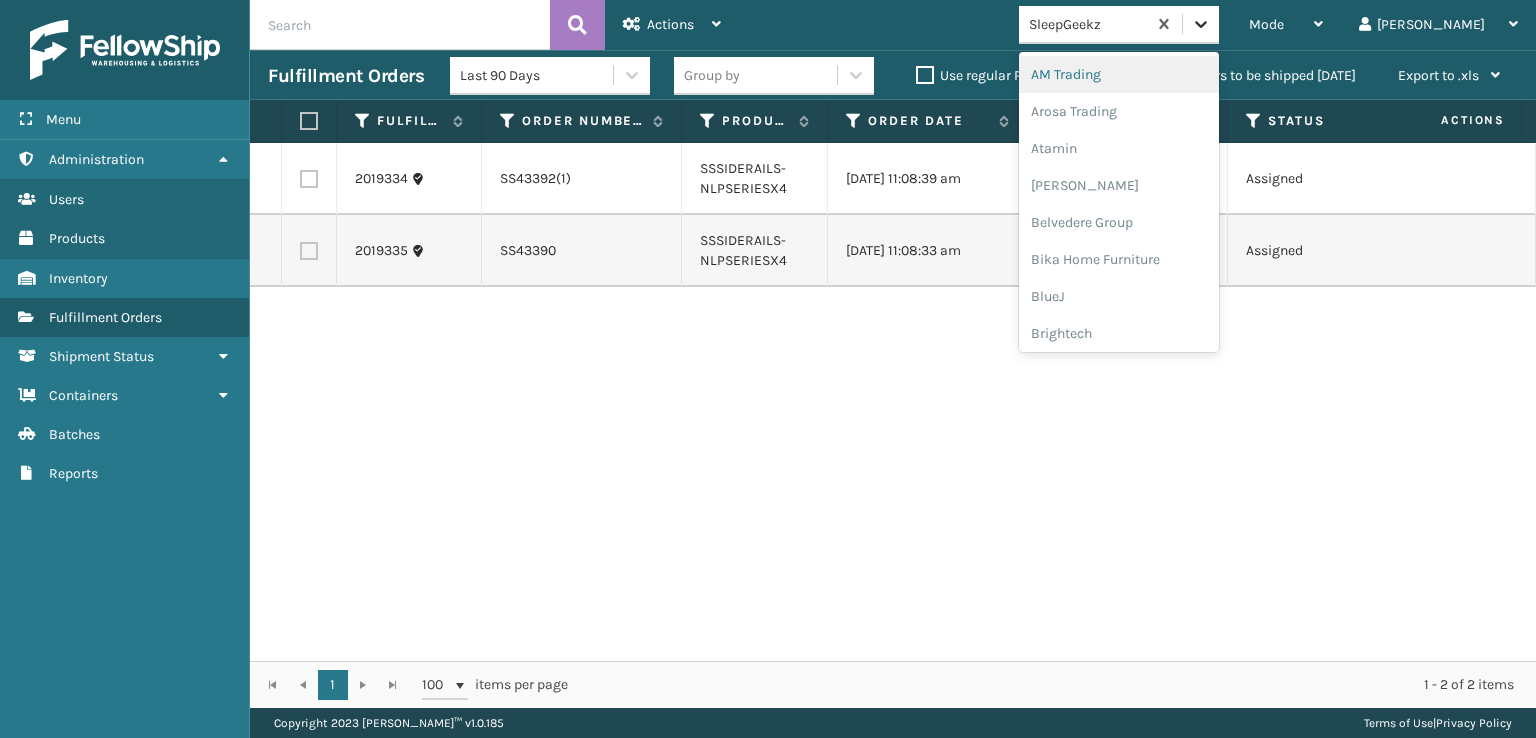
click at [1211, 30] on icon at bounding box center [1201, 24] width 20 height 20
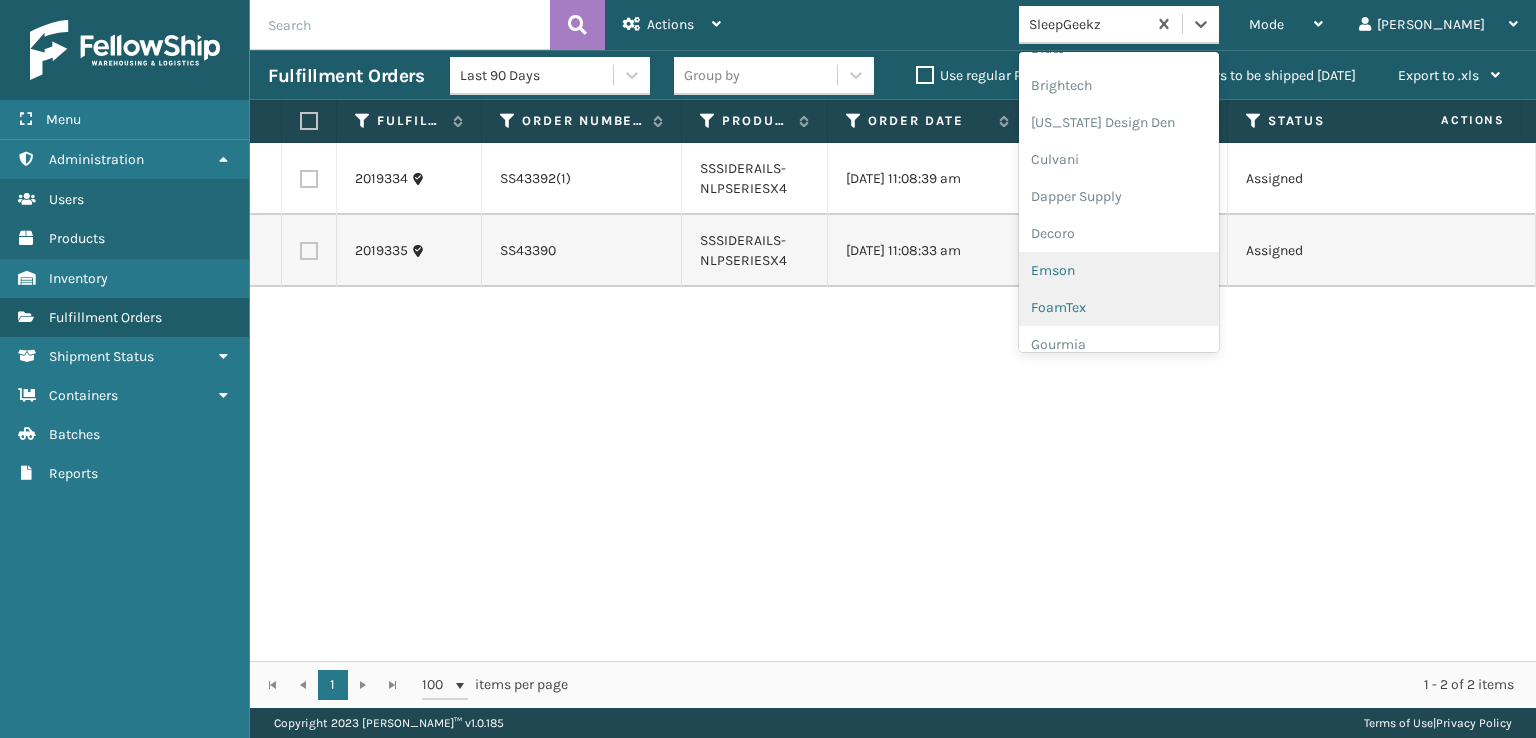
scroll to position [300, 0]
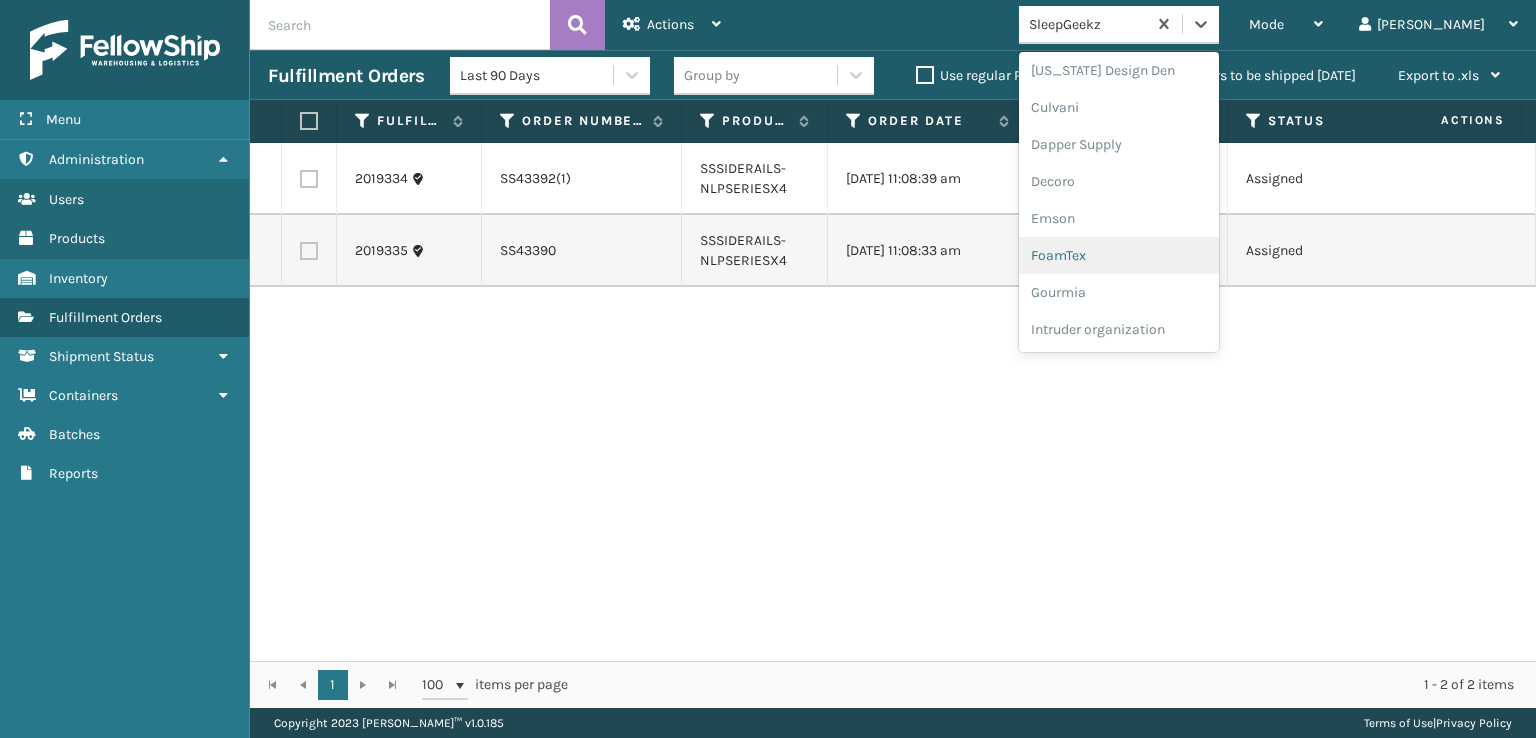
click at [1146, 250] on div "FoamTex" at bounding box center [1119, 255] width 200 height 37
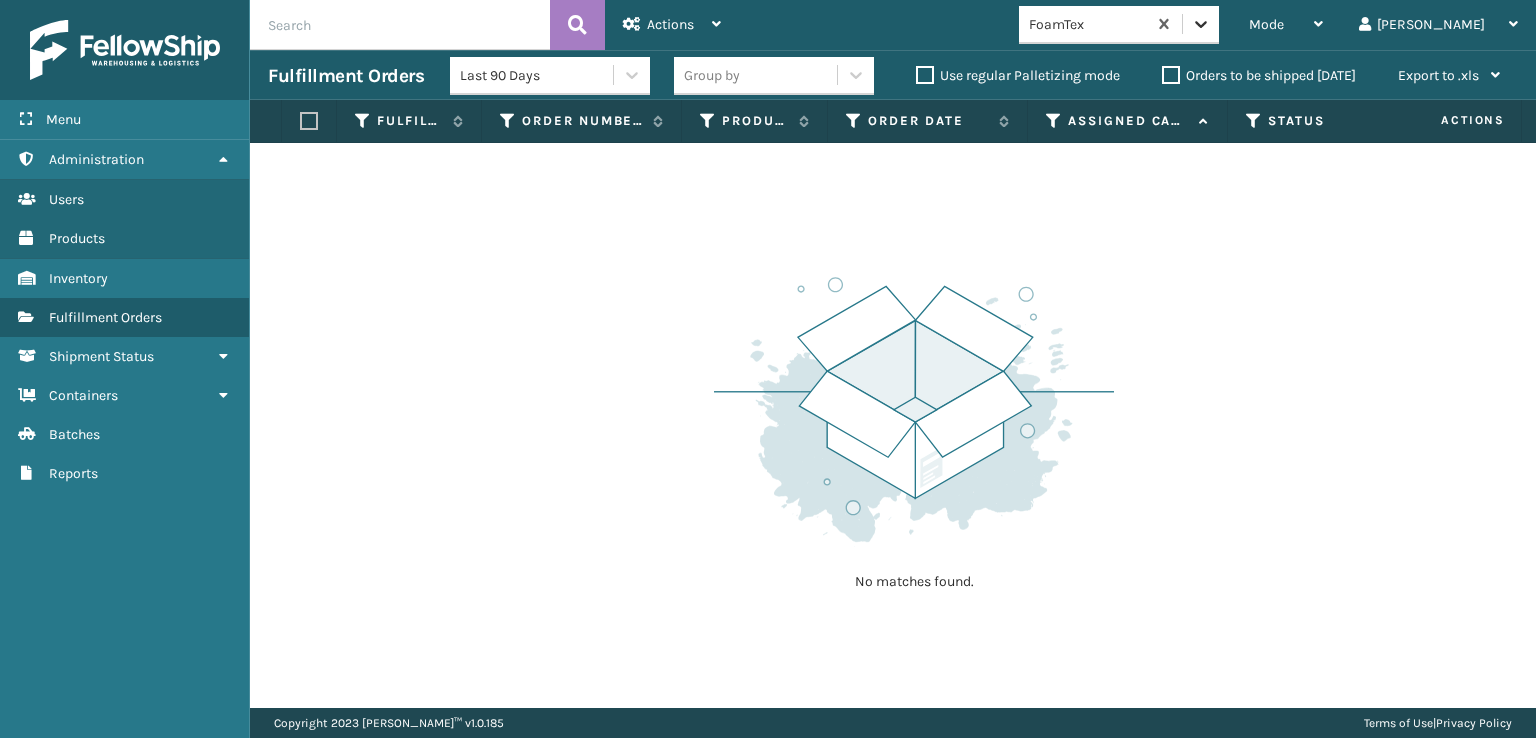
click at [1211, 22] on icon at bounding box center [1201, 24] width 20 height 20
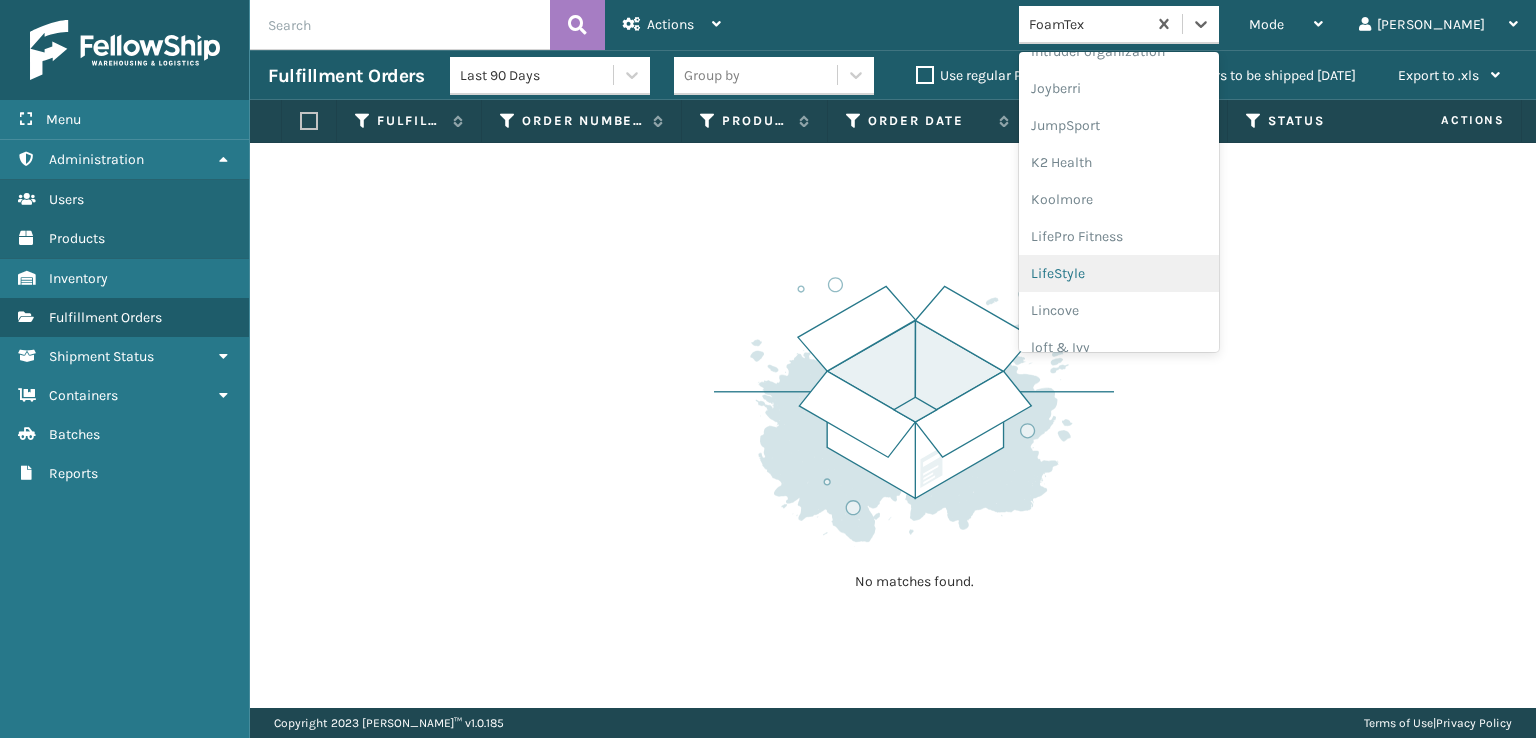
scroll to position [632, 0]
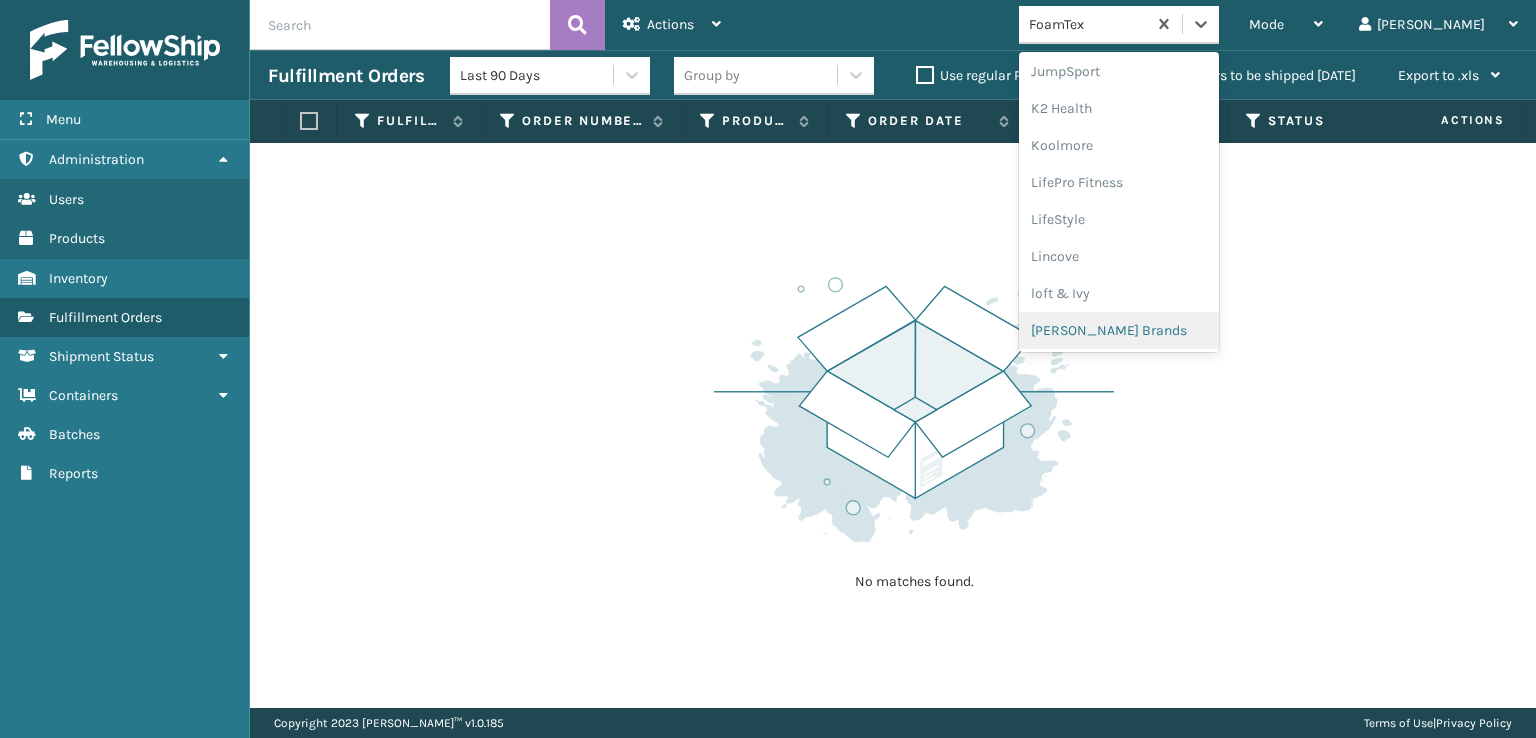
click at [1128, 327] on div "[PERSON_NAME] Brands" at bounding box center [1119, 330] width 200 height 37
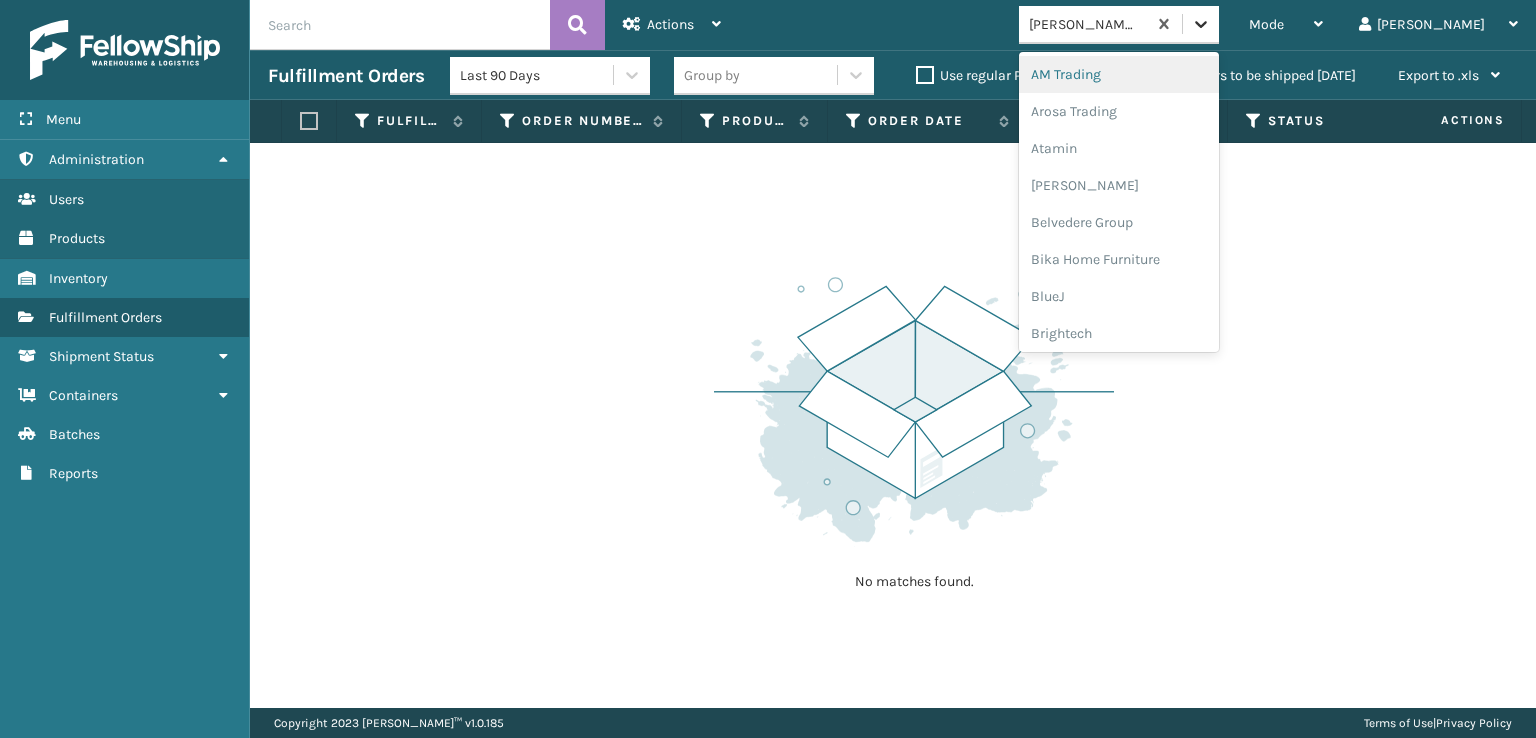
click at [1211, 25] on icon at bounding box center [1201, 24] width 20 height 20
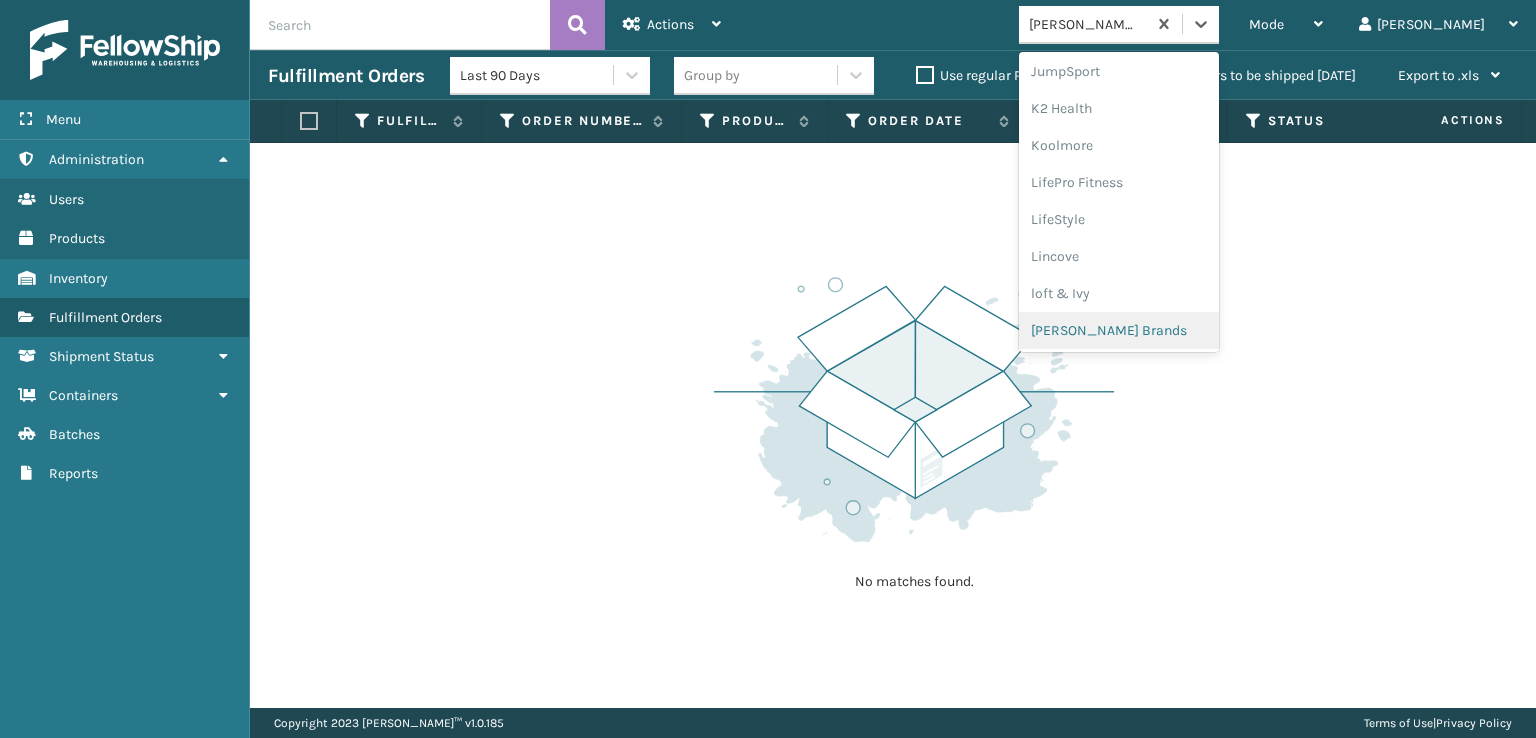
scroll to position [966, 0]
click at [1140, 289] on div "SleepGeekz" at bounding box center [1119, 292] width 200 height 37
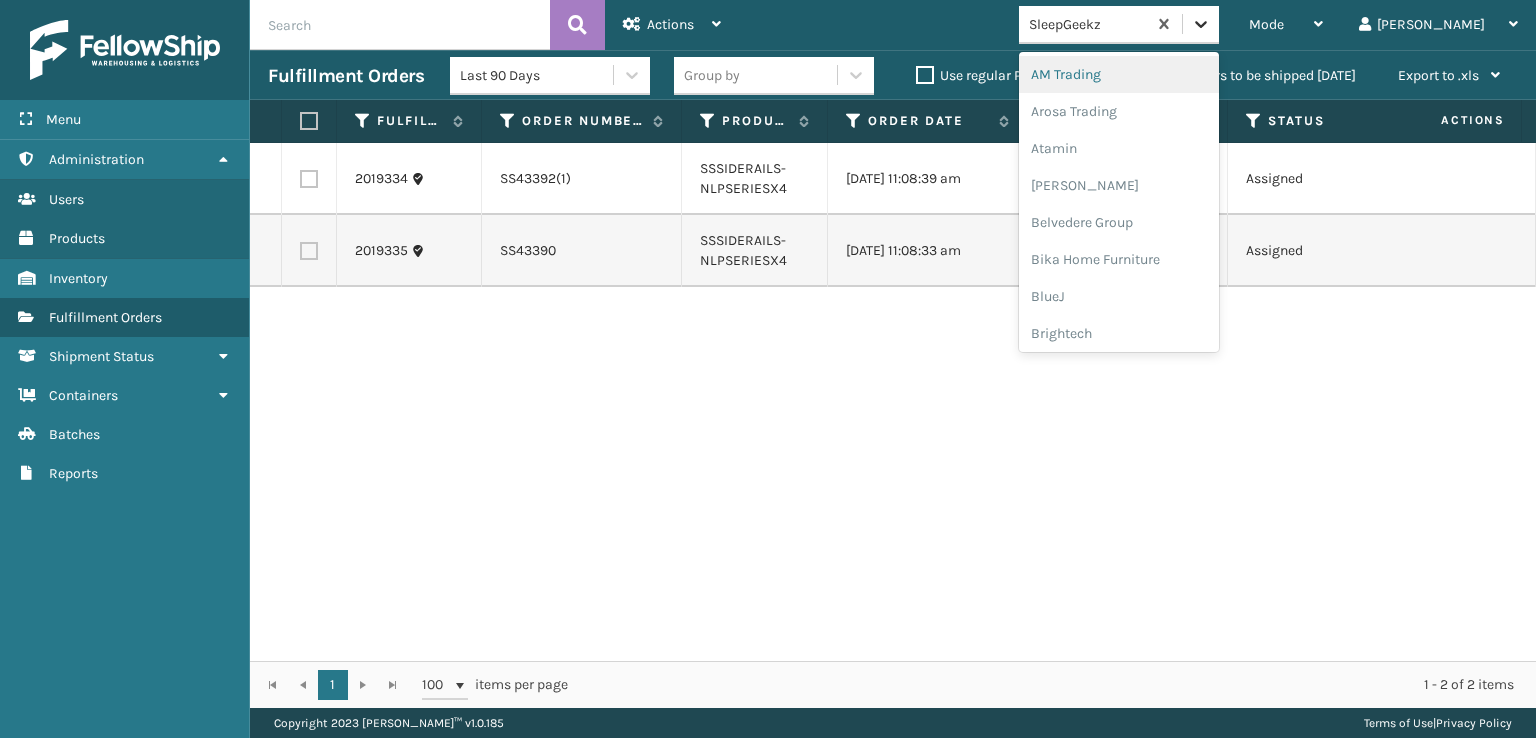
click at [1211, 29] on icon at bounding box center [1201, 24] width 20 height 20
click at [1139, 250] on div "FoamTex" at bounding box center [1119, 255] width 200 height 37
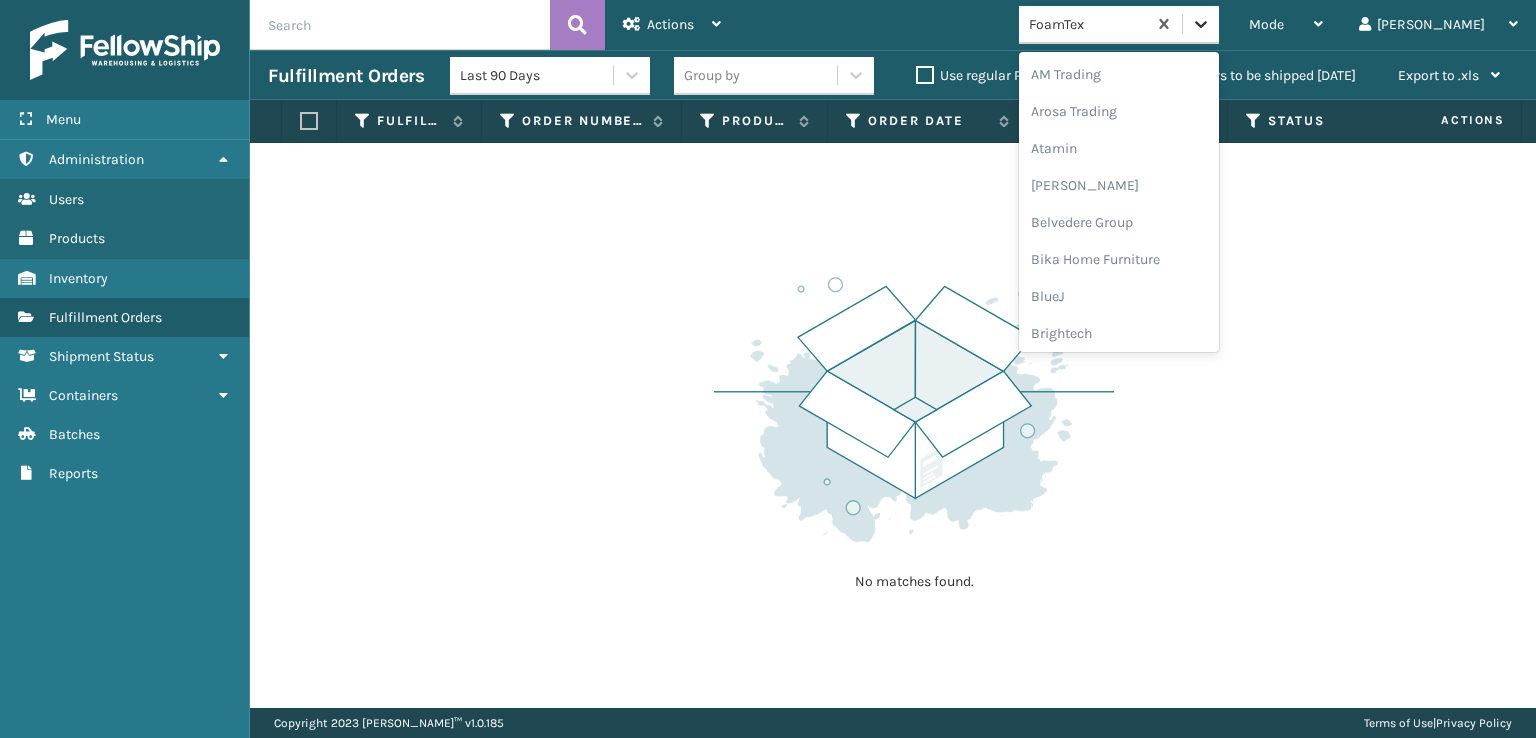
click at [1211, 29] on icon at bounding box center [1201, 24] width 20 height 20
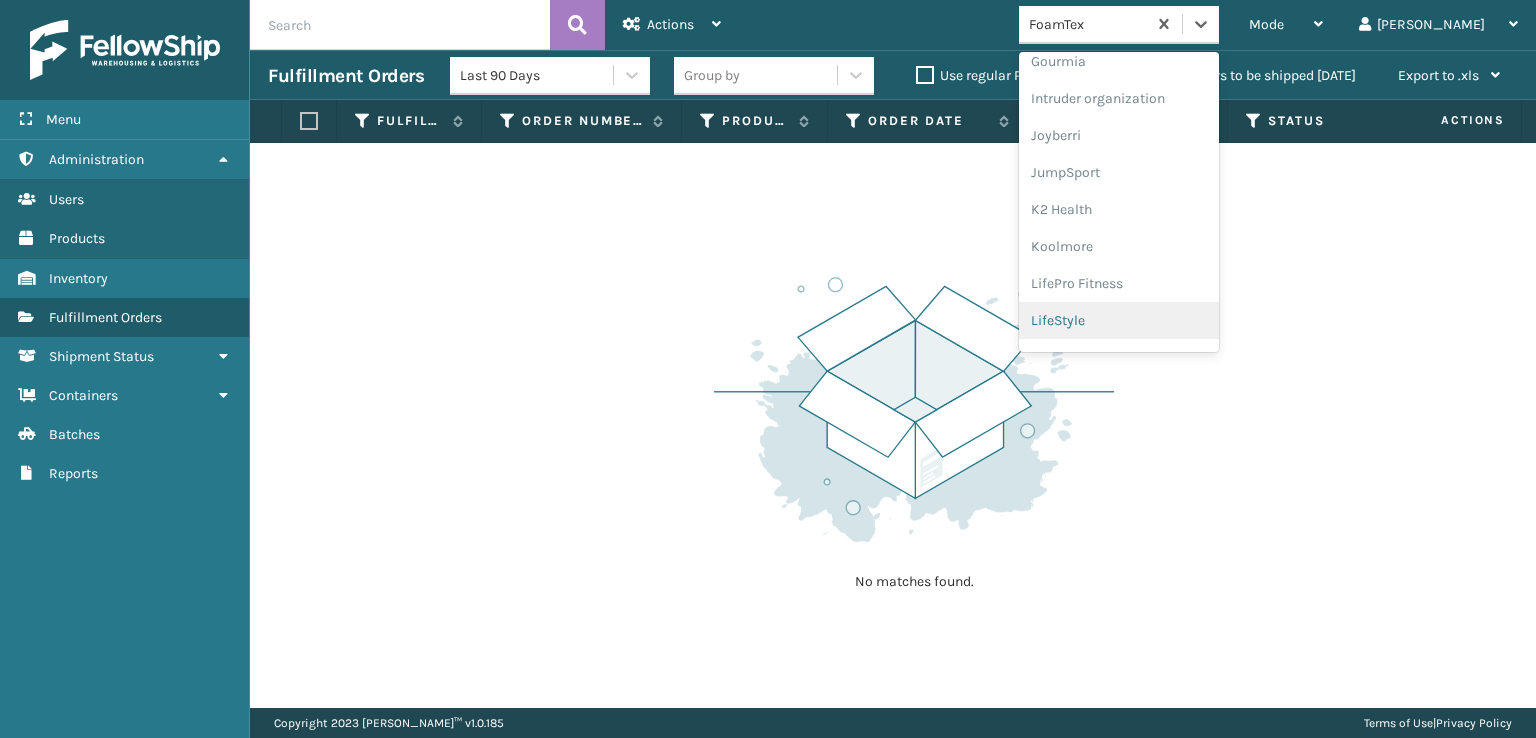
scroll to position [632, 0]
click at [1149, 327] on div "[PERSON_NAME] Brands" at bounding box center [1119, 330] width 200 height 37
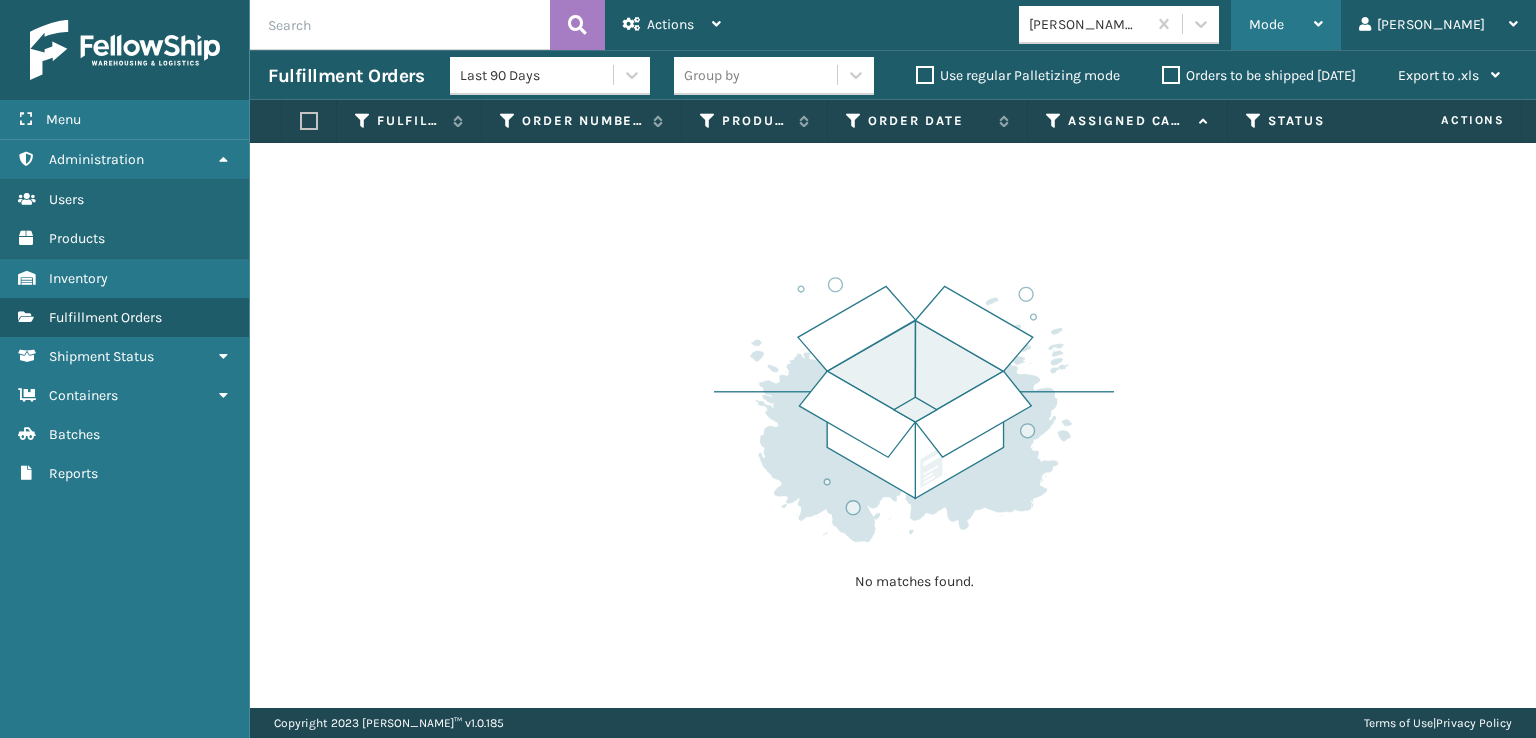
click at [1284, 16] on span "Mode" at bounding box center [1266, 24] width 35 height 17
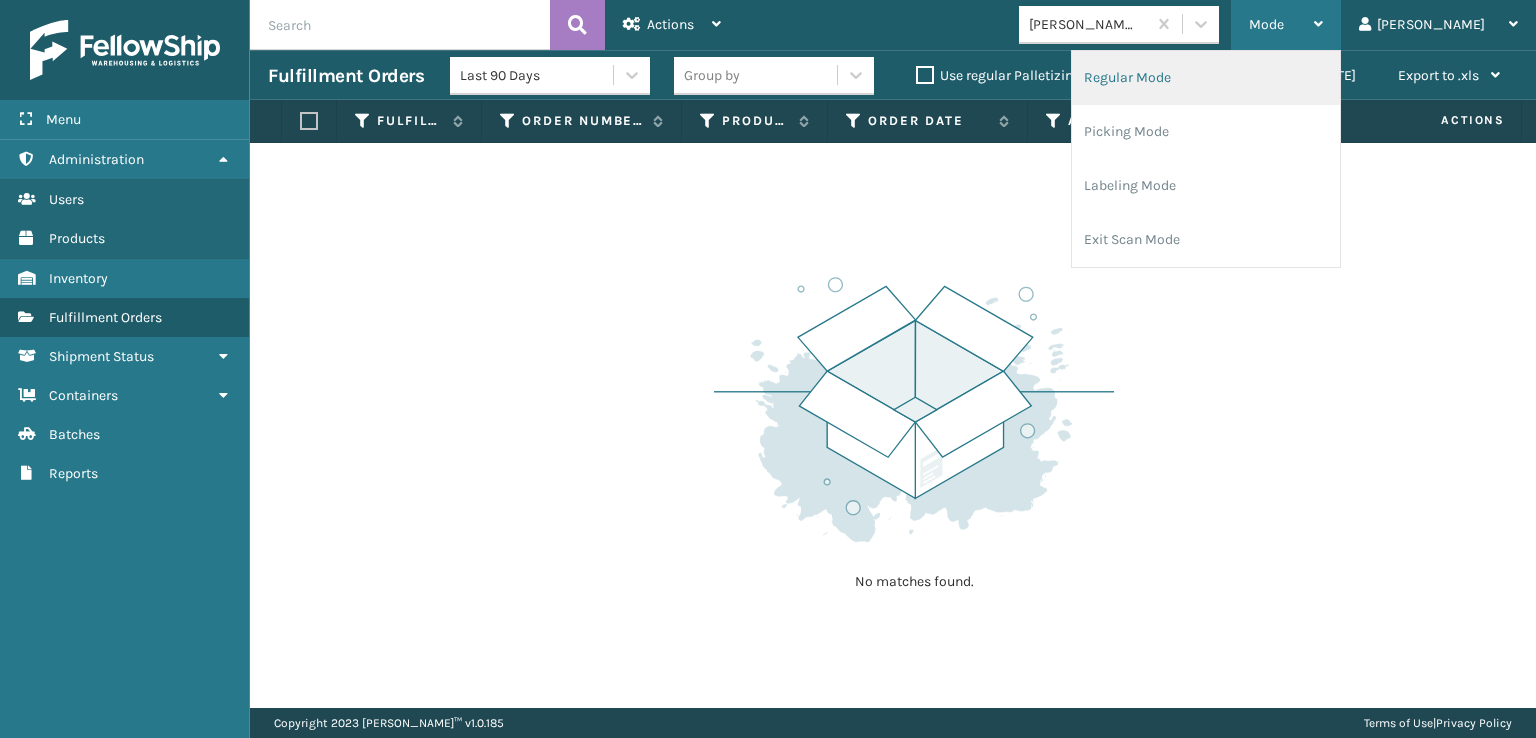
click at [1234, 79] on li "Regular Mode" at bounding box center [1206, 78] width 268 height 54
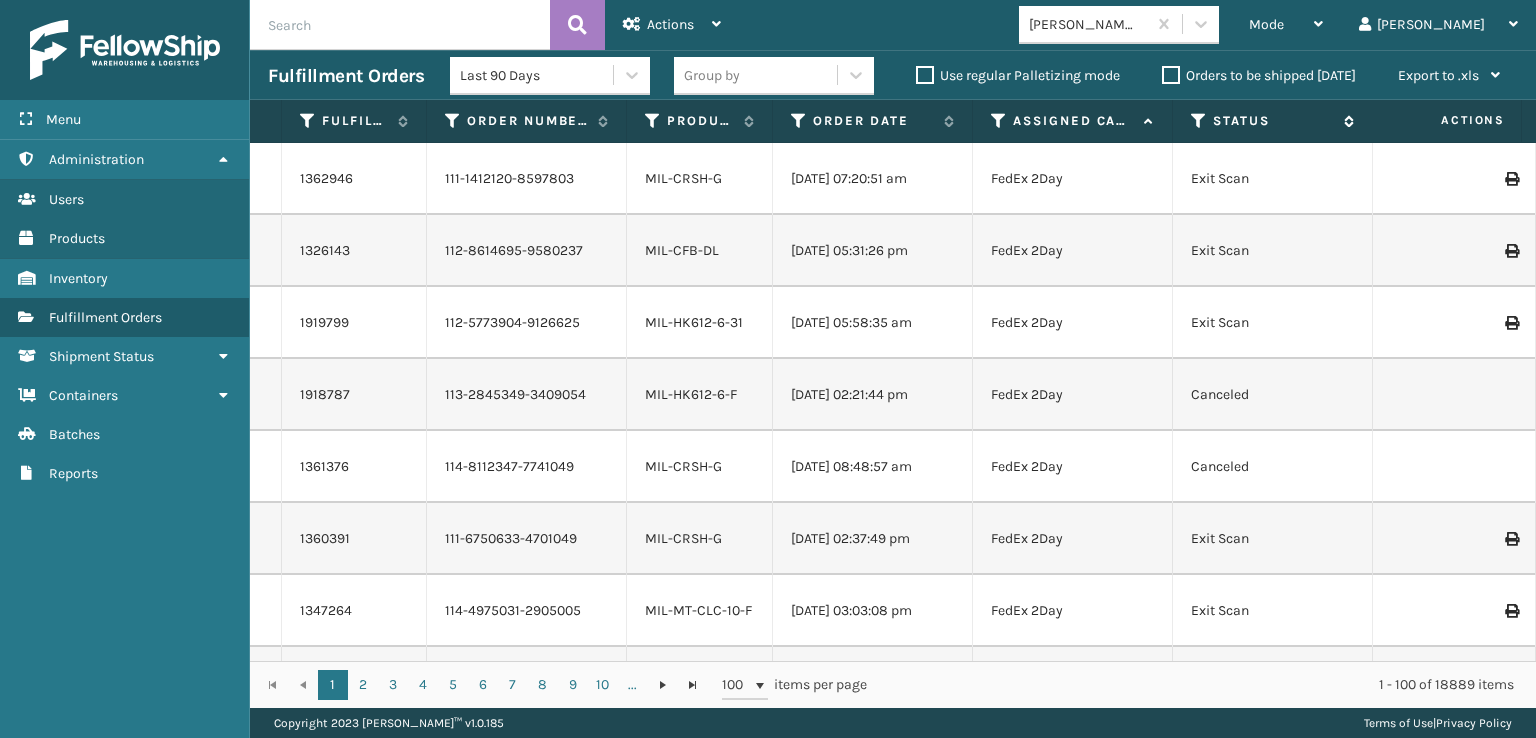
click at [1202, 115] on icon at bounding box center [1199, 121] width 16 height 18
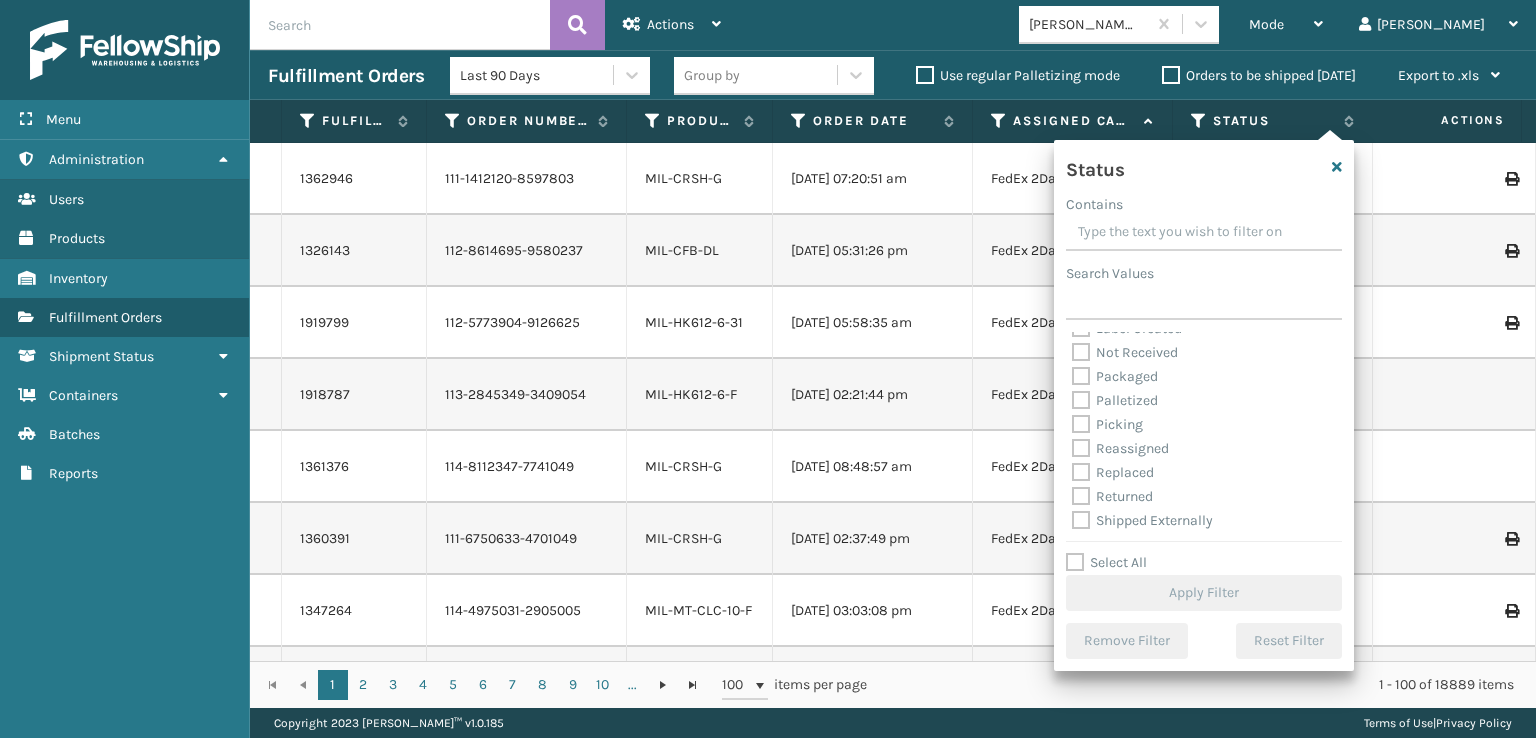
scroll to position [112, 0]
click at [1082, 413] on div "Picking" at bounding box center [1204, 424] width 264 height 24
click at [1080, 426] on label "Picking" at bounding box center [1107, 423] width 71 height 17
click at [1073, 425] on input "Picking" at bounding box center [1072, 418] width 1 height 13
checkbox input "true"
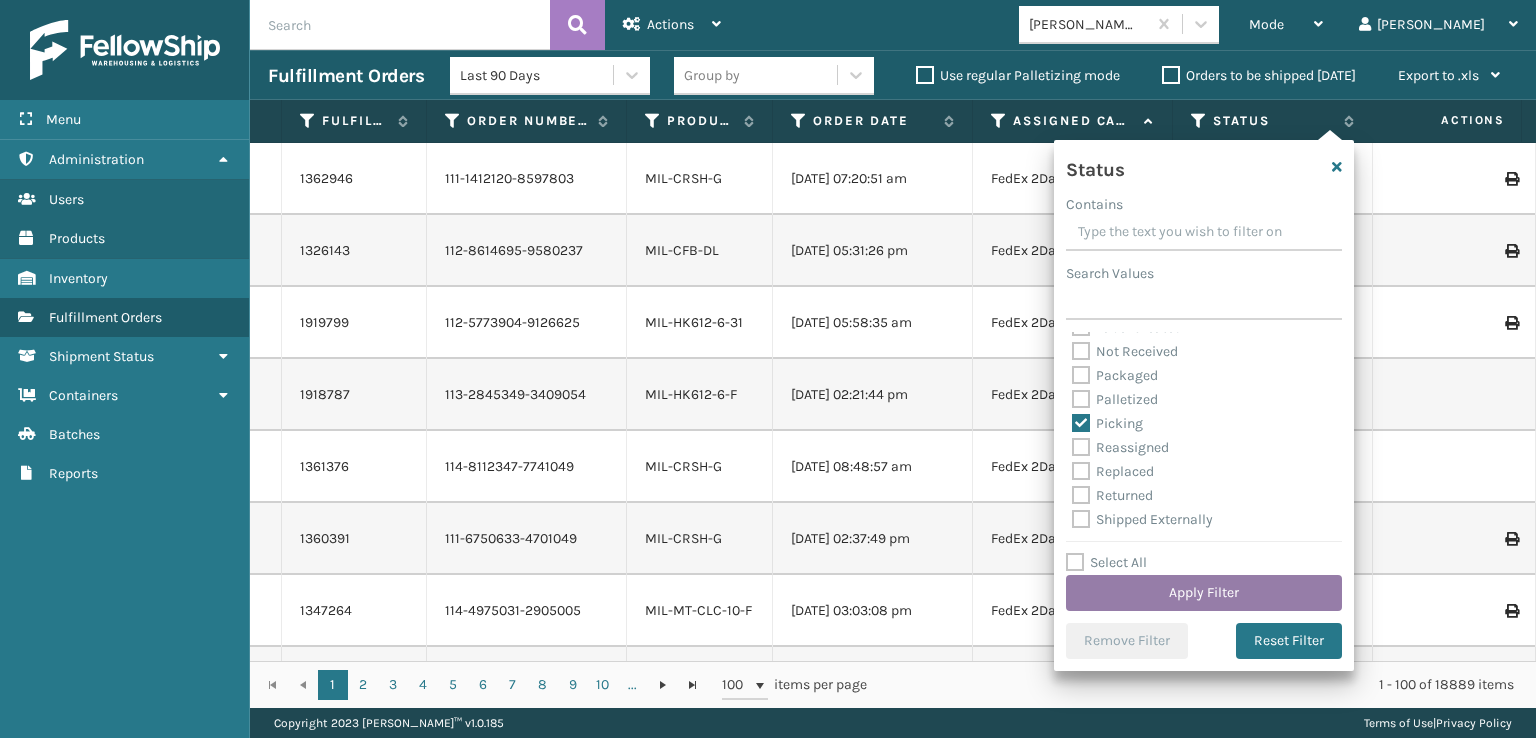
click at [1181, 585] on button "Apply Filter" at bounding box center [1204, 593] width 276 height 36
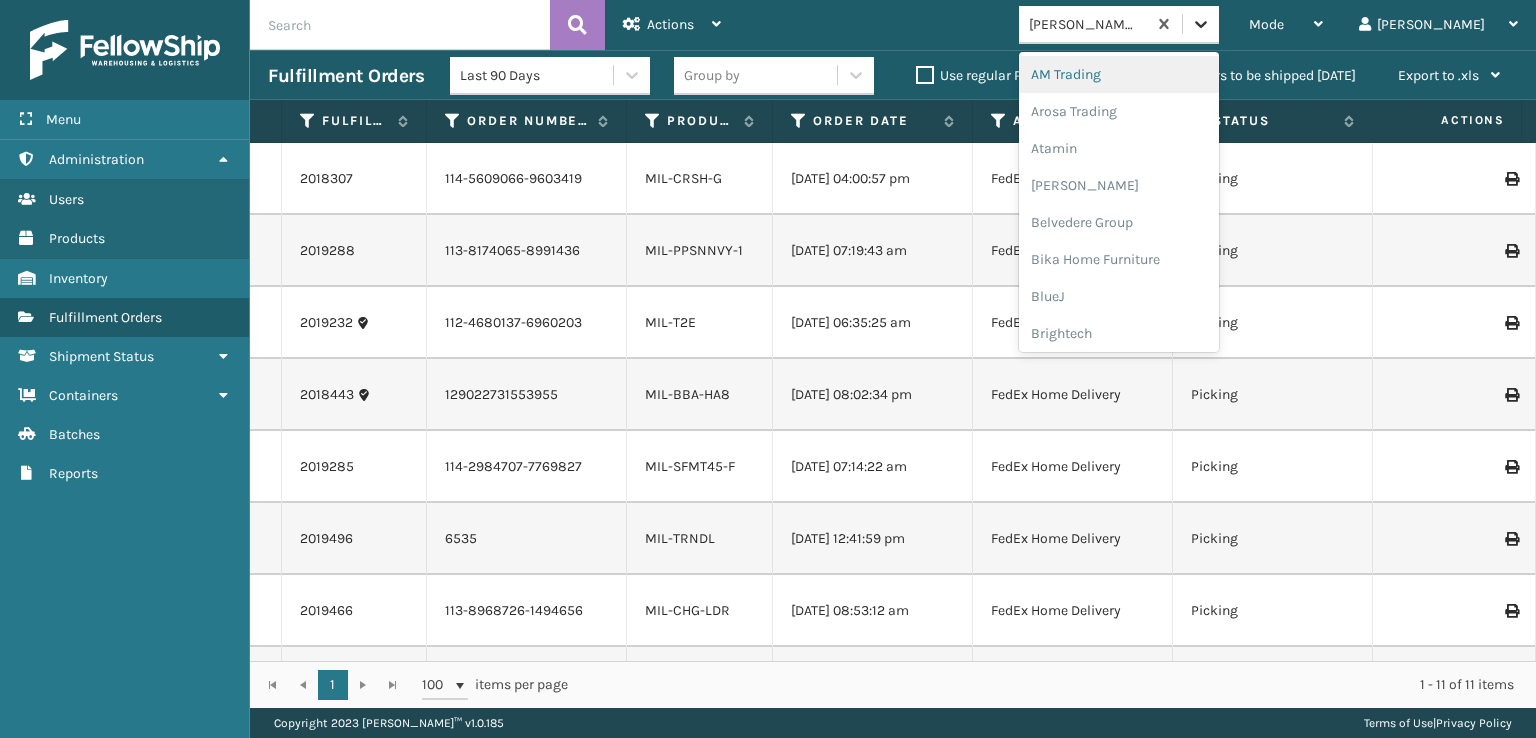
click at [1207, 25] on icon at bounding box center [1201, 24] width 12 height 7
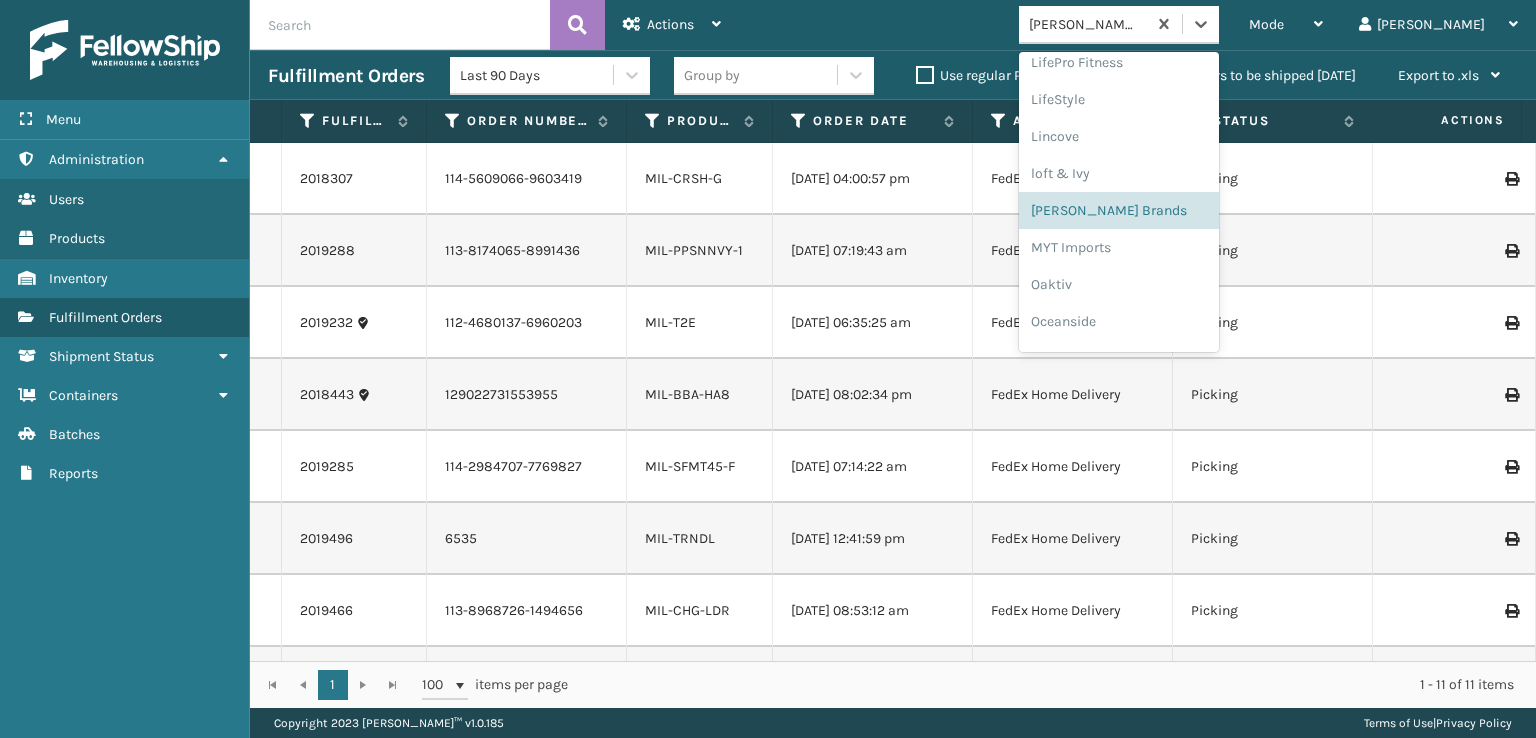
scroll to position [966, 0]
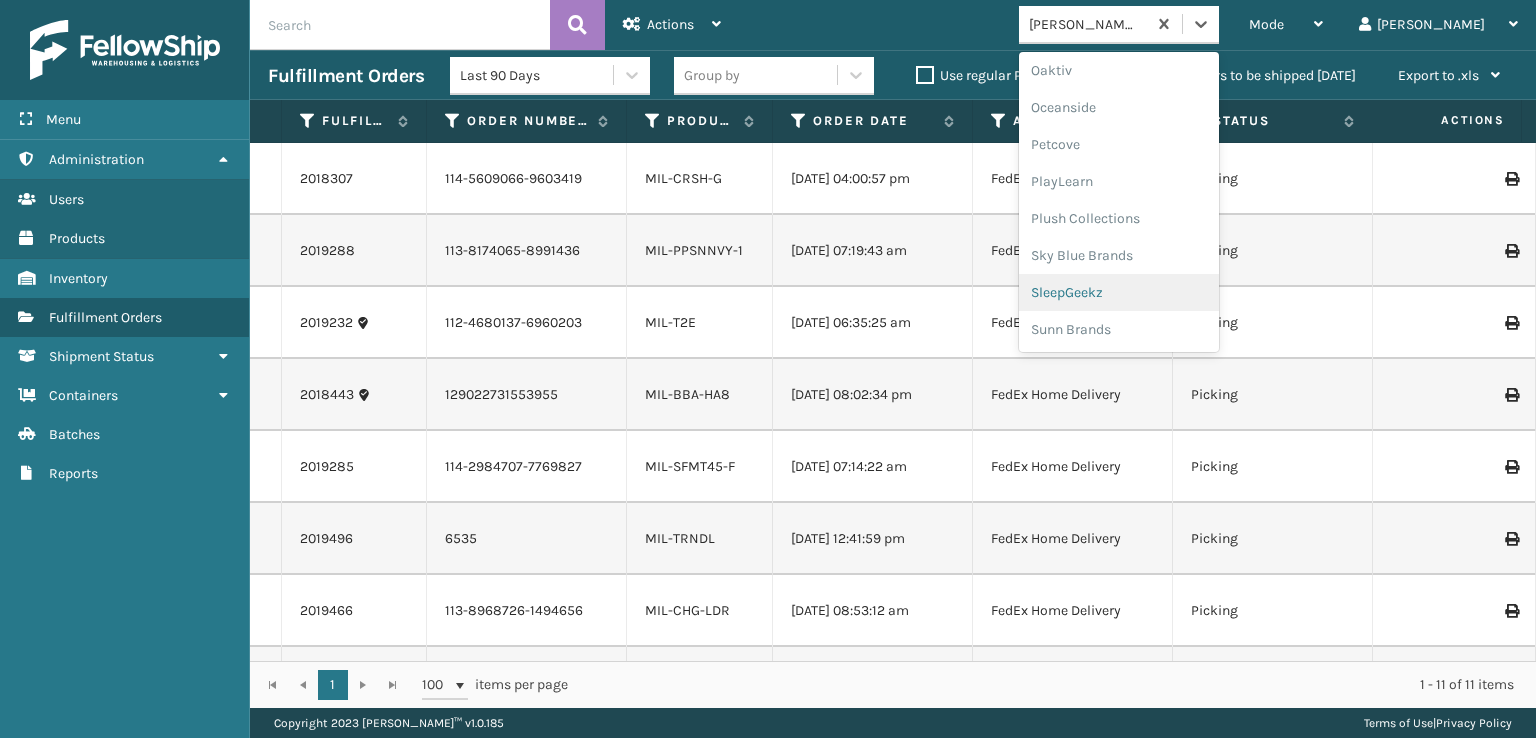
click at [1147, 294] on div "SleepGeekz" at bounding box center [1119, 292] width 200 height 37
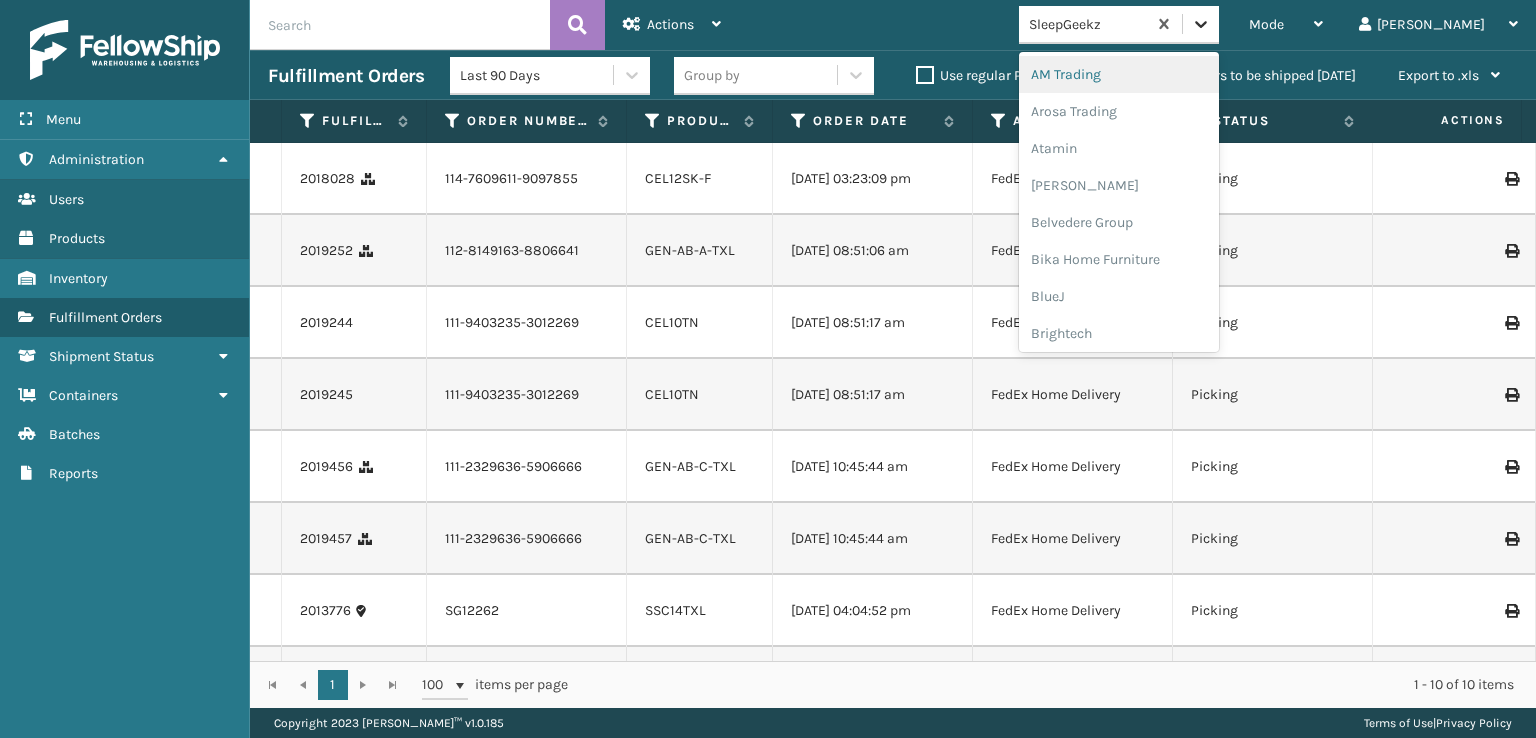
click at [1211, 24] on icon at bounding box center [1201, 24] width 20 height 20
click at [1136, 292] on div "SleepGeekz" at bounding box center [1119, 292] width 200 height 37
click at [1211, 29] on icon at bounding box center [1201, 24] width 20 height 20
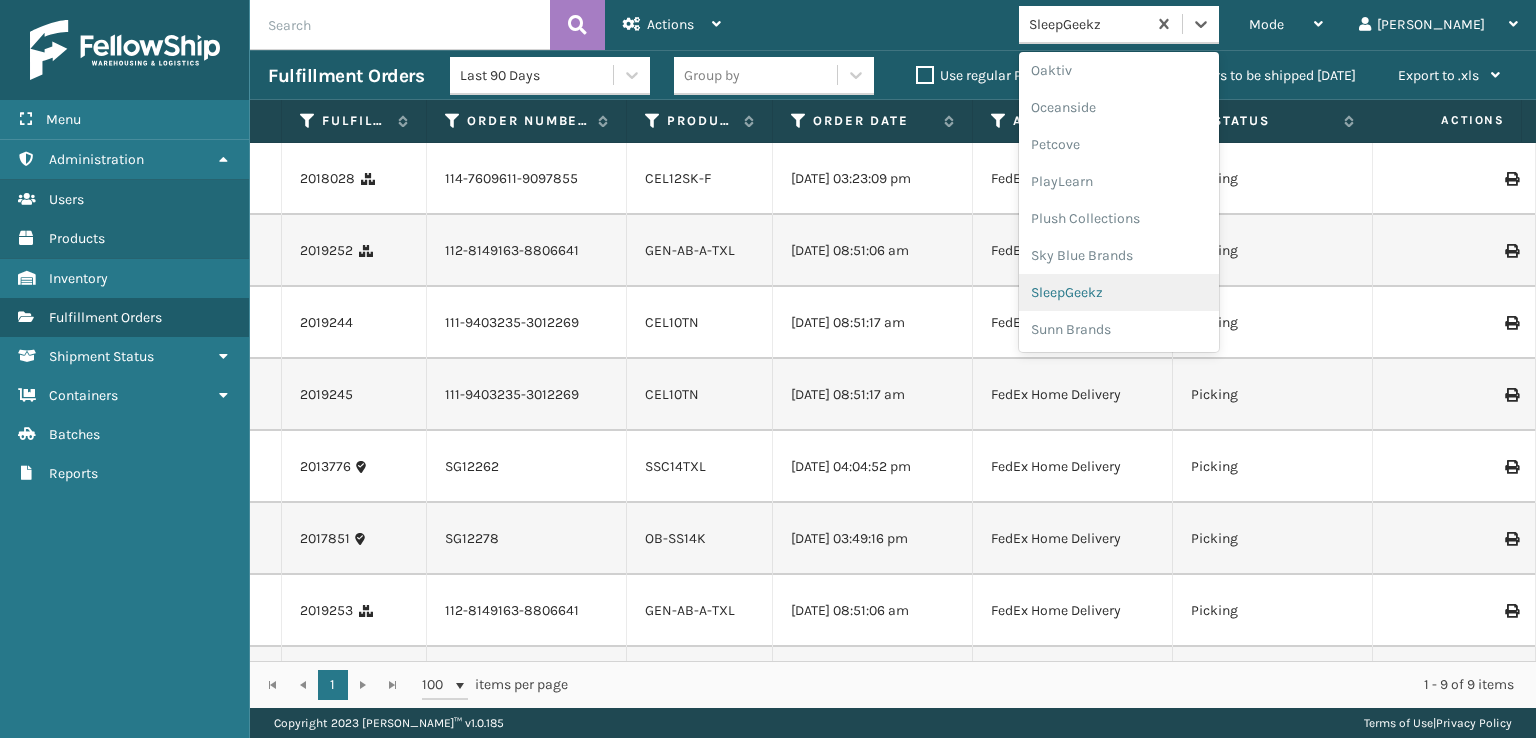
click at [1144, 293] on div "SleepGeekz" at bounding box center [1119, 292] width 200 height 37
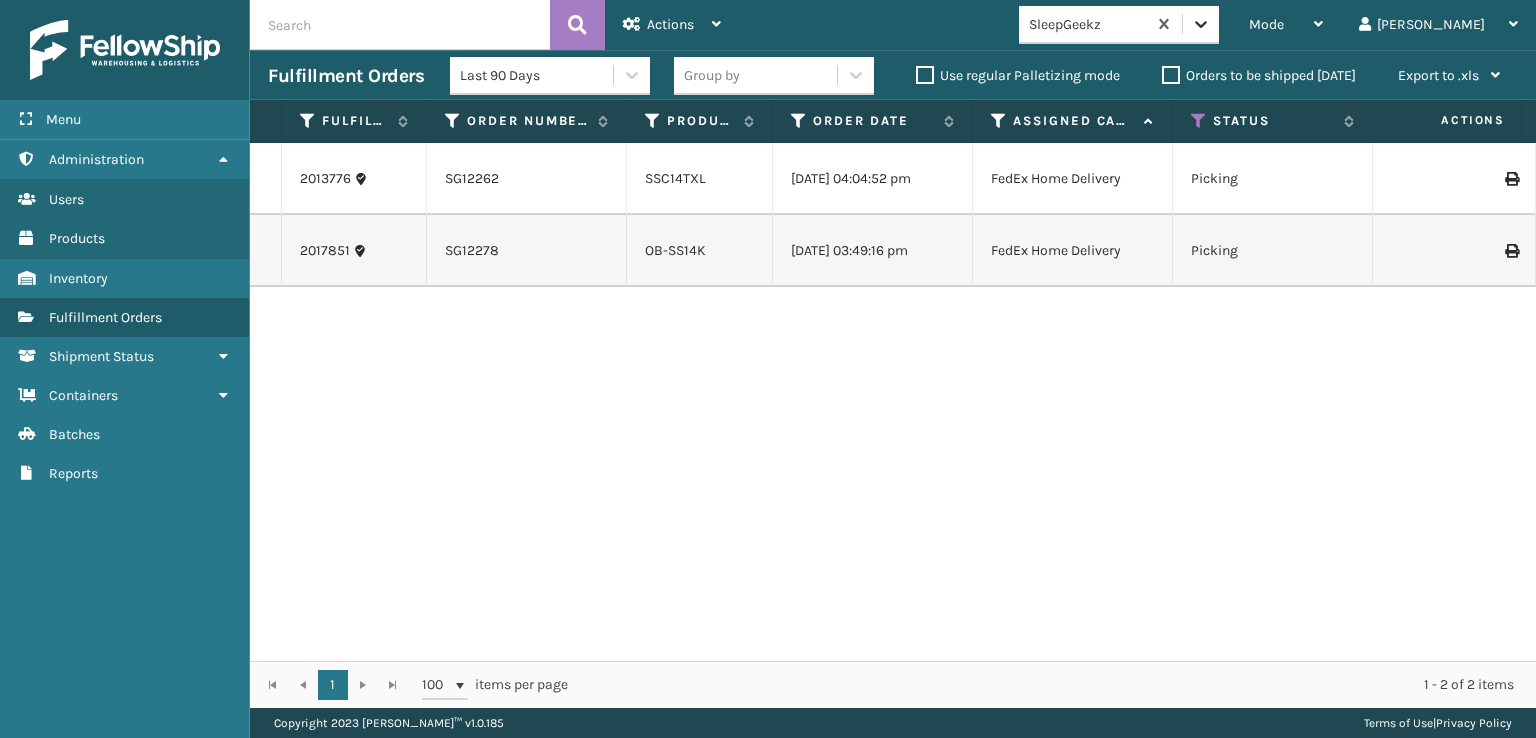
click at [1207, 26] on icon at bounding box center [1201, 24] width 12 height 7
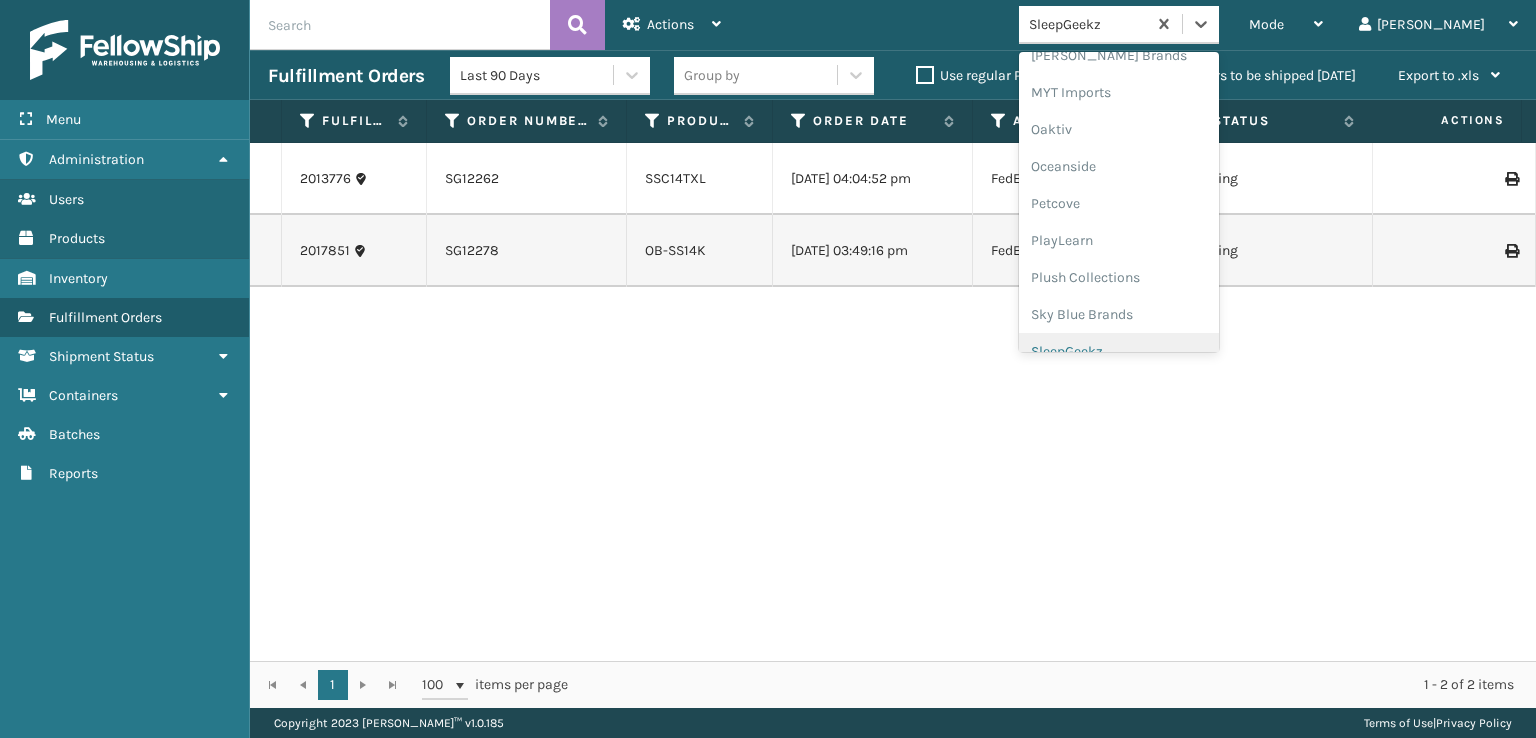
scroll to position [932, 0]
click at [1144, 323] on div "SleepGeekz" at bounding box center [1119, 326] width 200 height 37
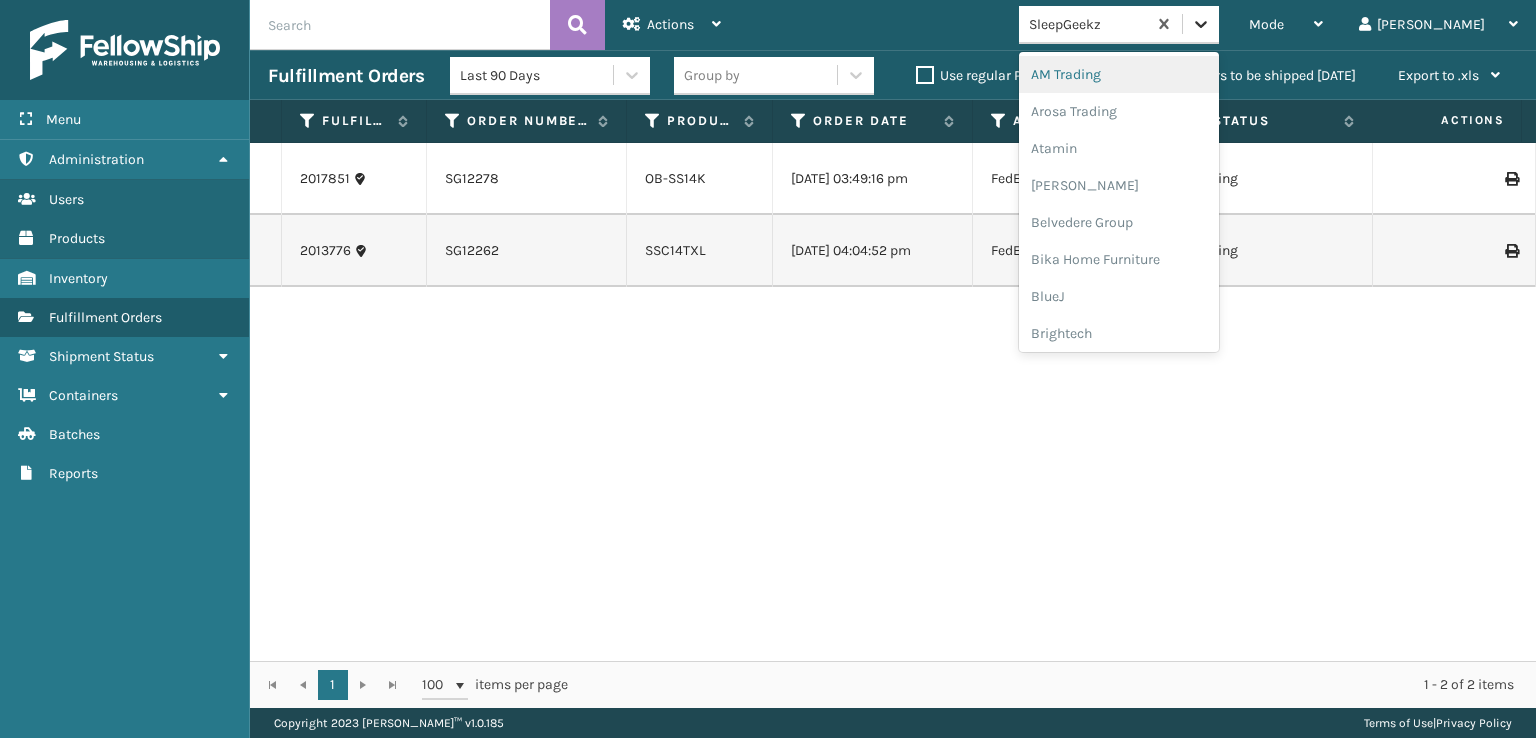
click at [1211, 27] on icon at bounding box center [1201, 24] width 20 height 20
click at [1138, 256] on div "FoamTex" at bounding box center [1119, 255] width 200 height 37
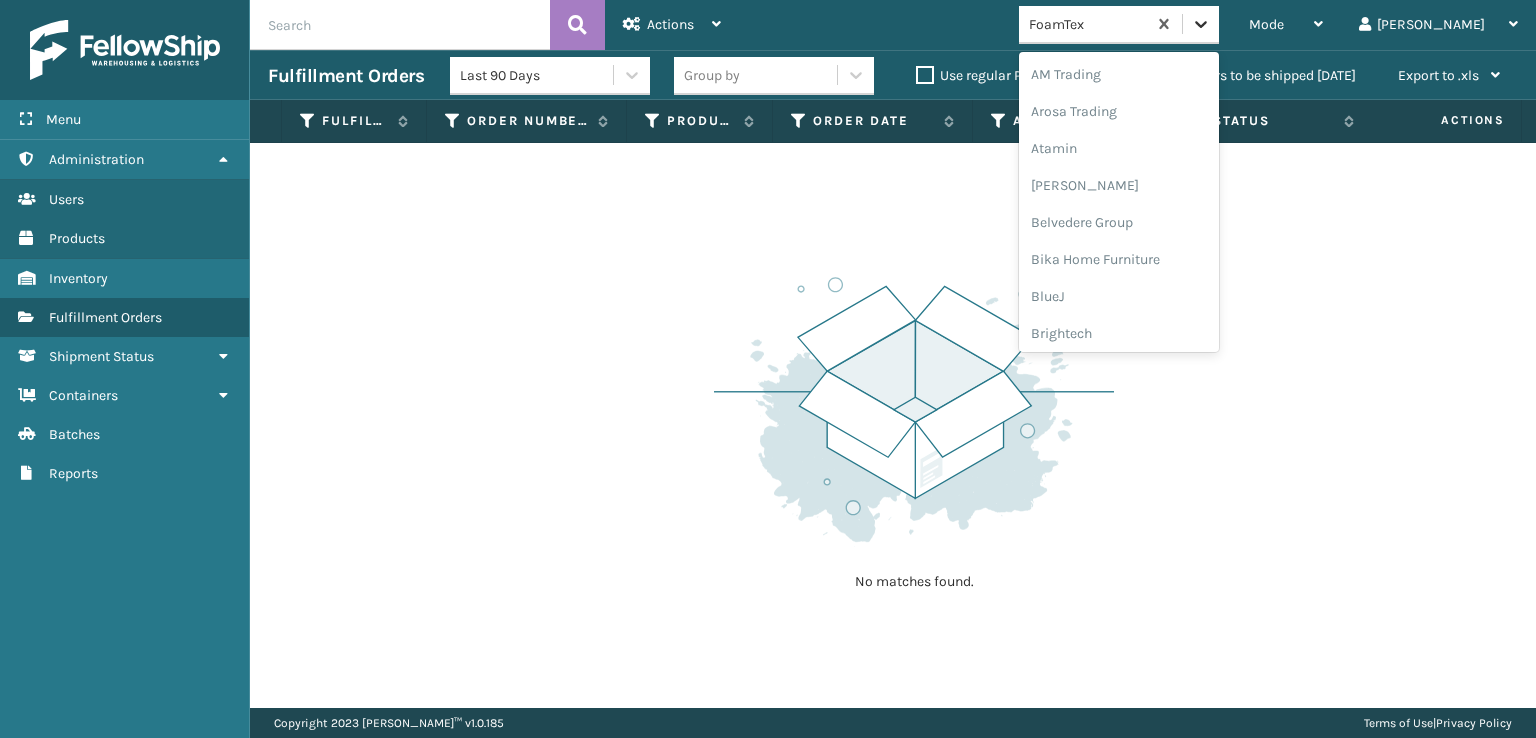
click at [1211, 19] on icon at bounding box center [1201, 24] width 20 height 20
click at [1140, 334] on div "[PERSON_NAME] Brands" at bounding box center [1119, 330] width 200 height 37
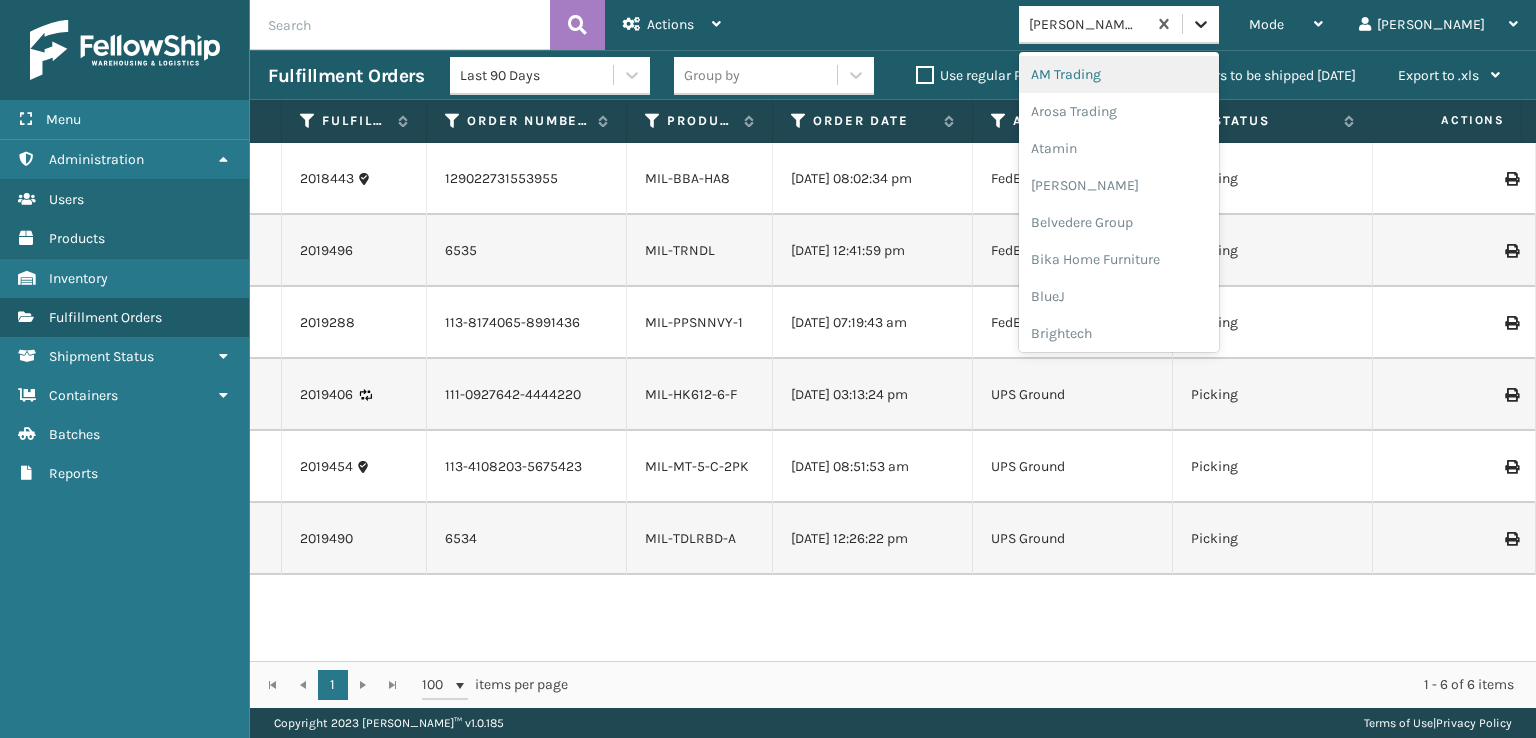
click at [1211, 27] on icon at bounding box center [1201, 24] width 20 height 20
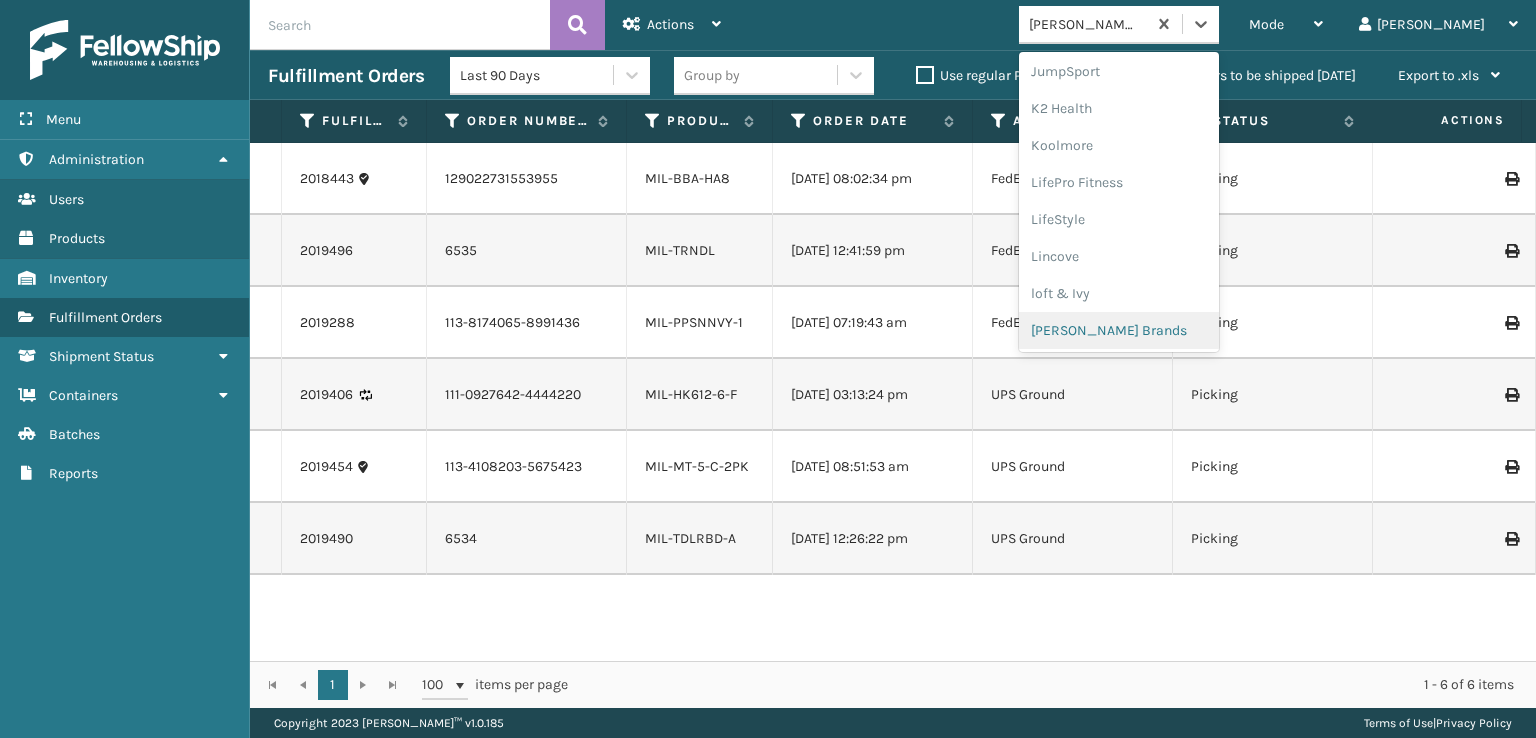
click at [1148, 331] on div "[PERSON_NAME] Brands" at bounding box center [1119, 330] width 200 height 37
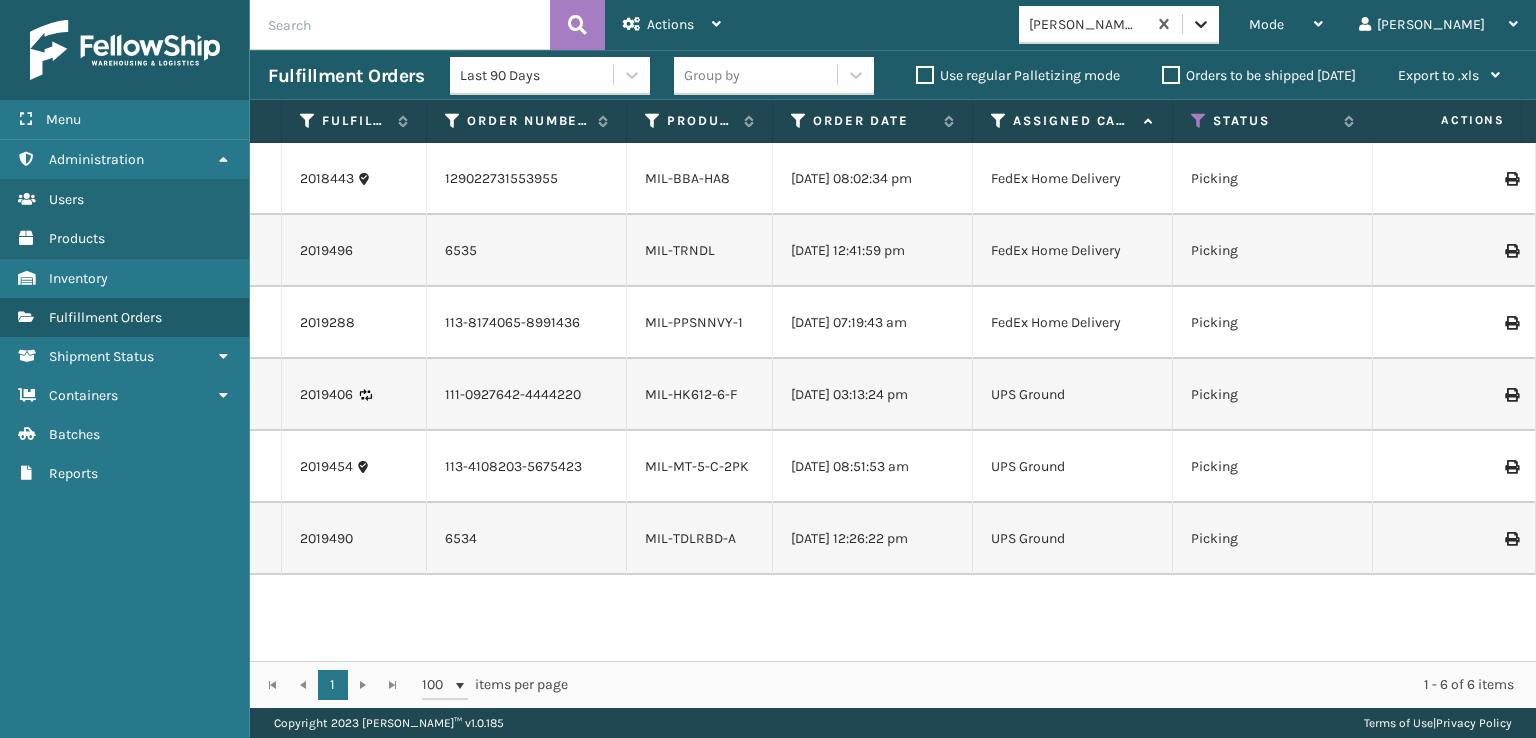
click at [1207, 25] on icon at bounding box center [1201, 24] width 12 height 7
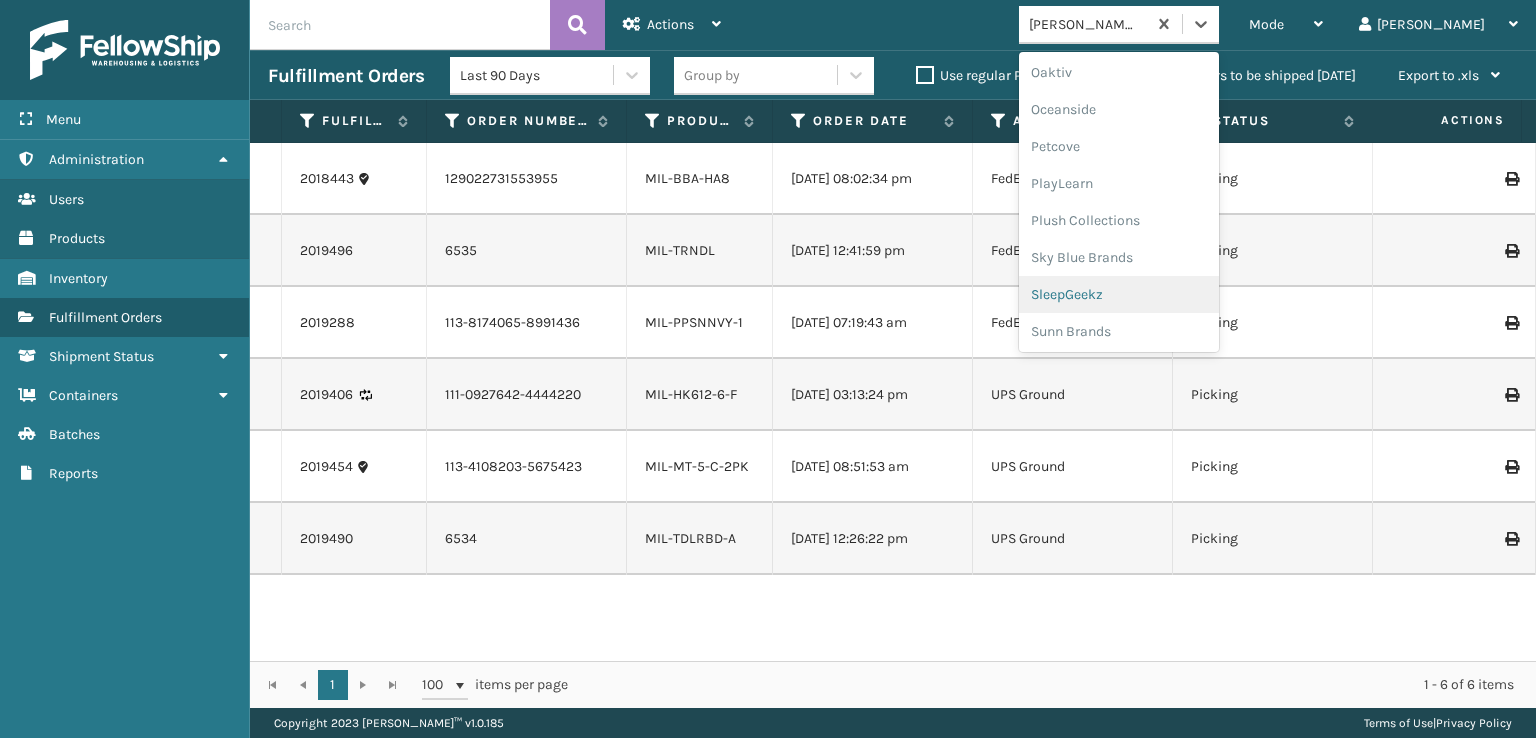
scroll to position [966, 0]
click at [1148, 293] on div "SleepGeekz" at bounding box center [1119, 292] width 200 height 37
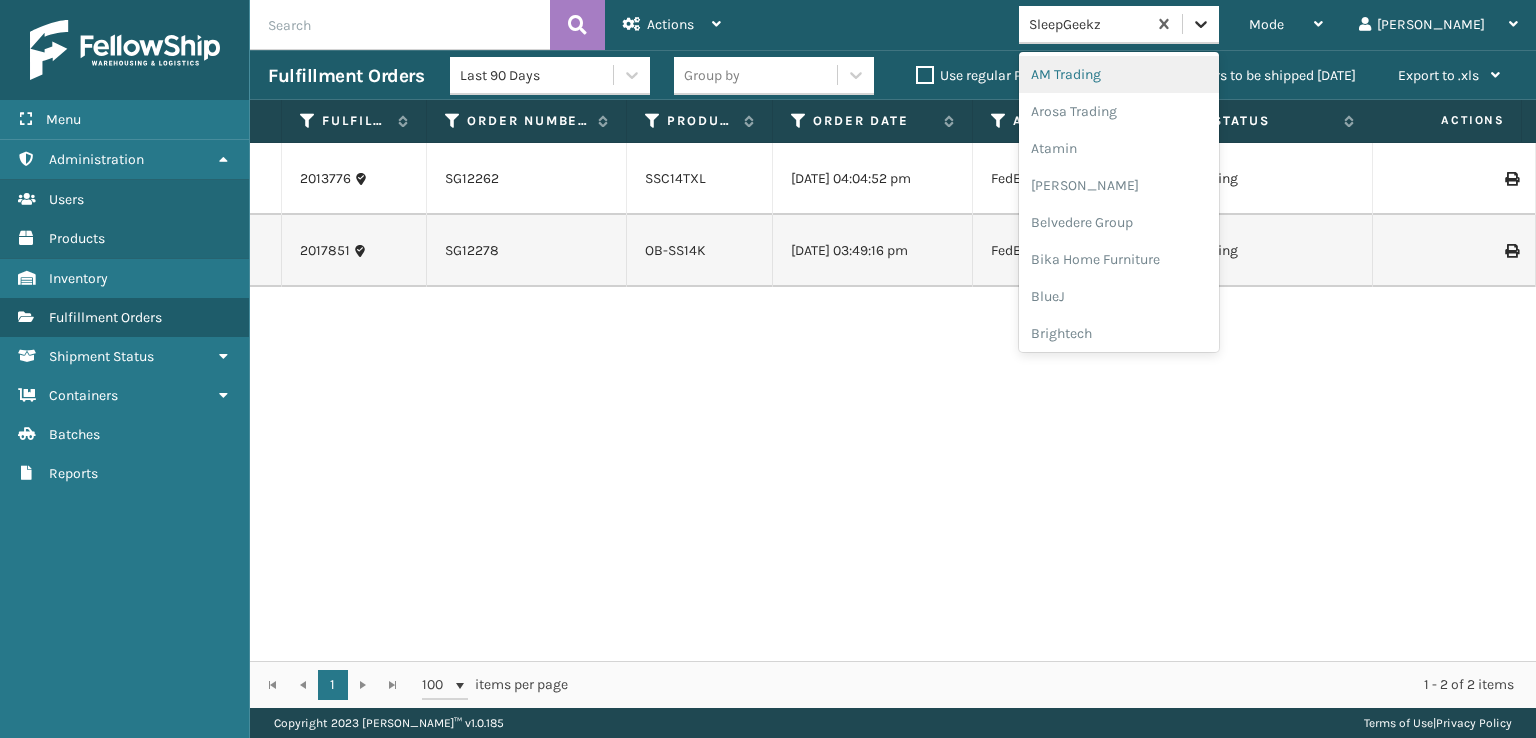
click at [1211, 14] on icon at bounding box center [1201, 24] width 20 height 20
click at [1137, 254] on div "FoamTex" at bounding box center [1119, 255] width 200 height 37
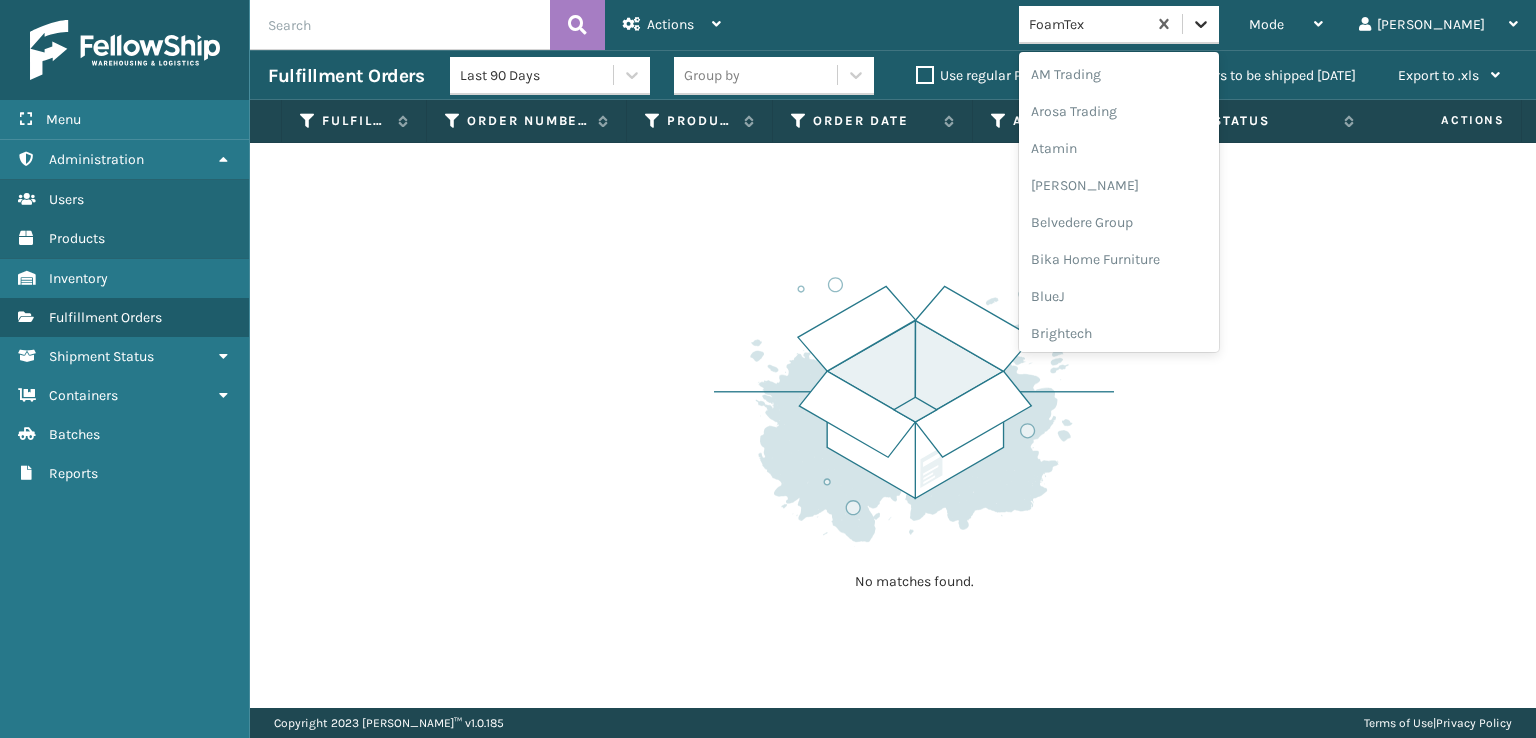
click at [1219, 35] on div at bounding box center [1201, 24] width 36 height 36
click at [1153, 225] on div "[PERSON_NAME] Brands" at bounding box center [1119, 230] width 200 height 37
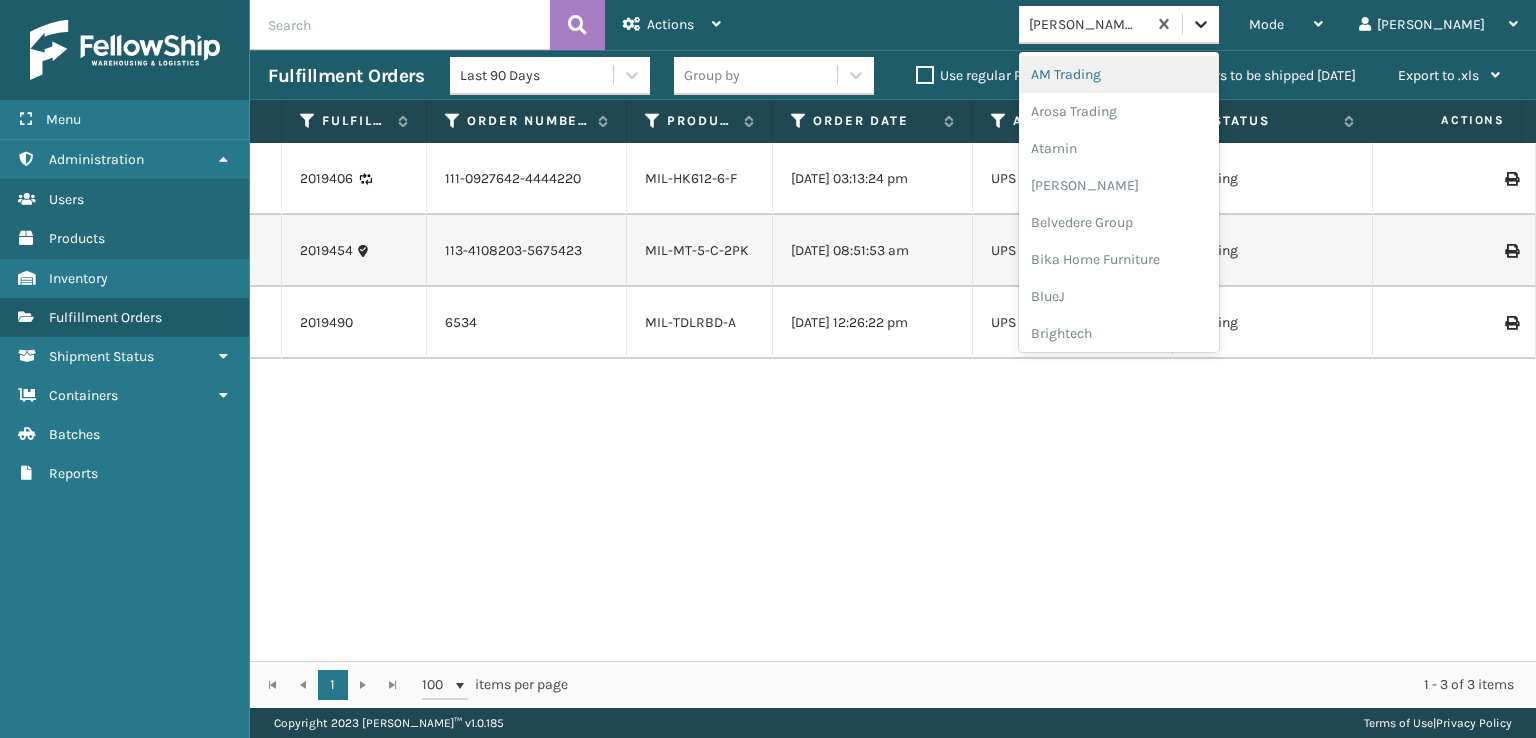
click at [1211, 32] on icon at bounding box center [1201, 24] width 20 height 20
click at [1146, 257] on div "FoamTex" at bounding box center [1119, 255] width 200 height 37
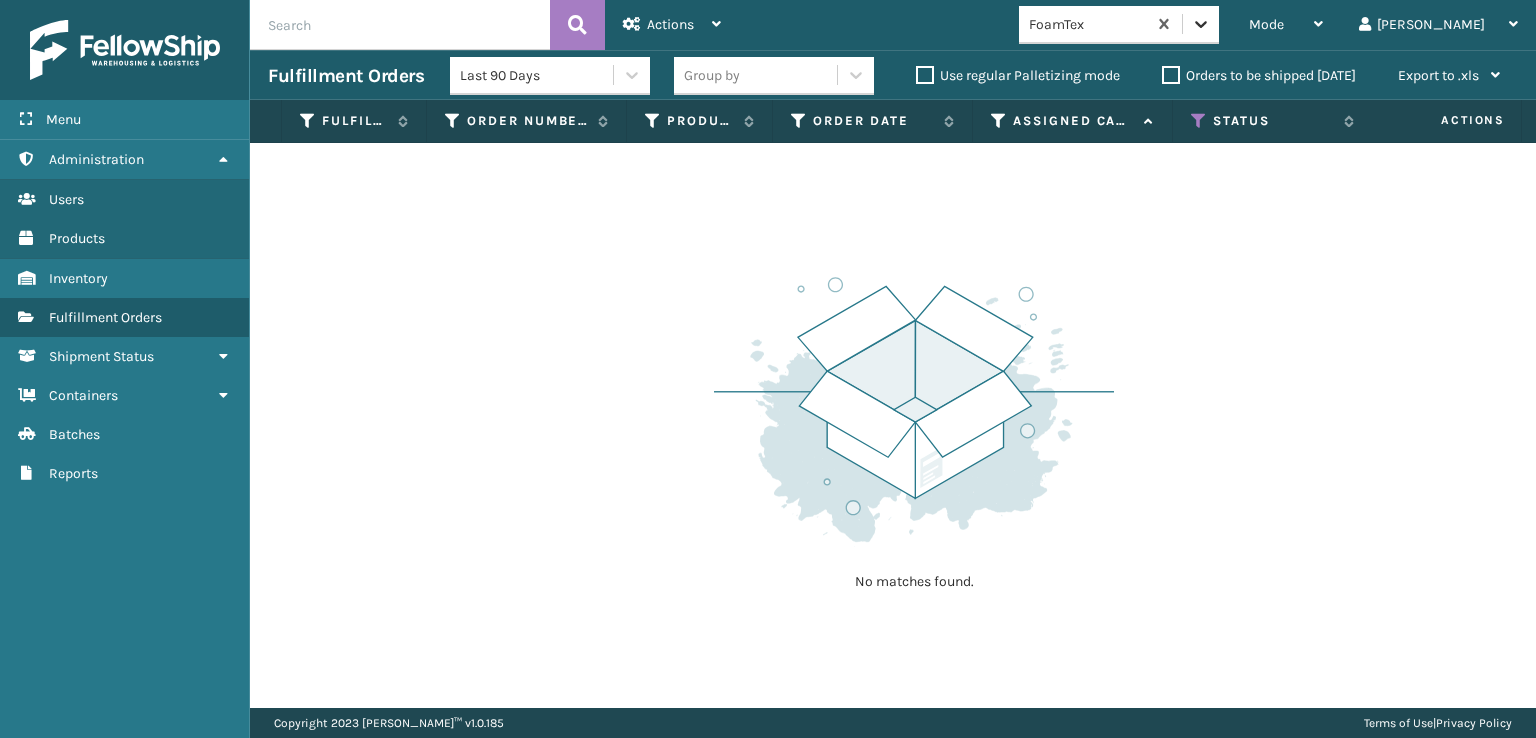
click at [1211, 33] on icon at bounding box center [1201, 24] width 20 height 20
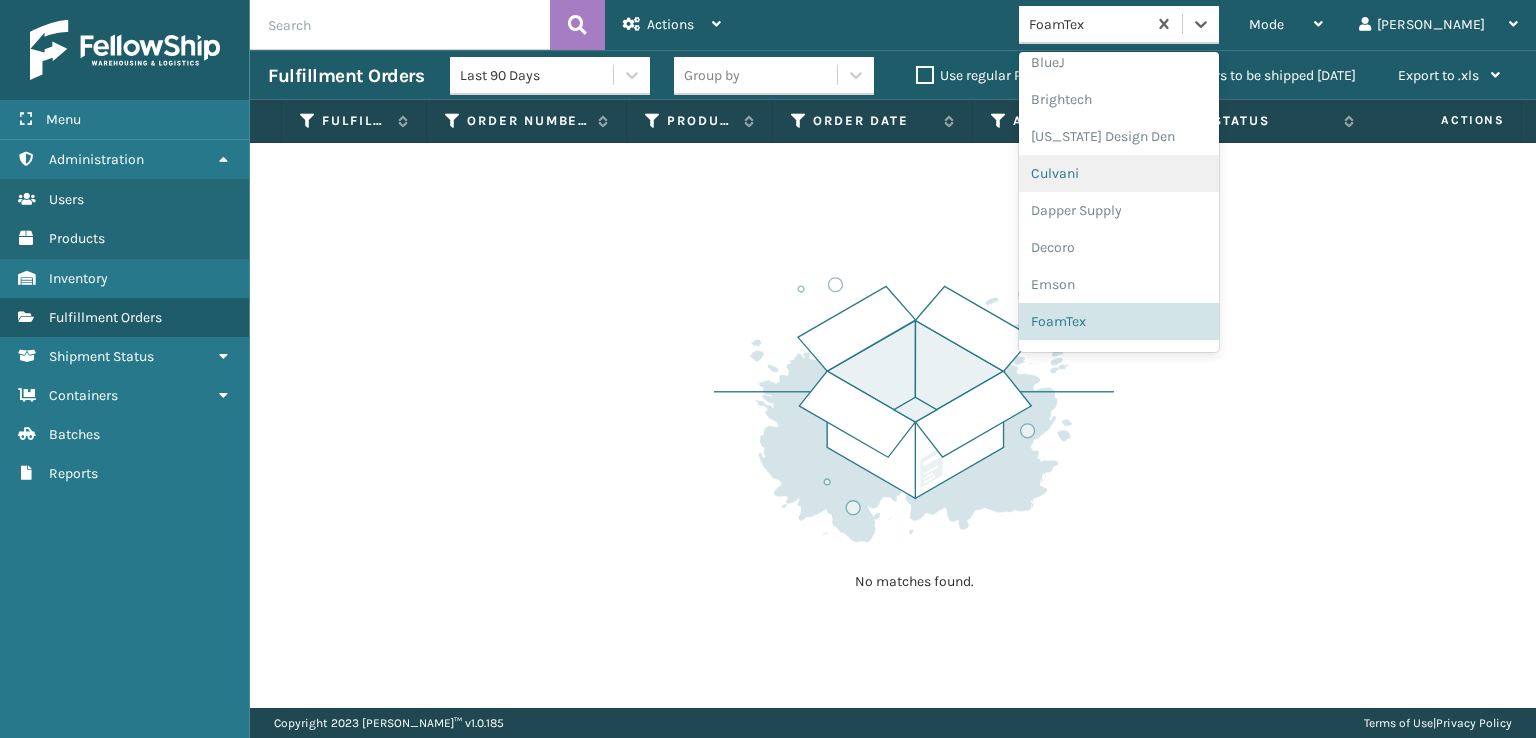
scroll to position [632, 0]
click at [1160, 325] on div "[PERSON_NAME] Brands" at bounding box center [1119, 330] width 200 height 37
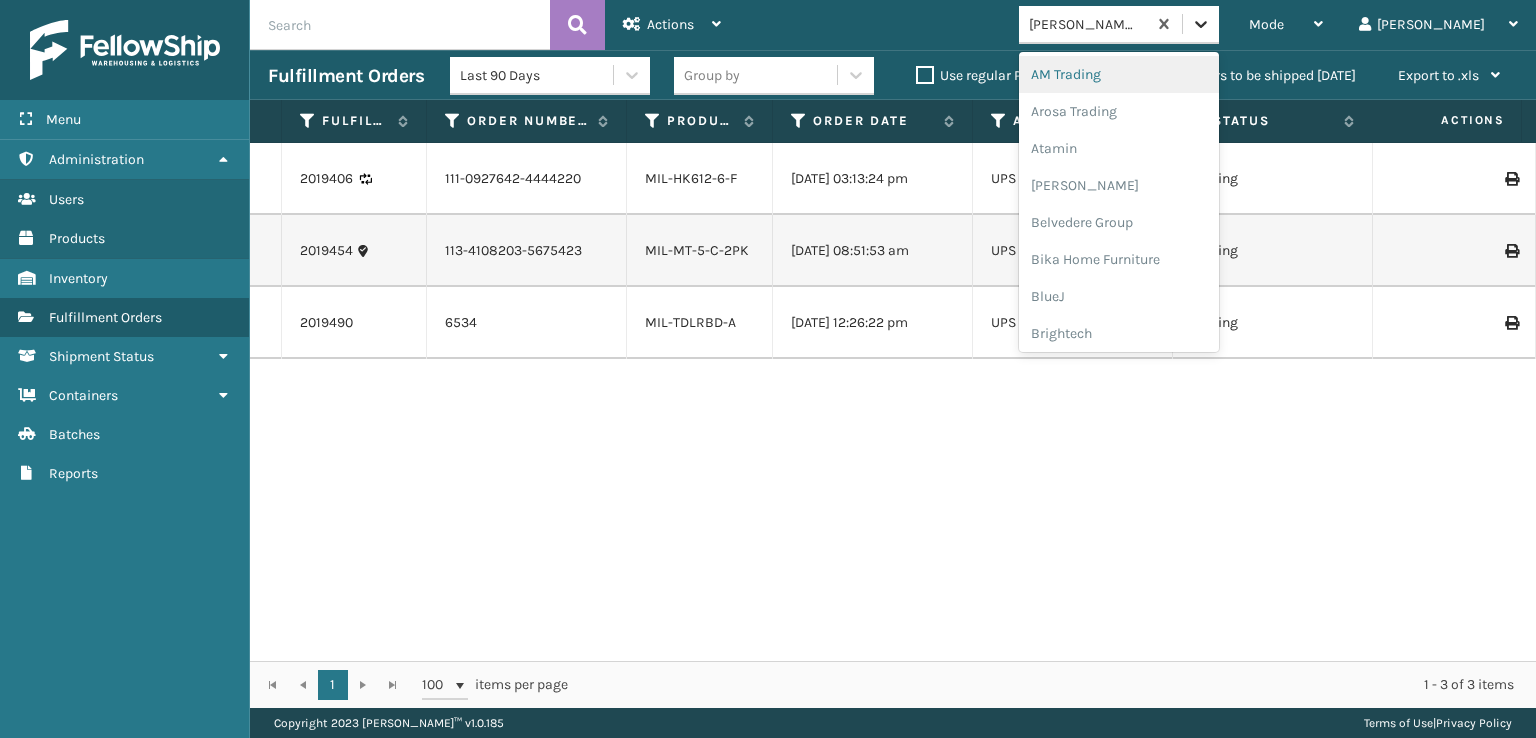
click at [1207, 22] on icon at bounding box center [1201, 24] width 12 height 7
click at [1219, 25] on div at bounding box center [1201, 24] width 36 height 36
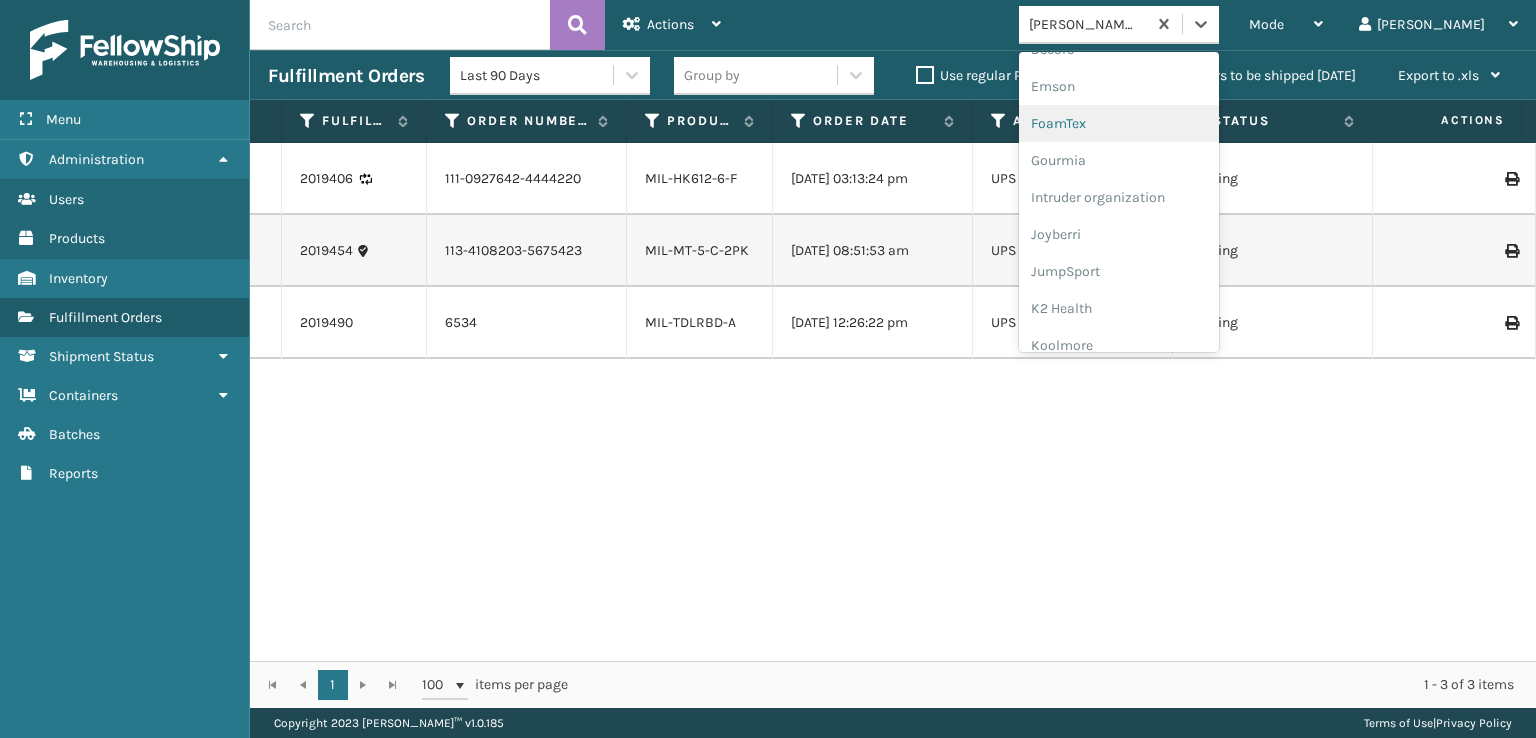
click at [1139, 113] on div "FoamTex" at bounding box center [1119, 123] width 200 height 37
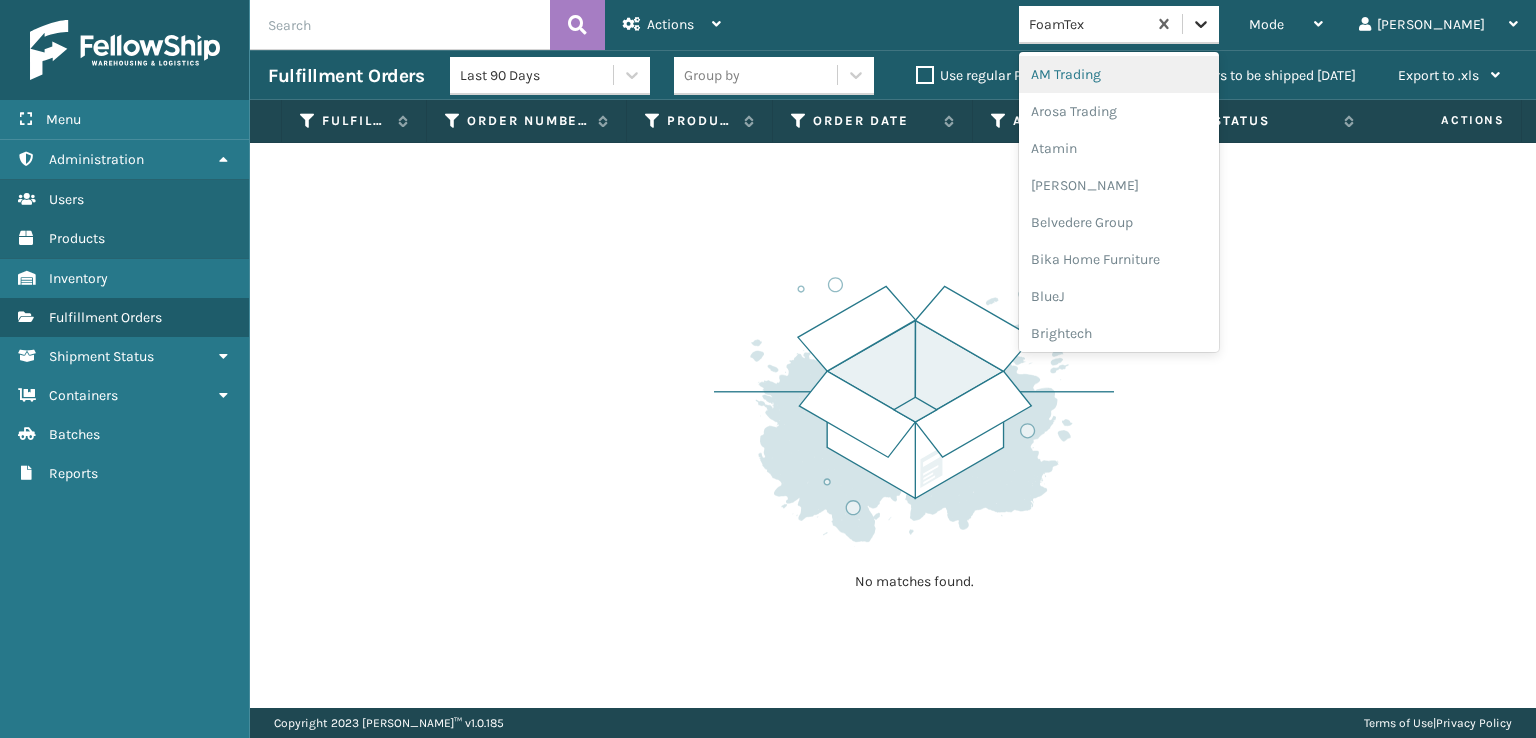
click at [1211, 29] on icon at bounding box center [1201, 24] width 20 height 20
click at [1164, 253] on div "Plush Collections" at bounding box center [1119, 252] width 200 height 37
click at [1211, 29] on icon at bounding box center [1201, 24] width 20 height 20
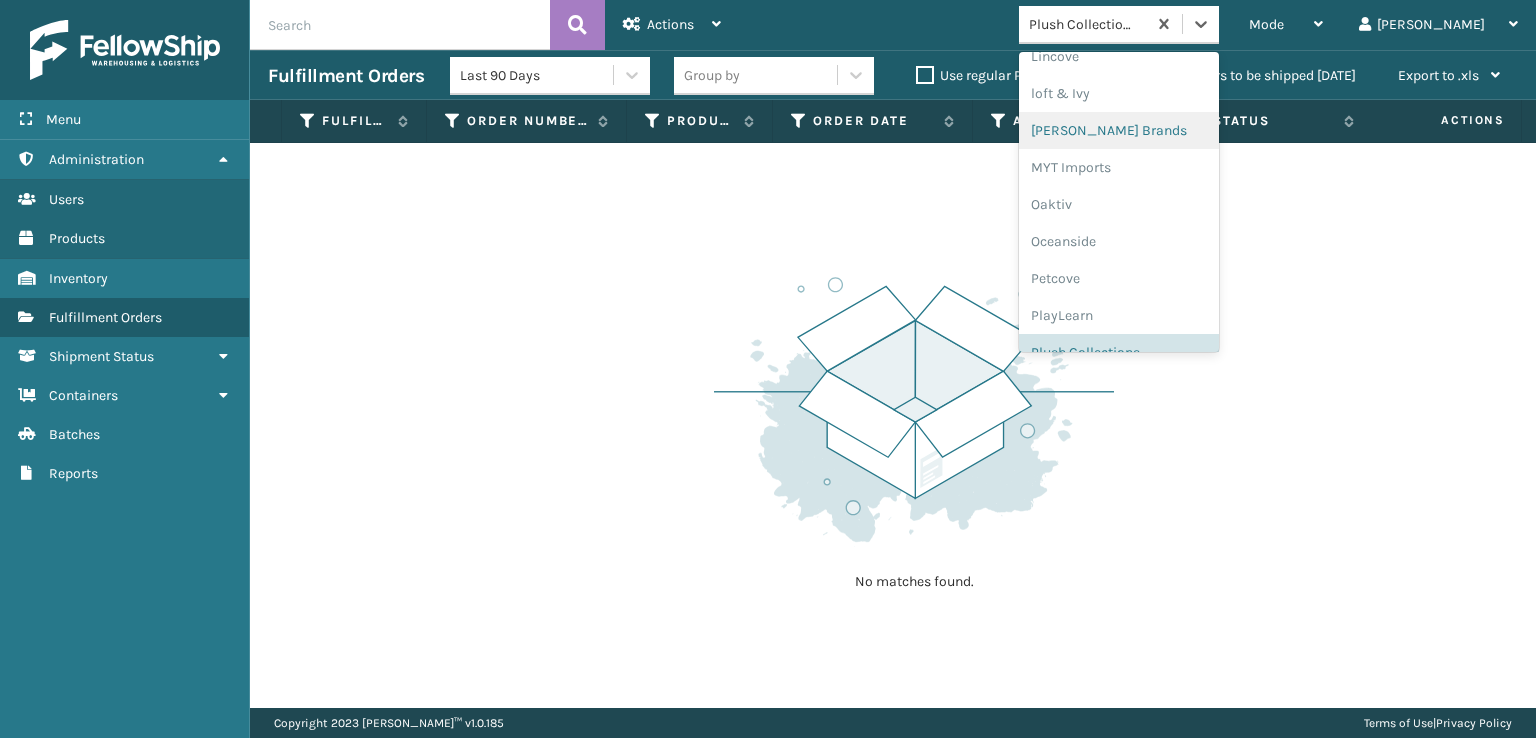
click at [1140, 121] on div "[PERSON_NAME] Brands" at bounding box center [1119, 130] width 200 height 37
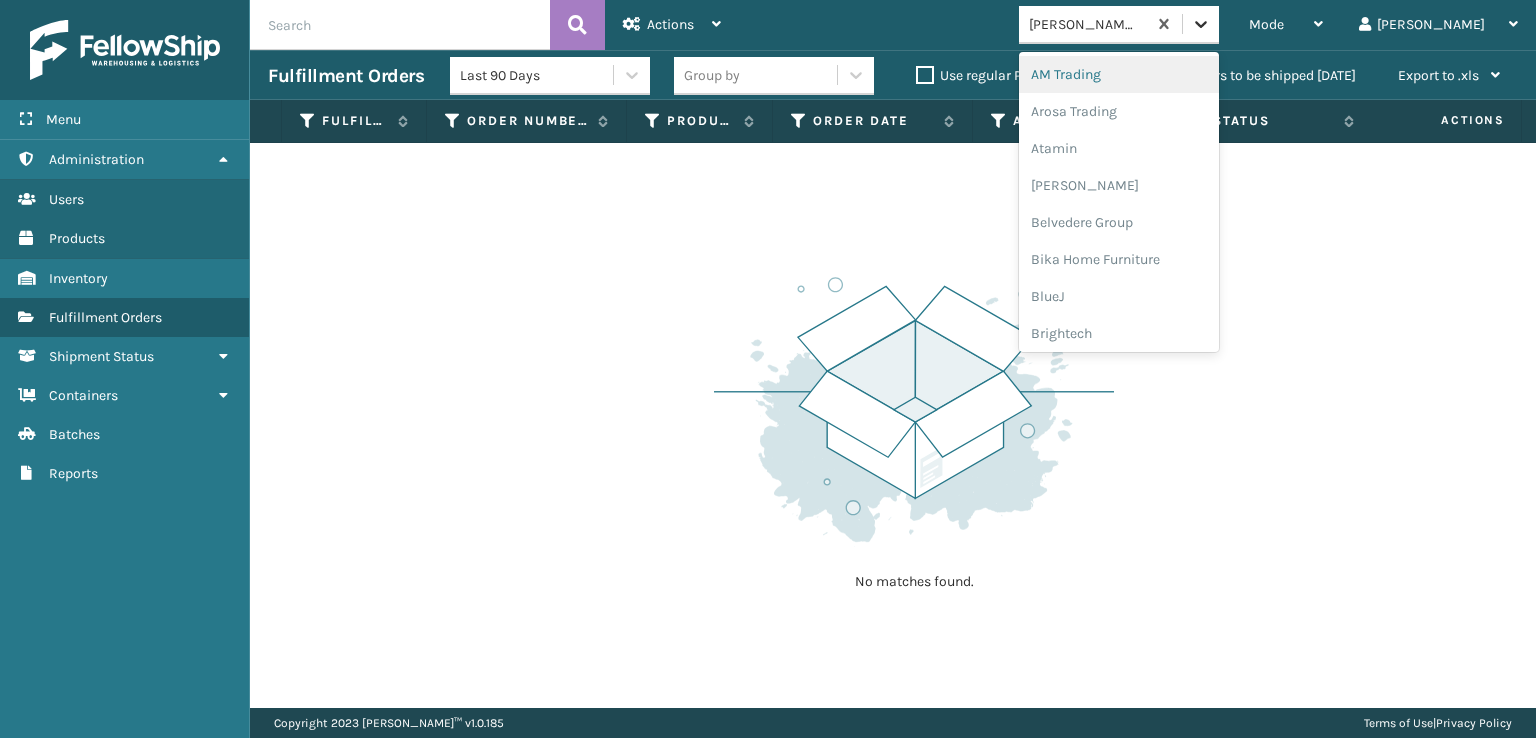
click at [1211, 24] on icon at bounding box center [1201, 24] width 20 height 20
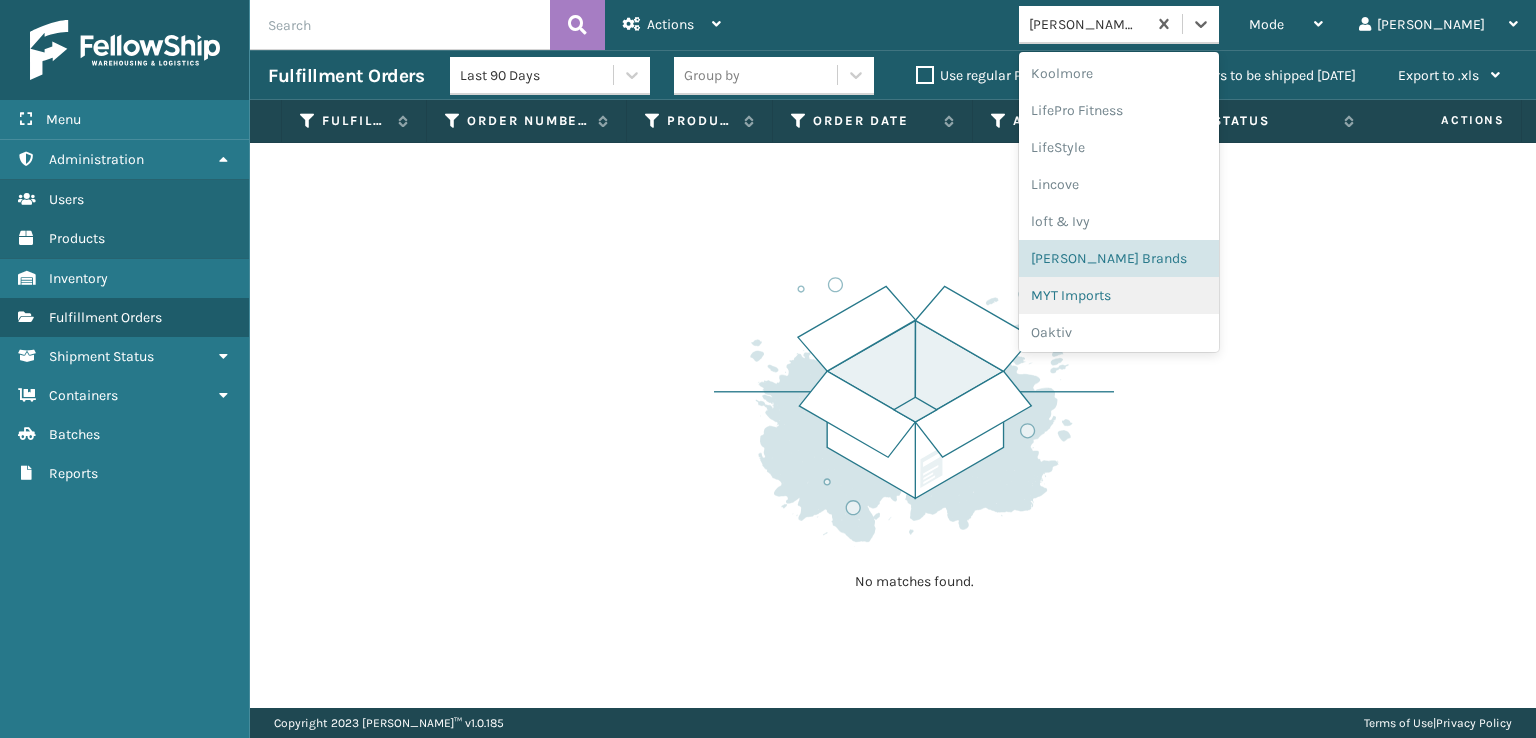
scroll to position [966, 0]
click at [1153, 294] on div "SleepGeekz" at bounding box center [1119, 292] width 200 height 37
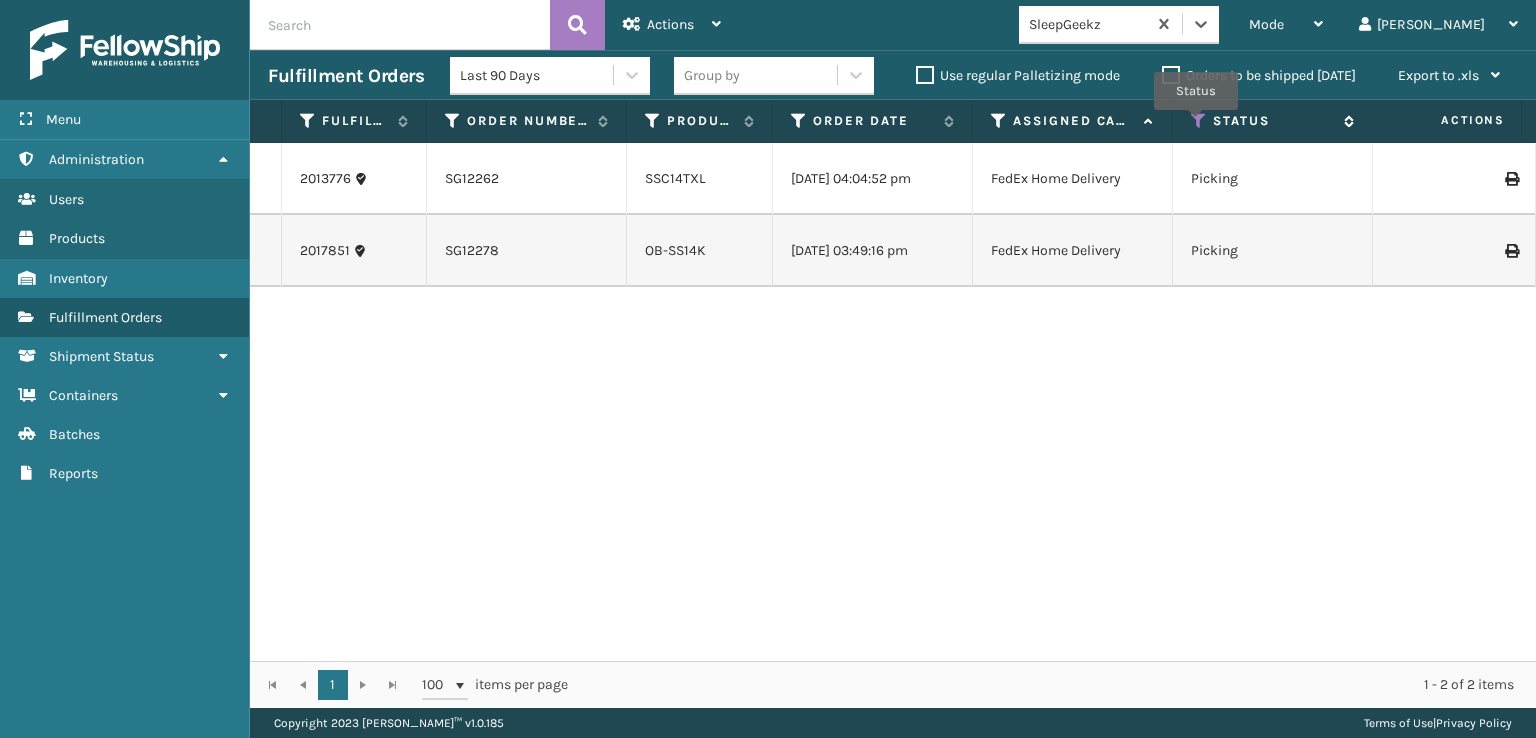
click at [1196, 124] on icon at bounding box center [1199, 121] width 16 height 18
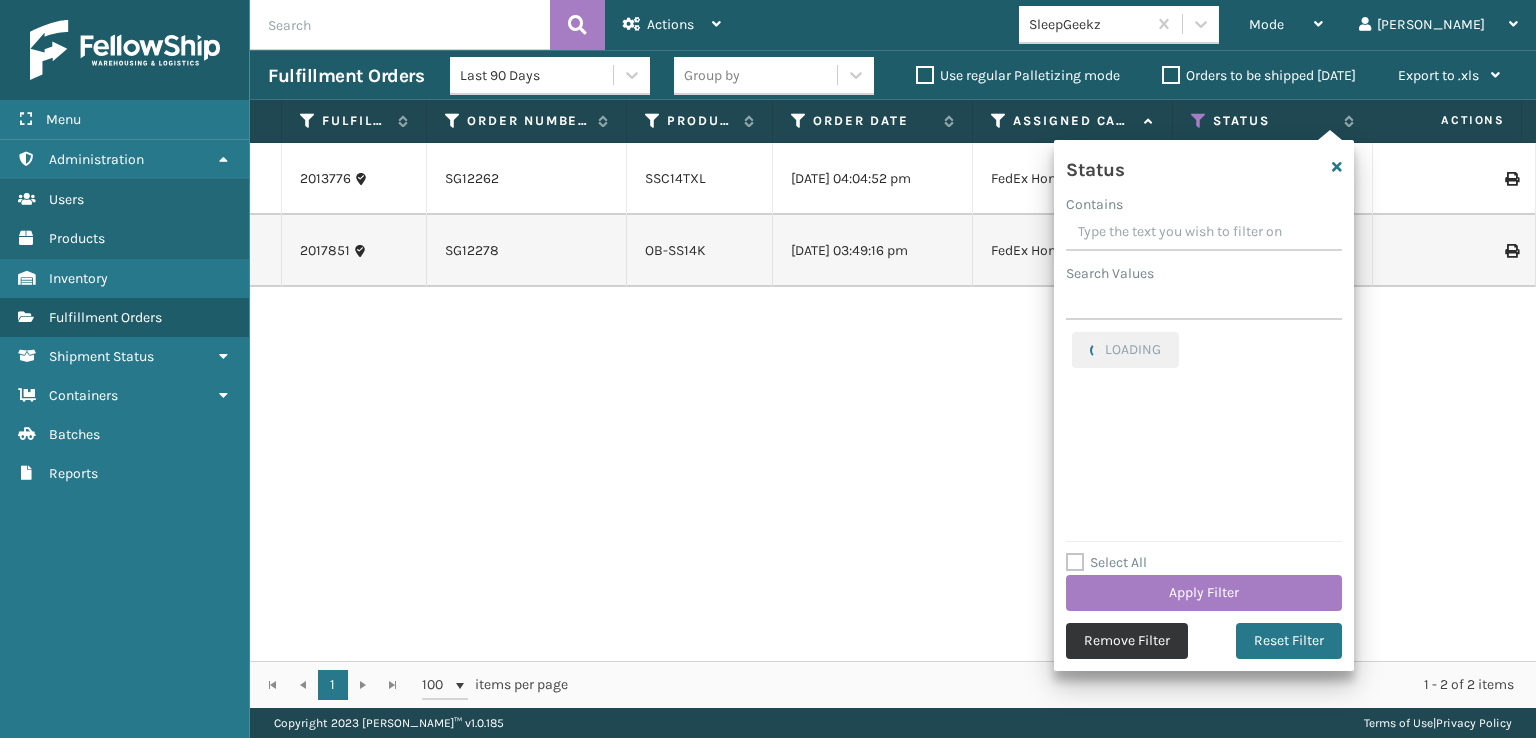
click at [1104, 643] on button "Remove Filter" at bounding box center [1127, 641] width 122 height 36
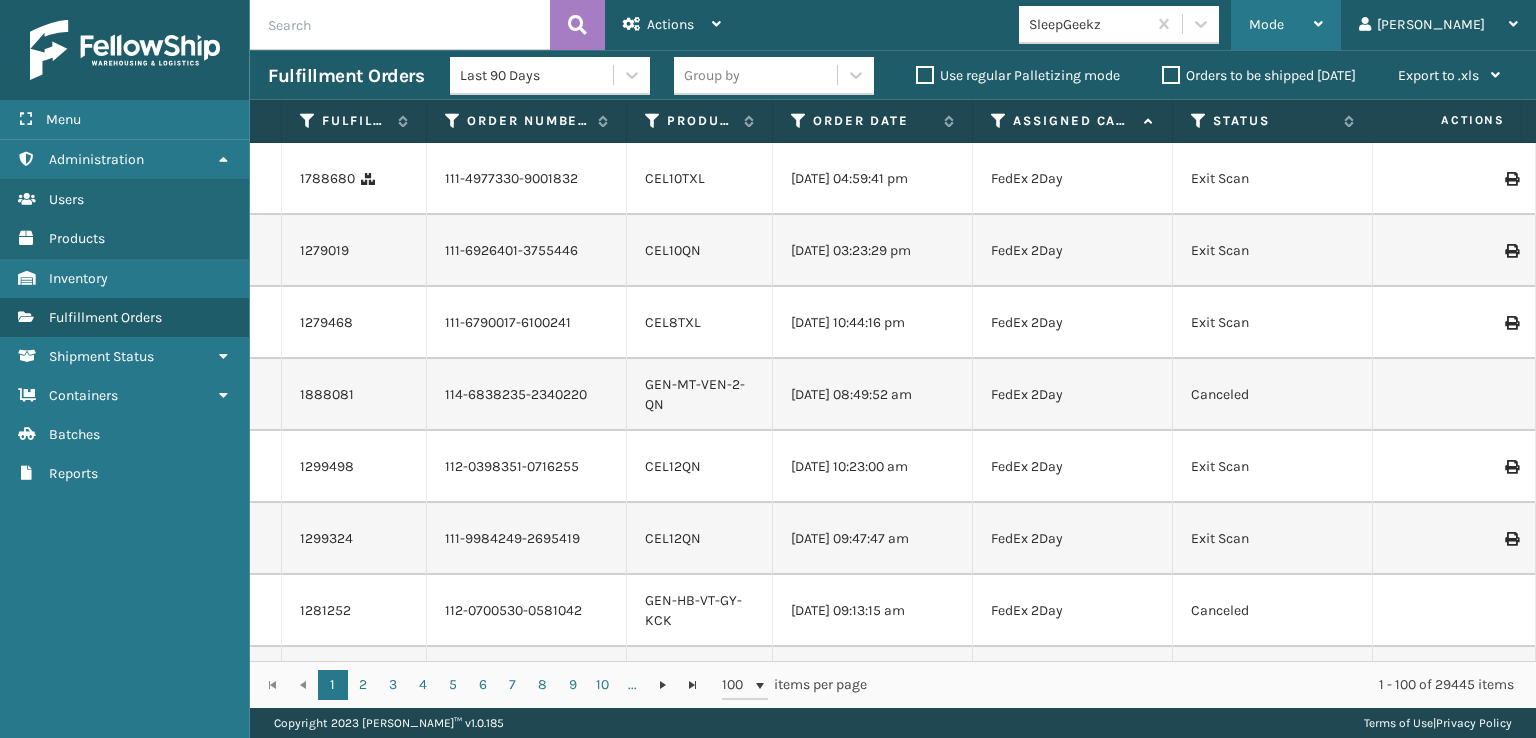
click at [1284, 24] on span "Mode" at bounding box center [1266, 24] width 35 height 17
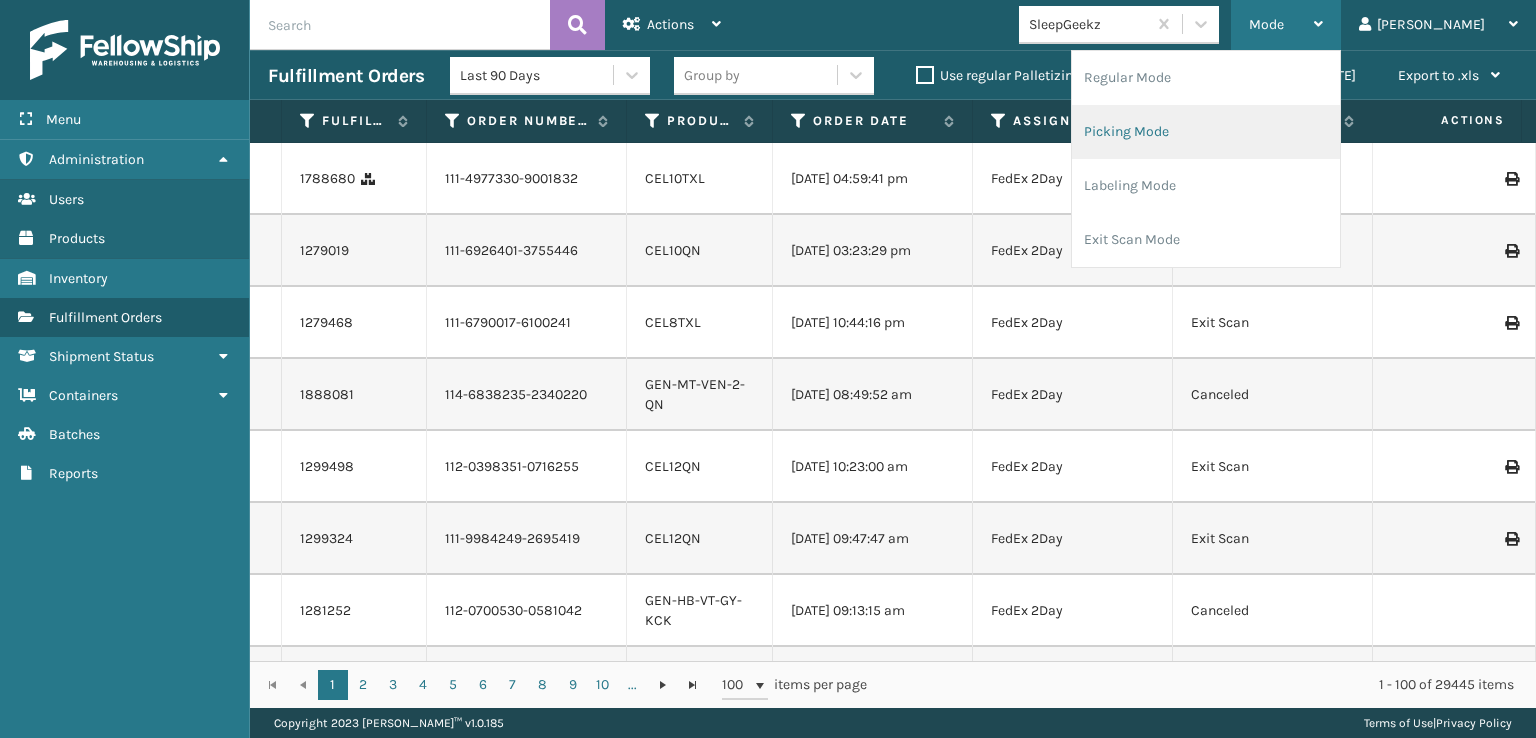
click at [1184, 124] on li "Picking Mode" at bounding box center [1206, 132] width 268 height 54
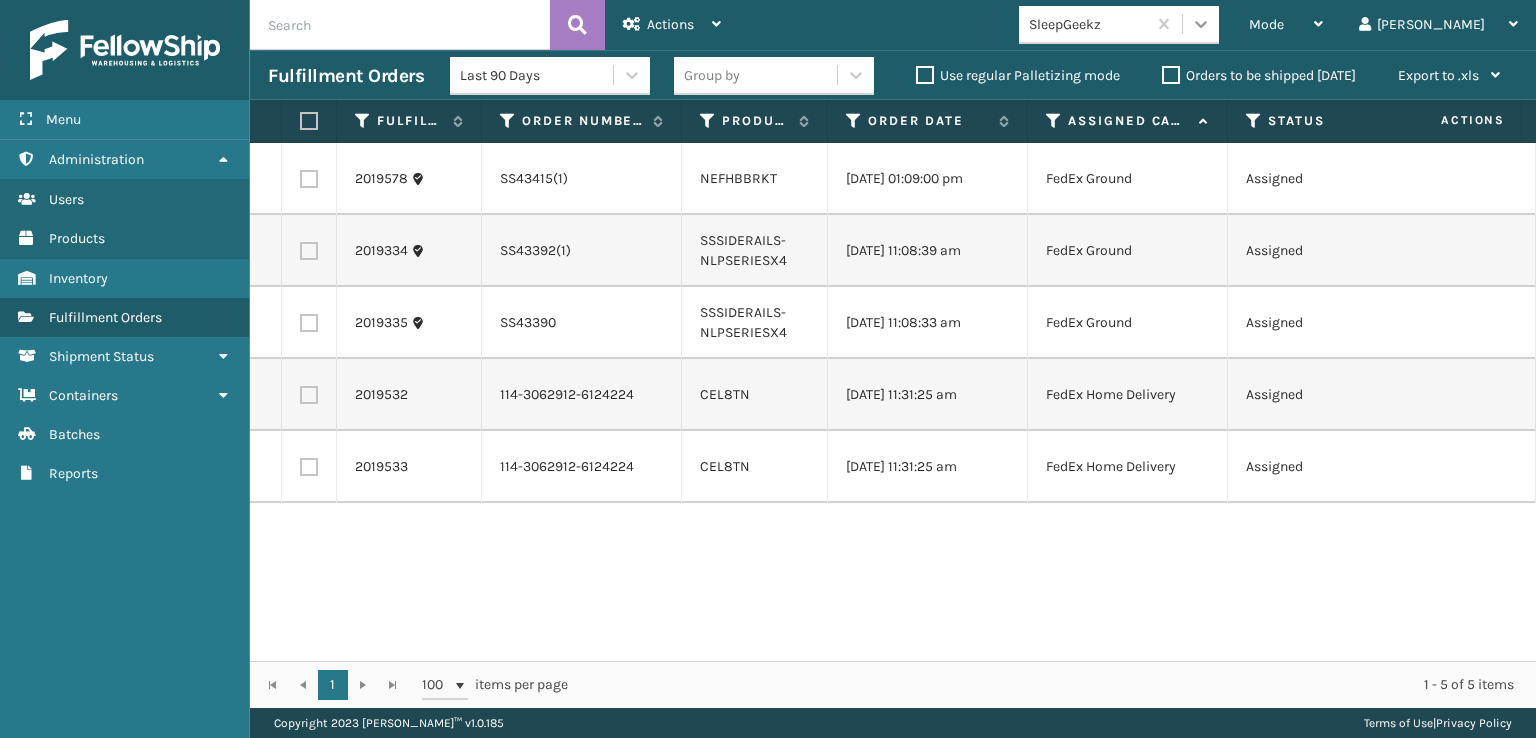
click at [1211, 23] on icon at bounding box center [1201, 24] width 20 height 20
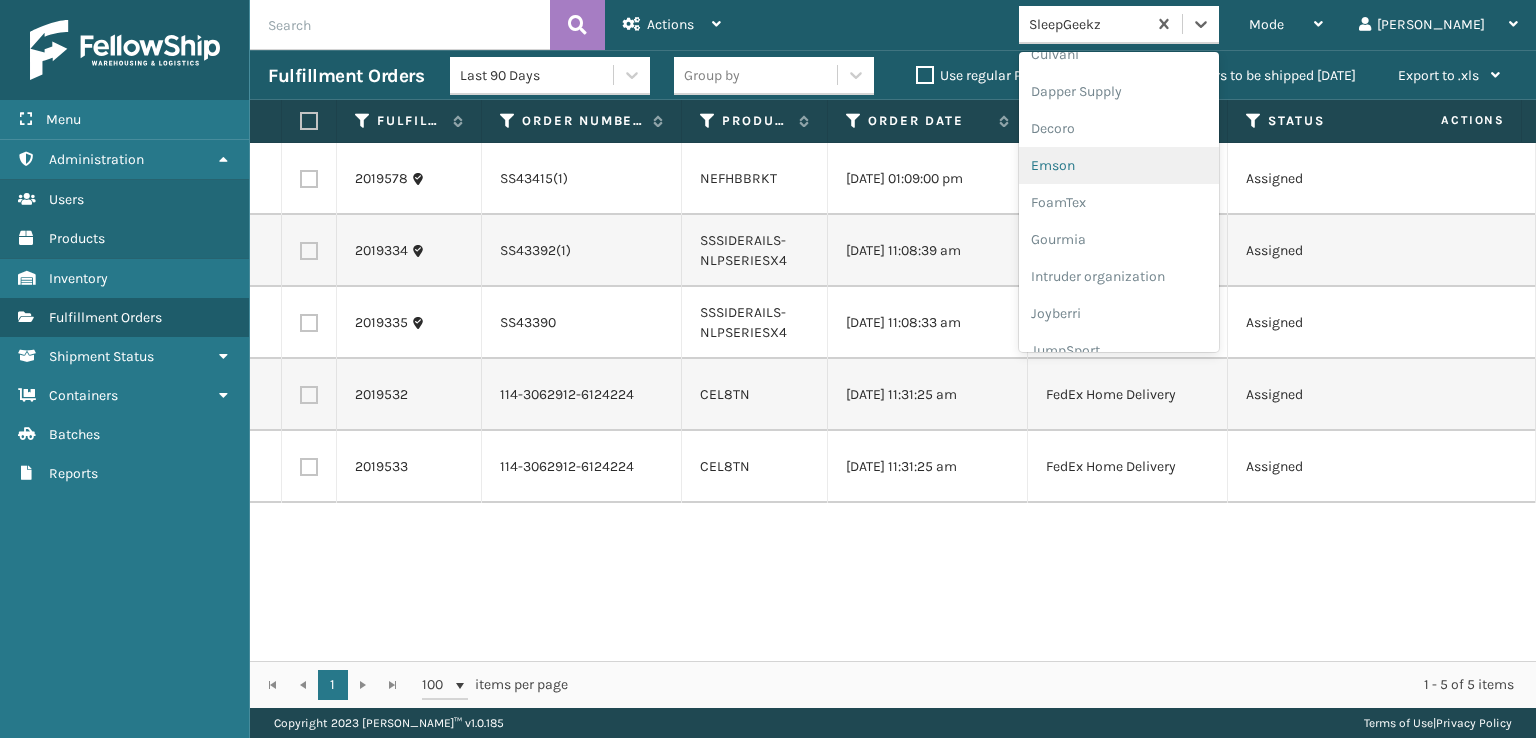
scroll to position [400, 0]
click at [1132, 152] on div "FoamTex" at bounding box center [1119, 155] width 200 height 37
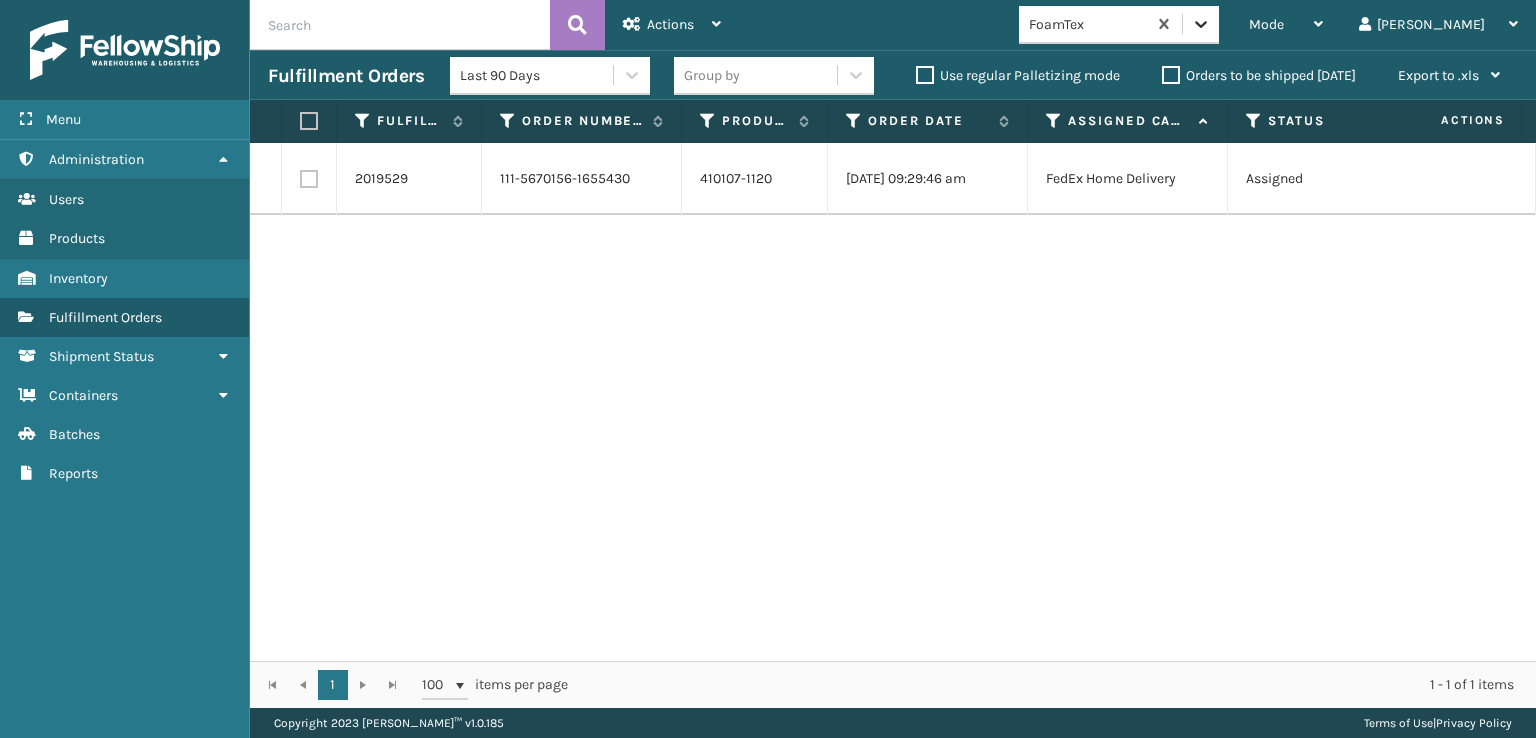
click at [1211, 32] on icon at bounding box center [1201, 24] width 20 height 20
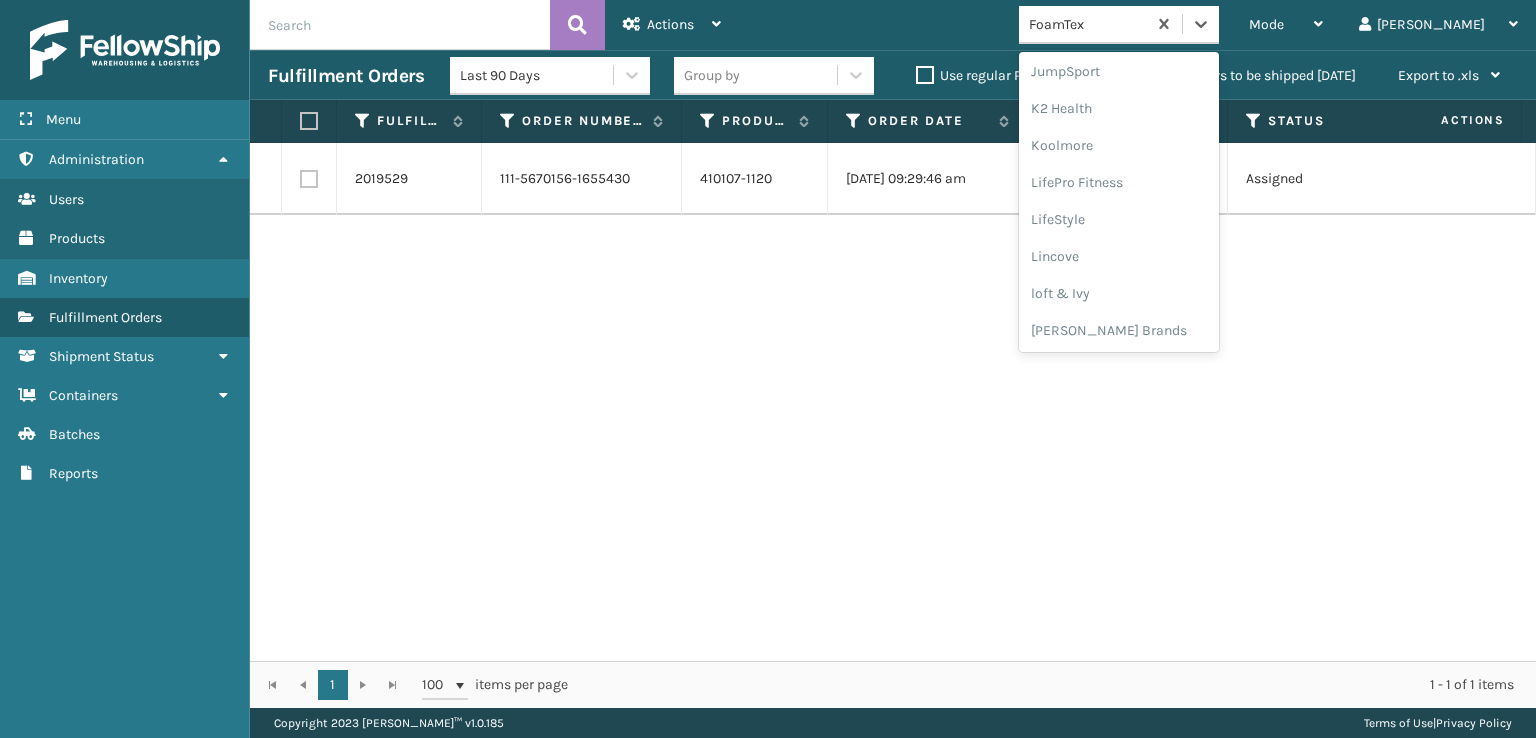
scroll to position [632, 0]
click at [1159, 325] on div "[PERSON_NAME] Brands" at bounding box center [1119, 330] width 200 height 37
click at [1211, 33] on icon at bounding box center [1201, 24] width 20 height 20
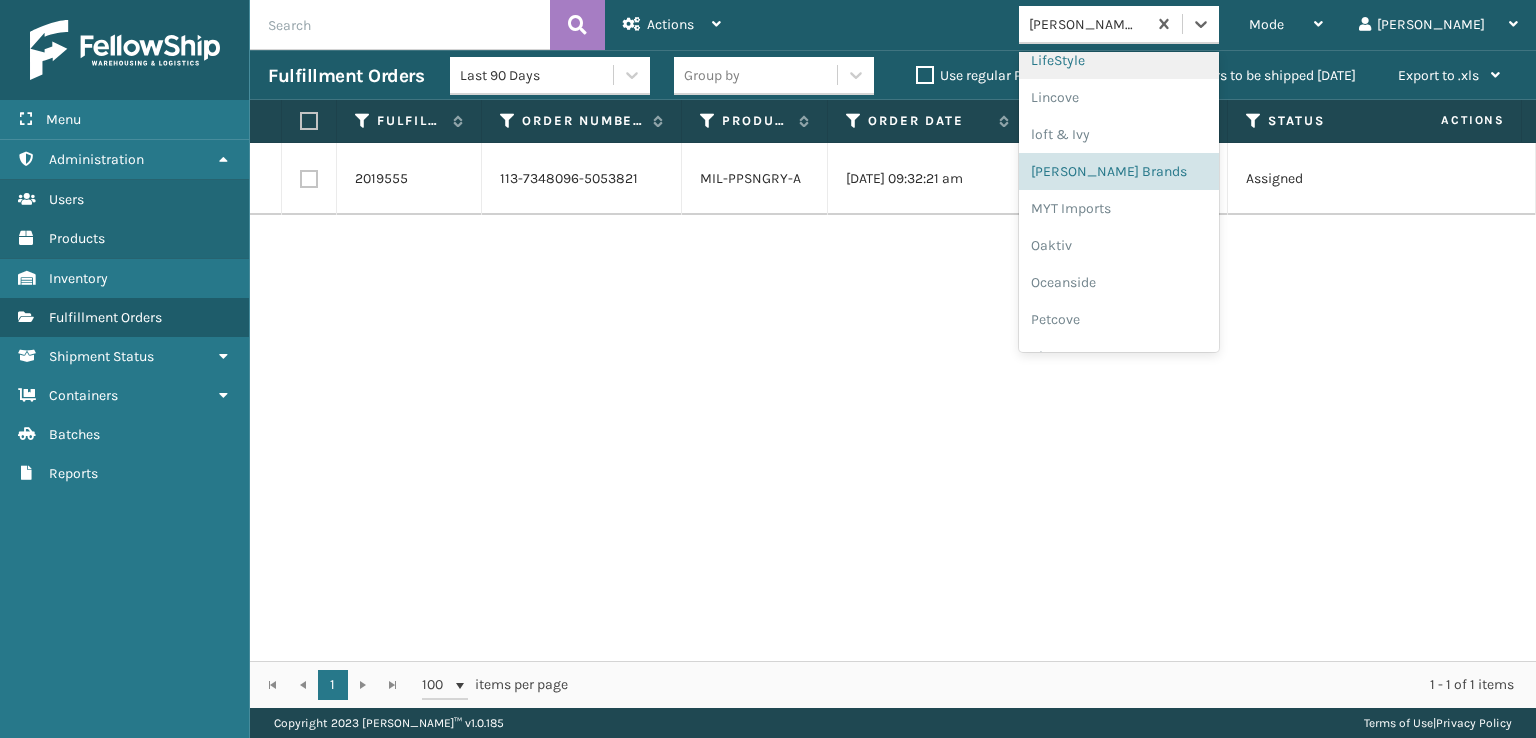
scroll to position [932, 0]
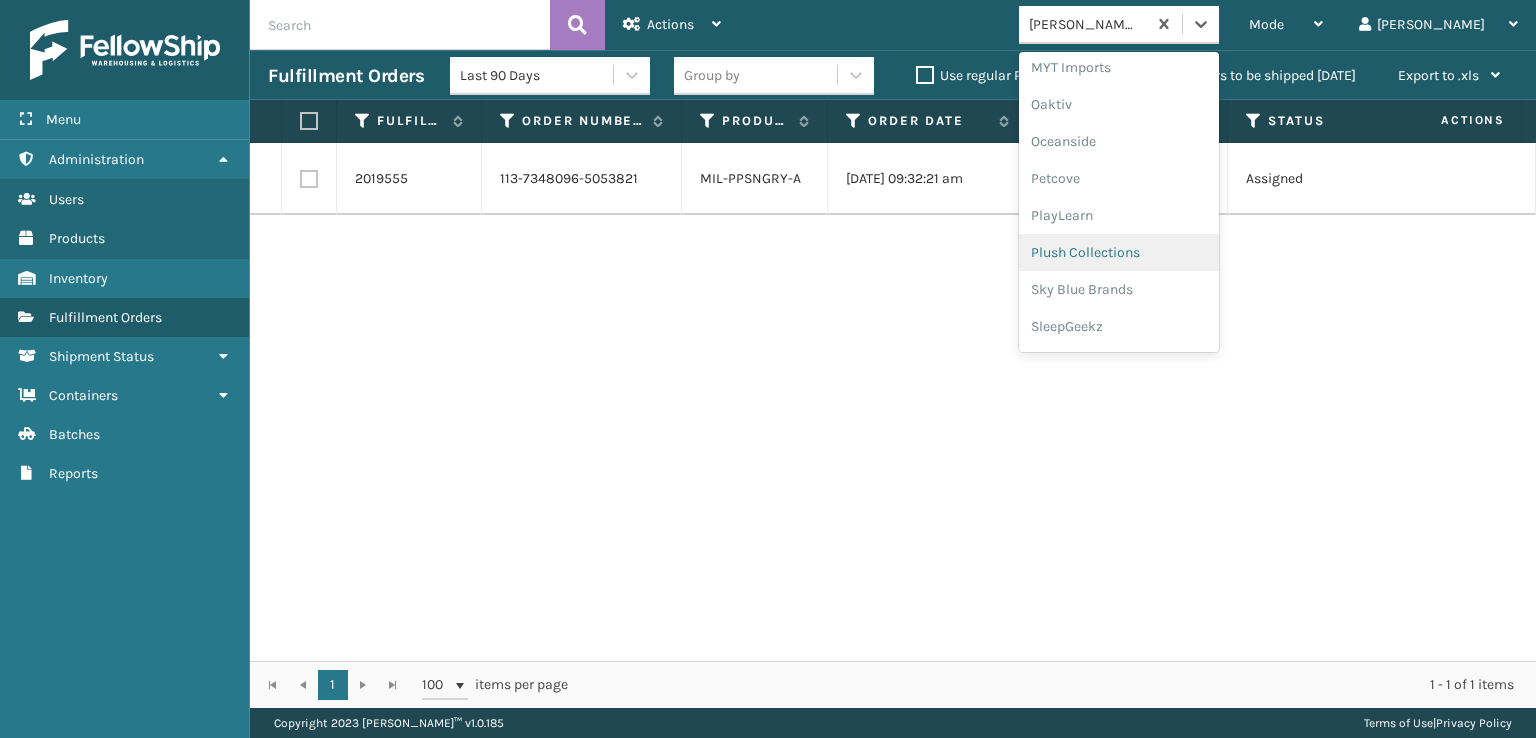
click at [1151, 255] on div "Plush Collections" at bounding box center [1119, 252] width 200 height 37
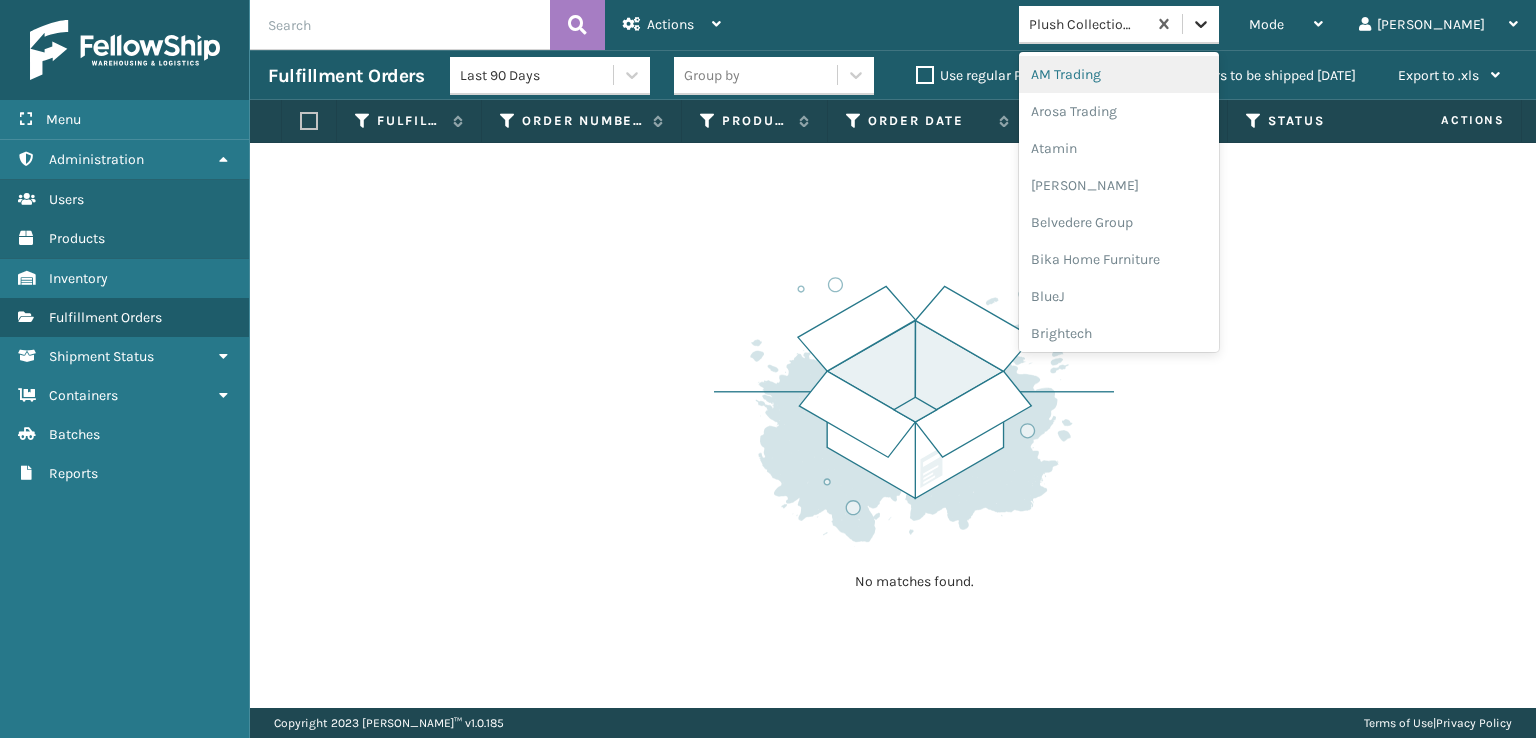
click at [1219, 37] on div at bounding box center [1201, 24] width 36 height 36
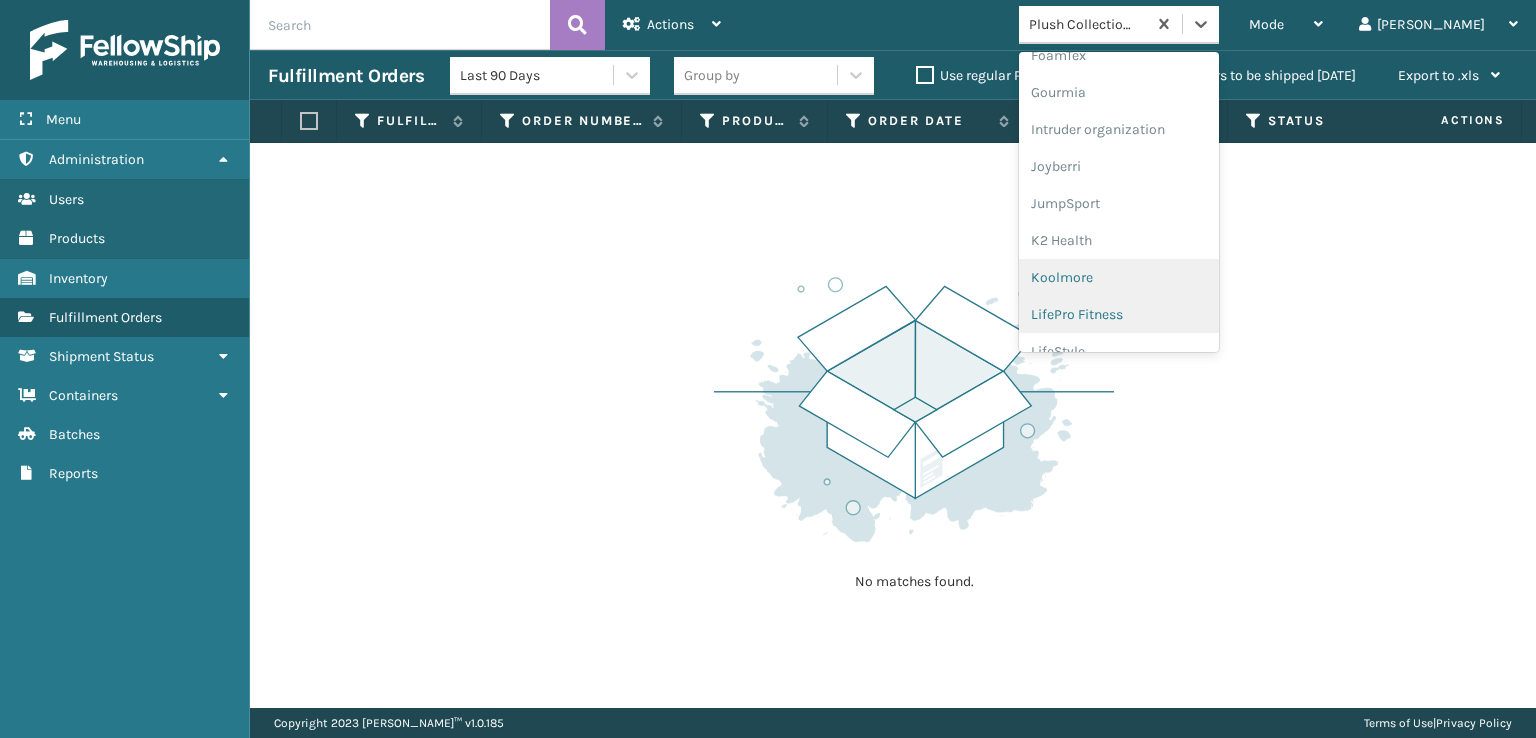
scroll to position [632, 0]
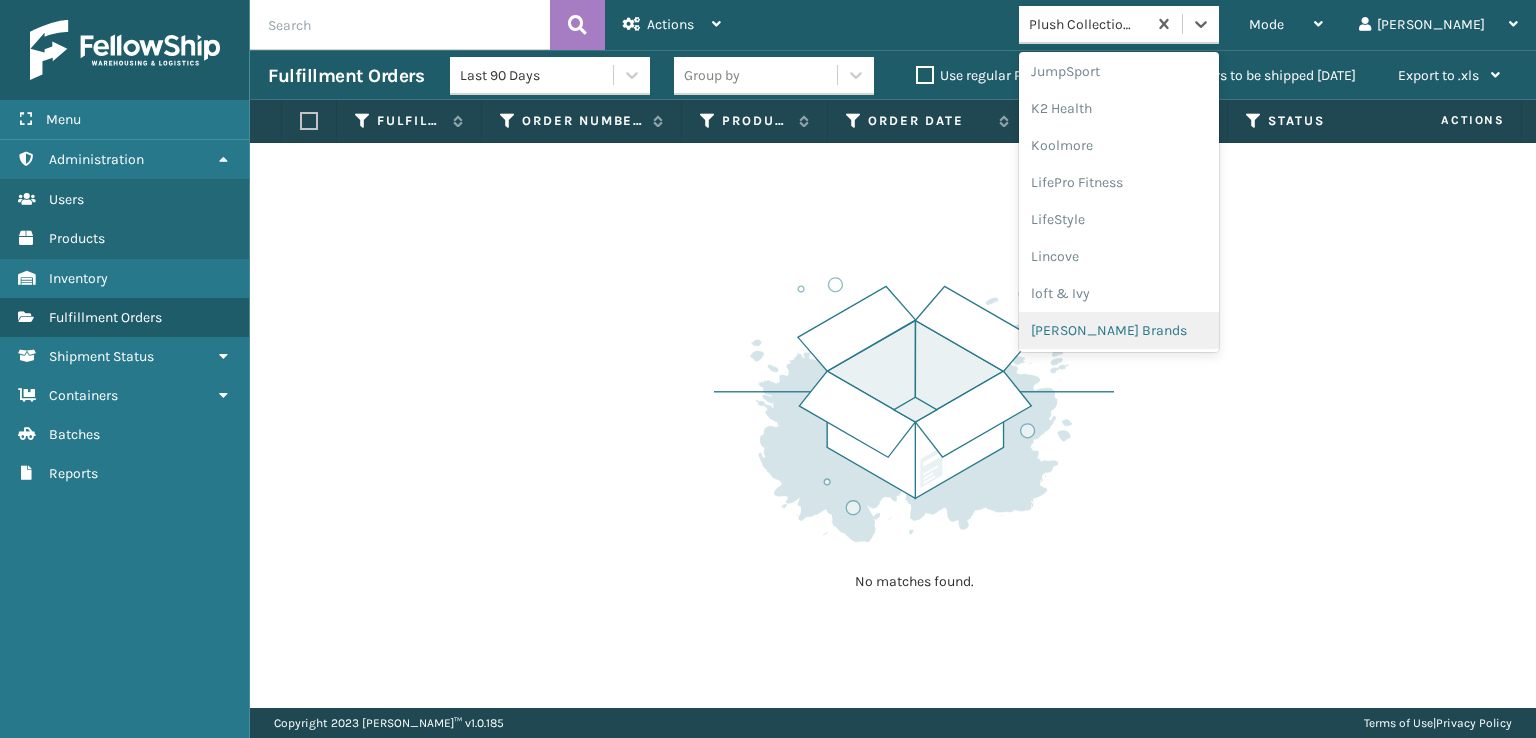
click at [1164, 333] on div "[PERSON_NAME] Brands" at bounding box center [1119, 330] width 200 height 37
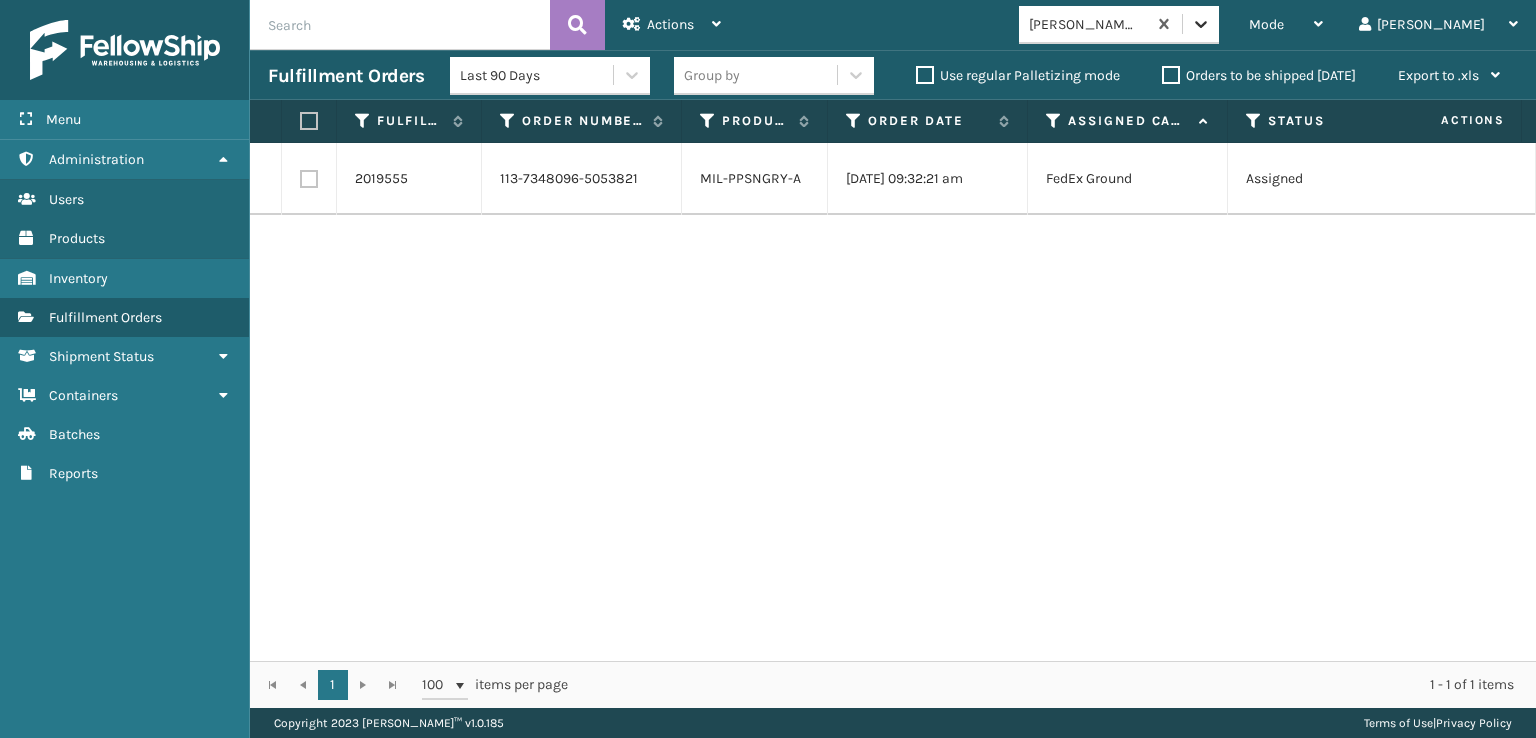
click at [1211, 24] on icon at bounding box center [1201, 24] width 20 height 20
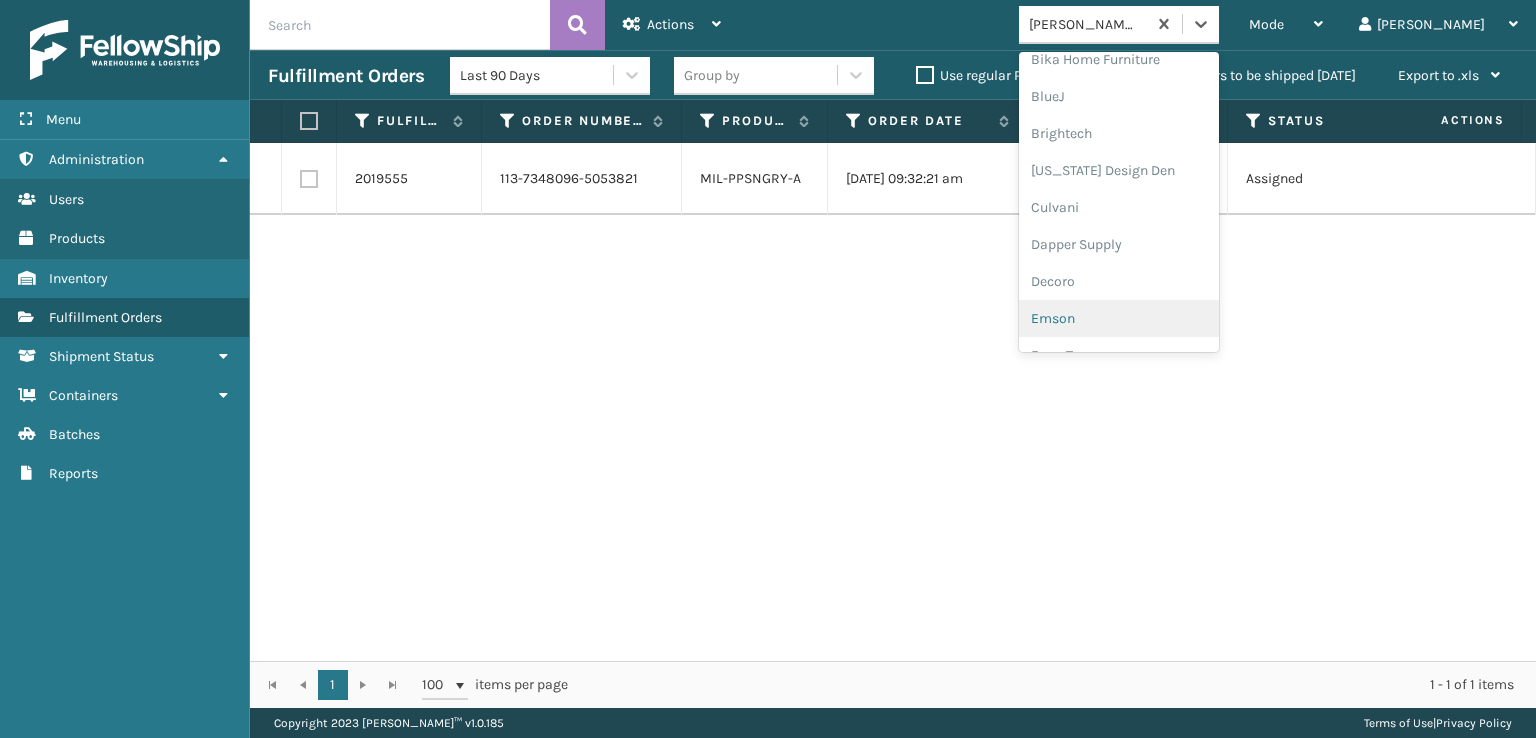
scroll to position [300, 0]
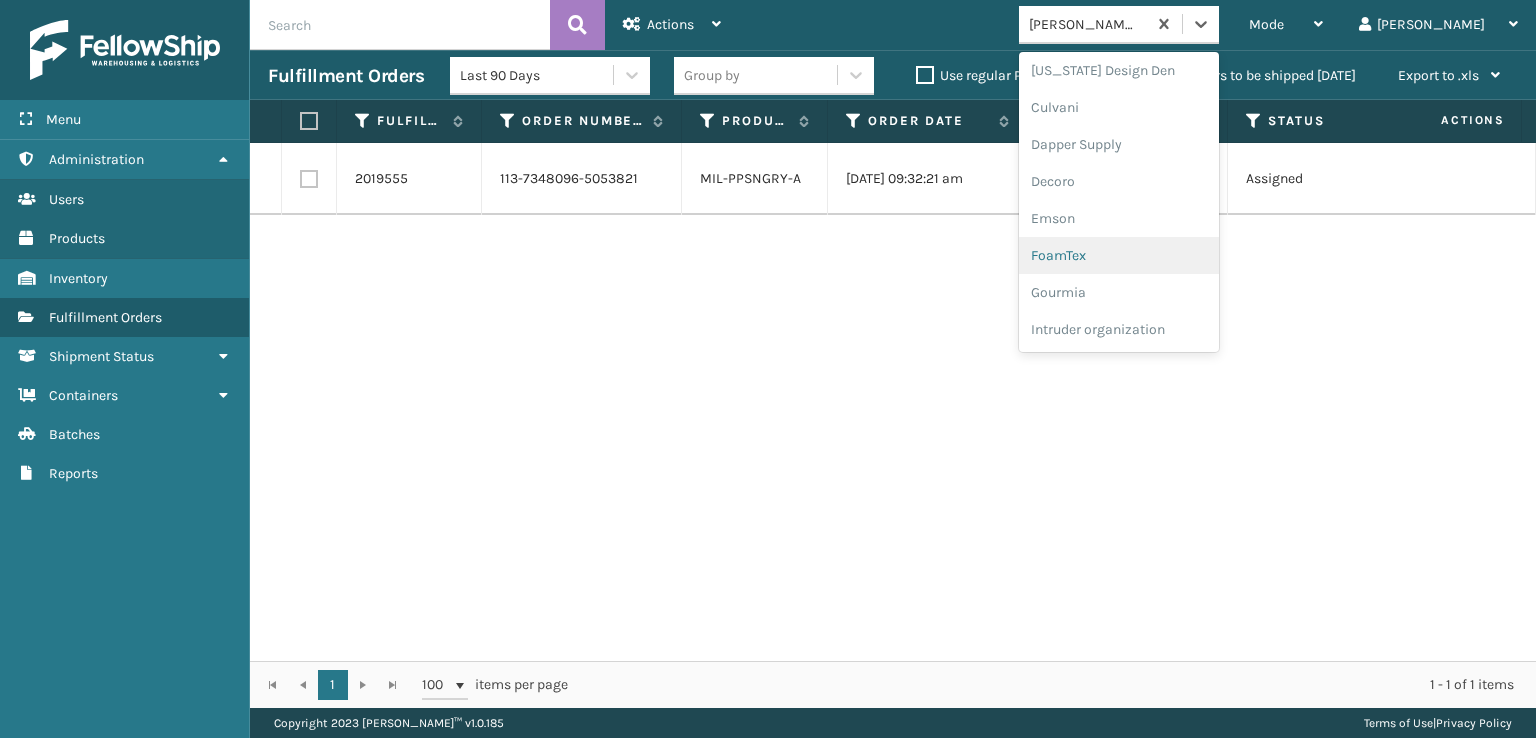
click at [1142, 257] on div "FoamTex" at bounding box center [1119, 255] width 200 height 37
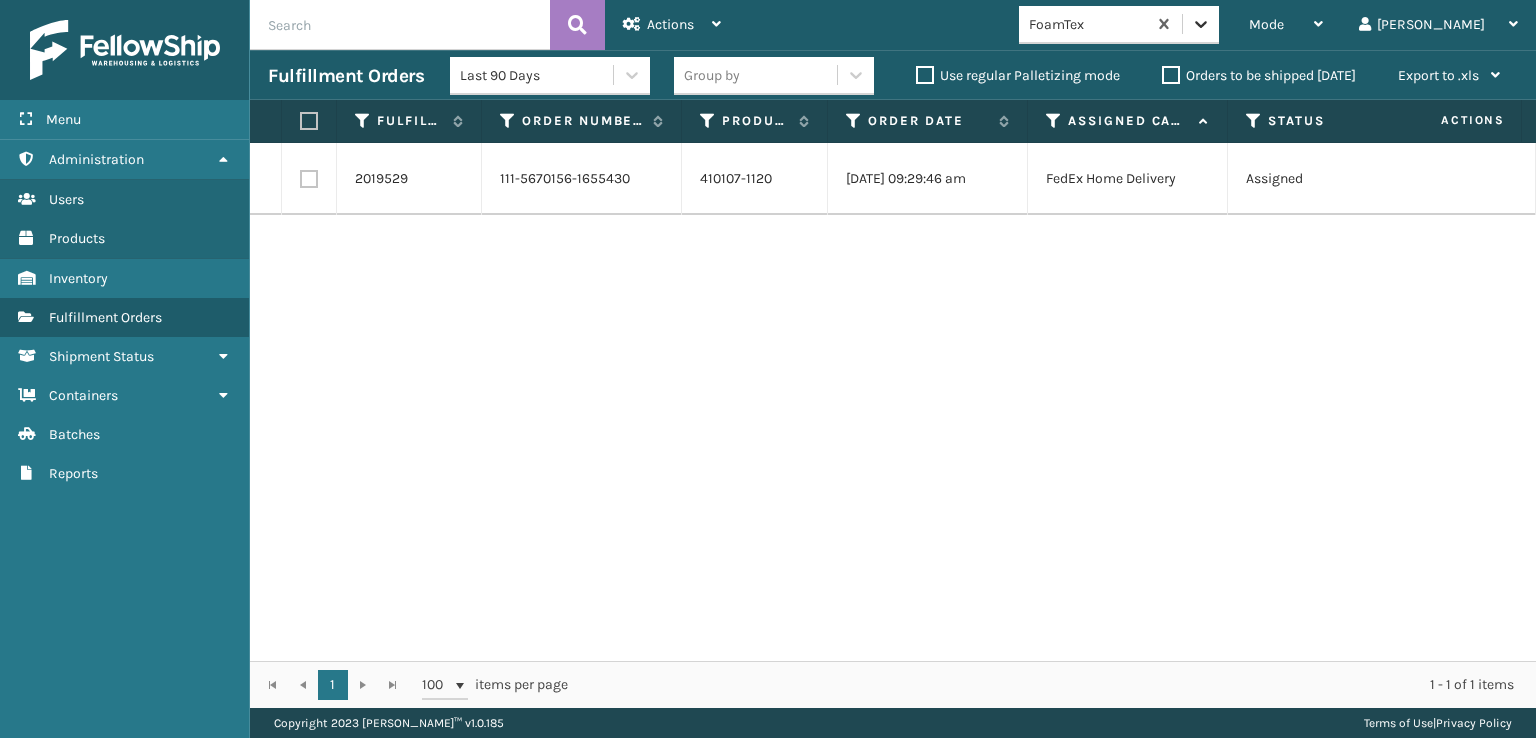
click at [1211, 25] on icon at bounding box center [1201, 24] width 20 height 20
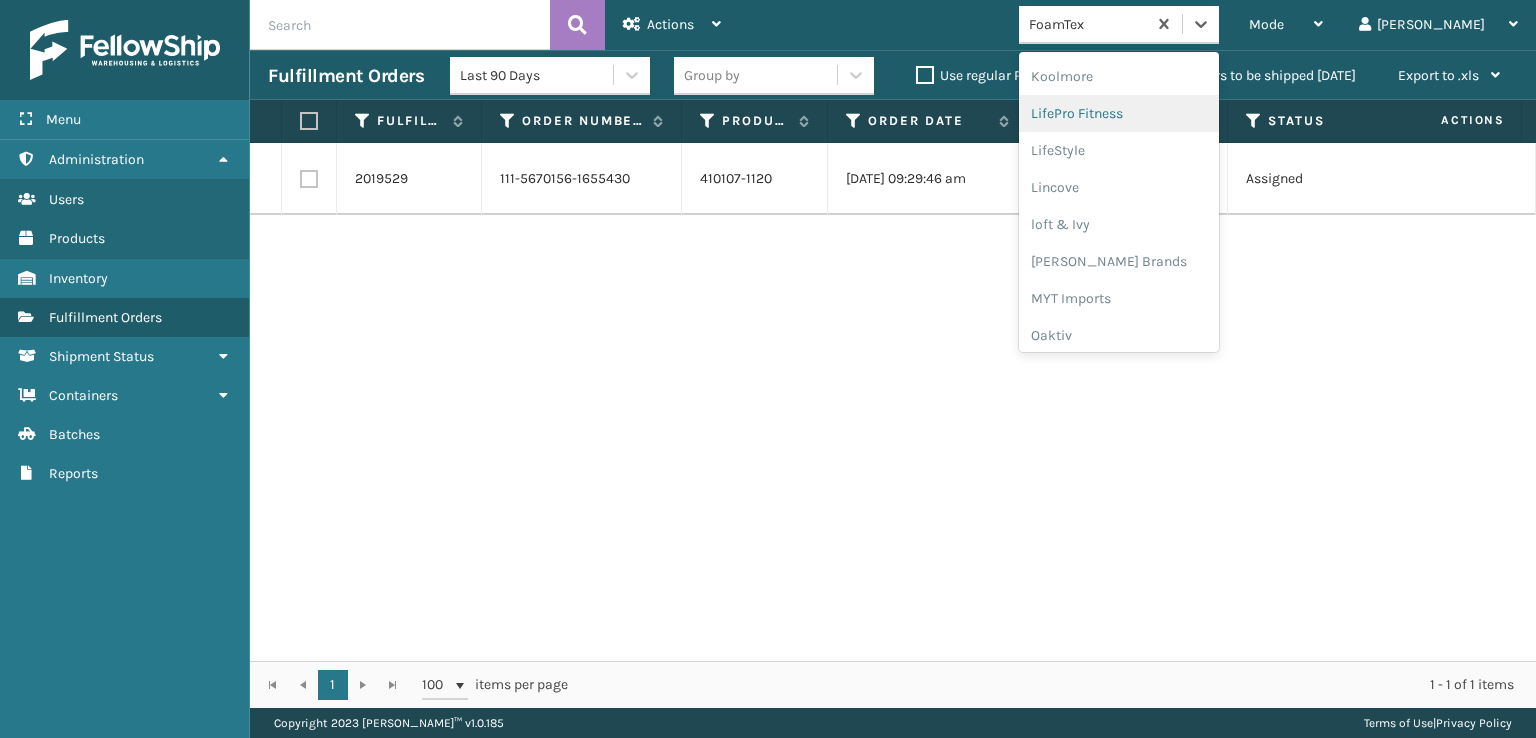
scroll to position [732, 0]
click at [1200, 225] on div "[PERSON_NAME] Brands" at bounding box center [1119, 230] width 200 height 37
click at [1219, 34] on div at bounding box center [1201, 24] width 36 height 36
click at [1170, 253] on div "Plush Collections" at bounding box center [1119, 252] width 200 height 37
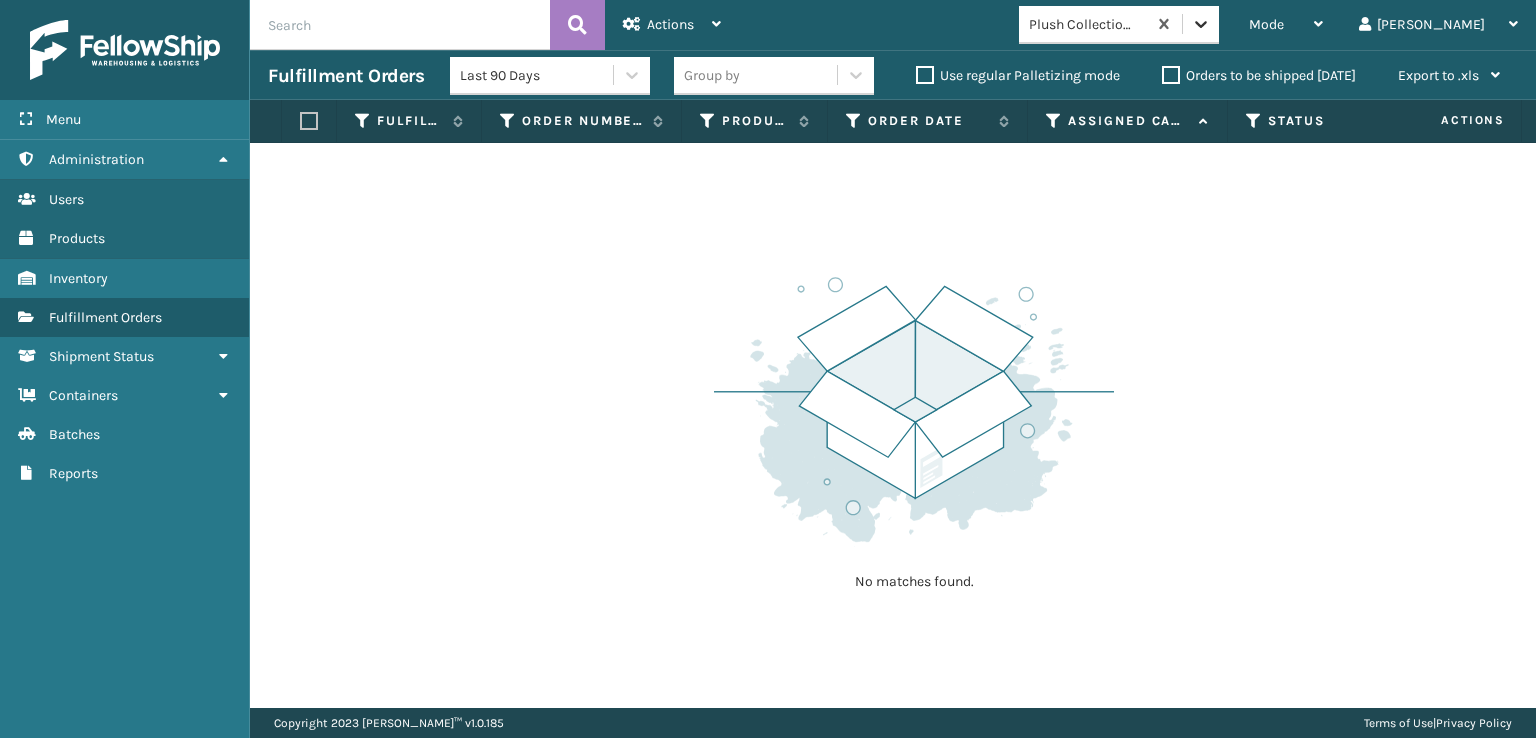
click at [1211, 14] on icon at bounding box center [1201, 24] width 20 height 20
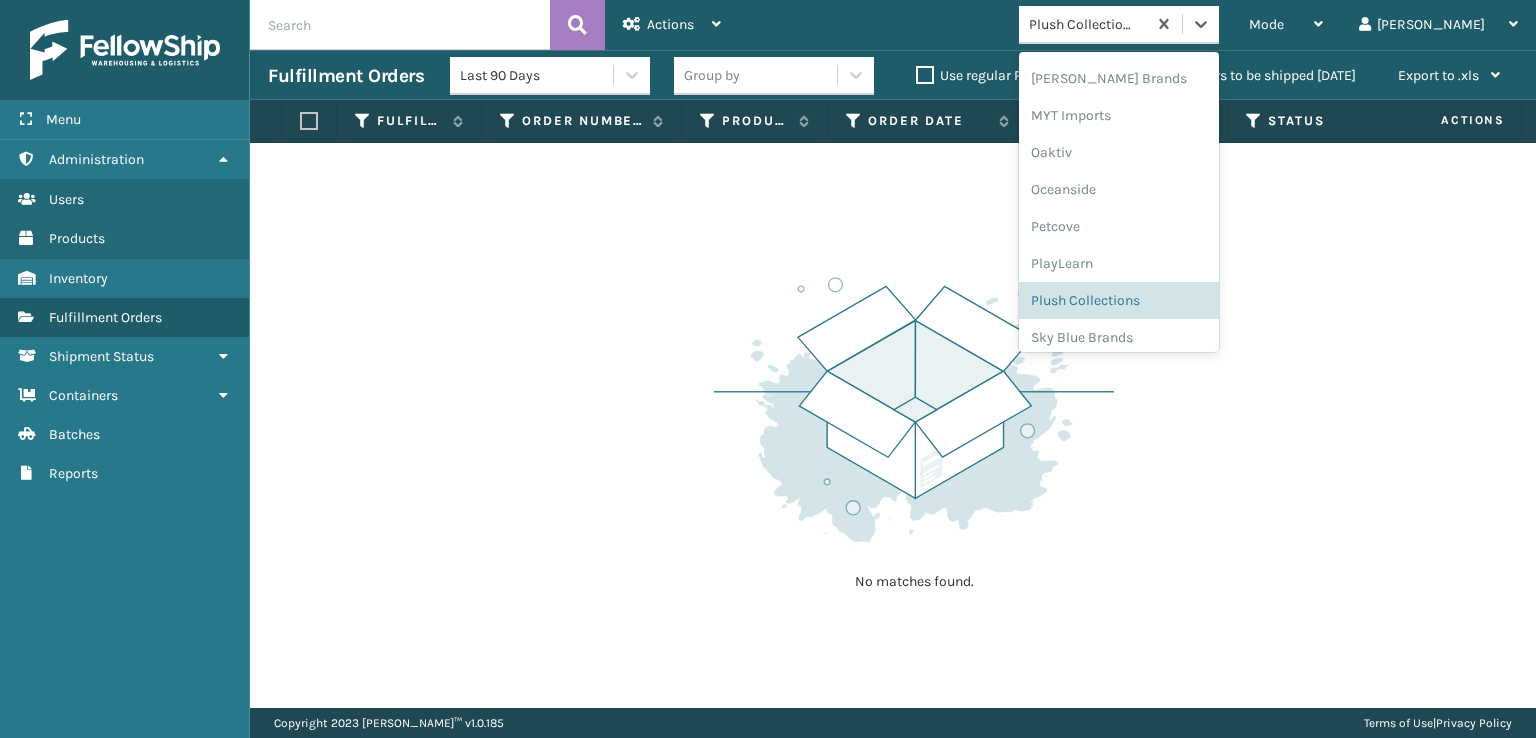
scroll to position [966, 0]
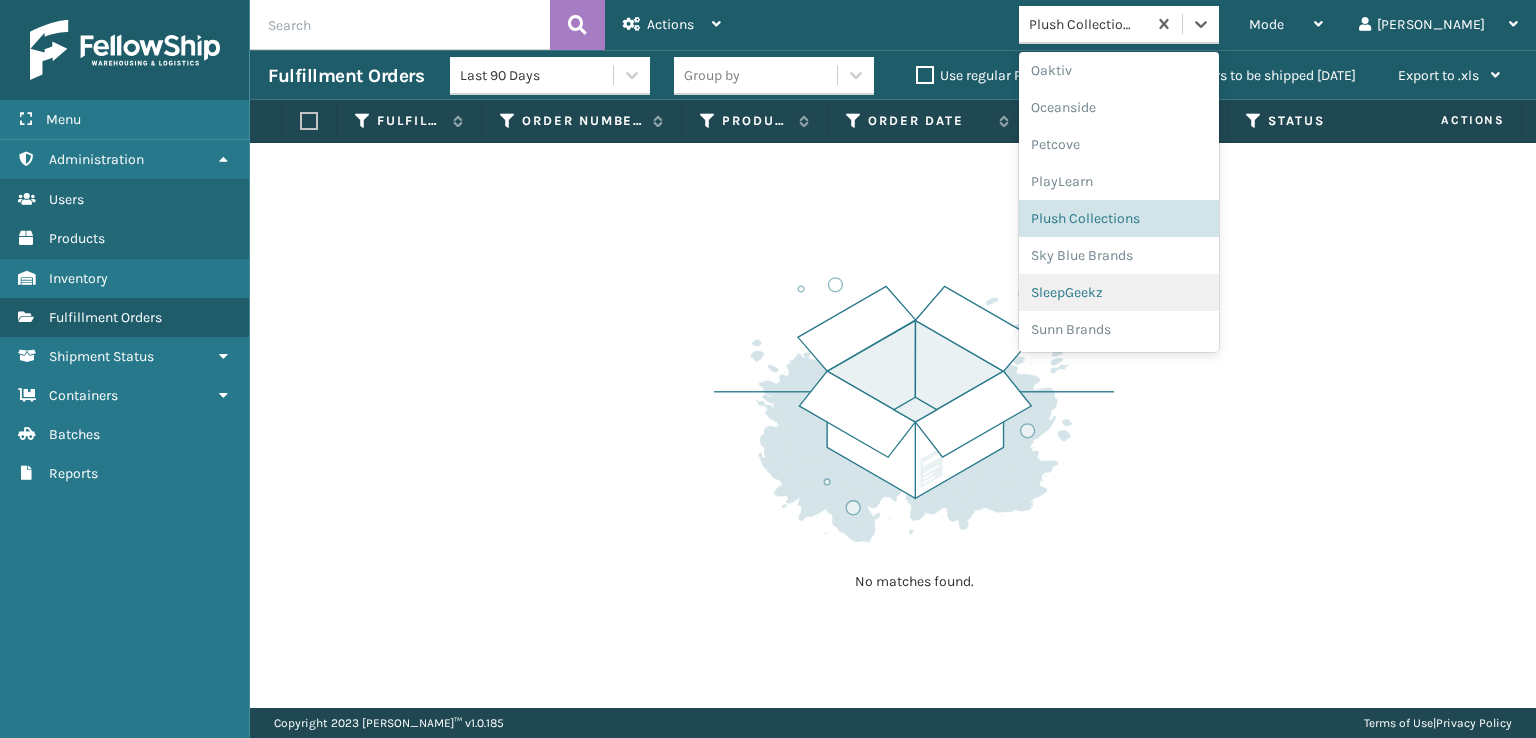
click at [1154, 294] on div "SleepGeekz" at bounding box center [1119, 292] width 200 height 37
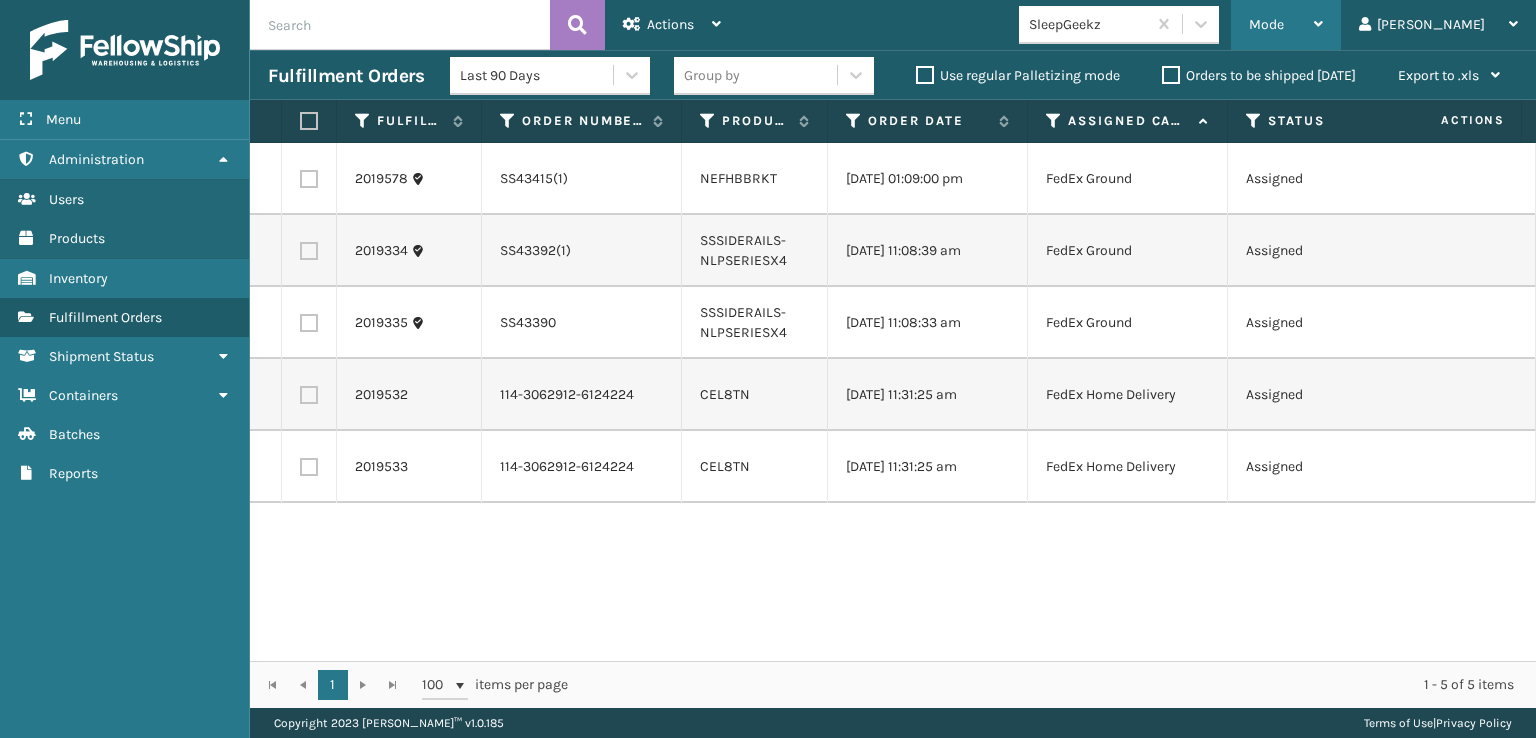
click at [1323, 17] on div "Mode" at bounding box center [1286, 25] width 74 height 50
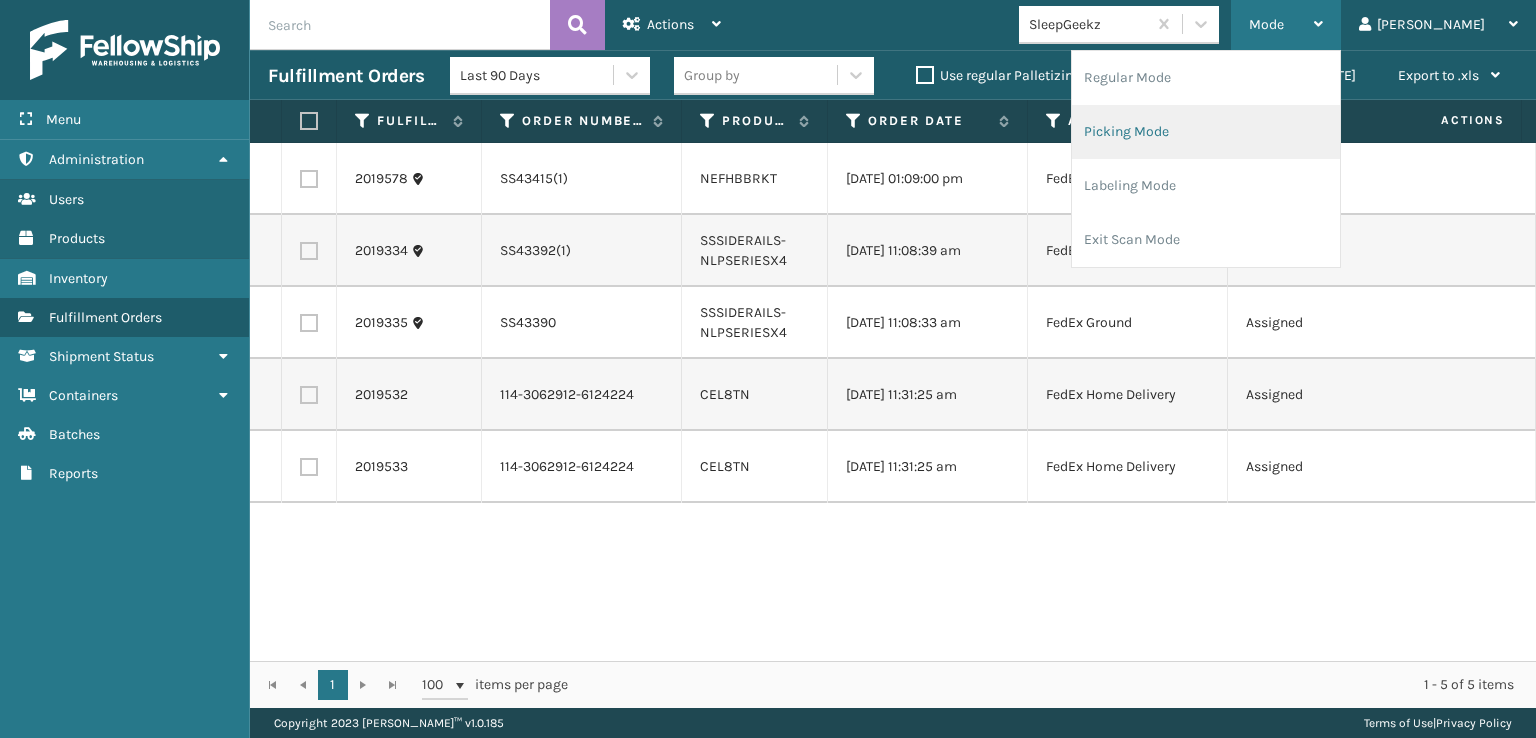
click at [1226, 124] on li "Picking Mode" at bounding box center [1206, 132] width 268 height 54
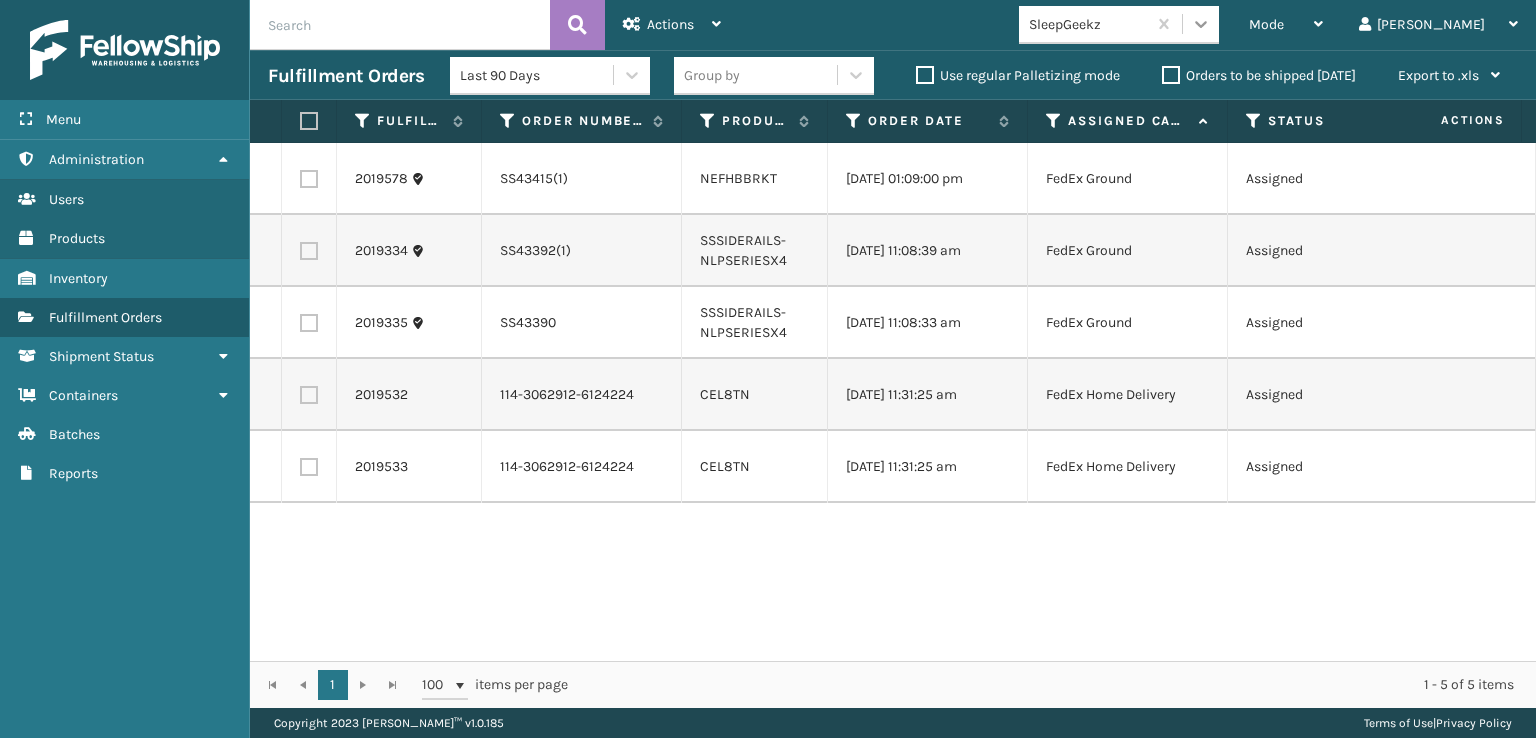
click at [1219, 41] on div at bounding box center [1201, 24] width 36 height 36
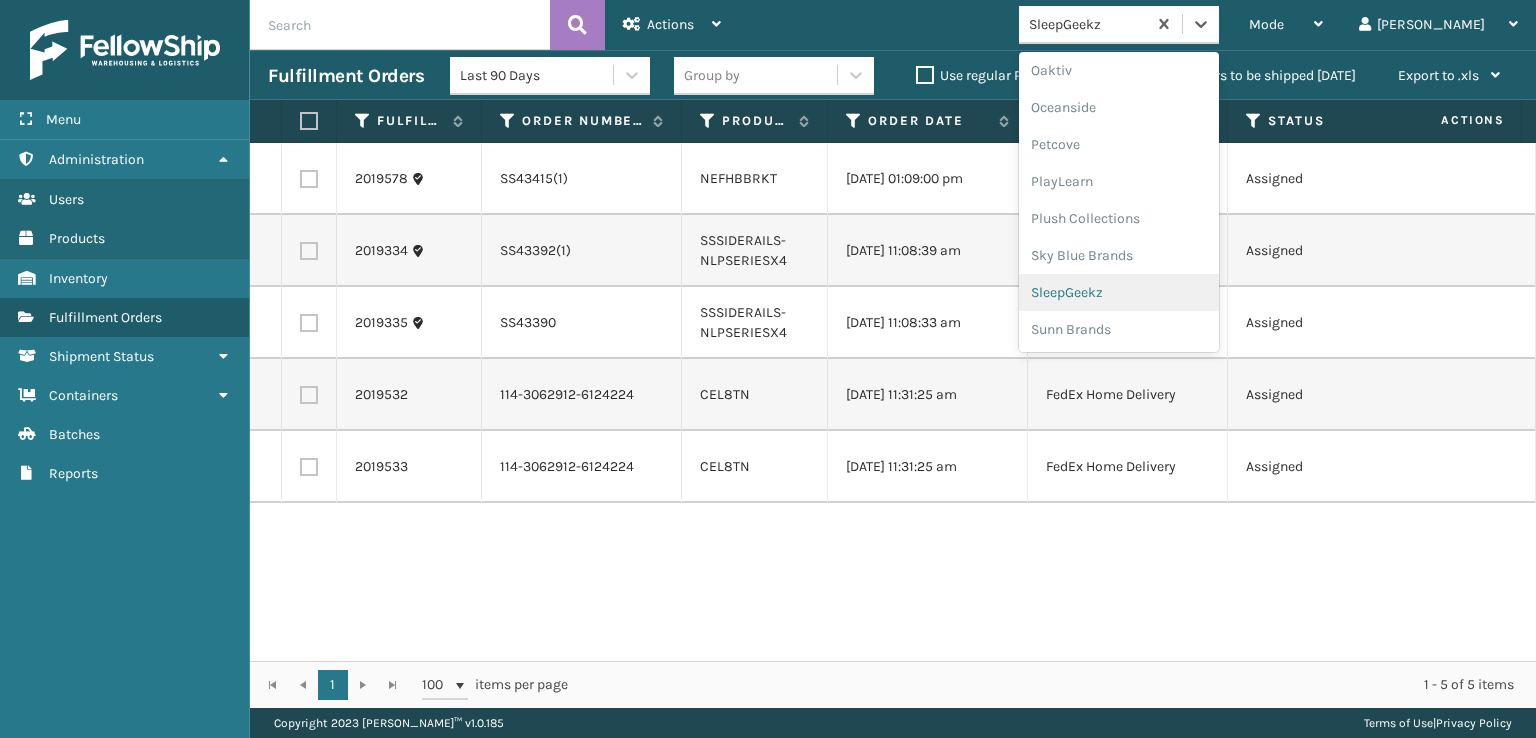
click at [1156, 290] on div "SleepGeekz" at bounding box center [1119, 292] width 200 height 37
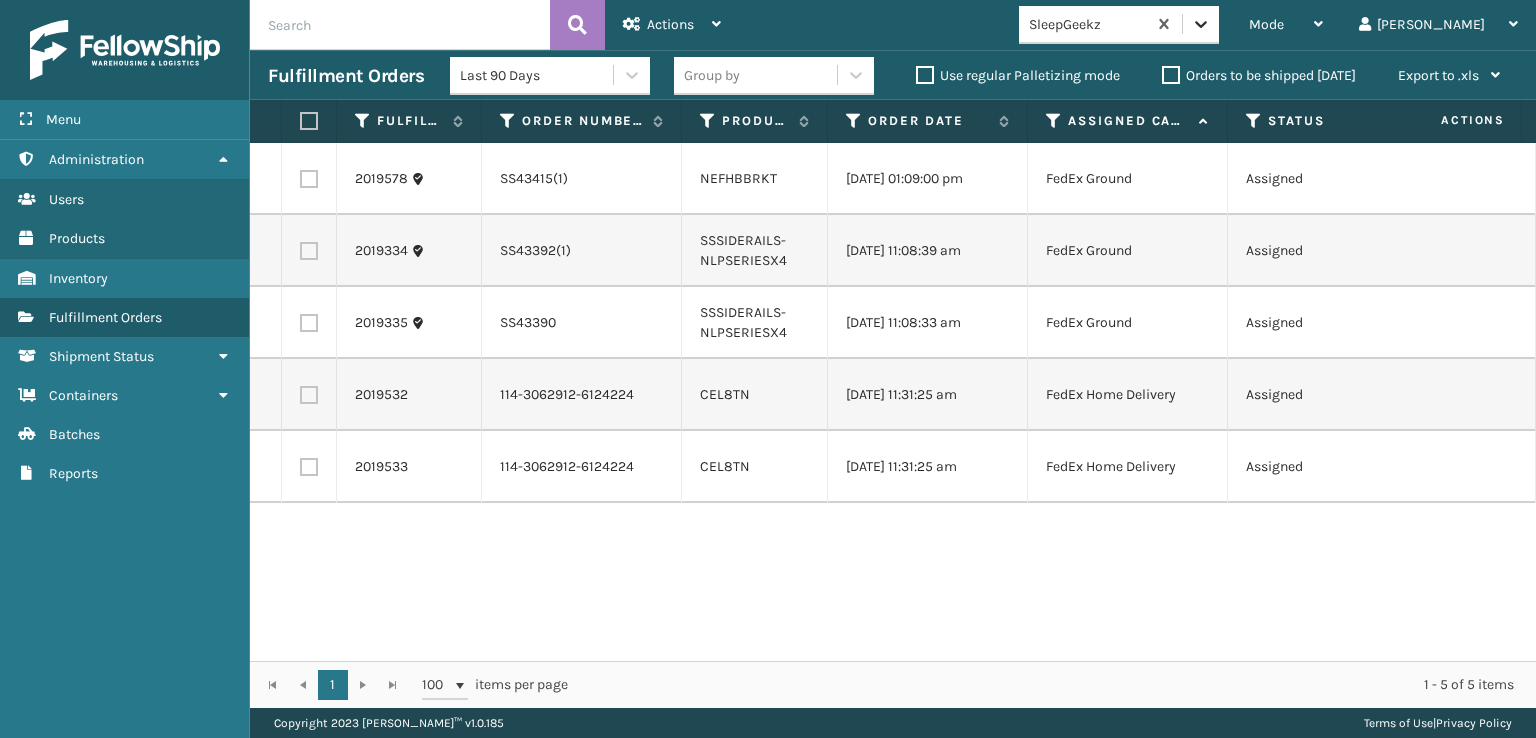
click at [1207, 24] on icon at bounding box center [1201, 24] width 12 height 7
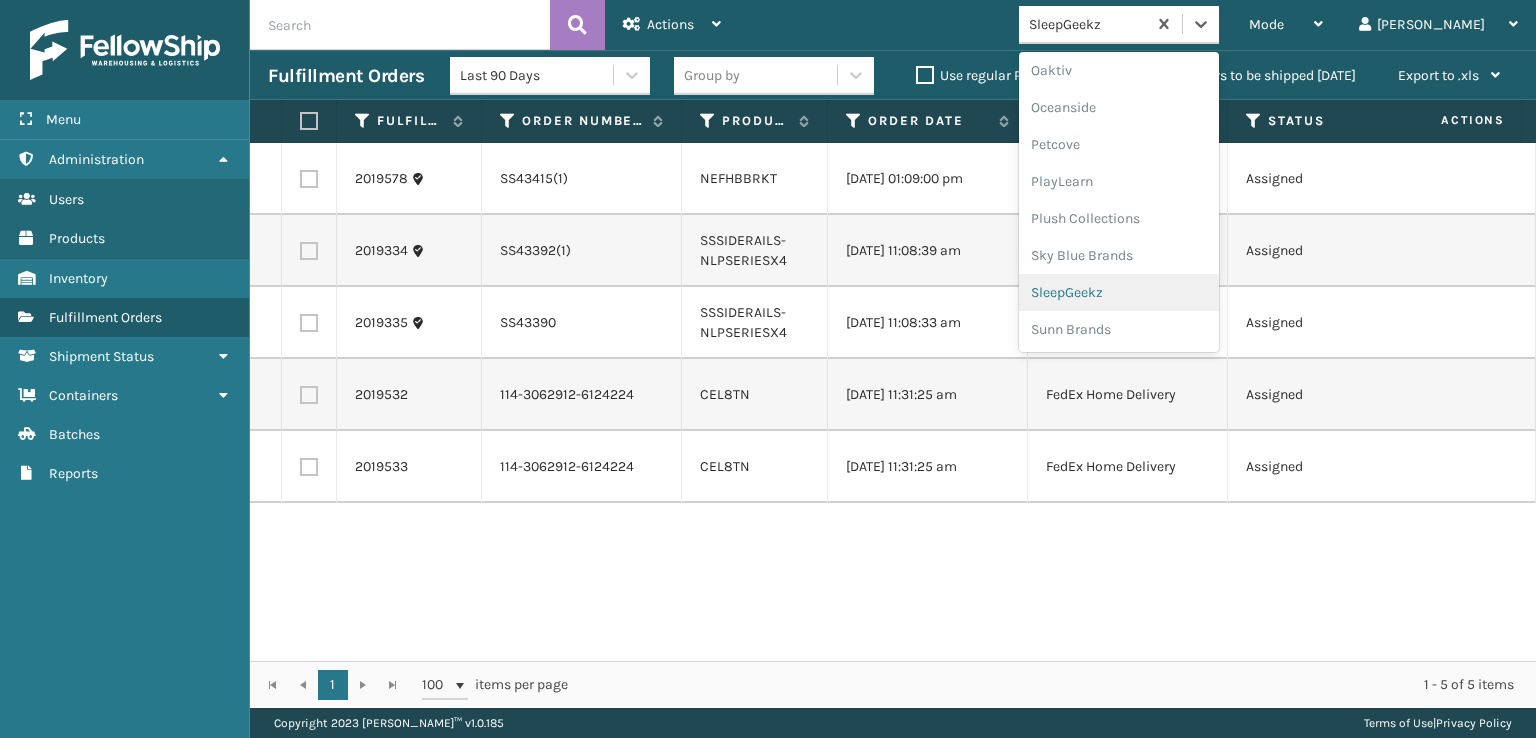
click at [1146, 277] on div "SleepGeekz" at bounding box center [1119, 292] width 200 height 37
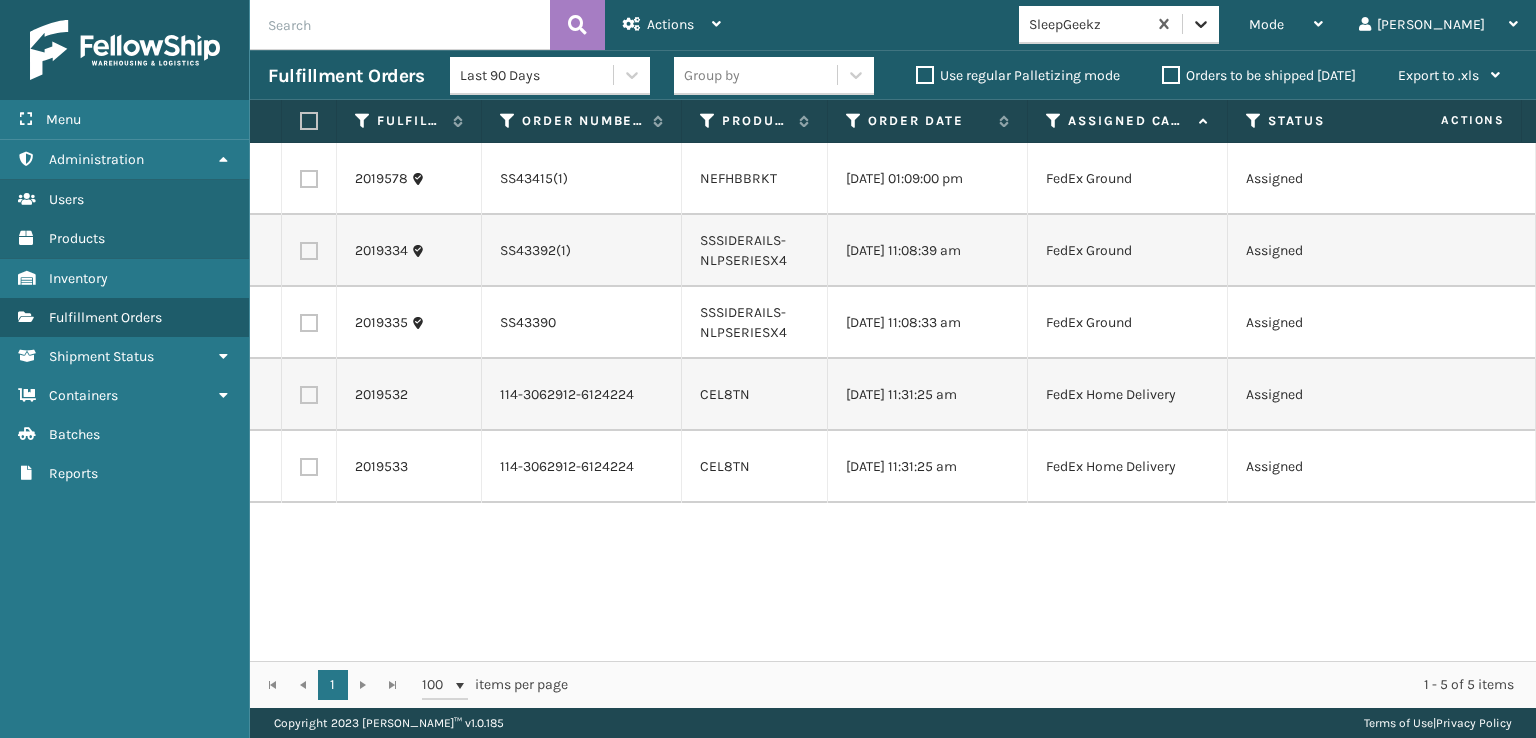
click at [1211, 25] on icon at bounding box center [1201, 24] width 20 height 20
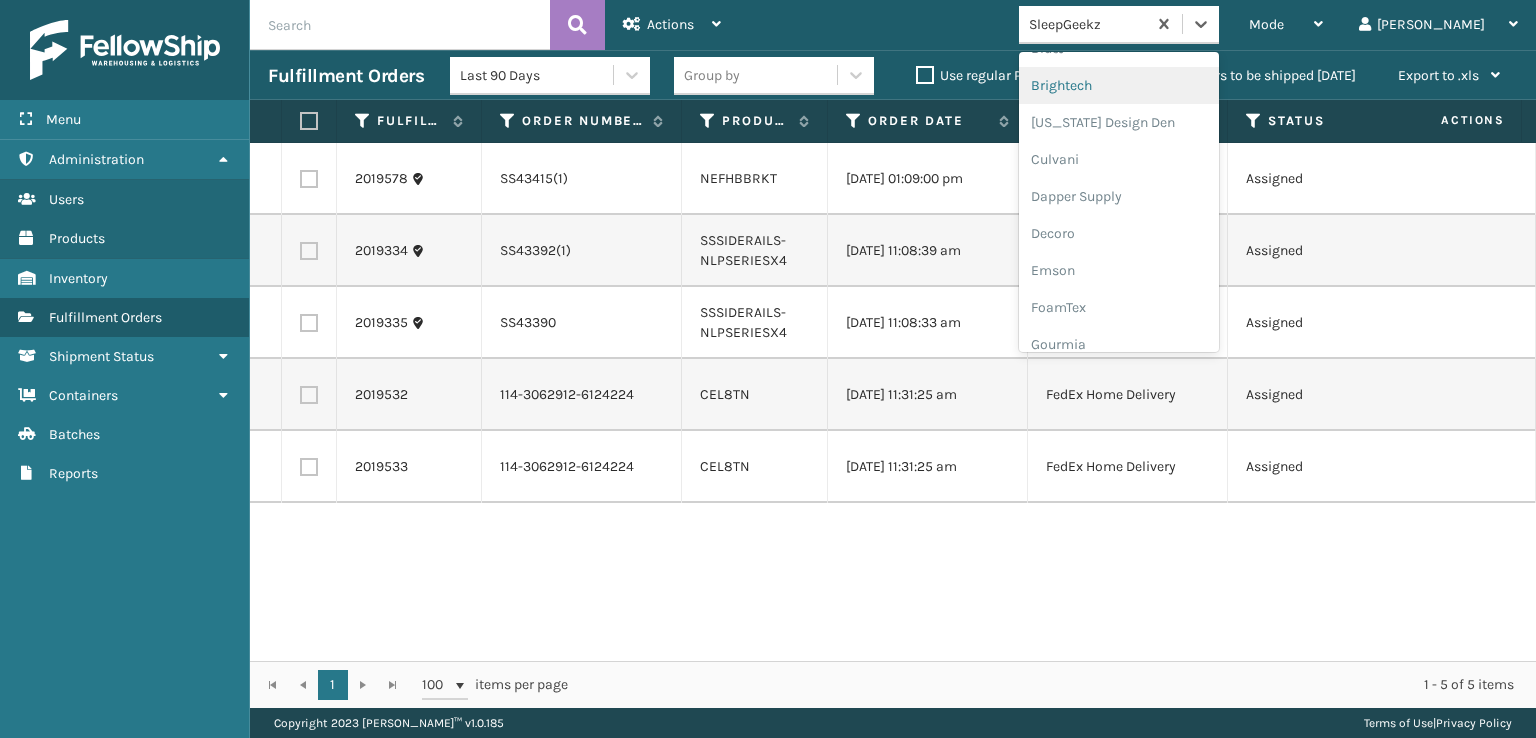
scroll to position [300, 0]
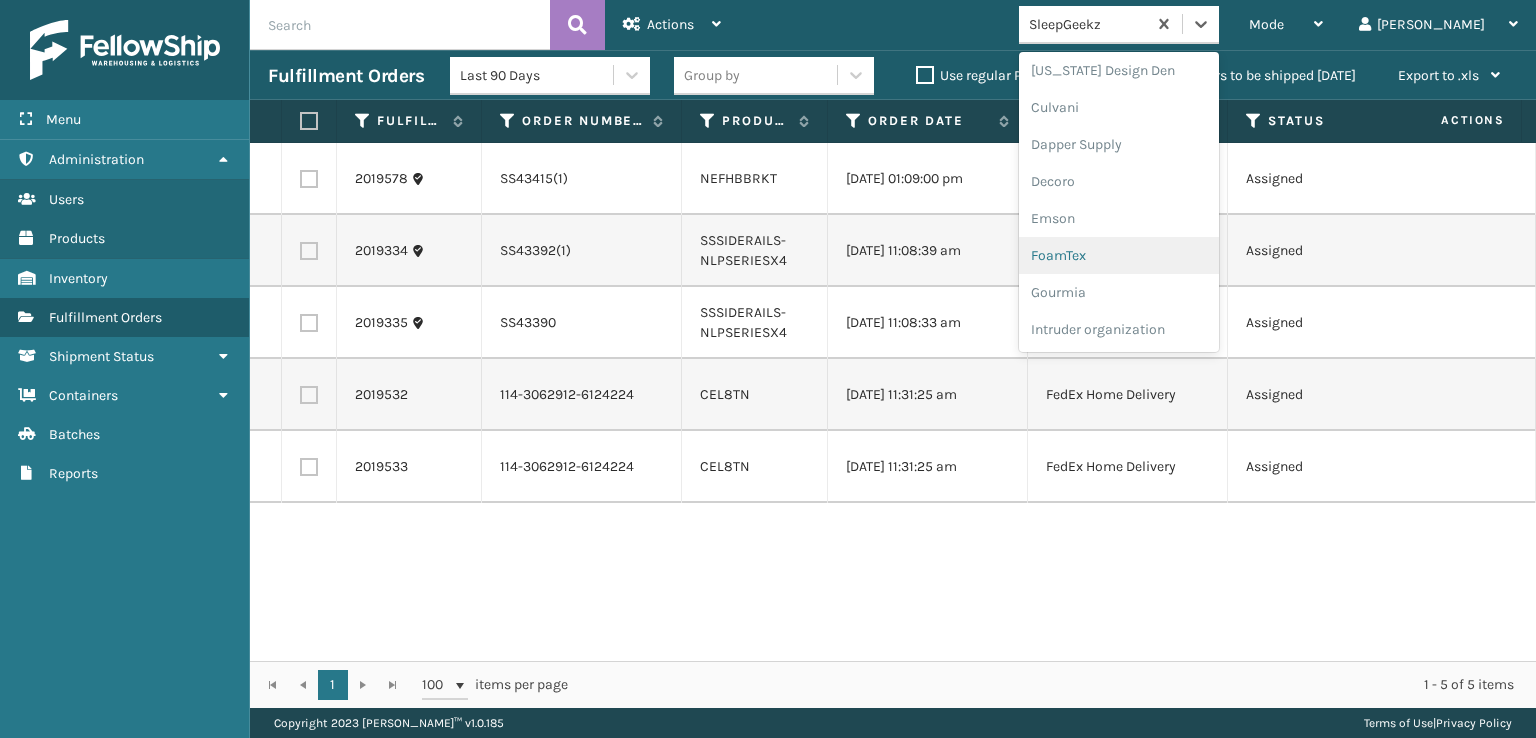
click at [1135, 257] on div "FoamTex" at bounding box center [1119, 255] width 200 height 37
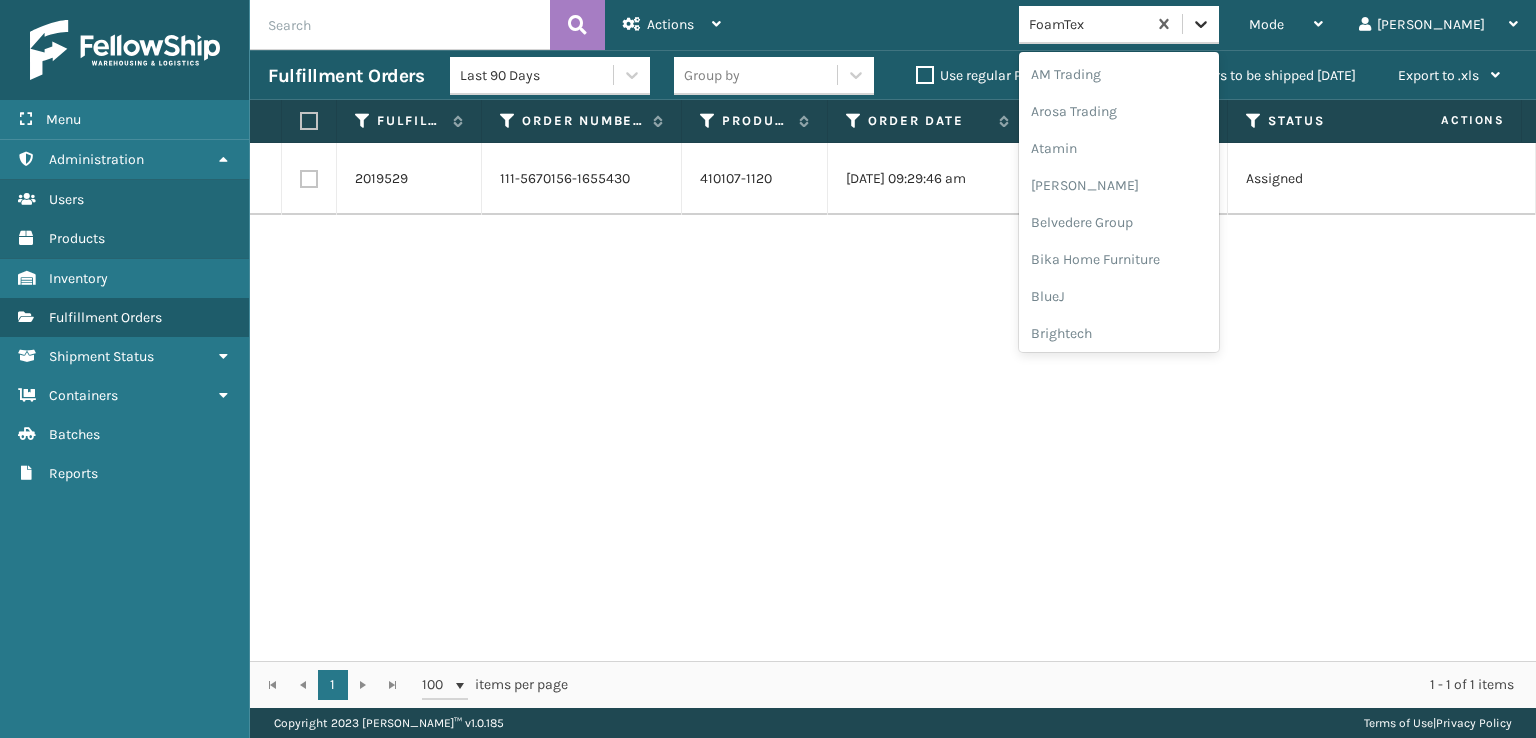
click at [1207, 25] on icon at bounding box center [1201, 24] width 12 height 7
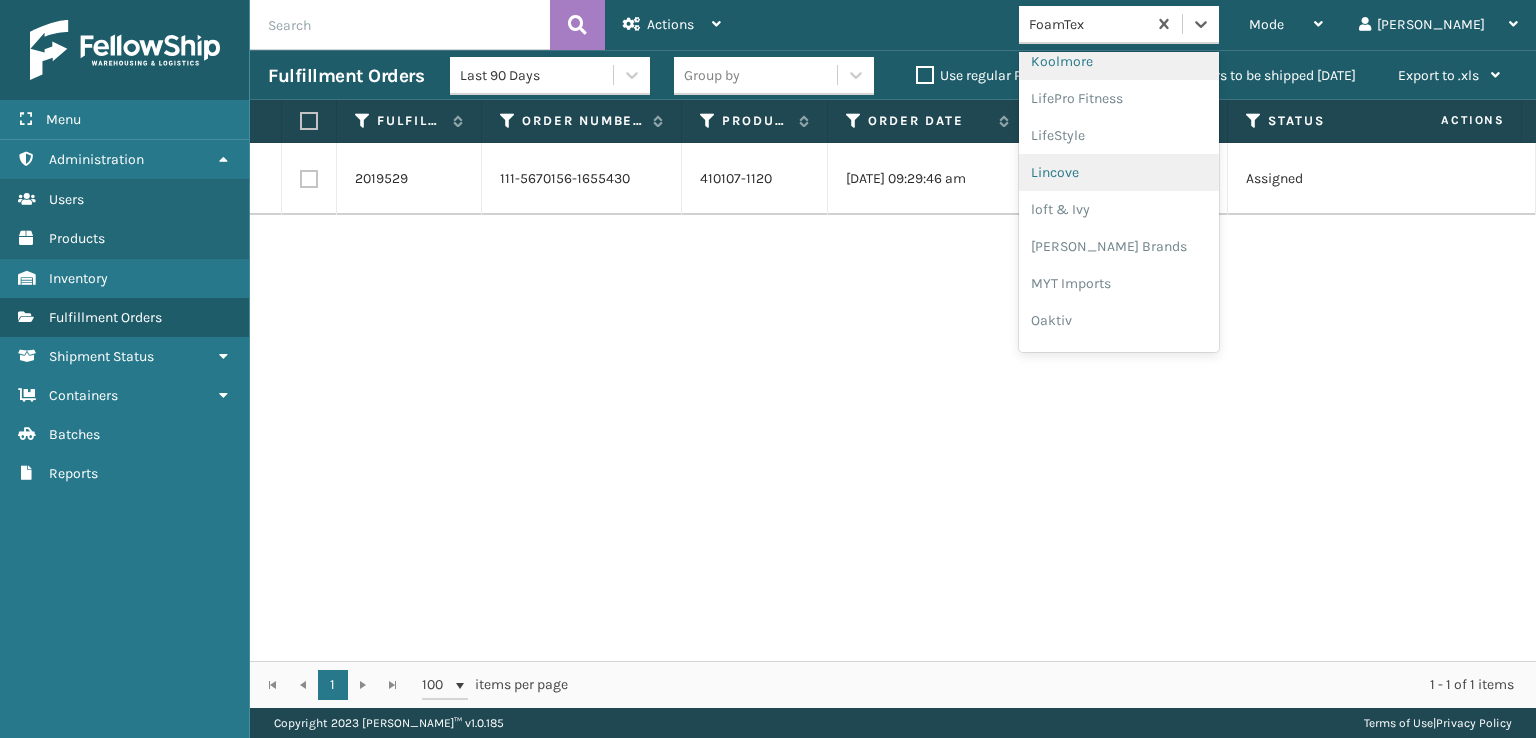
scroll to position [832, 0]
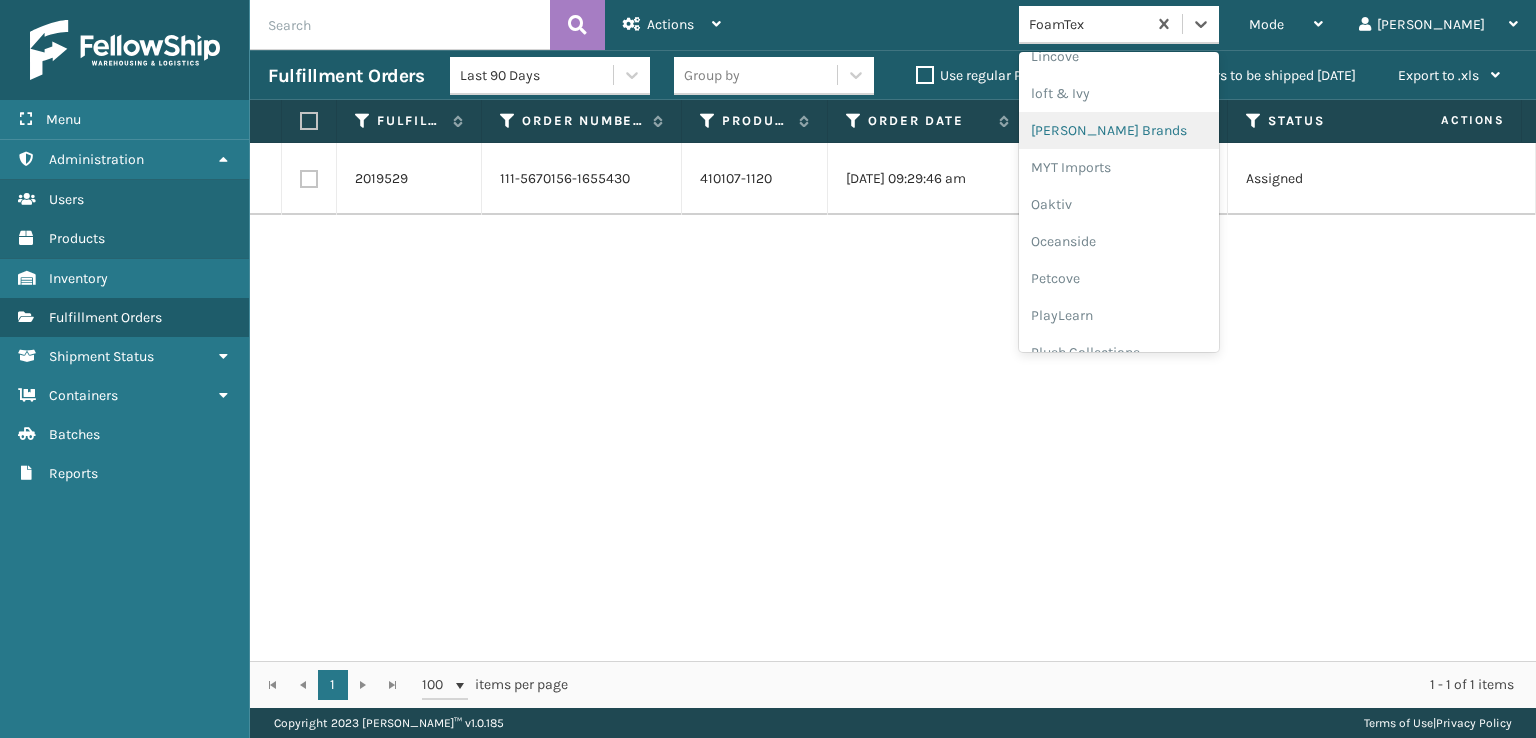
click at [1129, 132] on div "[PERSON_NAME] Brands" at bounding box center [1119, 130] width 200 height 37
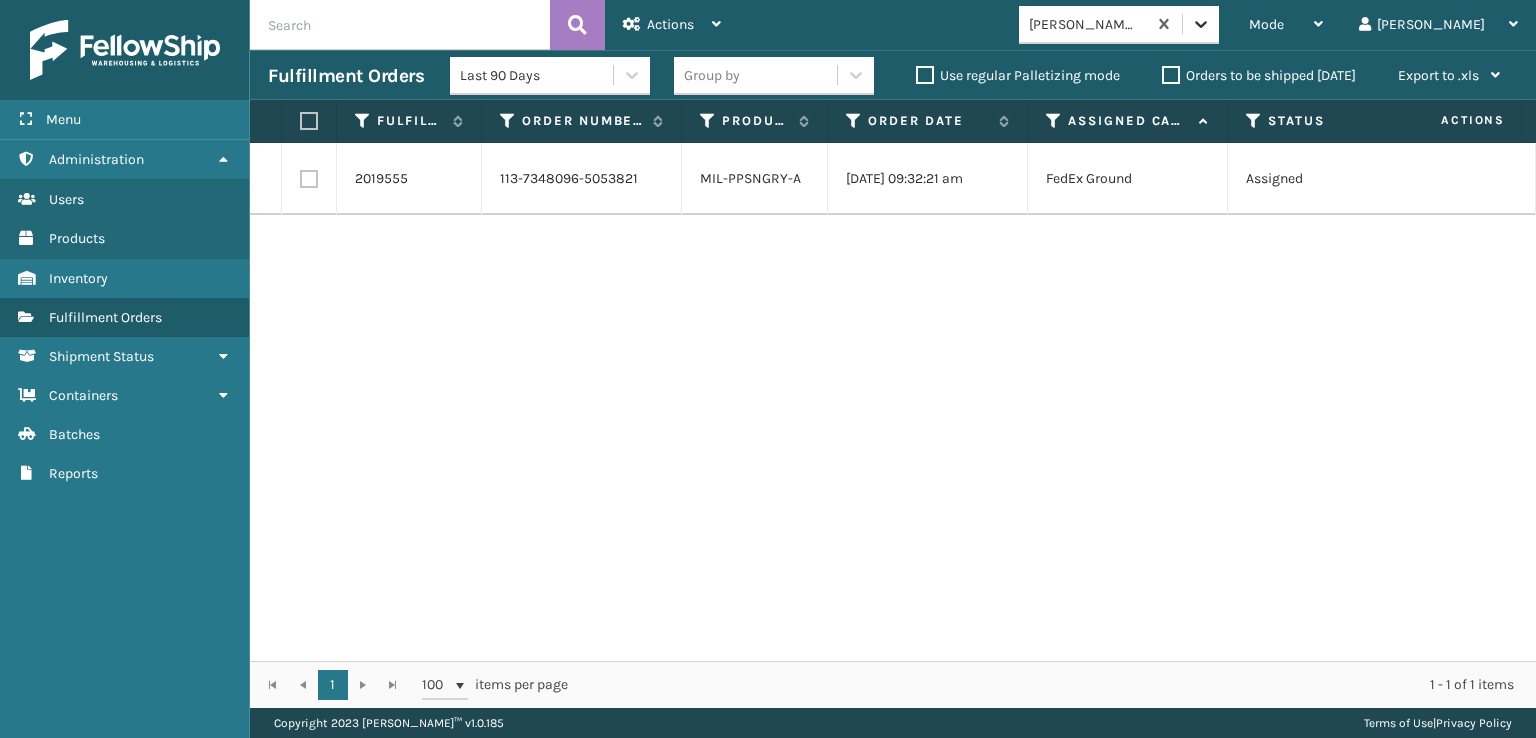
click at [1211, 28] on icon at bounding box center [1201, 24] width 20 height 20
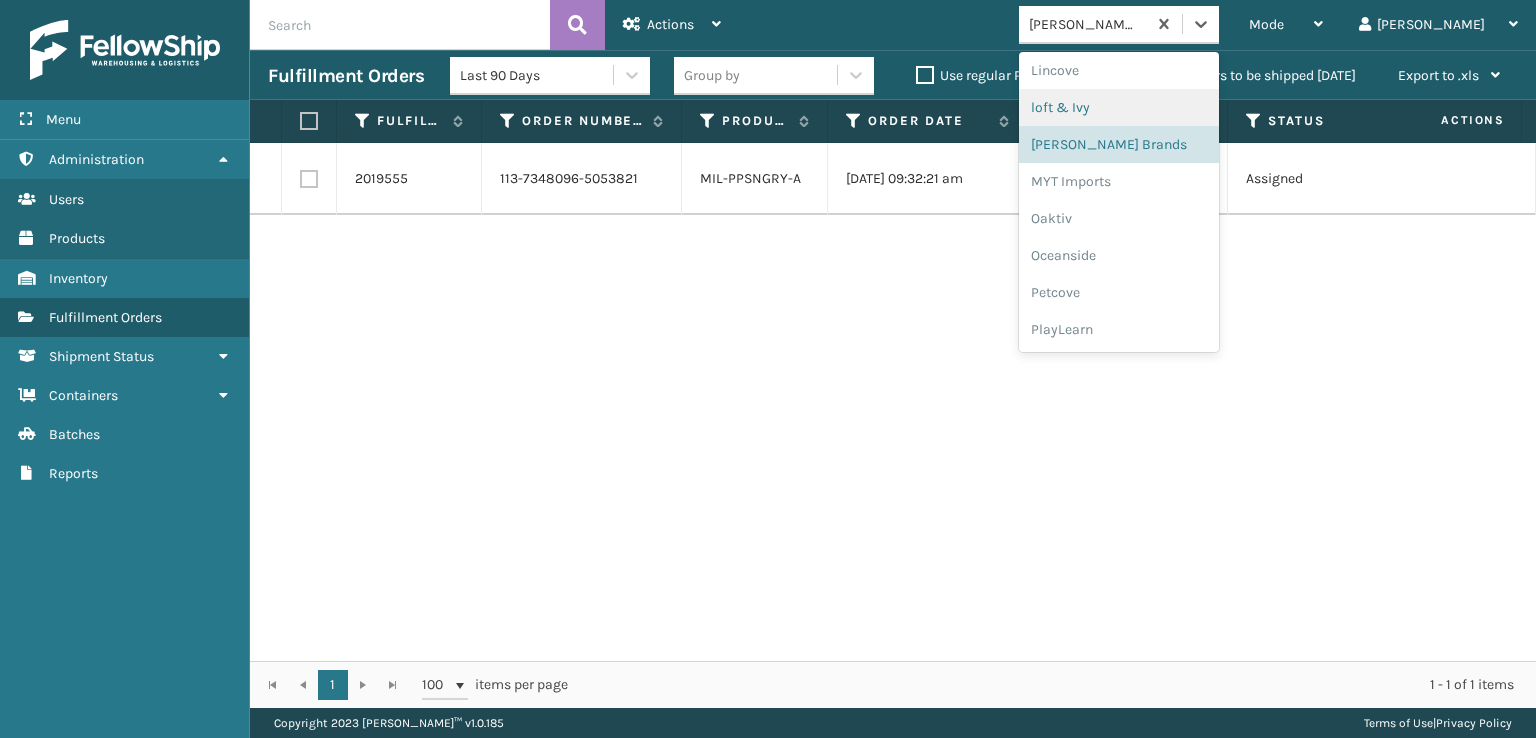
scroll to position [966, 0]
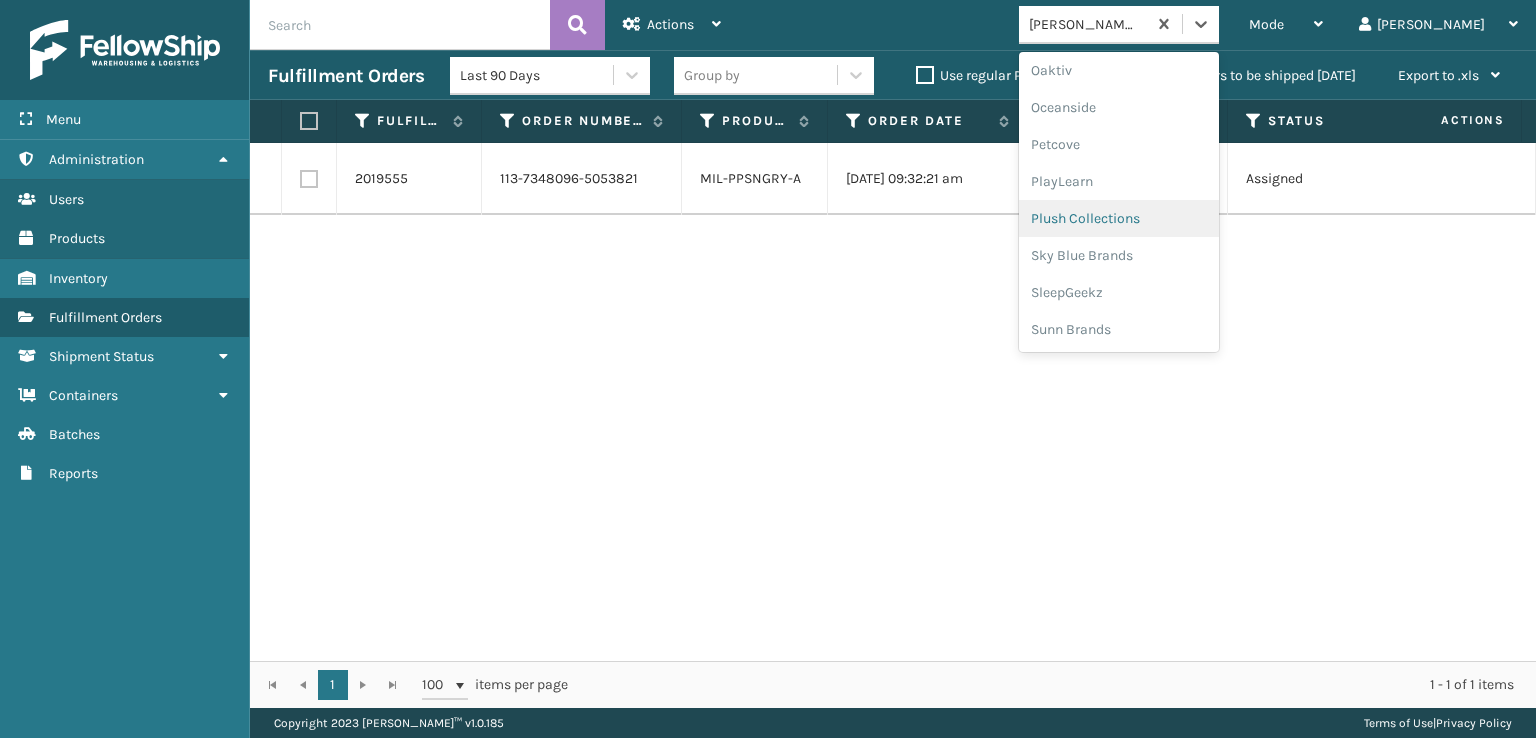
click at [1129, 219] on div "Plush Collections" at bounding box center [1119, 218] width 200 height 37
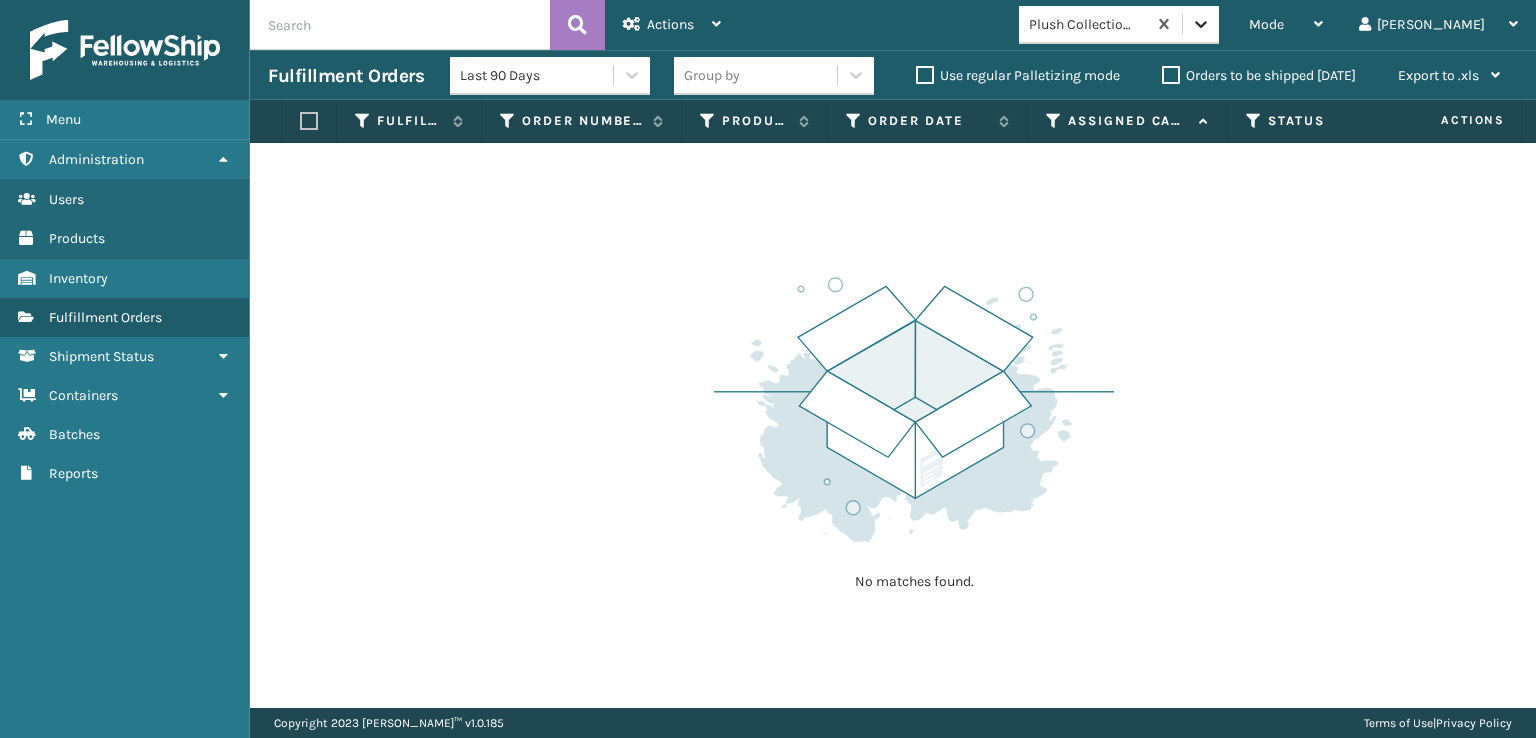
click at [1211, 30] on icon at bounding box center [1201, 24] width 20 height 20
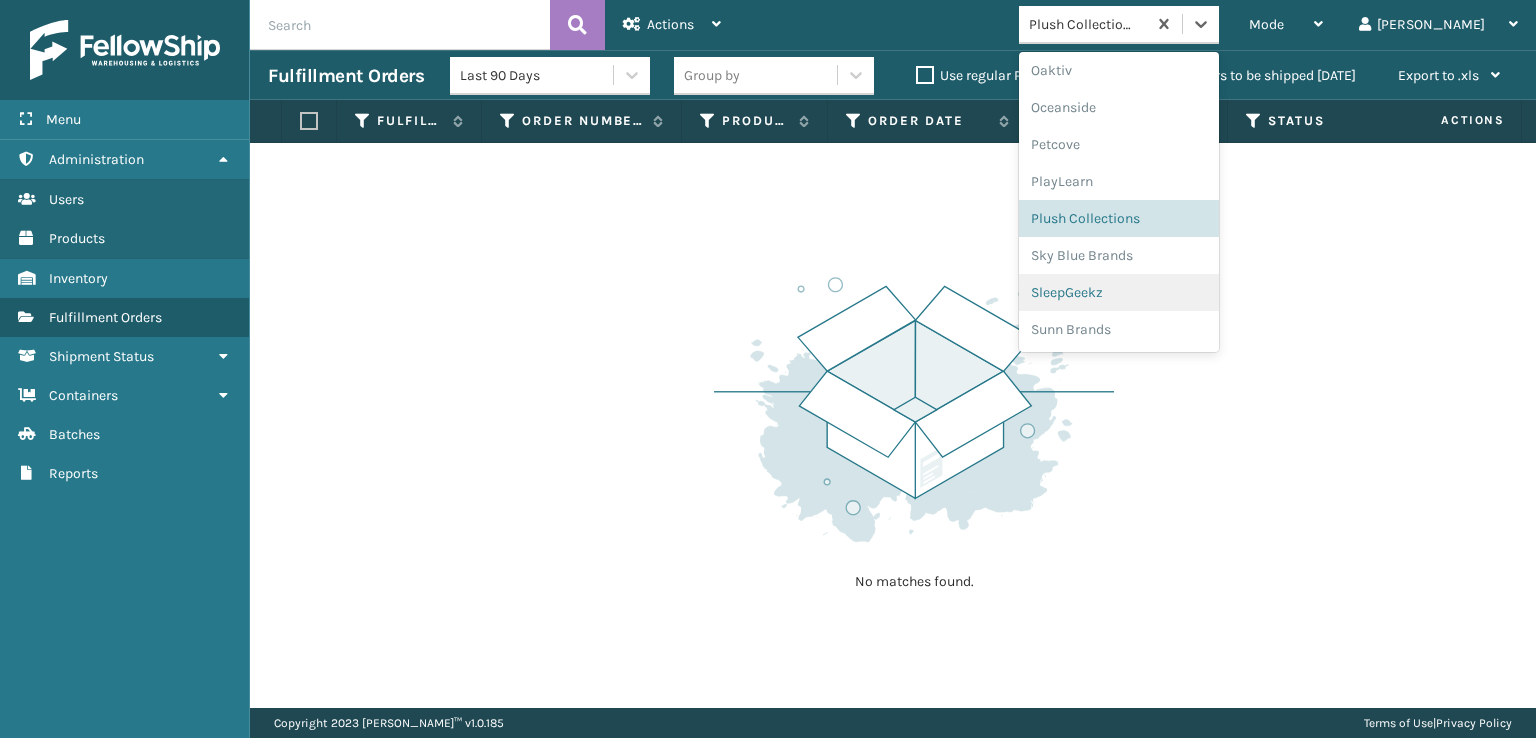
click at [1121, 296] on div "SleepGeekz" at bounding box center [1119, 292] width 200 height 37
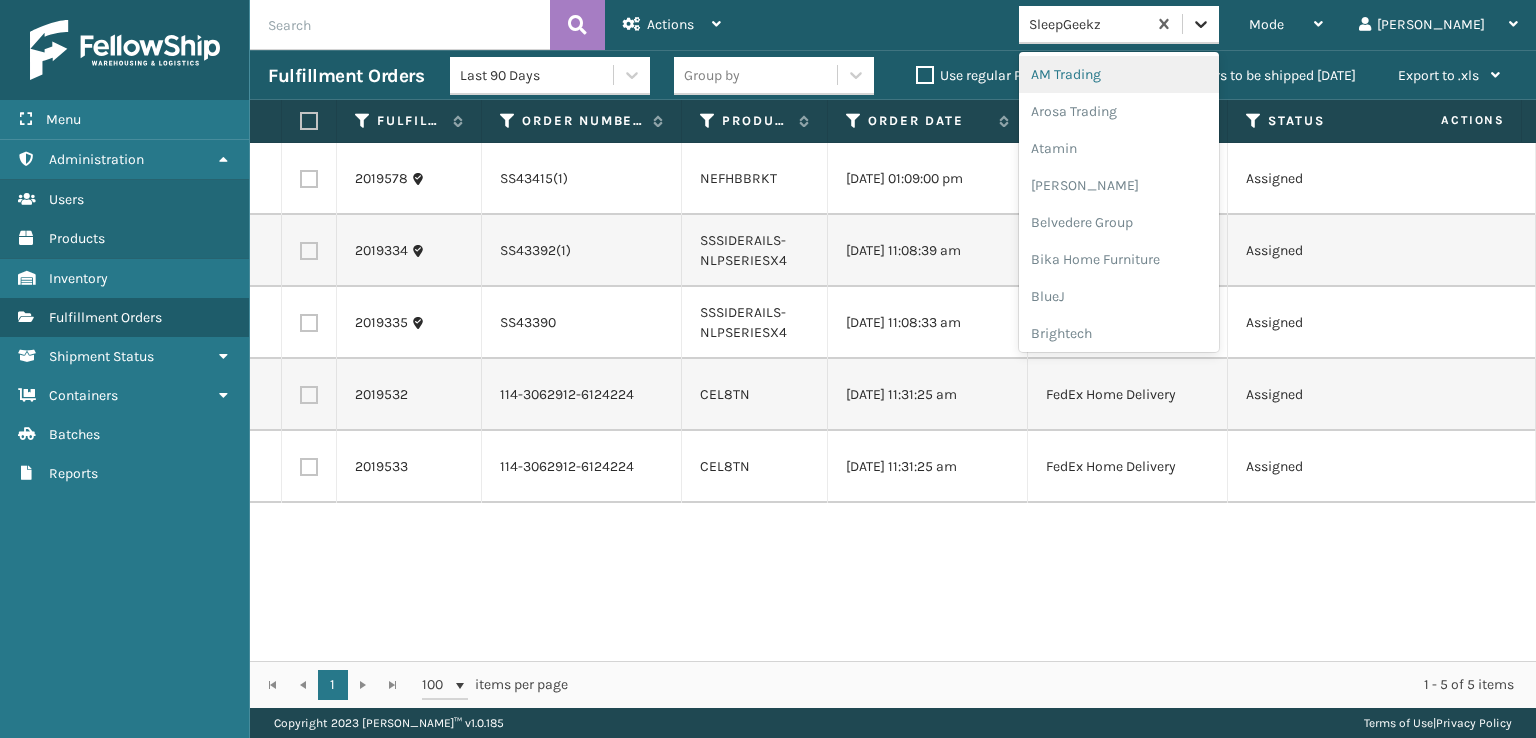
click at [1211, 19] on icon at bounding box center [1201, 24] width 20 height 20
click at [1148, 288] on div "SleepGeekz" at bounding box center [1119, 292] width 200 height 37
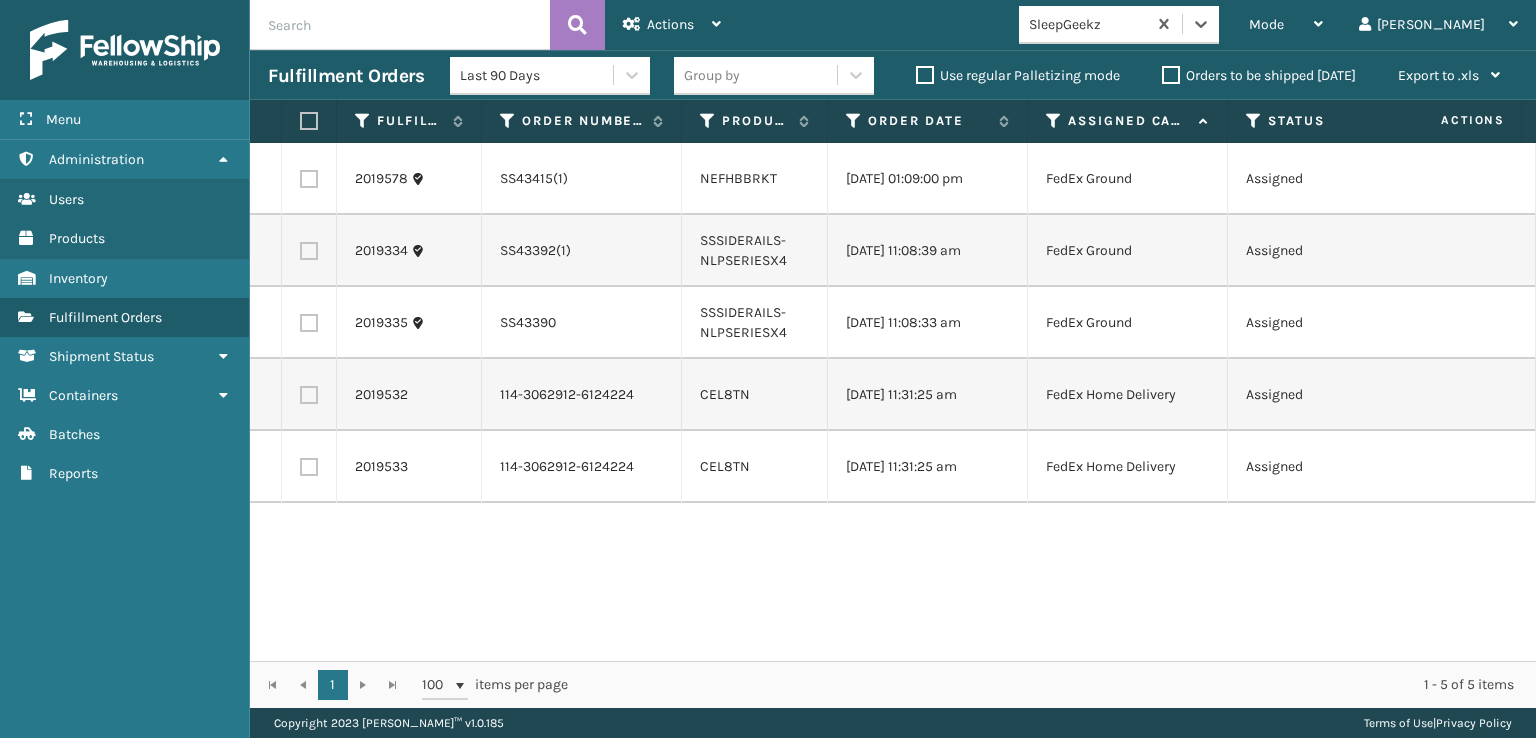
click at [307, 122] on label at bounding box center [306, 121] width 12 height 18
click at [301, 122] on input "checkbox" at bounding box center [300, 121] width 1 height 13
checkbox input "true"
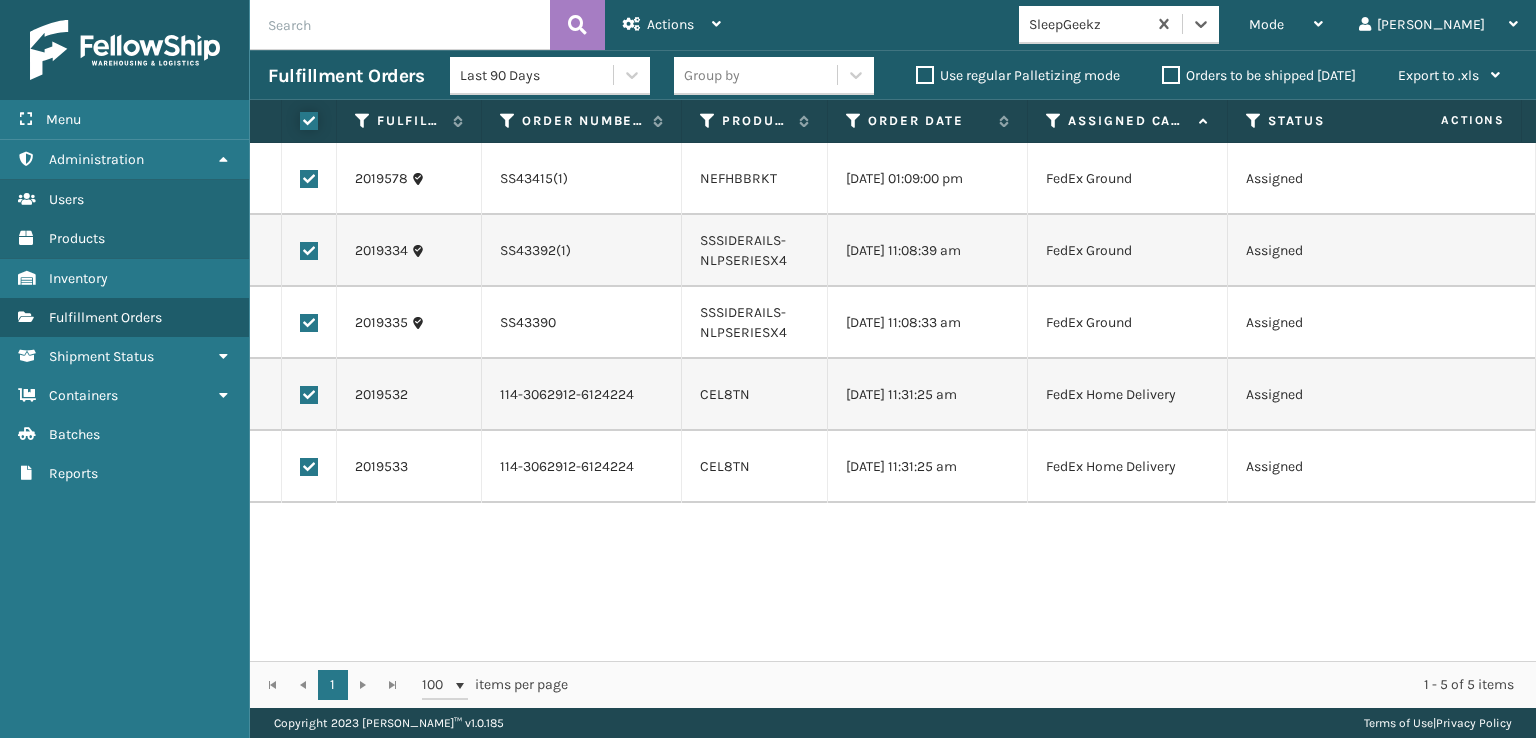
checkbox input "true"
click at [661, 31] on span "Actions" at bounding box center [670, 24] width 47 height 17
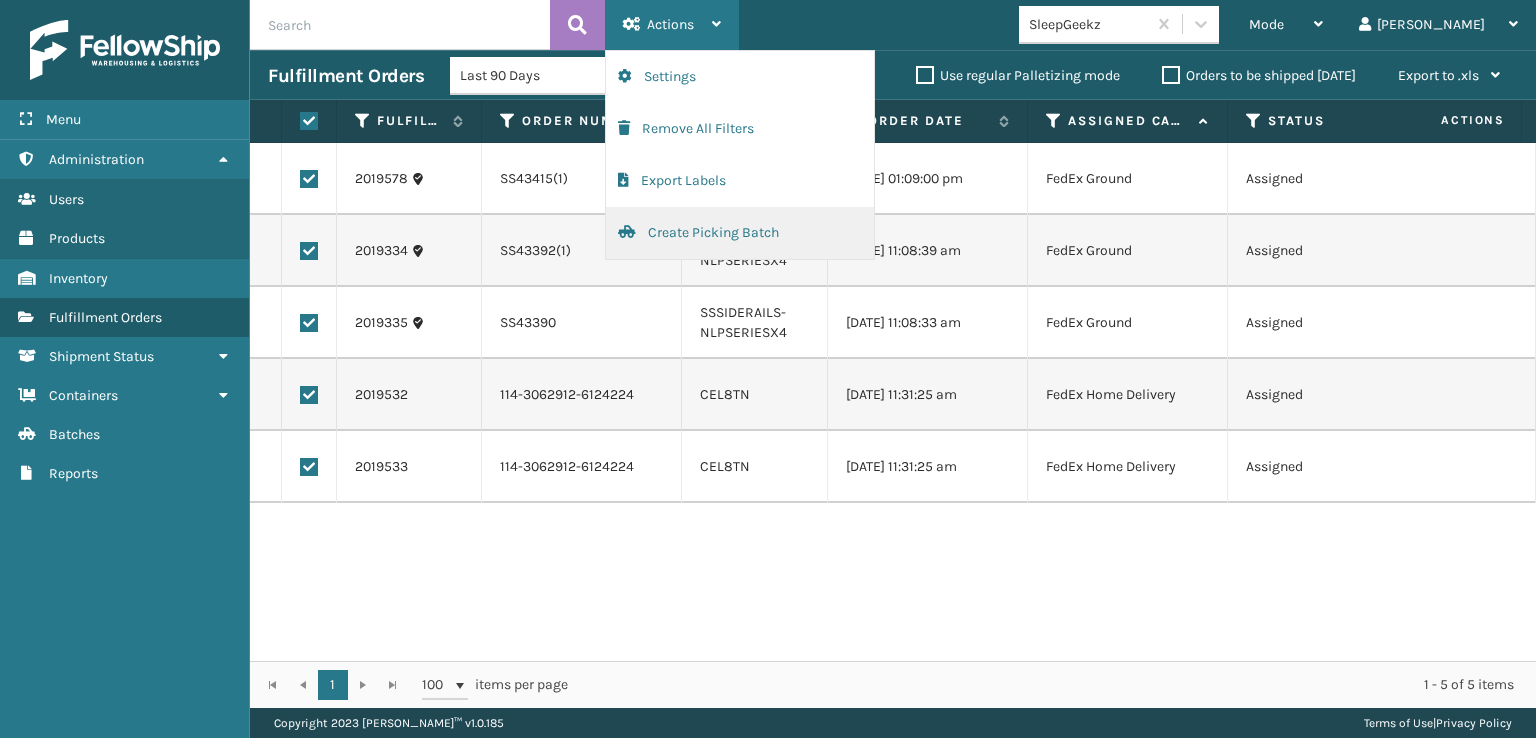
click at [668, 237] on button "Create Picking Batch" at bounding box center [740, 233] width 268 height 52
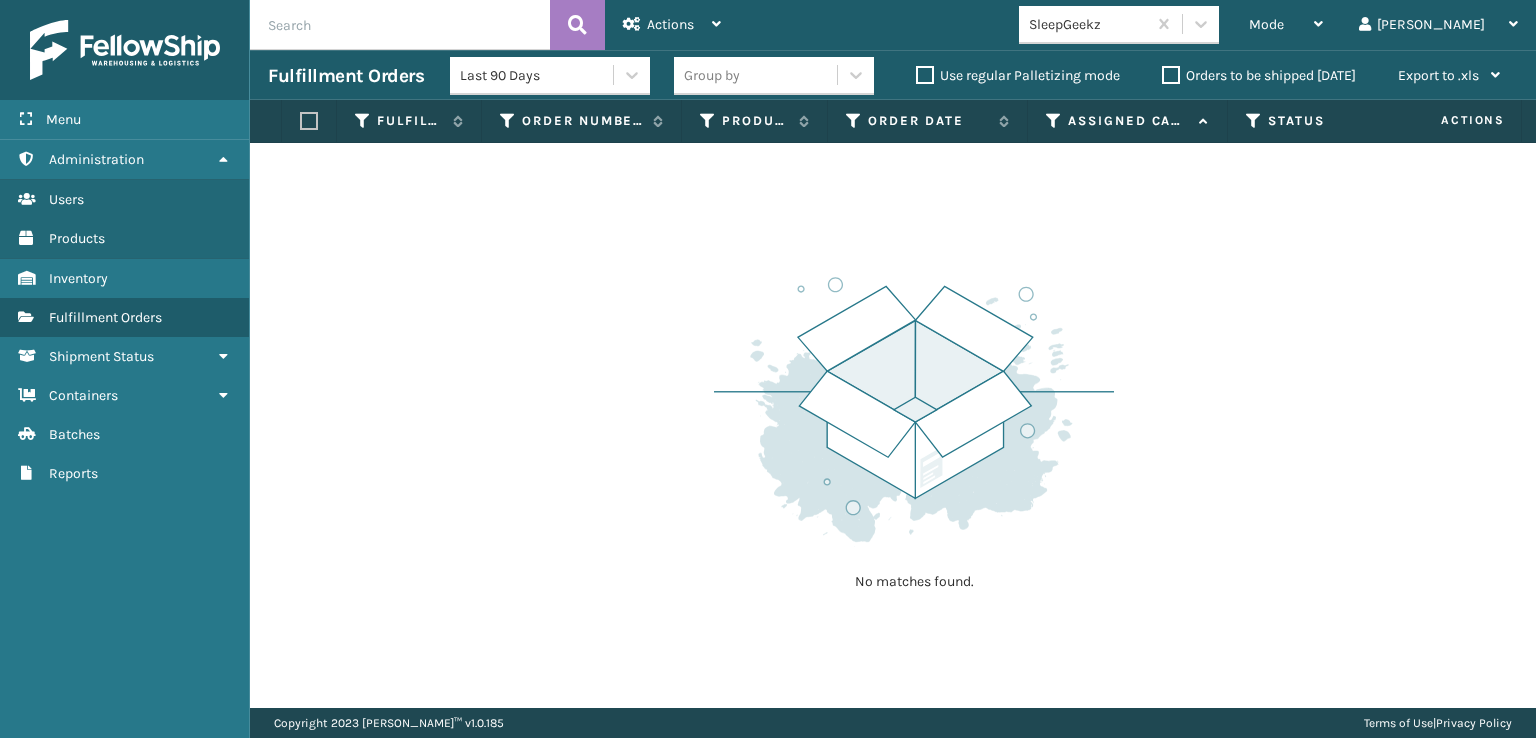
click at [606, 50] on button "Create Picking Batch" at bounding box center [740, 50] width 268 height 0
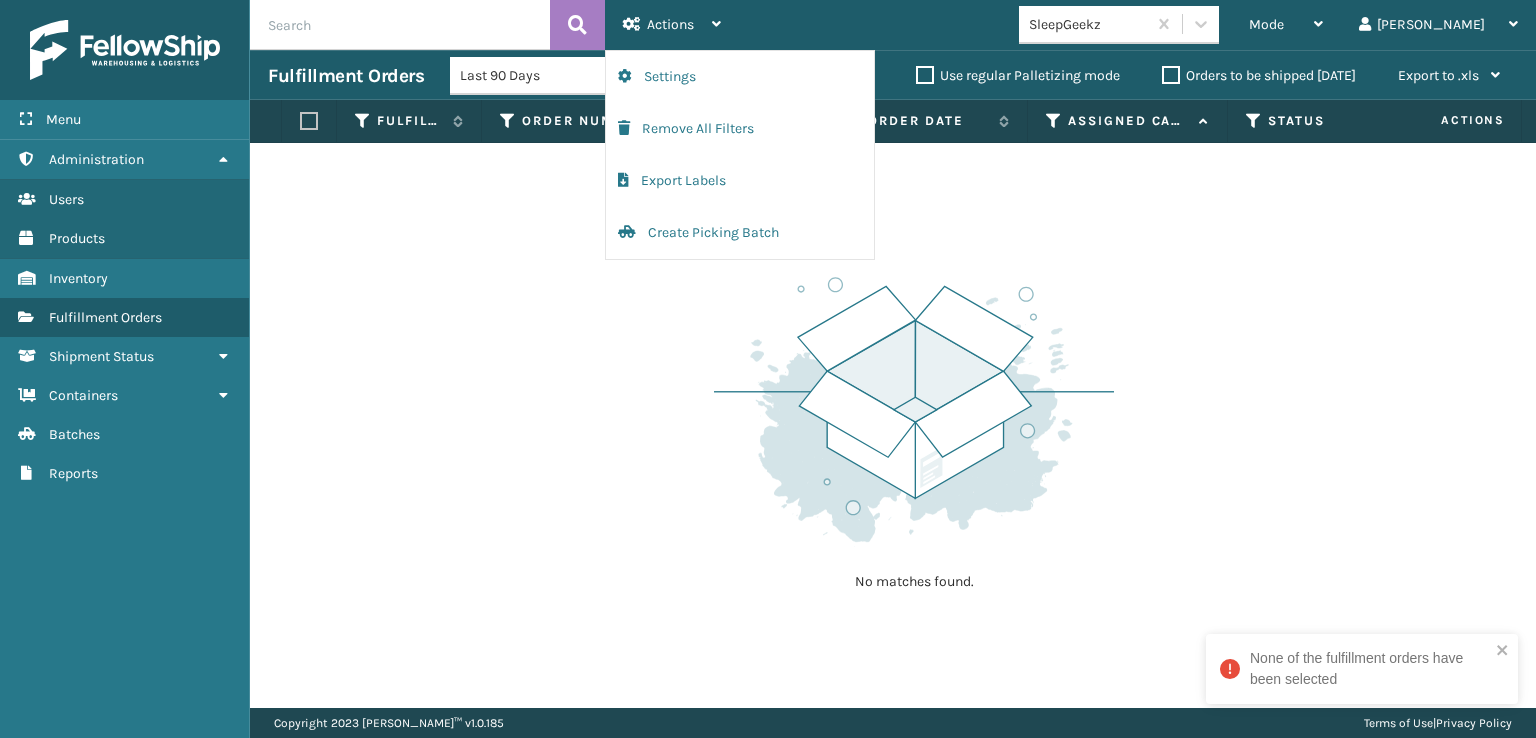
click at [638, 408] on div "No matches found." at bounding box center [893, 425] width 1286 height 565
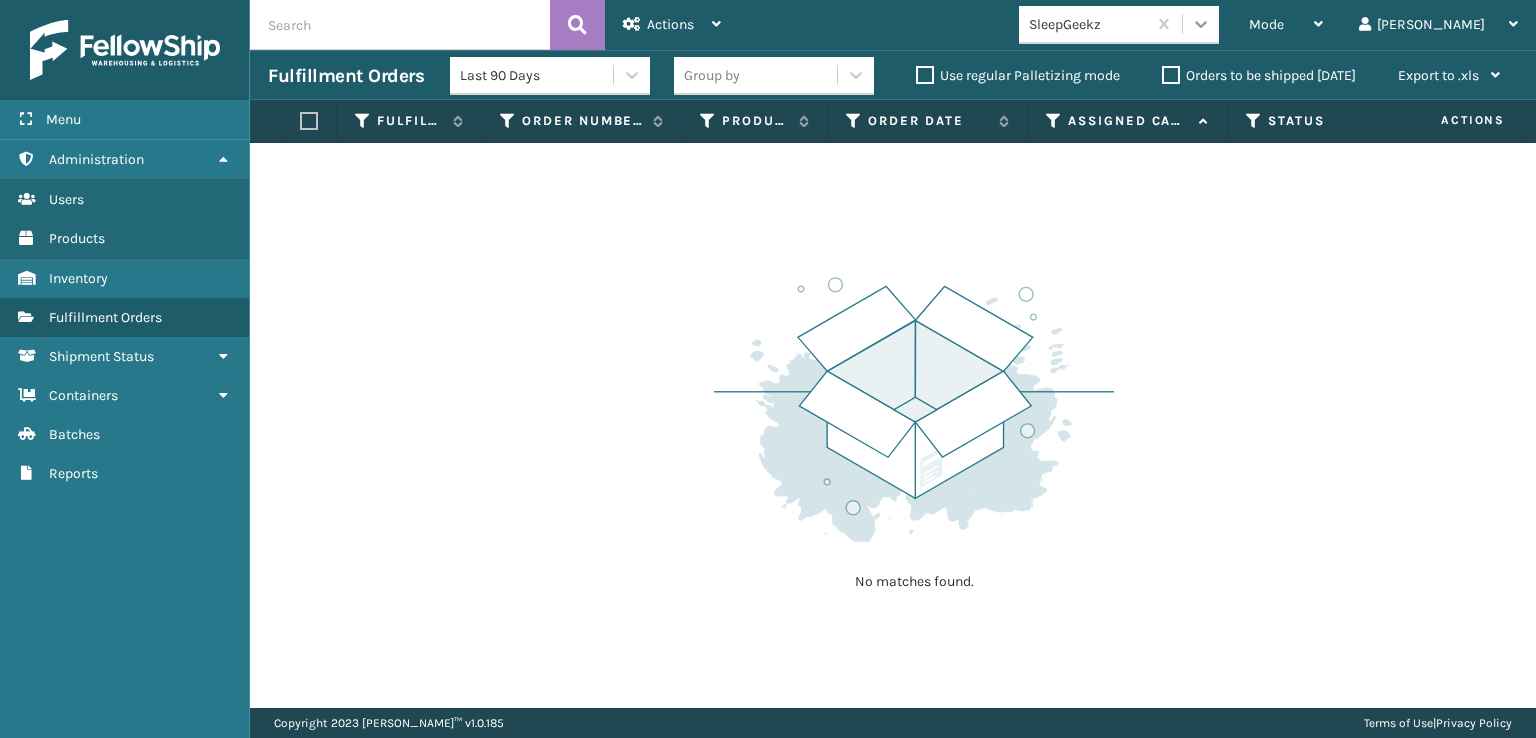
click at [1211, 29] on icon at bounding box center [1201, 24] width 20 height 20
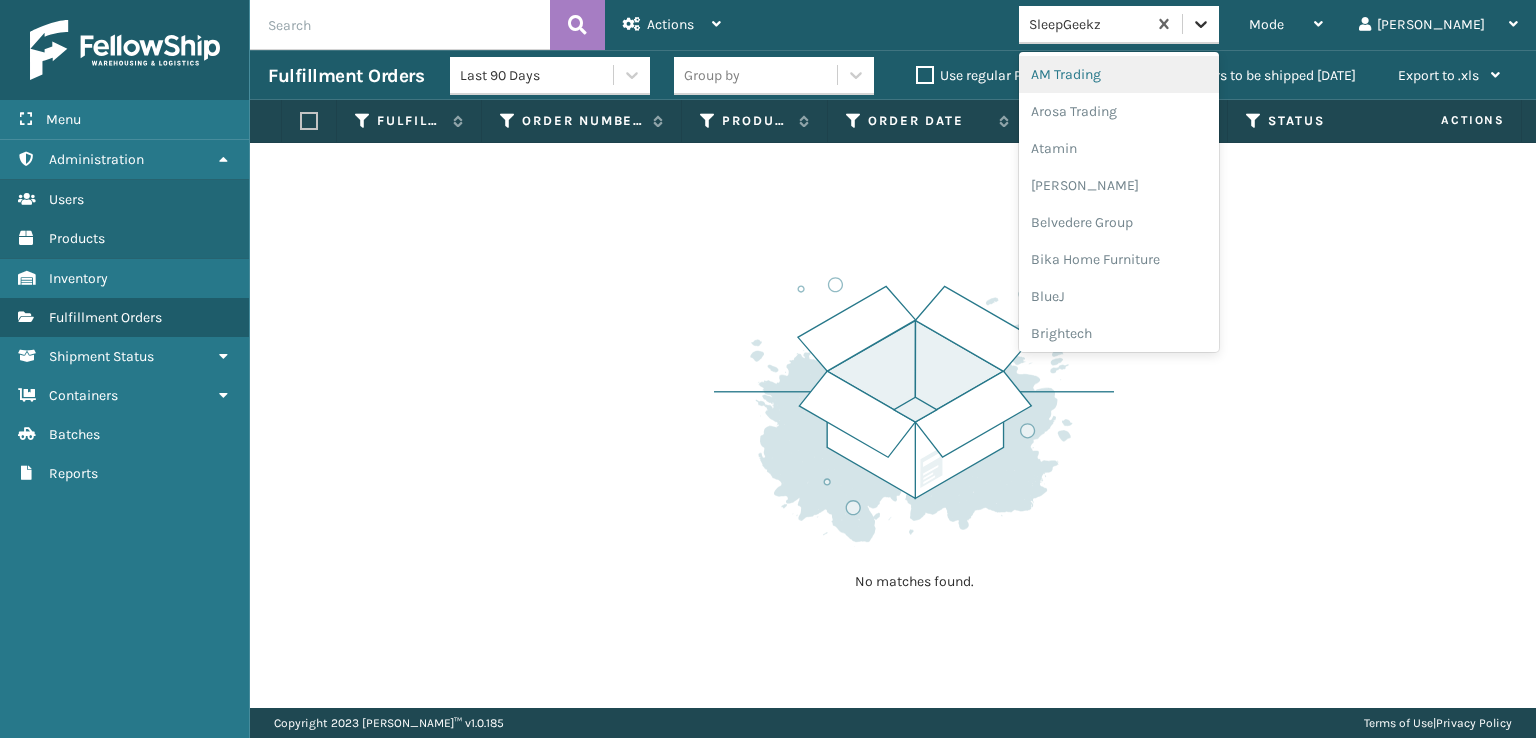
click at [1211, 29] on icon at bounding box center [1201, 24] width 20 height 20
click at [1219, 34] on div at bounding box center [1201, 24] width 36 height 36
click at [1137, 291] on div "SleepGeekz" at bounding box center [1119, 292] width 200 height 37
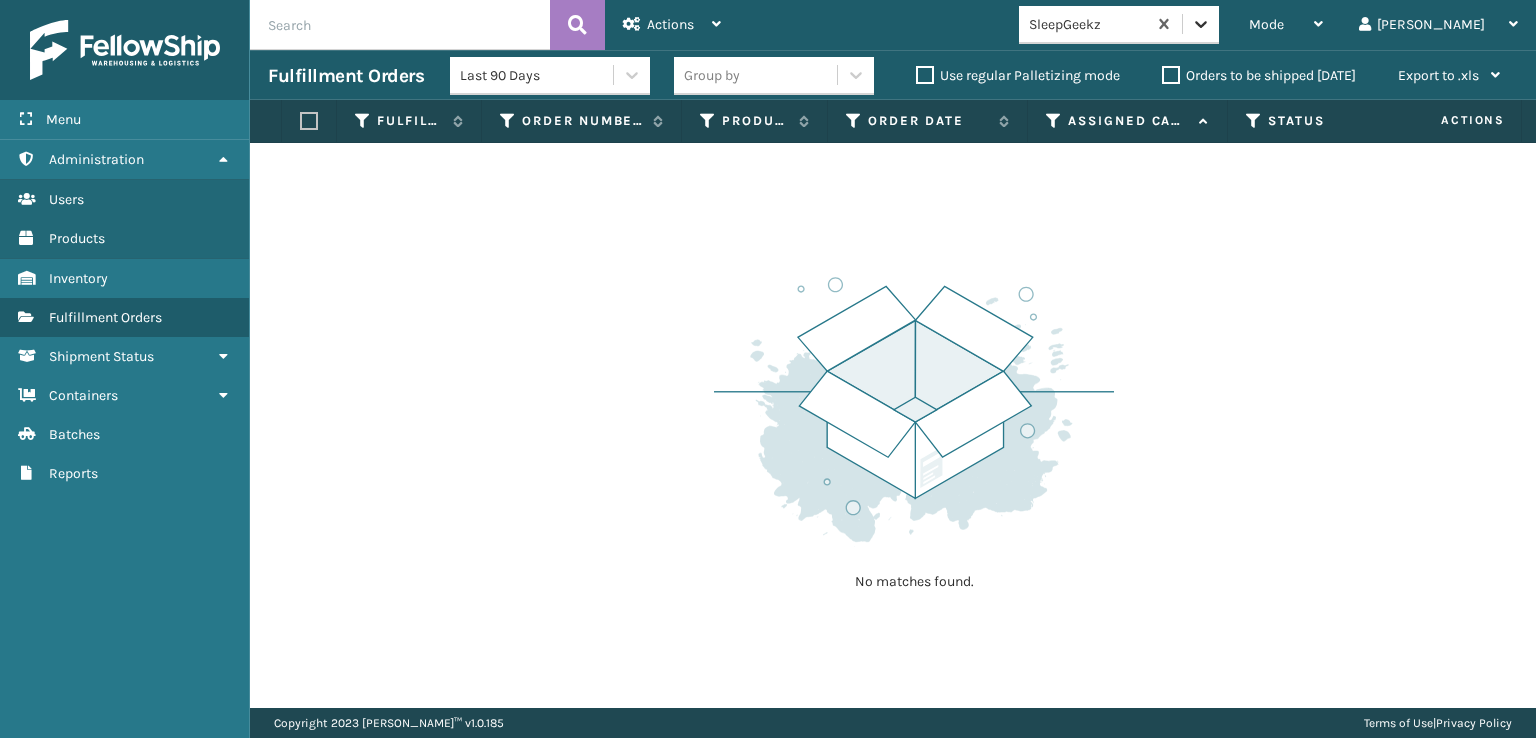
click at [1211, 33] on icon at bounding box center [1201, 24] width 20 height 20
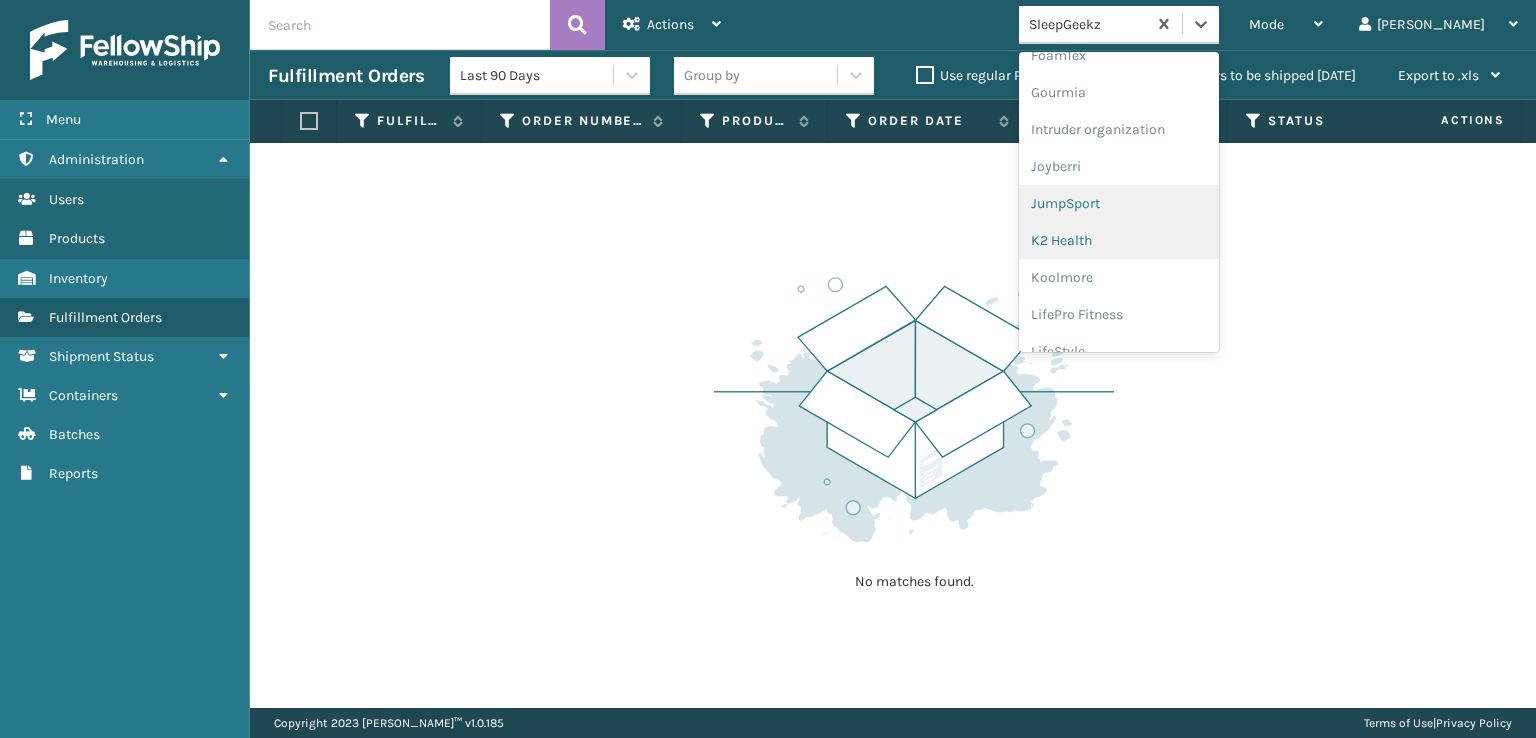
scroll to position [632, 0]
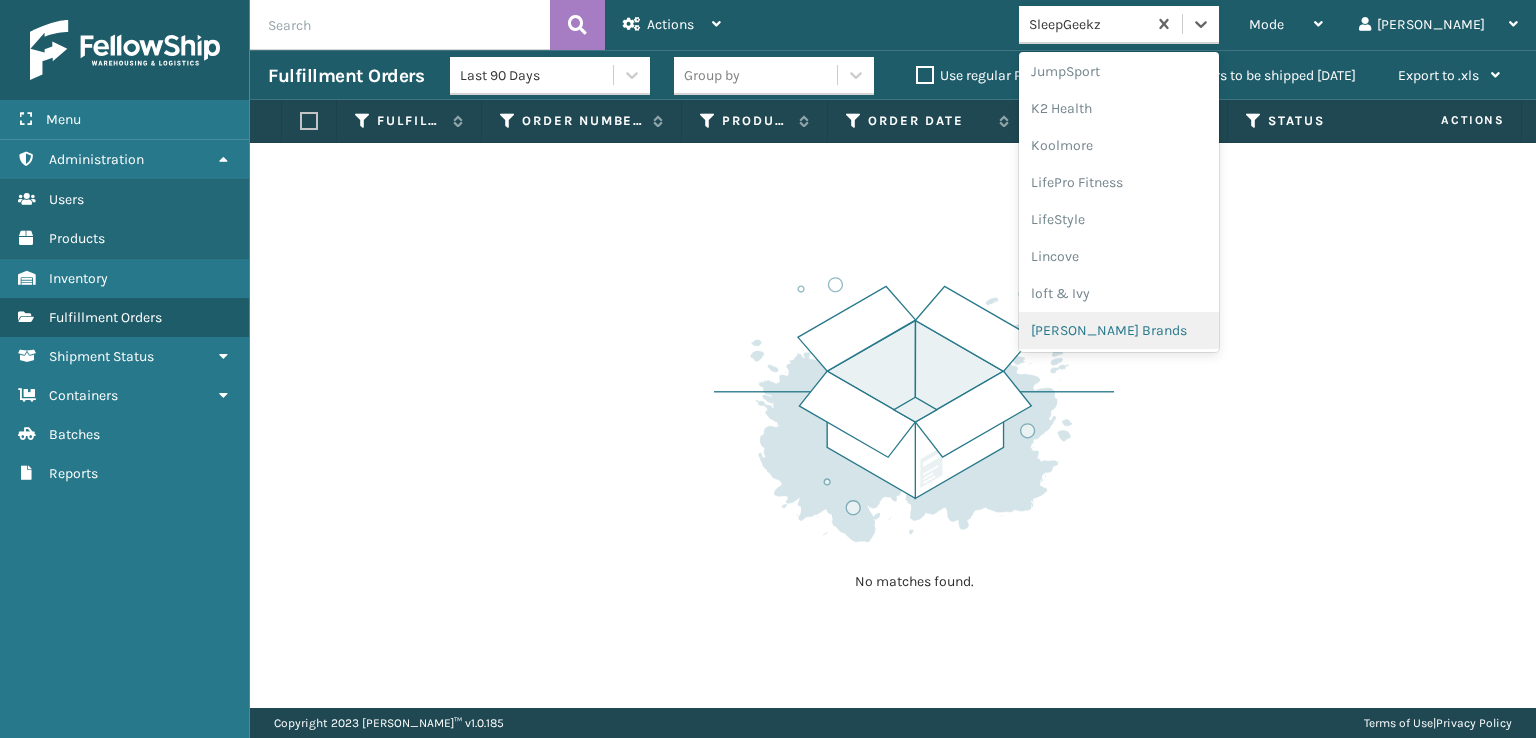
click at [1140, 325] on div "[PERSON_NAME] Brands" at bounding box center [1119, 330] width 200 height 37
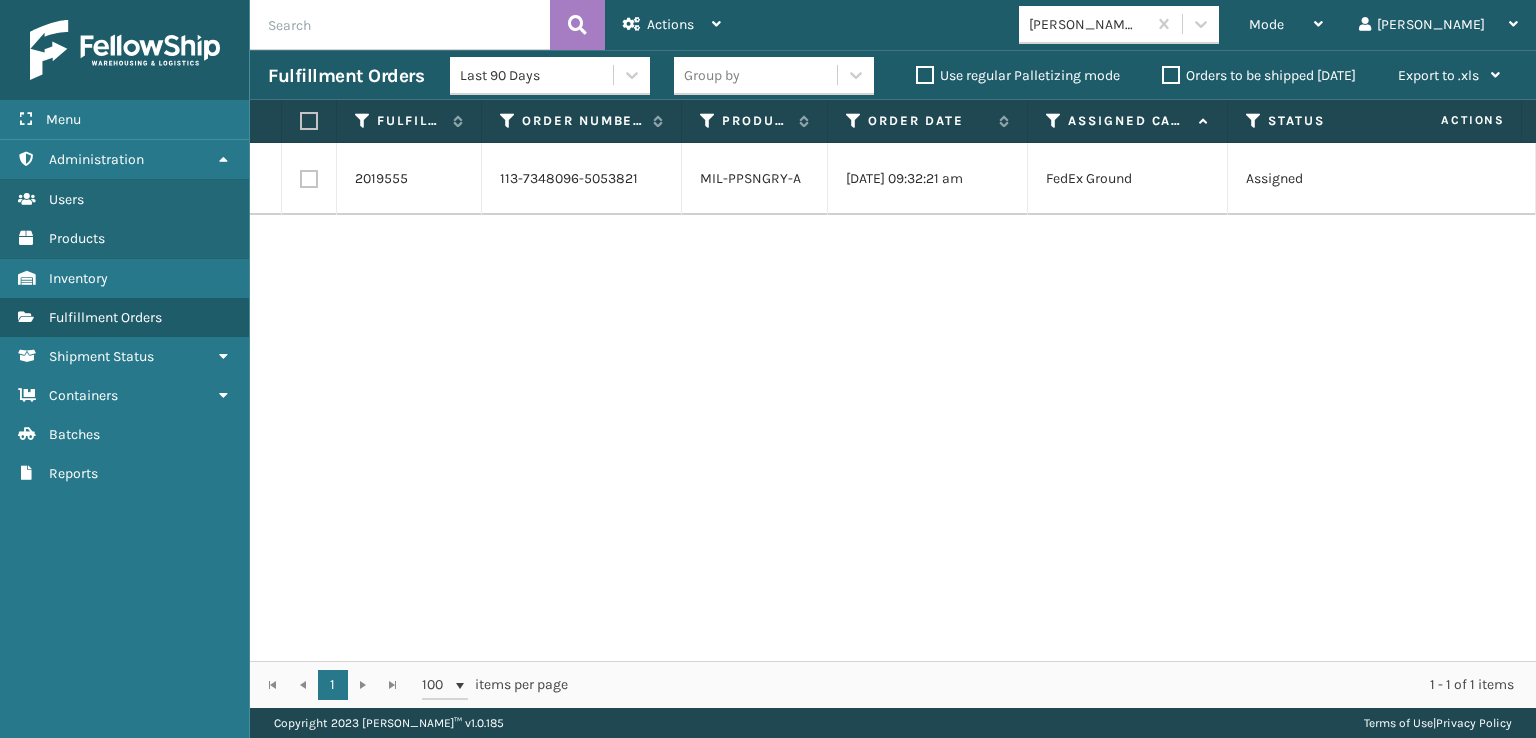
click at [303, 181] on label at bounding box center [309, 179] width 18 height 18
click at [301, 181] on input "checkbox" at bounding box center [300, 176] width 1 height 13
checkbox input "true"
click at [671, 35] on div "Actions" at bounding box center [672, 25] width 98 height 50
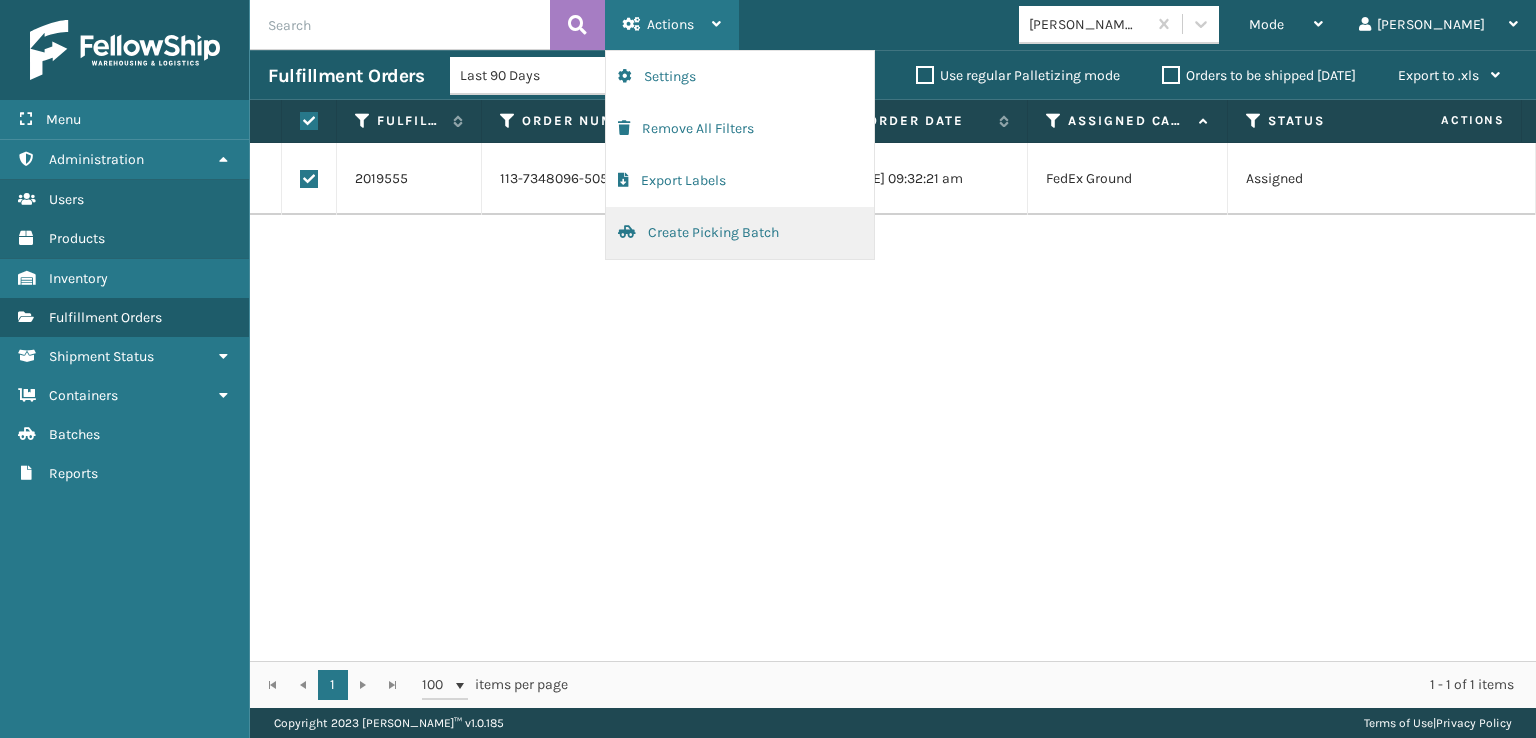
click at [724, 225] on button "Create Picking Batch" at bounding box center [740, 233] width 268 height 52
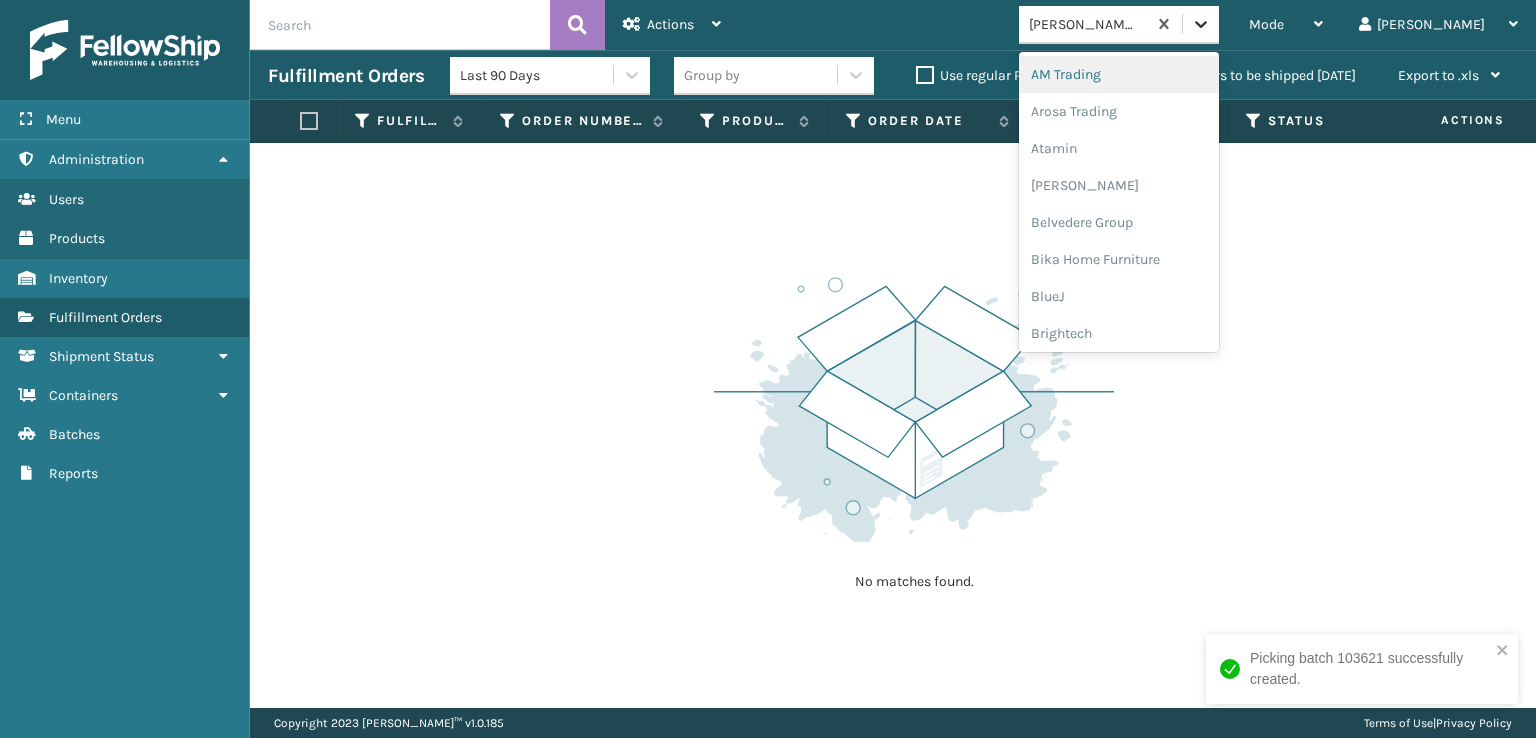
click at [1219, 23] on div at bounding box center [1201, 24] width 36 height 36
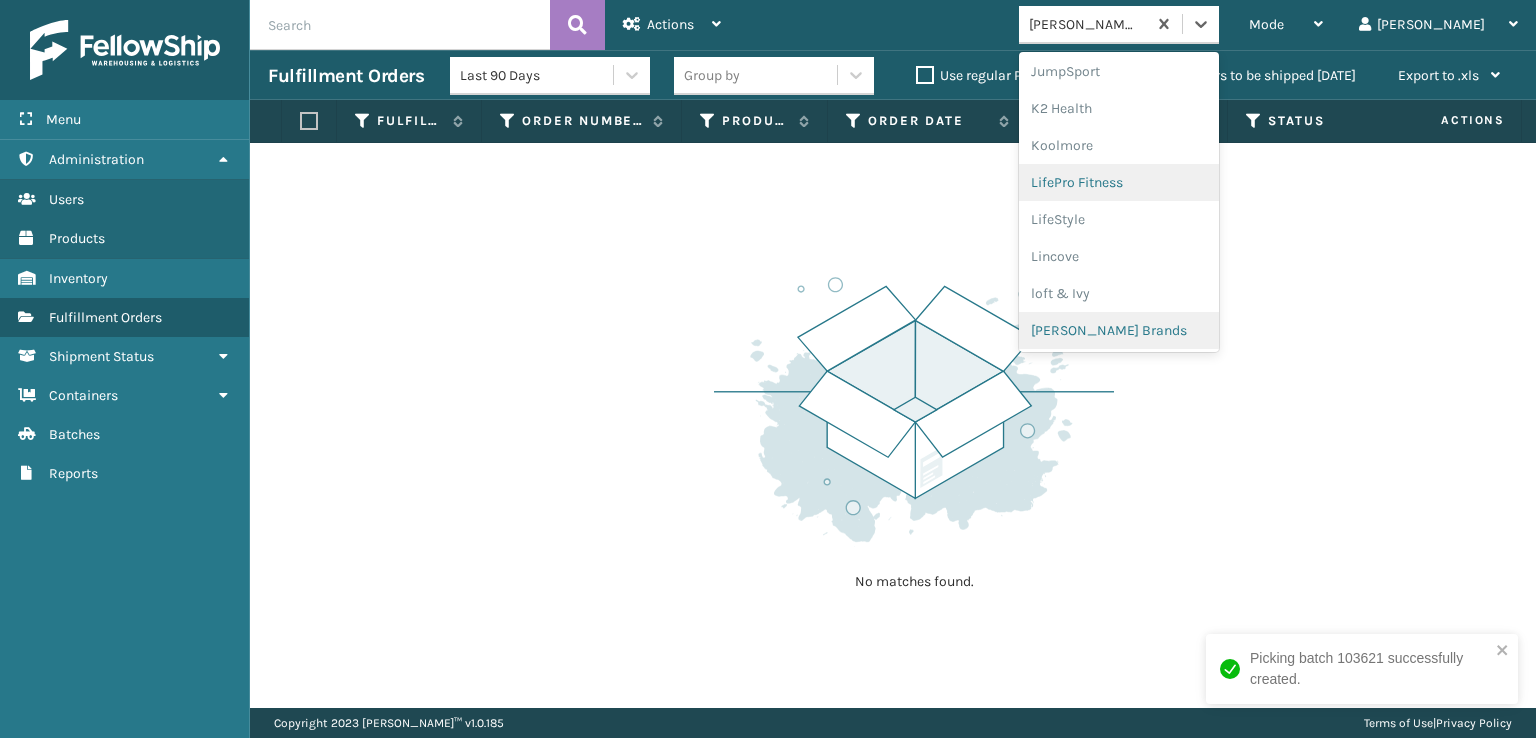
scroll to position [966, 0]
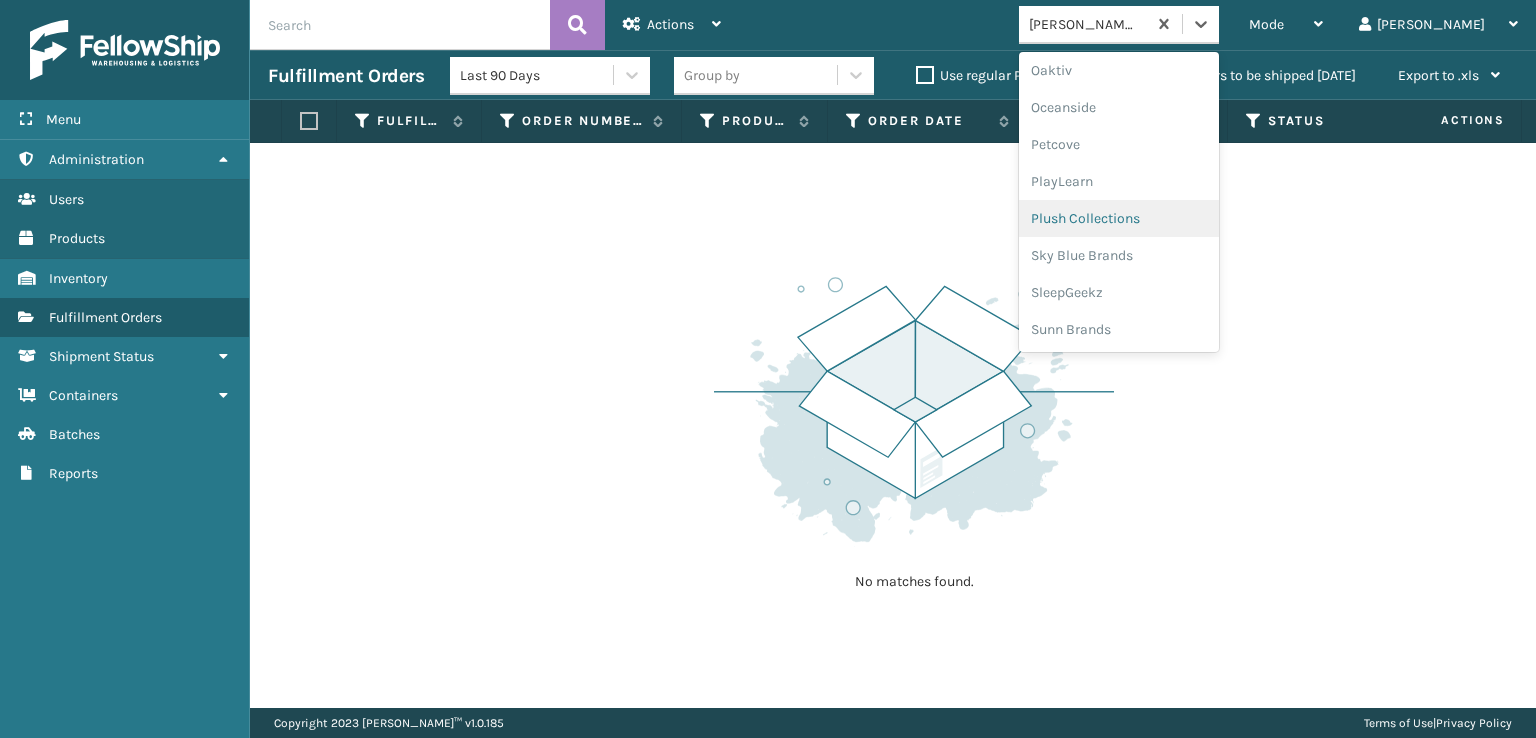
click at [1128, 221] on div "Plush Collections" at bounding box center [1119, 218] width 200 height 37
click at [1211, 33] on icon at bounding box center [1201, 24] width 20 height 20
click at [1141, 292] on div "SleepGeekz" at bounding box center [1119, 292] width 200 height 37
click at [1211, 26] on icon at bounding box center [1201, 24] width 20 height 20
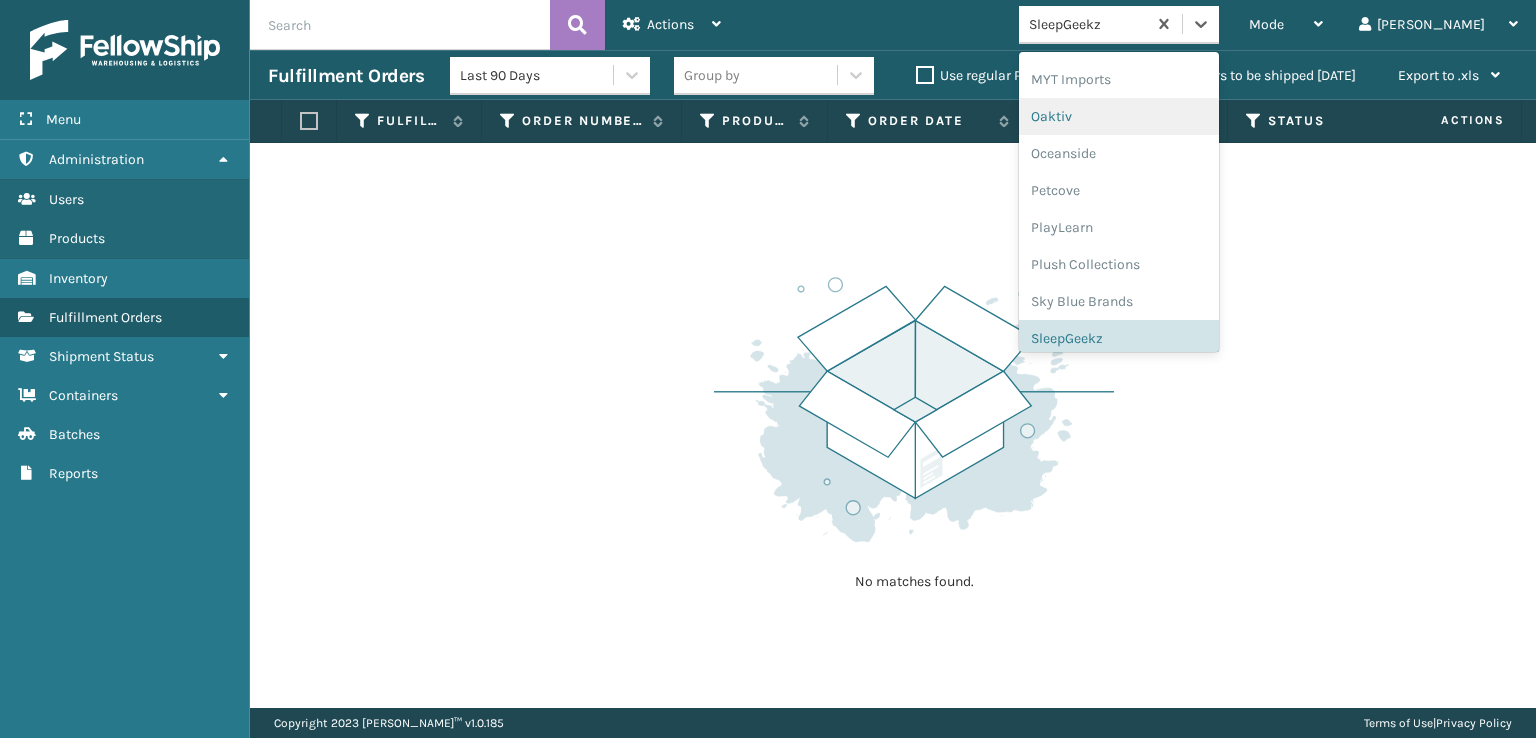
scroll to position [932, 0]
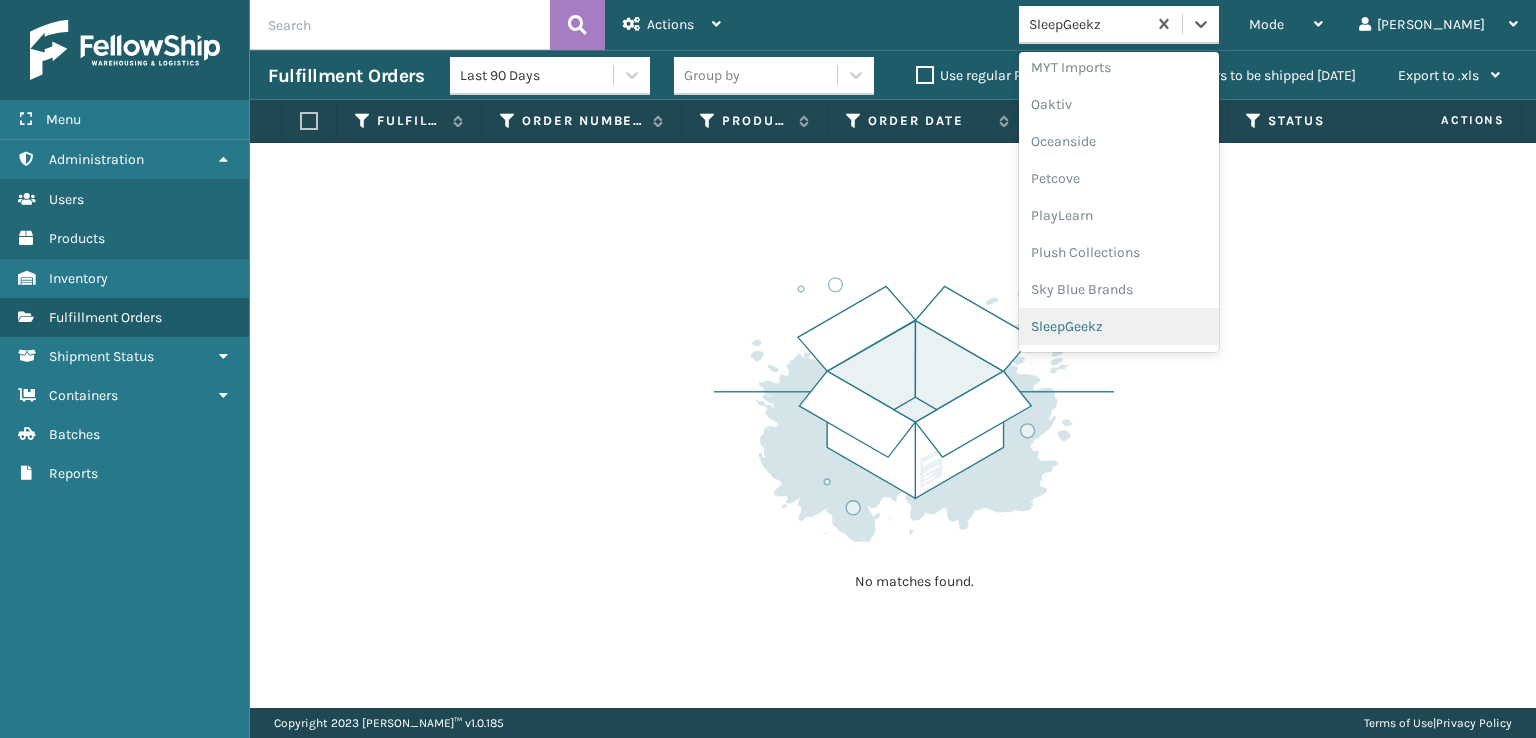
click at [1143, 330] on div "SleepGeekz" at bounding box center [1119, 326] width 200 height 37
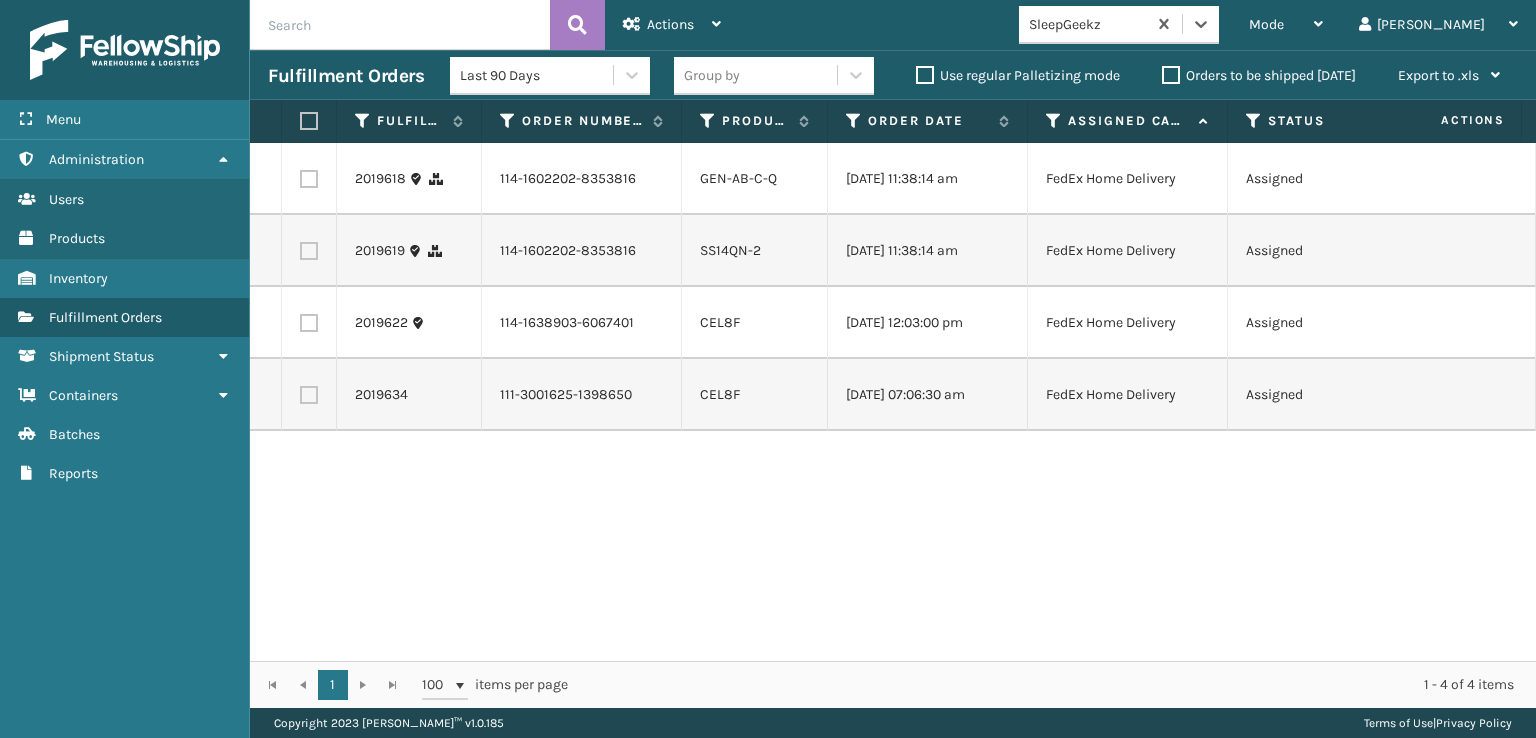
click at [300, 125] on label at bounding box center [306, 121] width 12 height 18
click at [300, 125] on input "checkbox" at bounding box center [300, 121] width 1 height 13
checkbox input "true"
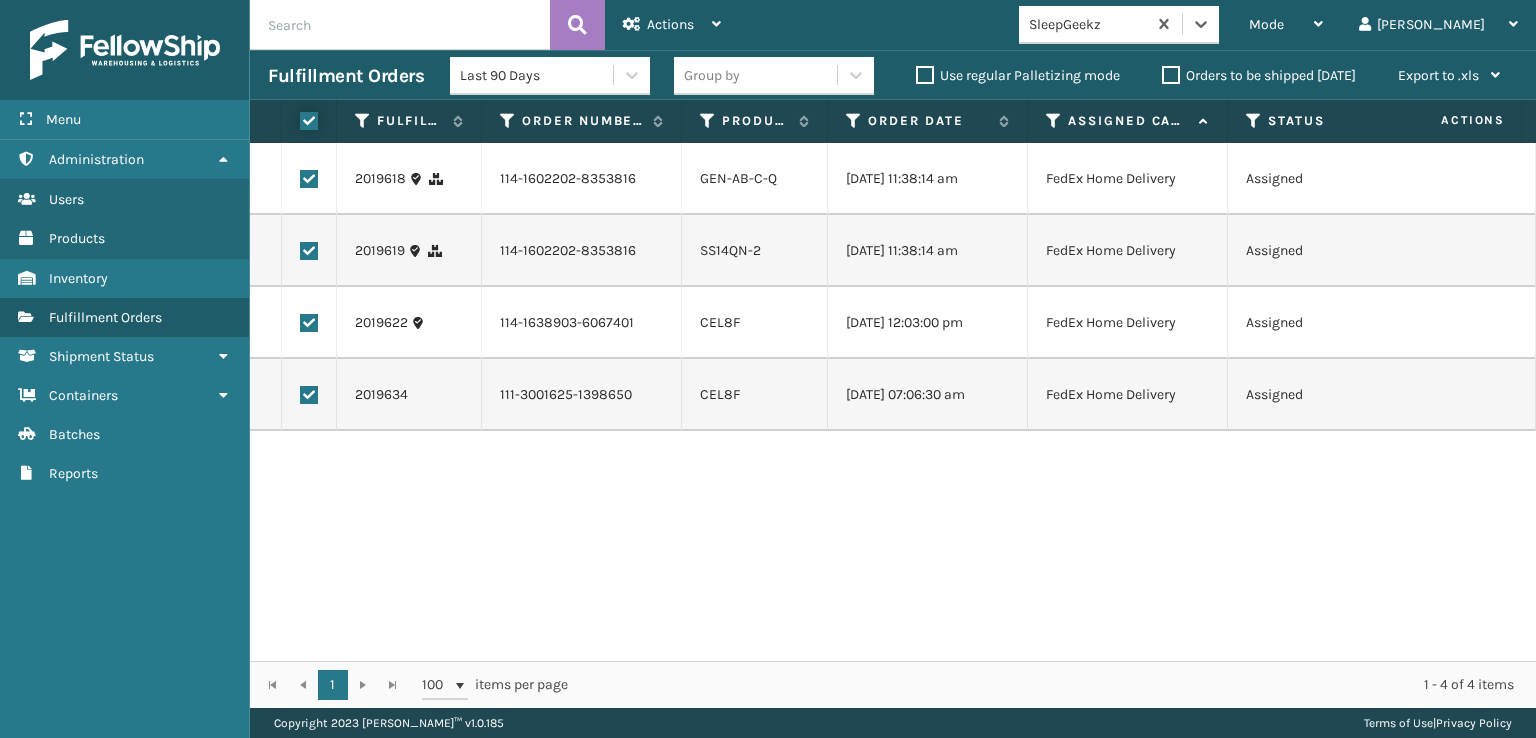
checkbox input "true"
click at [672, 24] on span "Actions" at bounding box center [670, 24] width 47 height 17
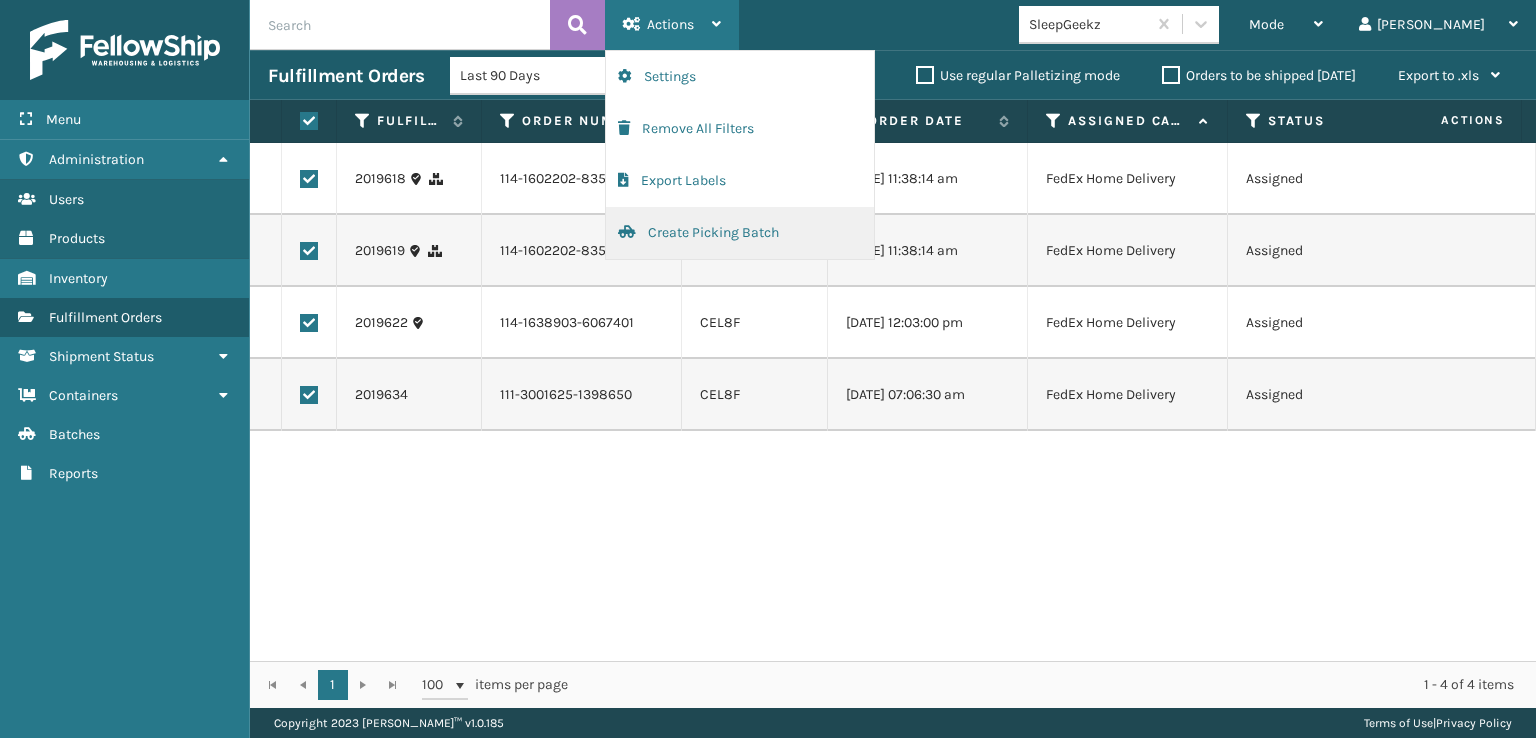
click at [688, 237] on button "Create Picking Batch" at bounding box center [740, 233] width 268 height 52
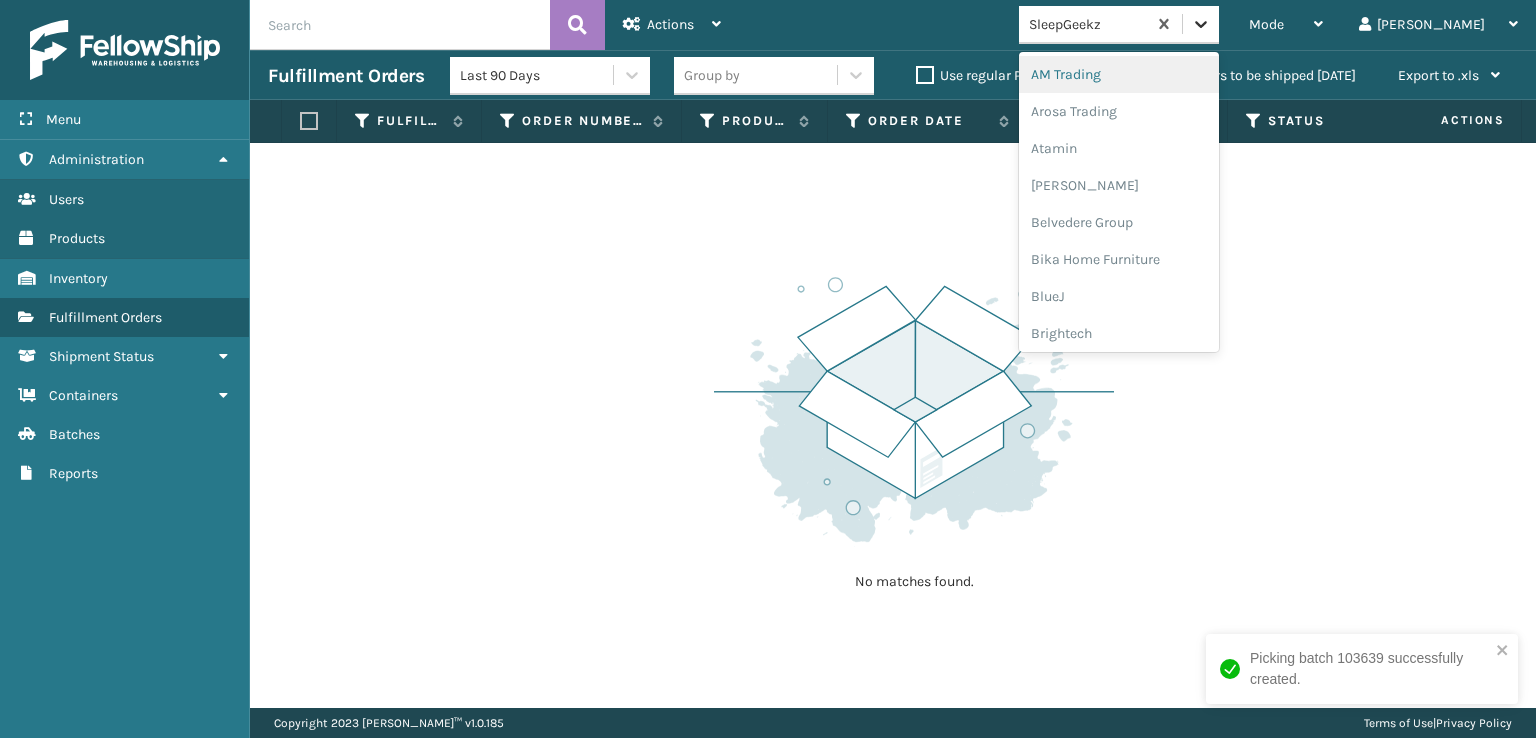
click at [1211, 26] on icon at bounding box center [1201, 24] width 20 height 20
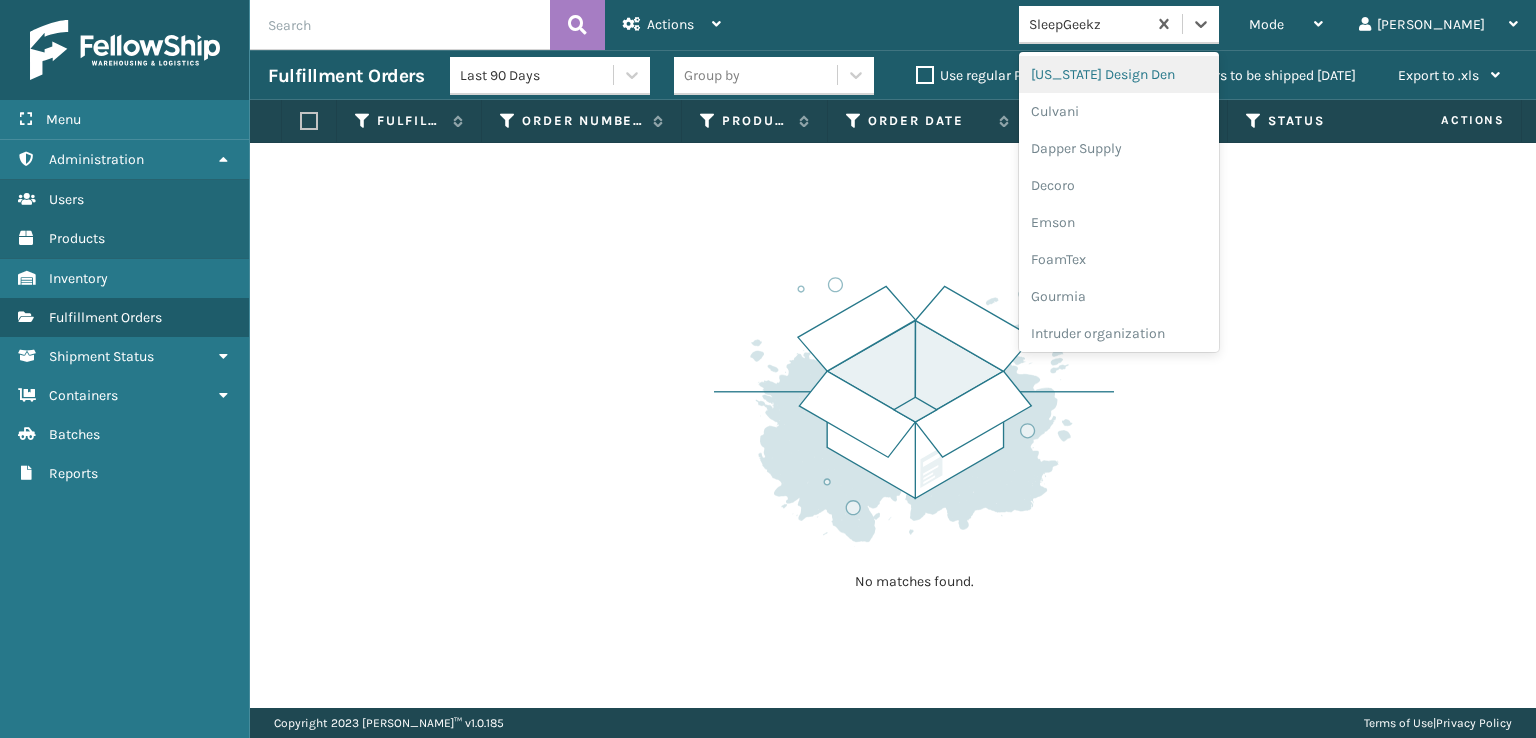
scroll to position [300, 0]
click at [1145, 249] on div "FoamTex" at bounding box center [1119, 255] width 200 height 37
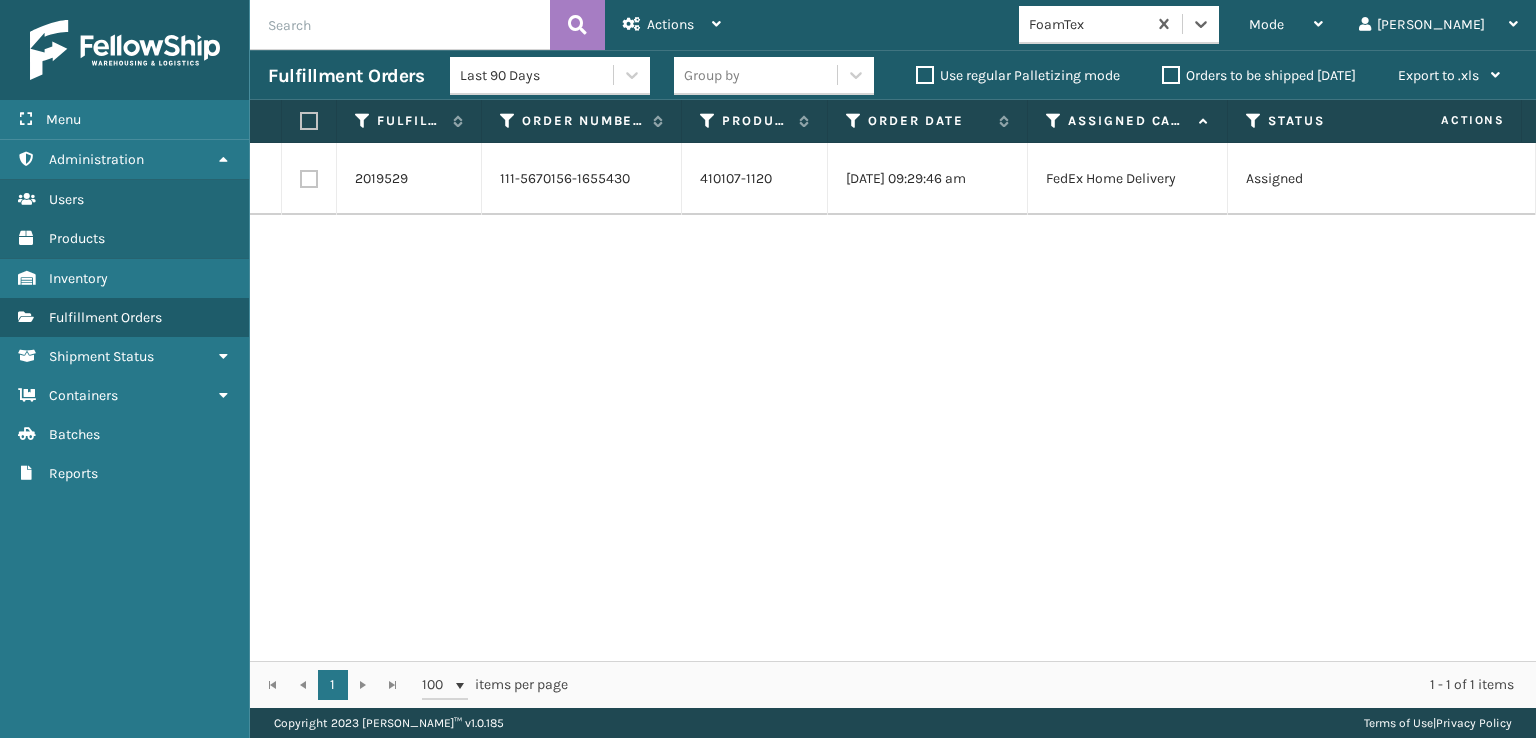
click at [316, 181] on label at bounding box center [309, 179] width 18 height 18
click at [301, 181] on input "checkbox" at bounding box center [300, 176] width 1 height 13
checkbox input "true"
click at [652, 16] on span "Actions" at bounding box center [670, 24] width 47 height 17
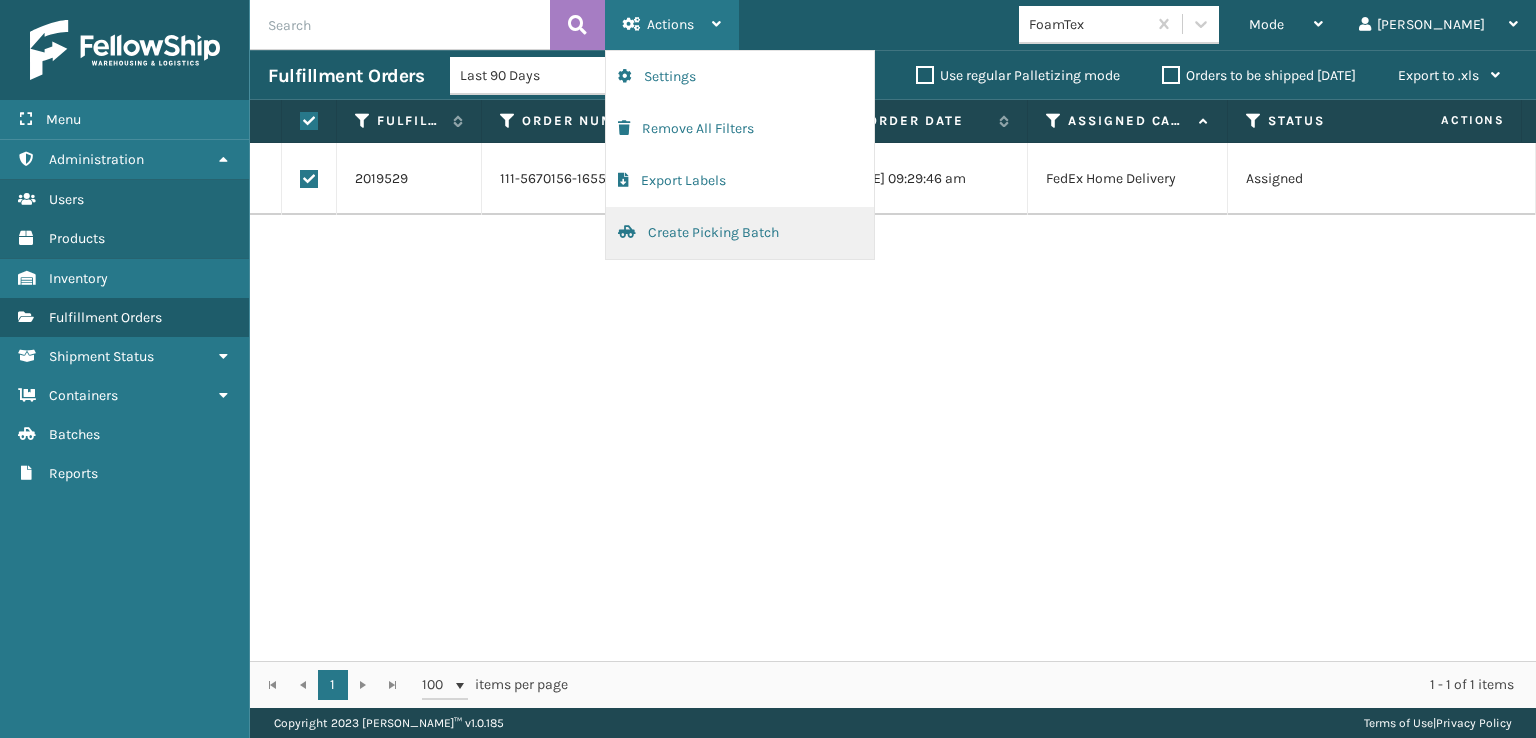
click at [688, 237] on button "Create Picking Batch" at bounding box center [740, 233] width 268 height 52
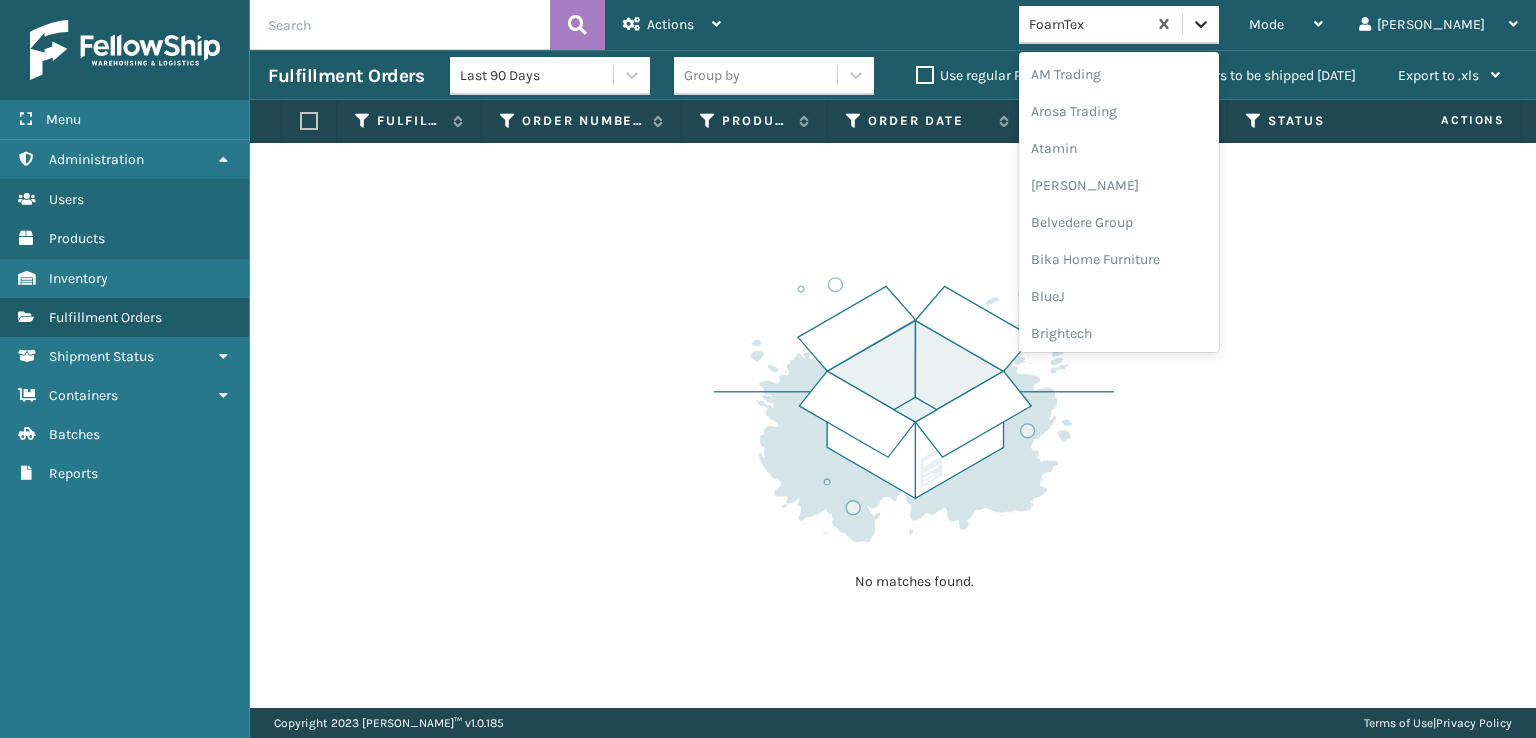
click at [1211, 25] on icon at bounding box center [1201, 24] width 20 height 20
click at [1145, 327] on div "[PERSON_NAME] Brands" at bounding box center [1119, 330] width 200 height 37
click at [1211, 28] on icon at bounding box center [1201, 24] width 20 height 20
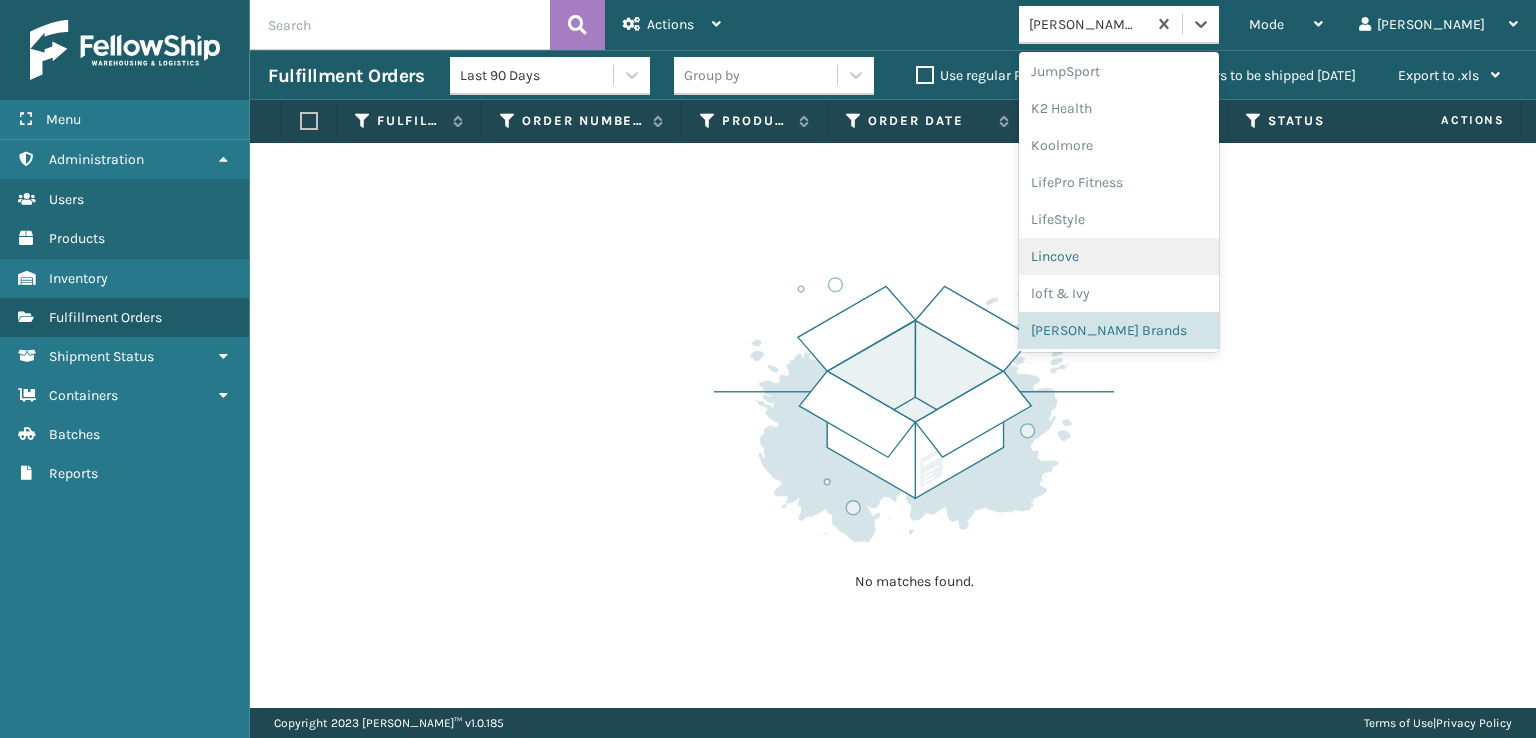
scroll to position [966, 0]
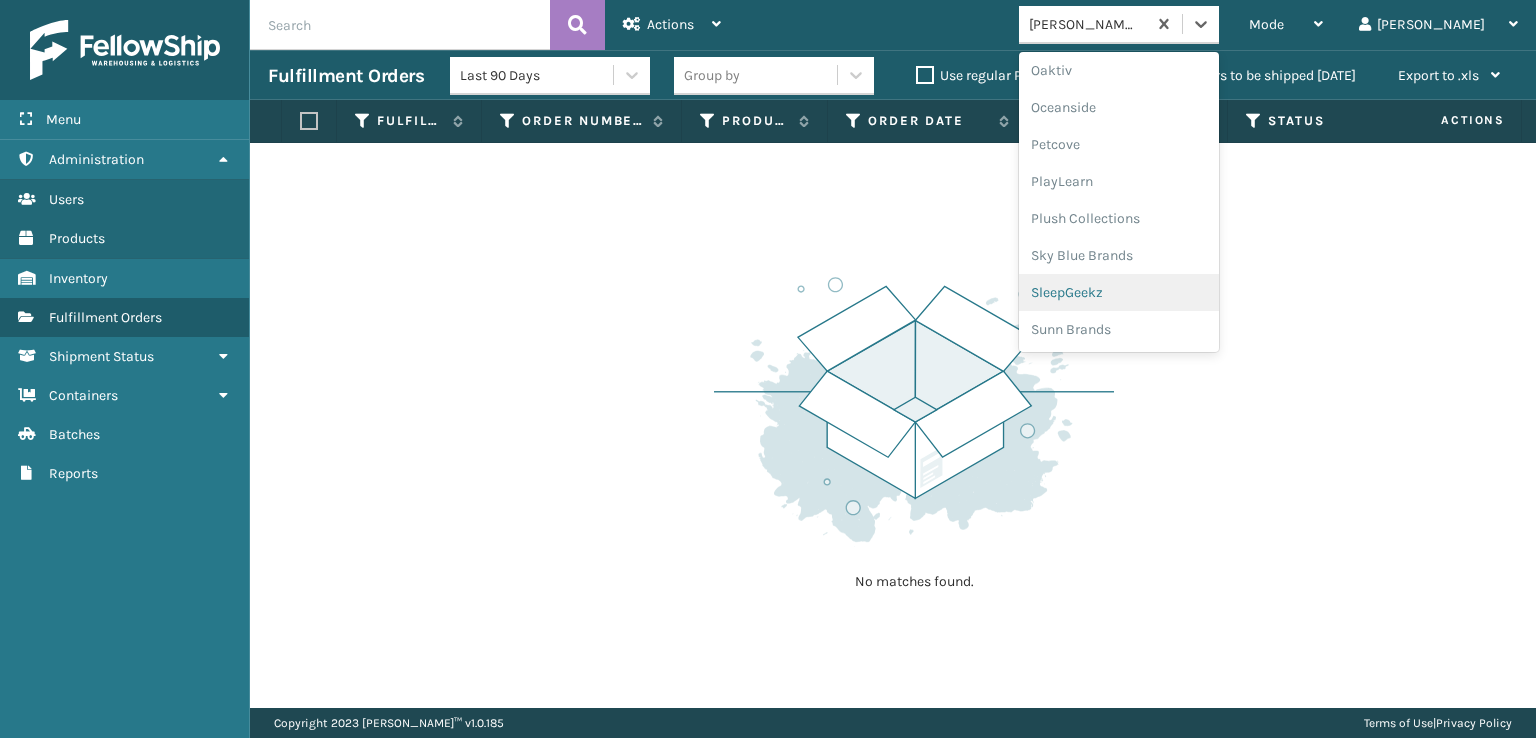
click at [1154, 293] on div "SleepGeekz" at bounding box center [1119, 292] width 200 height 37
click at [1219, 37] on div at bounding box center [1201, 24] width 36 height 36
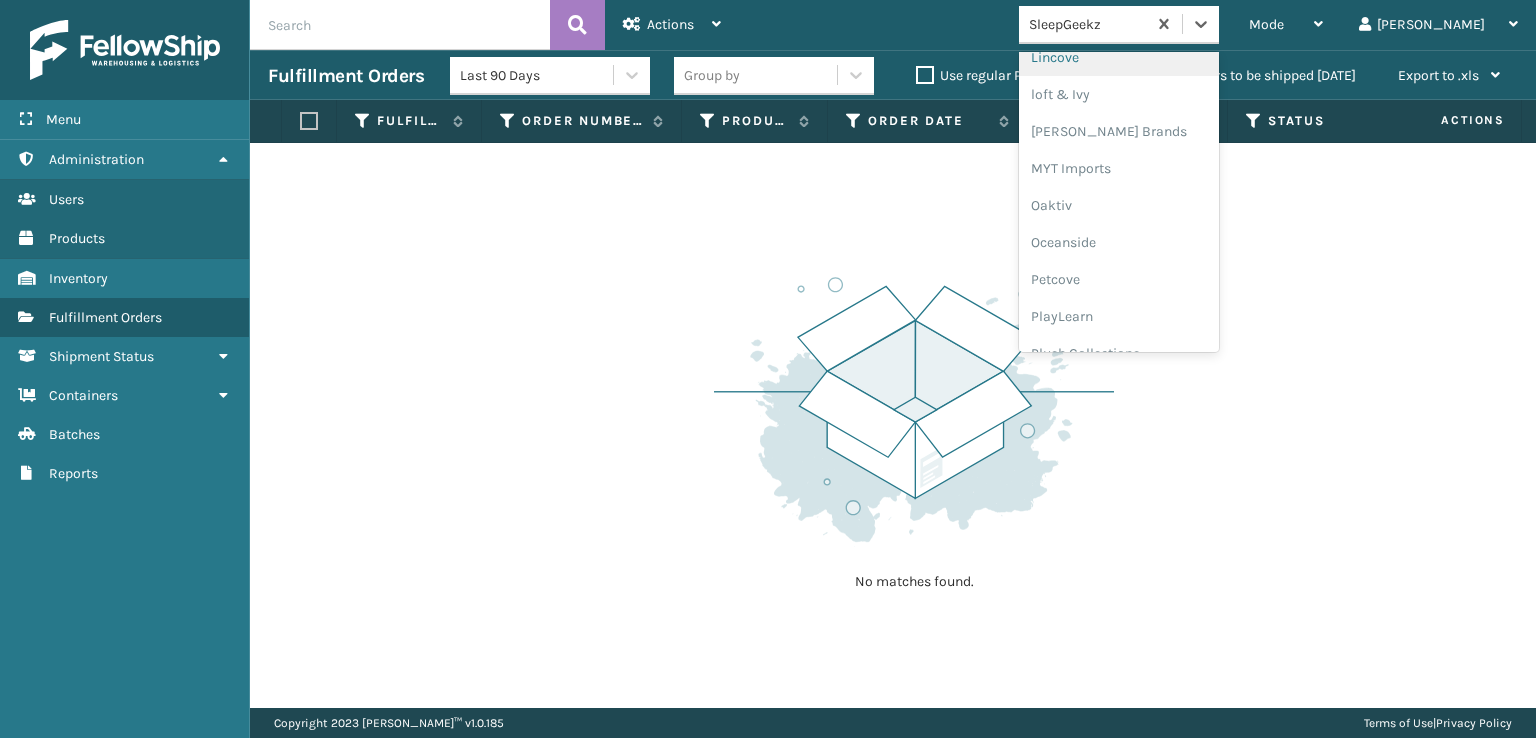
scroll to position [832, 0]
click at [1164, 132] on div "[PERSON_NAME] Brands" at bounding box center [1119, 130] width 200 height 37
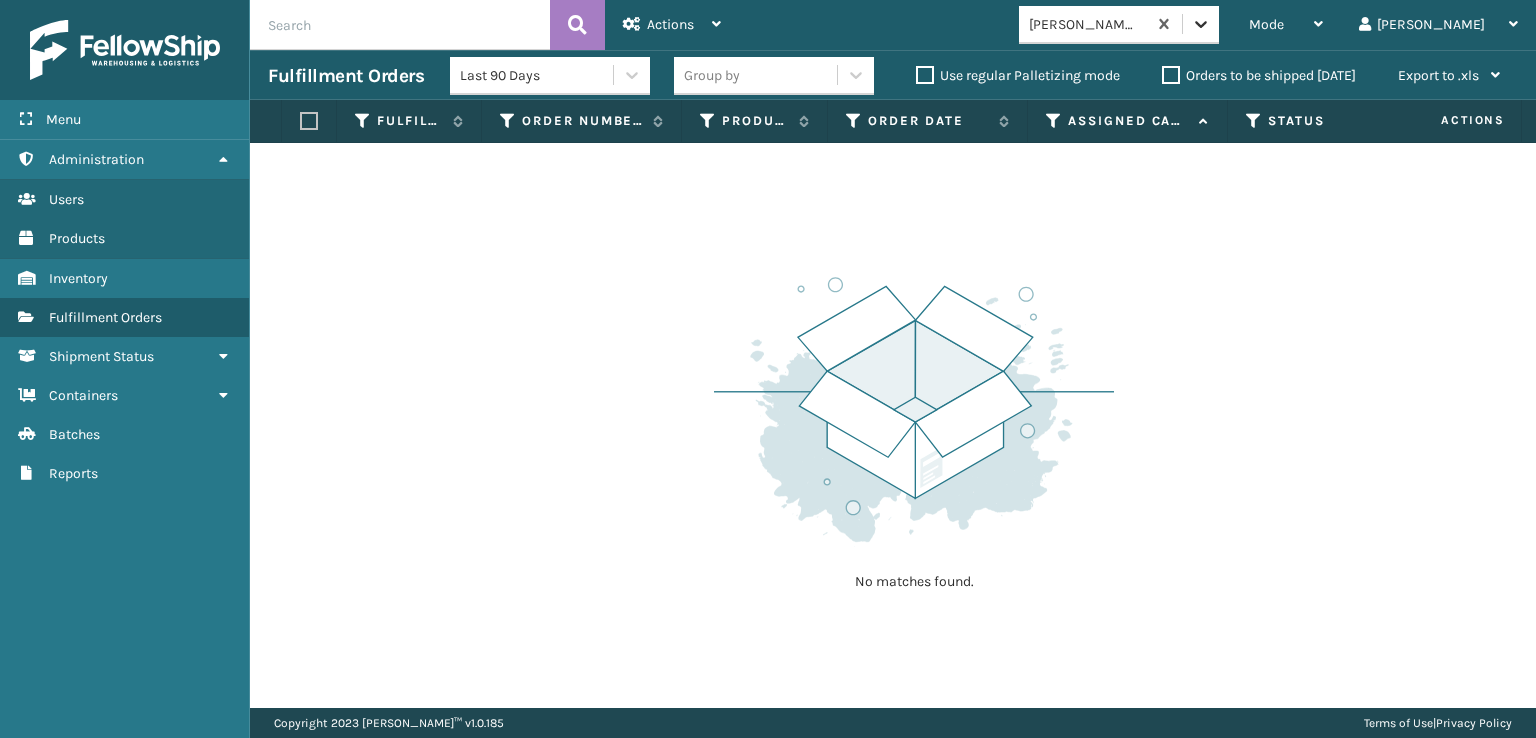
click at [1211, 29] on icon at bounding box center [1201, 24] width 20 height 20
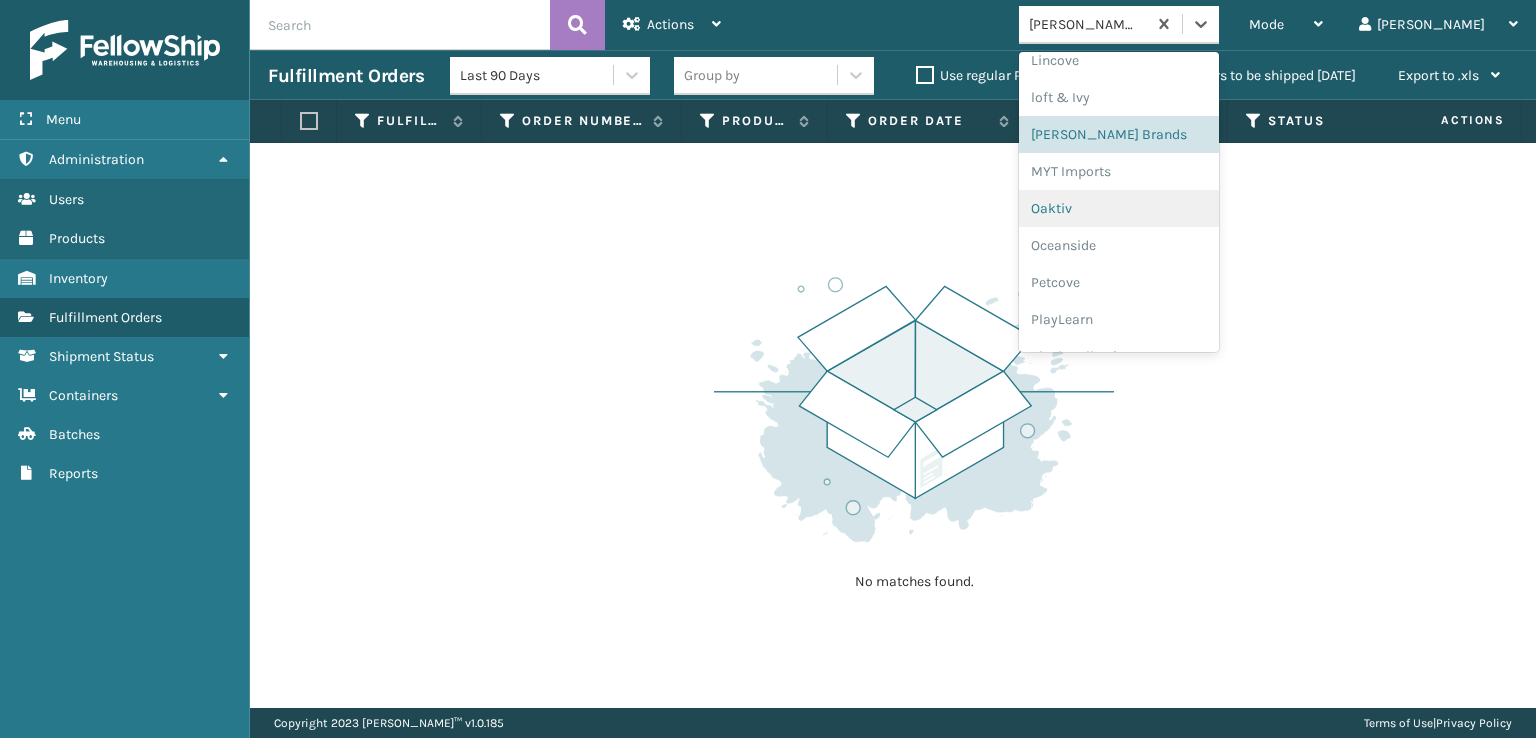
scroll to position [966, 0]
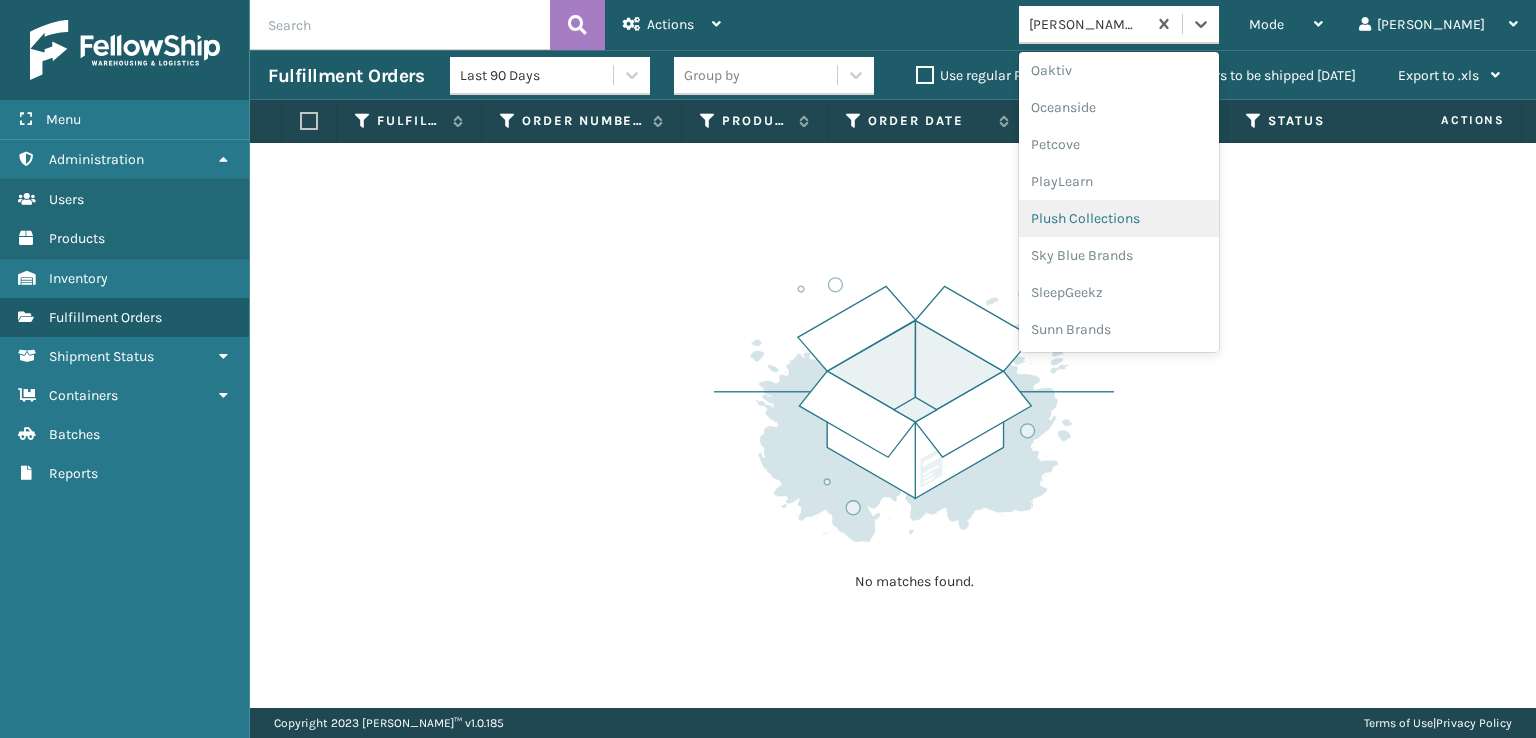
click at [1160, 223] on div "Plush Collections" at bounding box center [1119, 218] width 200 height 37
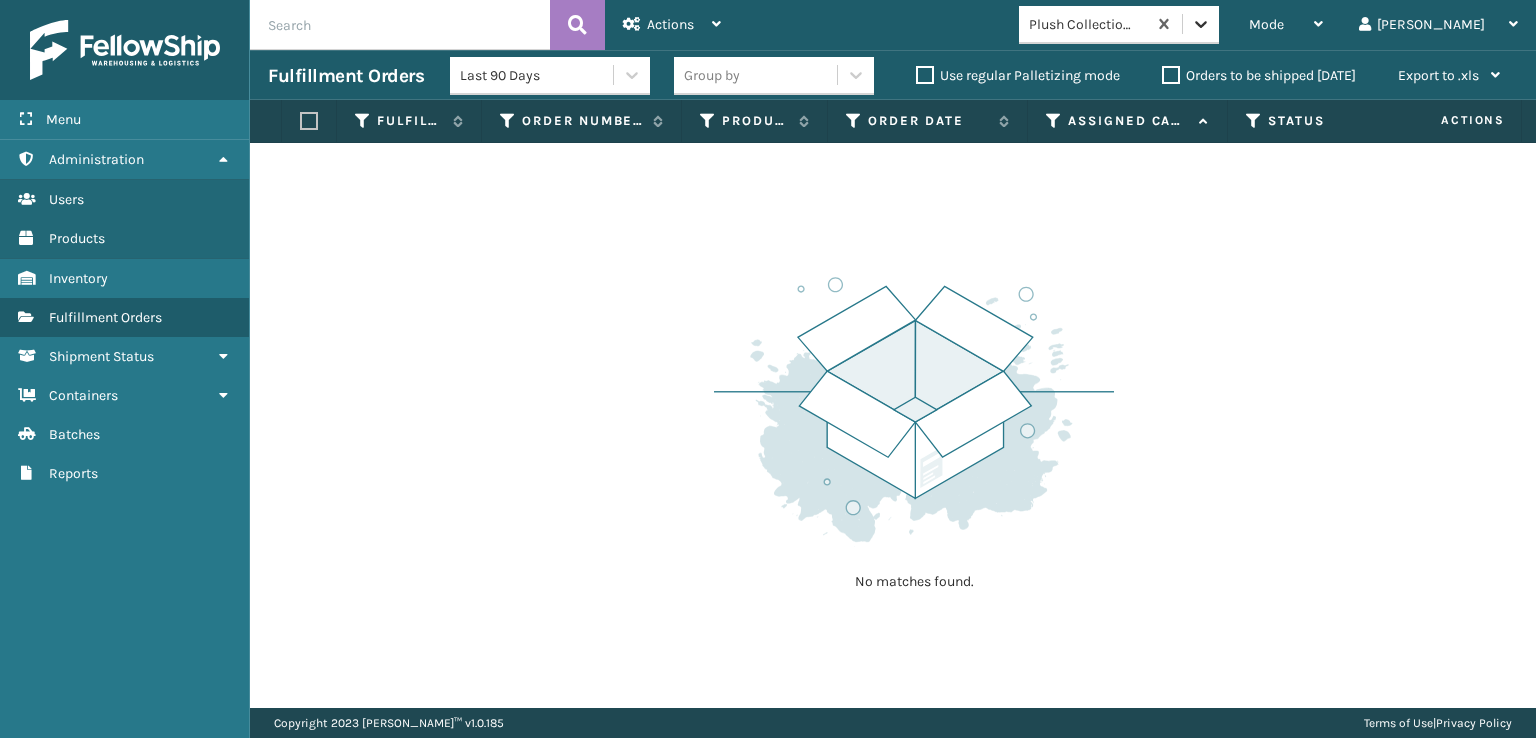
click at [1219, 35] on div at bounding box center [1201, 24] width 36 height 36
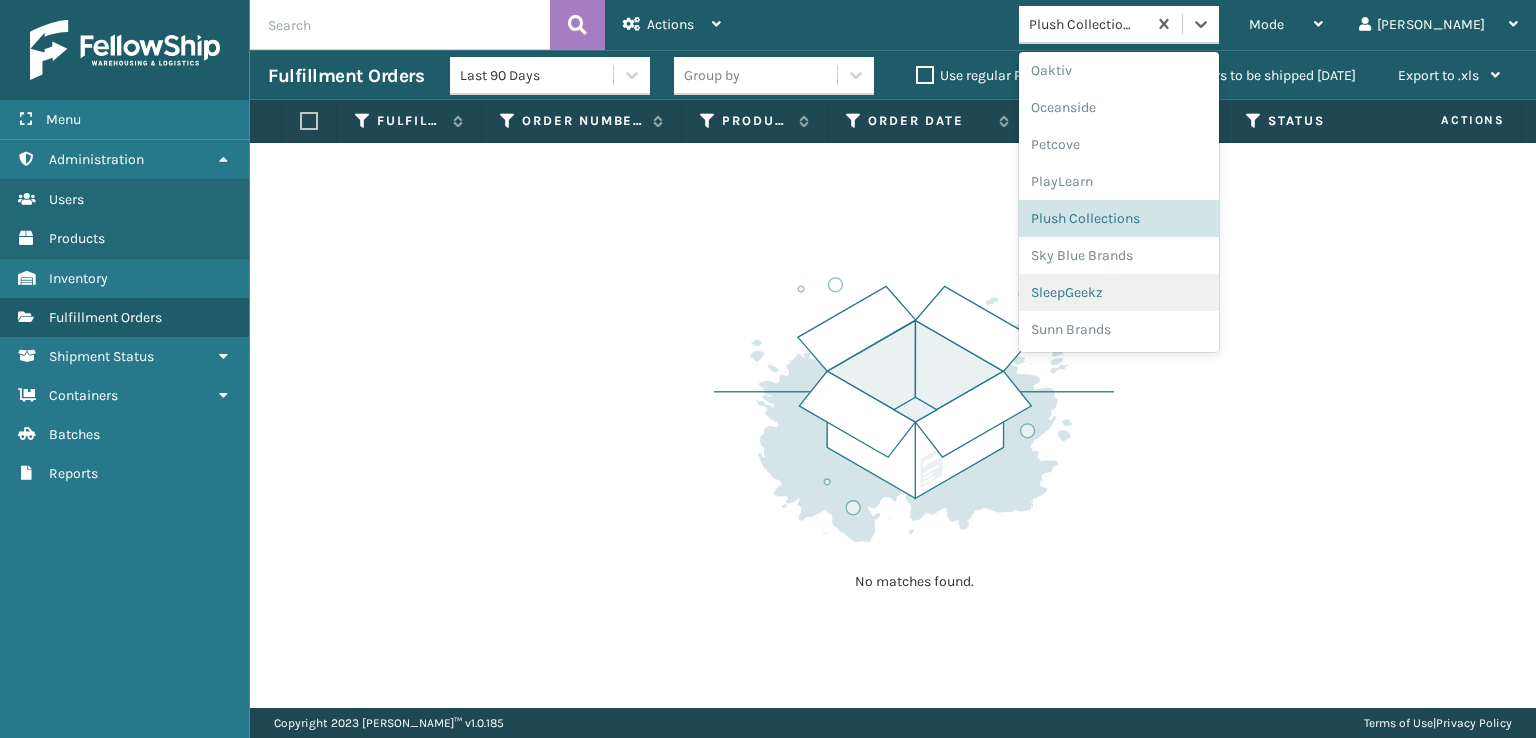
click at [1139, 285] on div "SleepGeekz" at bounding box center [1119, 292] width 200 height 37
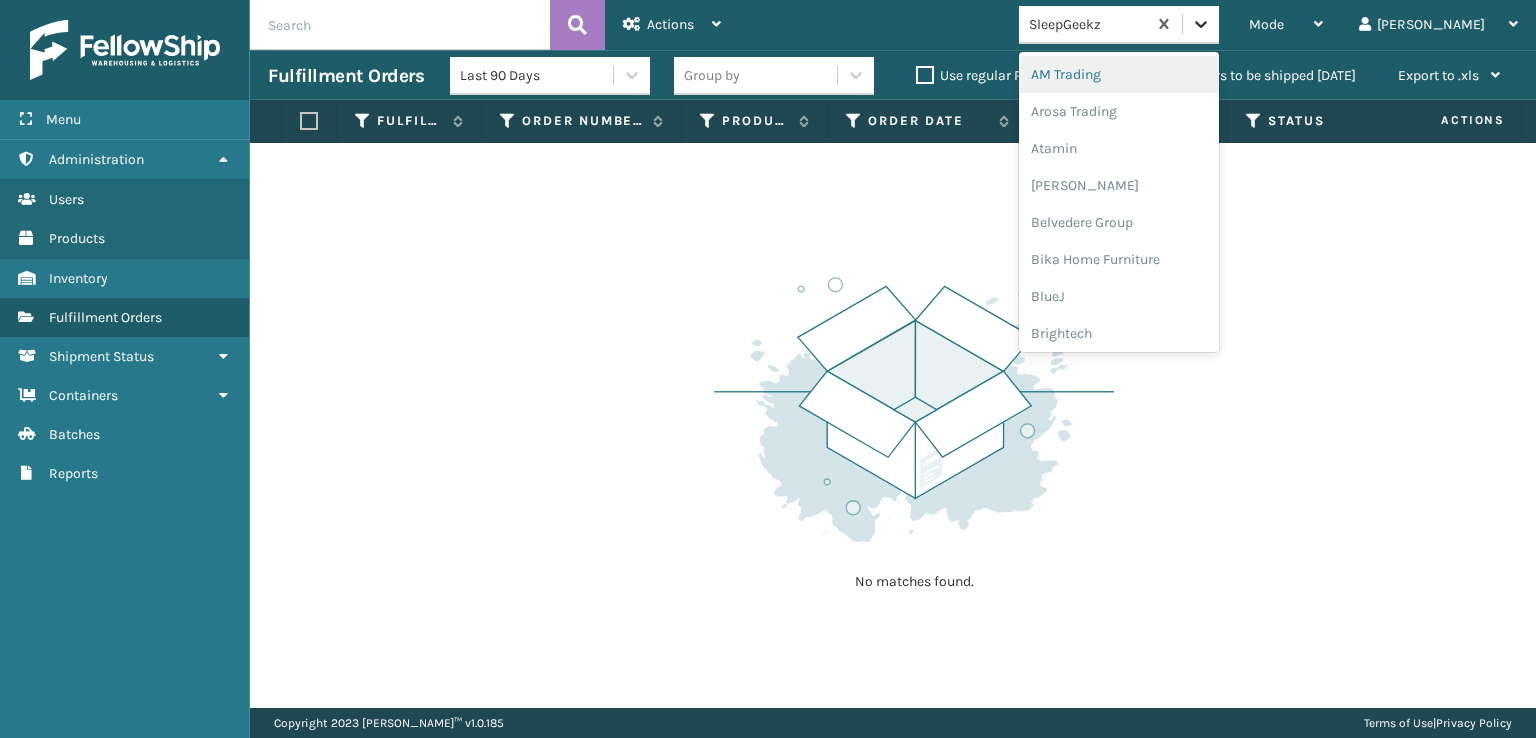
click at [1219, 34] on div at bounding box center [1201, 24] width 36 height 36
click at [1154, 288] on div "FoamTex" at bounding box center [1119, 289] width 200 height 37
click at [1219, 37] on div at bounding box center [1201, 24] width 36 height 36
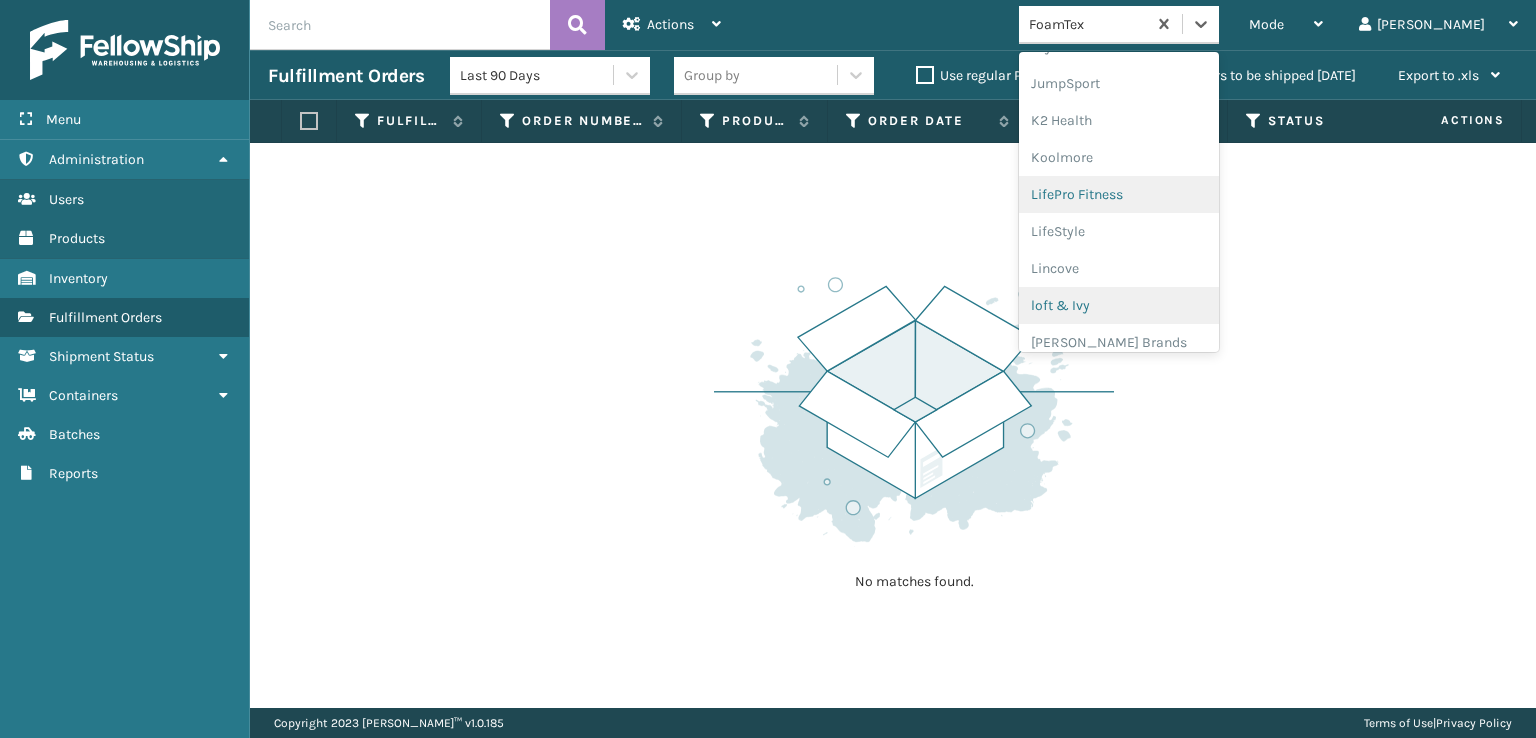
scroll to position [632, 0]
click at [1164, 318] on div "[PERSON_NAME] Brands" at bounding box center [1119, 330] width 200 height 37
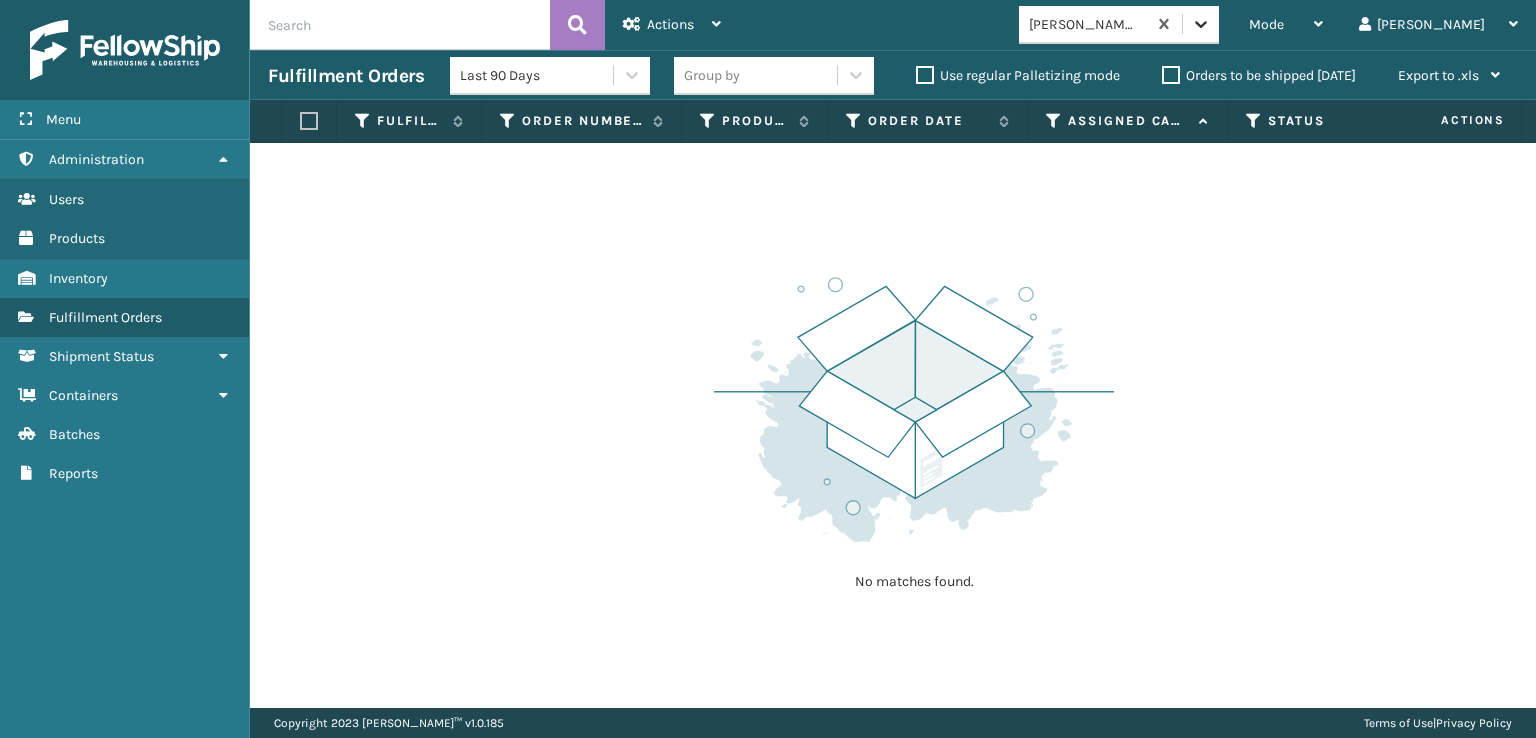
click at [1211, 33] on icon at bounding box center [1201, 24] width 20 height 20
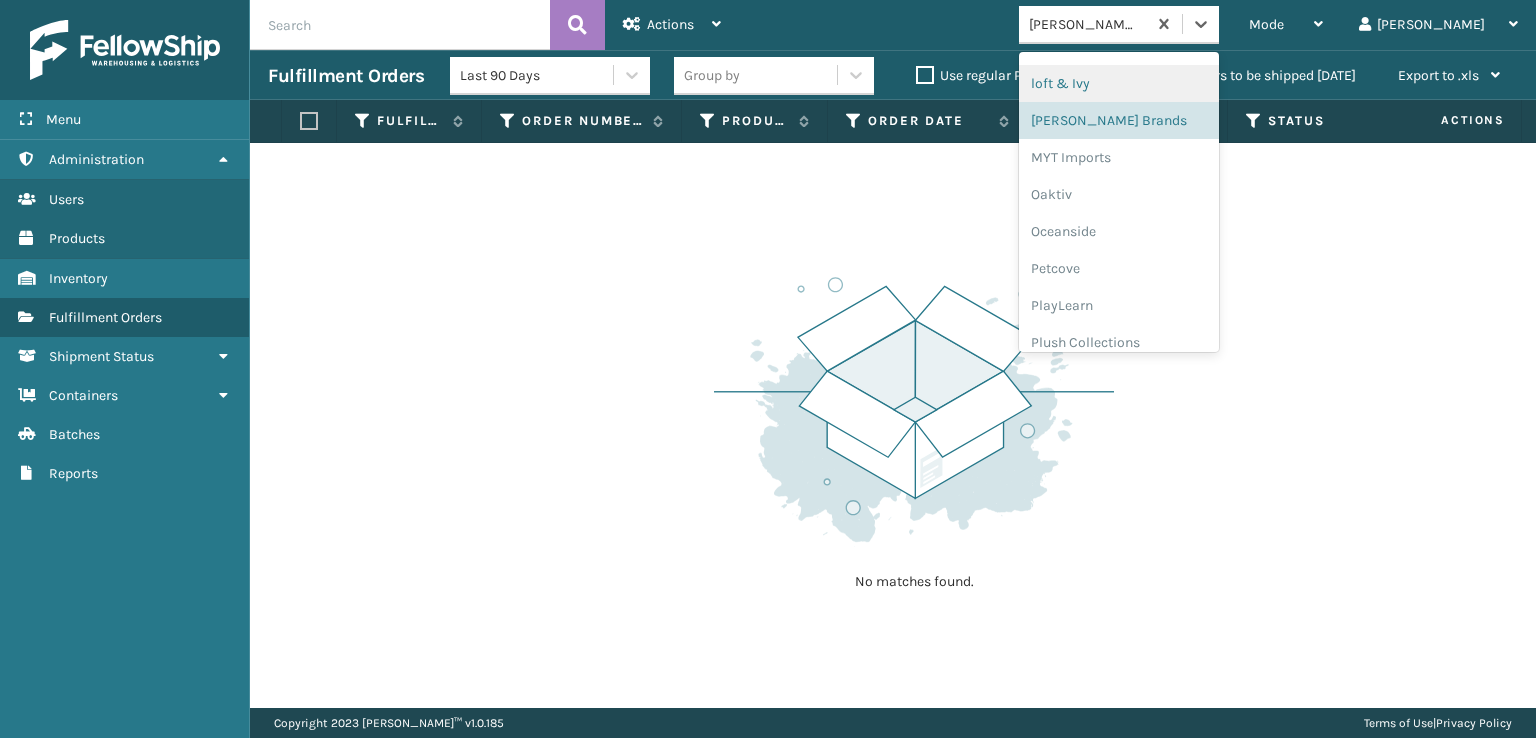
scroll to position [966, 0]
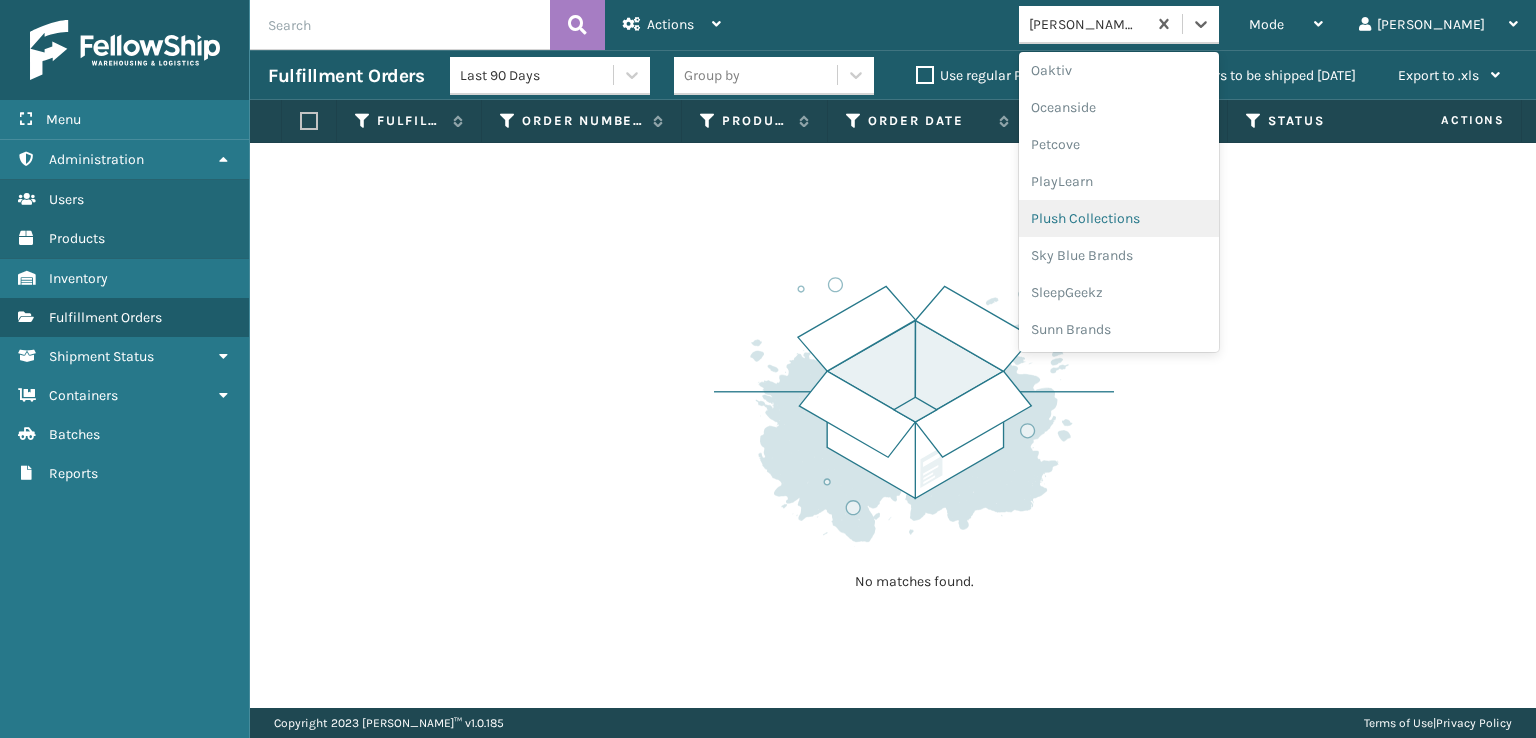
click at [1143, 218] on div "Plush Collections" at bounding box center [1119, 218] width 200 height 37
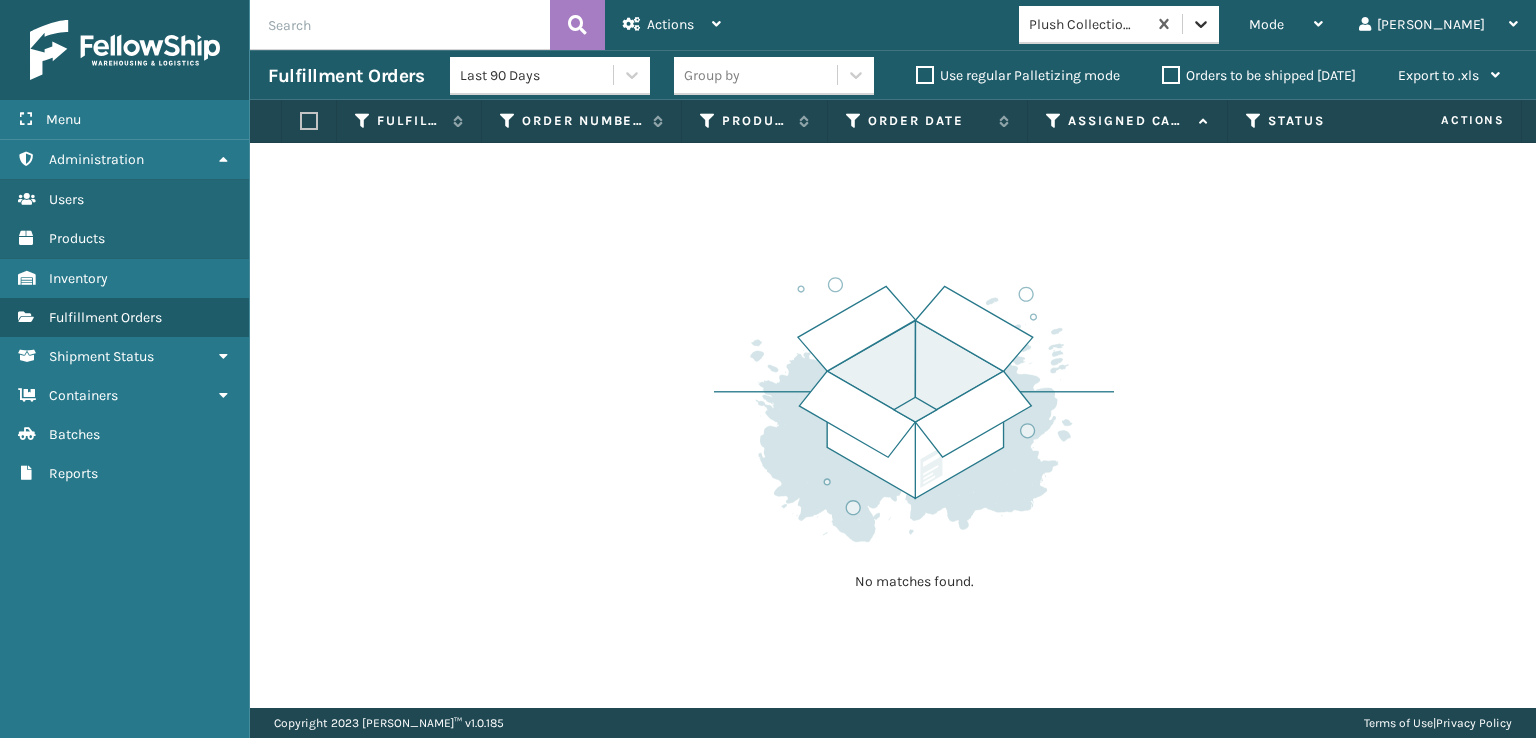
click at [1219, 37] on div at bounding box center [1201, 24] width 36 height 36
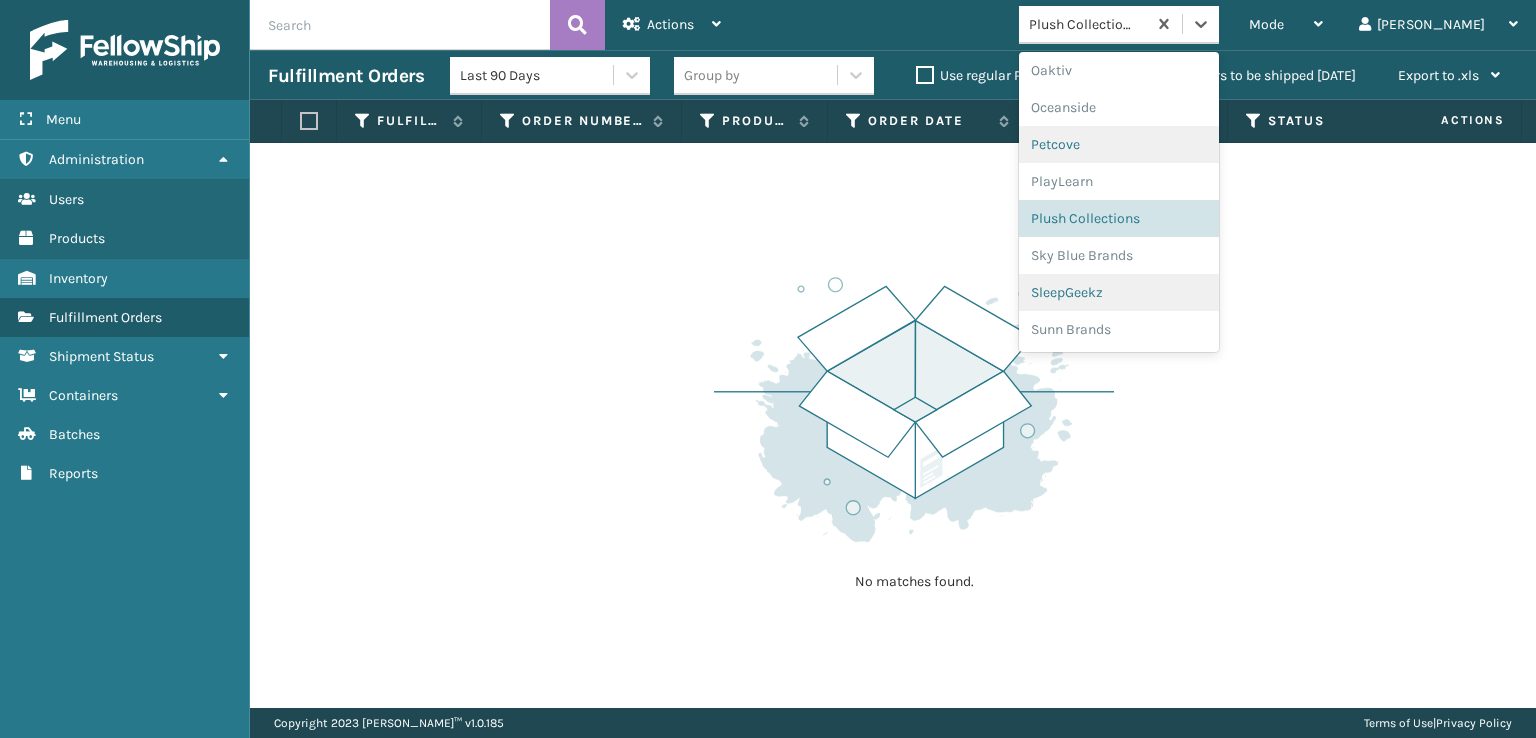
click at [1158, 295] on div "SleepGeekz" at bounding box center [1119, 292] width 200 height 37
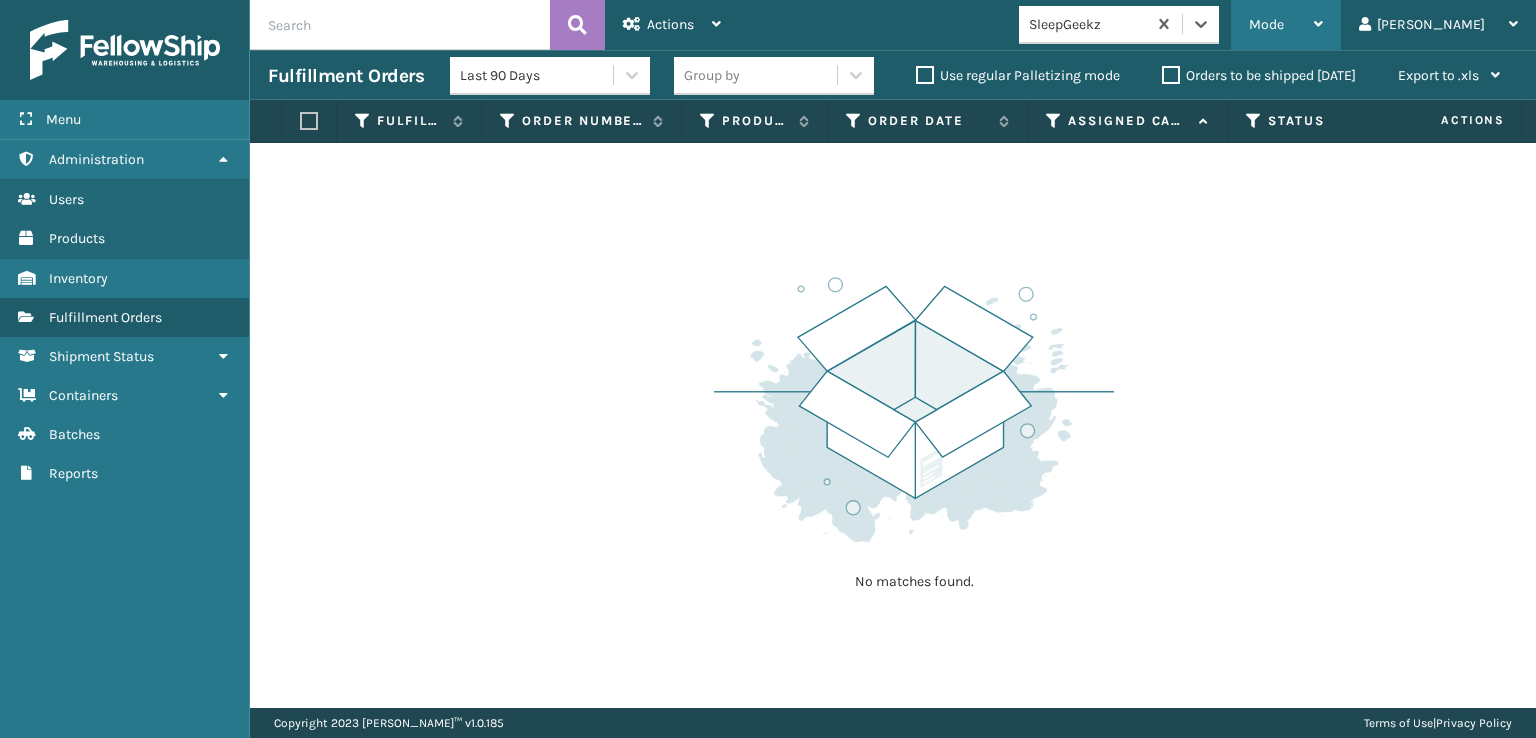
click at [1284, 22] on span "Mode" at bounding box center [1266, 24] width 35 height 17
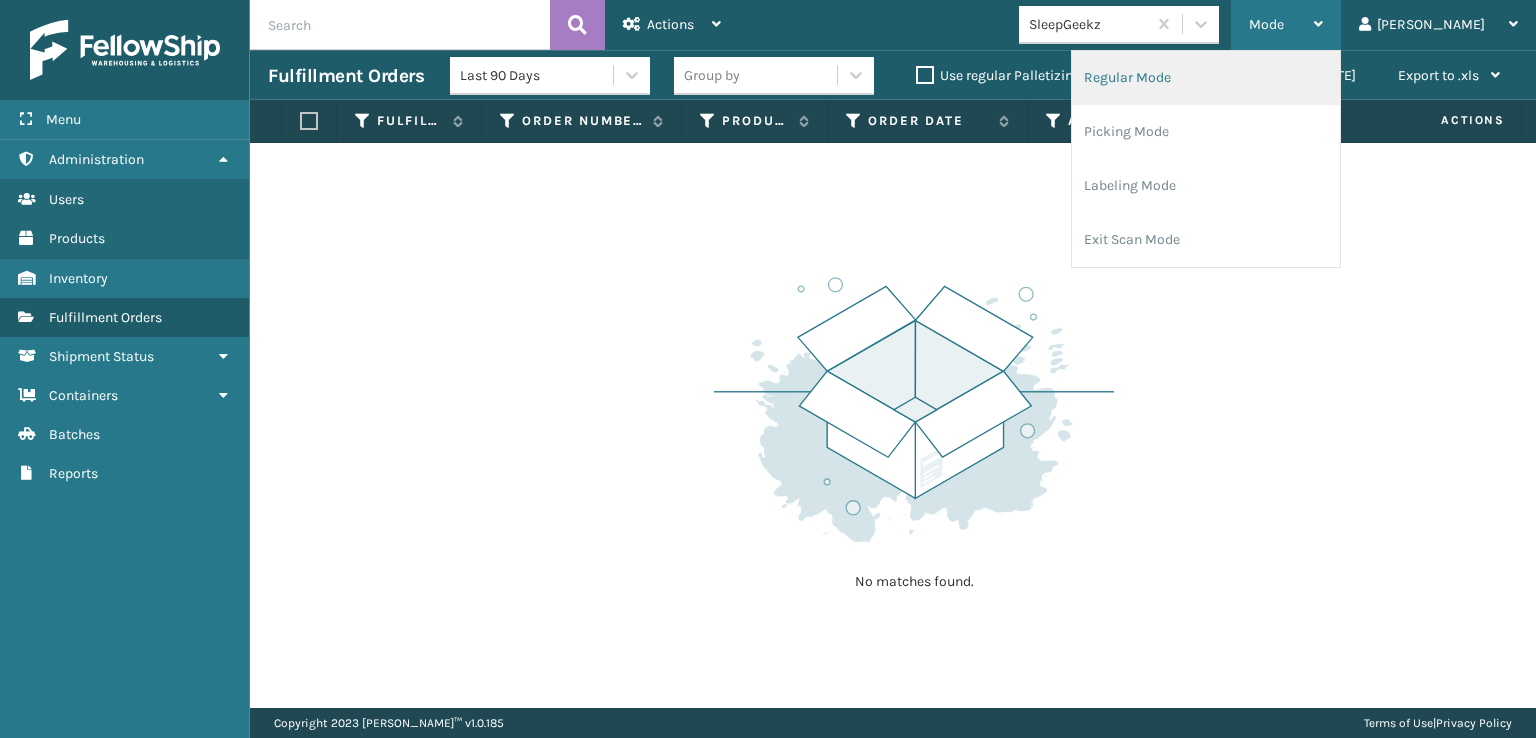
click at [1206, 77] on li "Regular Mode" at bounding box center [1206, 78] width 268 height 54
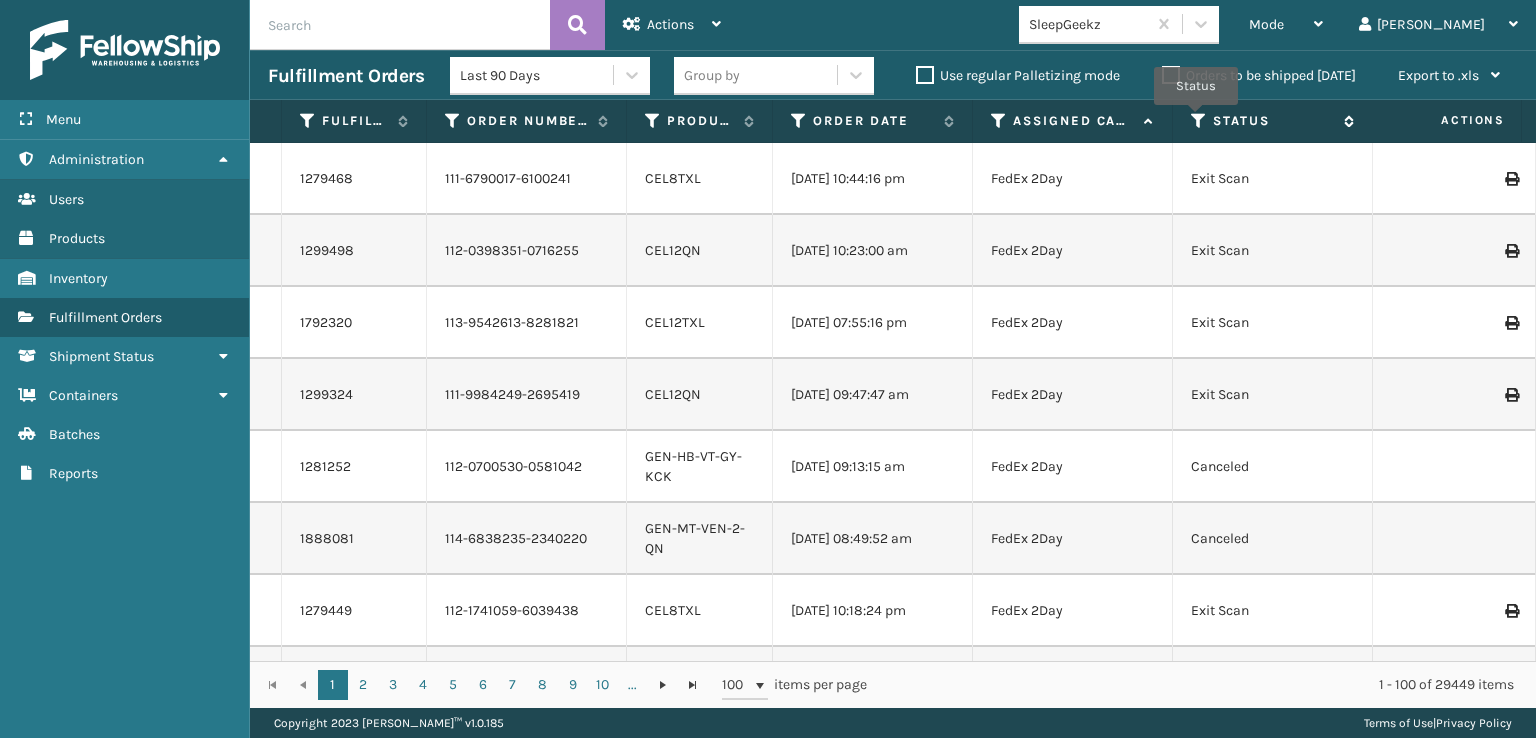
click at [1196, 119] on icon at bounding box center [1199, 121] width 16 height 18
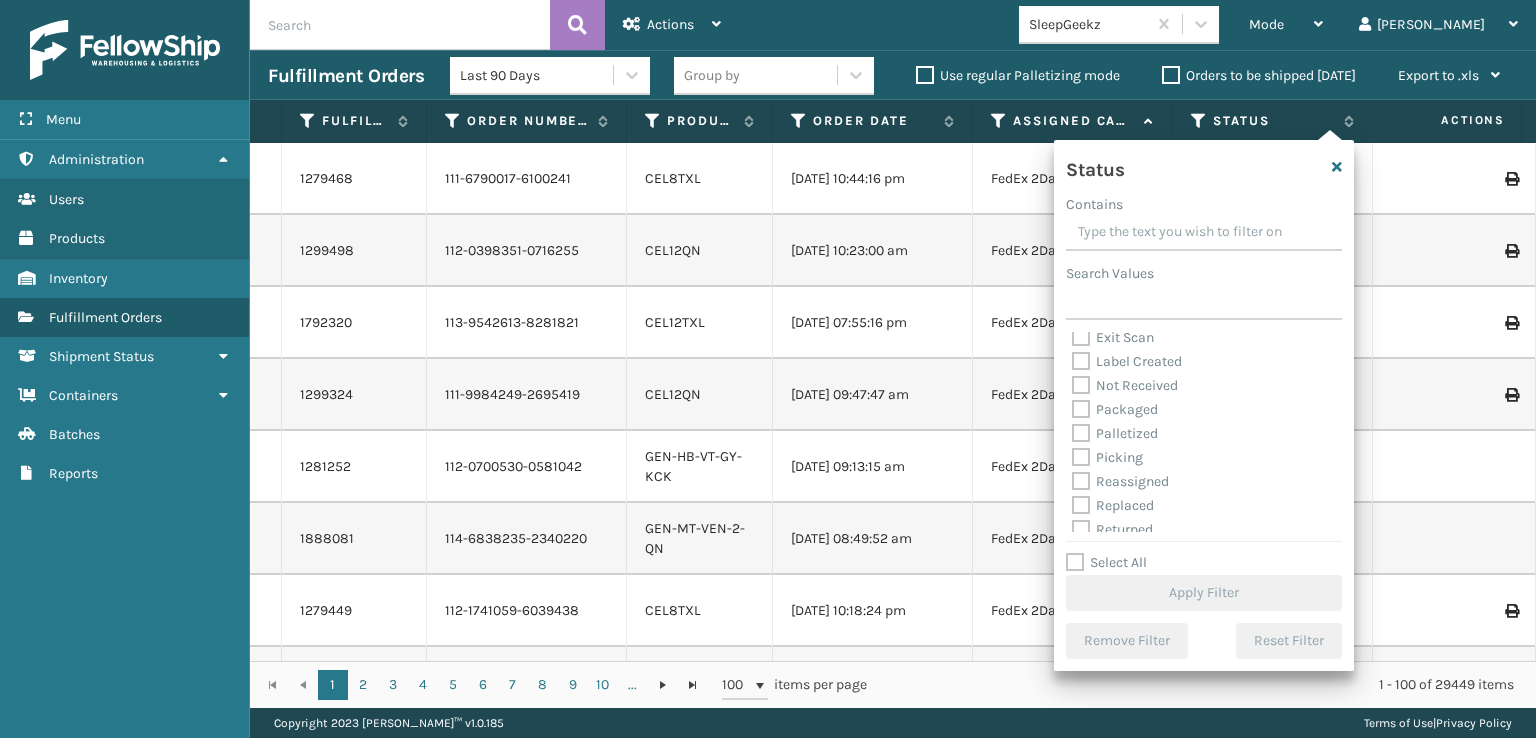
scroll to position [100, 0]
click at [1083, 443] on label "Picking" at bounding box center [1107, 435] width 71 height 17
click at [1073, 437] on input "Picking" at bounding box center [1072, 430] width 1 height 13
checkbox input "true"
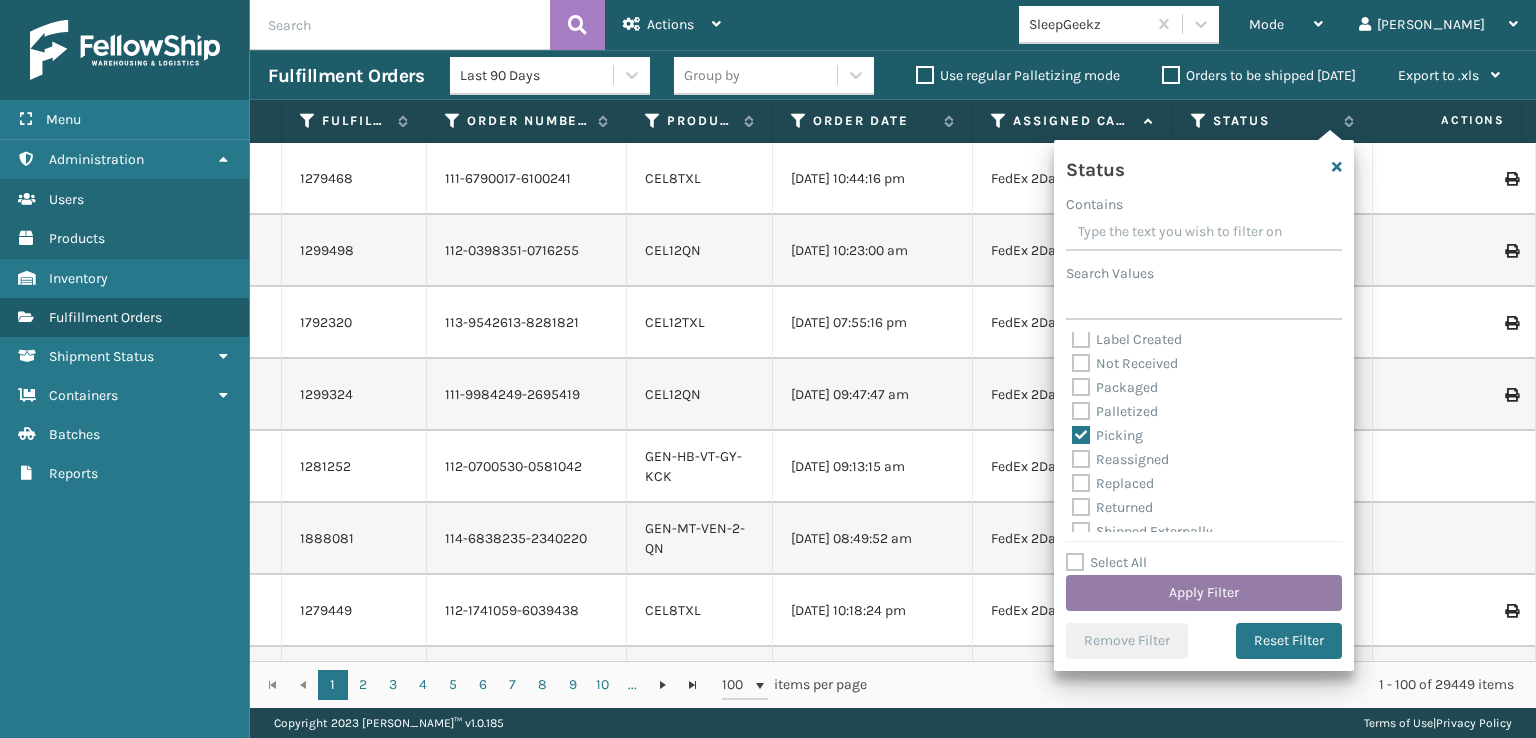
click at [1166, 593] on button "Apply Filter" at bounding box center [1204, 593] width 276 height 36
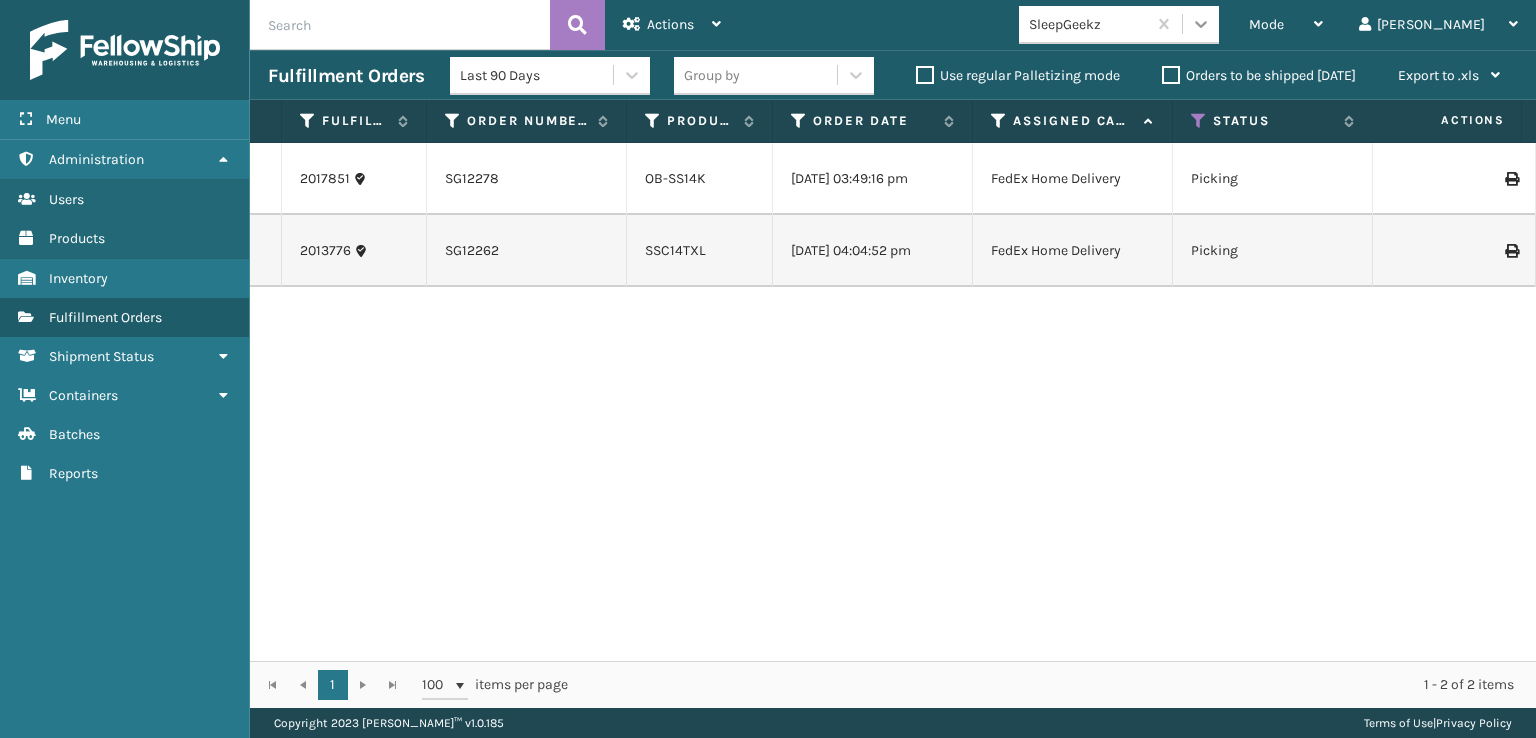
click at [1211, 17] on icon at bounding box center [1201, 24] width 20 height 20
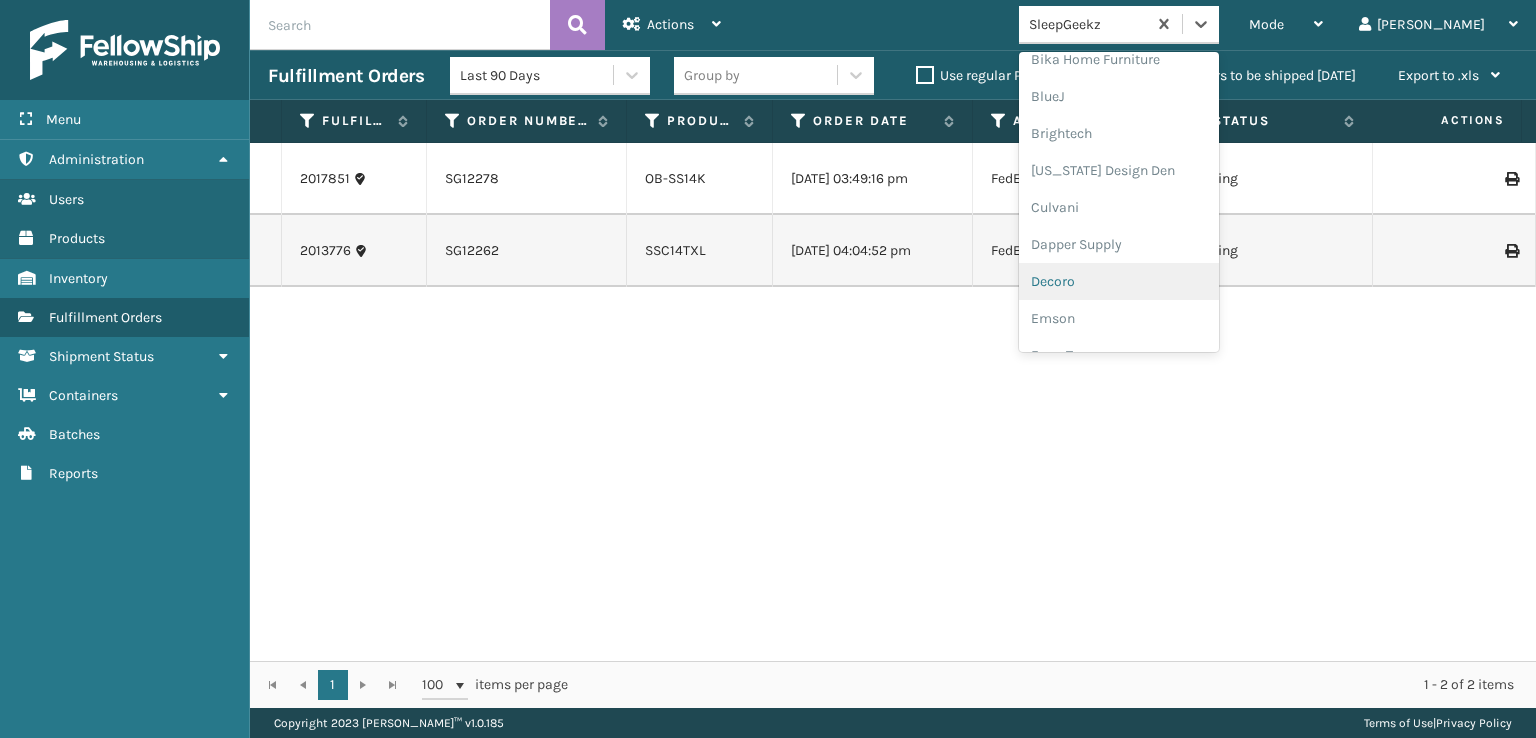
scroll to position [300, 0]
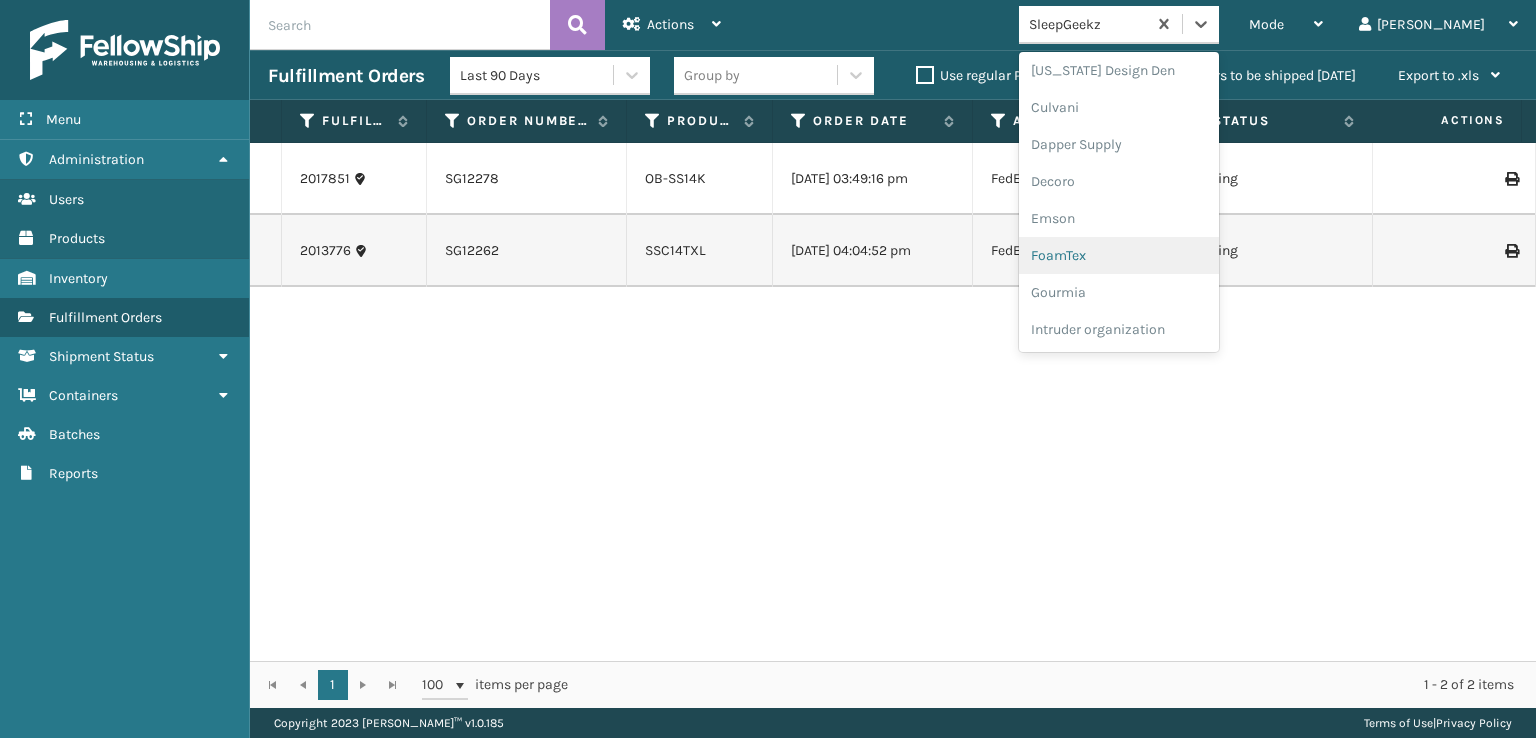
click at [1132, 252] on div "FoamTex" at bounding box center [1119, 255] width 200 height 37
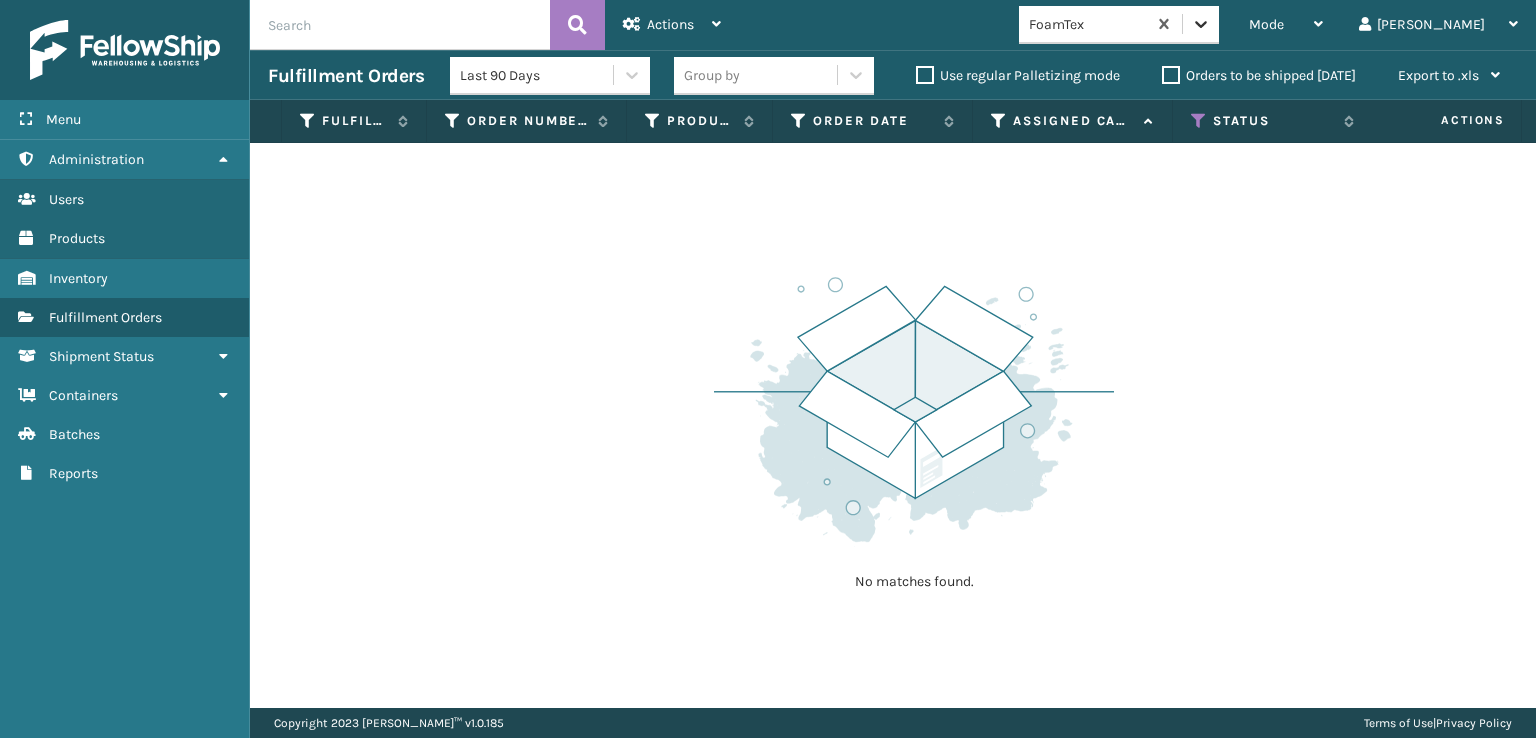
click at [1219, 38] on div at bounding box center [1201, 24] width 36 height 36
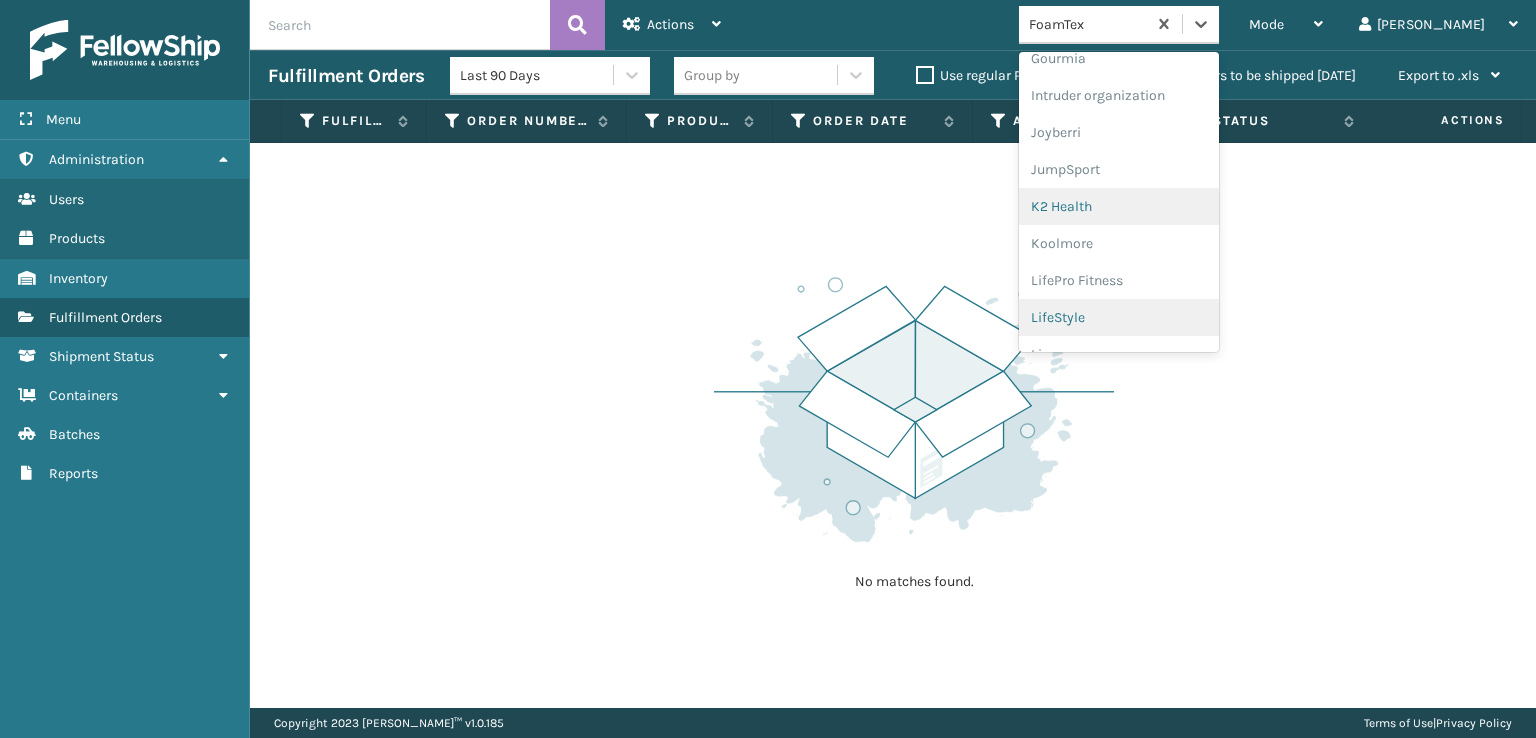
scroll to position [632, 0]
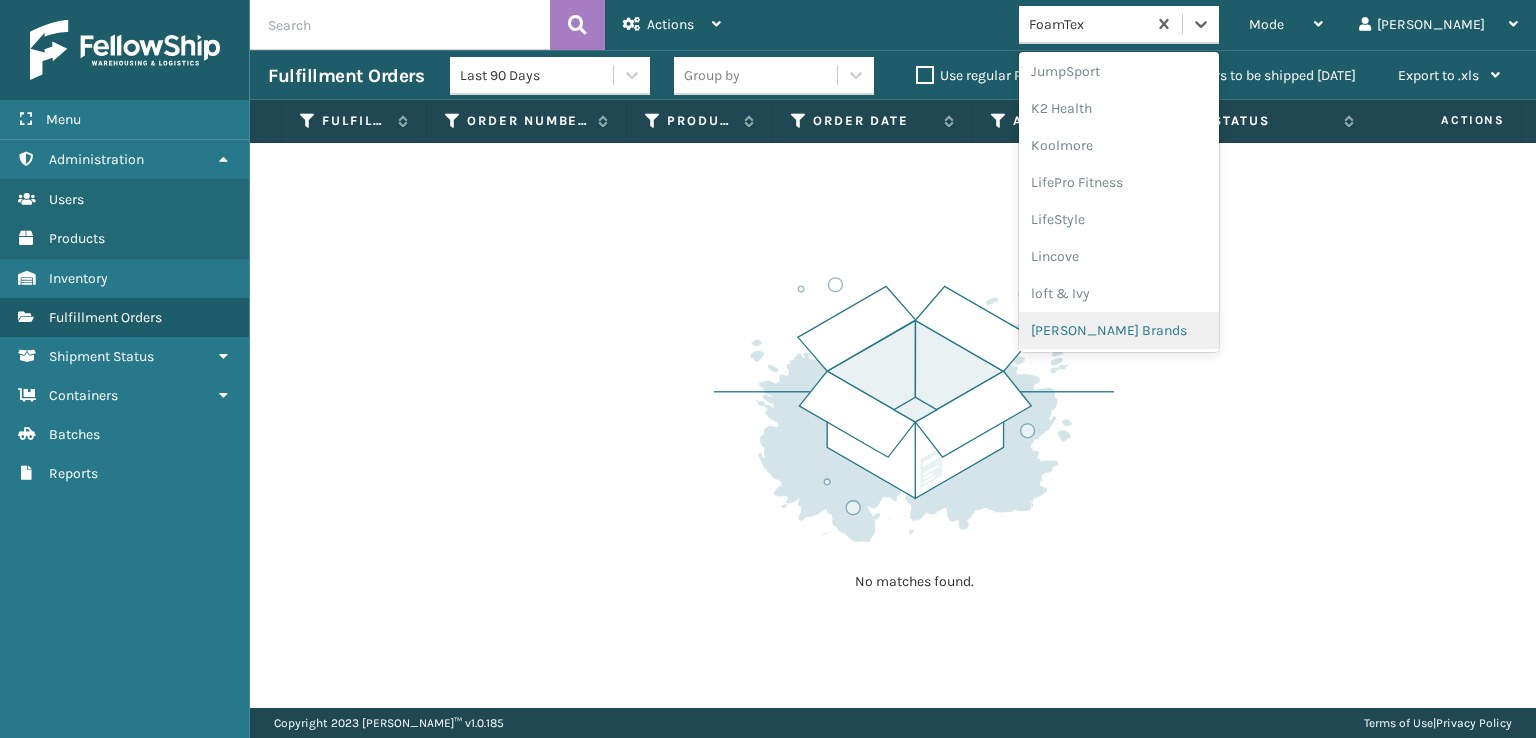
click at [1160, 328] on div "[PERSON_NAME] Brands" at bounding box center [1119, 330] width 200 height 37
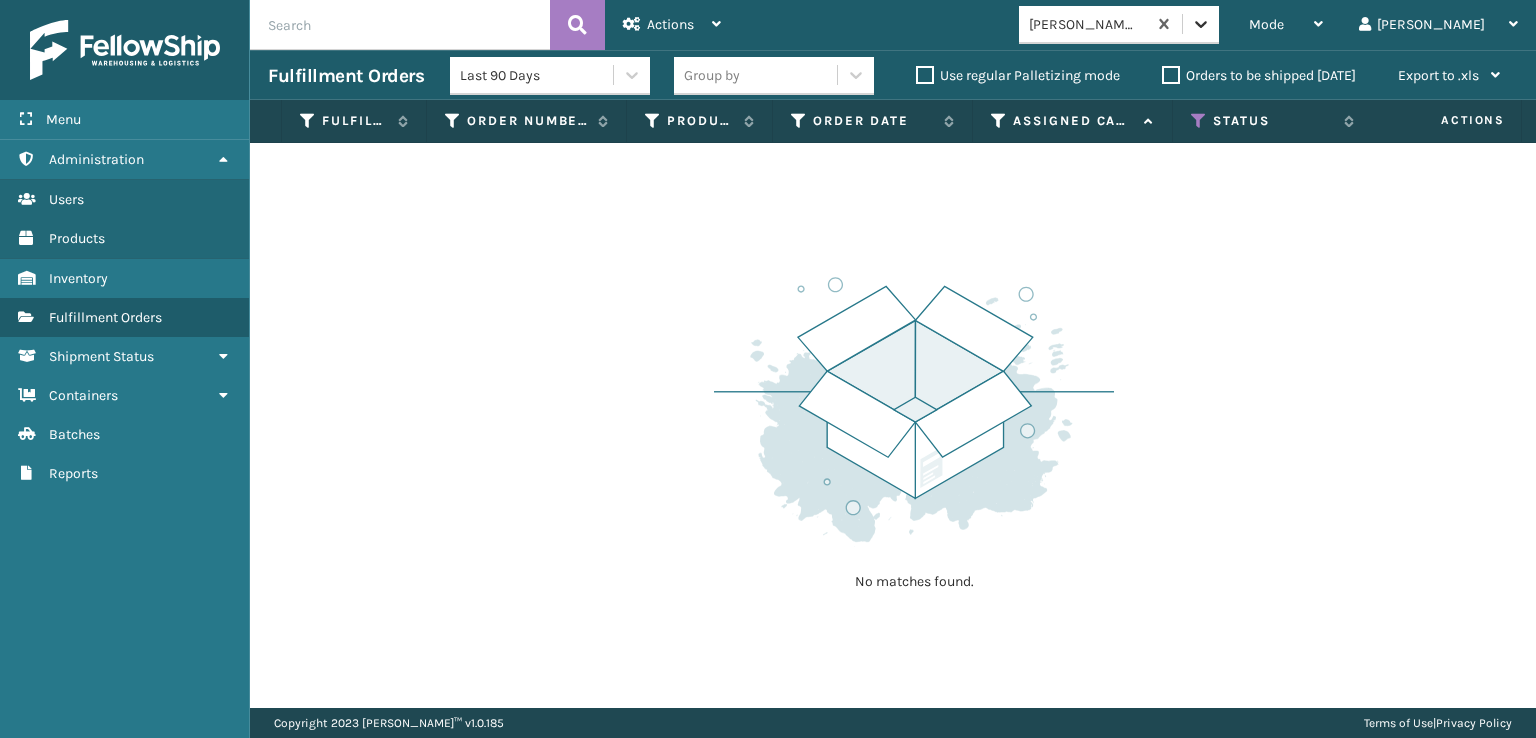
click at [1219, 34] on div at bounding box center [1201, 24] width 36 height 36
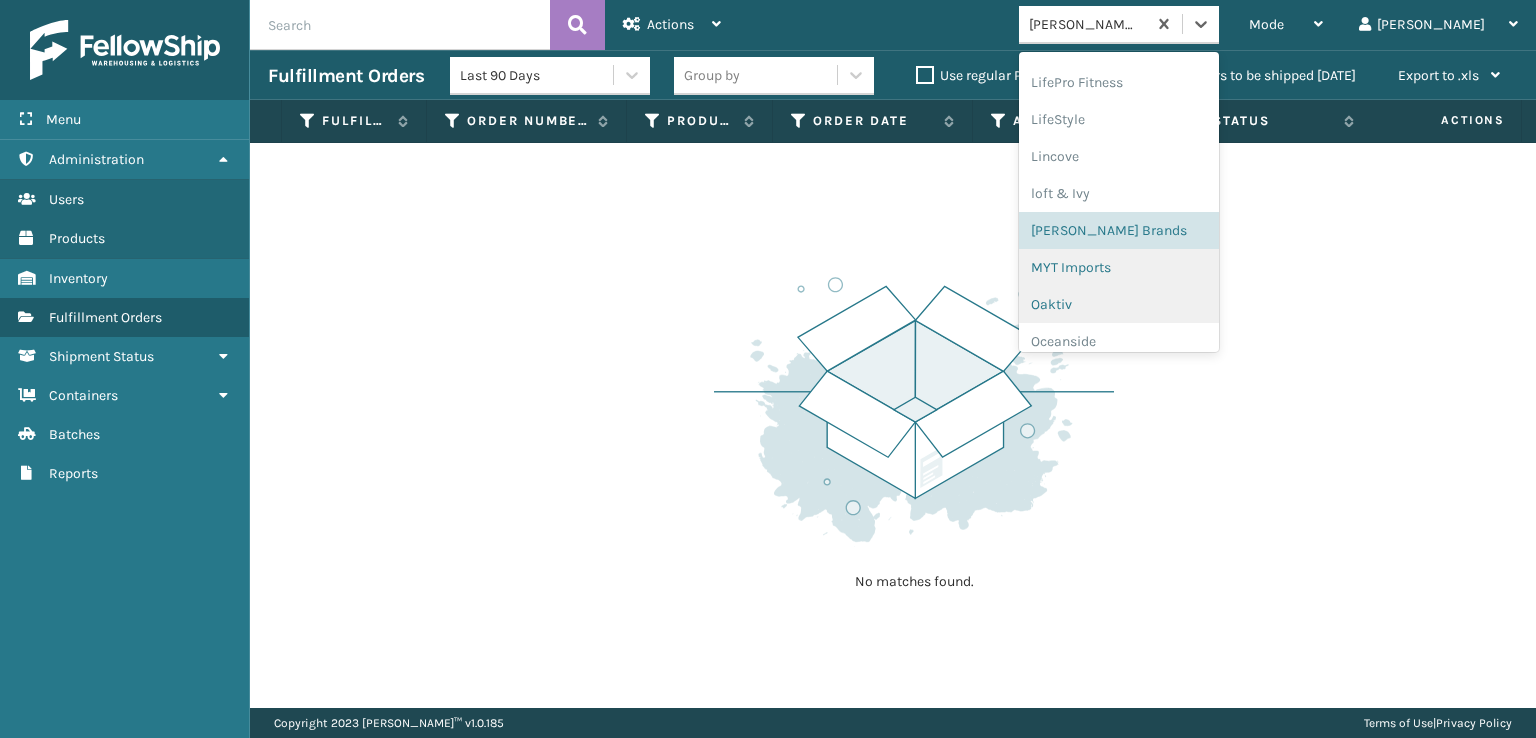
scroll to position [932, 0]
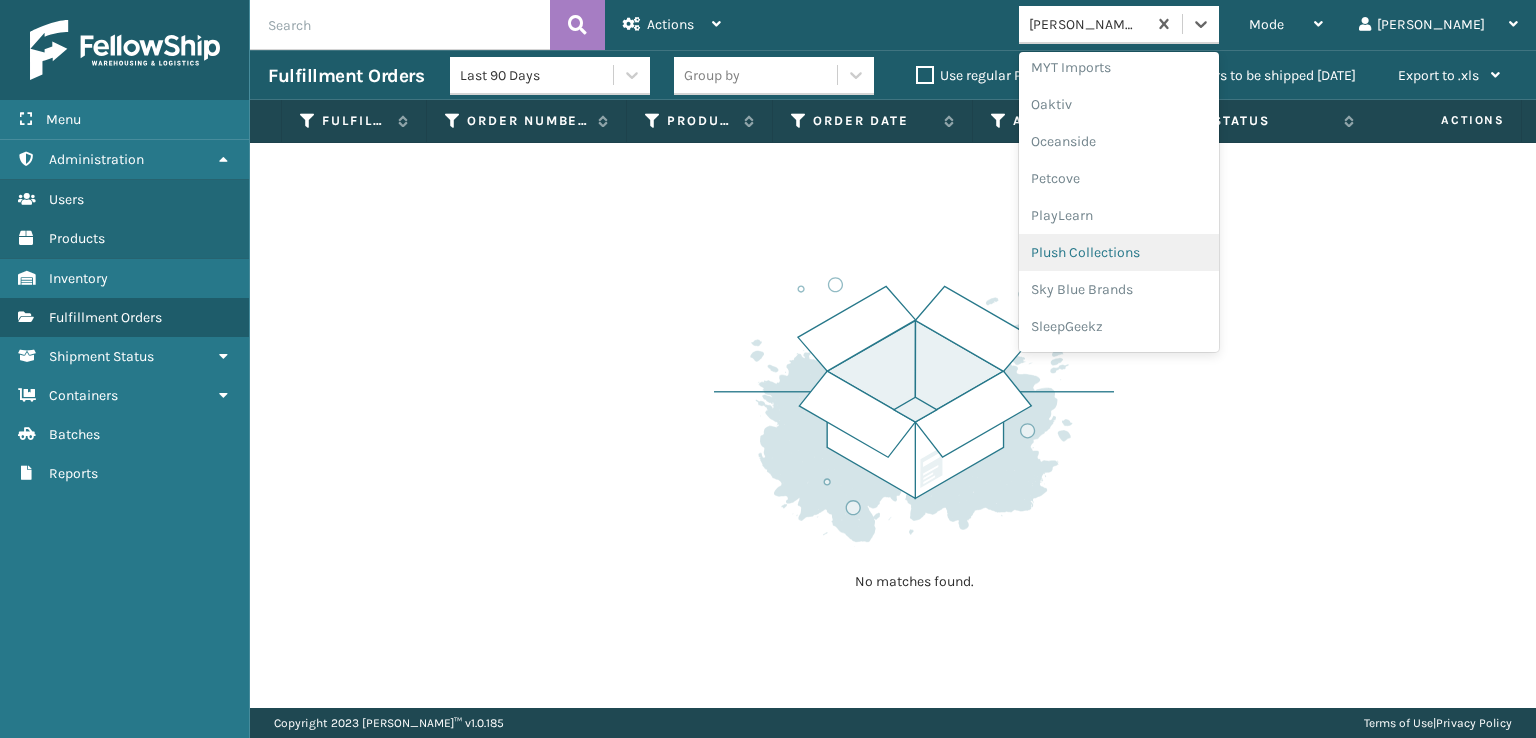
click at [1138, 257] on div "Plush Collections" at bounding box center [1119, 252] width 200 height 37
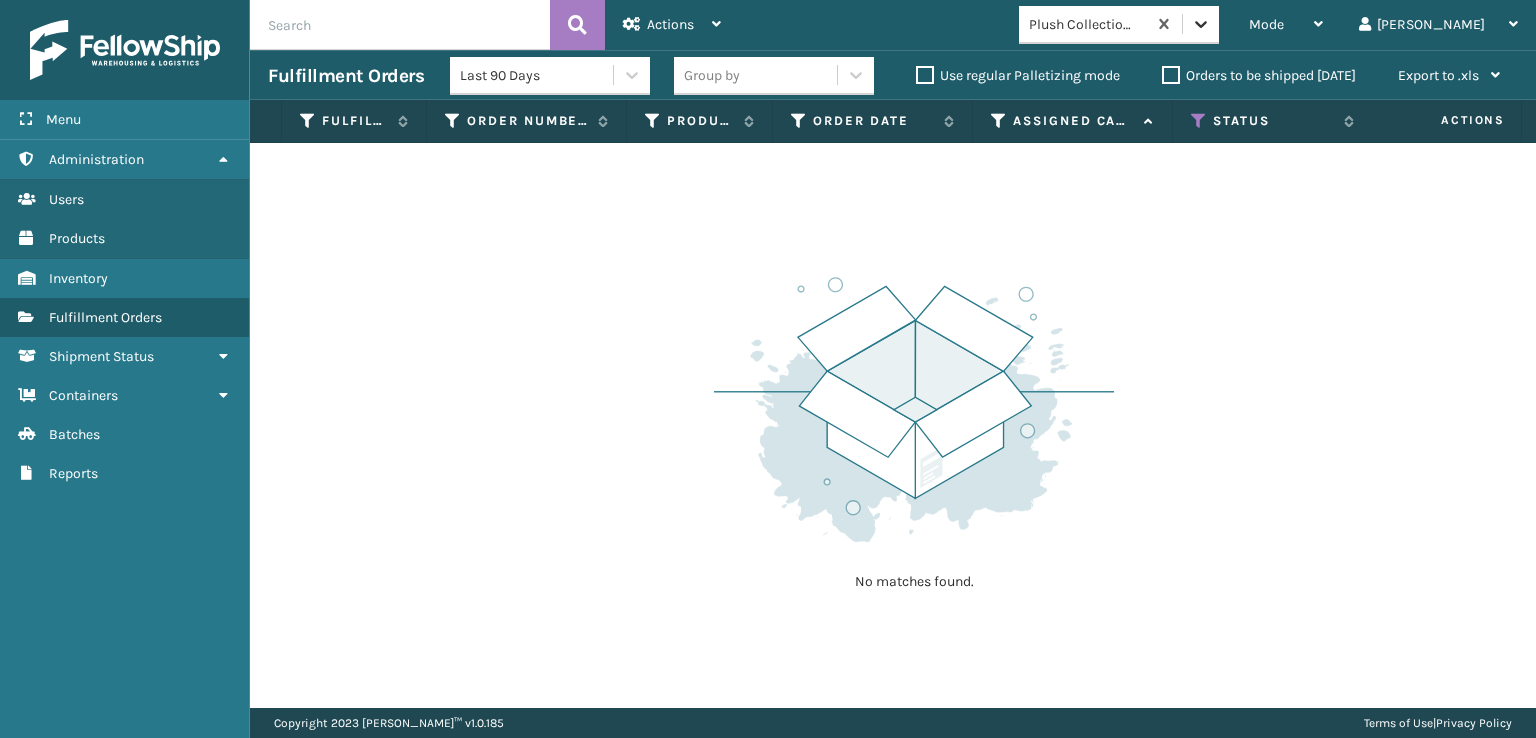
click at [1211, 33] on icon at bounding box center [1201, 24] width 20 height 20
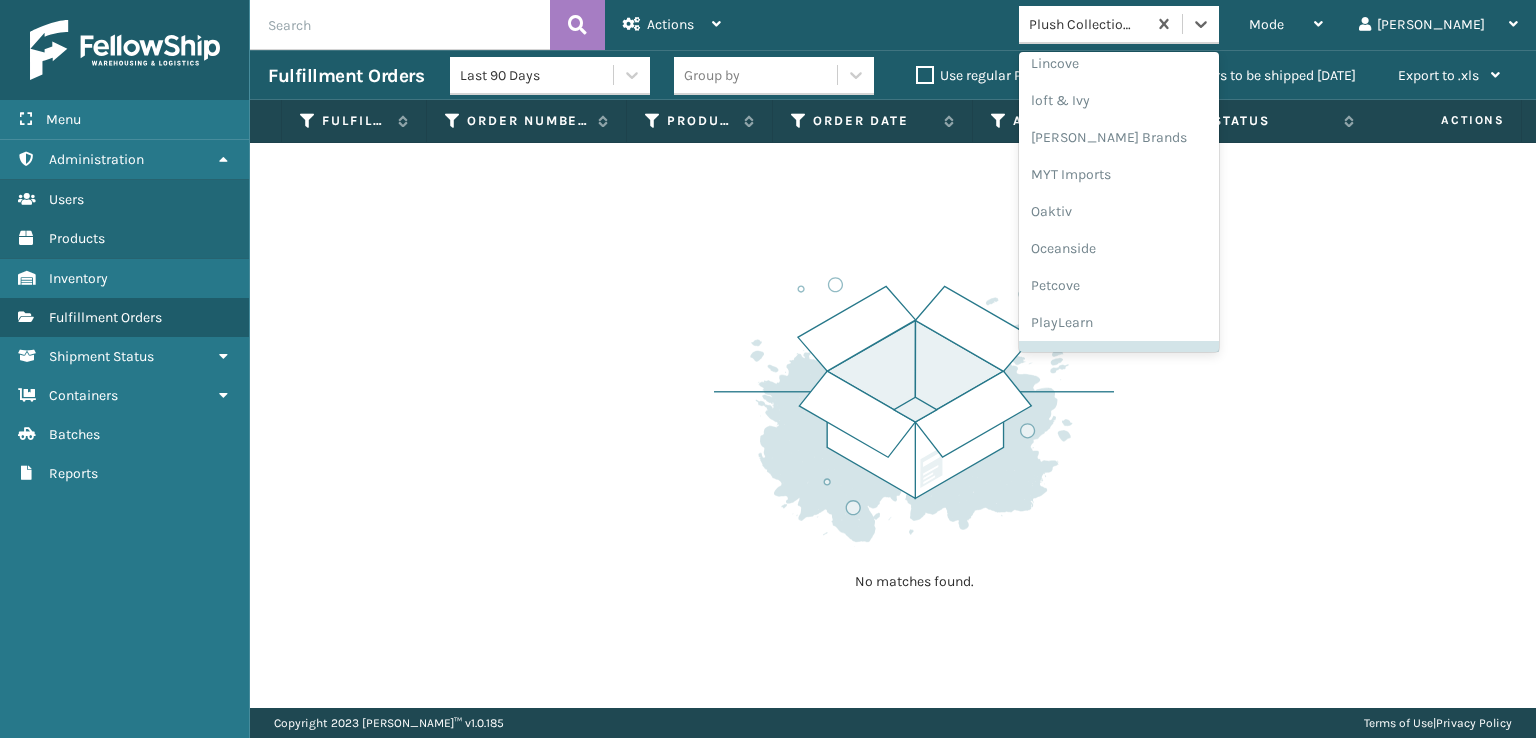
scroll to position [966, 0]
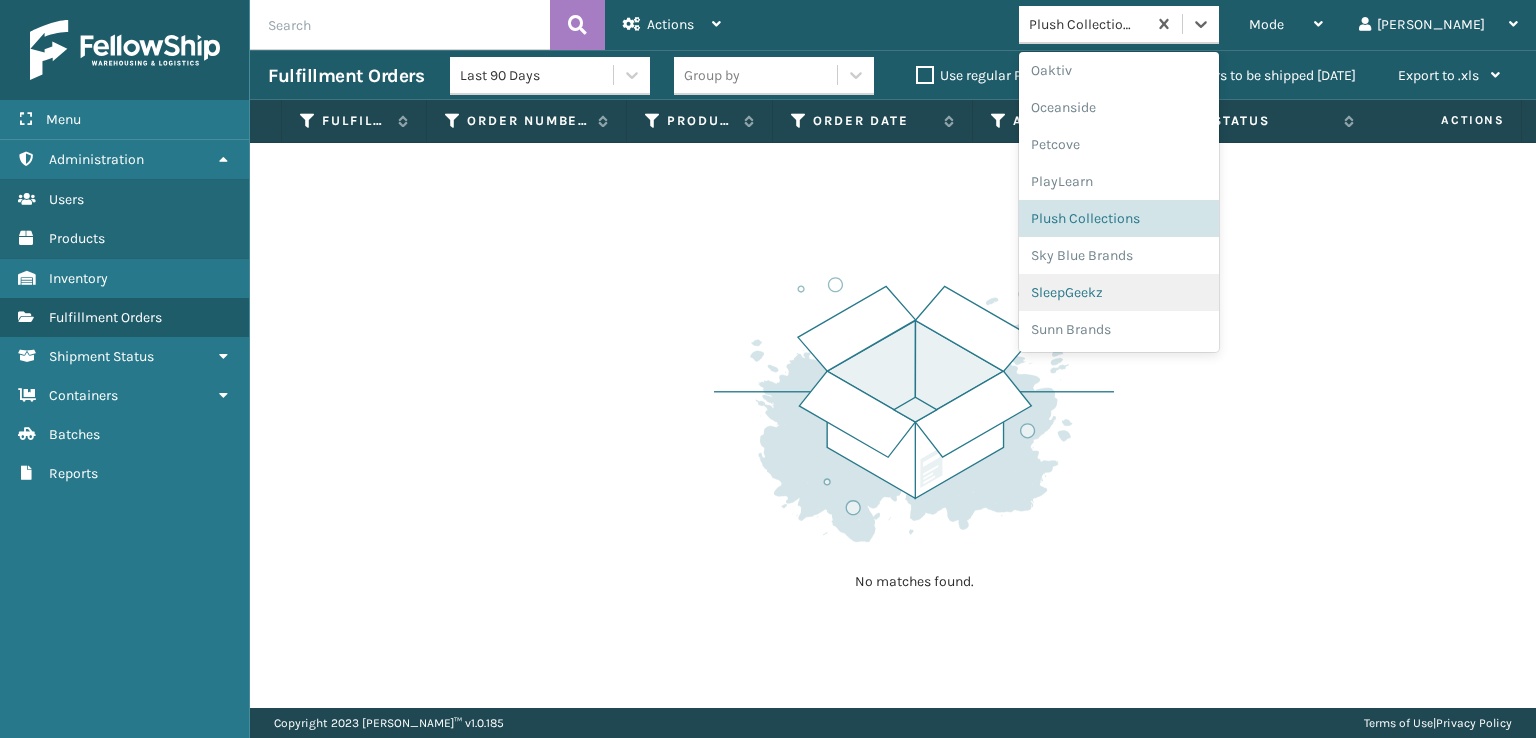
click at [1132, 296] on div "SleepGeekz" at bounding box center [1119, 292] width 200 height 37
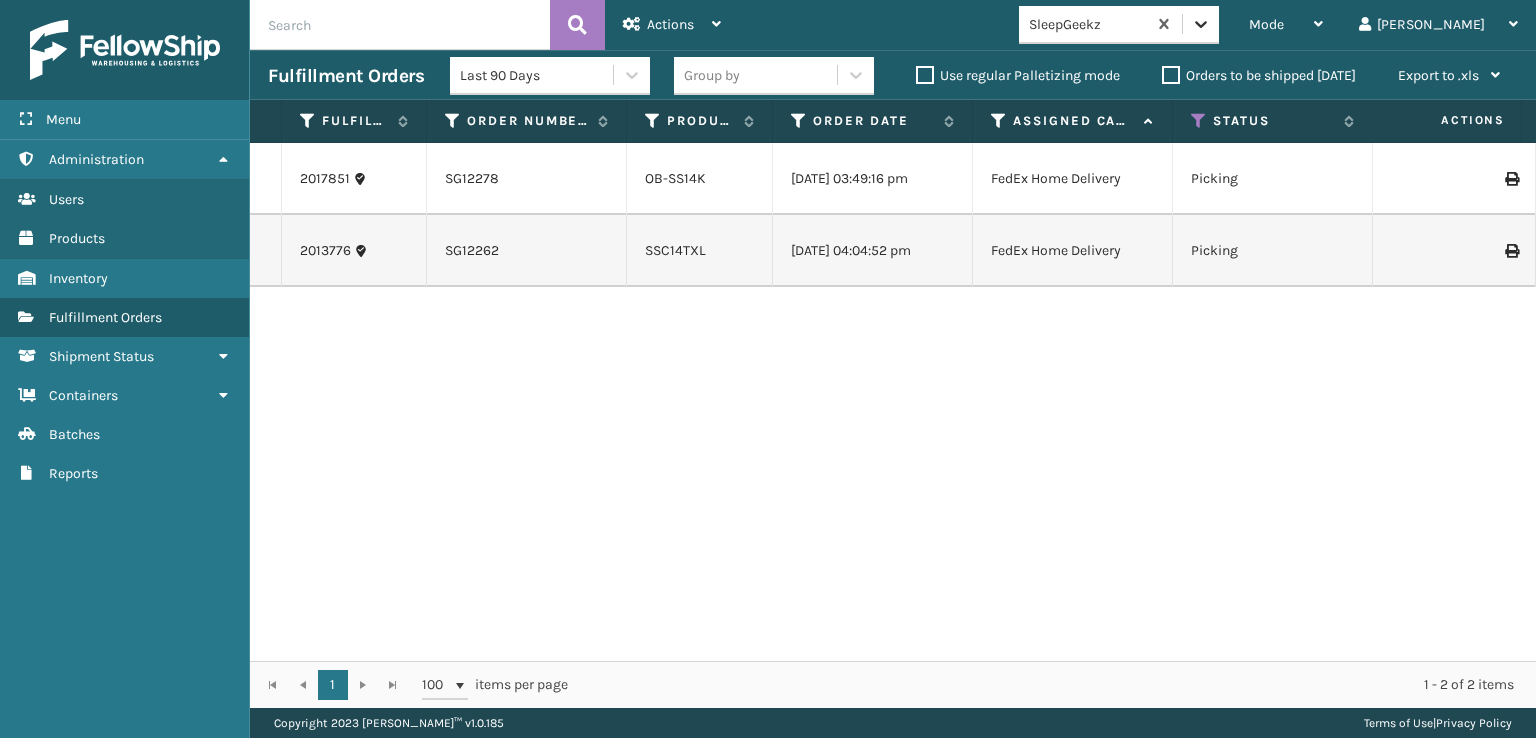
click at [1211, 21] on icon at bounding box center [1201, 24] width 20 height 20
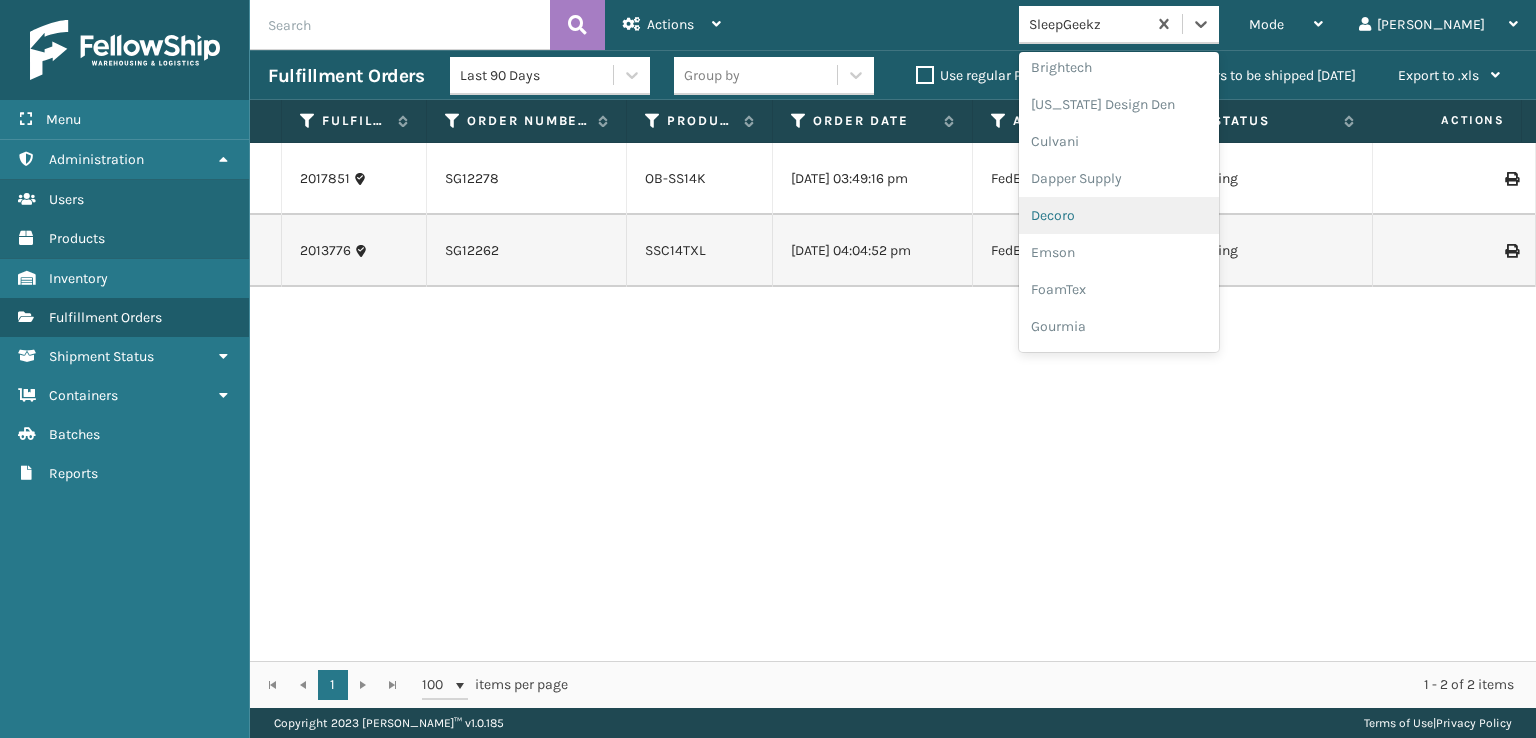
scroll to position [300, 0]
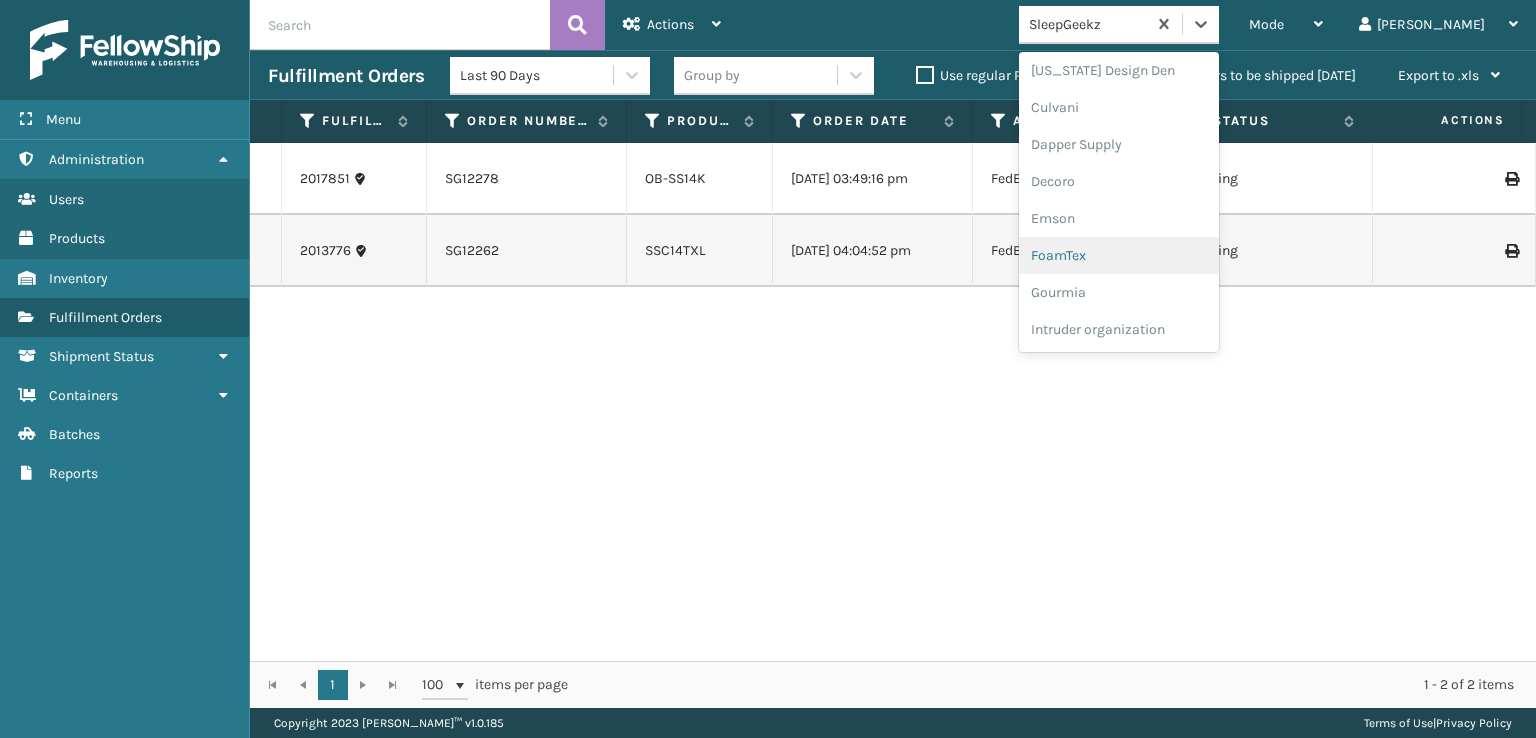
click at [1144, 252] on div "FoamTex" at bounding box center [1119, 255] width 200 height 37
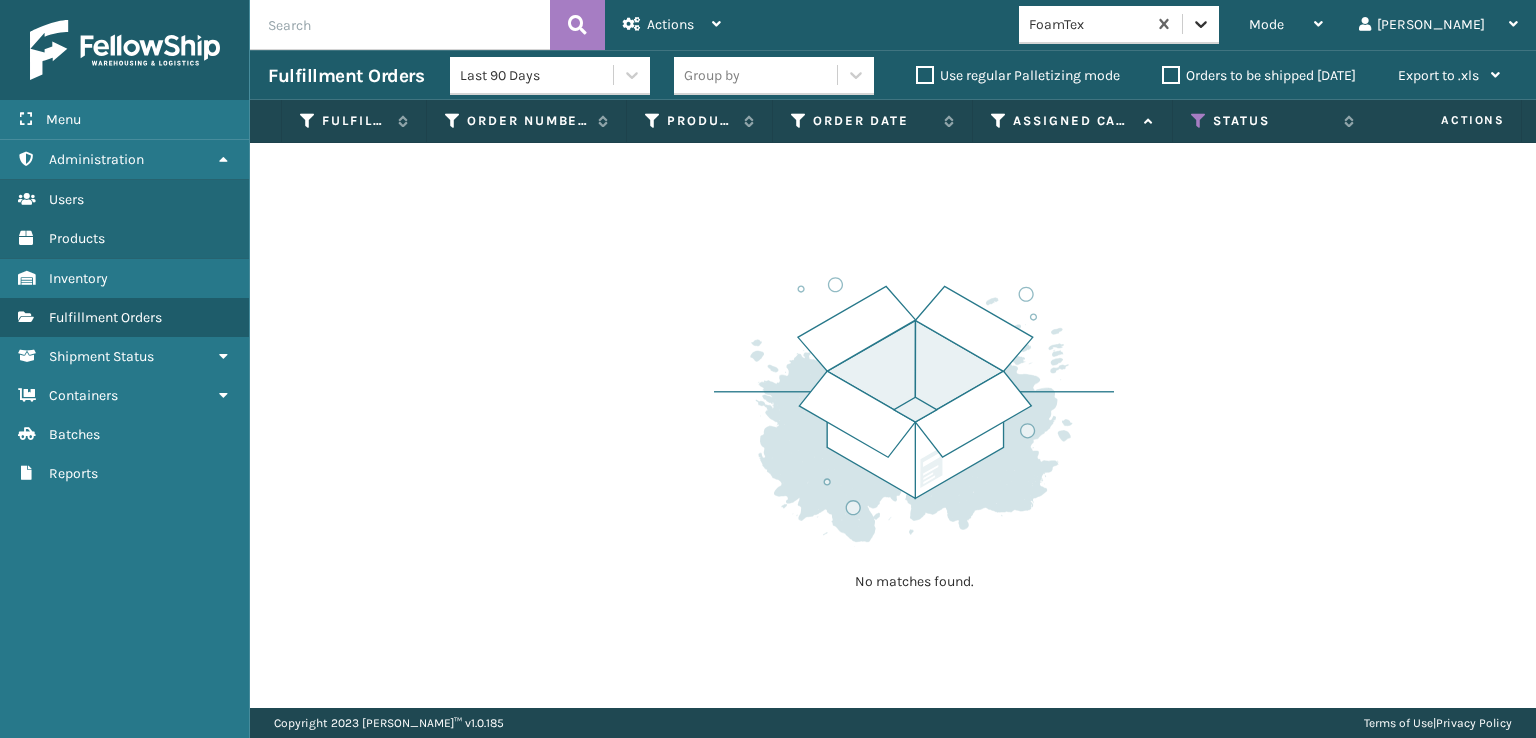
click at [1211, 24] on icon at bounding box center [1201, 24] width 20 height 20
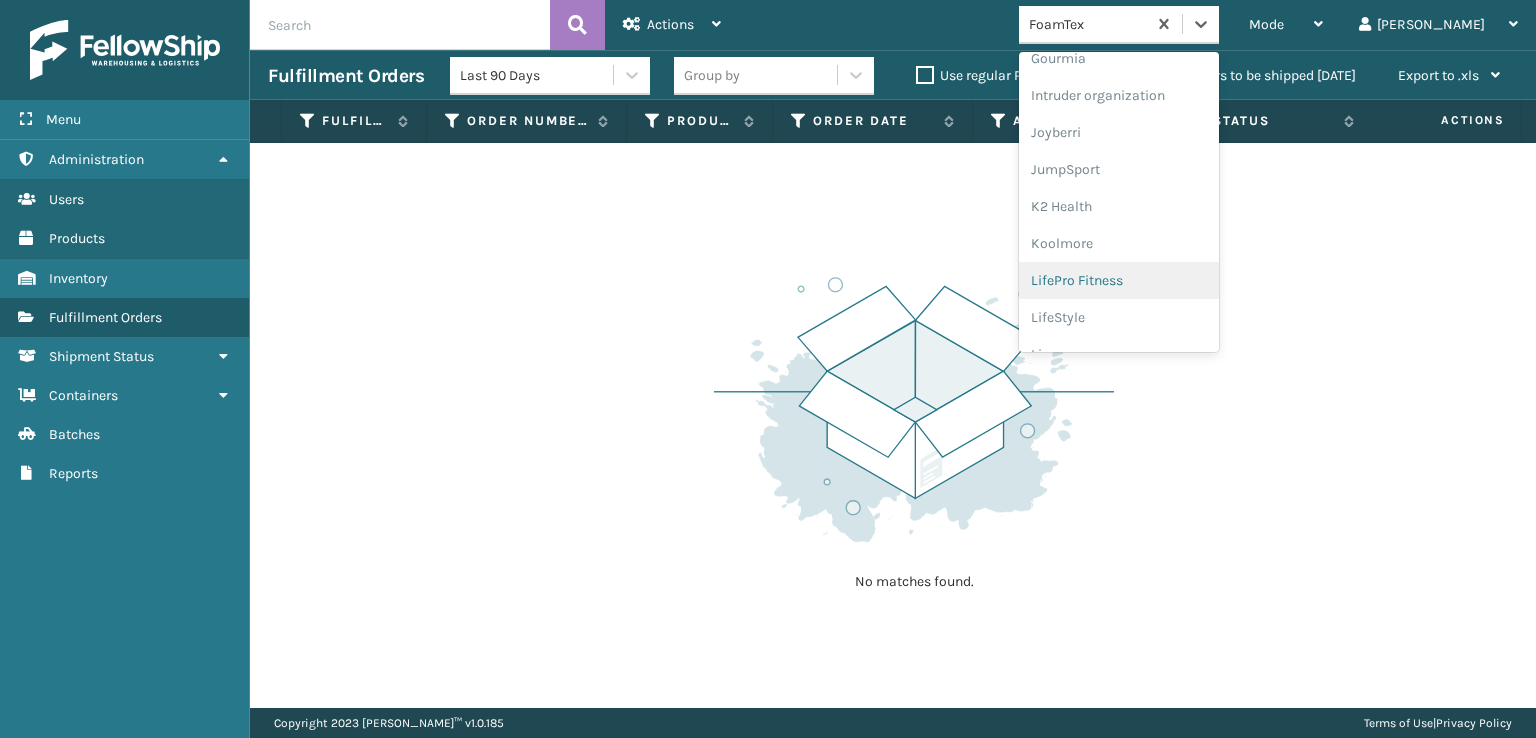
scroll to position [632, 0]
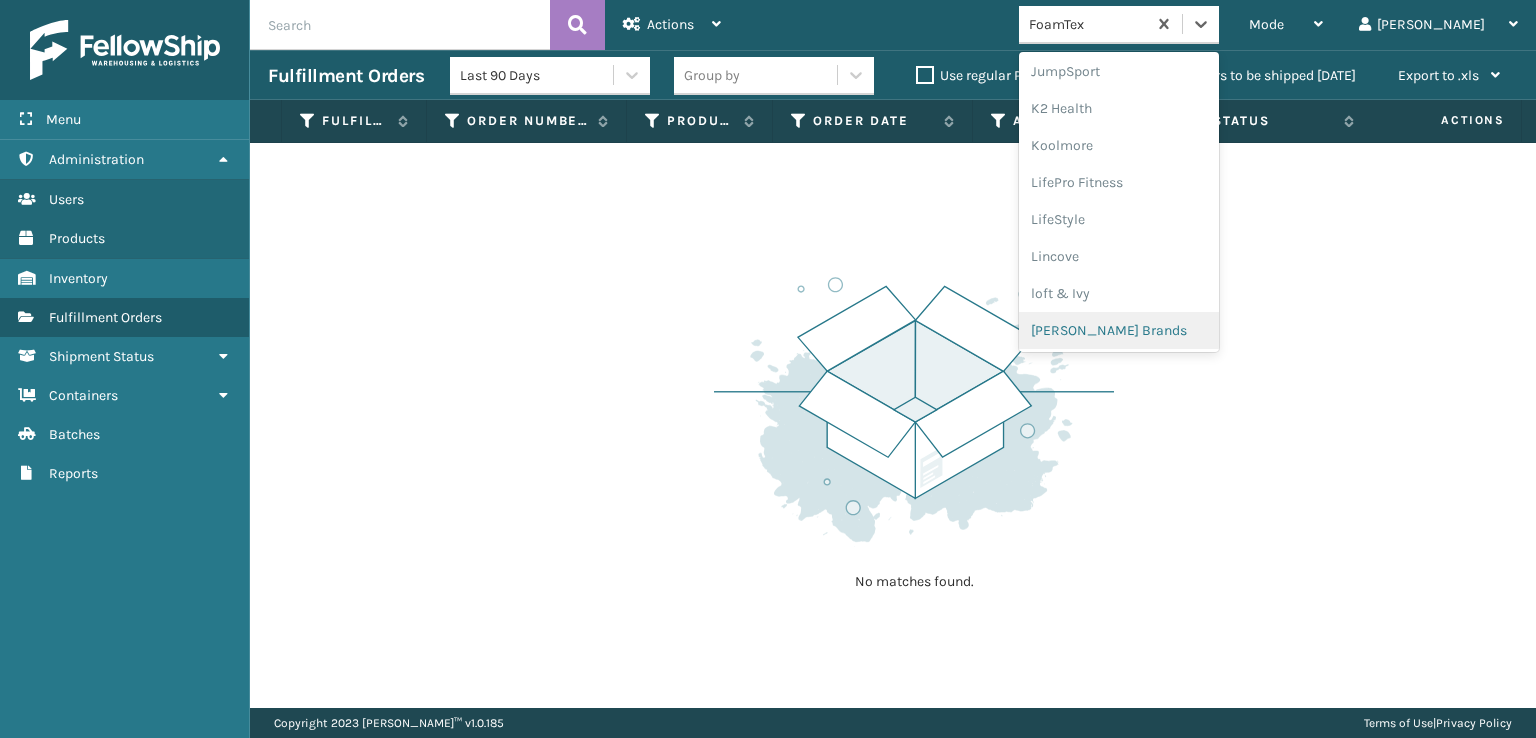
click at [1121, 337] on div "[PERSON_NAME] Brands" at bounding box center [1119, 330] width 200 height 37
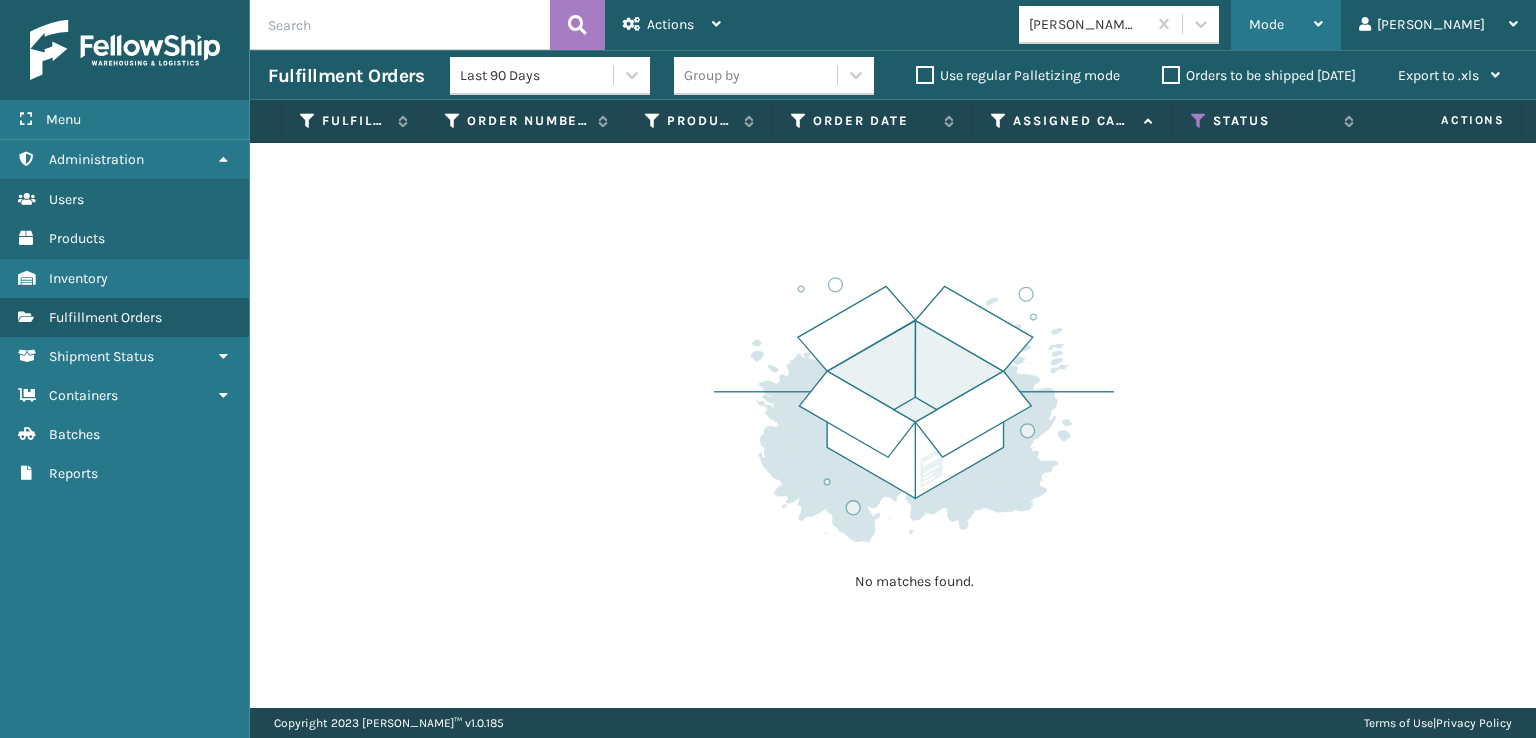
click at [1284, 25] on span "Mode" at bounding box center [1266, 24] width 35 height 17
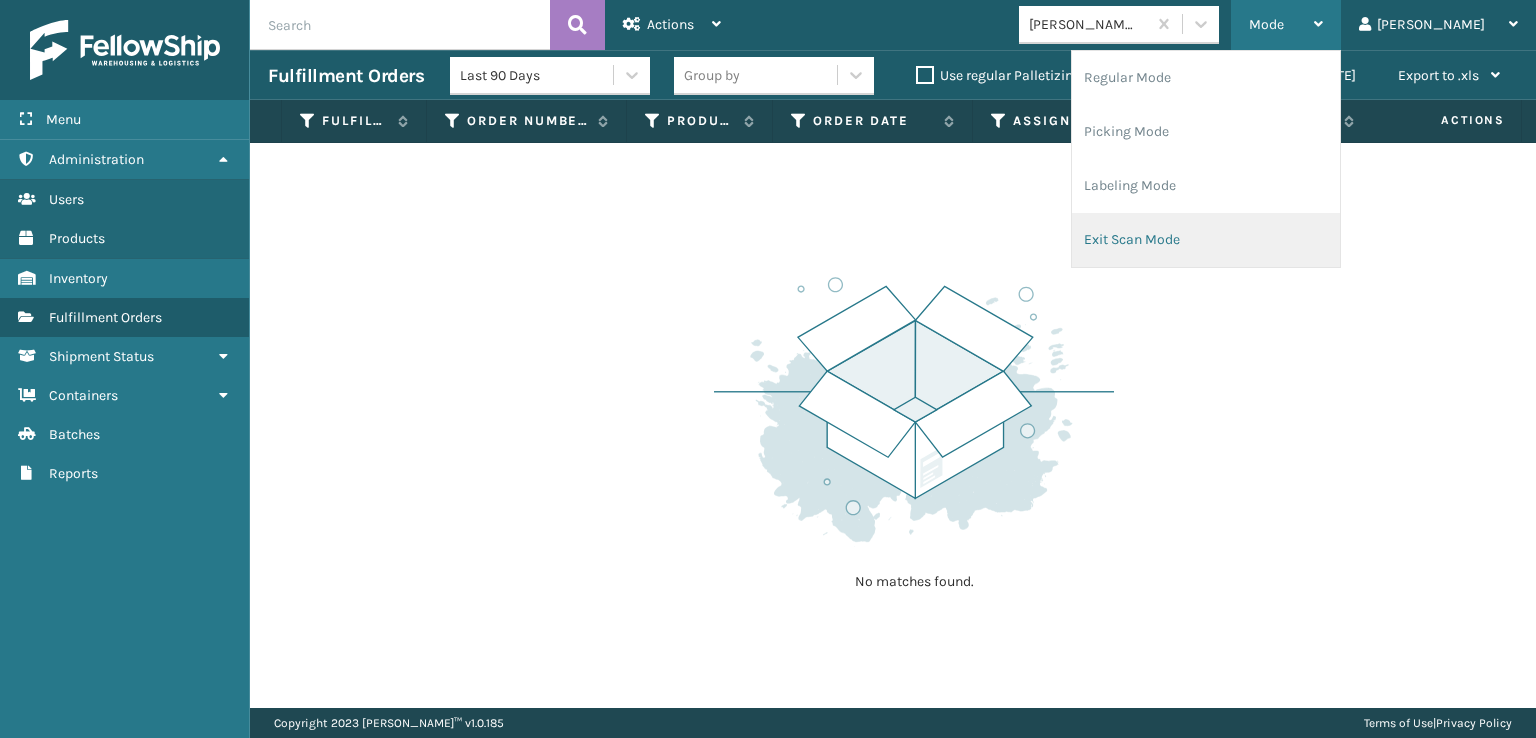
click at [1215, 241] on li "Exit Scan Mode" at bounding box center [1206, 240] width 268 height 54
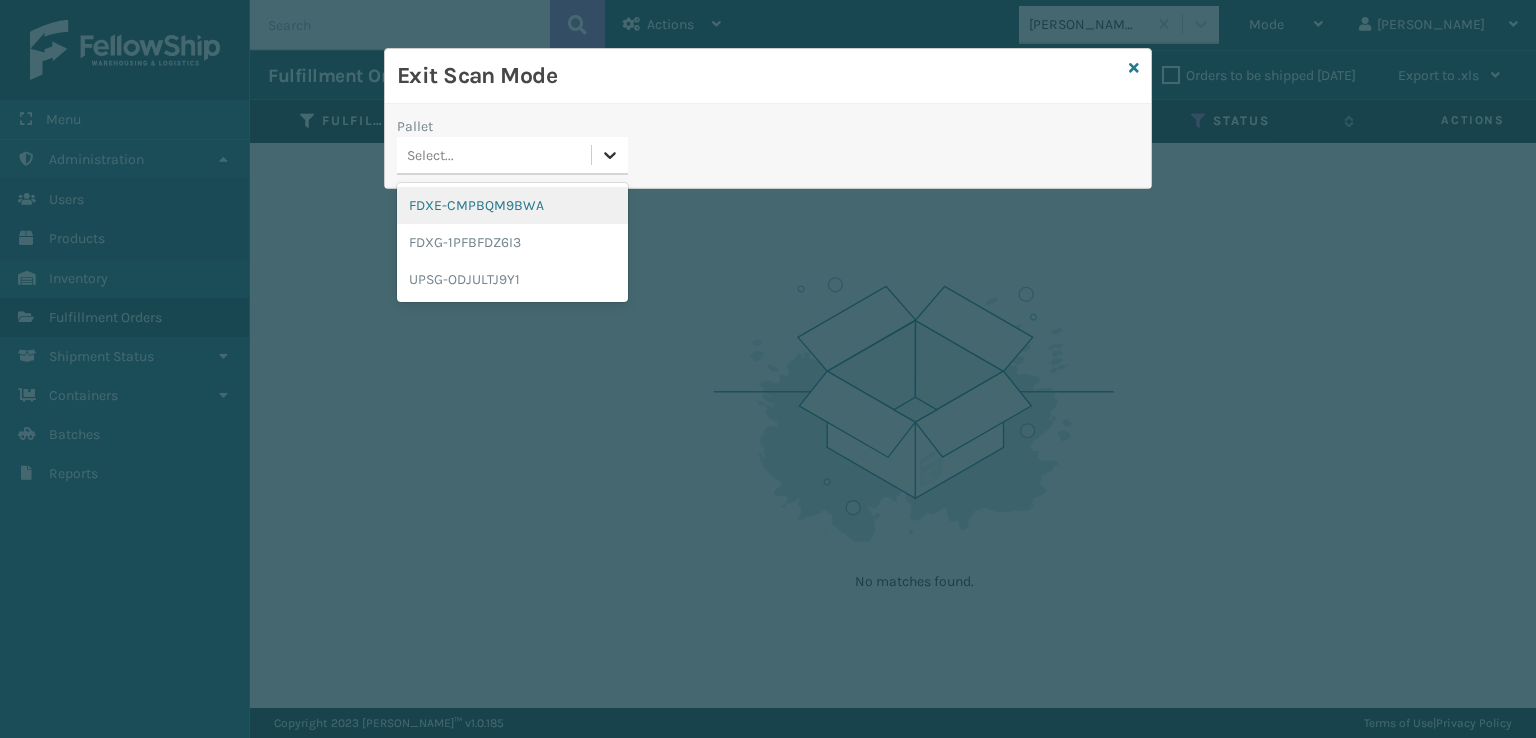
click at [606, 150] on icon at bounding box center [610, 155] width 20 height 20
click at [489, 209] on div "FDXE-CMPBQM9BWA" at bounding box center [512, 205] width 231 height 37
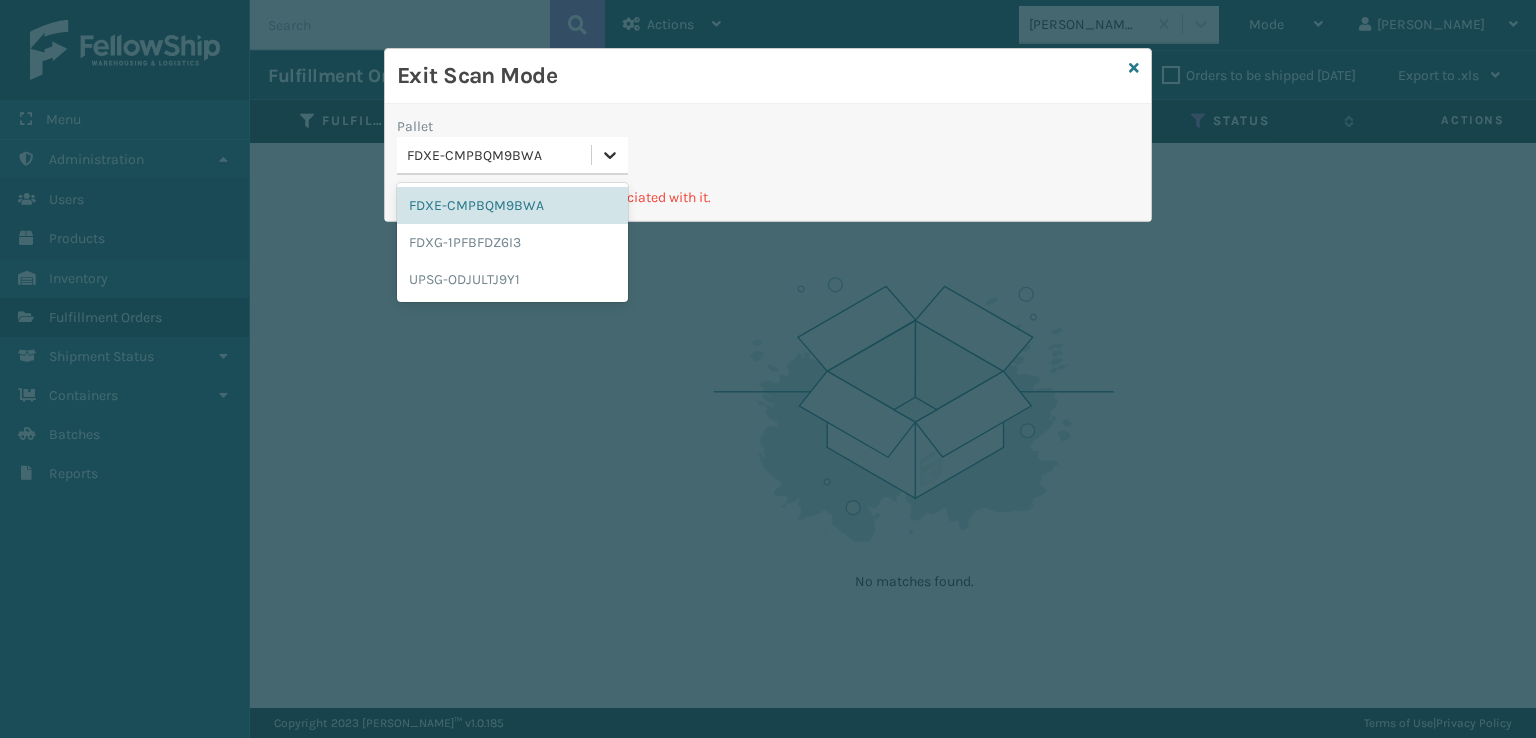
click at [606, 158] on icon at bounding box center [610, 155] width 20 height 20
click at [508, 257] on div "FDXG-1PFBFDZ6I3" at bounding box center [512, 242] width 231 height 37
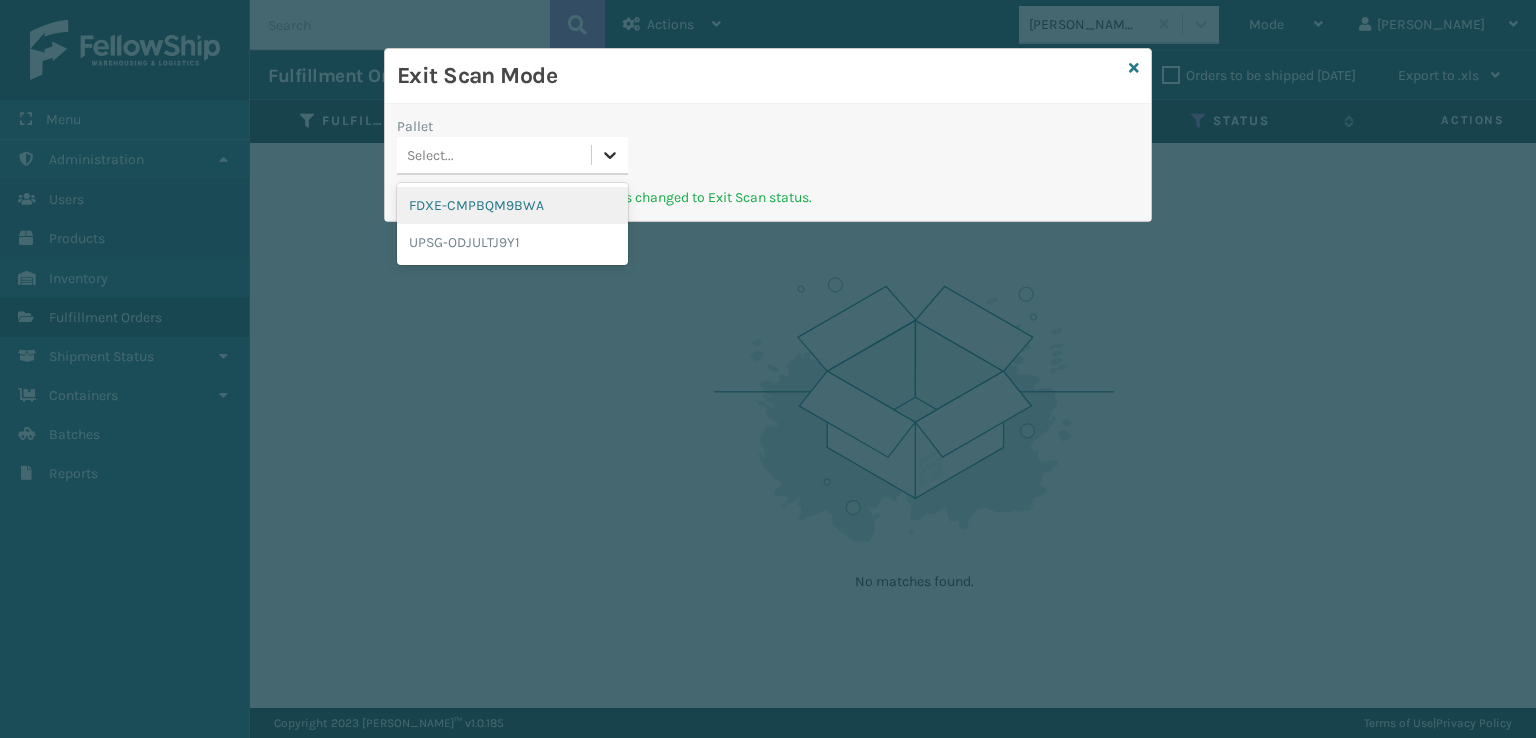
click at [617, 160] on icon at bounding box center [610, 155] width 20 height 20
click at [508, 246] on div "UPSG-ODJULTJ9Y1" at bounding box center [512, 242] width 231 height 37
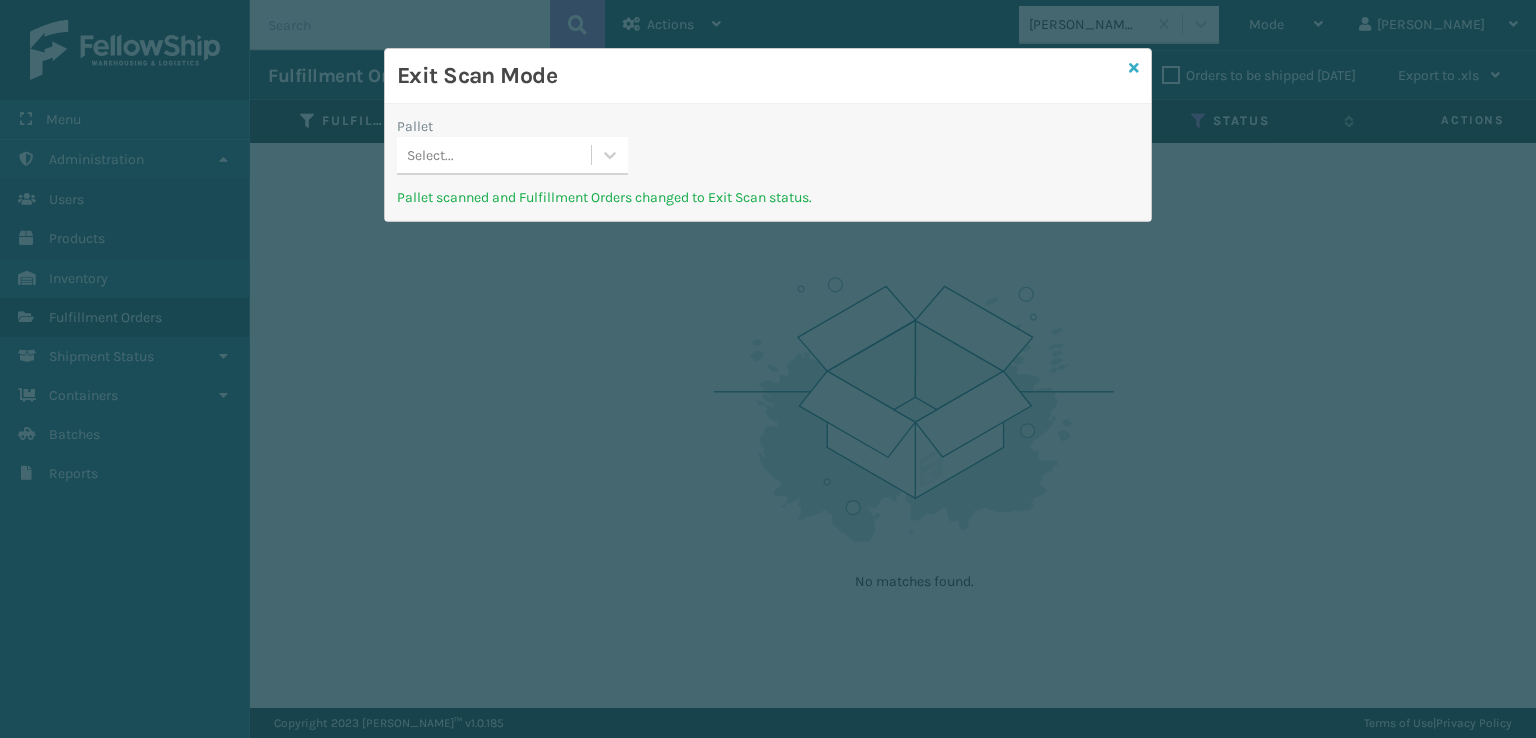
click at [1132, 65] on icon at bounding box center [1134, 68] width 10 height 14
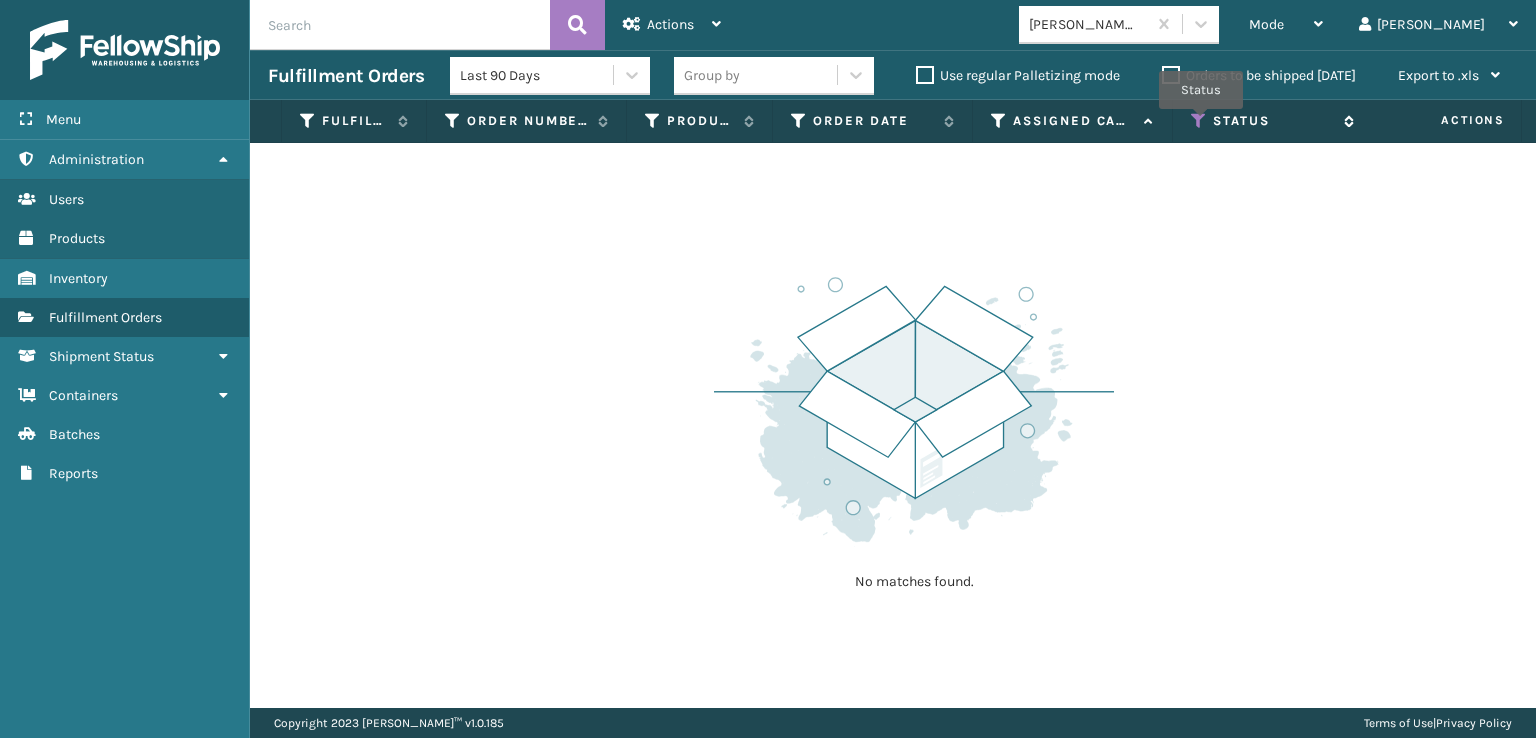
click at [1201, 123] on icon at bounding box center [1199, 121] width 16 height 18
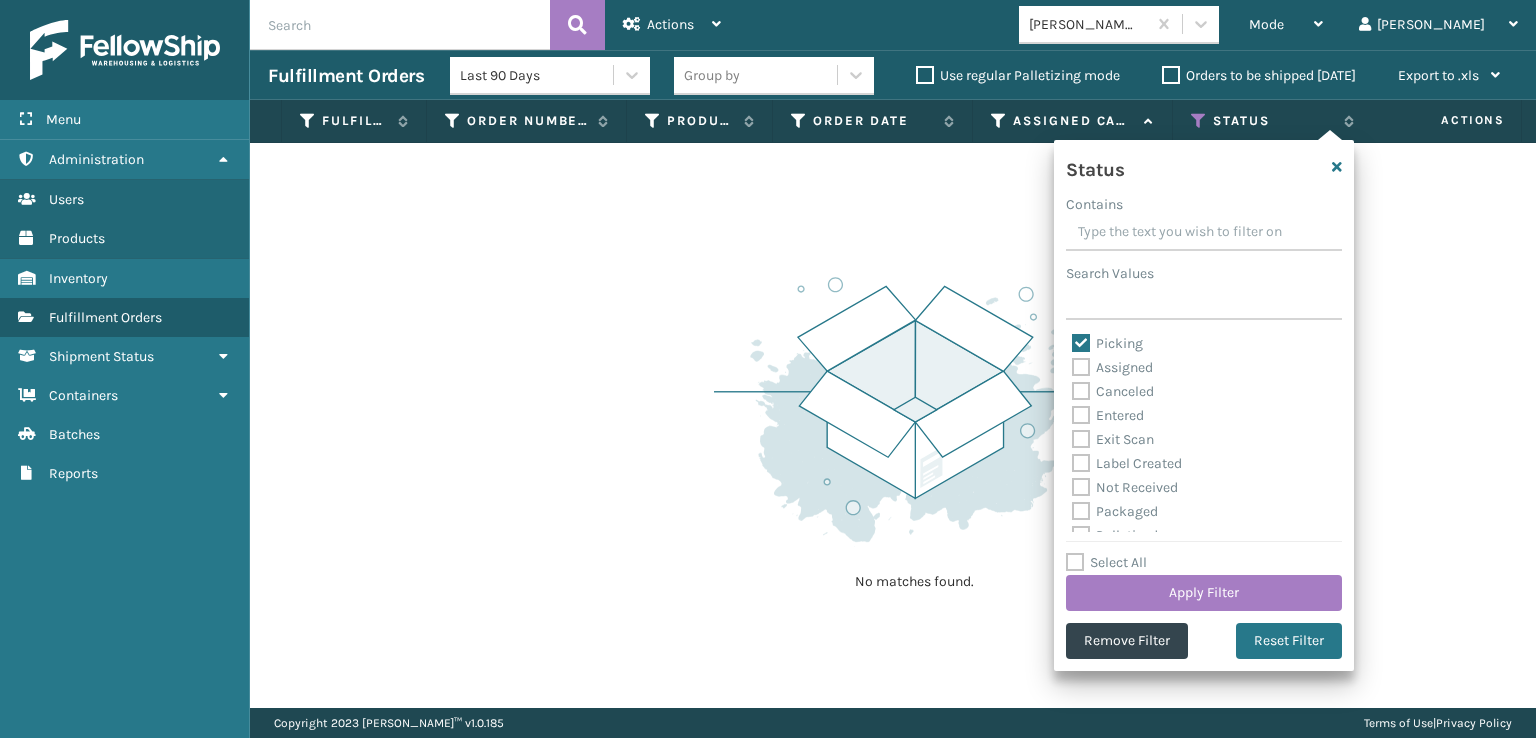
click at [1082, 340] on label "Picking" at bounding box center [1107, 343] width 71 height 17
click at [1073, 340] on input "Picking" at bounding box center [1072, 338] width 1 height 13
checkbox input "false"
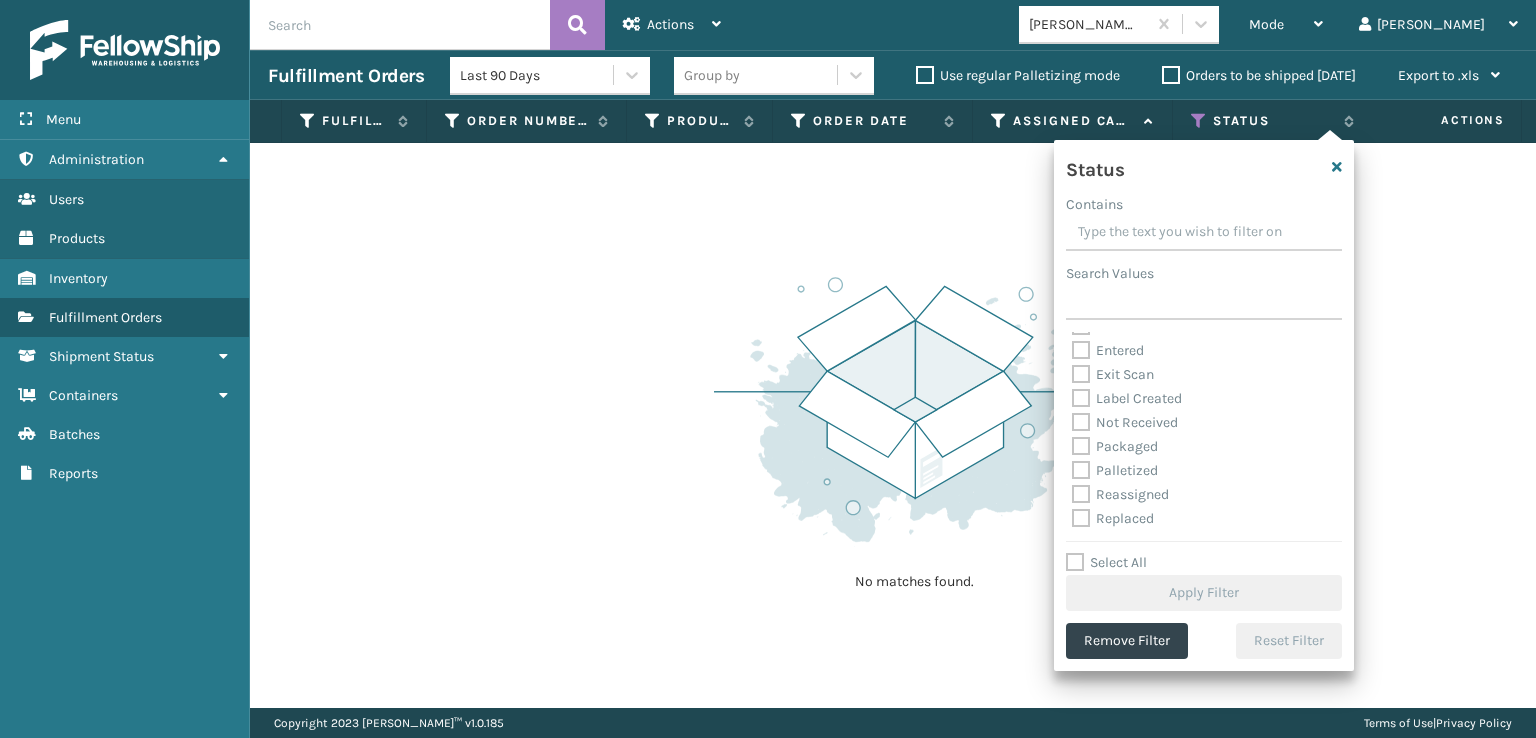
scroll to position [100, 0]
click at [1076, 437] on label "Palletized" at bounding box center [1115, 435] width 86 height 17
click at [1122, 646] on button "Remove Filter" at bounding box center [1127, 641] width 122 height 36
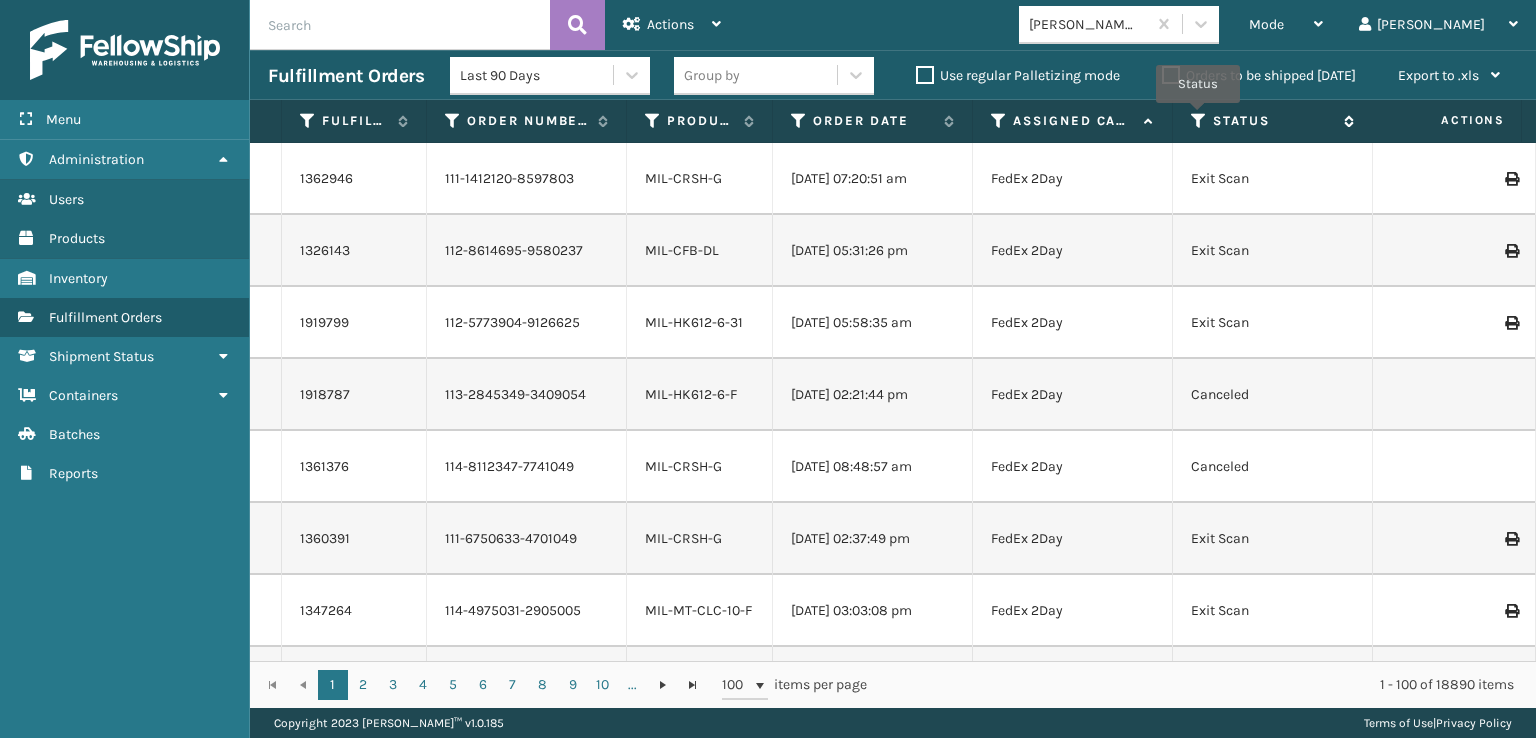
click at [1198, 117] on icon at bounding box center [1199, 121] width 16 height 18
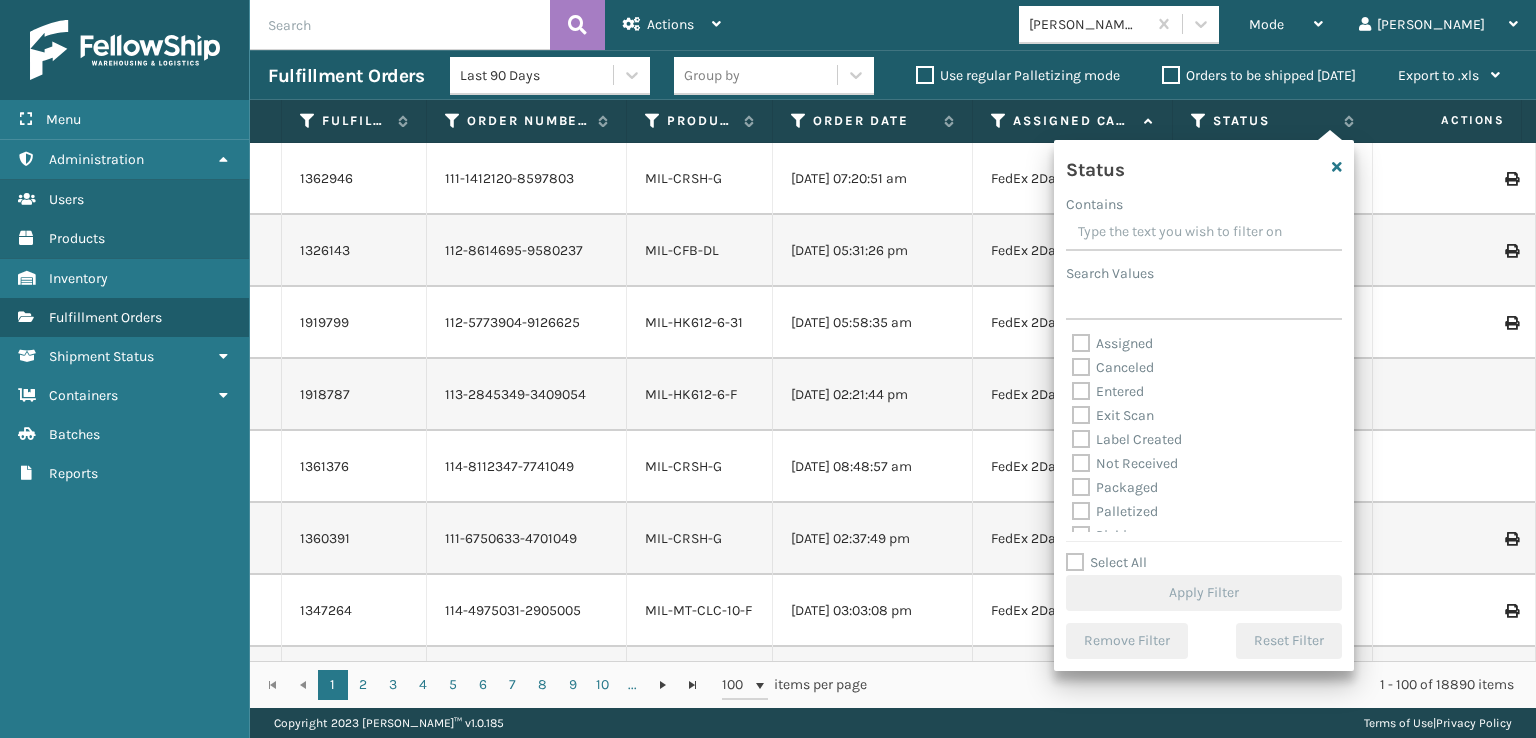
click at [1084, 514] on label "Palletized" at bounding box center [1115, 511] width 86 height 17
click at [1073, 513] on input "Palletized" at bounding box center [1072, 506] width 1 height 13
checkbox input "true"
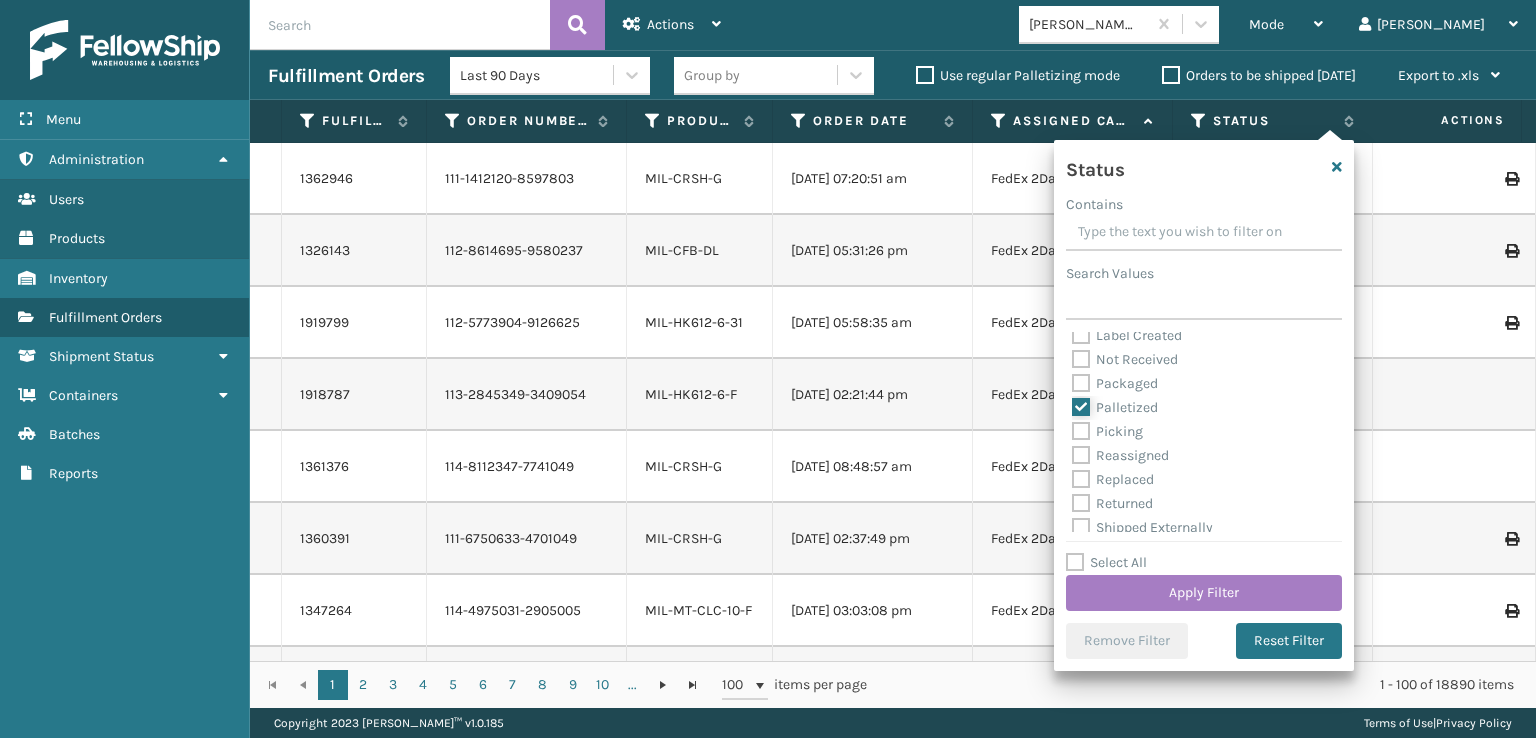
scroll to position [112, 0]
click at [1152, 592] on button "Apply Filter" at bounding box center [1204, 593] width 276 height 36
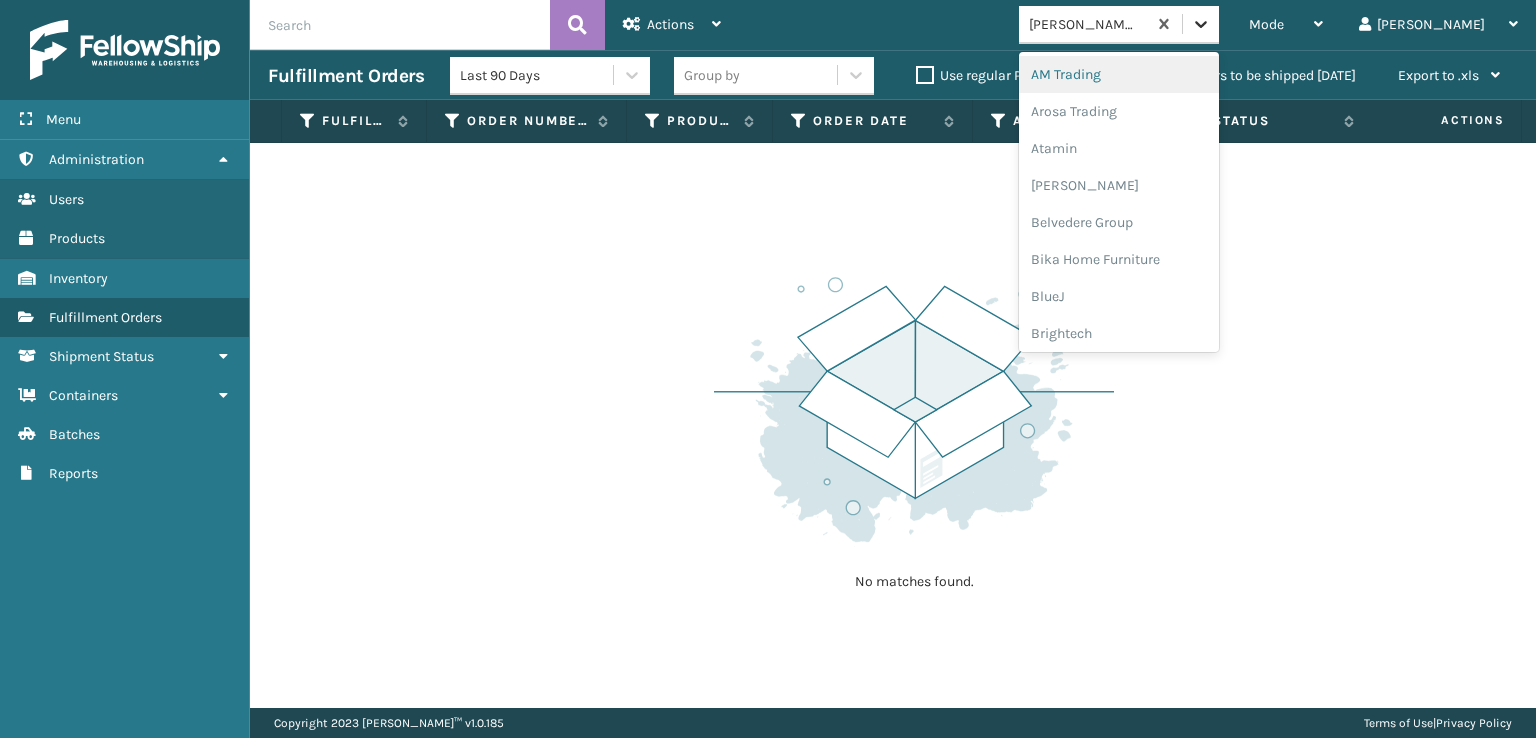
click at [1219, 34] on div at bounding box center [1201, 24] width 36 height 36
click at [1144, 253] on div "FoamTex" at bounding box center [1119, 255] width 200 height 37
click at [1219, 20] on div at bounding box center [1201, 24] width 36 height 36
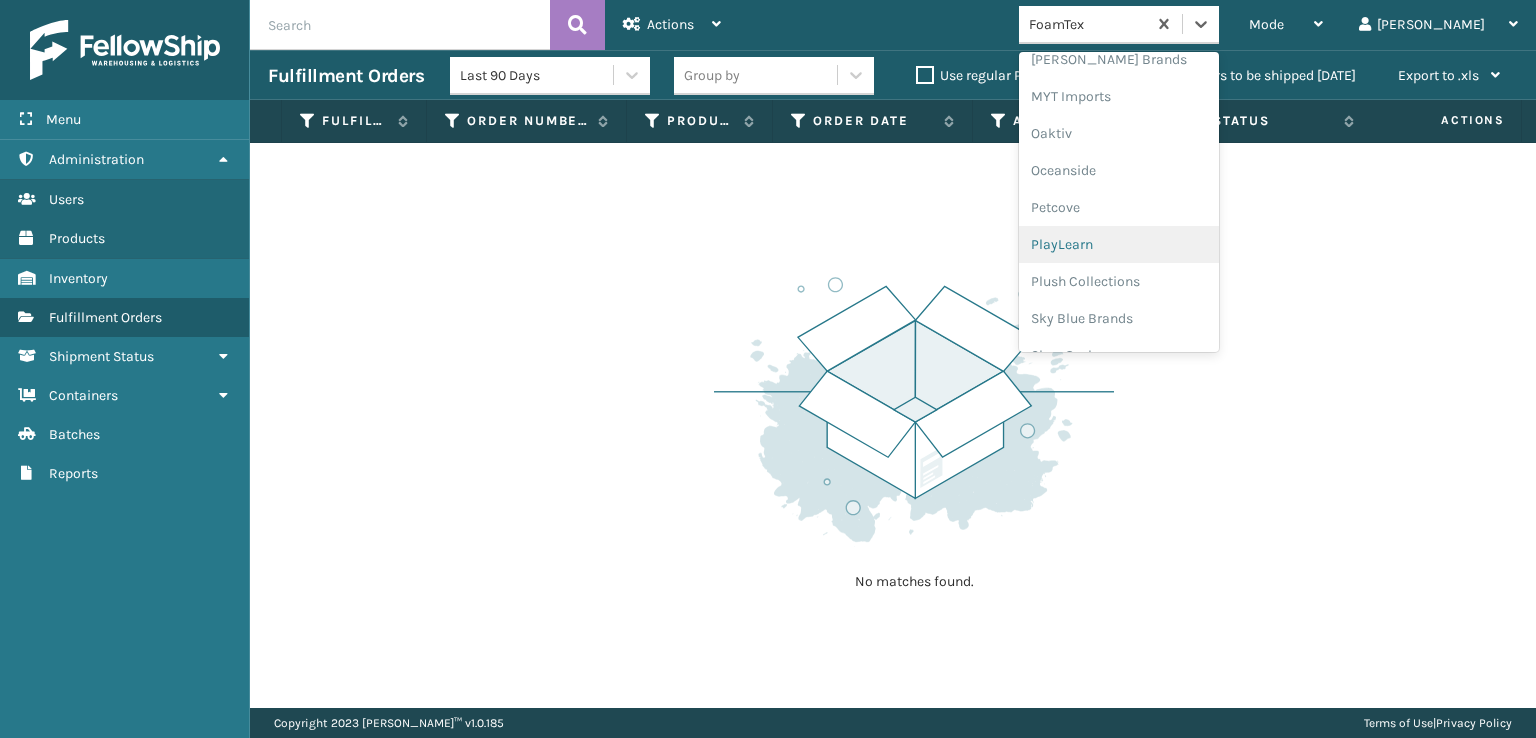
scroll to position [932, 0]
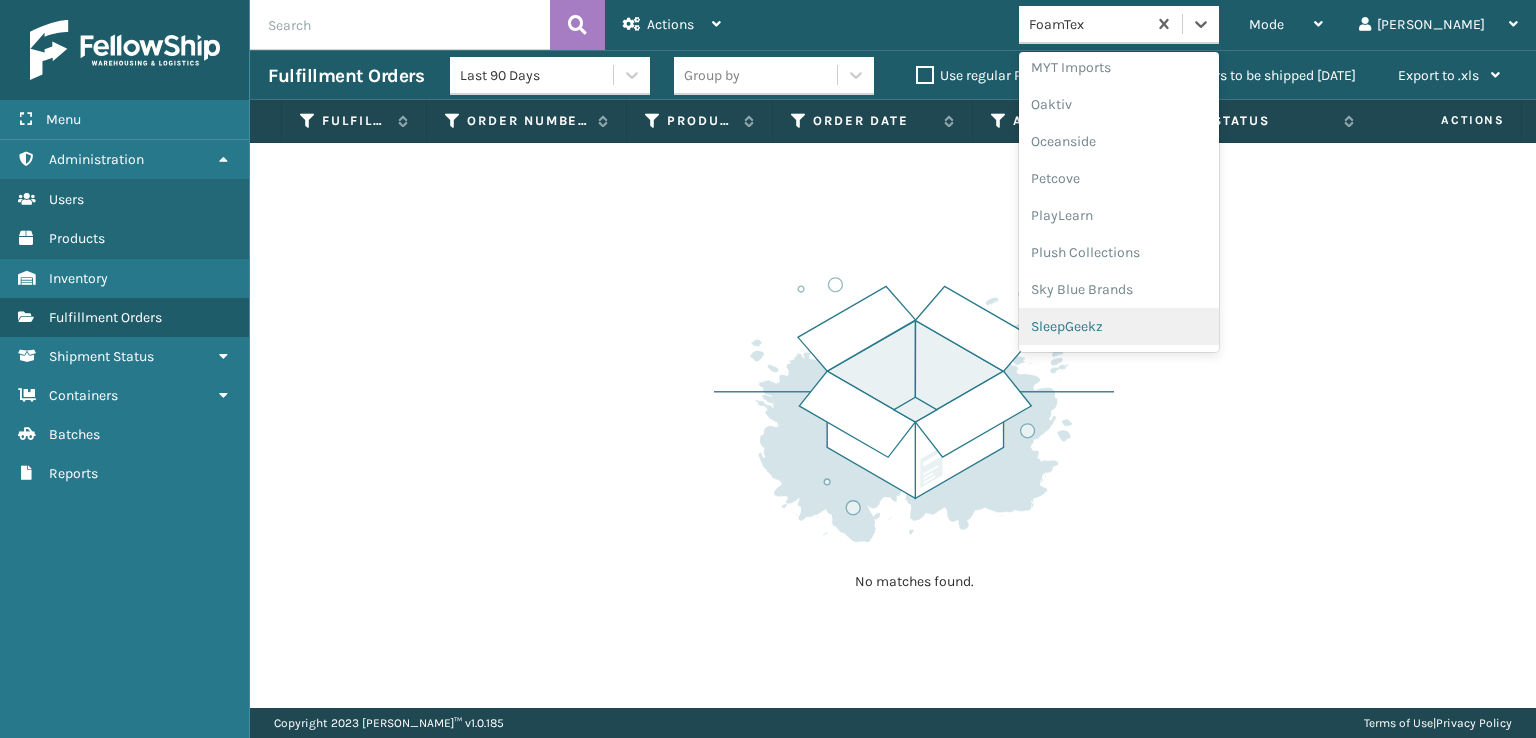
click at [1132, 323] on div "SleepGeekz" at bounding box center [1119, 326] width 200 height 37
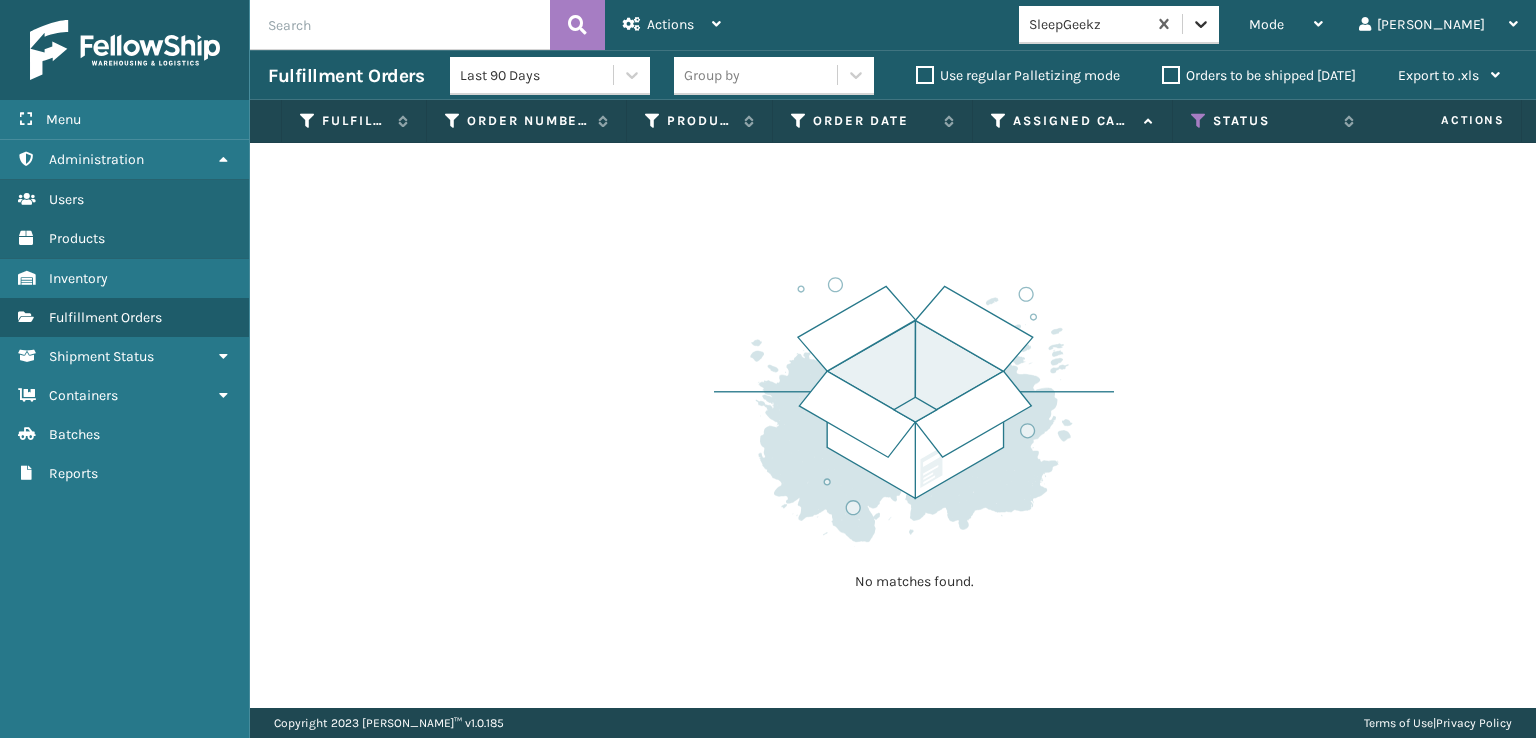
click at [1219, 30] on div at bounding box center [1201, 24] width 36 height 36
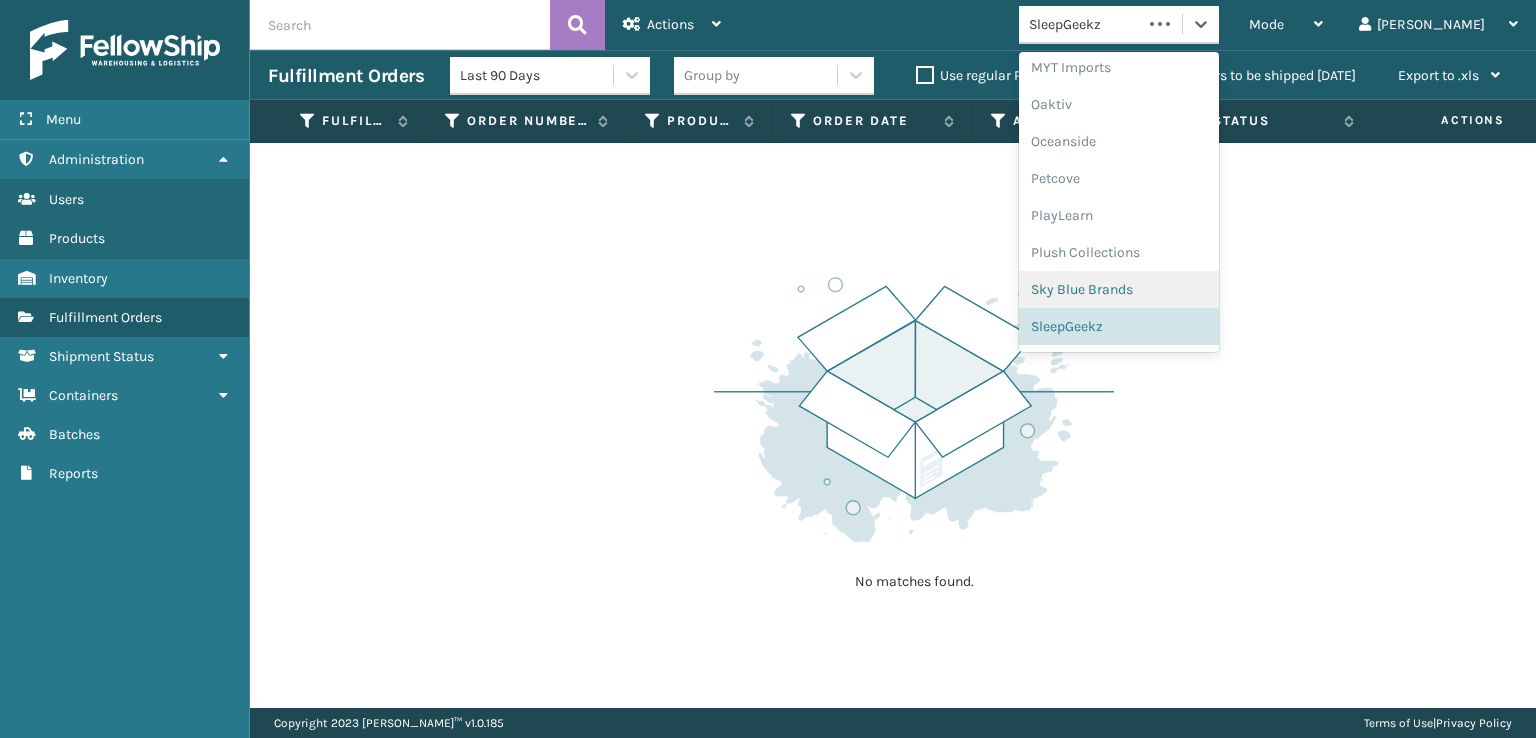
scroll to position [966, 0]
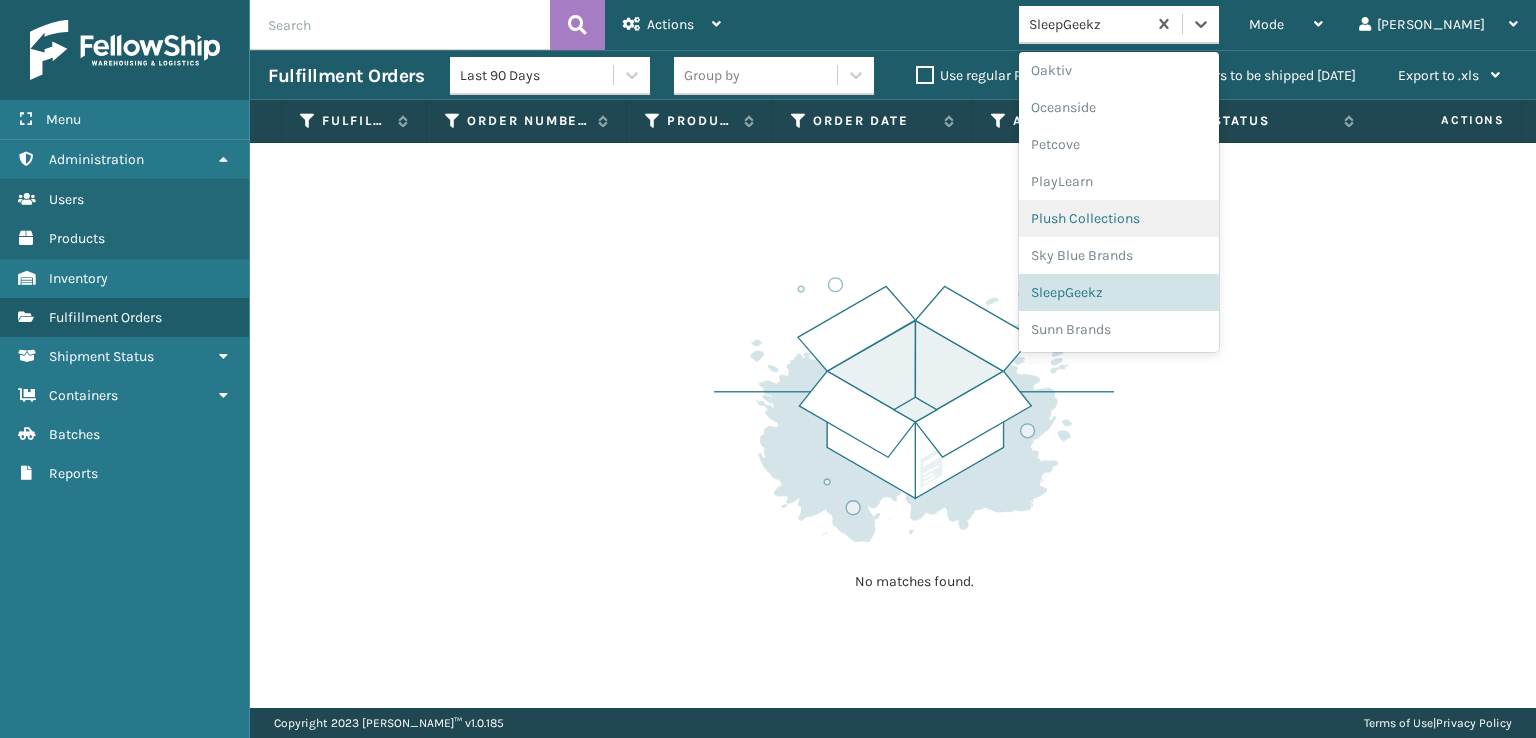
click at [1185, 212] on div "Plush Collections" at bounding box center [1119, 218] width 200 height 37
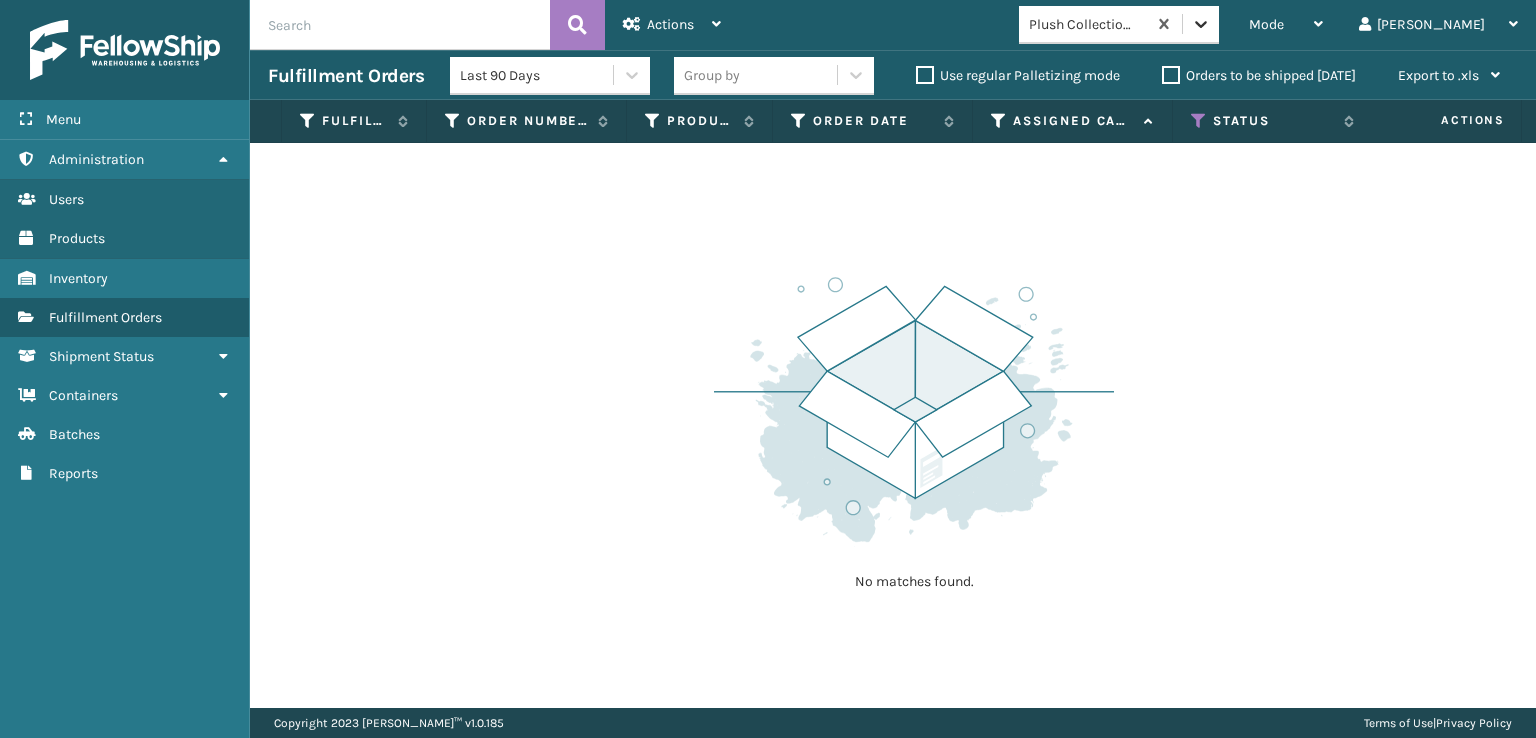
click at [1211, 22] on icon at bounding box center [1201, 24] width 20 height 20
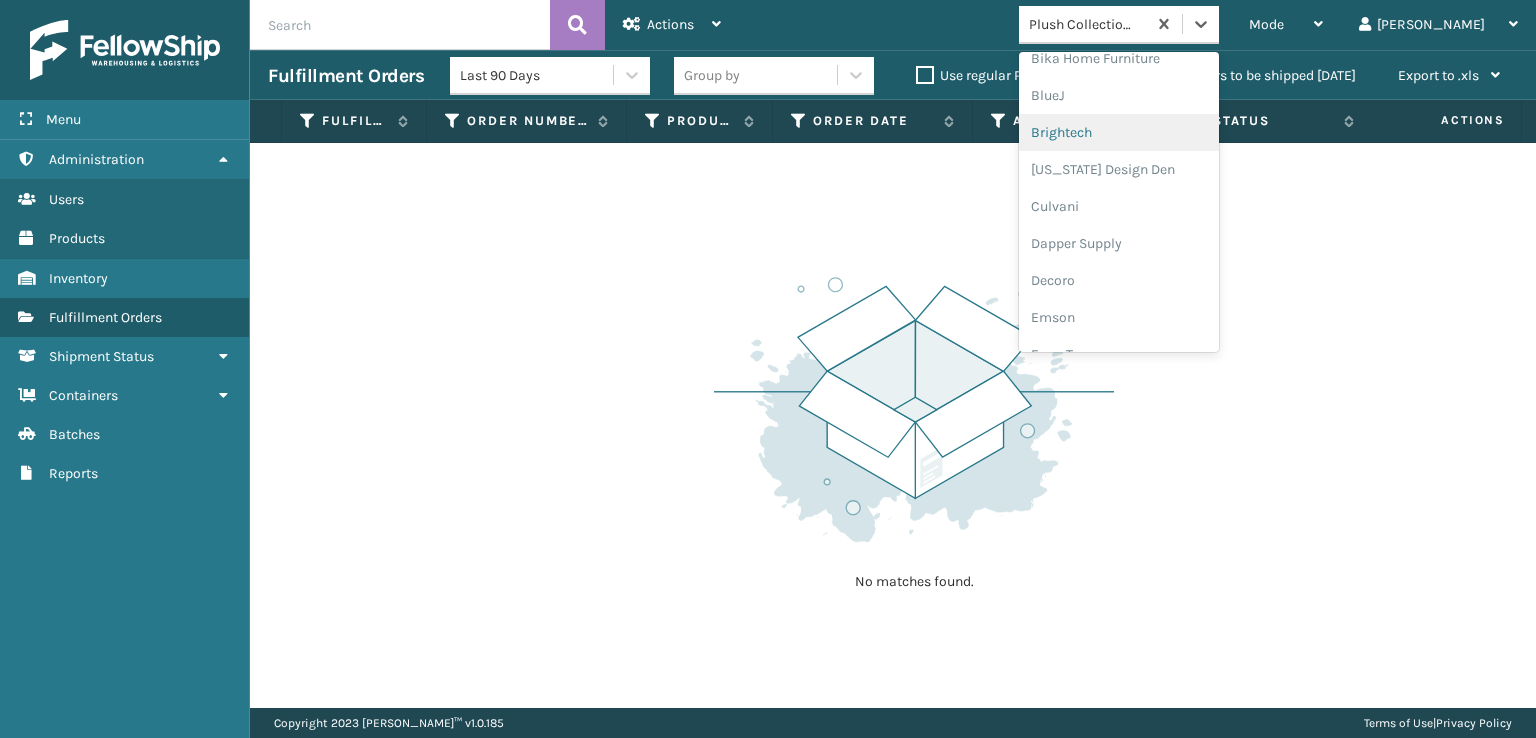
scroll to position [300, 0]
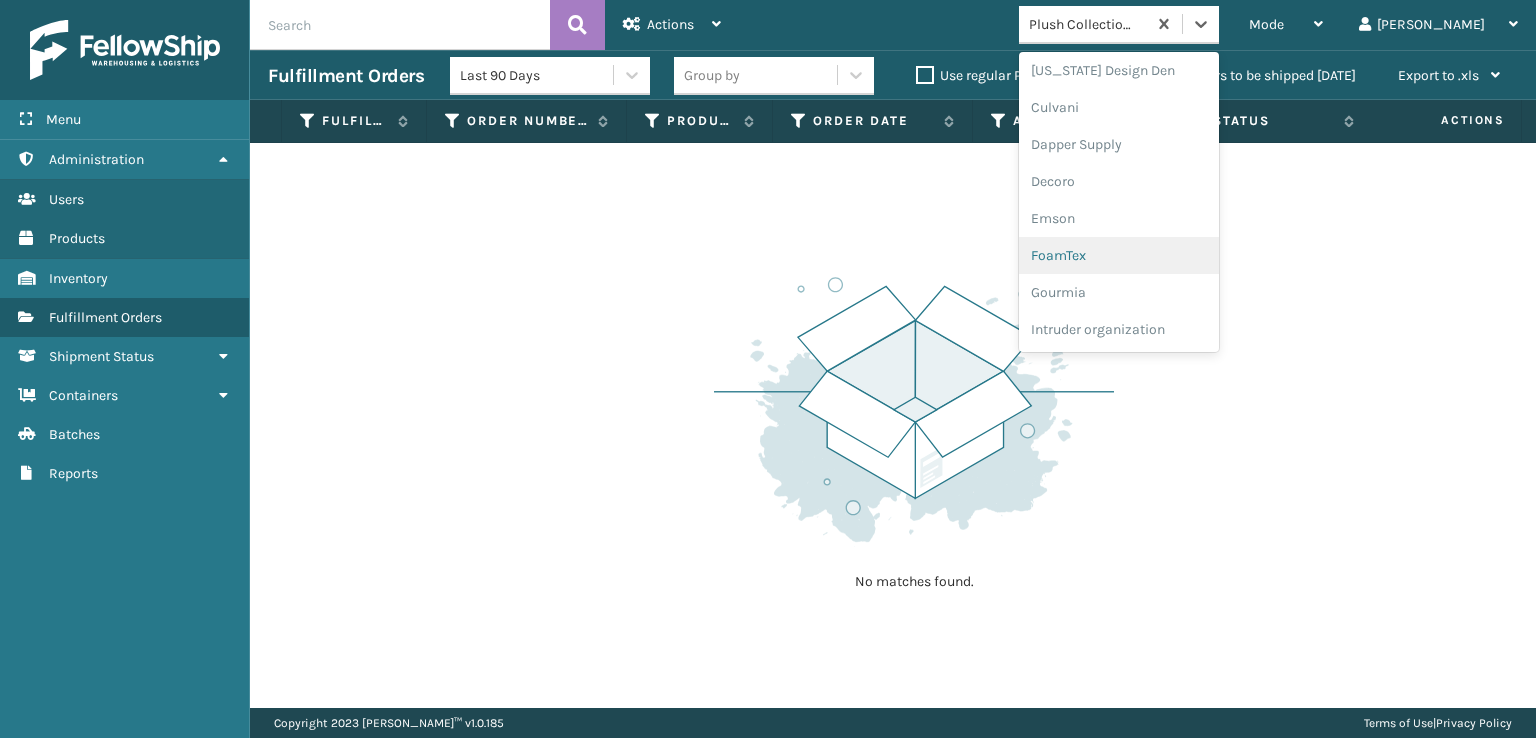
click at [1147, 257] on div "FoamTex" at bounding box center [1119, 255] width 200 height 37
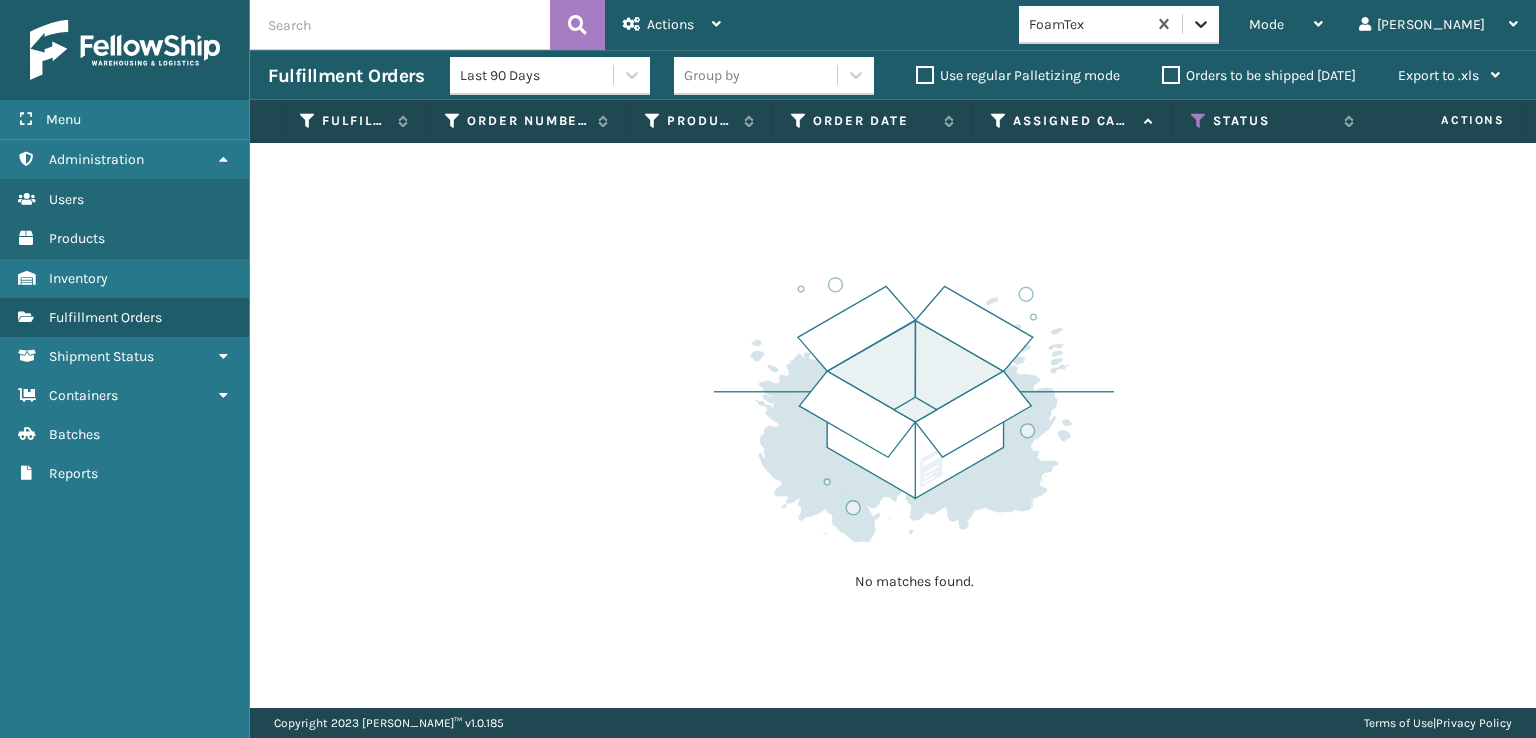
click at [1211, 32] on icon at bounding box center [1201, 24] width 20 height 20
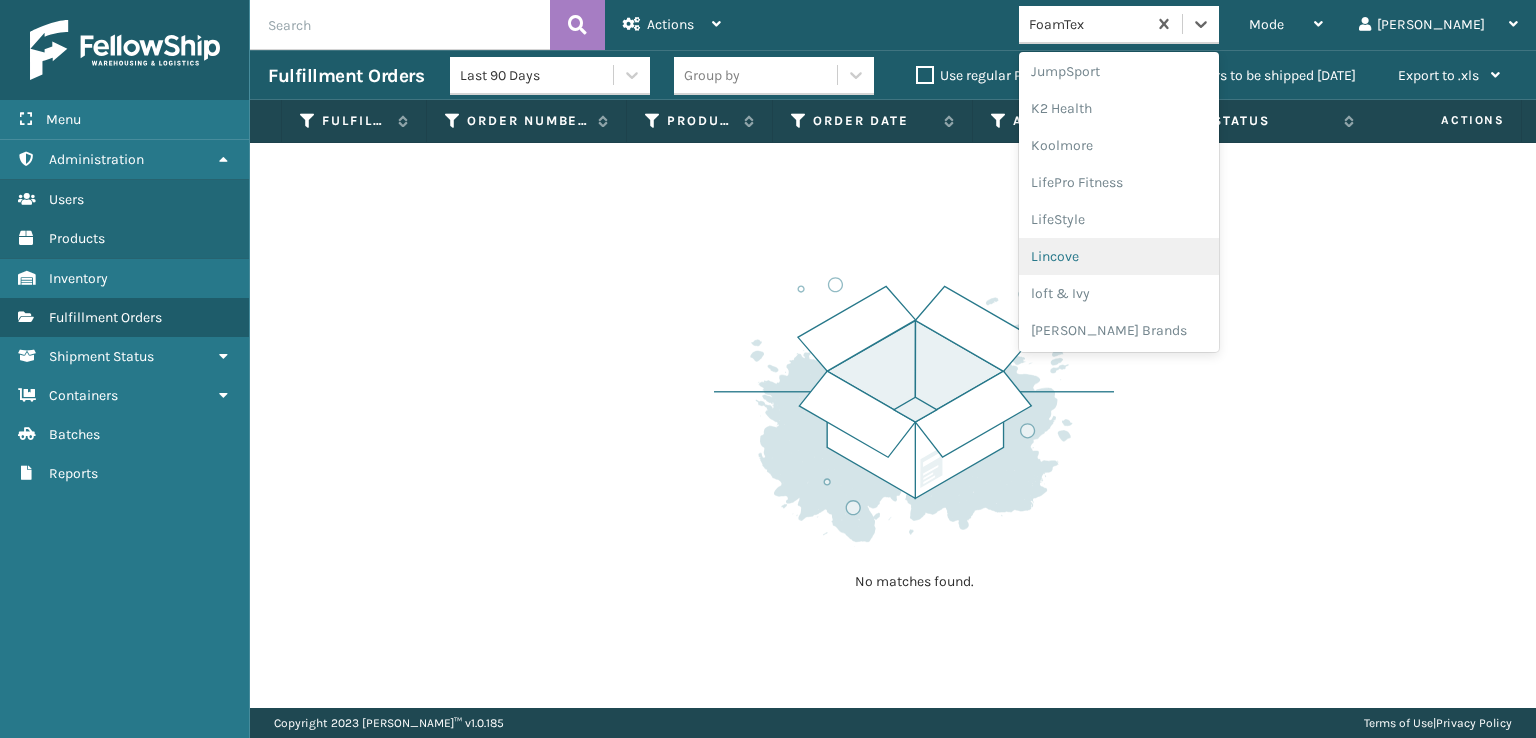
scroll to position [732, 0]
click at [1152, 224] on div "[PERSON_NAME] Brands" at bounding box center [1119, 230] width 200 height 37
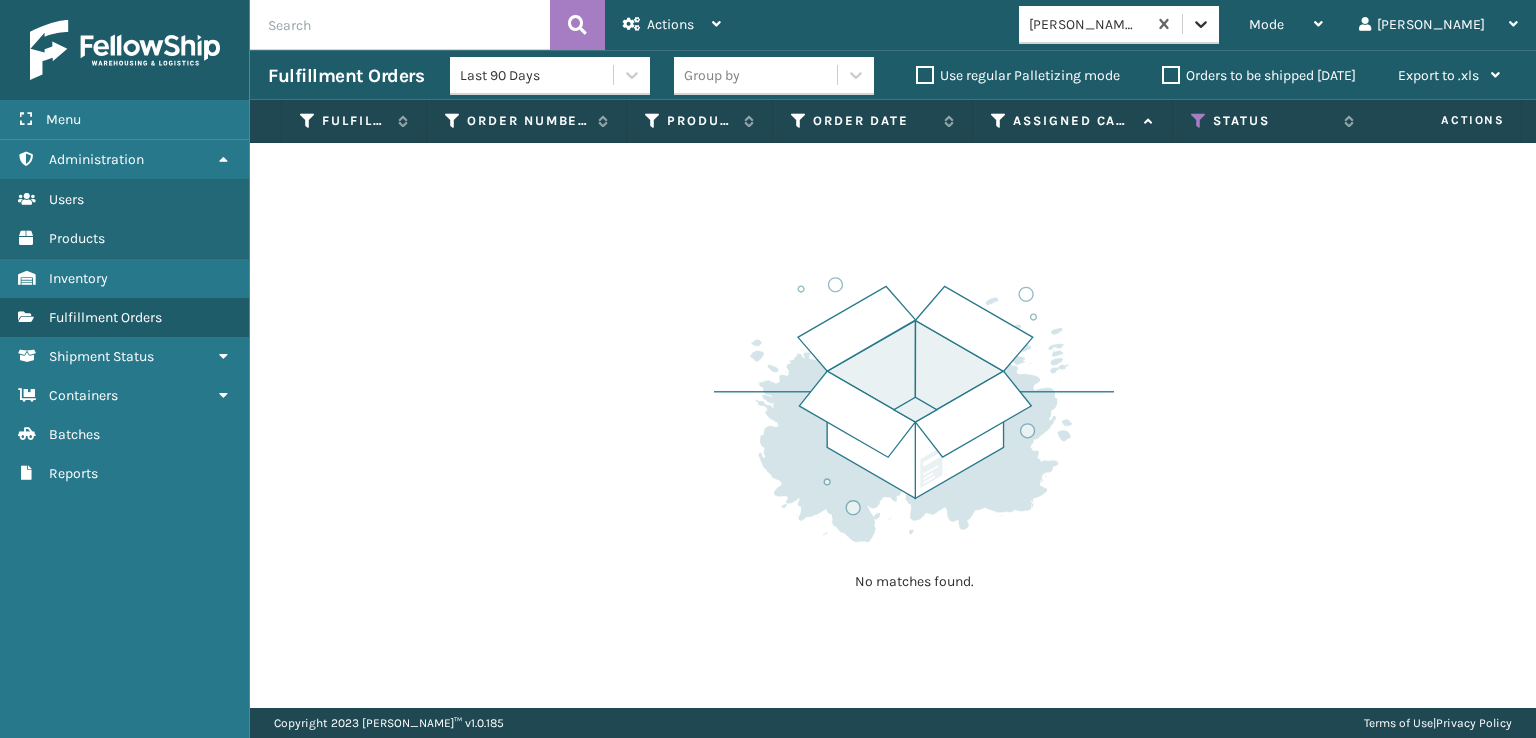
click at [1211, 31] on icon at bounding box center [1201, 24] width 20 height 20
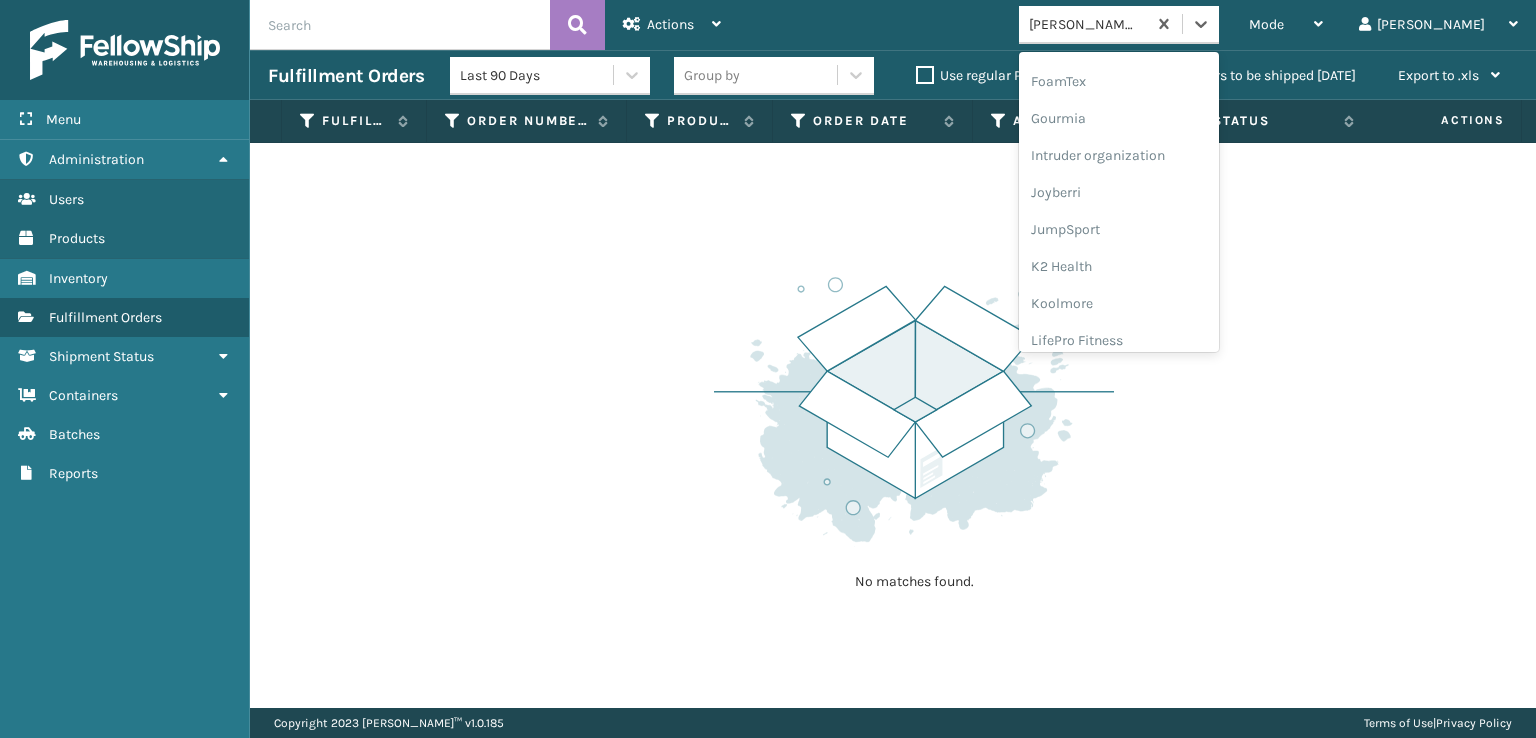
scroll to position [400, 0]
click at [1142, 148] on div "FoamTex" at bounding box center [1119, 155] width 200 height 37
click at [1211, 21] on icon at bounding box center [1201, 24] width 20 height 20
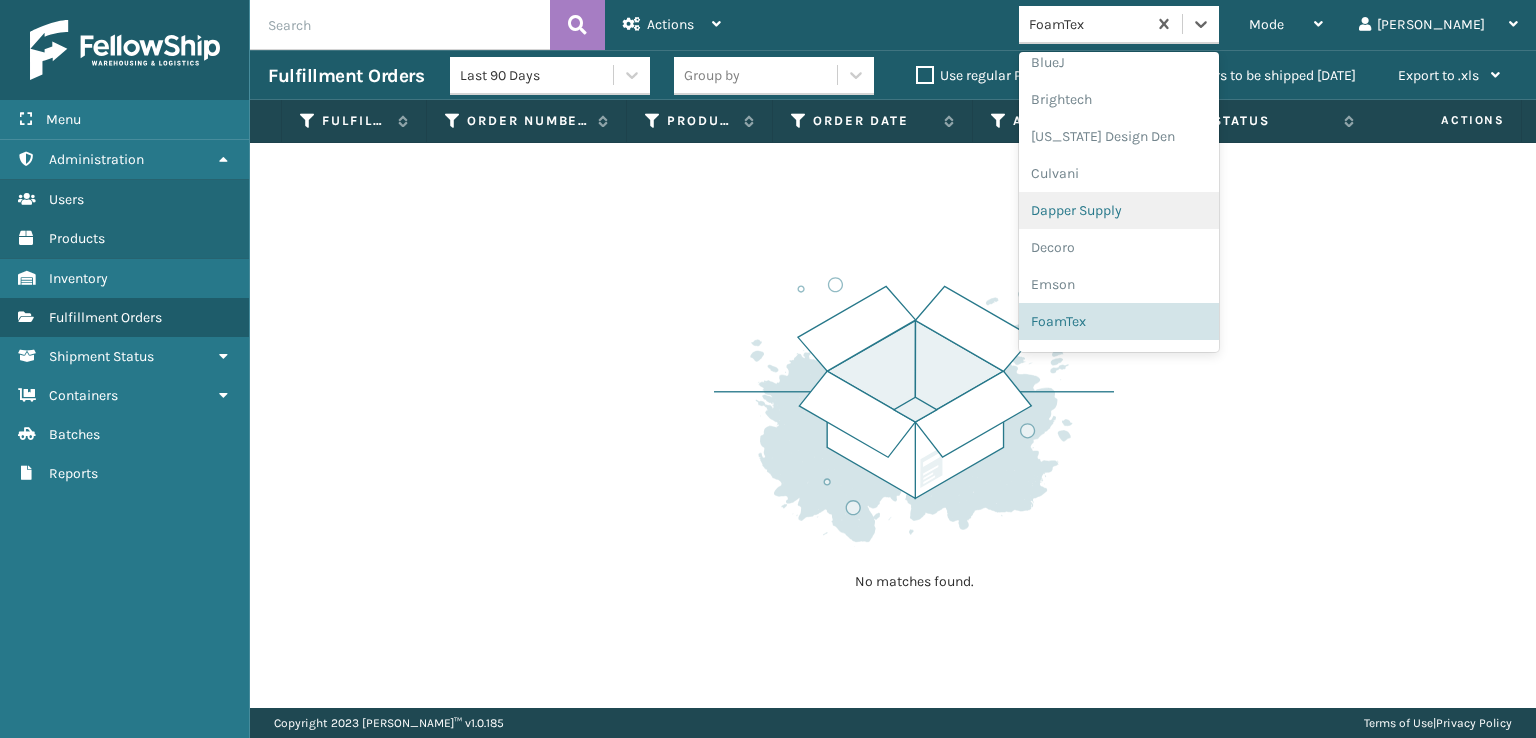
scroll to position [534, 0]
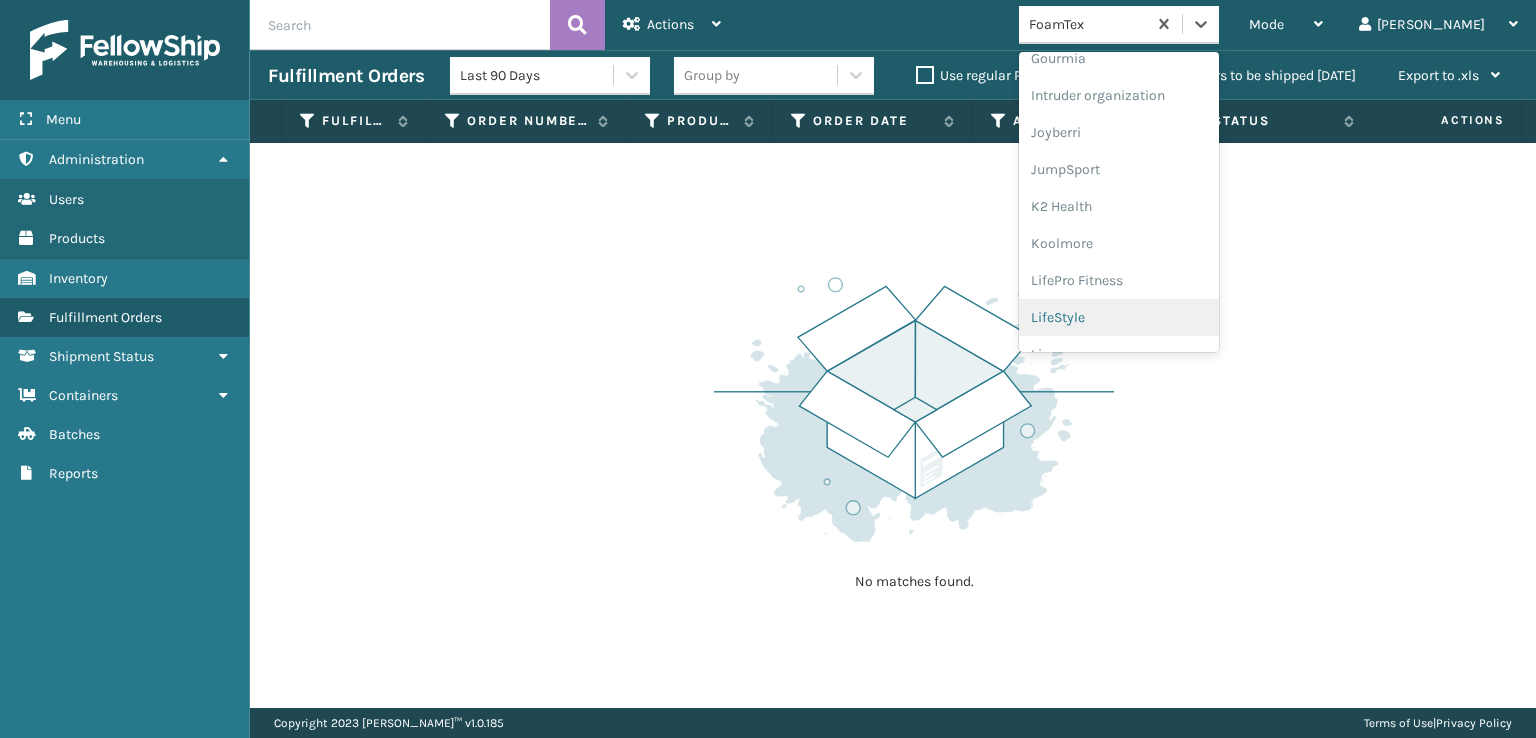
click at [1203, 433] on div "No matches found." at bounding box center [893, 425] width 1286 height 565
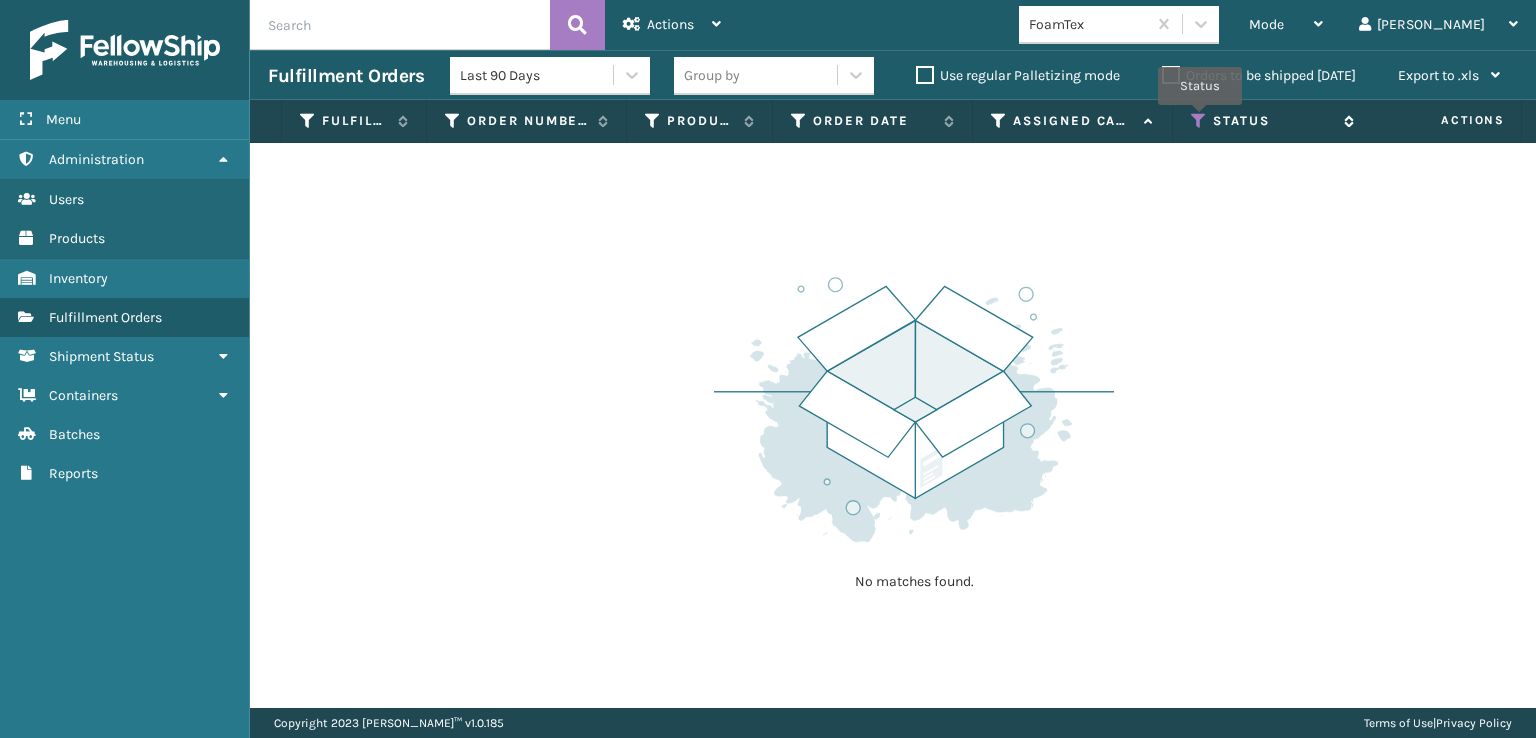
click at [1200, 119] on icon at bounding box center [1199, 121] width 16 height 18
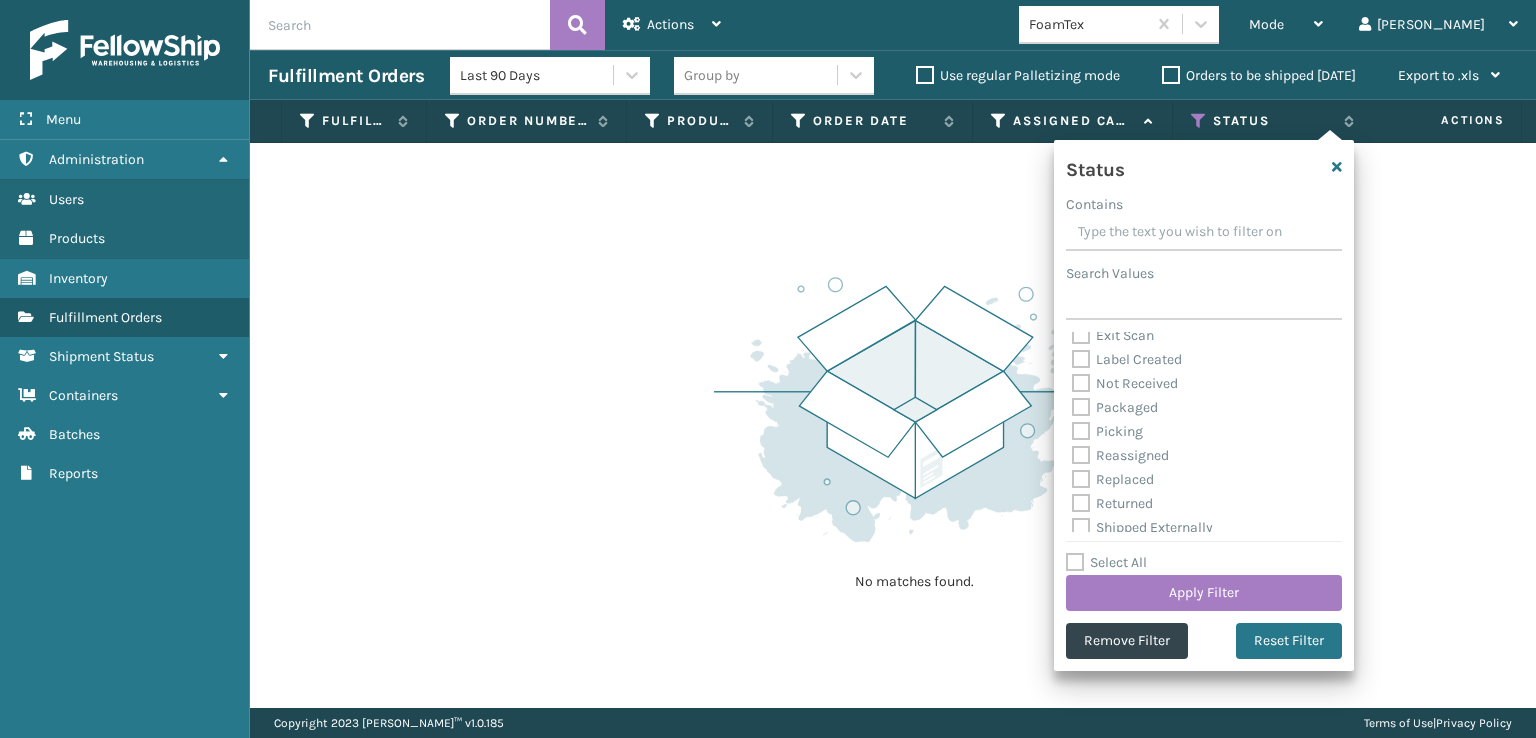
scroll to position [112, 0]
click at [1080, 424] on label "Picking" at bounding box center [1107, 423] width 71 height 17
click at [1073, 424] on input "Picking" at bounding box center [1072, 418] width 1 height 13
checkbox input "true"
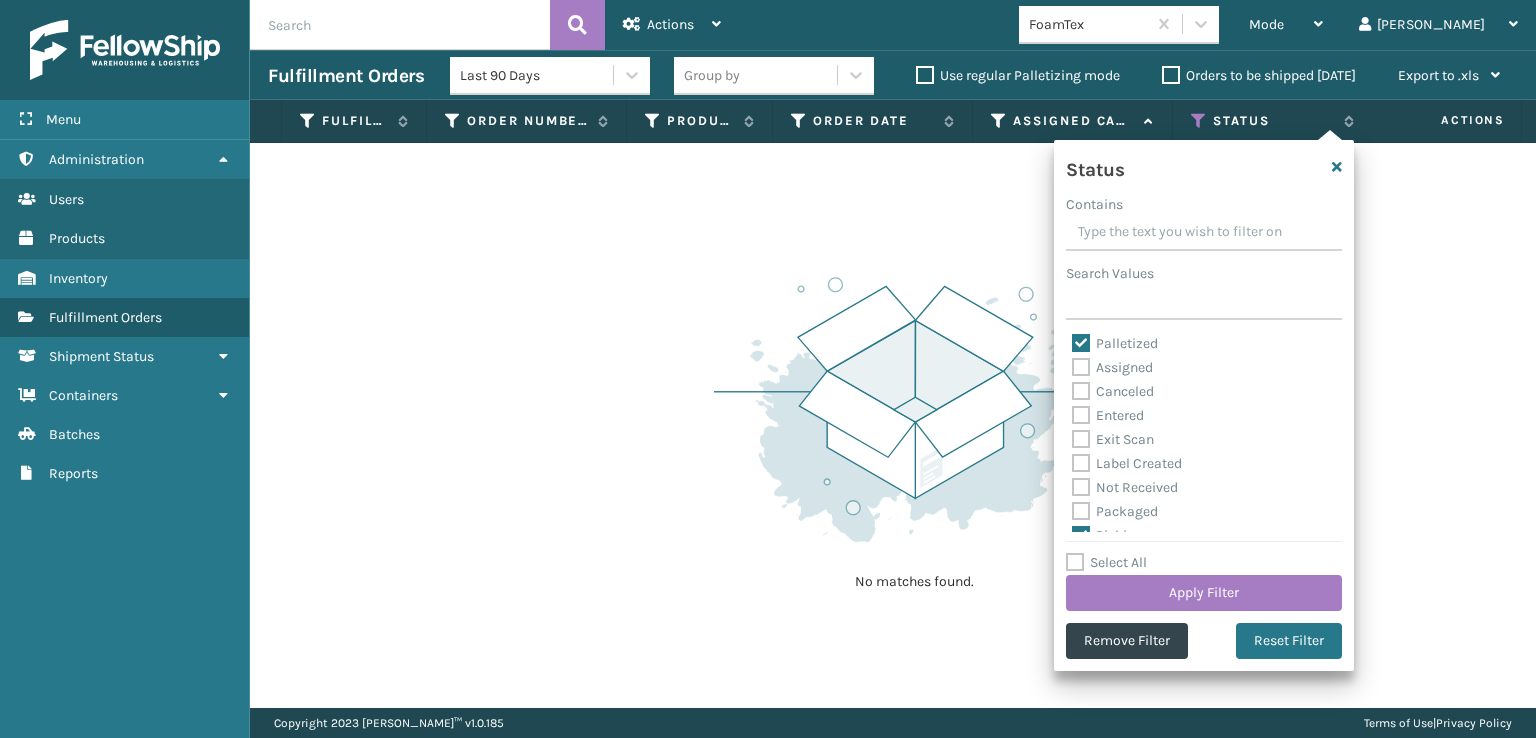
click at [1079, 345] on label "Palletized" at bounding box center [1115, 343] width 86 height 17
click at [1073, 345] on input "Palletized" at bounding box center [1072, 338] width 1 height 13
checkbox input "false"
click at [1168, 595] on button "Apply Filter" at bounding box center [1204, 593] width 276 height 36
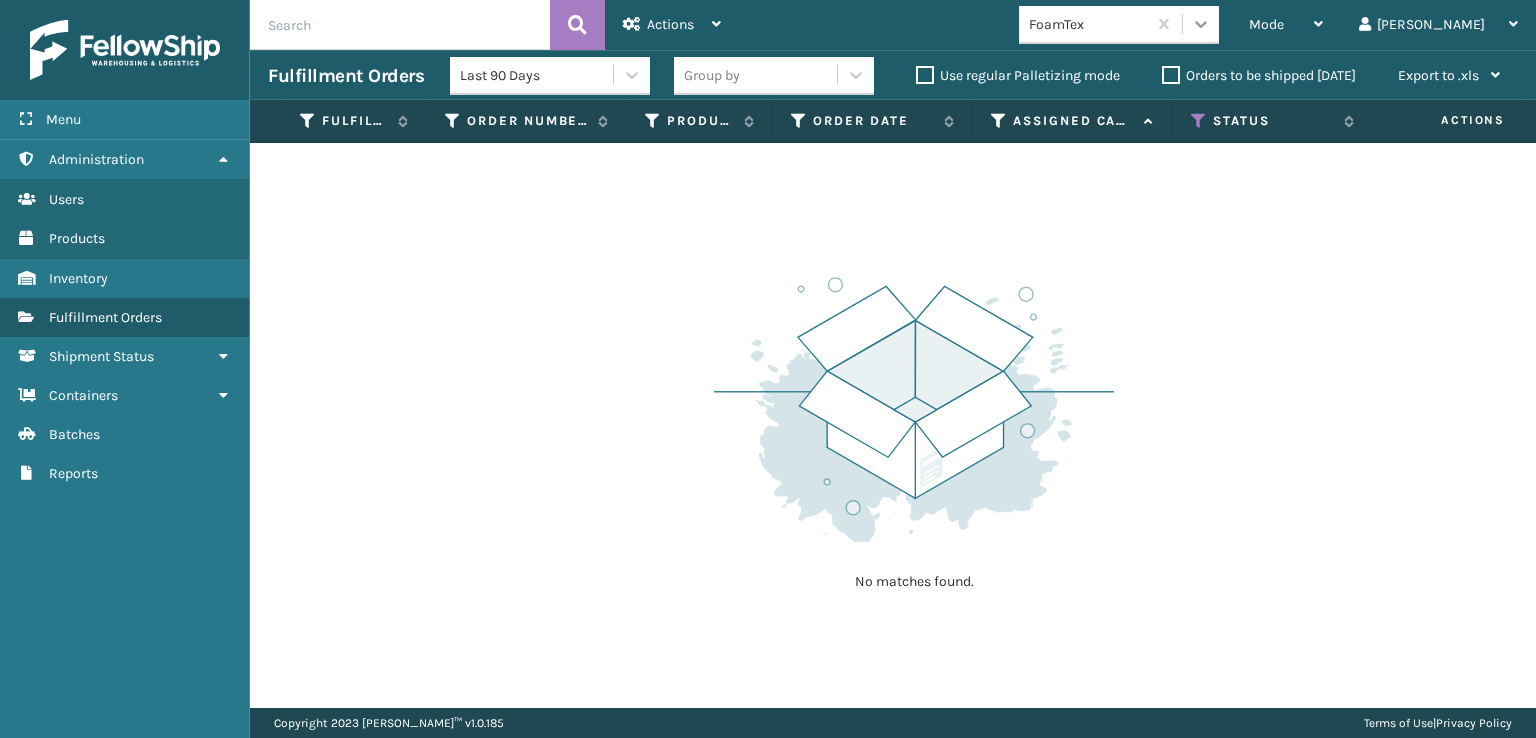
click at [1219, 24] on div at bounding box center [1201, 24] width 36 height 36
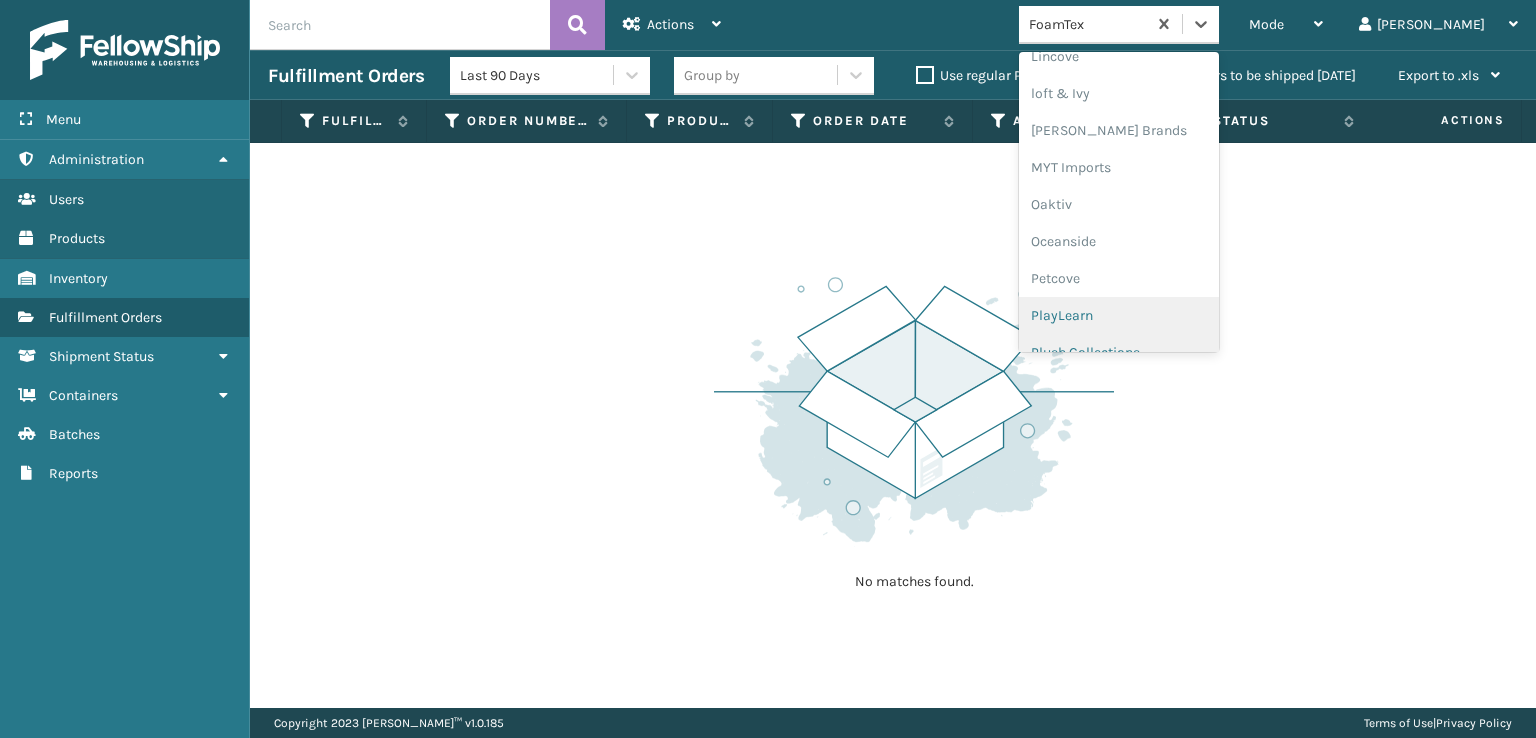
scroll to position [966, 0]
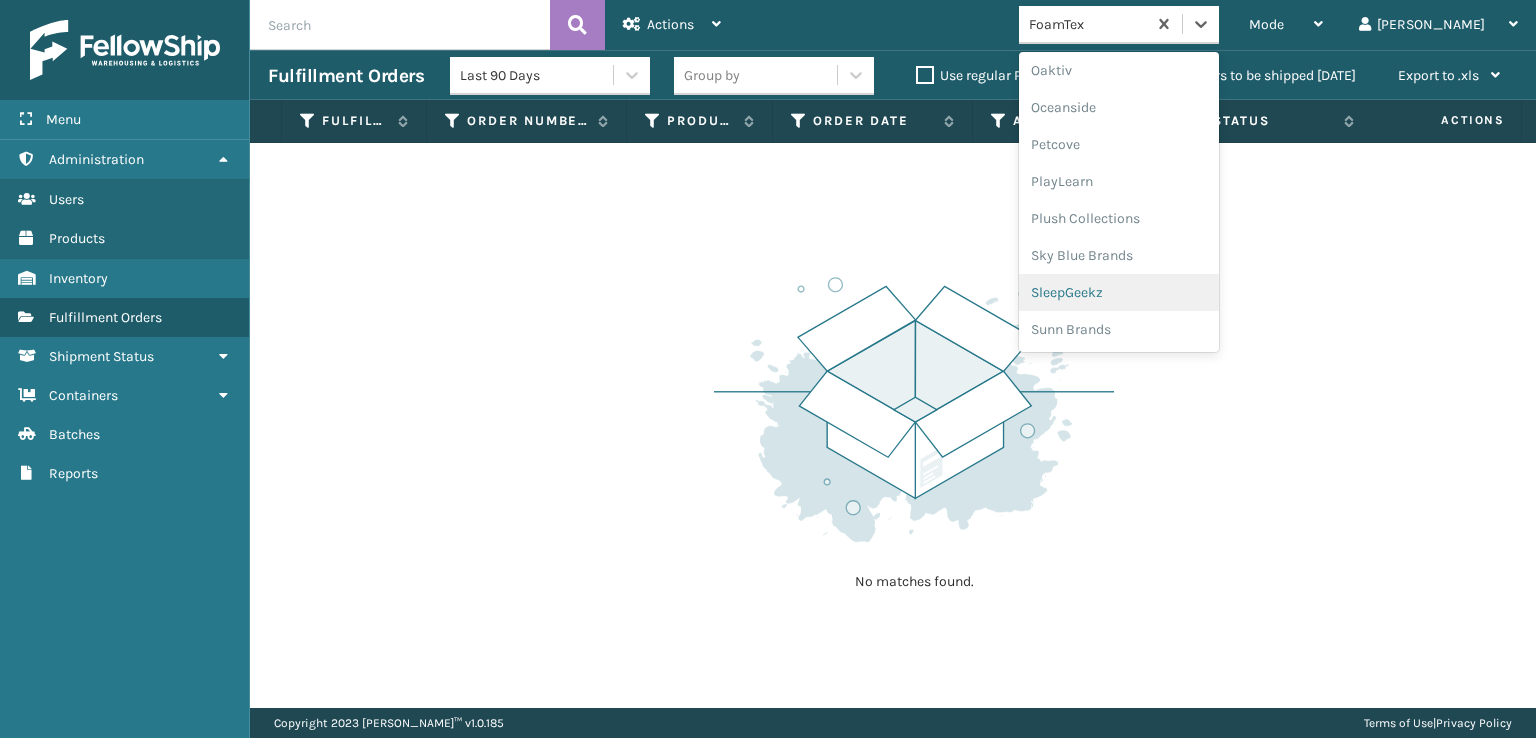
click at [1140, 293] on div "SleepGeekz" at bounding box center [1119, 292] width 200 height 37
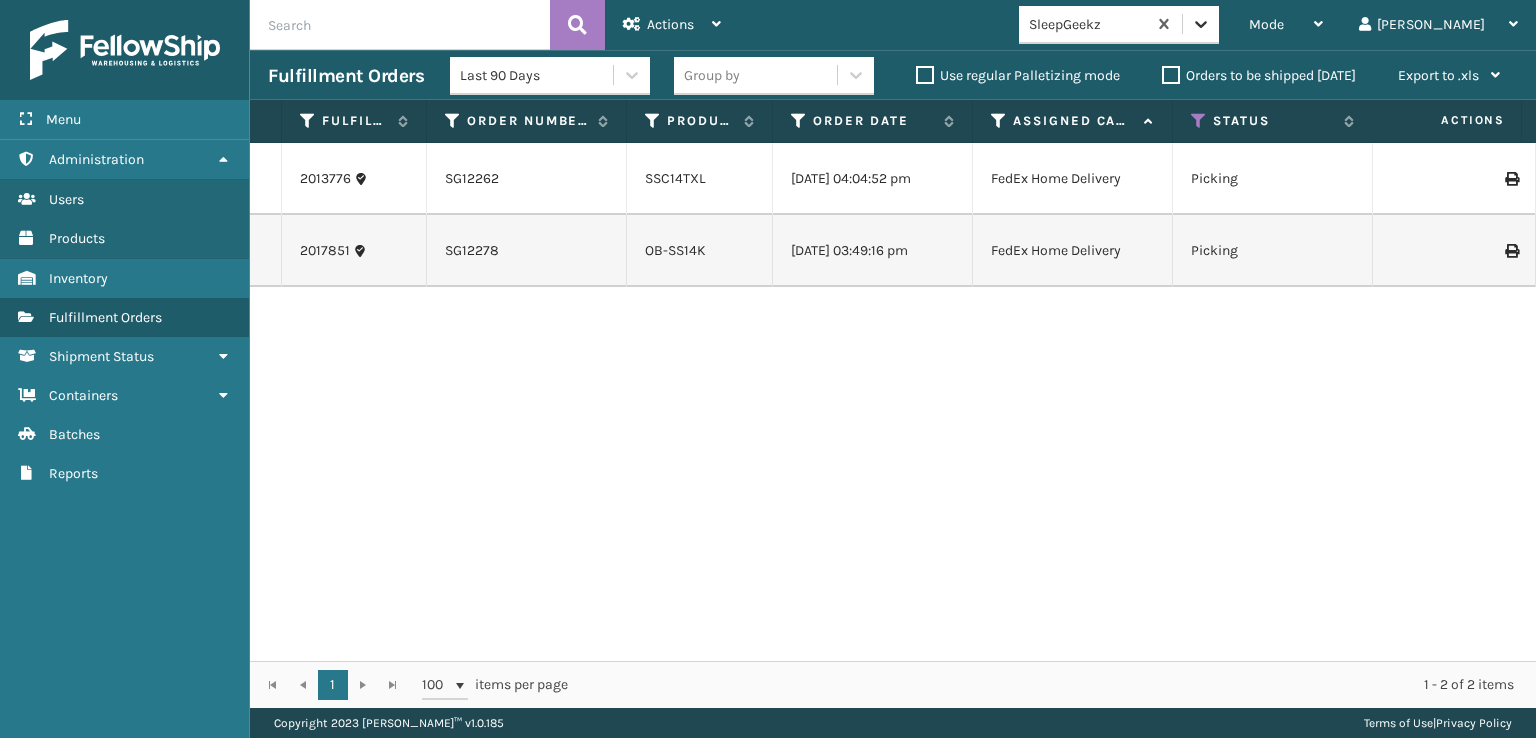
click at [1211, 17] on icon at bounding box center [1201, 24] width 20 height 20
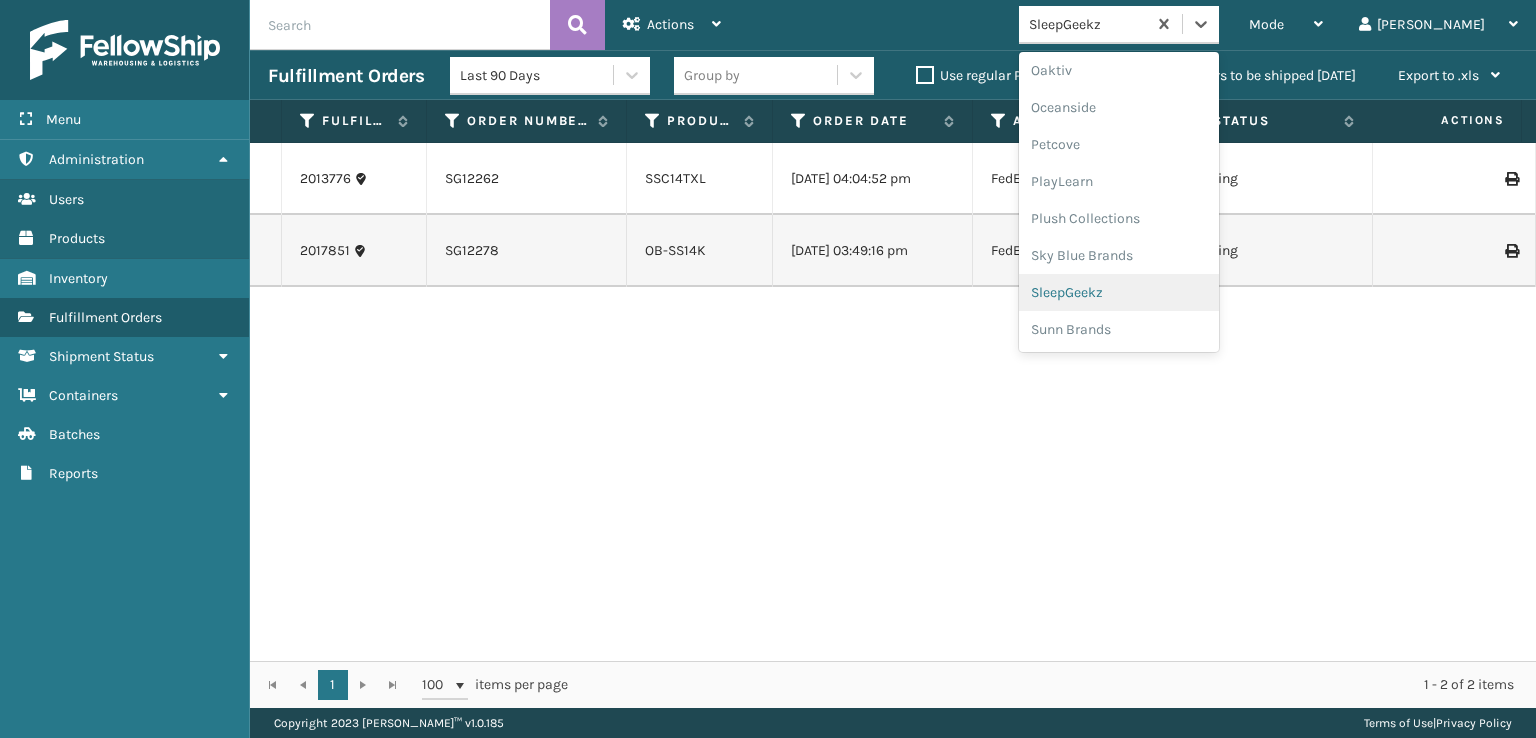
click at [1157, 289] on div "SleepGeekz" at bounding box center [1119, 292] width 200 height 37
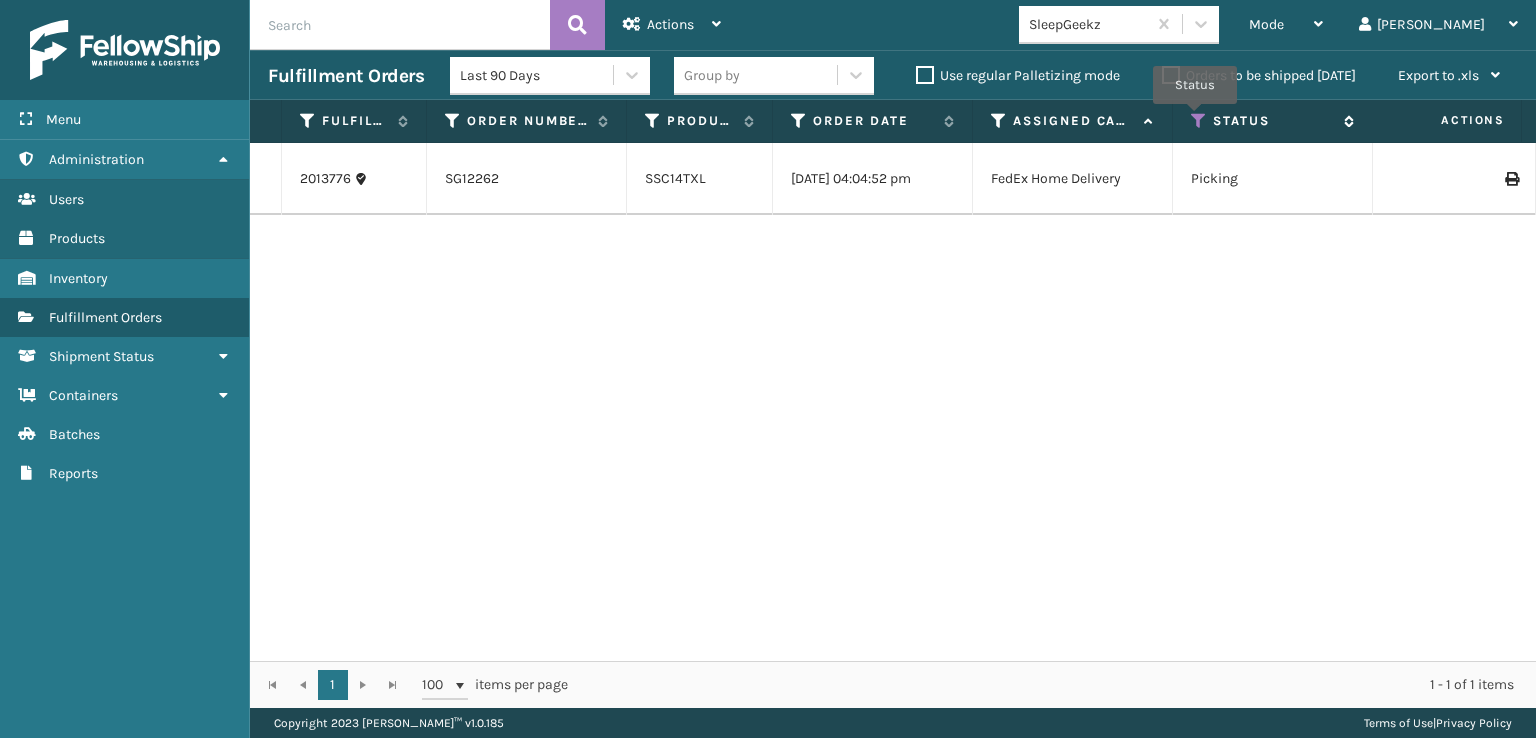
click at [1195, 118] on icon at bounding box center [1199, 121] width 16 height 18
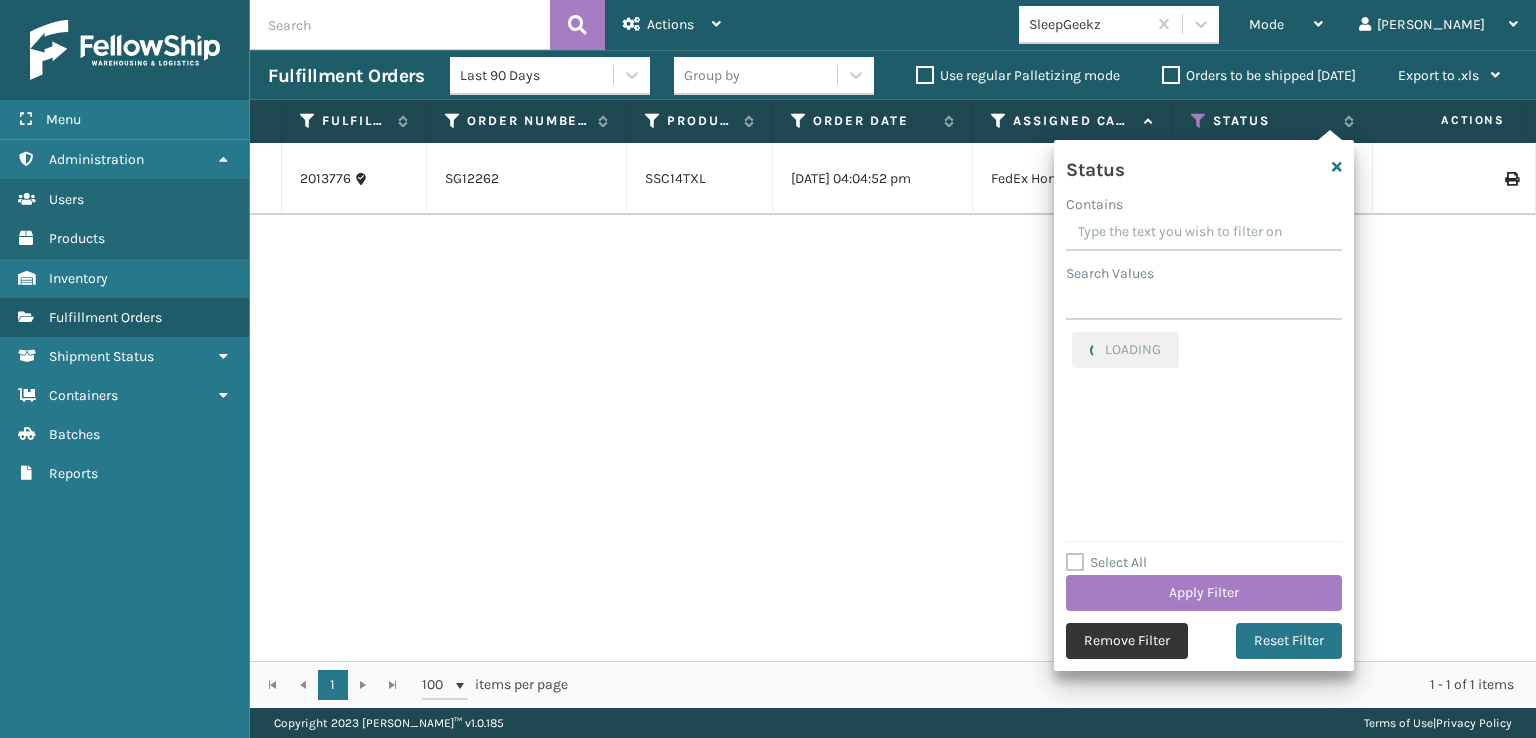
click at [1112, 649] on button "Remove Filter" at bounding box center [1127, 641] width 122 height 36
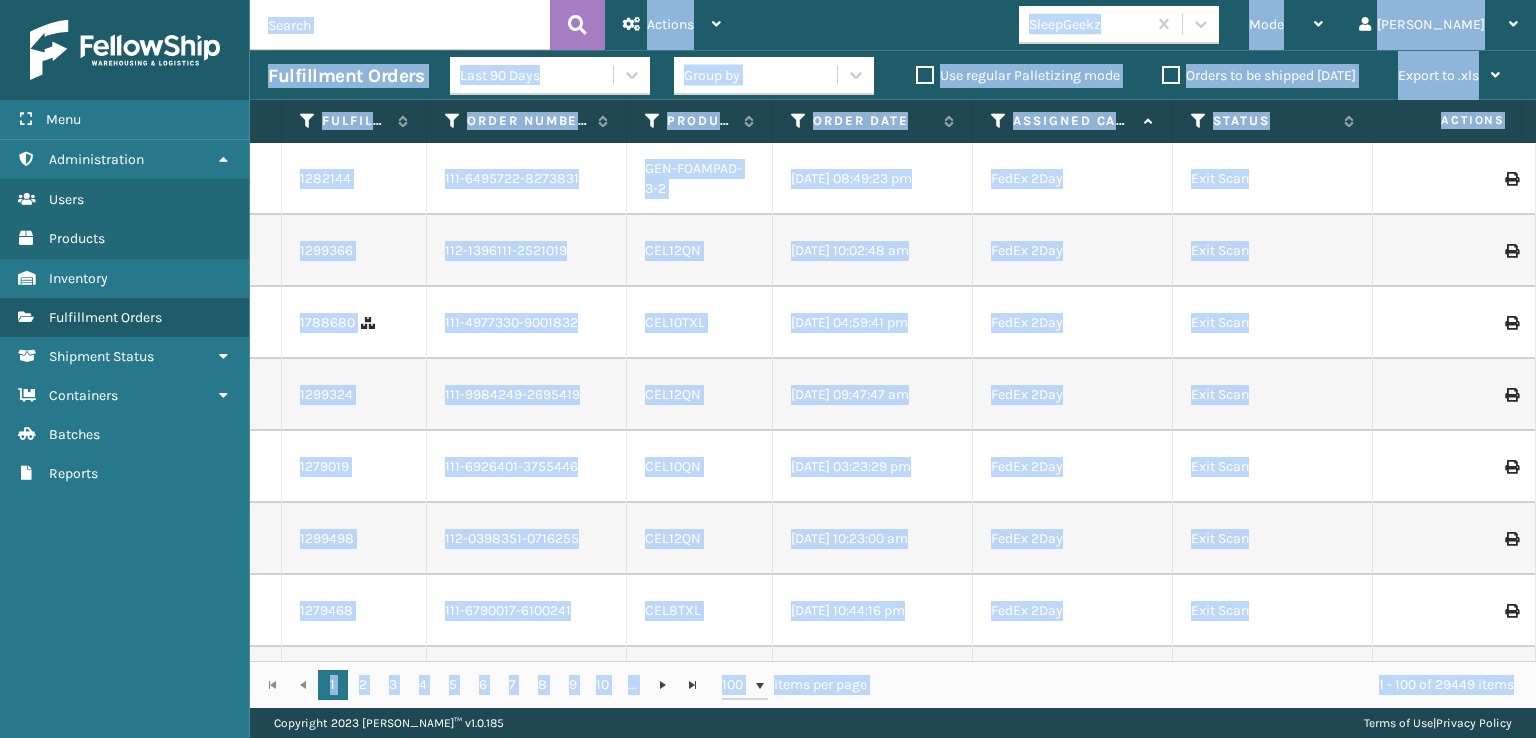
click at [1352, 196] on td "Exit Scan" at bounding box center [1273, 179] width 200 height 72
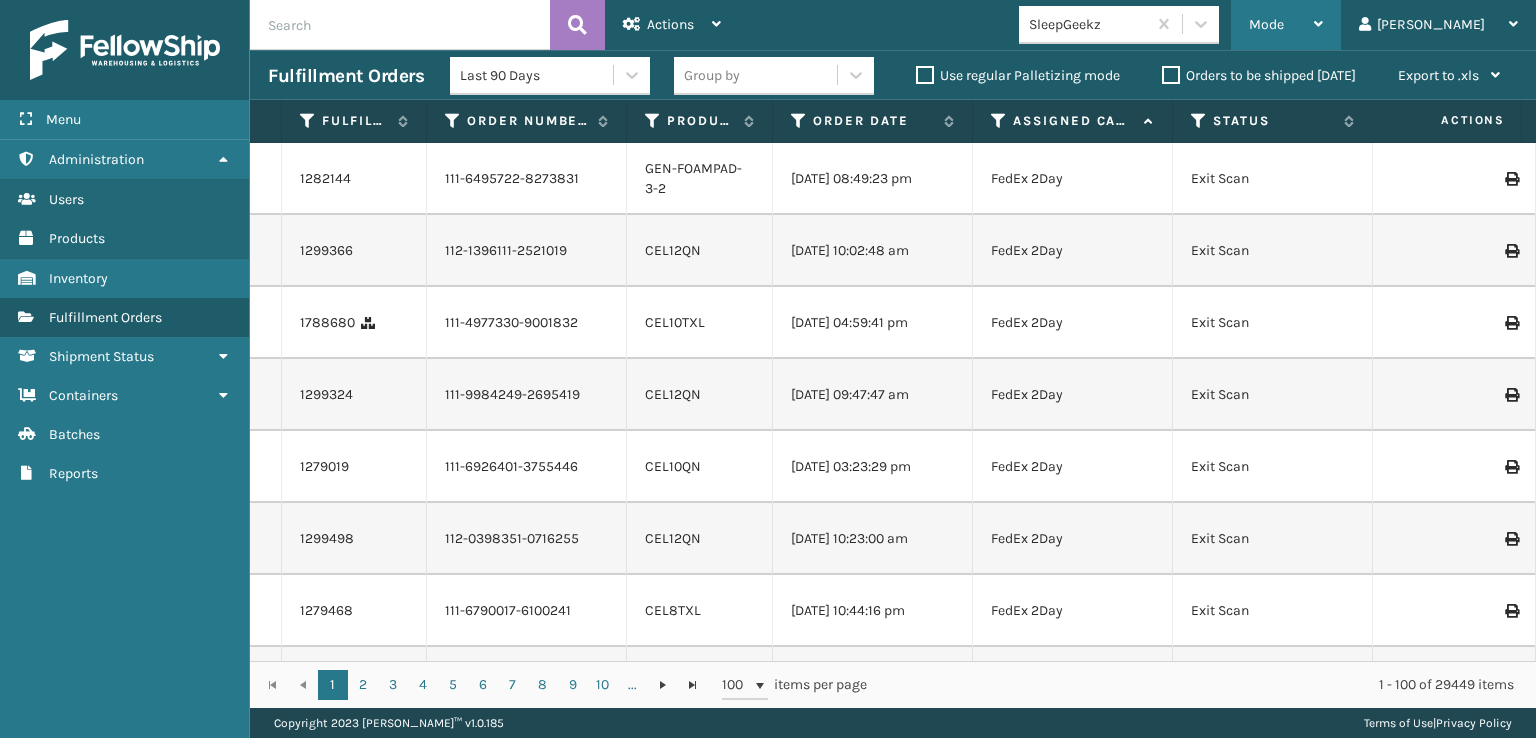
click at [1284, 32] on span "Mode" at bounding box center [1266, 24] width 35 height 17
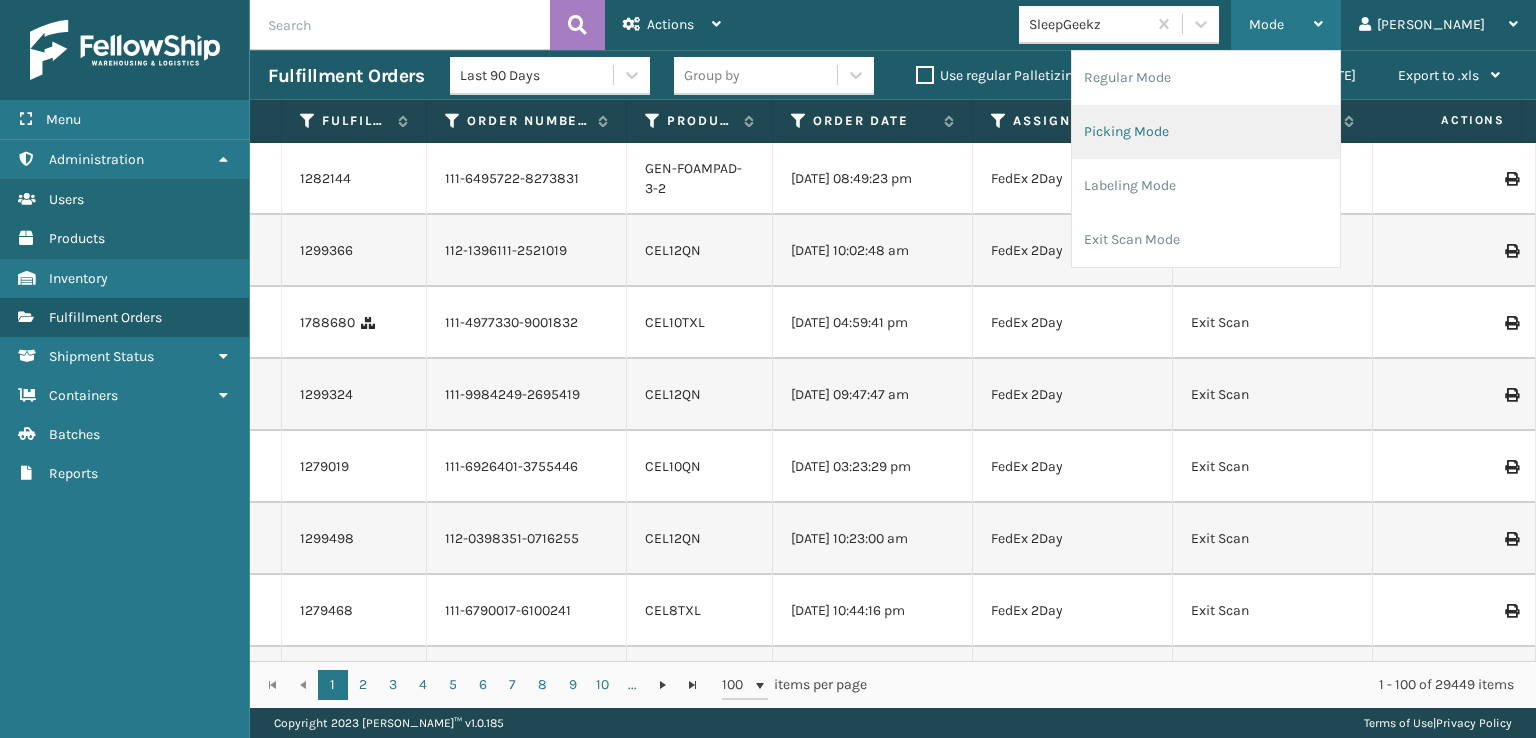
click at [1240, 129] on li "Picking Mode" at bounding box center [1206, 132] width 268 height 54
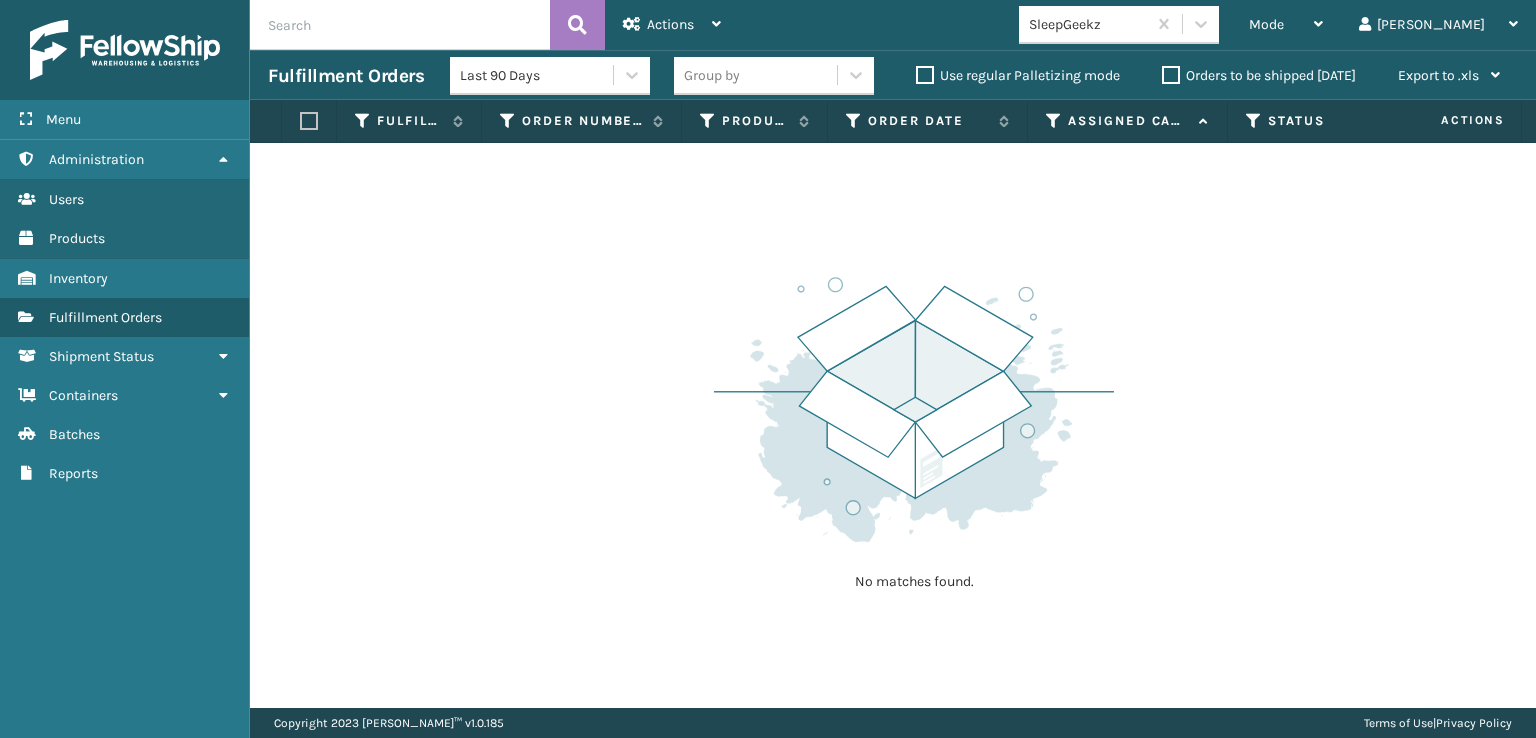
click at [466, 357] on div "No matches found." at bounding box center [893, 425] width 1286 height 565
click at [1284, 27] on span "Mode" at bounding box center [1266, 24] width 35 height 17
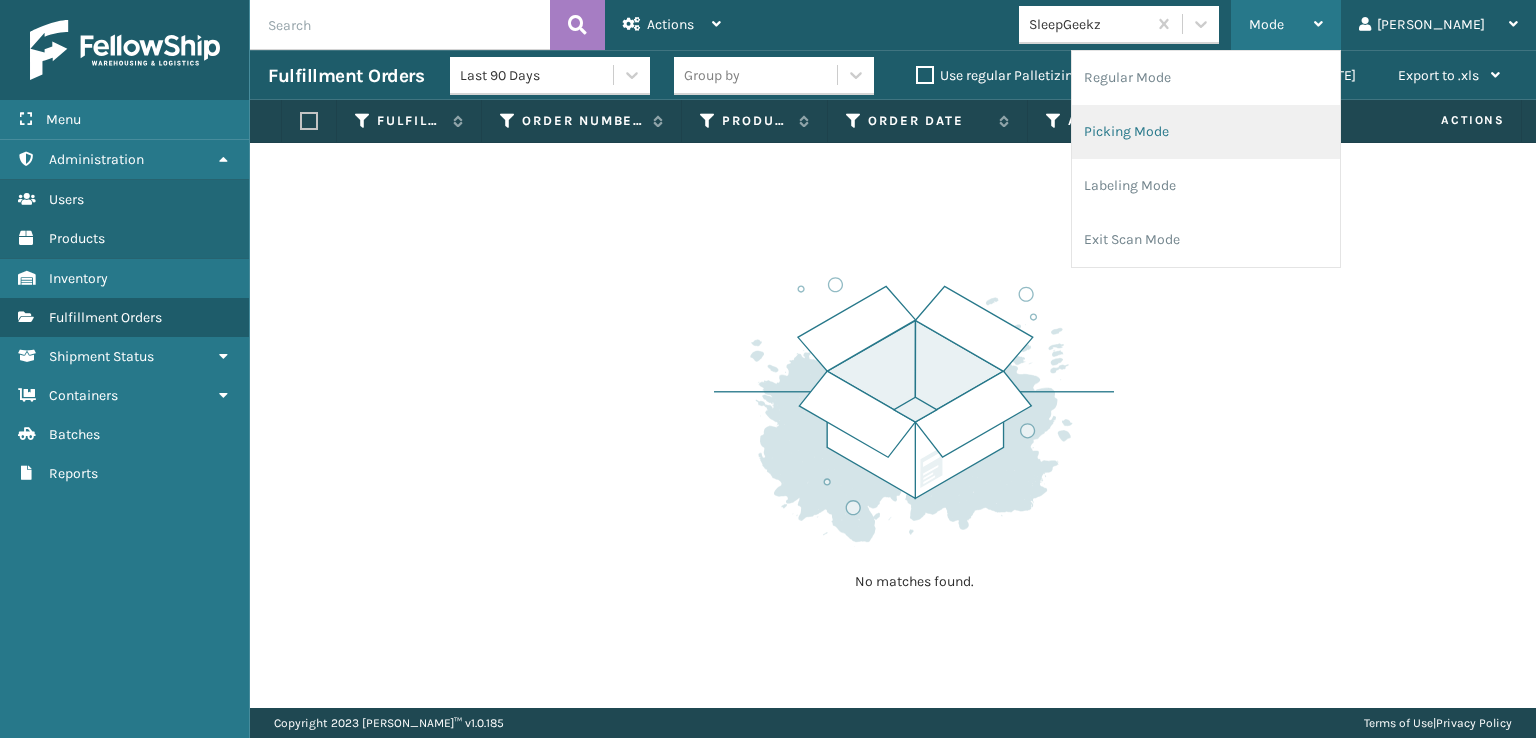
click at [1211, 130] on li "Picking Mode" at bounding box center [1206, 132] width 268 height 54
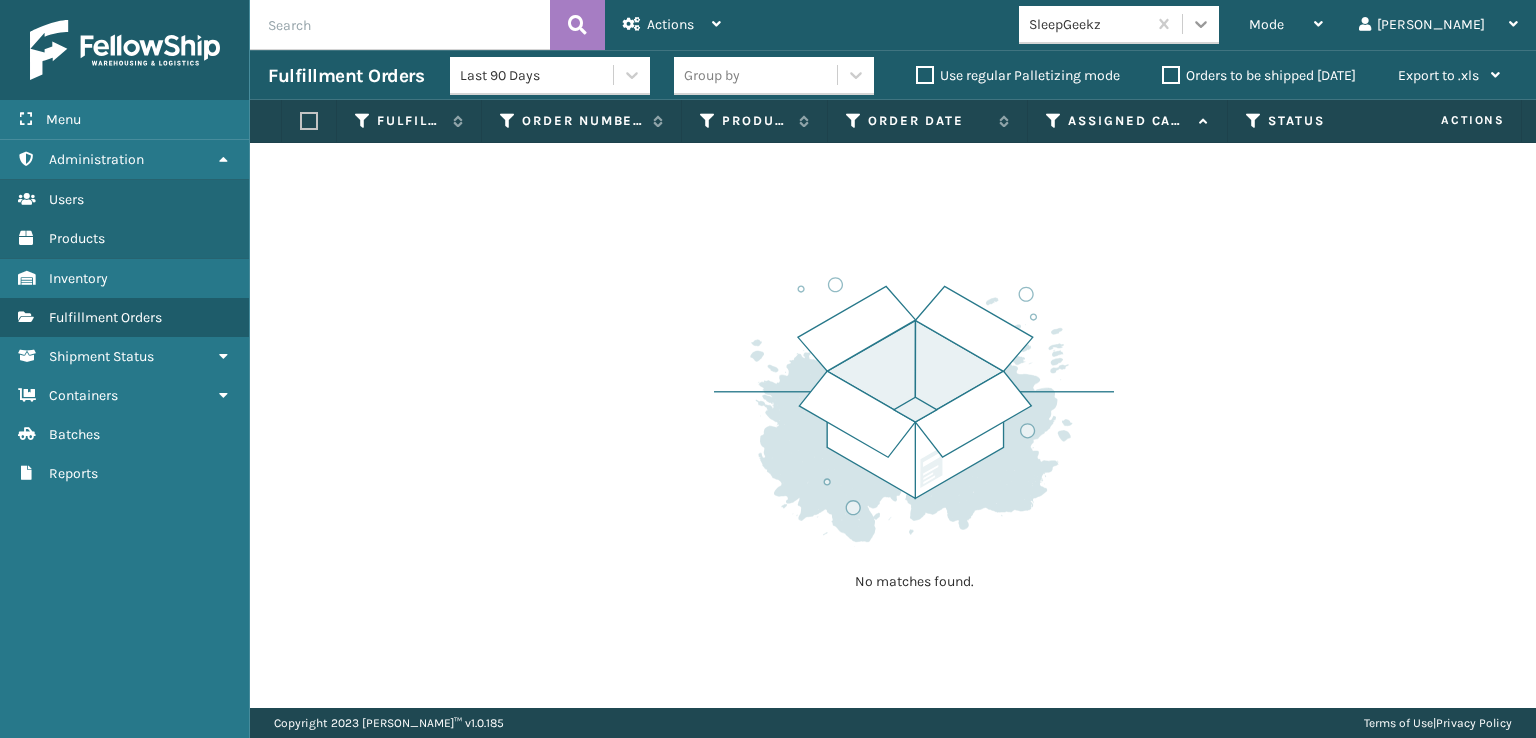
click at [1219, 29] on div at bounding box center [1201, 24] width 36 height 36
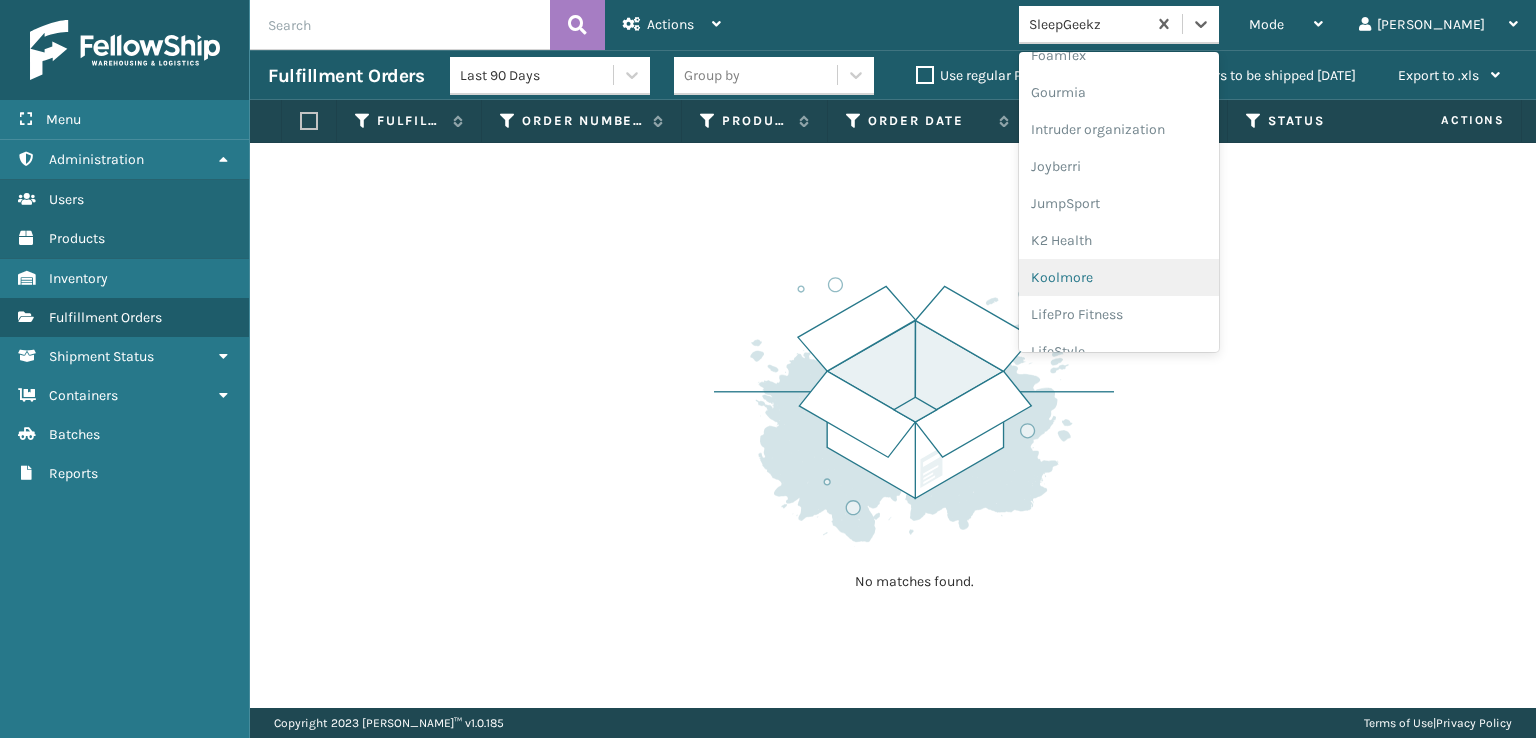
scroll to position [632, 0]
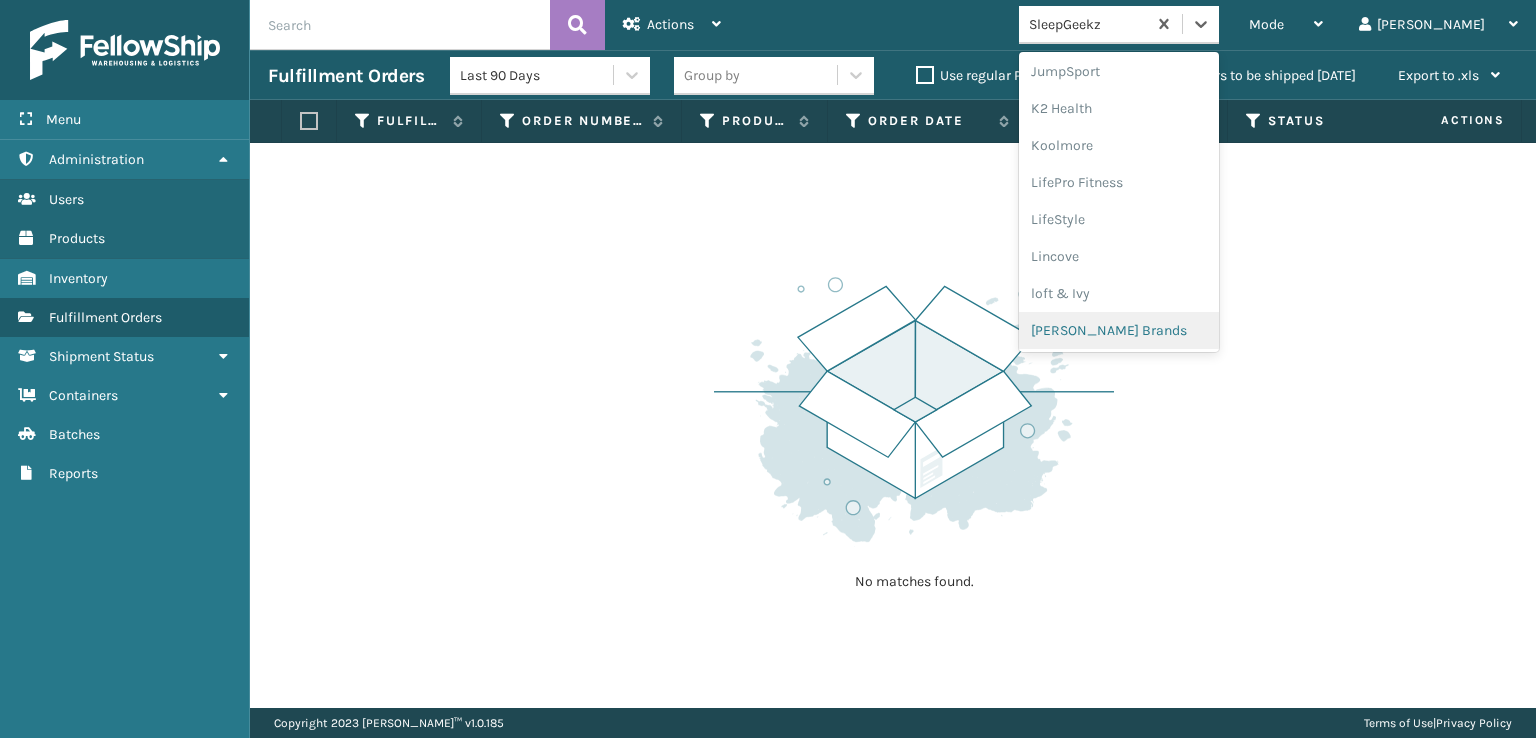
click at [1152, 323] on div "[PERSON_NAME] Brands" at bounding box center [1119, 330] width 200 height 37
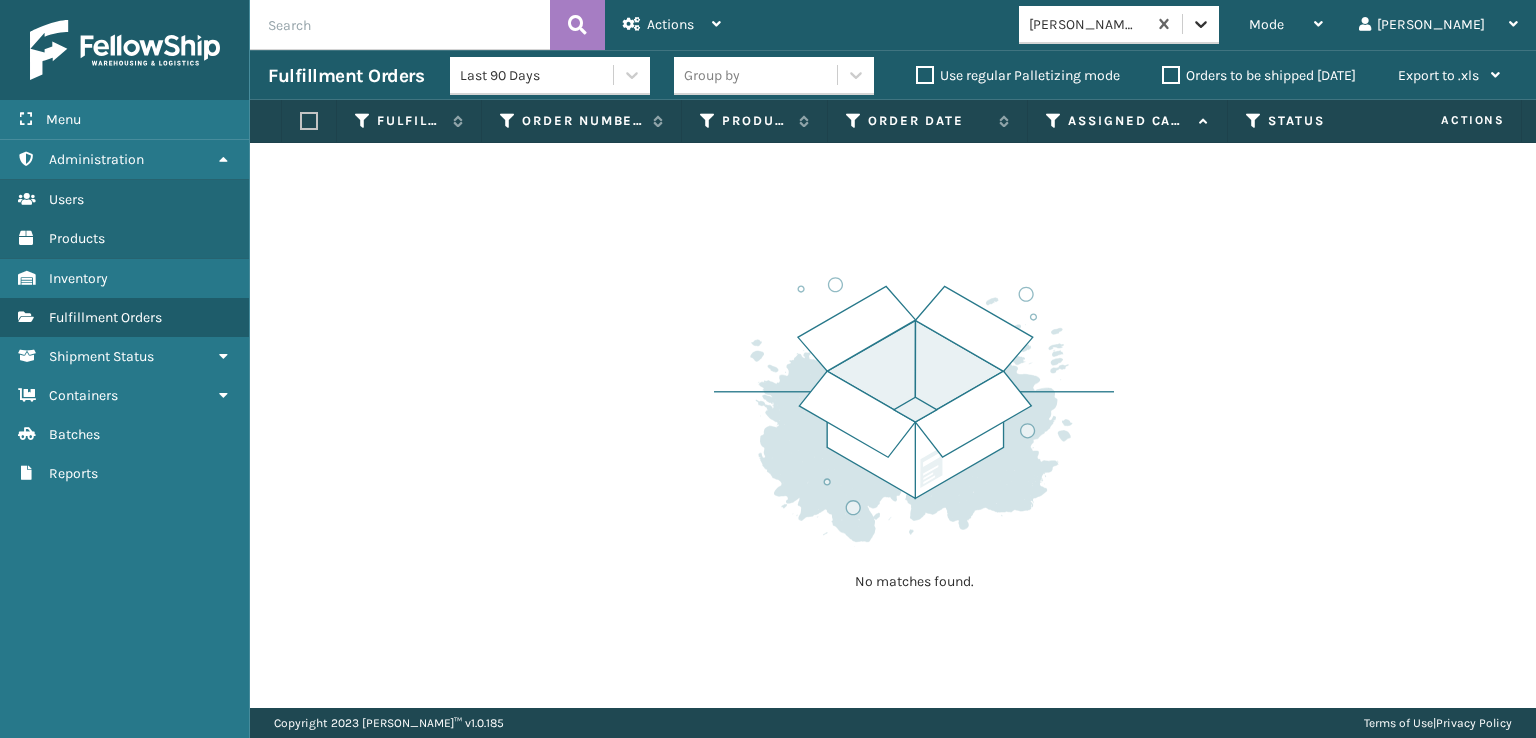
click at [1211, 25] on icon at bounding box center [1201, 24] width 20 height 20
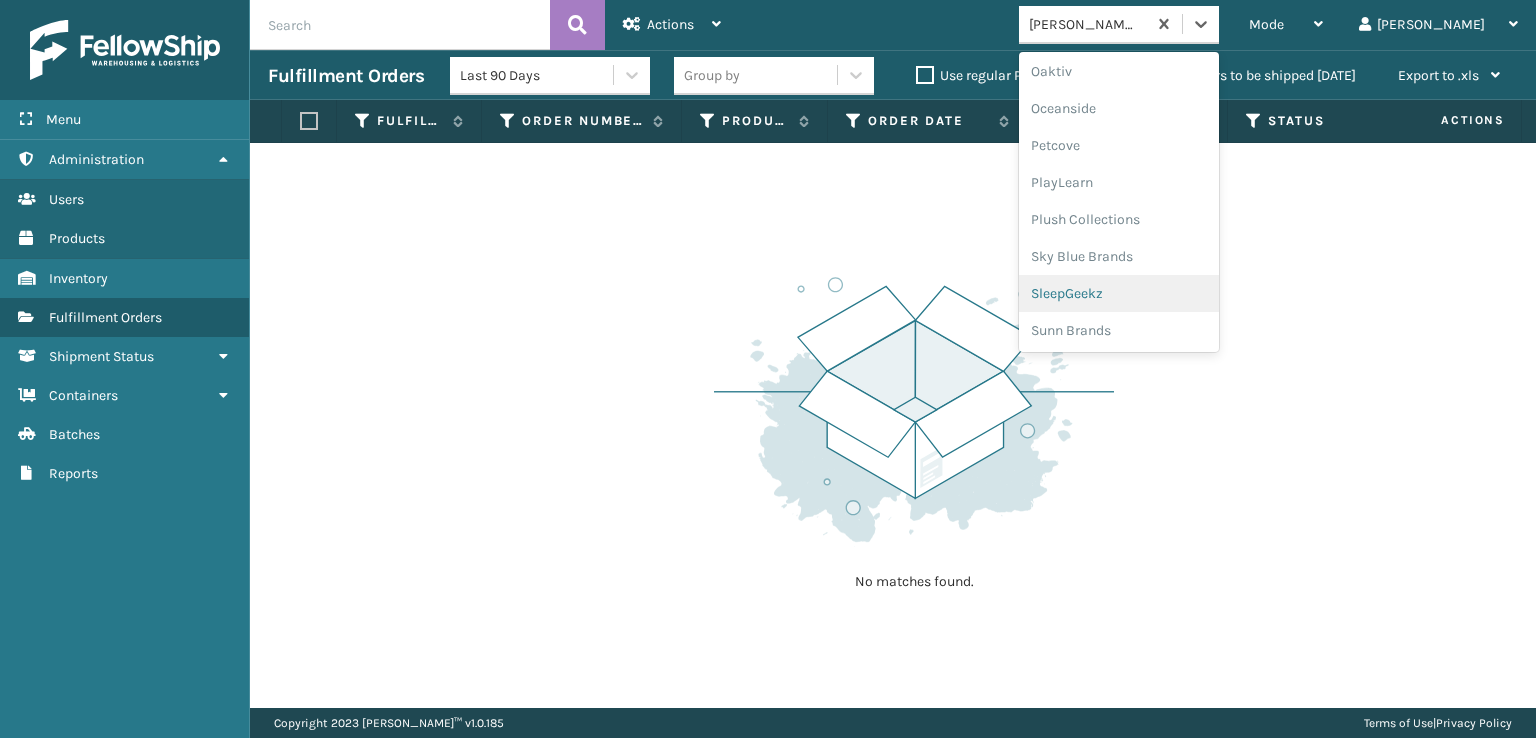
scroll to position [966, 0]
click at [1148, 291] on div "SleepGeekz" at bounding box center [1119, 292] width 200 height 37
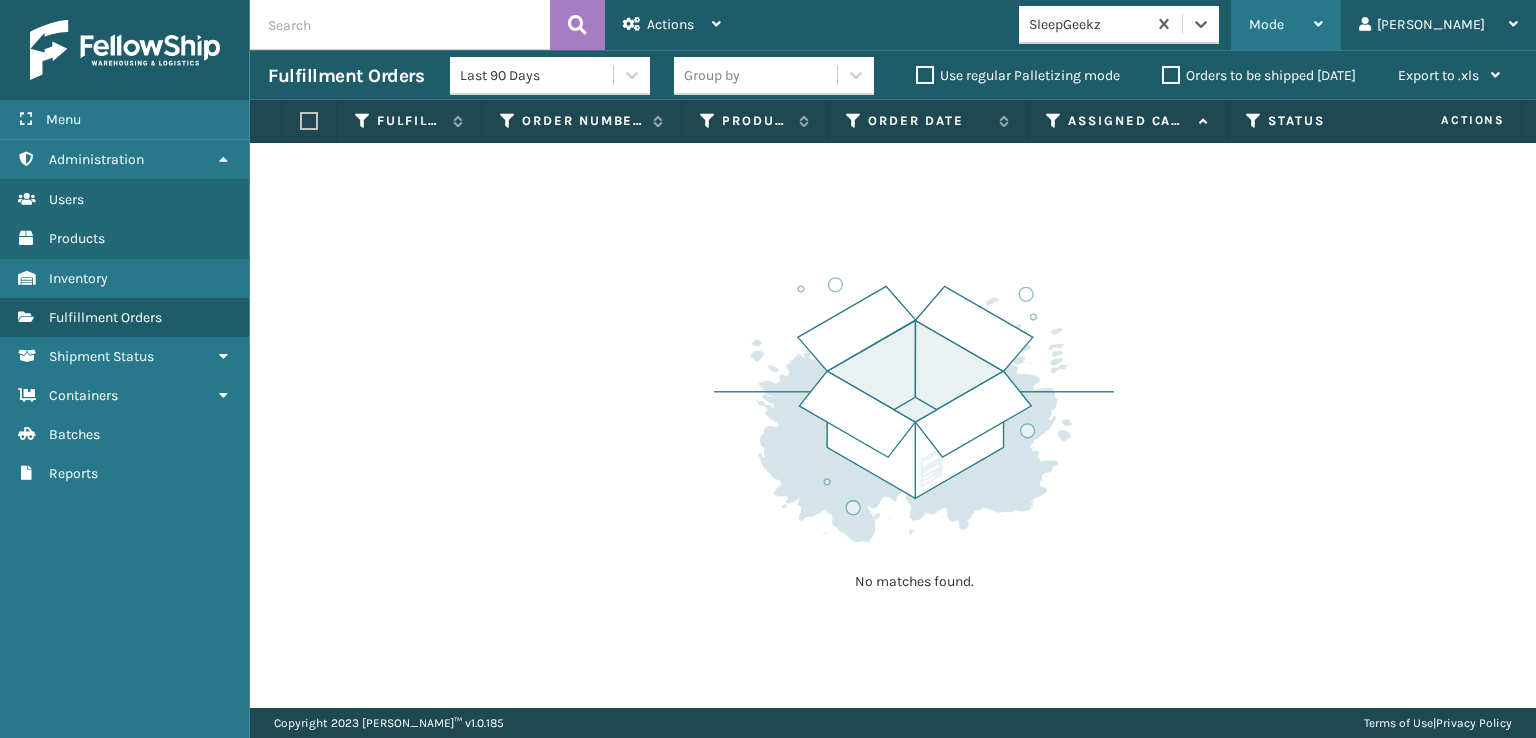
click at [1284, 19] on span "Mode" at bounding box center [1266, 24] width 35 height 17
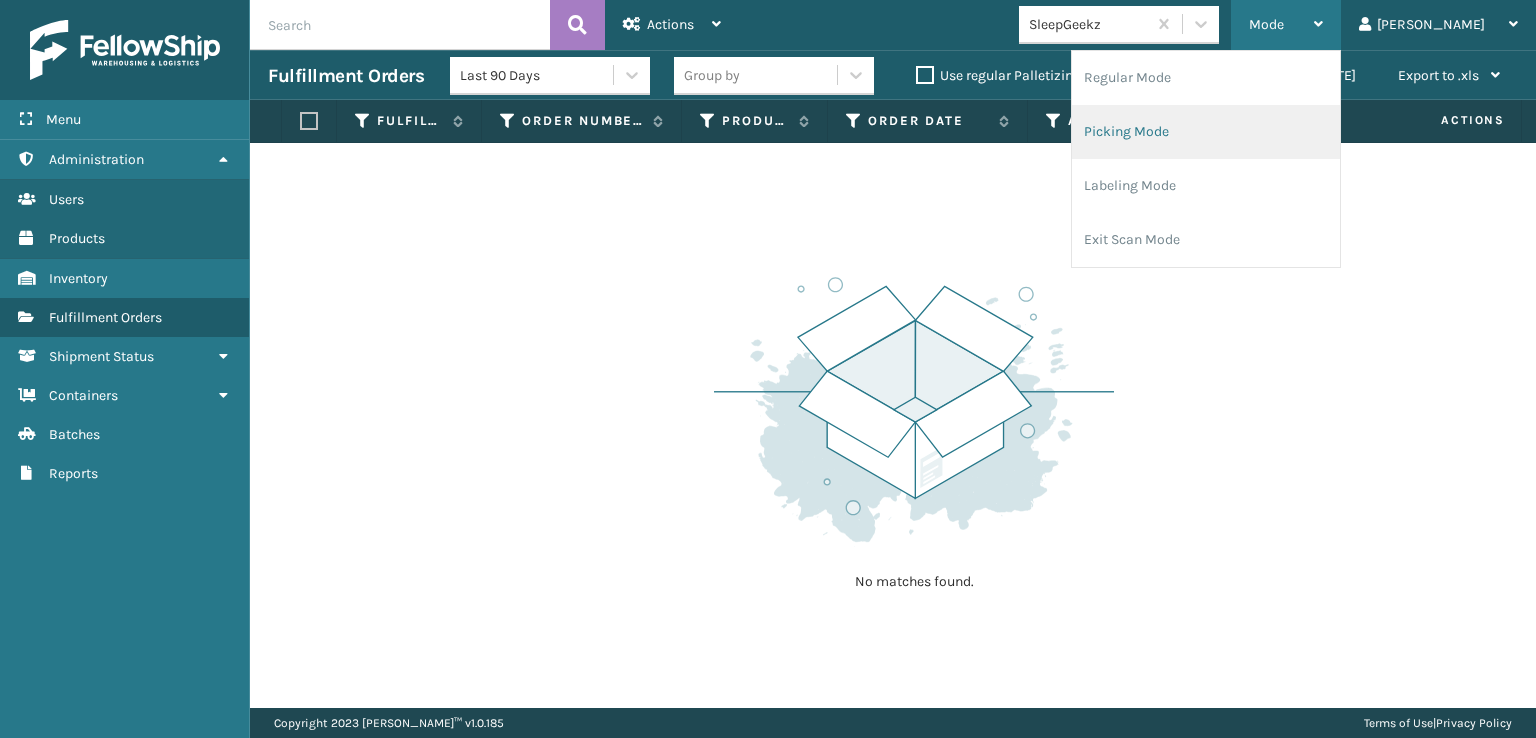
click at [1220, 121] on li "Picking Mode" at bounding box center [1206, 132] width 268 height 54
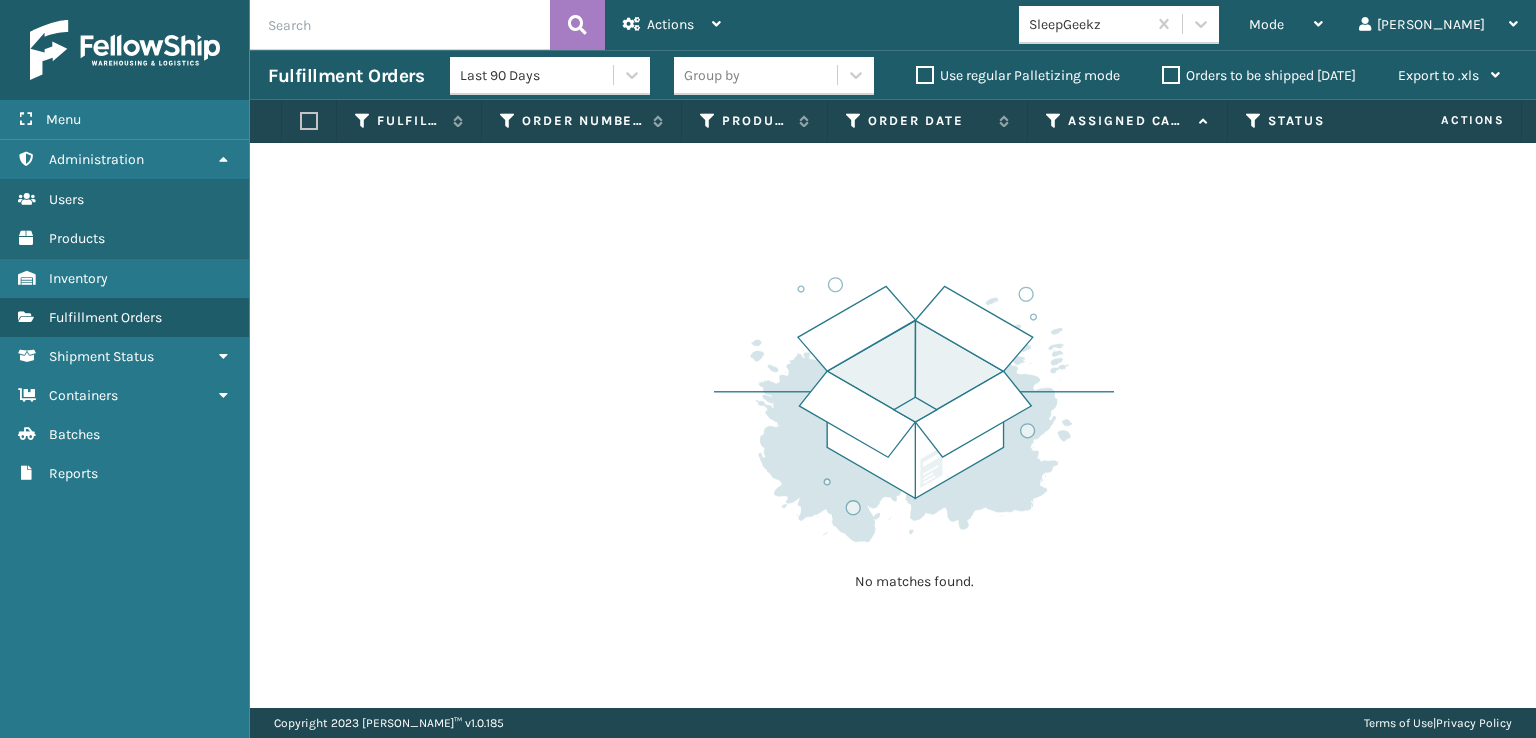
drag, startPoint x: 680, startPoint y: 232, endPoint x: 444, endPoint y: 315, distance: 250.1
click at [444, 315] on div "No matches found." at bounding box center [893, 425] width 1286 height 565
click at [1211, 17] on icon at bounding box center [1201, 24] width 20 height 20
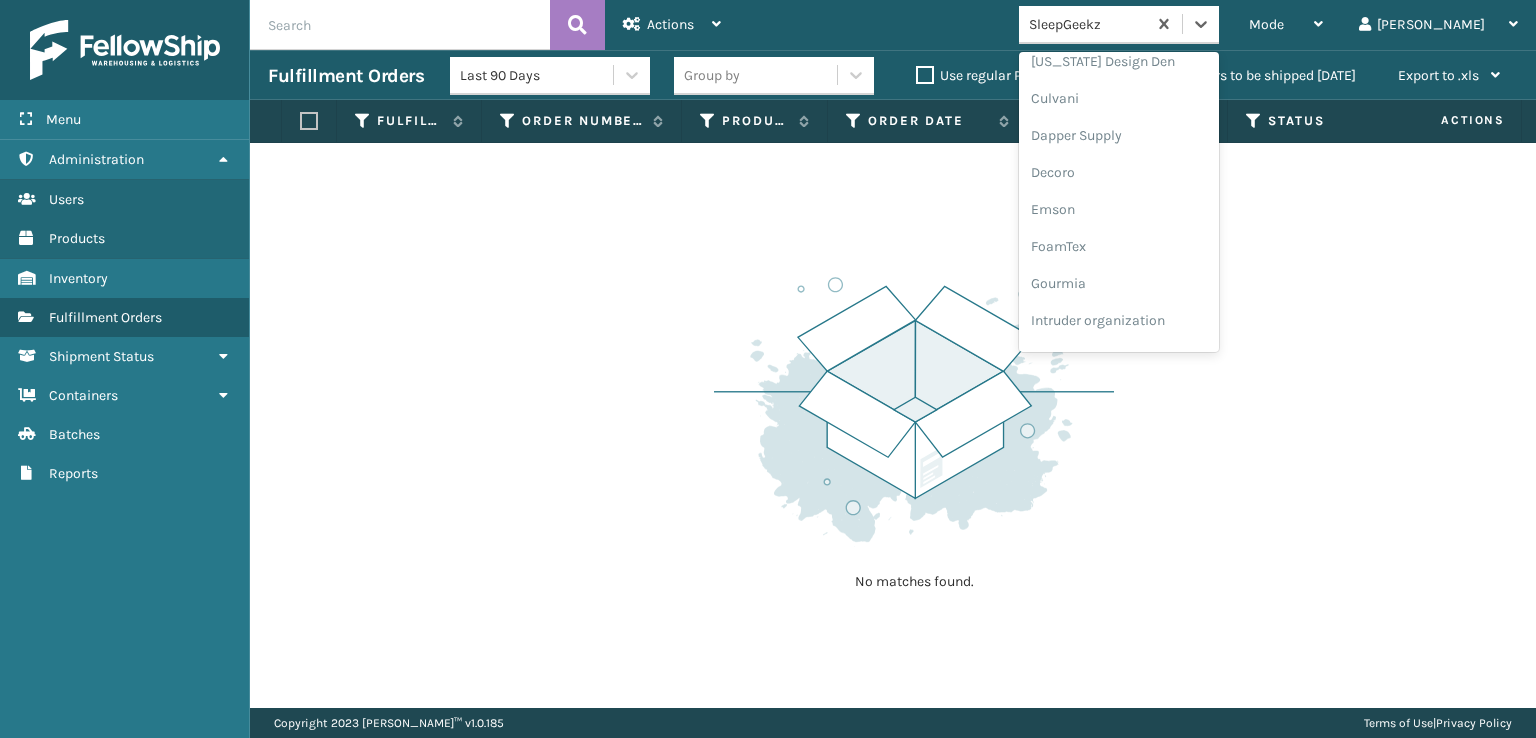
scroll to position [632, 0]
click at [1140, 335] on div "[PERSON_NAME] Brands" at bounding box center [1119, 330] width 200 height 37
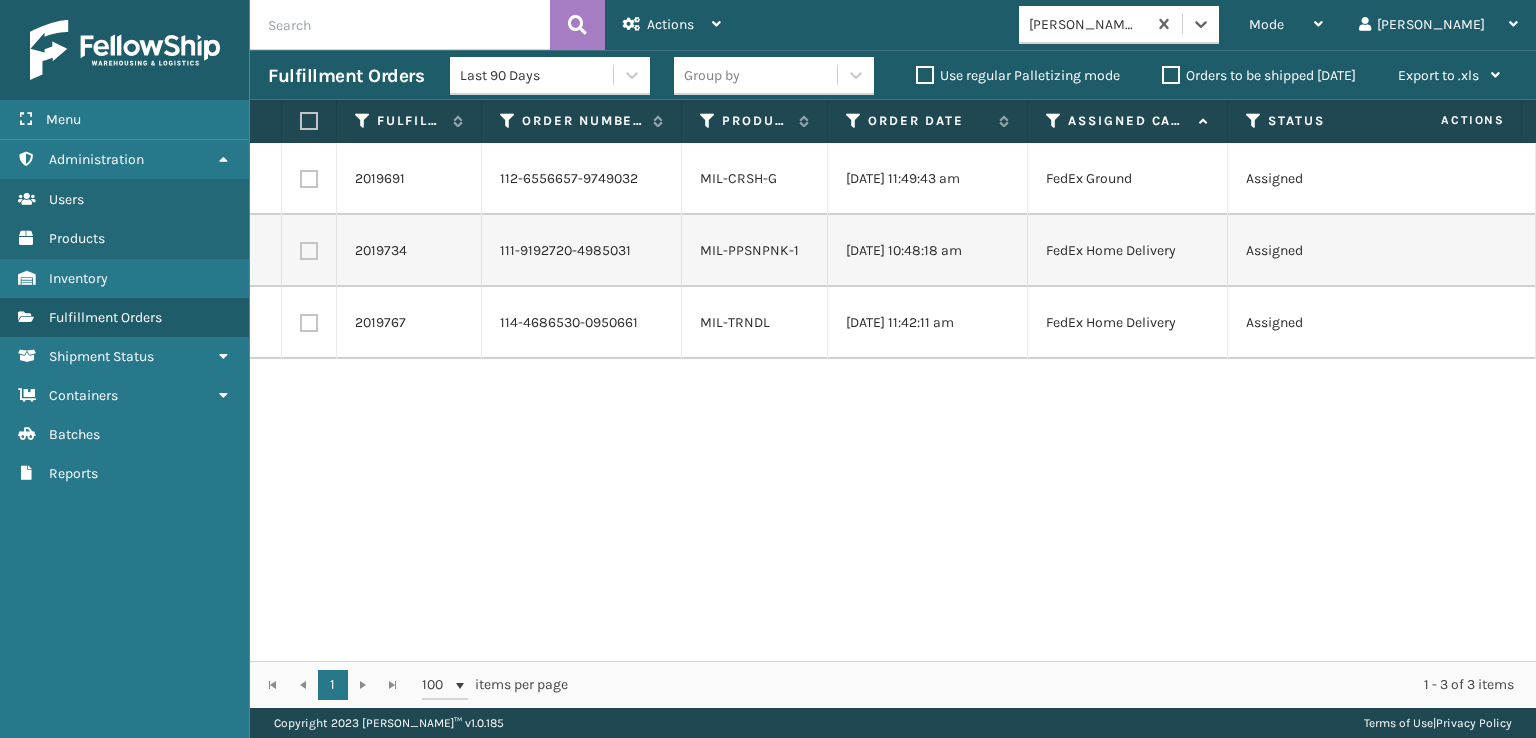
click at [1289, 2] on div "Mode Regular Mode Picking Mode Labeling Mode Exit Scan Mode option [PERSON_NAME…" at bounding box center [1137, 25] width 797 height 50
click at [1211, 33] on icon at bounding box center [1201, 24] width 20 height 20
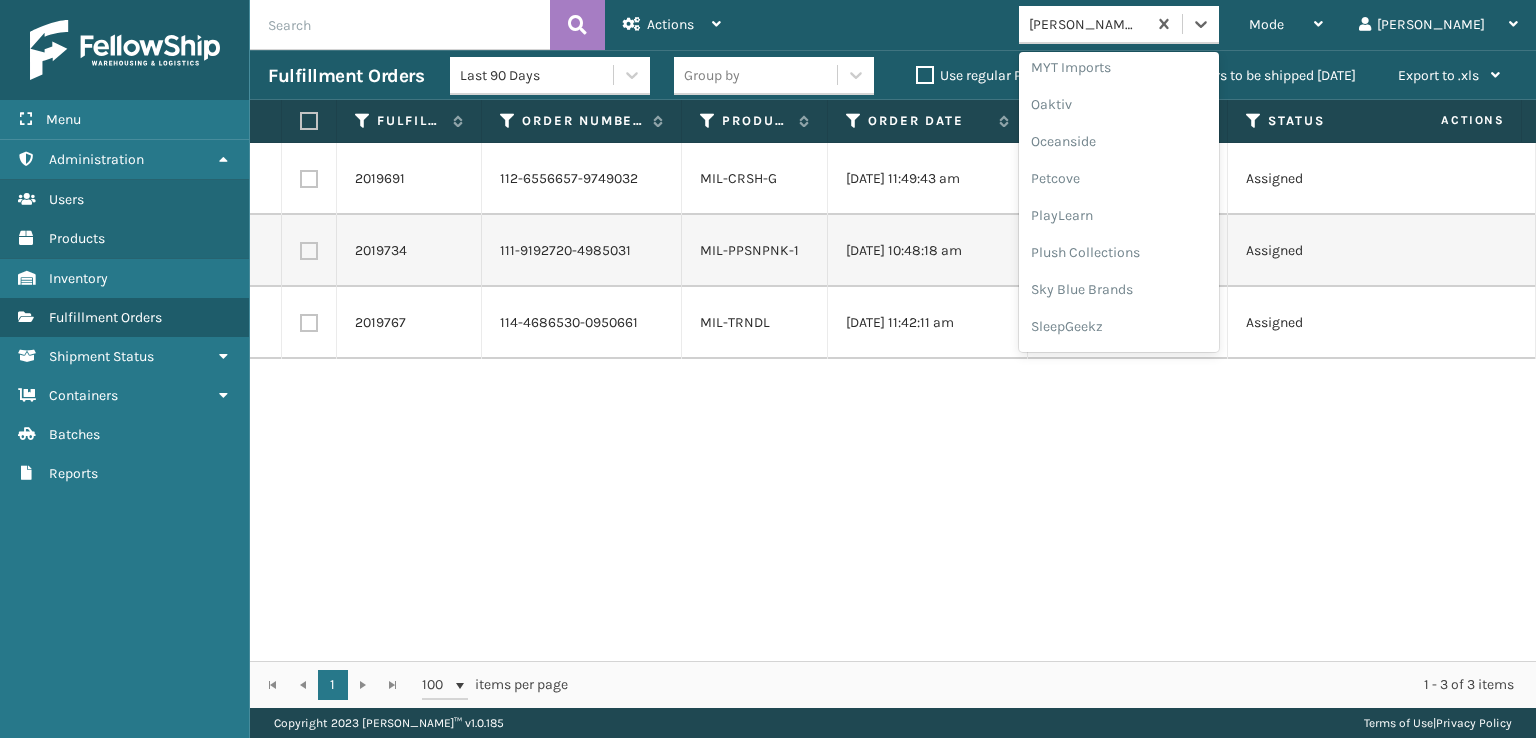
scroll to position [966, 0]
click at [1140, 286] on div "SleepGeekz" at bounding box center [1119, 292] width 200 height 37
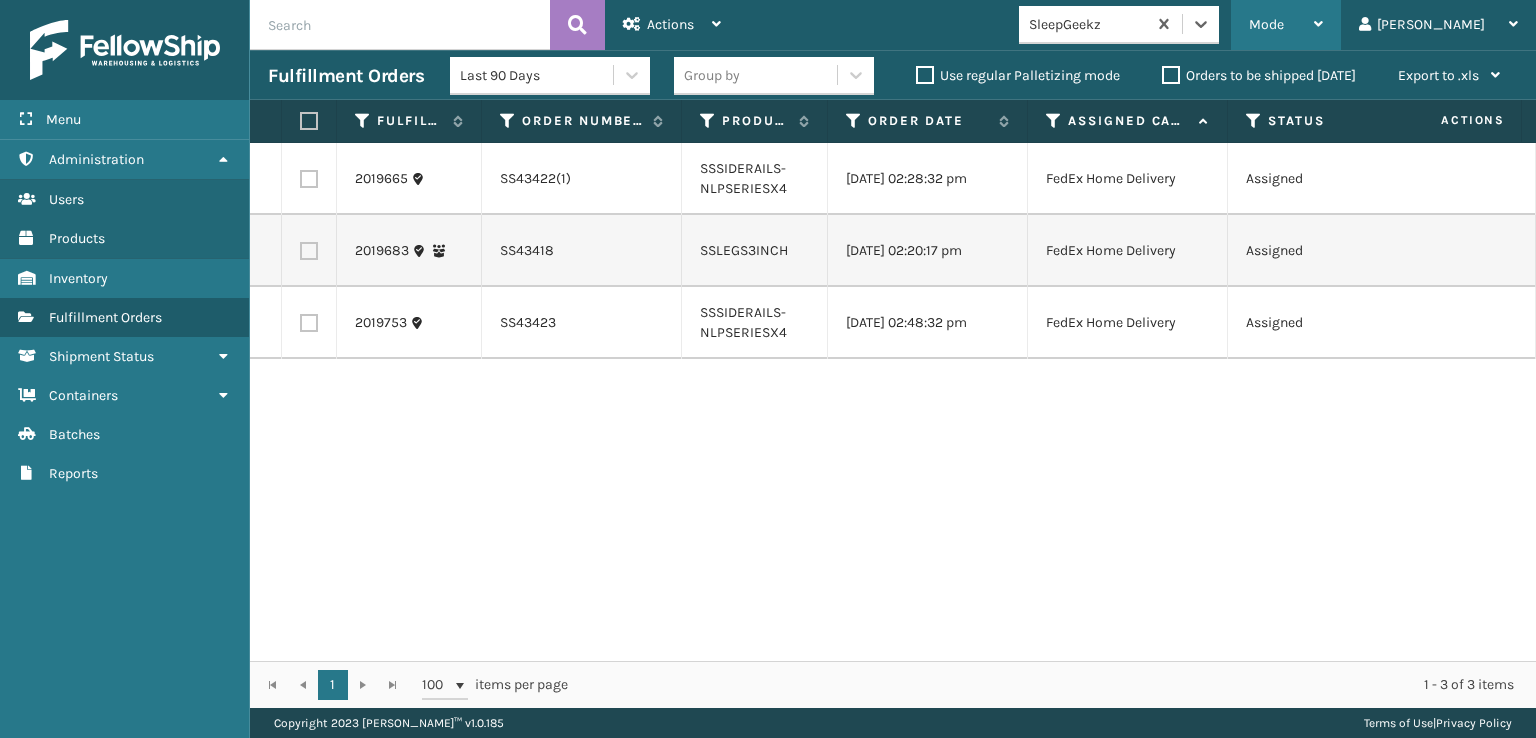
click at [1284, 18] on span "Mode" at bounding box center [1266, 24] width 35 height 17
